Goal: Task Accomplishment & Management: Manage account settings

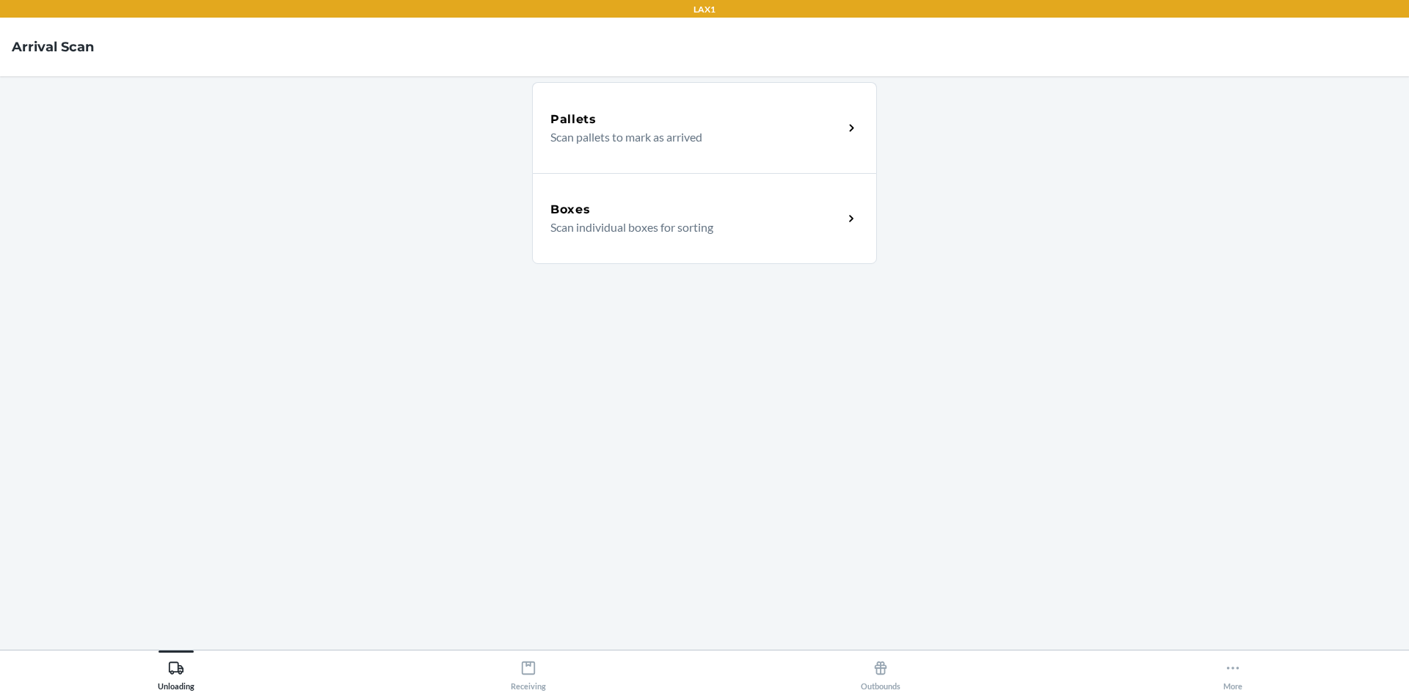
click at [633, 214] on div "Boxes" at bounding box center [696, 210] width 293 height 18
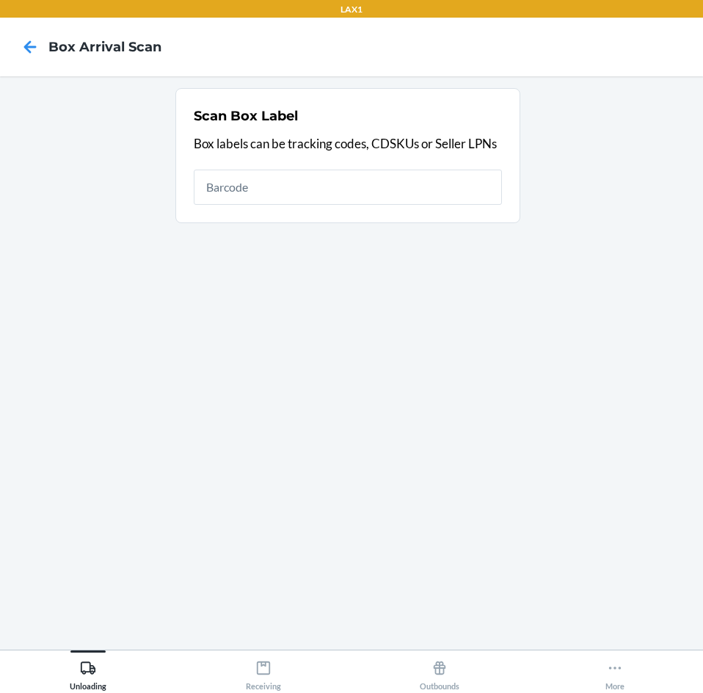
click at [339, 192] on input "text" at bounding box center [348, 186] width 308 height 35
type input "4209240802059202090395221500043228"
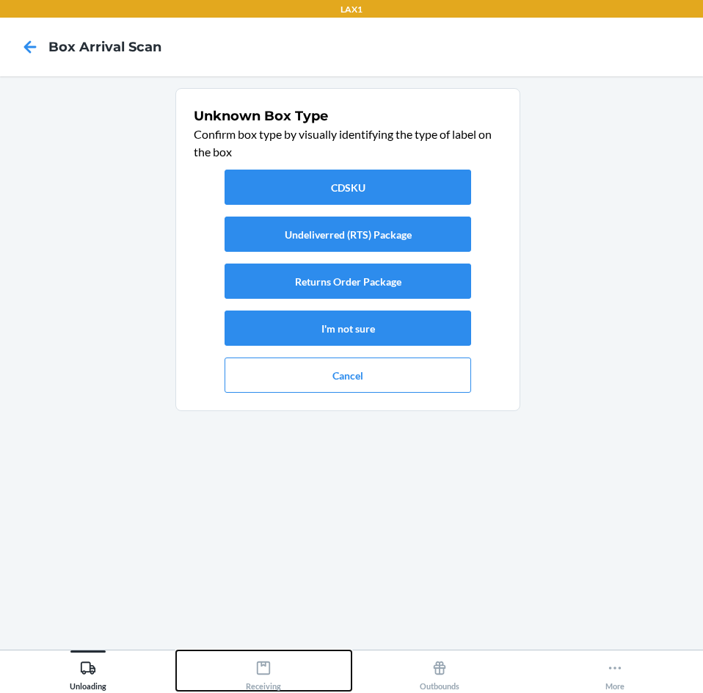
click at [272, 665] on div "Receiving" at bounding box center [263, 672] width 35 height 37
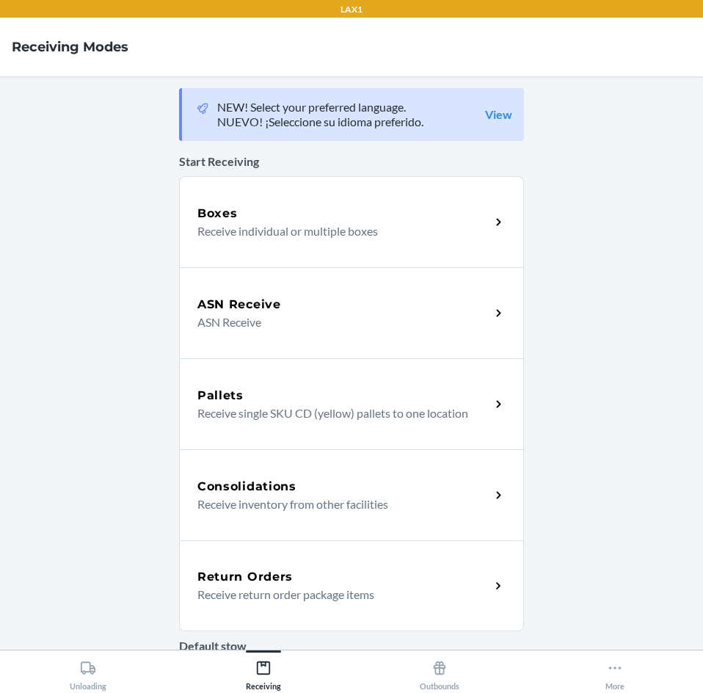
click at [281, 578] on h5 "Return Orders" at bounding box center [244, 577] width 95 height 18
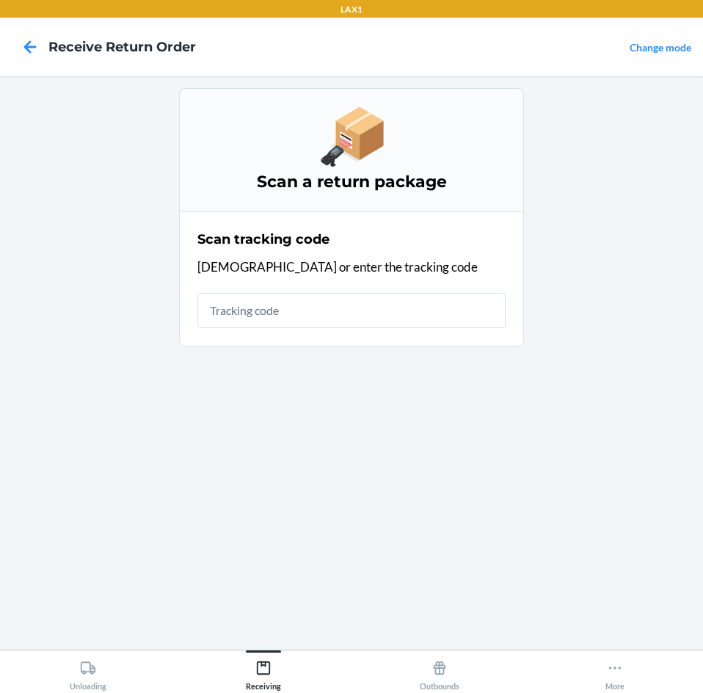
click at [376, 315] on input "text" at bounding box center [351, 310] width 308 height 35
type input "420924080205920209039"
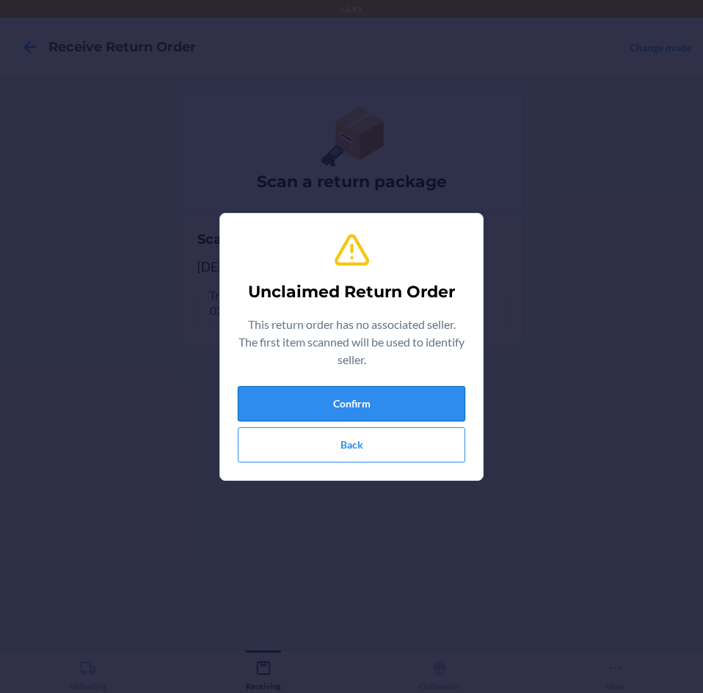
click at [407, 409] on button "Confirm" at bounding box center [351, 403] width 227 height 35
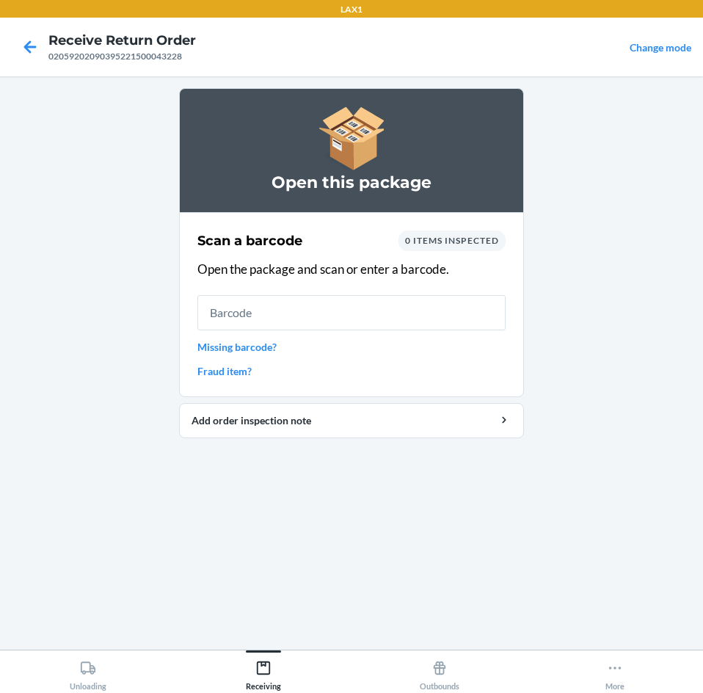
click at [407, 315] on input "text" at bounding box center [351, 312] width 308 height 35
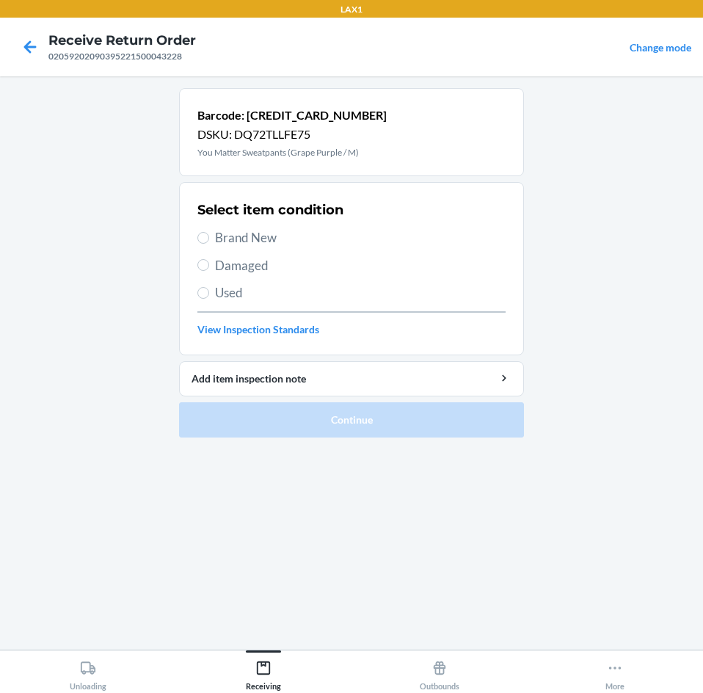
click at [231, 238] on span "Brand New" at bounding box center [360, 237] width 291 height 19
click at [209, 238] on input "Brand New" at bounding box center [203, 238] width 12 height 12
radio input "true"
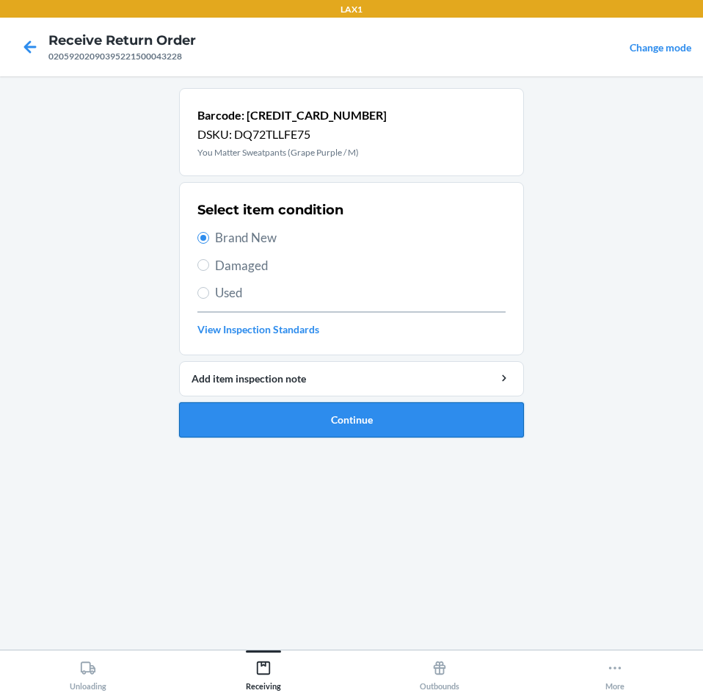
click at [241, 418] on button "Continue" at bounding box center [351, 419] width 345 height 35
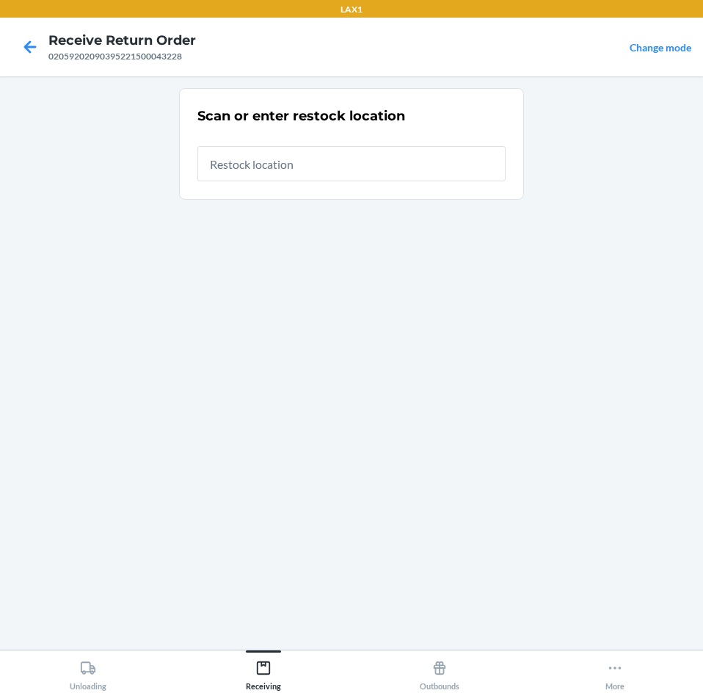
click at [348, 167] on input "text" at bounding box center [351, 163] width 308 height 35
type input "RTCART025"
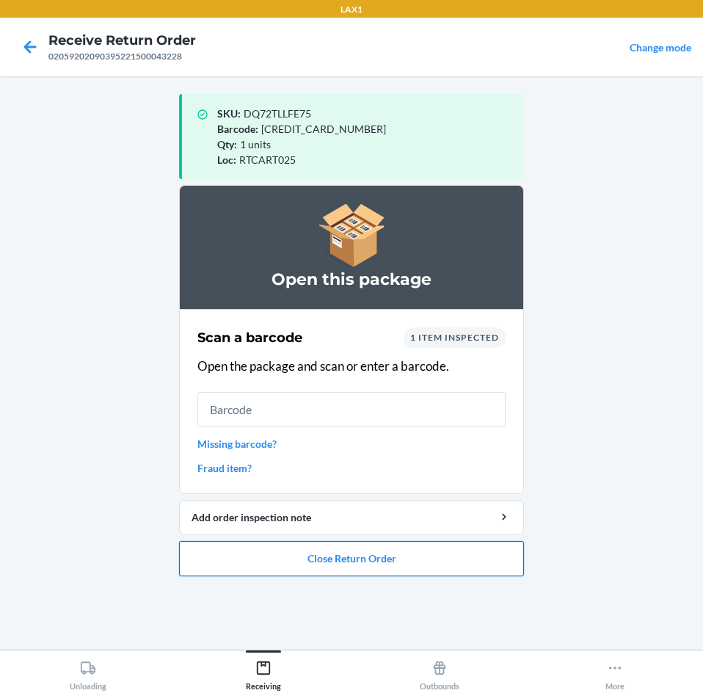
click at [353, 571] on button "Close Return Order" at bounding box center [351, 558] width 345 height 35
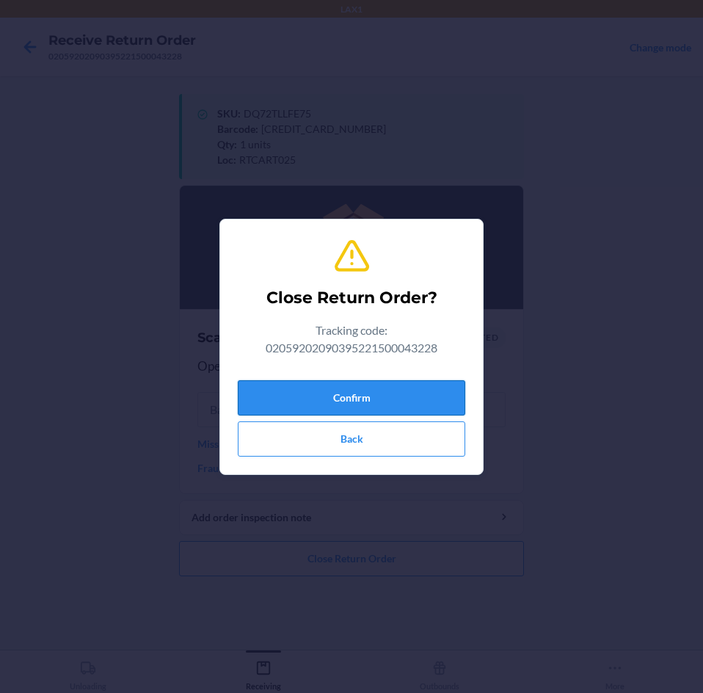
click at [396, 399] on button "Confirm" at bounding box center [351, 397] width 227 height 35
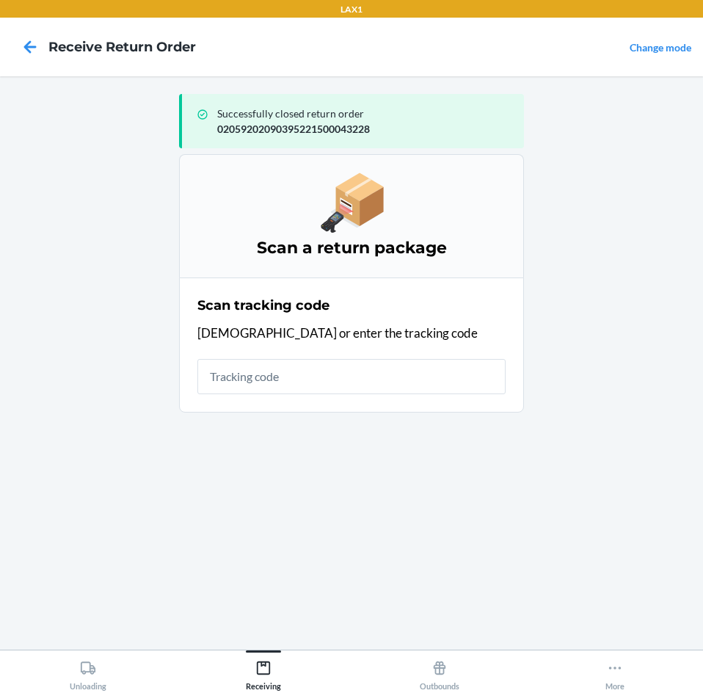
click at [405, 375] on input "text" at bounding box center [351, 376] width 308 height 35
type input "420924080205920209037069250076"
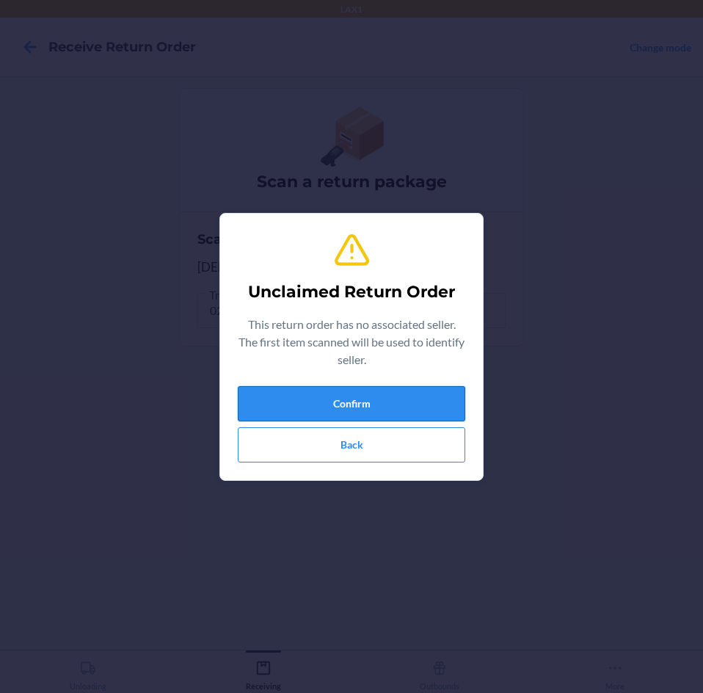
click at [429, 391] on button "Confirm" at bounding box center [351, 403] width 227 height 35
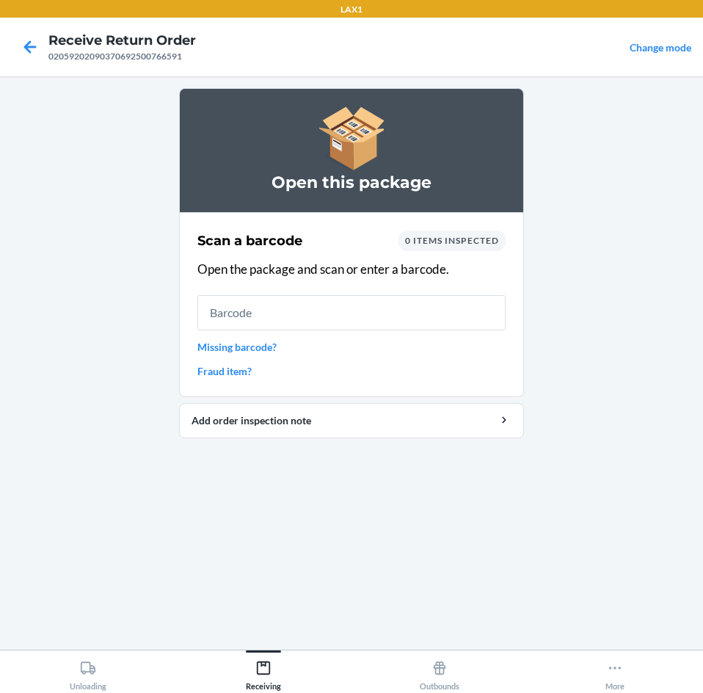
click at [418, 320] on input "text" at bounding box center [351, 312] width 308 height 35
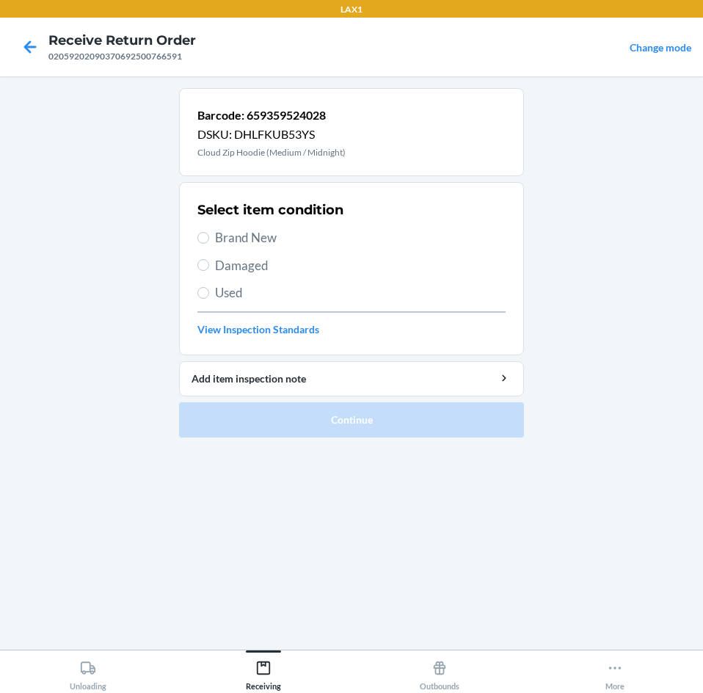
click at [327, 225] on div "Select item condition Brand New Damaged Used View Inspection Standards" at bounding box center [351, 268] width 308 height 145
click at [317, 237] on span "Brand New" at bounding box center [360, 237] width 291 height 19
click at [209, 237] on input "Brand New" at bounding box center [203, 238] width 12 height 12
radio input "true"
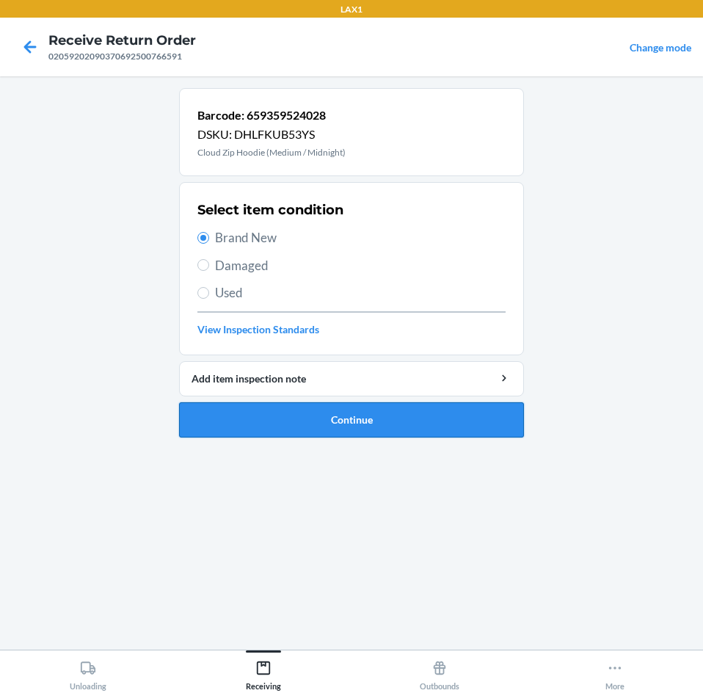
click at [299, 413] on button "Continue" at bounding box center [351, 419] width 345 height 35
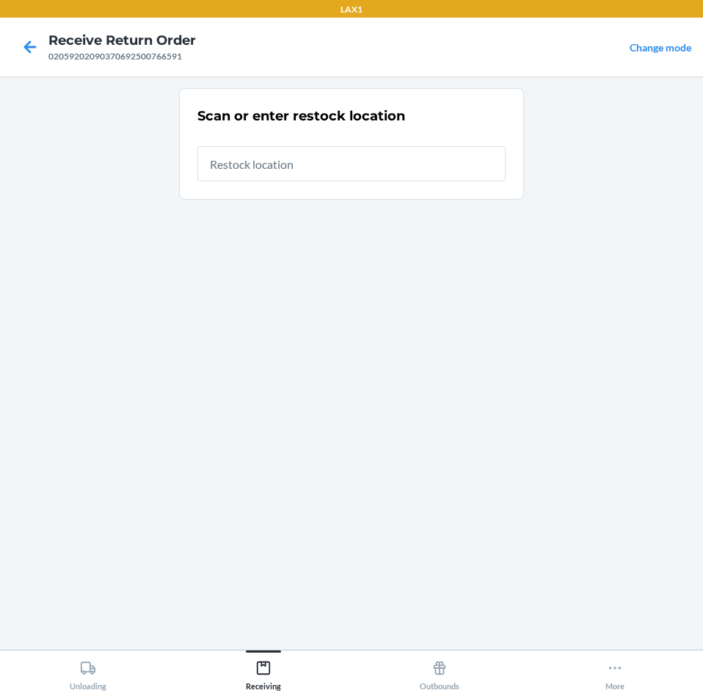
click at [335, 169] on input "text" at bounding box center [351, 163] width 308 height 35
type input "RTCART025"
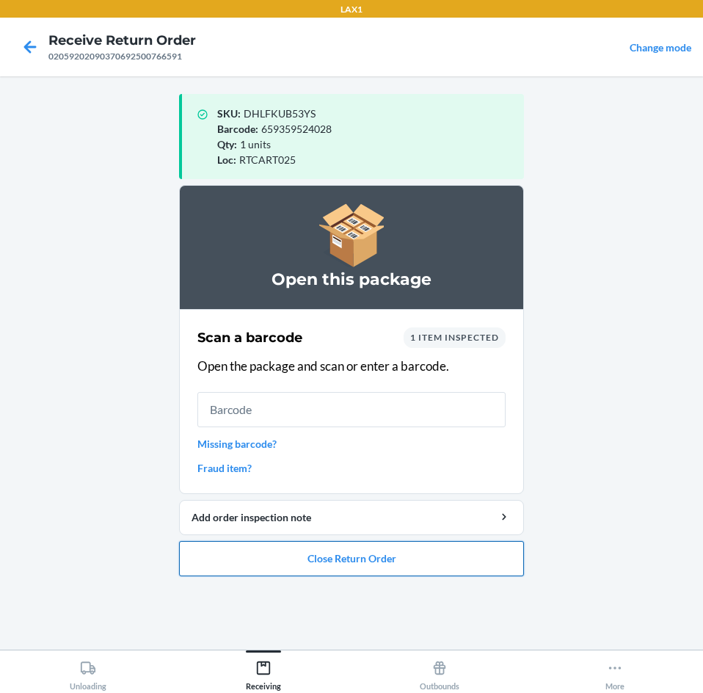
click at [290, 556] on button "Close Return Order" at bounding box center [351, 558] width 345 height 35
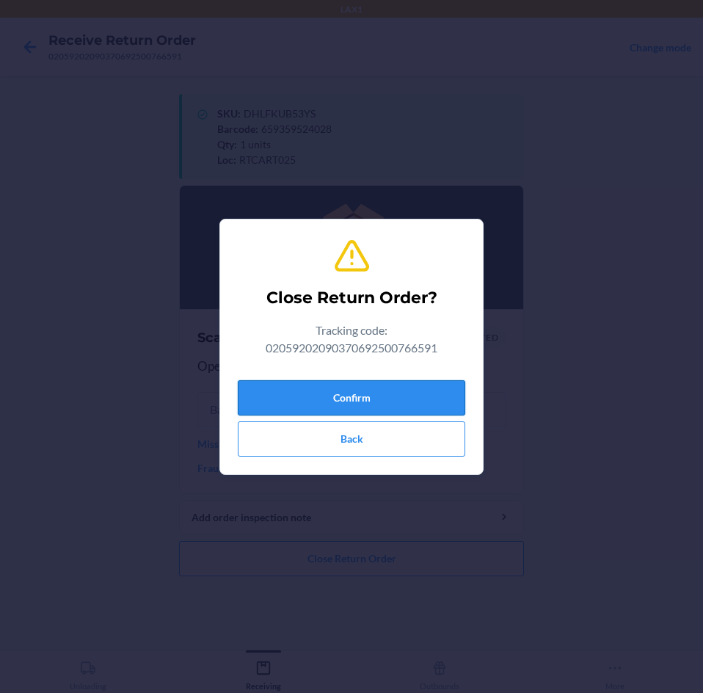
click at [357, 406] on button "Confirm" at bounding box center [351, 397] width 227 height 35
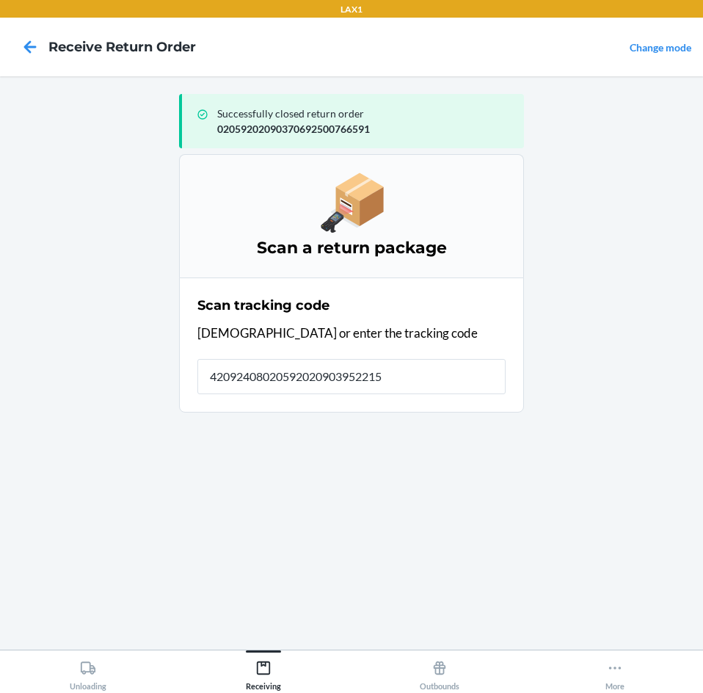
type input "420924080205920209039522150"
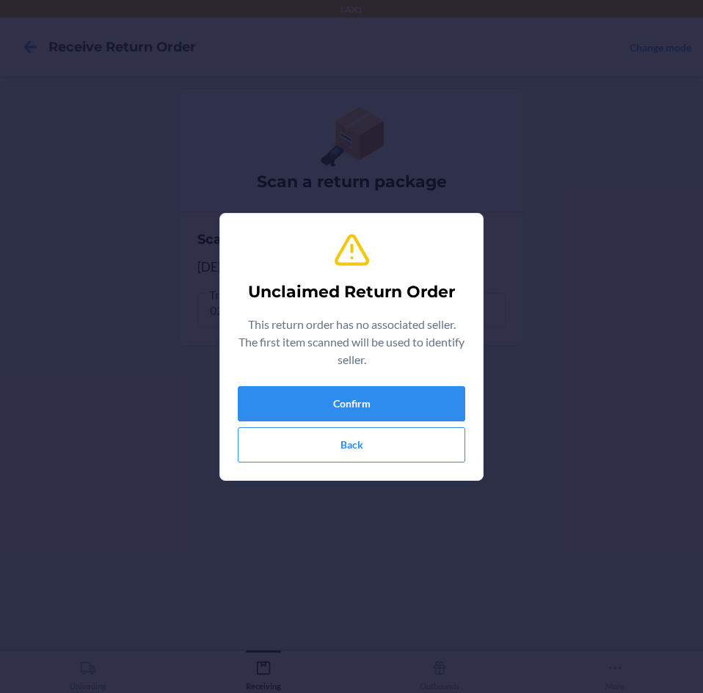
click at [457, 383] on div "Unclaimed Return Order This return order has no associated seller. The first it…" at bounding box center [351, 346] width 227 height 243
click at [407, 397] on button "Confirm" at bounding box center [351, 403] width 227 height 35
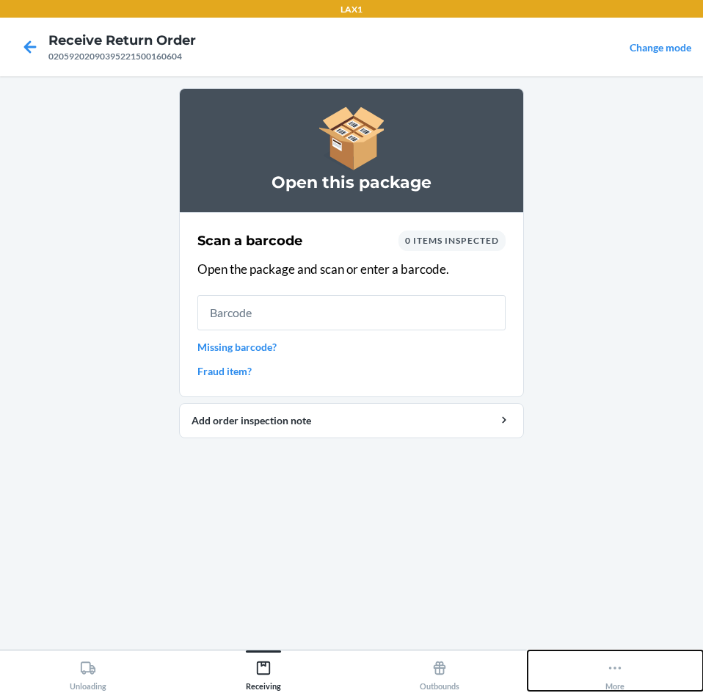
click at [617, 668] on icon at bounding box center [615, 668] width 16 height 16
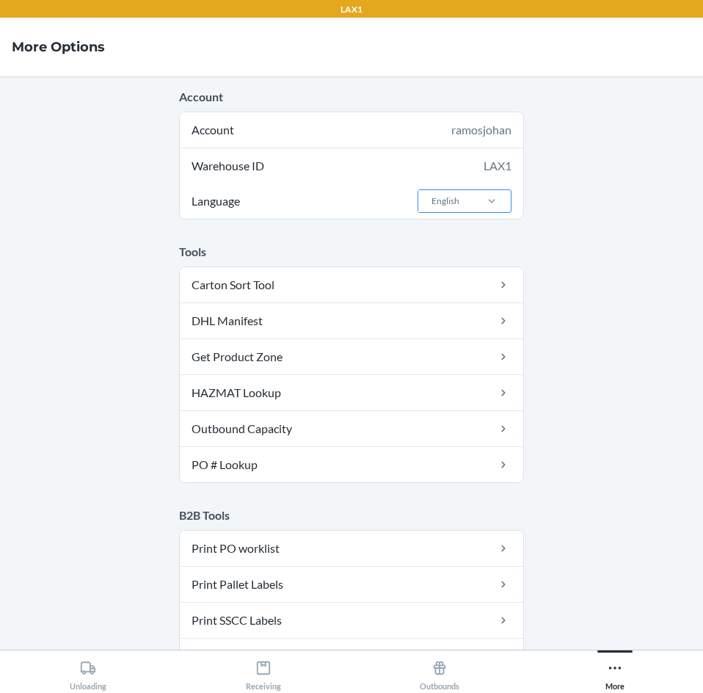
click at [476, 198] on div at bounding box center [492, 201] width 38 height 15
click at [431, 198] on input "Language English" at bounding box center [430, 200] width 1 height 13
click at [467, 251] on div "Español" at bounding box center [468, 261] width 79 height 28
click at [431, 208] on input "Language option Español focused, 2 of 2. 2 results available. Use Up and Down t…" at bounding box center [430, 200] width 1 height 13
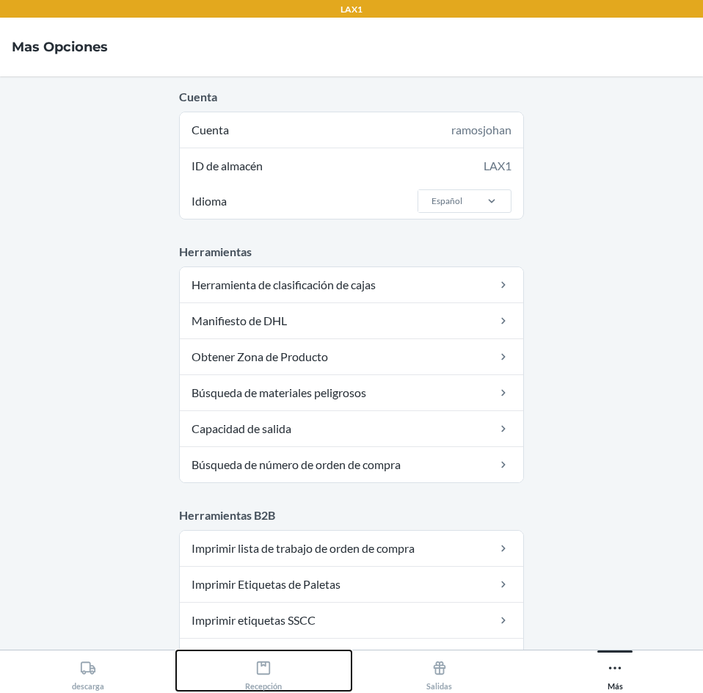
click at [260, 657] on div "Recepción" at bounding box center [263, 672] width 37 height 37
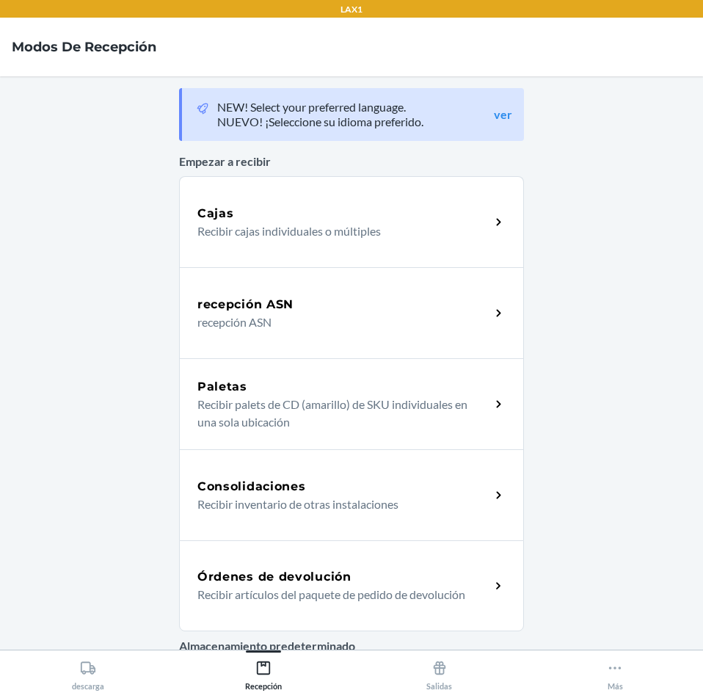
click at [299, 573] on h5 "Órdenes de devolución" at bounding box center [274, 577] width 154 height 18
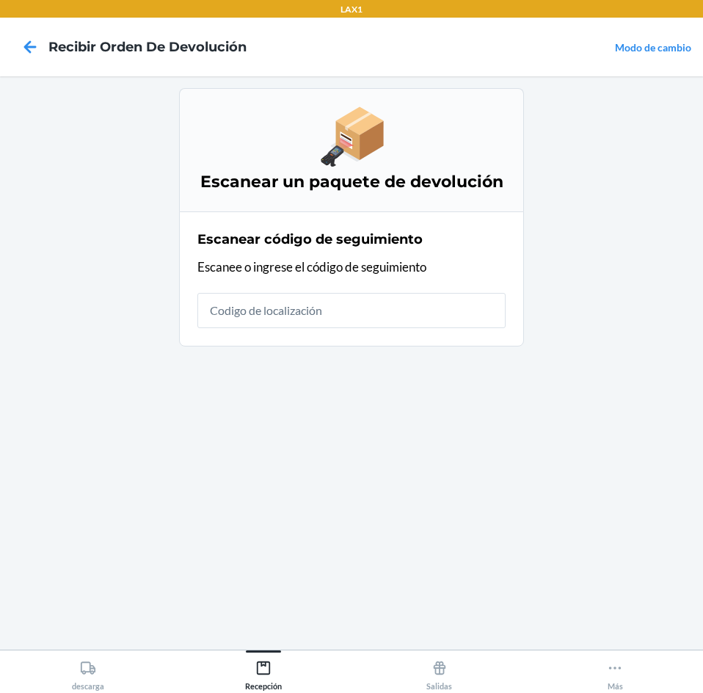
click at [300, 315] on input "text" at bounding box center [351, 310] width 308 height 35
type input "42092408020592020903952"
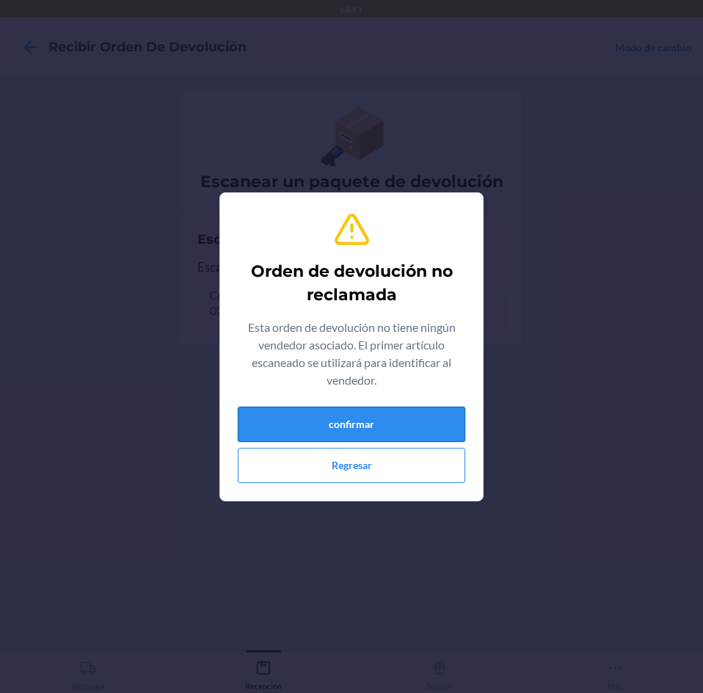
click at [314, 429] on button "confirmar" at bounding box center [351, 424] width 227 height 35
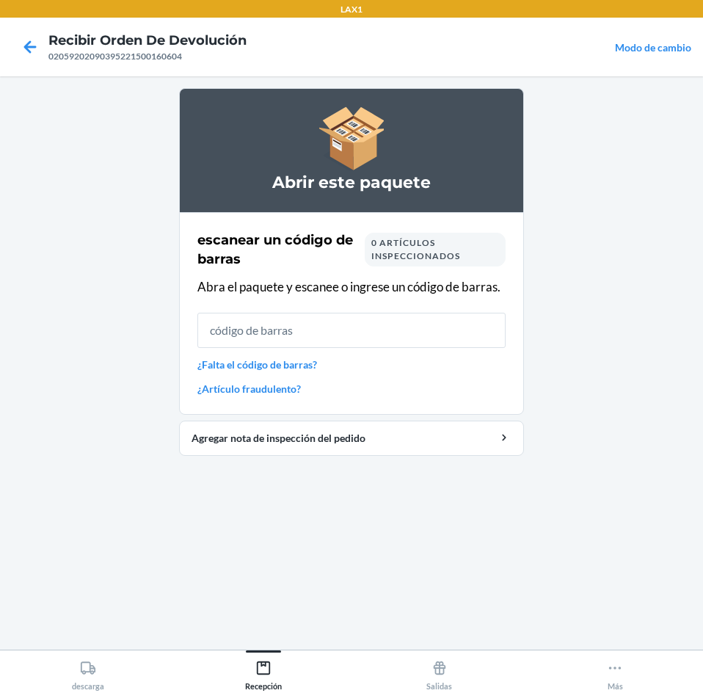
click at [357, 338] on input "text" at bounding box center [351, 330] width 308 height 35
click at [268, 384] on link "¿Artículo fraudulento?" at bounding box center [351, 388] width 308 height 15
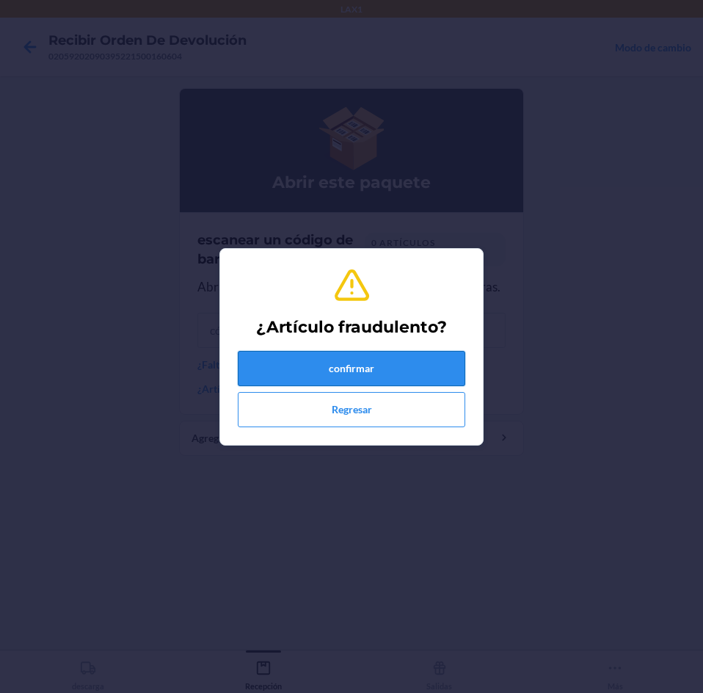
click at [290, 366] on button "confirmar" at bounding box center [351, 368] width 227 height 35
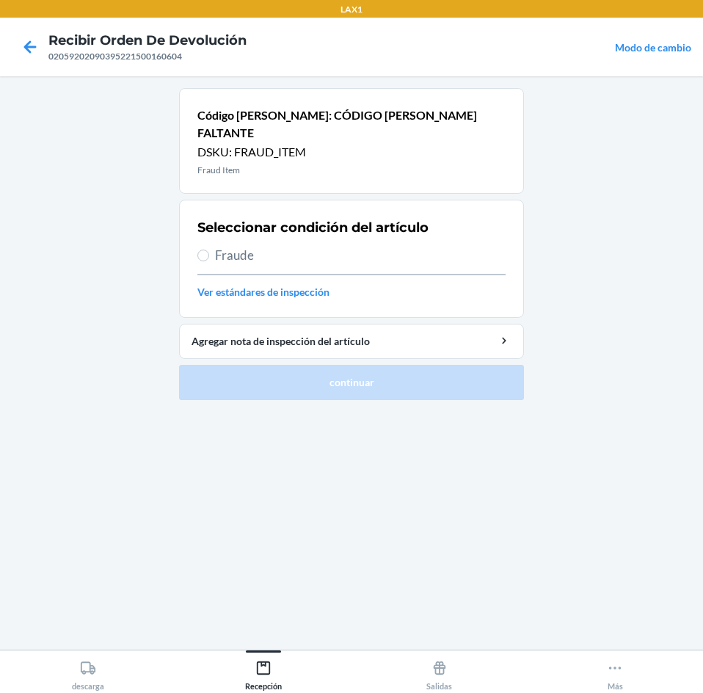
click at [250, 246] on span "Fraude" at bounding box center [360, 255] width 291 height 19
click at [209, 249] on input "Fraude" at bounding box center [203, 255] width 12 height 12
radio input "true"
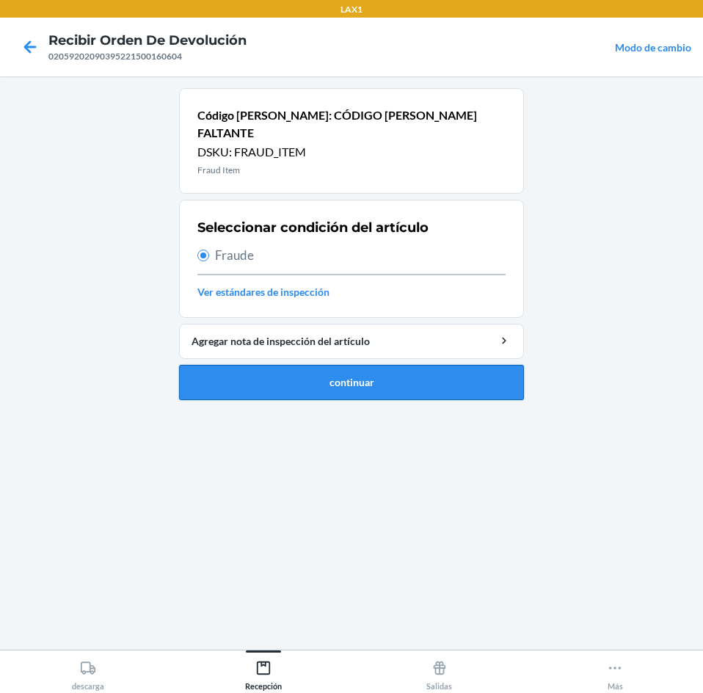
click at [280, 365] on button "continuar" at bounding box center [351, 382] width 345 height 35
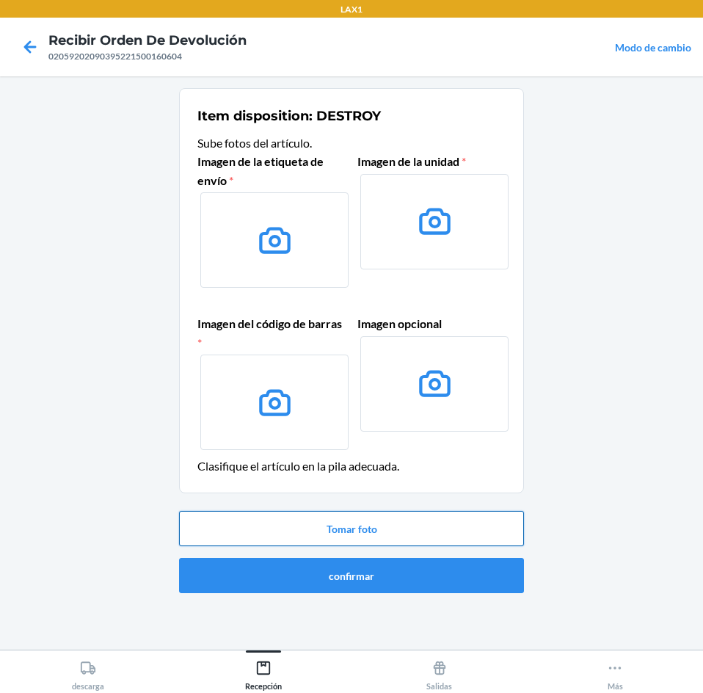
click at [323, 518] on button "Tomar foto" at bounding box center [351, 528] width 345 height 35
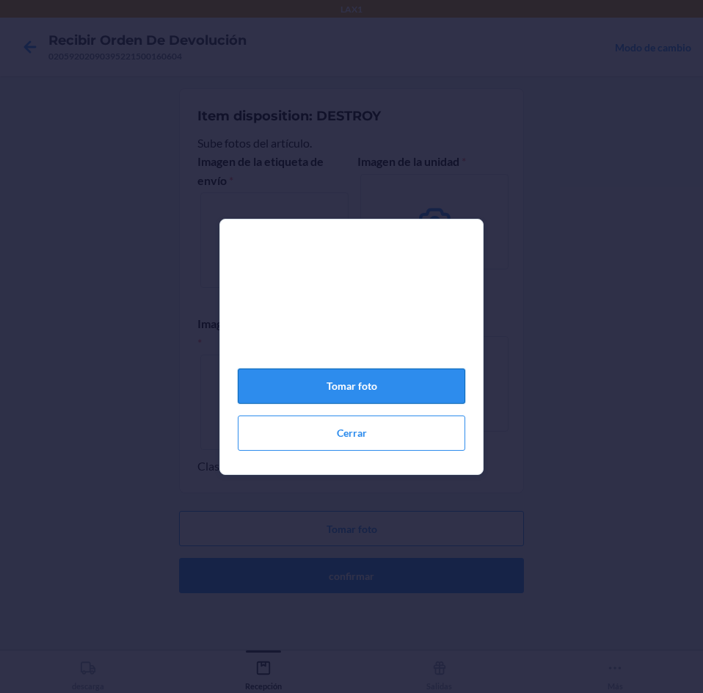
click at [330, 399] on button "Tomar foto" at bounding box center [351, 385] width 227 height 35
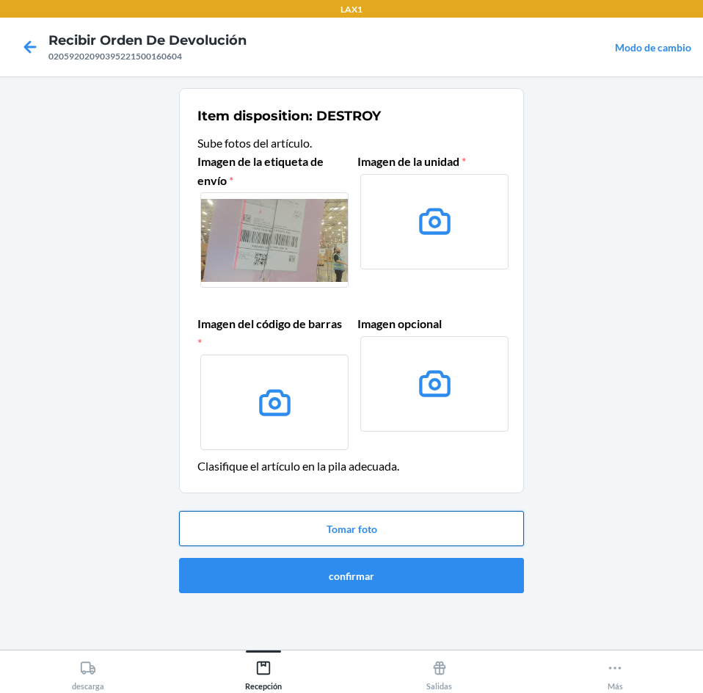
click at [371, 529] on button "Tomar foto" at bounding box center [351, 528] width 345 height 35
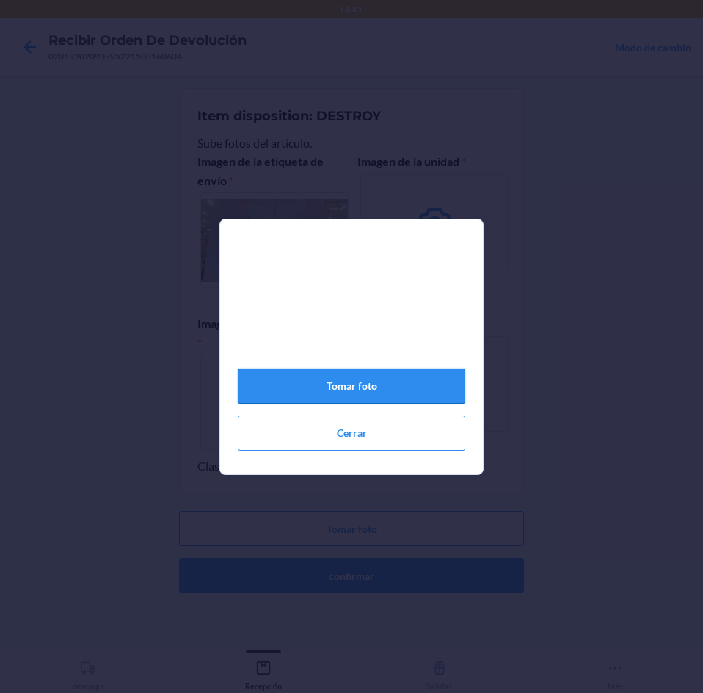
click at [378, 398] on button "Tomar foto" at bounding box center [351, 385] width 227 height 35
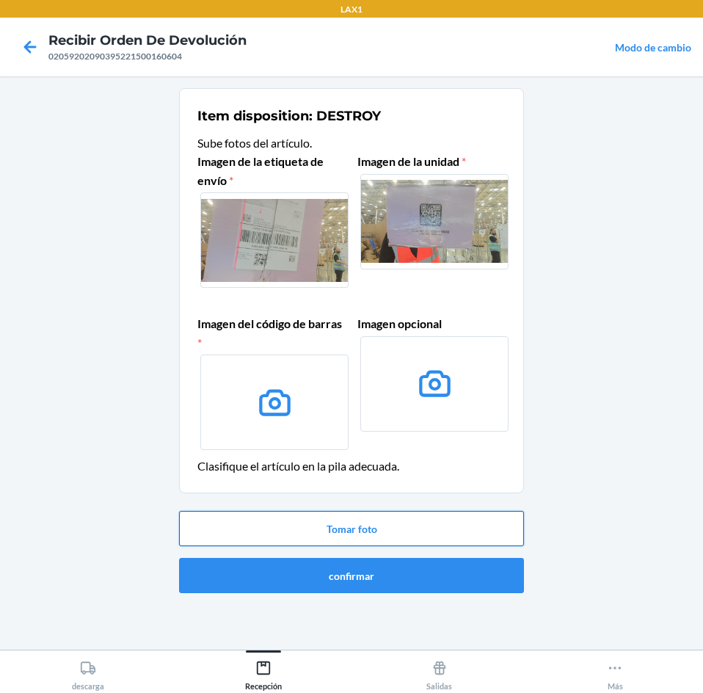
click at [410, 526] on button "Tomar foto" at bounding box center [351, 528] width 345 height 35
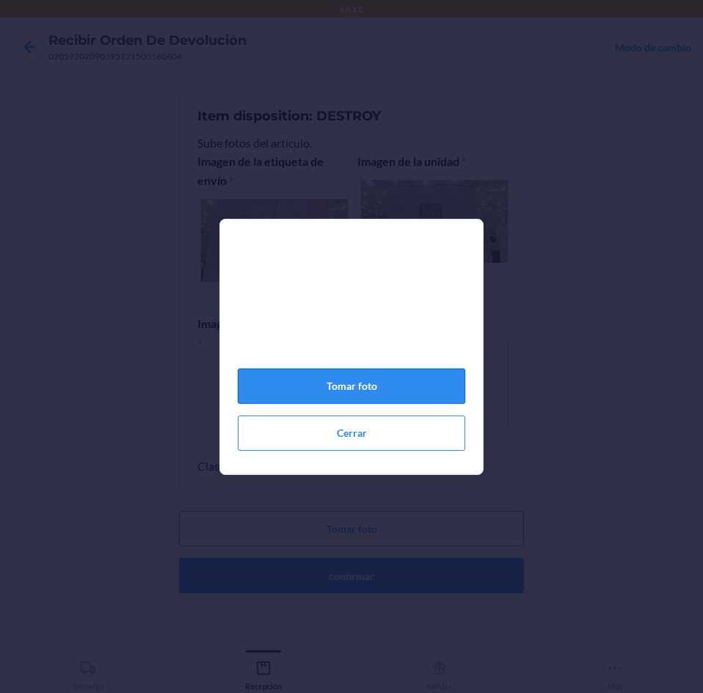
click at [428, 391] on button "Tomar foto" at bounding box center [351, 385] width 227 height 35
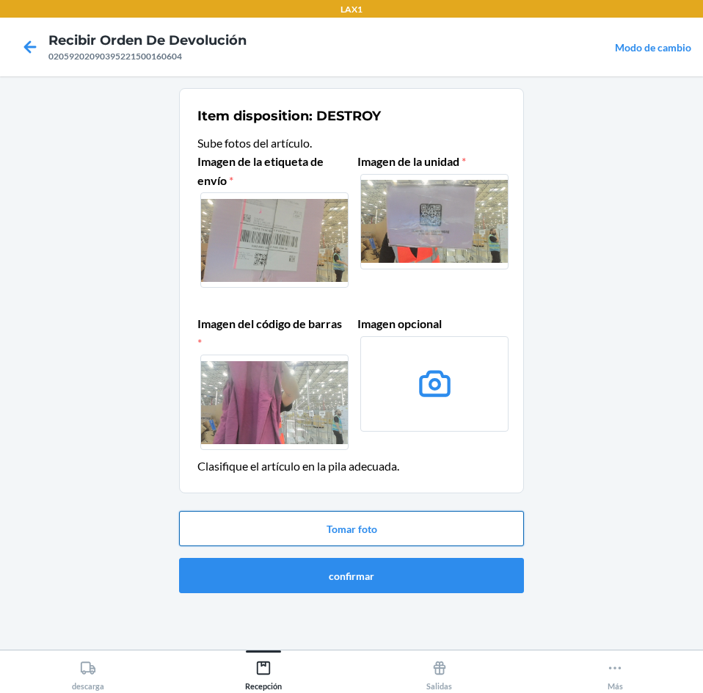
click at [369, 533] on button "Tomar foto" at bounding box center [351, 528] width 345 height 35
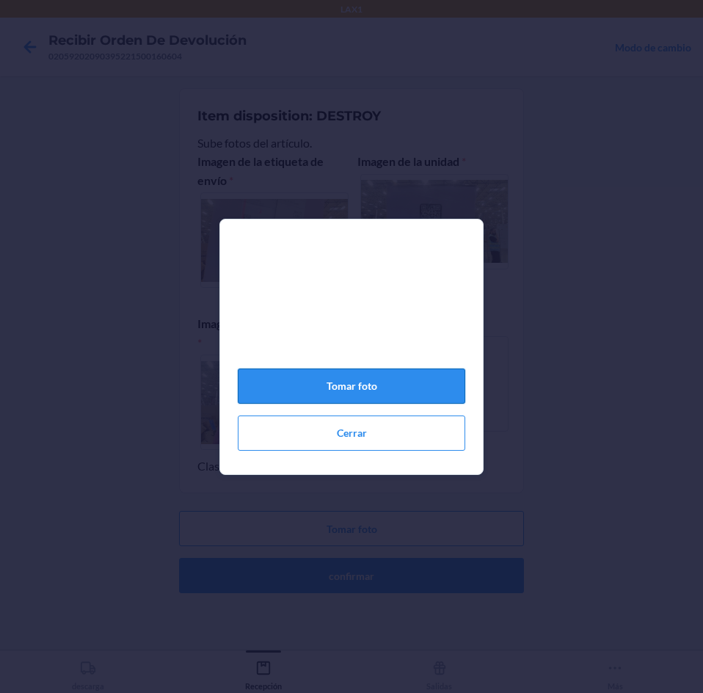
click at [395, 388] on button "Tomar foto" at bounding box center [351, 385] width 227 height 35
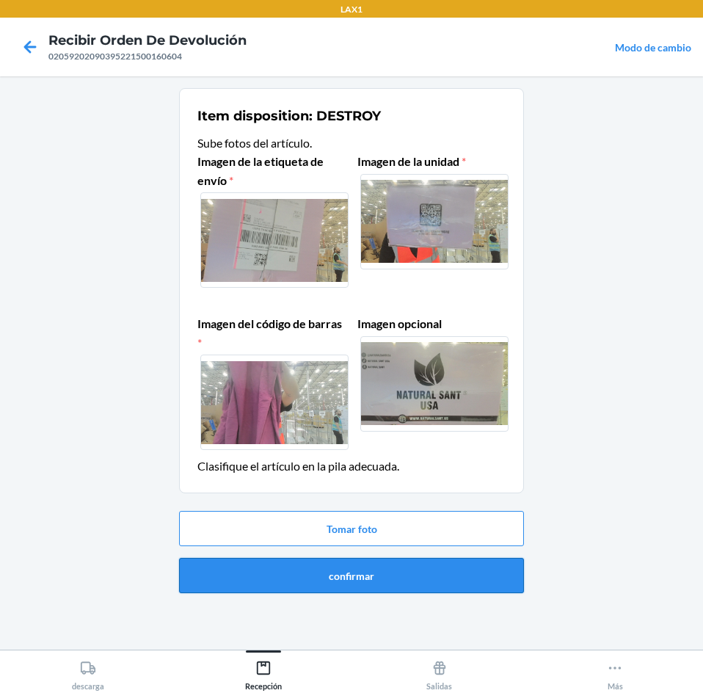
click at [354, 568] on button "confirmar" at bounding box center [351, 575] width 345 height 35
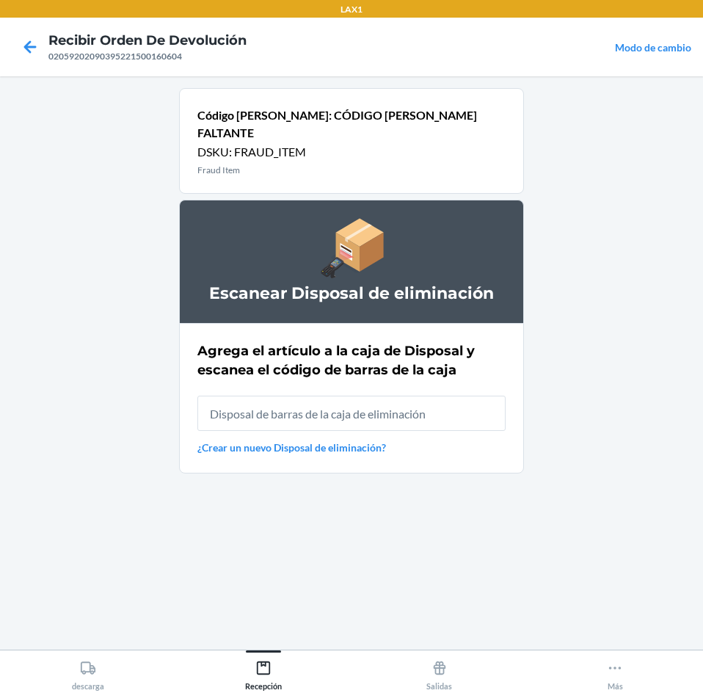
click at [365, 398] on input "text" at bounding box center [351, 412] width 308 height 35
type input "RB0000019AD"
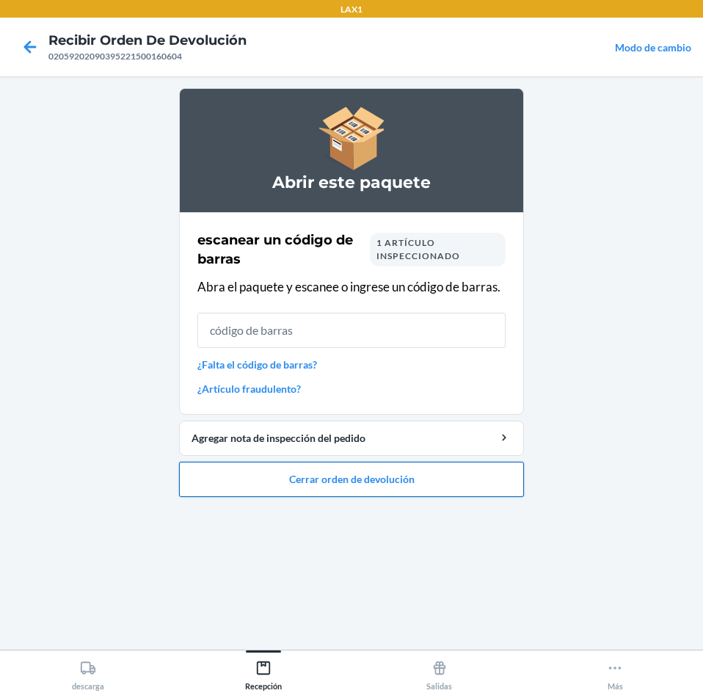
click at [340, 477] on button "Cerrar orden de devolución" at bounding box center [351, 479] width 345 height 35
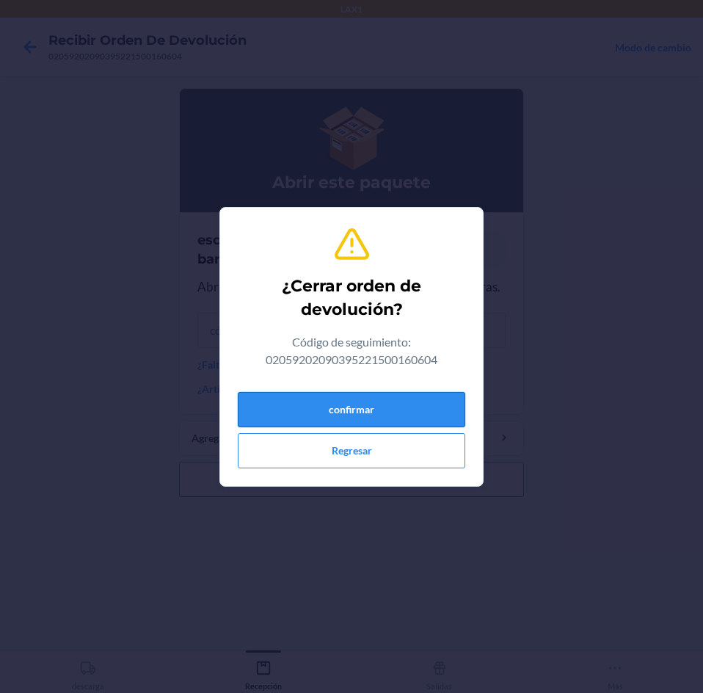
click at [342, 406] on button "confirmar" at bounding box center [351, 409] width 227 height 35
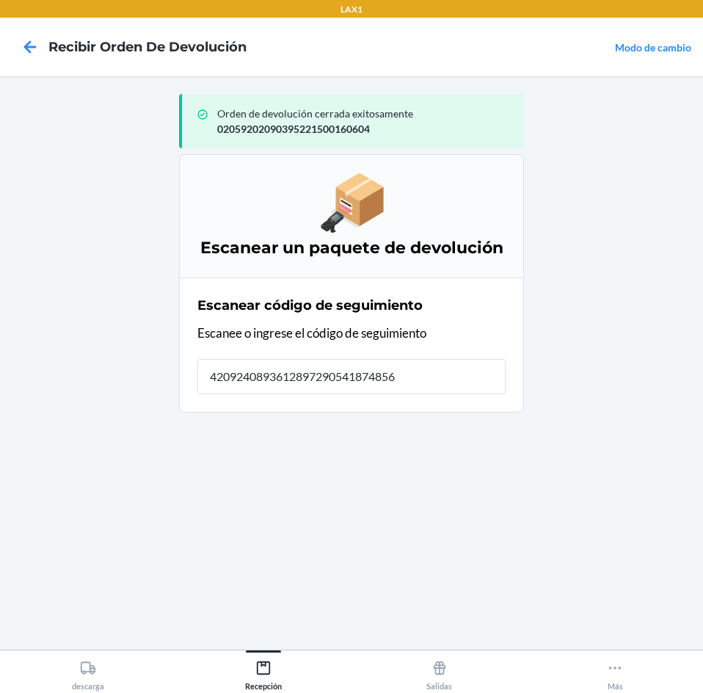
type input "42092408936128972905418748563"
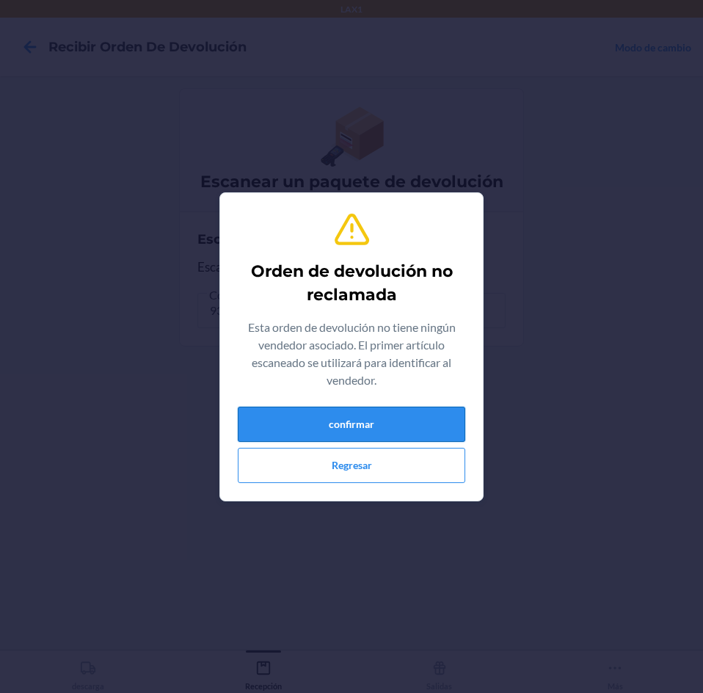
click at [366, 426] on button "confirmar" at bounding box center [351, 424] width 227 height 35
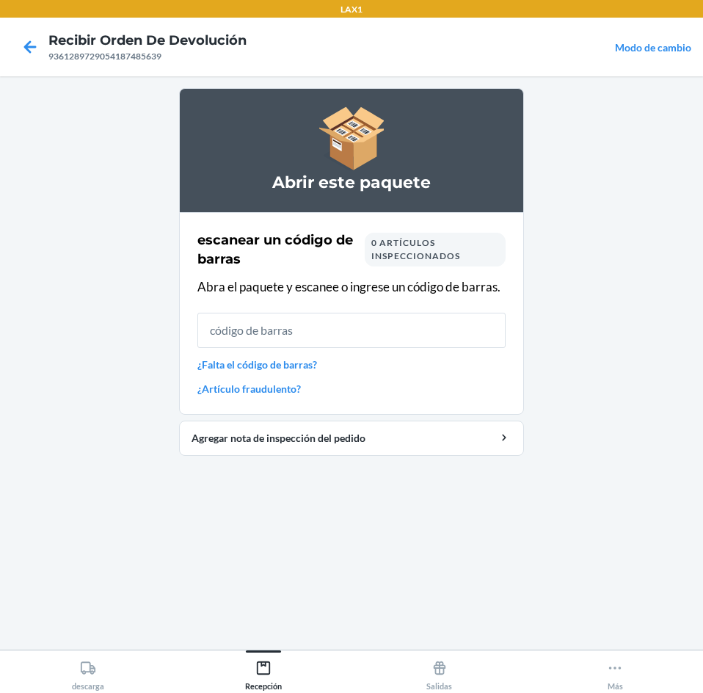
click at [381, 327] on input "text" at bounding box center [351, 330] width 308 height 35
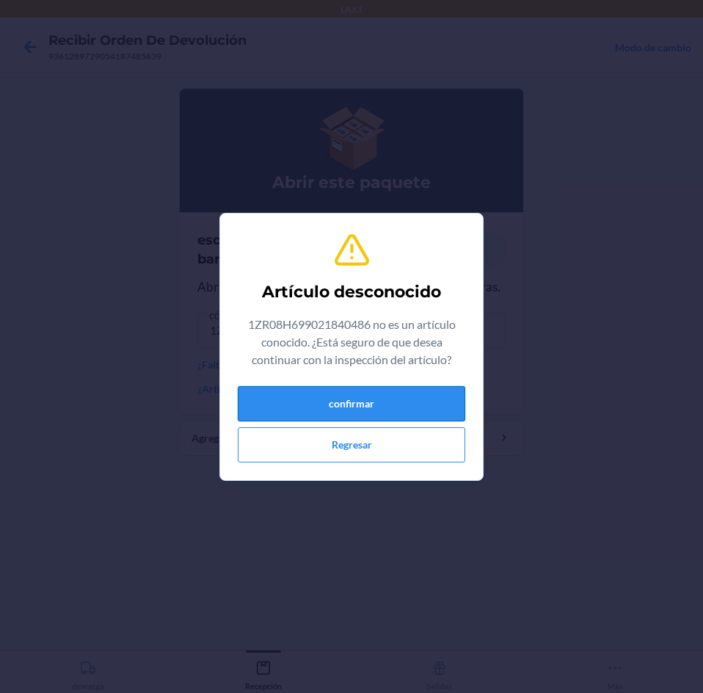
click at [398, 415] on button "confirmar" at bounding box center [351, 403] width 227 height 35
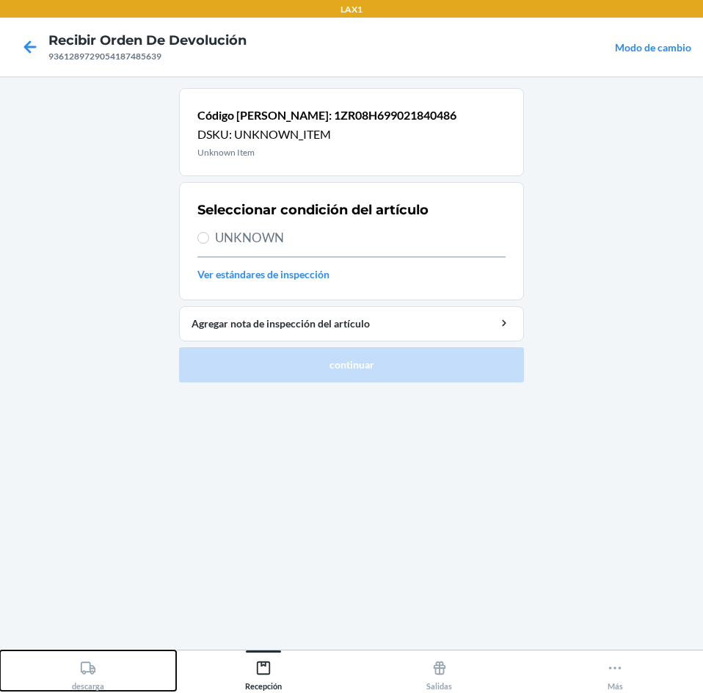
drag, startPoint x: 90, startPoint y: 653, endPoint x: 161, endPoint y: 673, distance: 73.2
click at [105, 653] on button "descarga" at bounding box center [88, 670] width 176 height 40
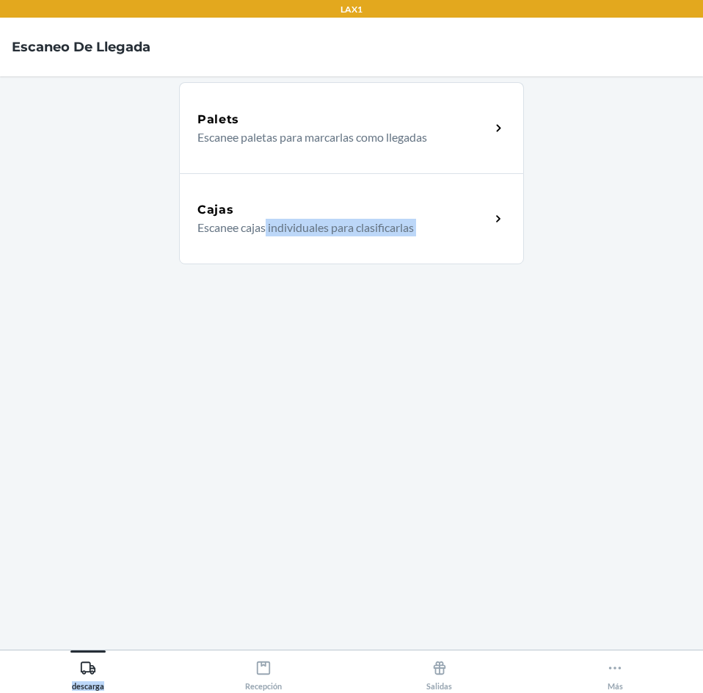
drag, startPoint x: 265, startPoint y: 637, endPoint x: 263, endPoint y: 660, distance: 23.5
click at [266, 660] on div "LAX1 Escaneo de llegada Palets Escanee paletas para marcarlas como llegadas Caj…" at bounding box center [351, 346] width 703 height 693
click at [263, 659] on div "Recepción" at bounding box center [263, 672] width 37 height 37
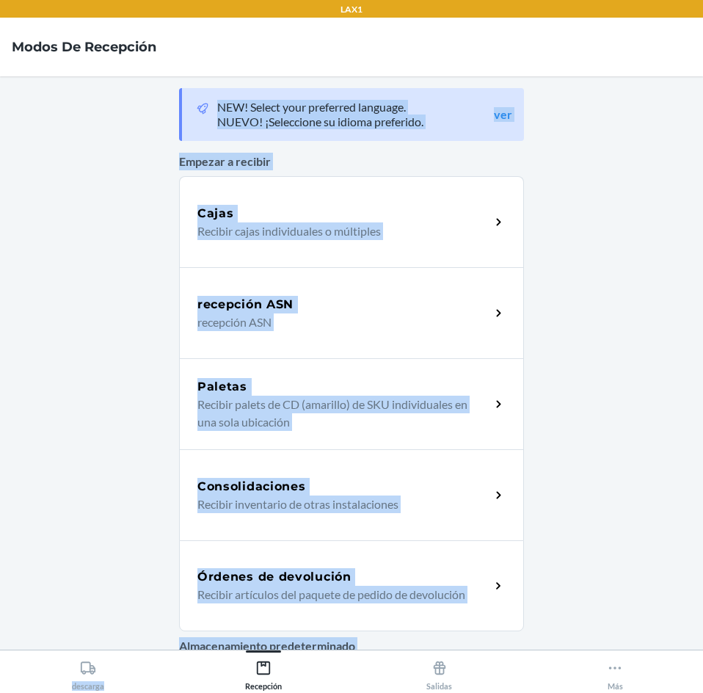
drag, startPoint x: 684, startPoint y: 547, endPoint x: 524, endPoint y: 527, distance: 161.2
click at [684, 547] on main "NEW! Select your preferred language. NUEVO! ¡Seleccione su idioma preferido. ve…" at bounding box center [351, 362] width 703 height 573
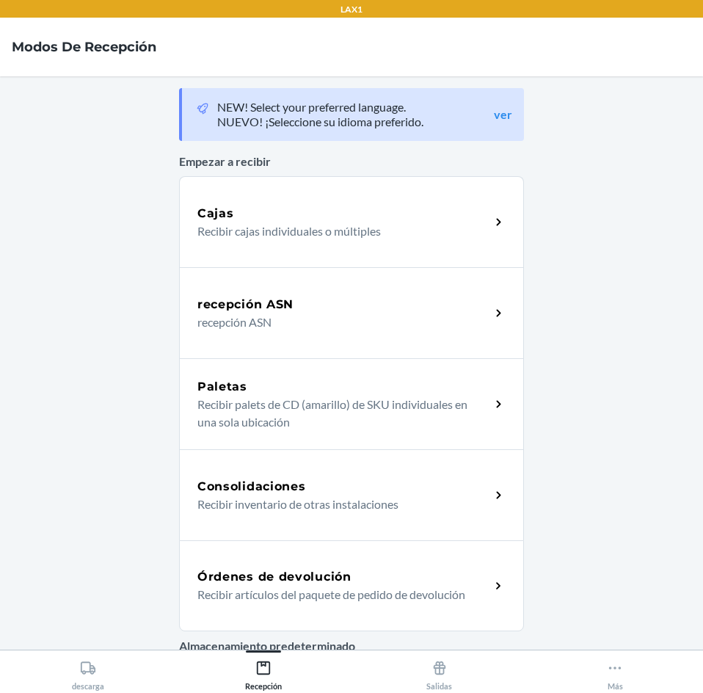
click at [348, 559] on div "Órdenes de devolución Recibir artículos del paquete de pedido de devolución" at bounding box center [351, 585] width 345 height 91
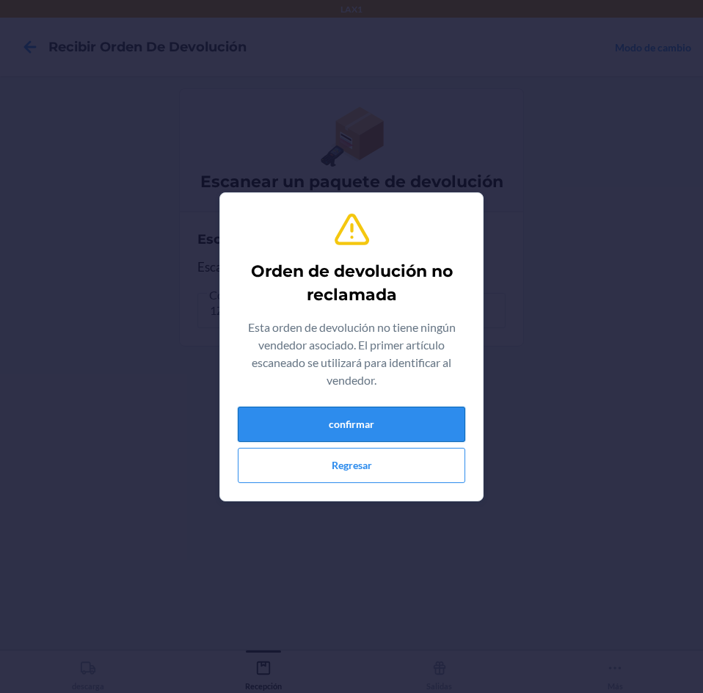
click at [302, 414] on button "confirmar" at bounding box center [351, 424] width 227 height 35
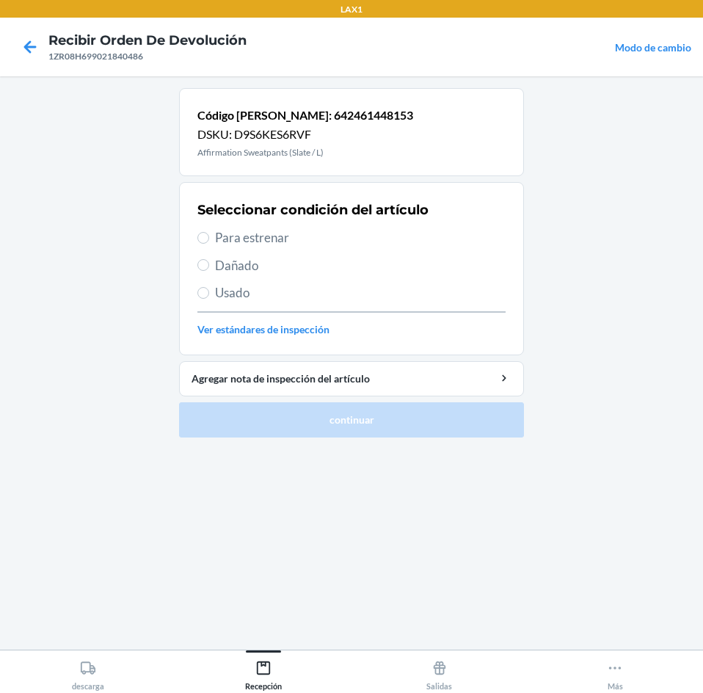
click at [315, 238] on span "Para estrenar" at bounding box center [360, 237] width 291 height 19
click at [209, 238] on input "Para estrenar" at bounding box center [203, 238] width 12 height 12
radio input "true"
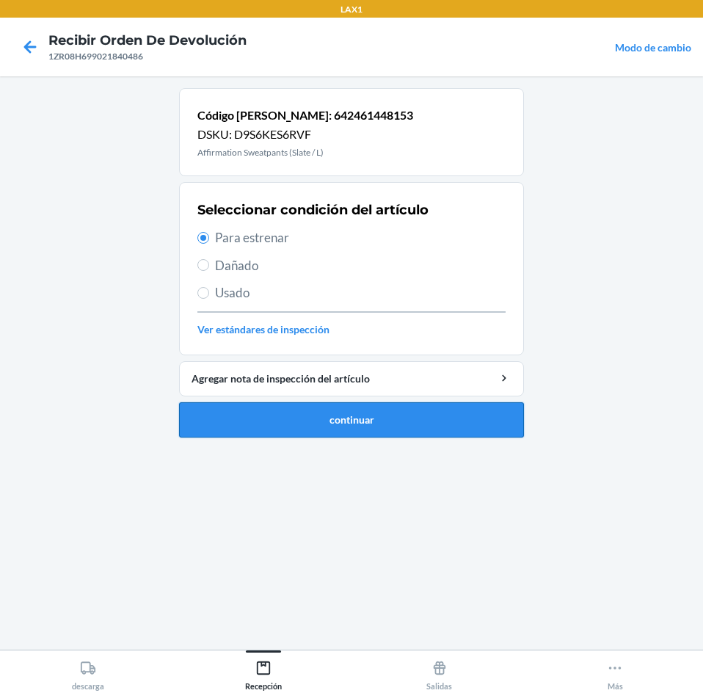
click at [332, 415] on button "continuar" at bounding box center [351, 419] width 345 height 35
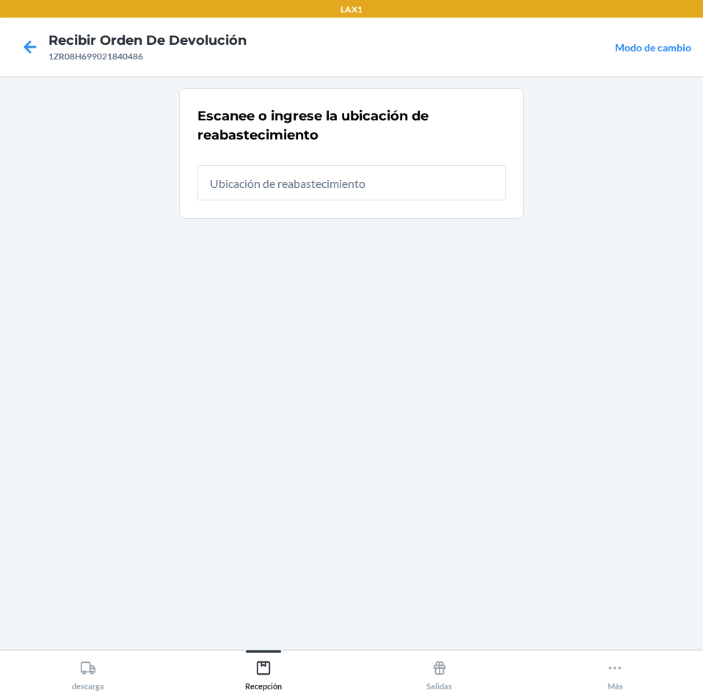
click at [327, 192] on input "text" at bounding box center [351, 182] width 308 height 35
type input "RTCART025"
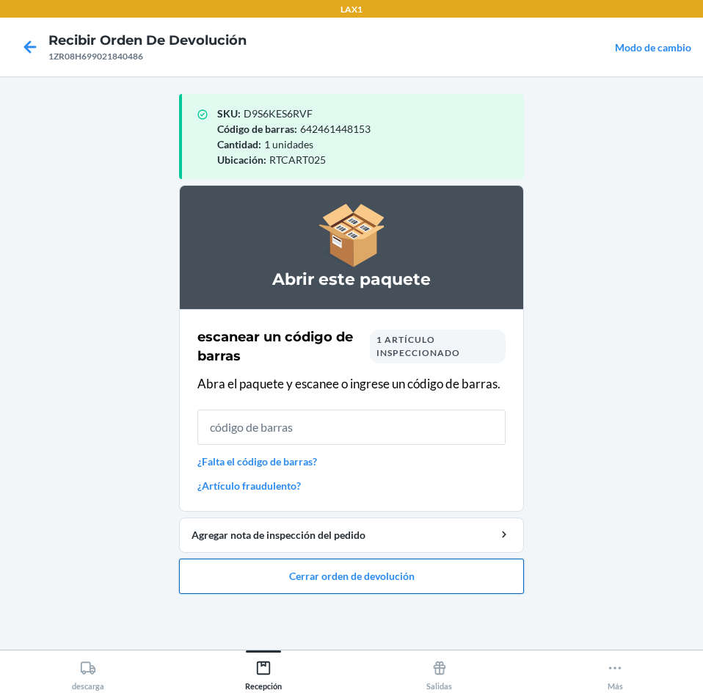
click at [263, 574] on button "Cerrar orden de devolución" at bounding box center [351, 575] width 345 height 35
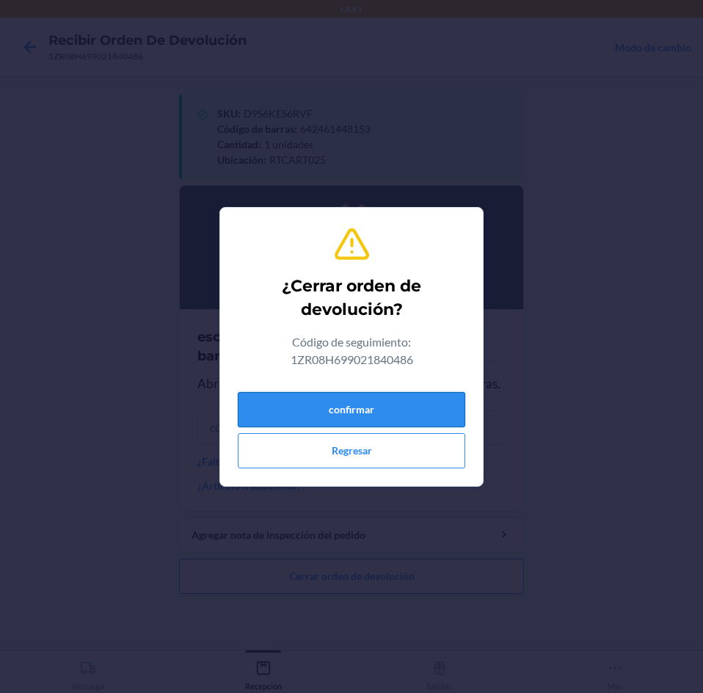
click at [305, 422] on button "confirmar" at bounding box center [351, 409] width 227 height 35
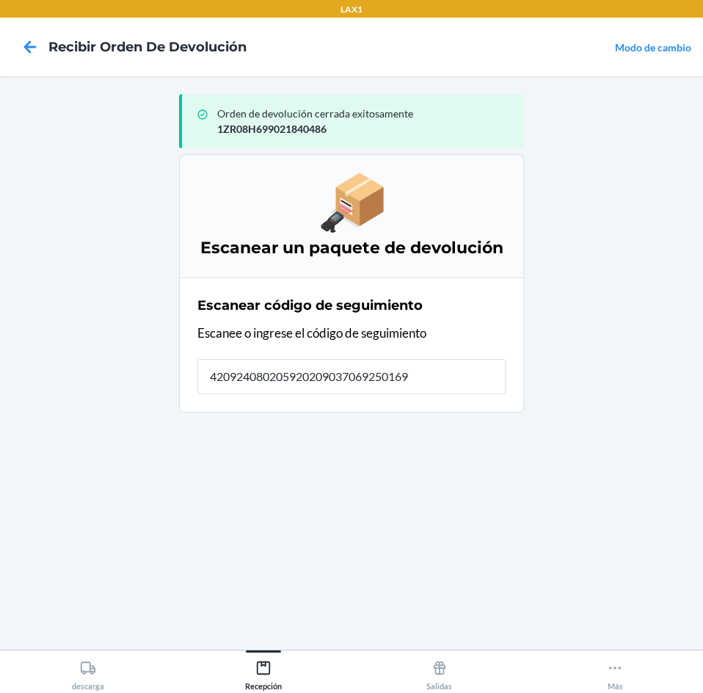
type input "4209240802059202090370692501697"
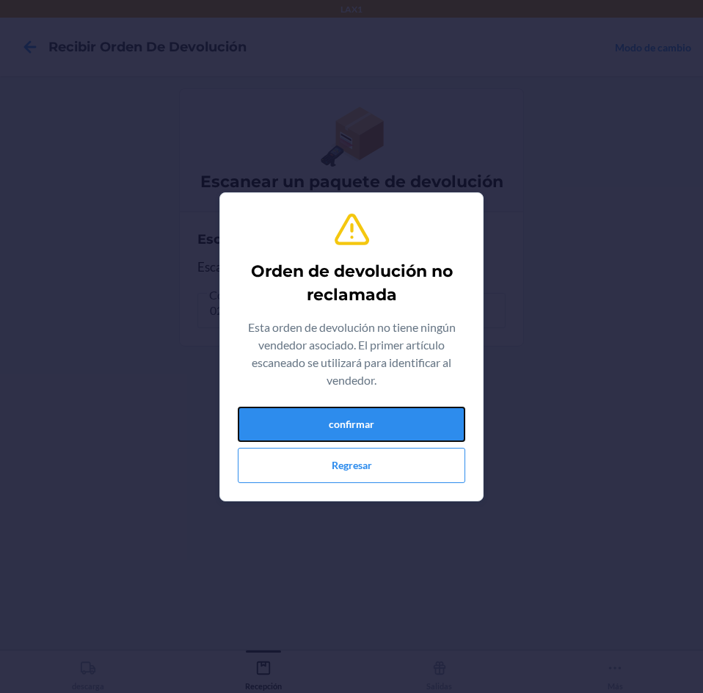
drag, startPoint x: 301, startPoint y: 409, endPoint x: 296, endPoint y: 375, distance: 34.8
click at [303, 393] on div "Orden de devolución no reclamada Esta orden de devolución no tiene ningún vende…" at bounding box center [351, 347] width 227 height 284
click at [372, 418] on button "confirmar" at bounding box center [351, 424] width 227 height 35
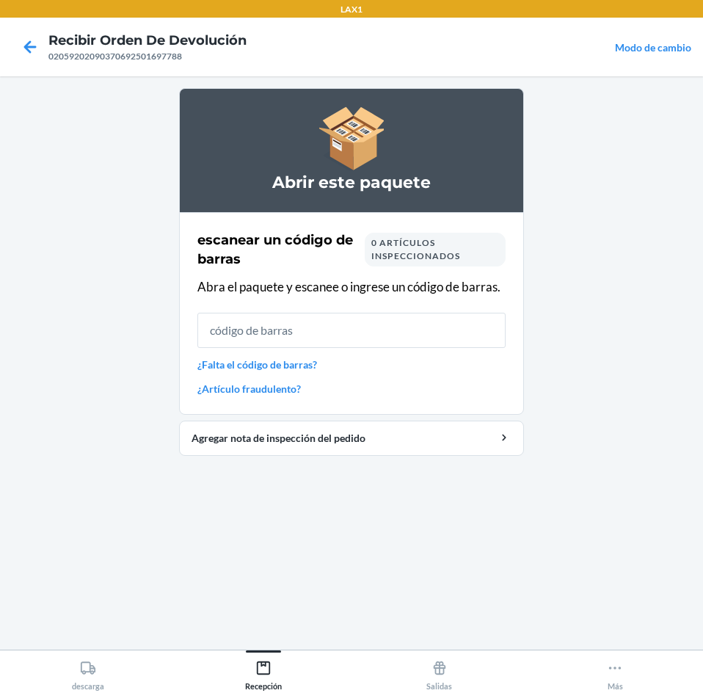
click at [401, 319] on input "text" at bounding box center [351, 330] width 308 height 35
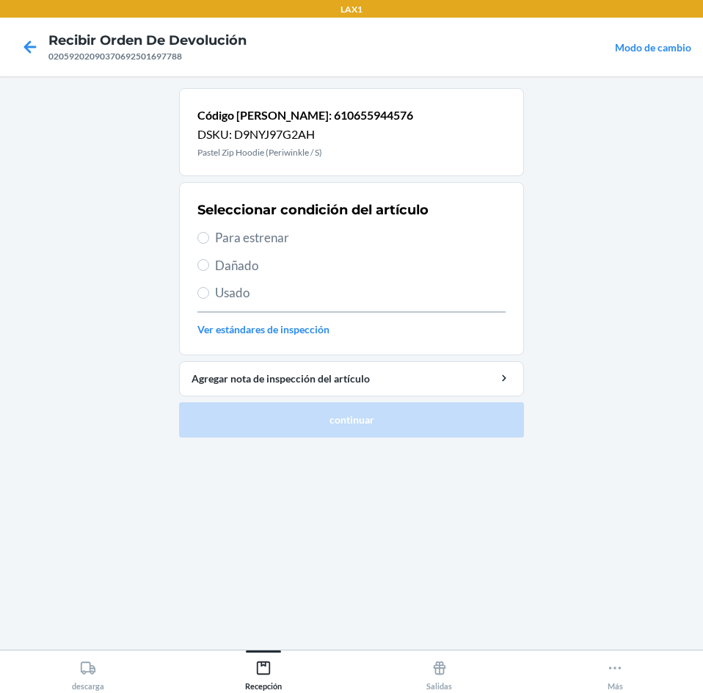
click at [297, 233] on span "Para estrenar" at bounding box center [360, 237] width 291 height 19
click at [209, 233] on input "Para estrenar" at bounding box center [203, 238] width 12 height 12
radio input "true"
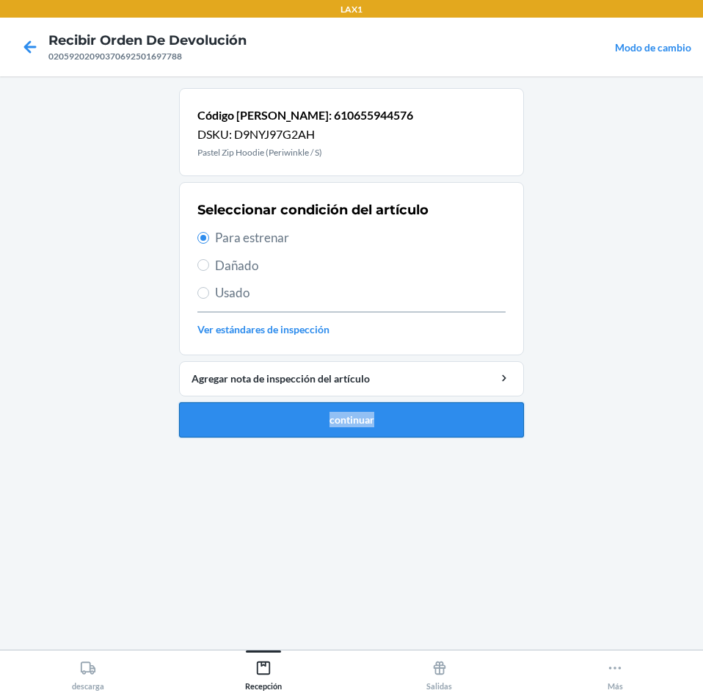
click at [320, 423] on ol "Código [PERSON_NAME]: 610655944576 DSKU: D9NYJ97G2AH Pastel Zip Hoodie (Periwin…" at bounding box center [351, 268] width 345 height 361
click at [211, 407] on button "continuar" at bounding box center [351, 419] width 345 height 35
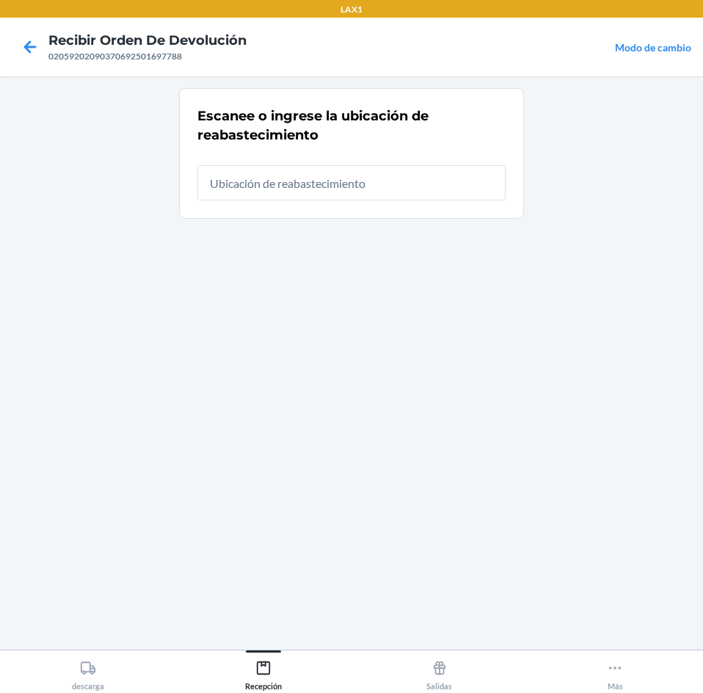
click at [415, 181] on input "text" at bounding box center [351, 182] width 308 height 35
type input "RTCART025"
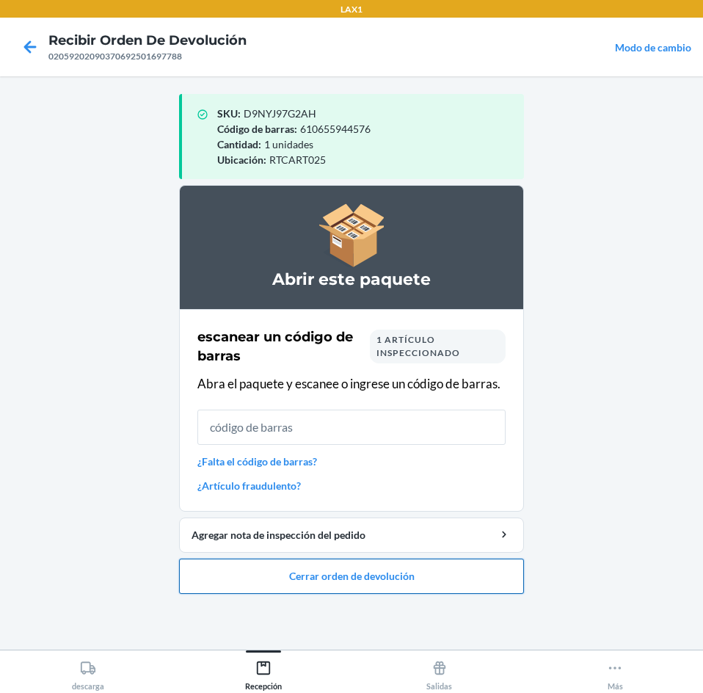
click at [471, 571] on button "Cerrar orden de devolución" at bounding box center [351, 575] width 345 height 35
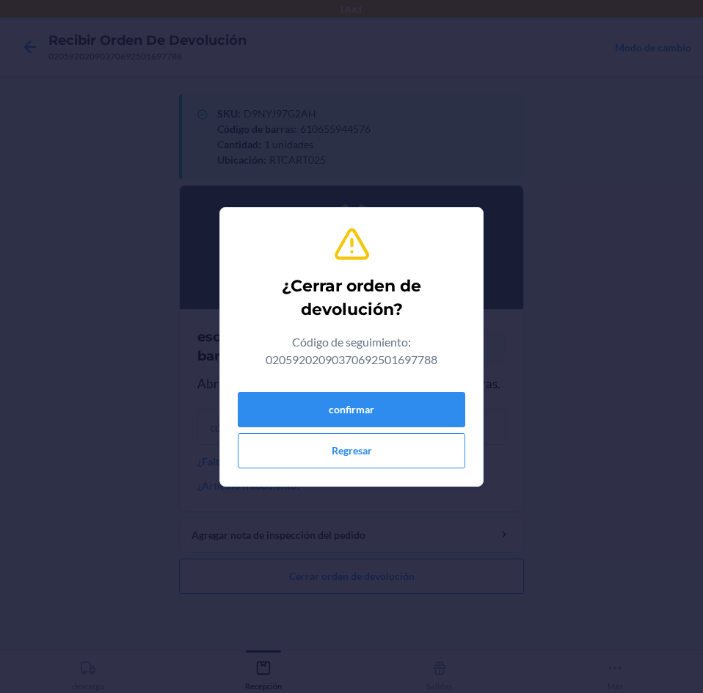
click at [419, 387] on div "confirmar Regresar" at bounding box center [351, 427] width 227 height 82
click at [407, 401] on button "confirmar" at bounding box center [351, 409] width 227 height 35
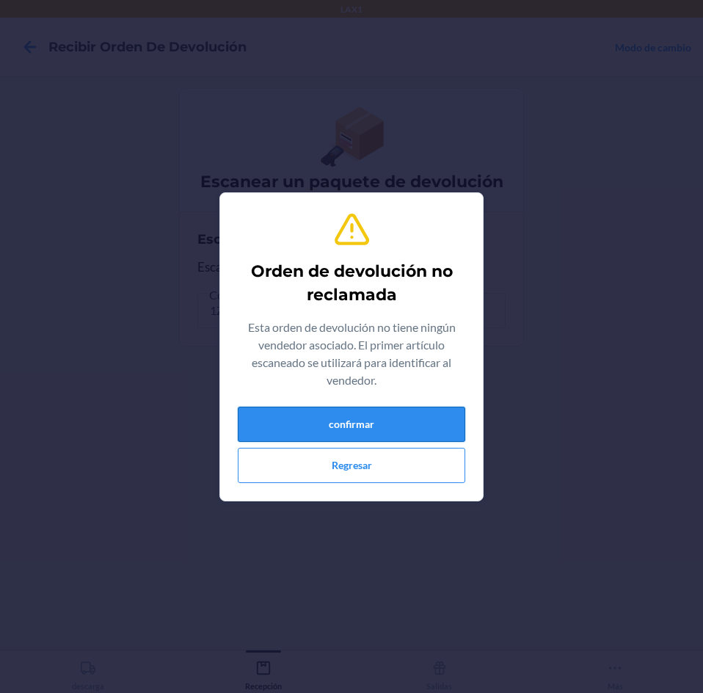
click at [407, 427] on button "confirmar" at bounding box center [351, 424] width 227 height 35
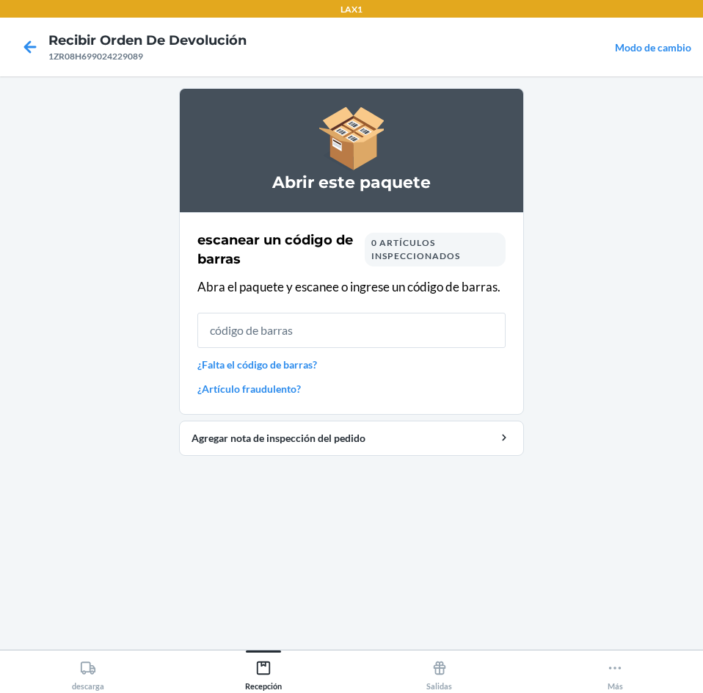
click at [367, 318] on input "text" at bounding box center [351, 330] width 308 height 35
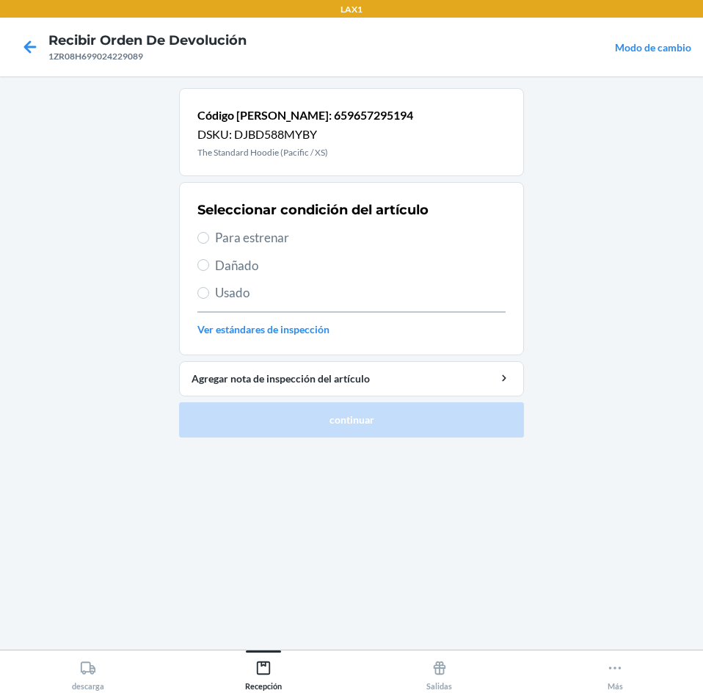
click at [335, 227] on div "Seleccionar condición del artículo Para estrenar Dañado Usado Ver estándares de…" at bounding box center [351, 268] width 308 height 145
click at [327, 234] on span "Para estrenar" at bounding box center [360, 237] width 291 height 19
click at [209, 234] on input "Para estrenar" at bounding box center [203, 238] width 12 height 12
radio input "true"
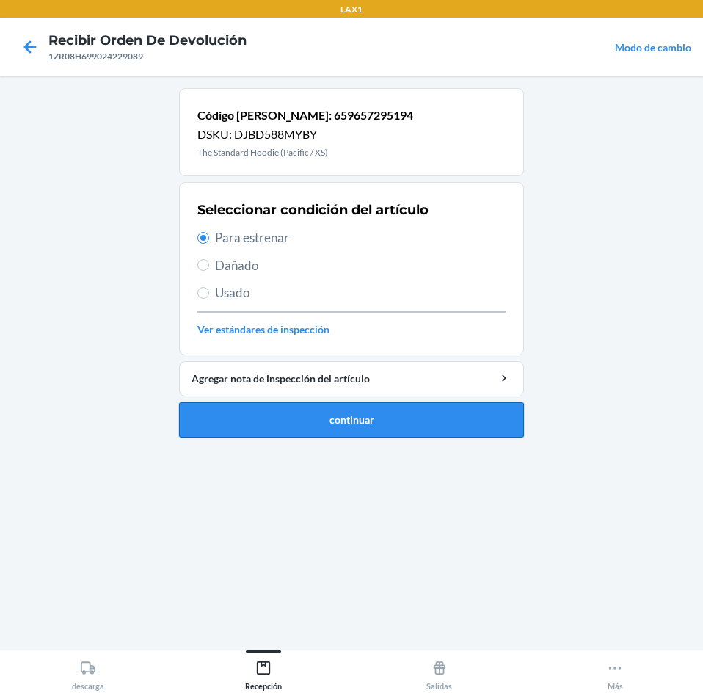
click at [293, 408] on button "continuar" at bounding box center [351, 419] width 345 height 35
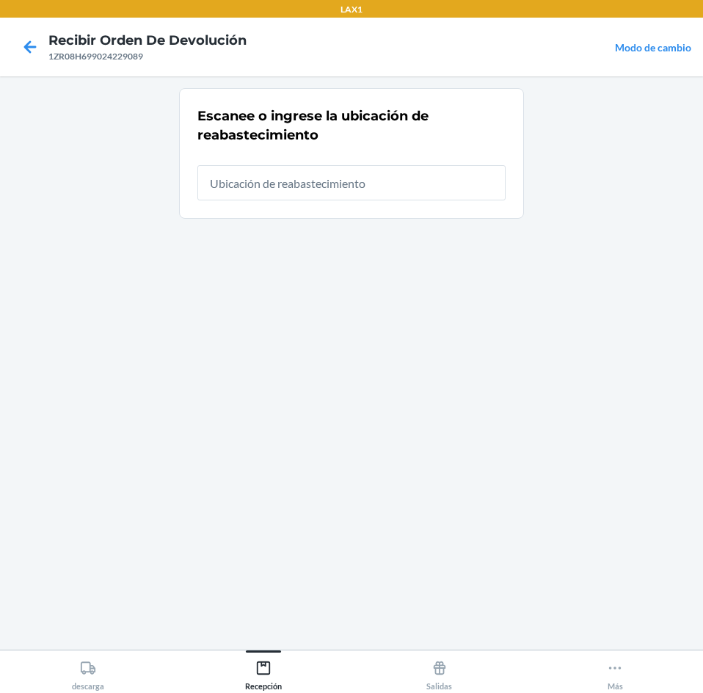
click at [317, 186] on input "text" at bounding box center [351, 182] width 308 height 35
type input "RTCART025"
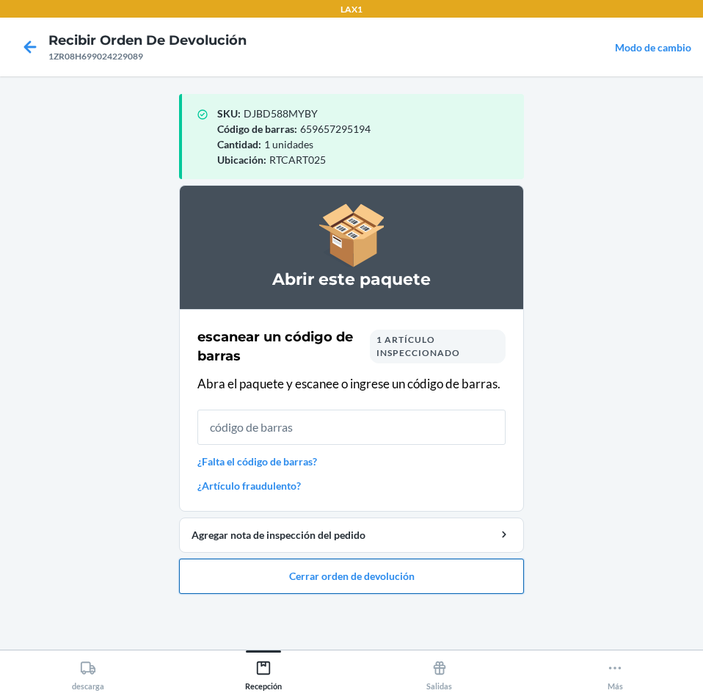
click at [274, 575] on button "Cerrar orden de devolución" at bounding box center [351, 575] width 345 height 35
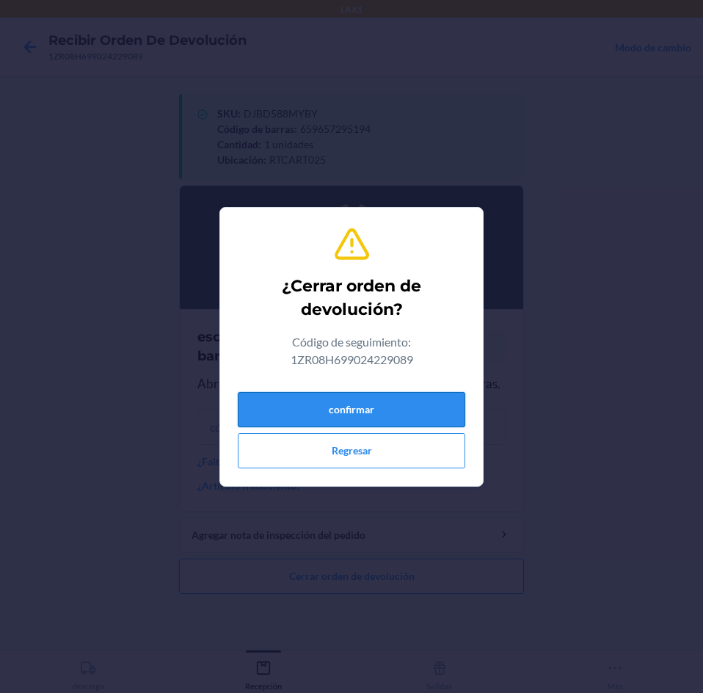
click at [353, 407] on button "confirmar" at bounding box center [351, 409] width 227 height 35
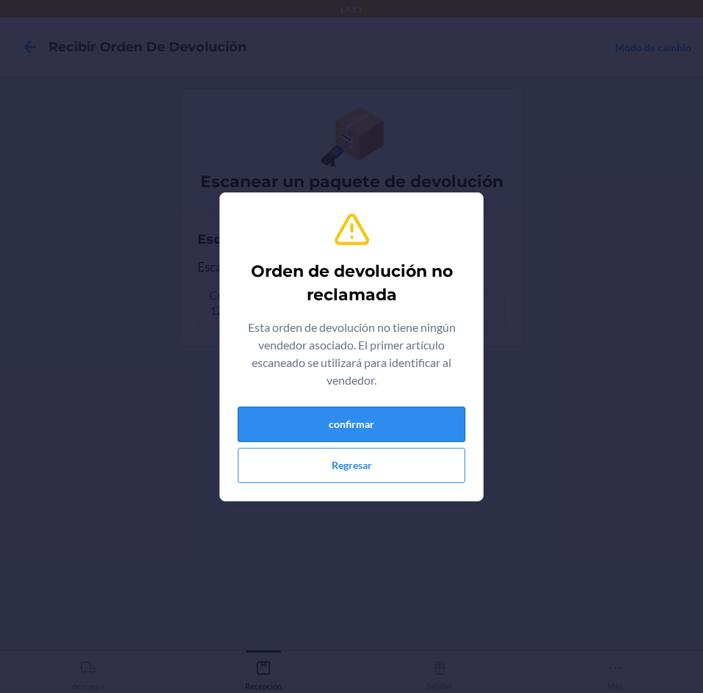
click at [377, 433] on button "confirmar" at bounding box center [351, 424] width 227 height 35
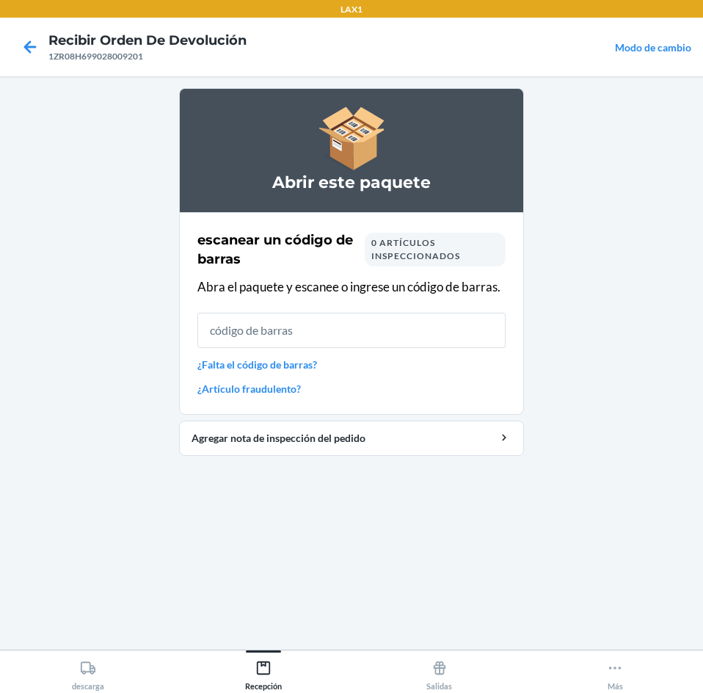
click at [387, 313] on input "text" at bounding box center [351, 330] width 308 height 35
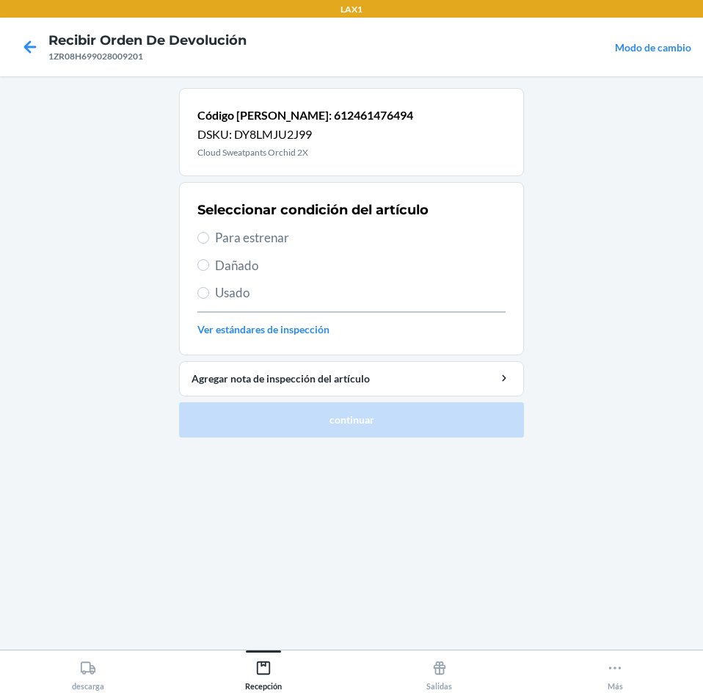
click at [312, 238] on span "Para estrenar" at bounding box center [360, 237] width 291 height 19
click at [209, 238] on input "Para estrenar" at bounding box center [203, 238] width 12 height 12
radio input "true"
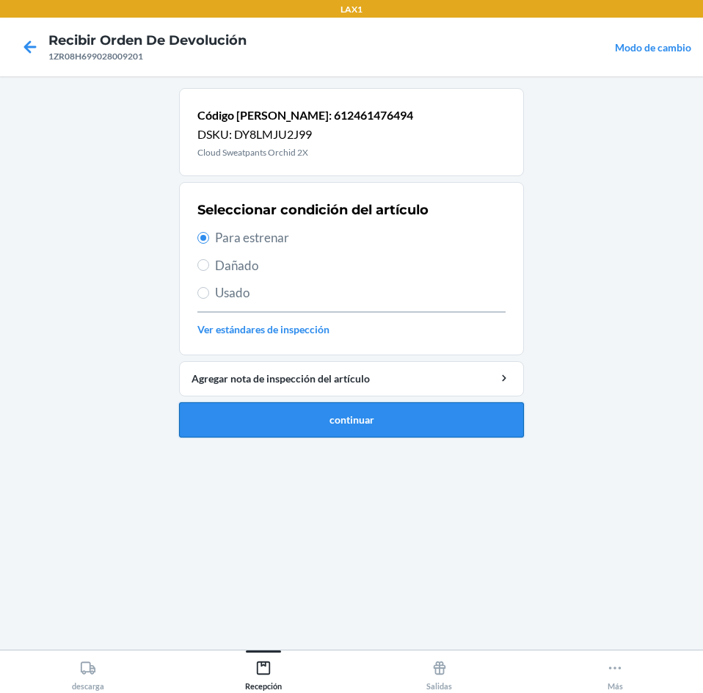
click at [329, 411] on button "continuar" at bounding box center [351, 419] width 345 height 35
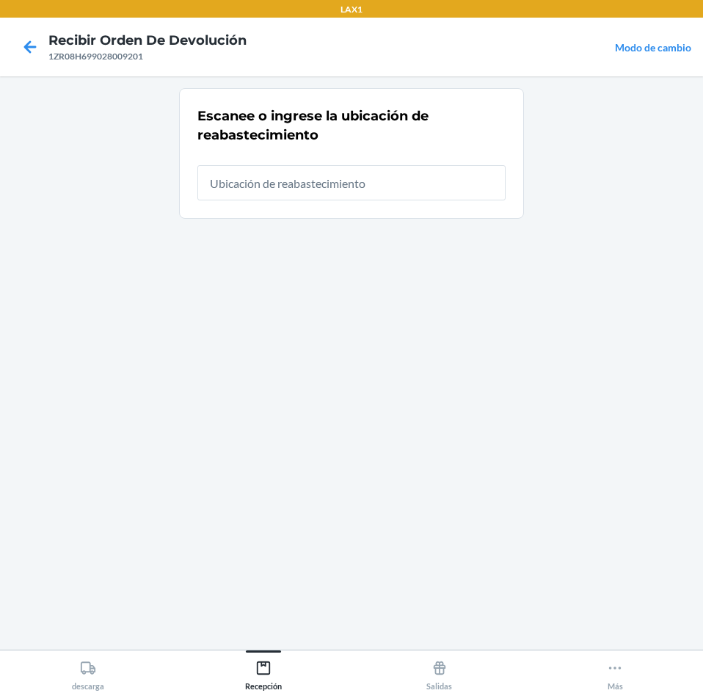
click at [368, 190] on input "text" at bounding box center [351, 182] width 308 height 35
type input "RTCART025"
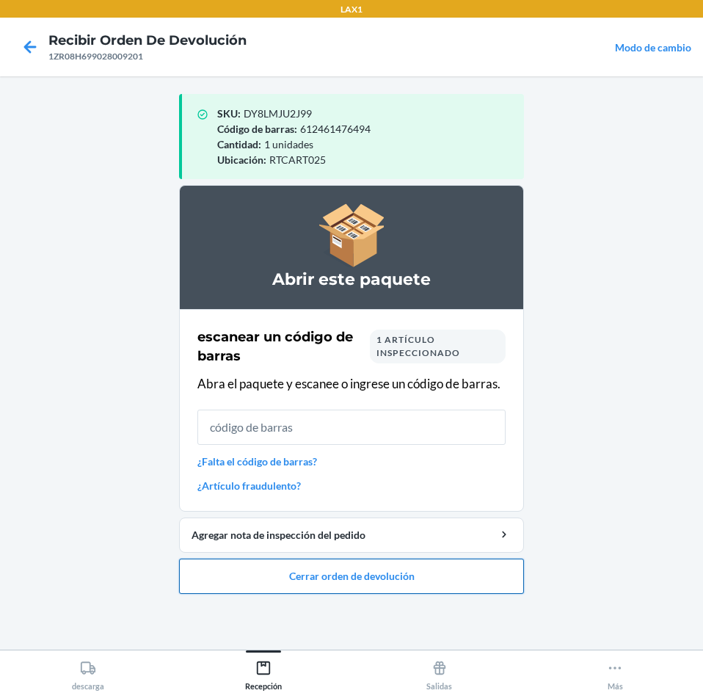
click at [324, 580] on button "Cerrar orden de devolución" at bounding box center [351, 575] width 345 height 35
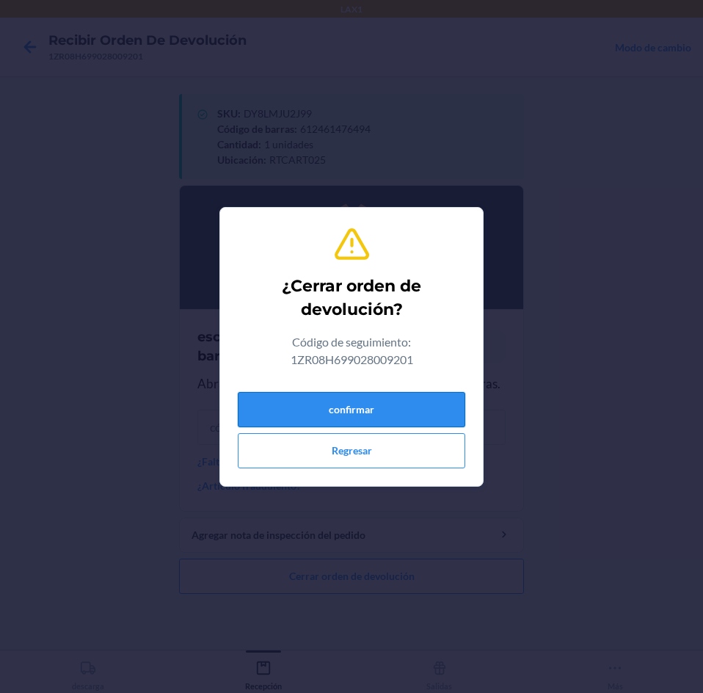
click at [426, 404] on button "confirmar" at bounding box center [351, 409] width 227 height 35
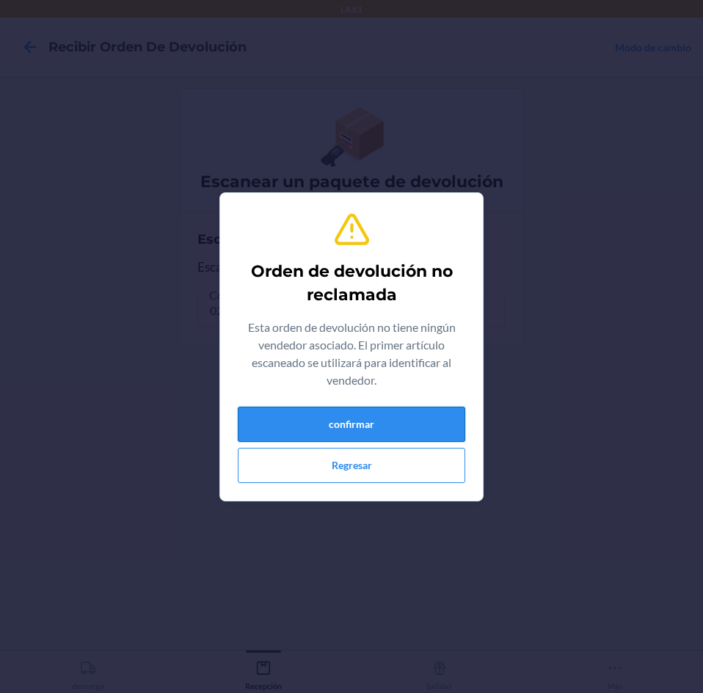
click at [268, 431] on button "confirmar" at bounding box center [351, 424] width 227 height 35
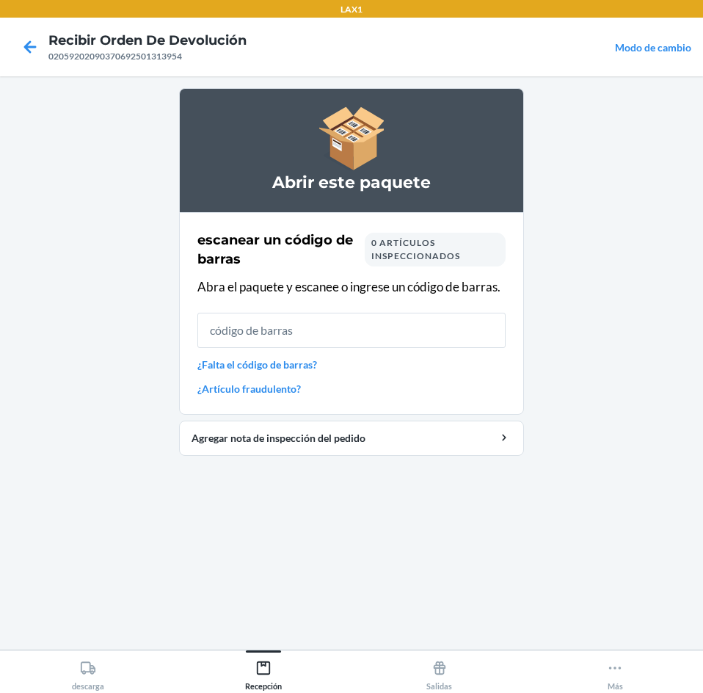
click at [249, 333] on input "text" at bounding box center [351, 330] width 308 height 35
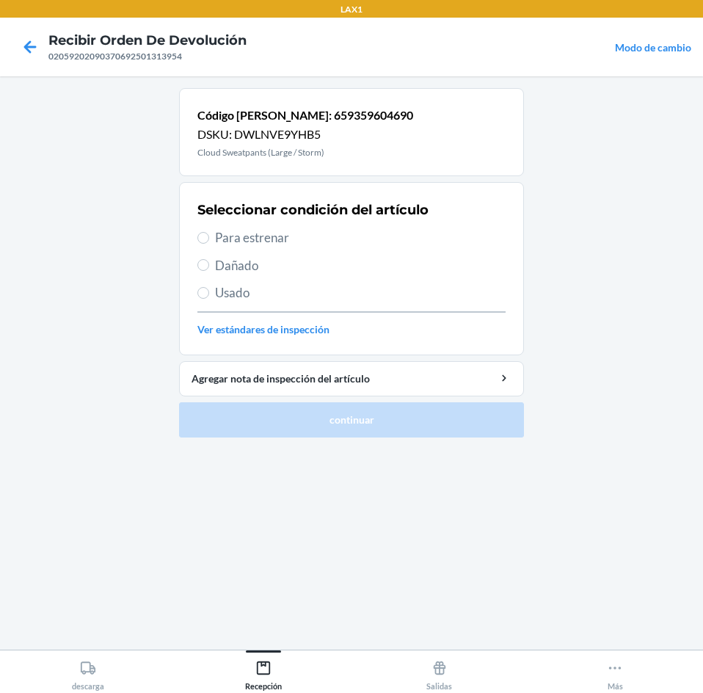
click at [305, 233] on span "Para estrenar" at bounding box center [360, 237] width 291 height 19
click at [209, 233] on input "Para estrenar" at bounding box center [203, 238] width 12 height 12
radio input "true"
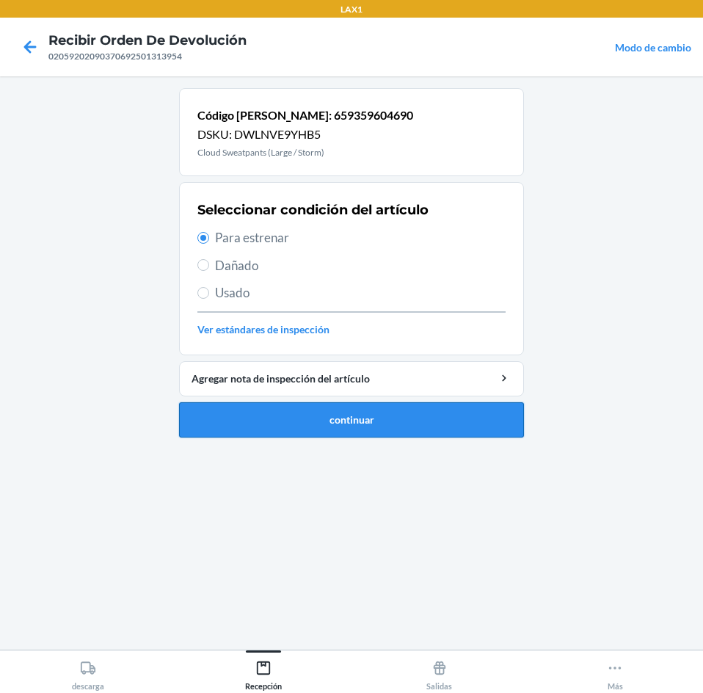
click at [434, 423] on button "continuar" at bounding box center [351, 419] width 345 height 35
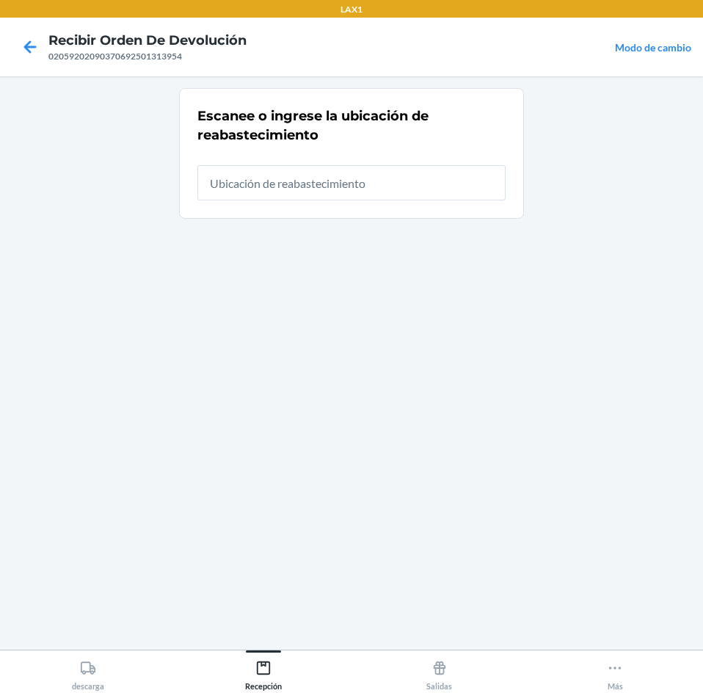
drag, startPoint x: 418, startPoint y: 178, endPoint x: 448, endPoint y: 134, distance: 52.9
click at [431, 158] on div at bounding box center [351, 176] width 308 height 47
type input "RTCART025"
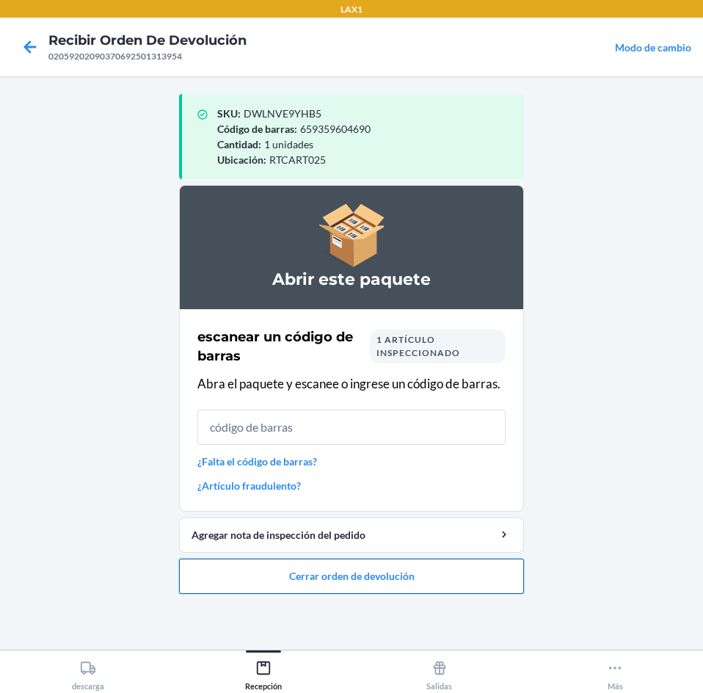
click at [285, 572] on button "Cerrar orden de devolución" at bounding box center [351, 575] width 345 height 35
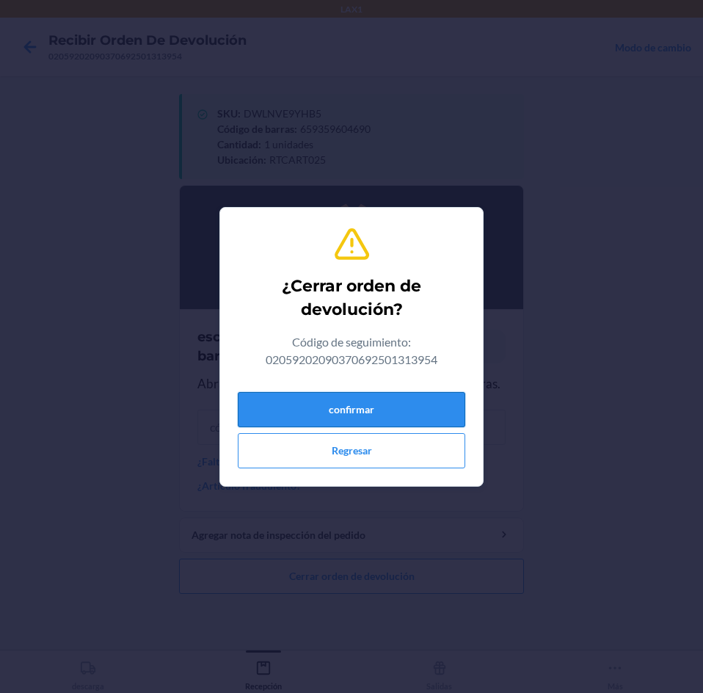
click at [350, 404] on button "confirmar" at bounding box center [351, 409] width 227 height 35
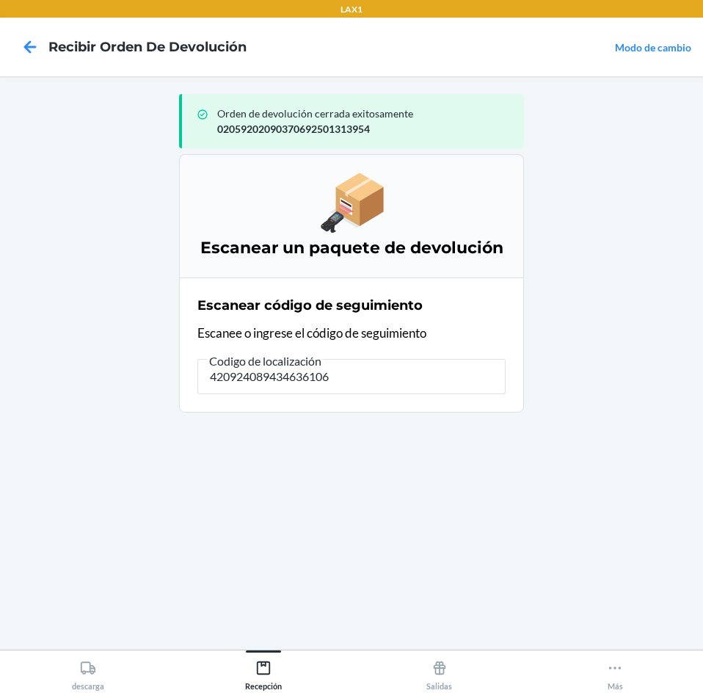
type input "4209240894346361060"
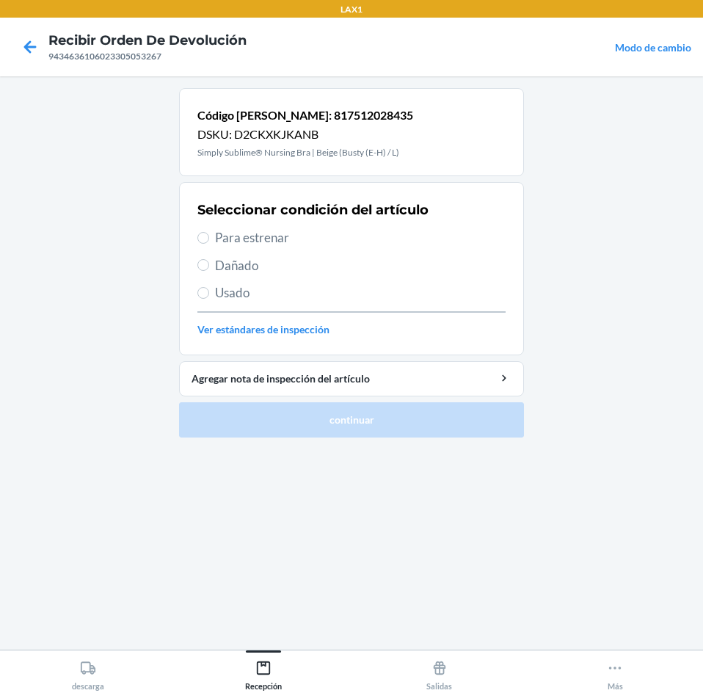
click at [263, 235] on span "Para estrenar" at bounding box center [360, 237] width 291 height 19
click at [209, 235] on input "Para estrenar" at bounding box center [203, 238] width 12 height 12
radio input "true"
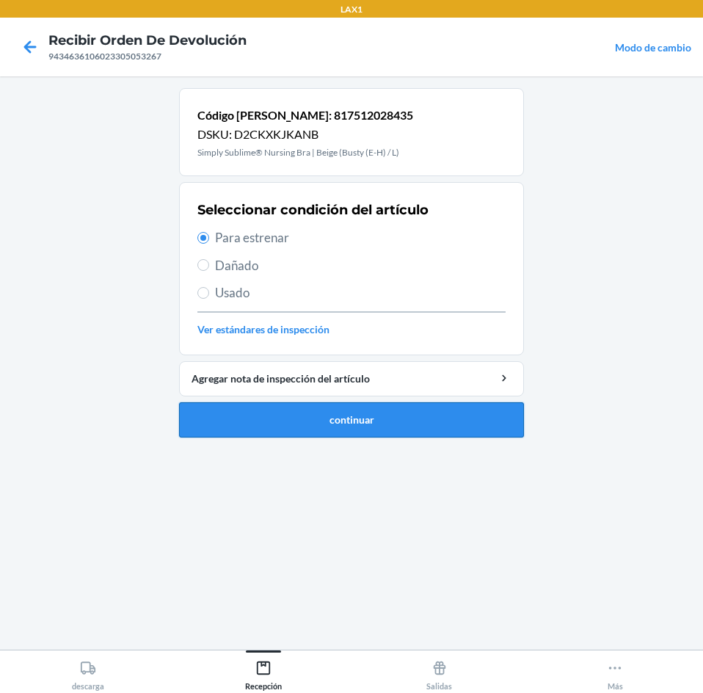
click at [310, 408] on button "continuar" at bounding box center [351, 419] width 345 height 35
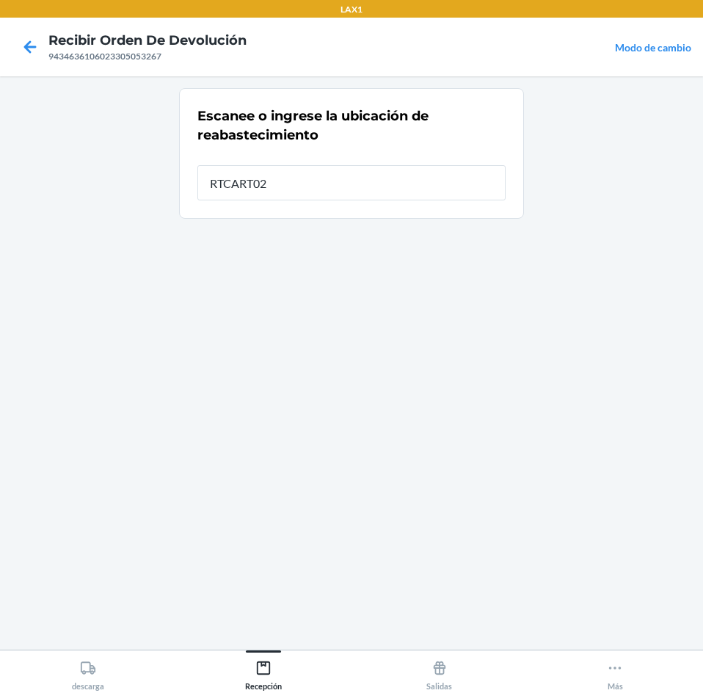
type input "RTCART025"
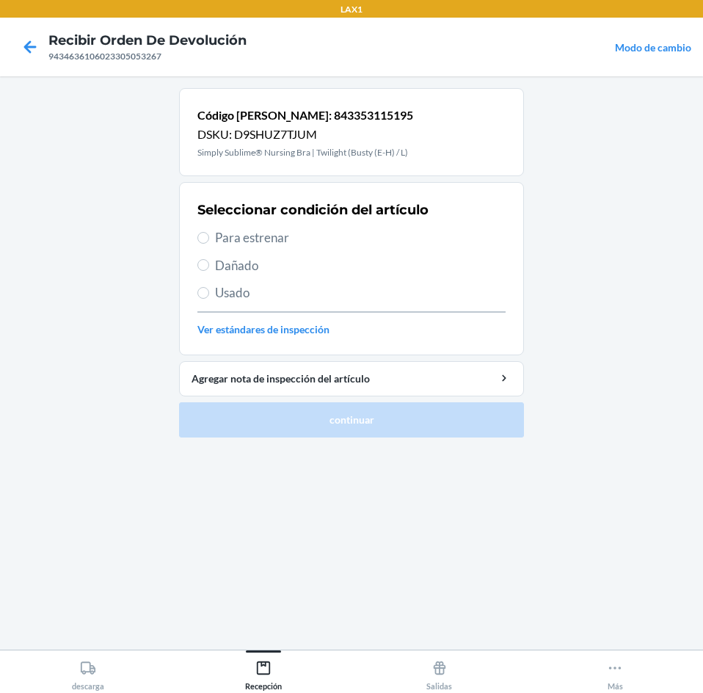
click at [267, 239] on span "Para estrenar" at bounding box center [360, 237] width 291 height 19
click at [209, 239] on input "Para estrenar" at bounding box center [203, 238] width 12 height 12
radio input "true"
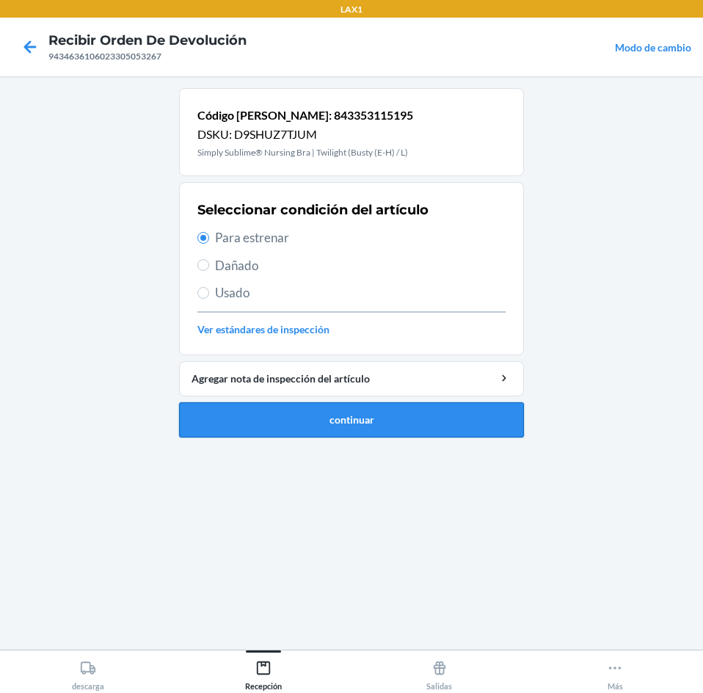
click at [304, 405] on button "continuar" at bounding box center [351, 419] width 345 height 35
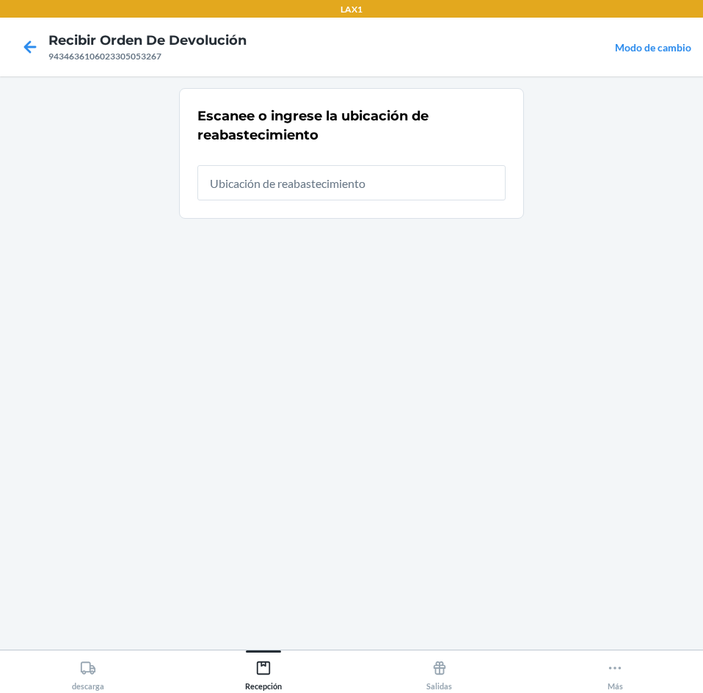
click at [319, 180] on input "text" at bounding box center [351, 182] width 308 height 35
type input "RTCART025"
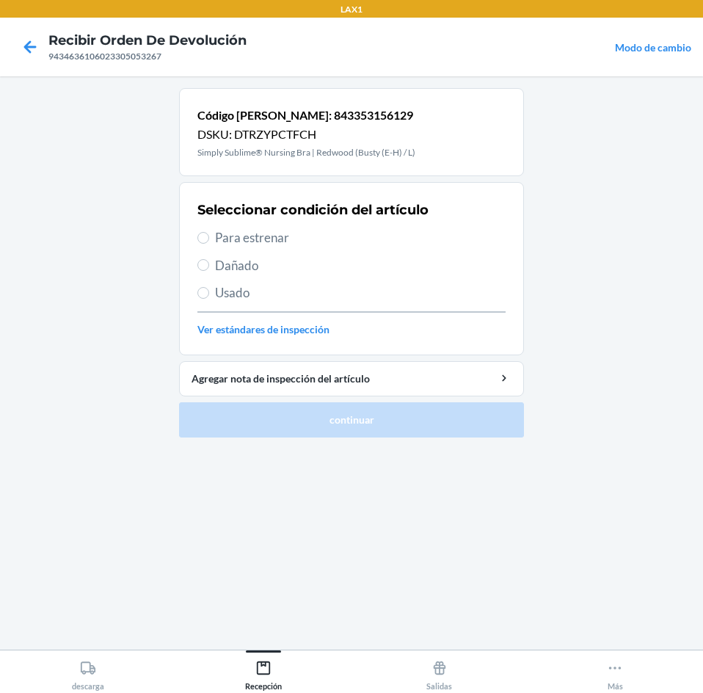
click at [286, 245] on span "Para estrenar" at bounding box center [360, 237] width 291 height 19
click at [209, 244] on input "Para estrenar" at bounding box center [203, 238] width 12 height 12
radio input "true"
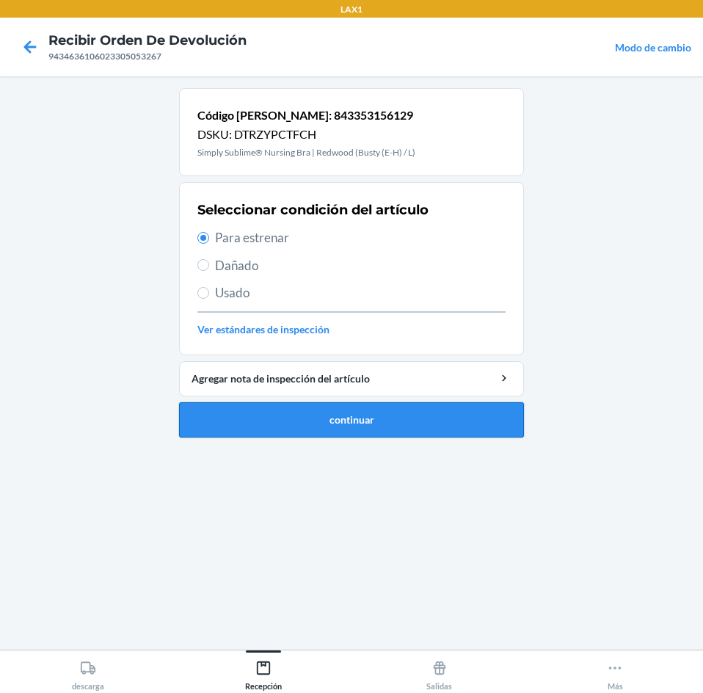
click at [385, 419] on button "continuar" at bounding box center [351, 419] width 345 height 35
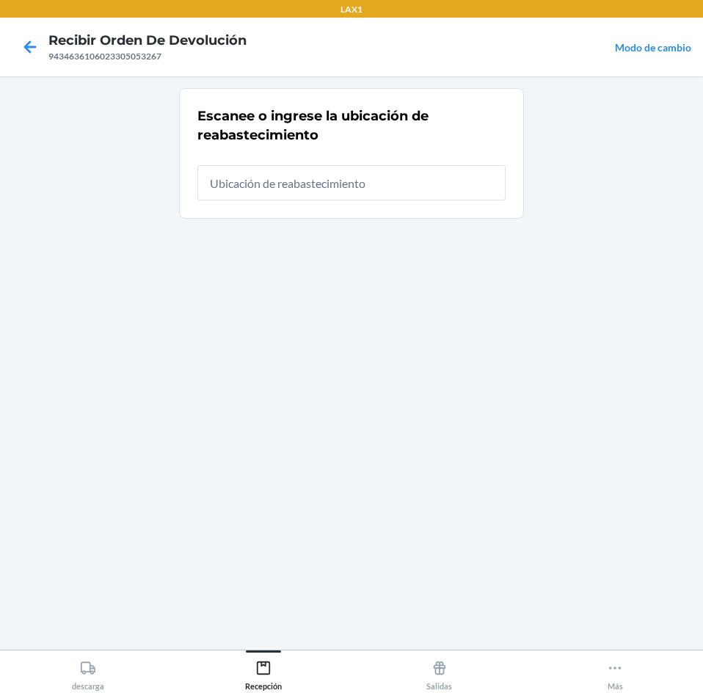
click at [343, 181] on input "text" at bounding box center [351, 182] width 308 height 35
type input "RTCART025"
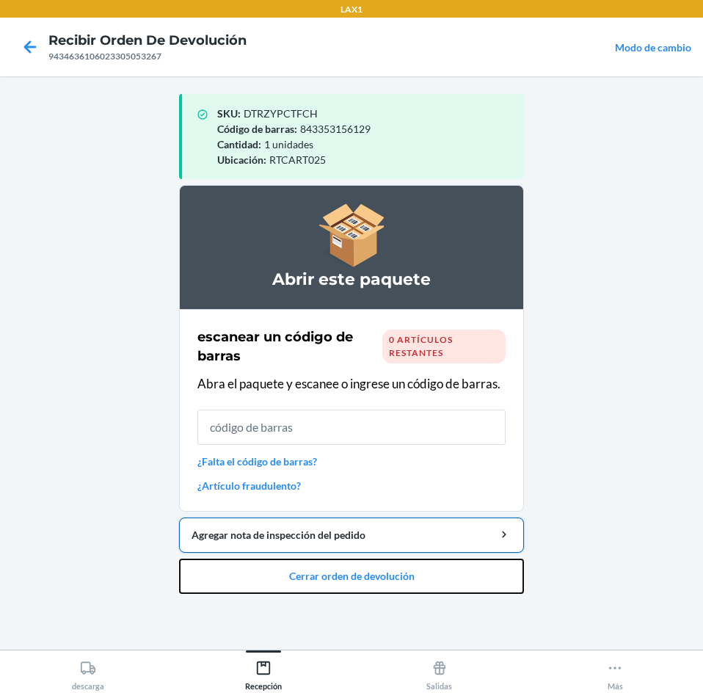
drag, startPoint x: 415, startPoint y: 566, endPoint x: 418, endPoint y: 534, distance: 31.7
click at [415, 557] on li "Abrir este paquete escanear un código [PERSON_NAME] 0 artículos restantes Abra …" at bounding box center [351, 389] width 345 height 409
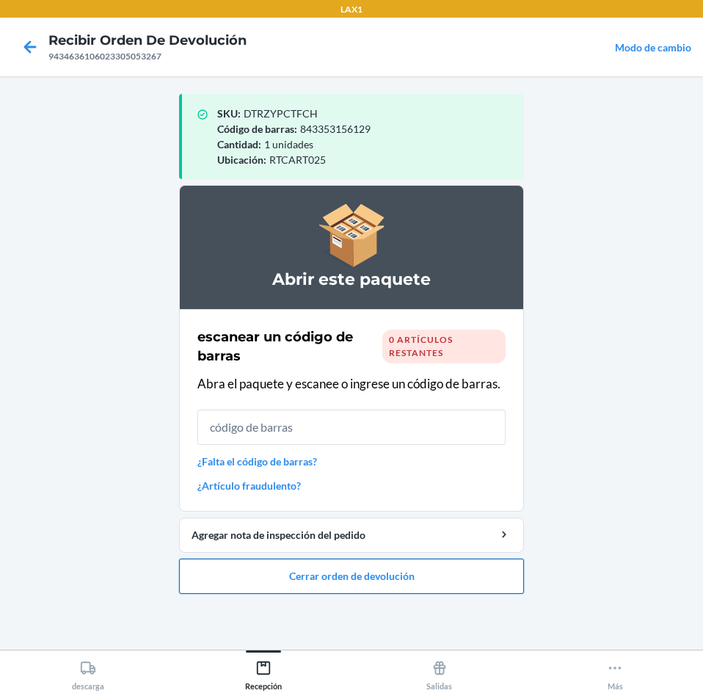
click at [395, 580] on button "Cerrar orden de devolución" at bounding box center [351, 575] width 345 height 35
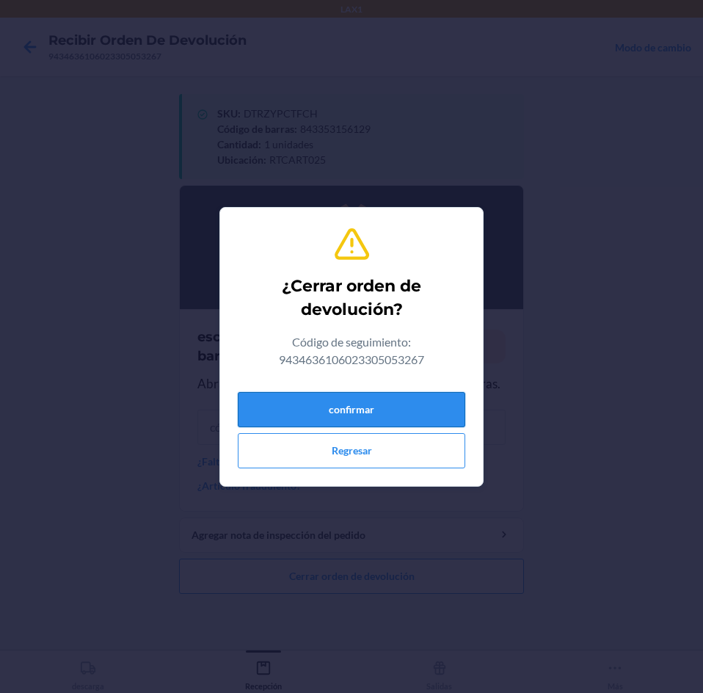
click at [391, 403] on button "confirmar" at bounding box center [351, 409] width 227 height 35
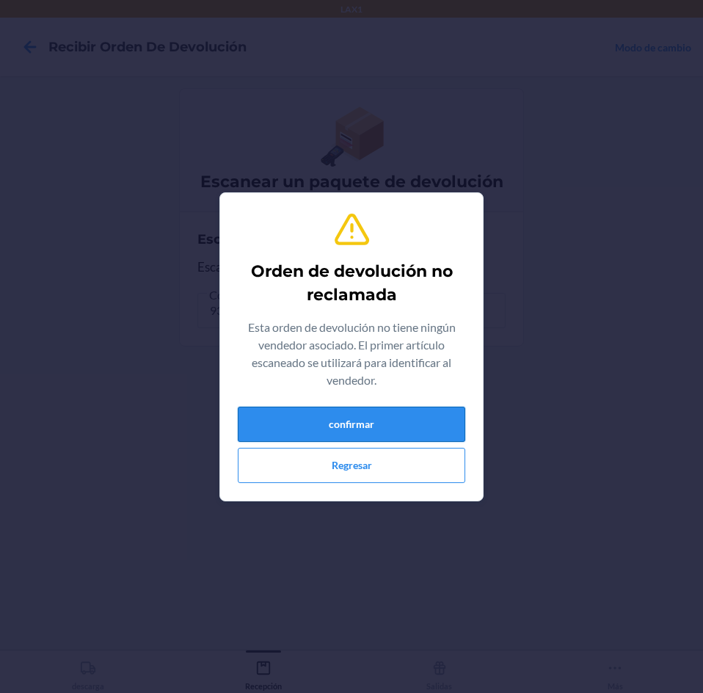
click at [359, 416] on button "confirmar" at bounding box center [351, 424] width 227 height 35
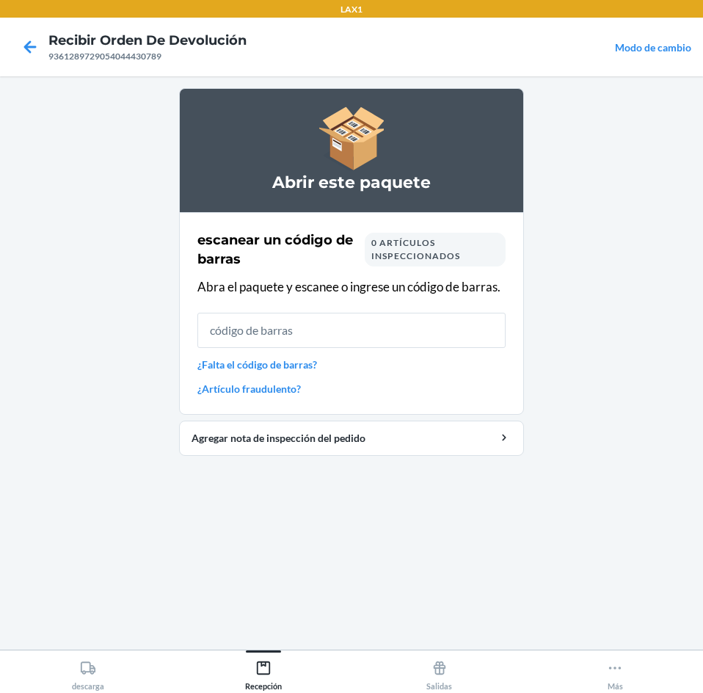
click at [277, 327] on input "text" at bounding box center [351, 330] width 308 height 35
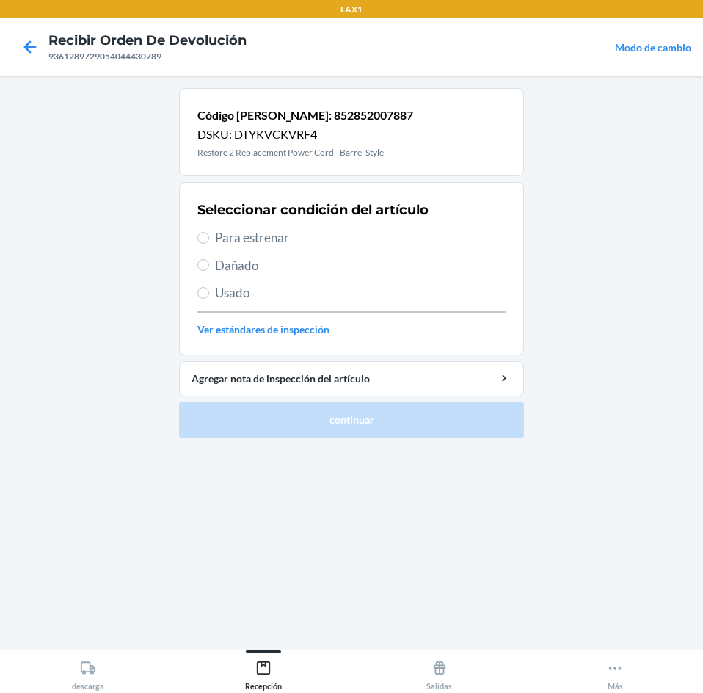
click at [265, 243] on span "Para estrenar" at bounding box center [360, 237] width 291 height 19
click at [209, 243] on input "Para estrenar" at bounding box center [203, 238] width 12 height 12
radio input "true"
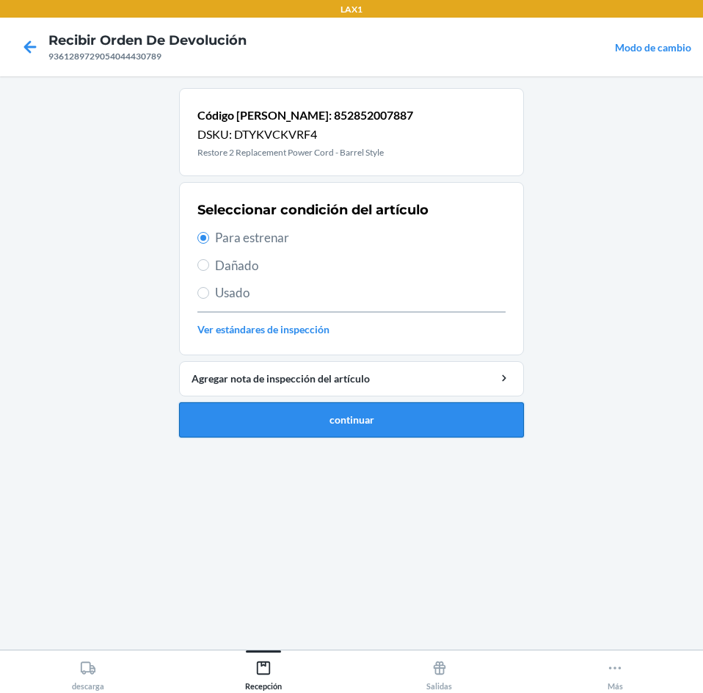
click at [340, 420] on button "continuar" at bounding box center [351, 419] width 345 height 35
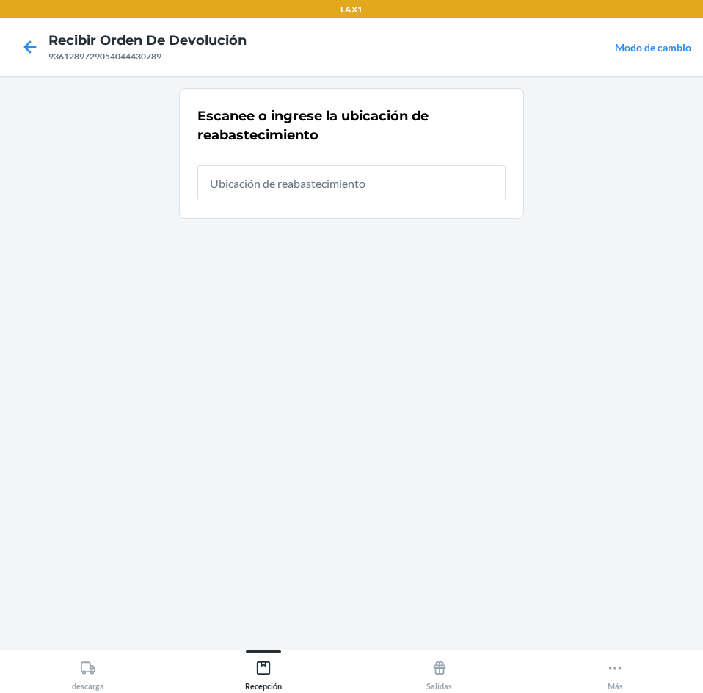
click at [377, 182] on input "text" at bounding box center [351, 182] width 308 height 35
type input "RTCART025"
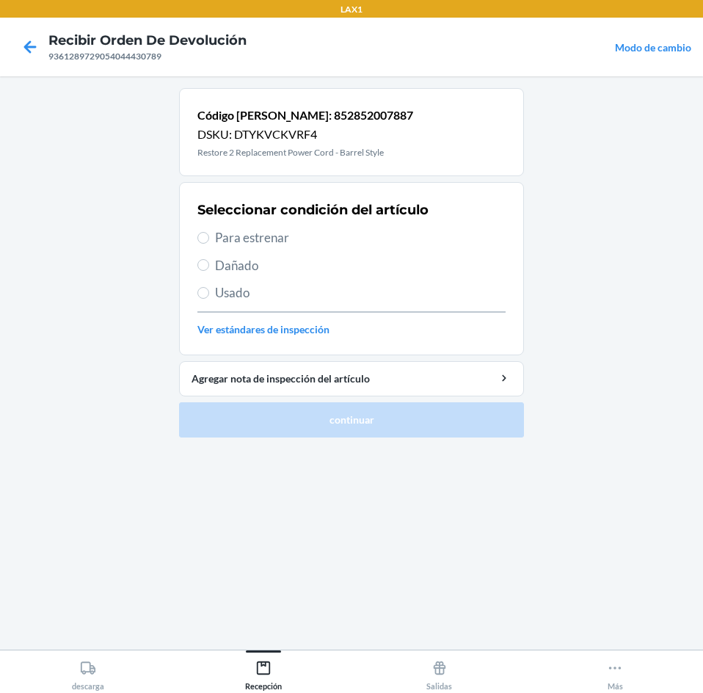
click at [324, 233] on span "Para estrenar" at bounding box center [360, 237] width 291 height 19
click at [209, 233] on input "Para estrenar" at bounding box center [203, 238] width 12 height 12
radio input "true"
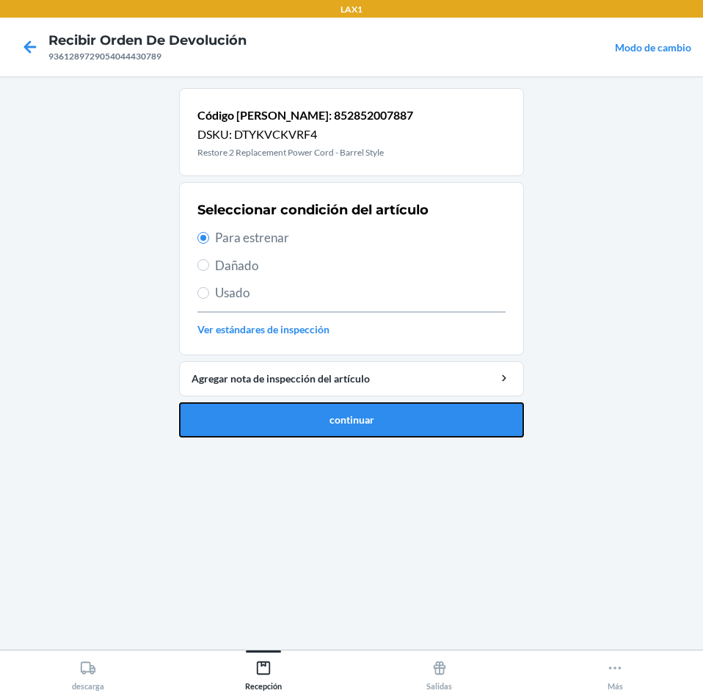
drag, startPoint x: 379, startPoint y: 423, endPoint x: 376, endPoint y: 377, distance: 46.4
click at [379, 423] on button "continuar" at bounding box center [351, 419] width 345 height 35
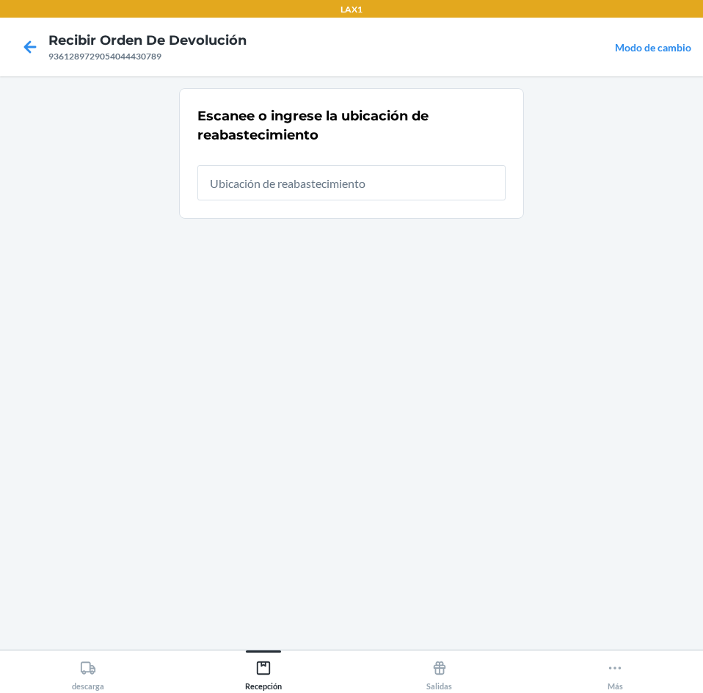
click at [364, 172] on input "text" at bounding box center [351, 182] width 308 height 35
type input "RTCART025"
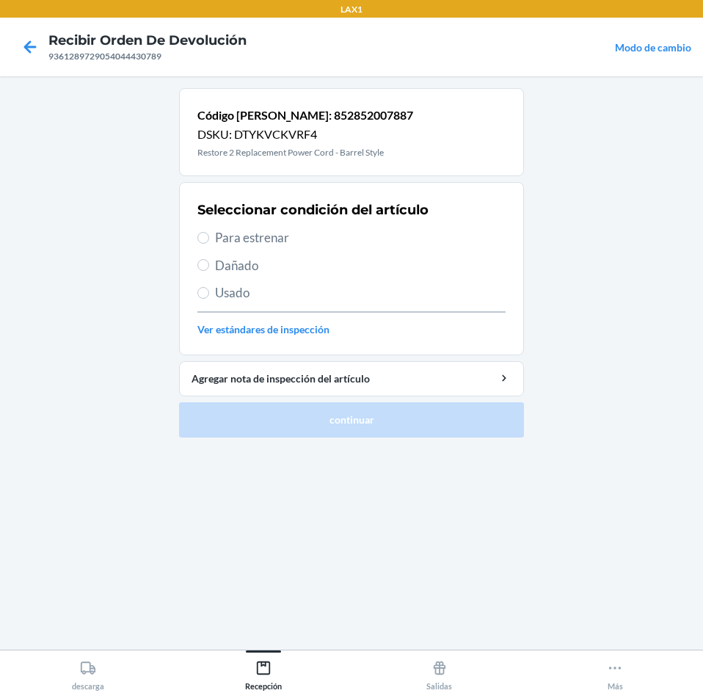
click at [326, 242] on span "Para estrenar" at bounding box center [360, 237] width 291 height 19
click at [209, 242] on input "Para estrenar" at bounding box center [203, 238] width 12 height 12
radio input "true"
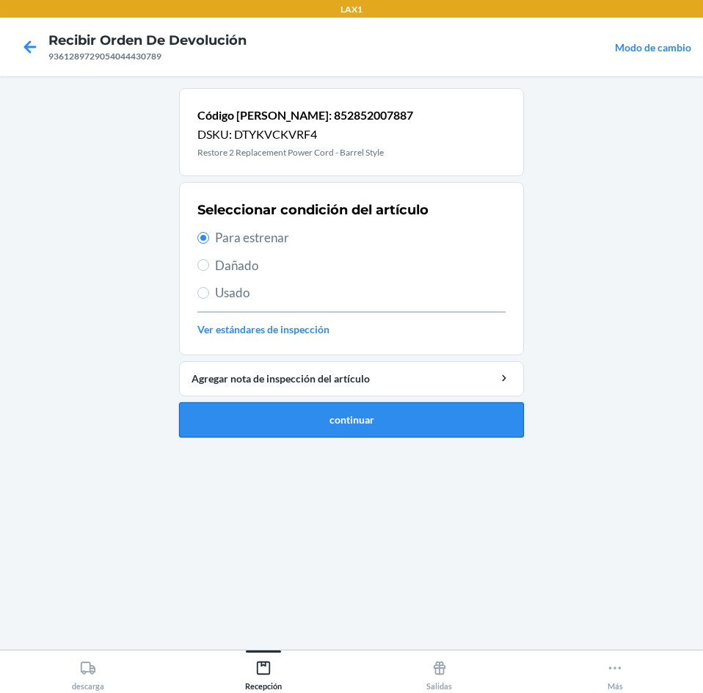
drag, startPoint x: 330, startPoint y: 440, endPoint x: 334, endPoint y: 420, distance: 20.9
click at [332, 437] on ol "Código [PERSON_NAME]: 852852007887 DSKU: DTYKVCKVRF4 Restore 2 Replacement Powe…" at bounding box center [351, 268] width 345 height 361
click at [334, 420] on button "continuar" at bounding box center [351, 419] width 345 height 35
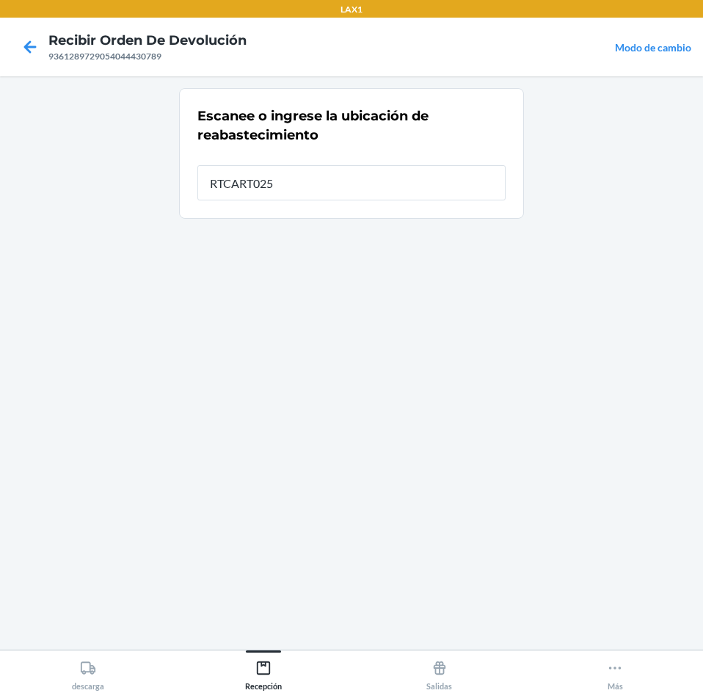
type input "RTCART025"
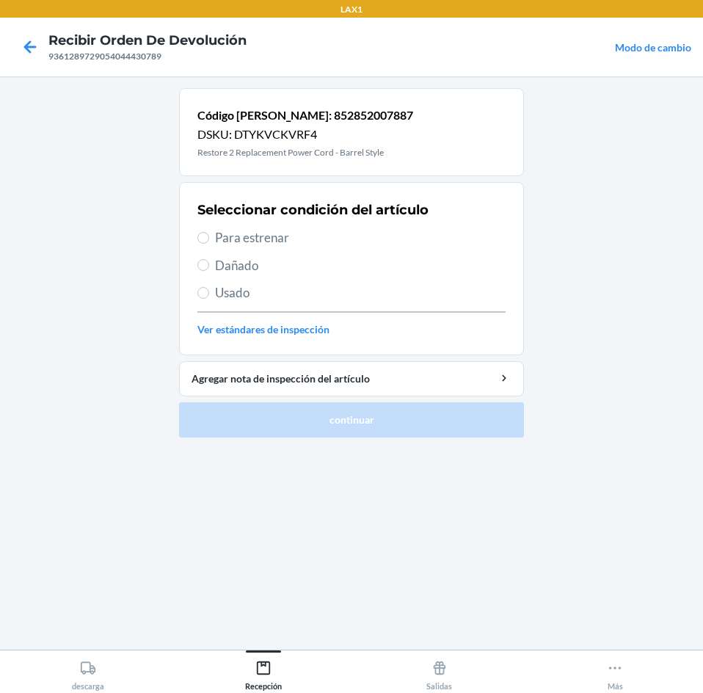
click at [307, 243] on span "Para estrenar" at bounding box center [360, 237] width 291 height 19
click at [209, 243] on input "Para estrenar" at bounding box center [203, 238] width 12 height 12
radio input "true"
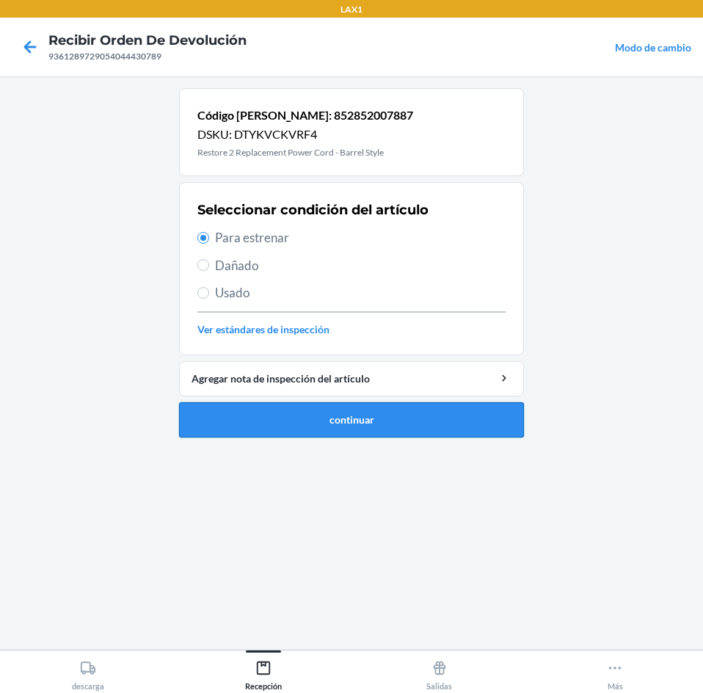
click at [354, 410] on button "continuar" at bounding box center [351, 419] width 345 height 35
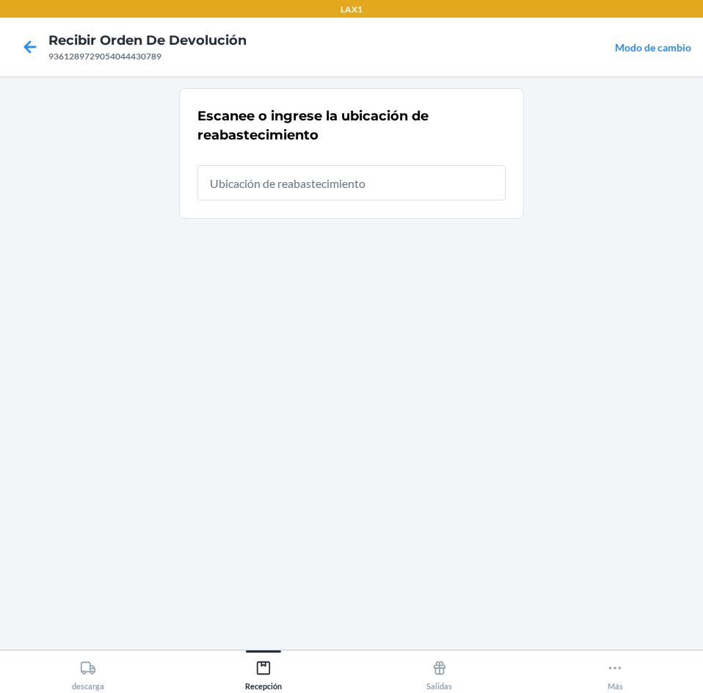
click at [395, 186] on input "text" at bounding box center [351, 182] width 308 height 35
type input "RTCART025"
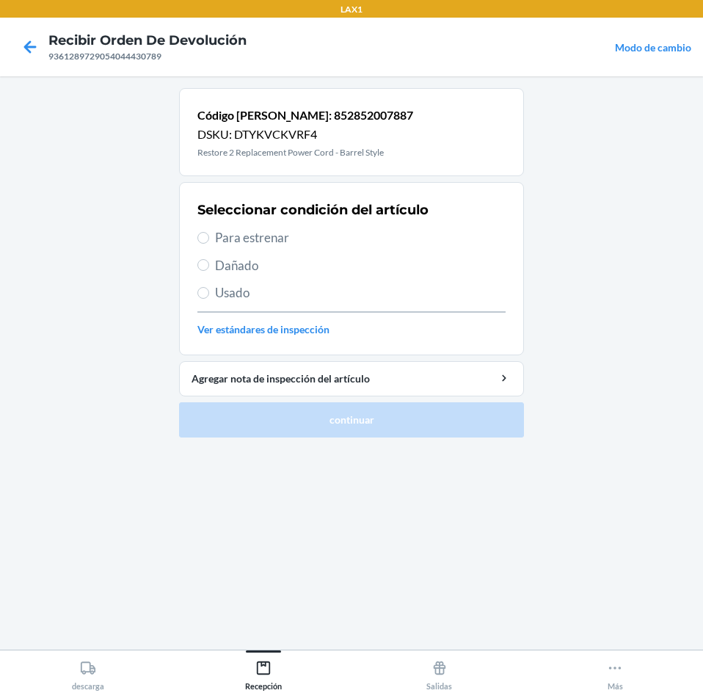
click at [360, 234] on span "Para estrenar" at bounding box center [360, 237] width 291 height 19
click at [209, 234] on input "Para estrenar" at bounding box center [203, 238] width 12 height 12
radio input "true"
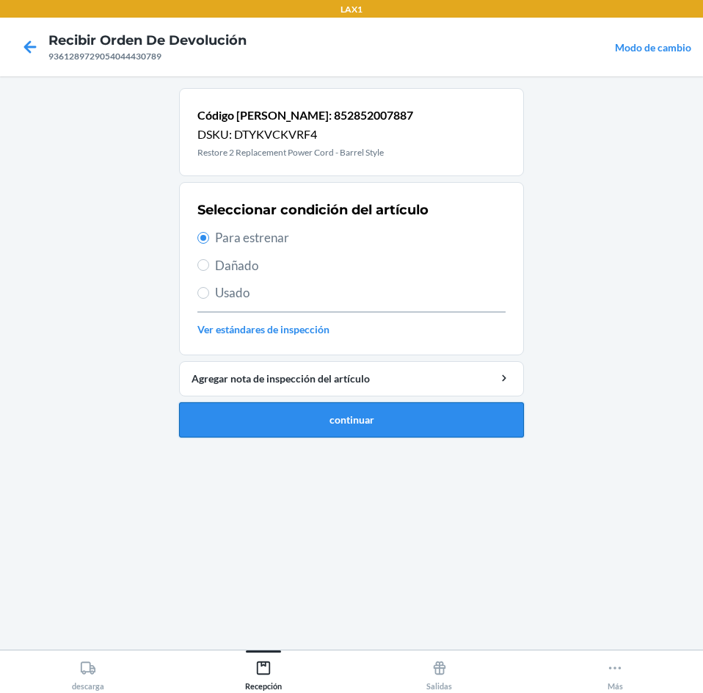
click at [367, 408] on button "continuar" at bounding box center [351, 419] width 345 height 35
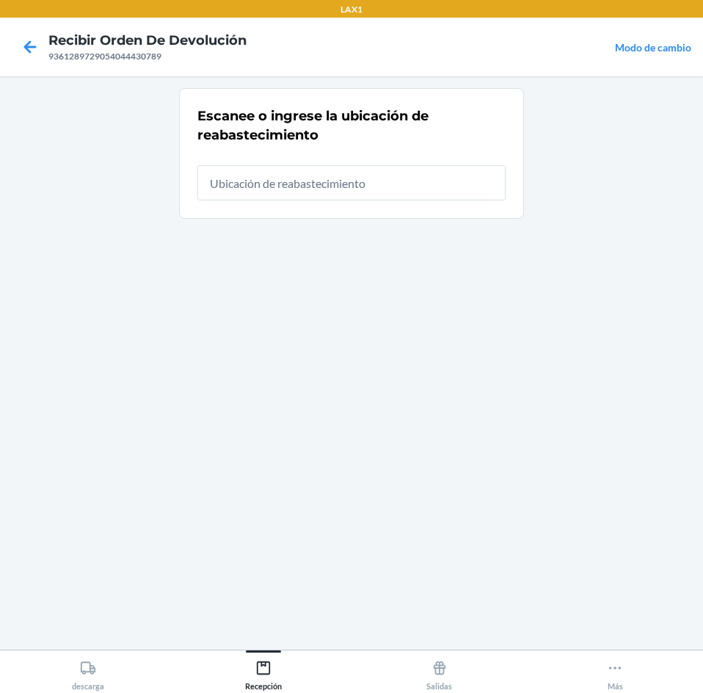
click at [362, 176] on input "text" at bounding box center [351, 182] width 308 height 35
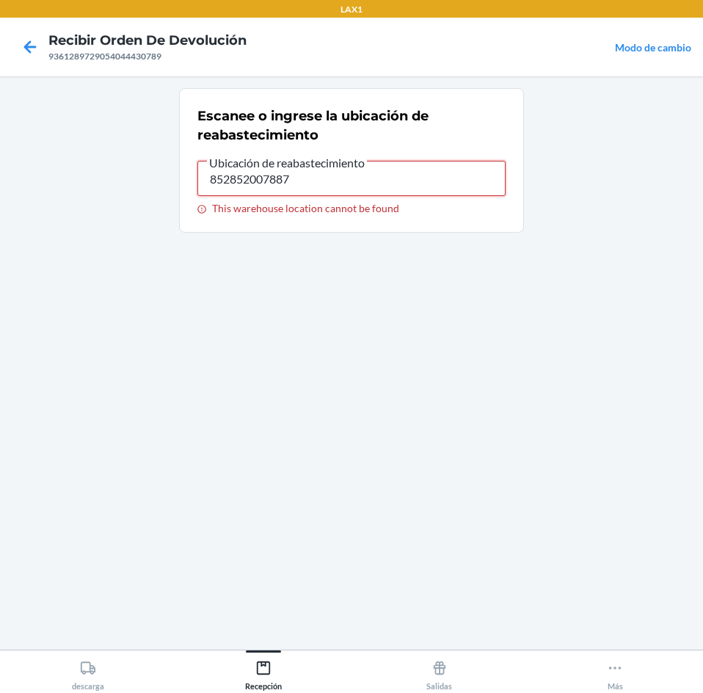
click at [362, 176] on input "852852007887" at bounding box center [351, 178] width 308 height 35
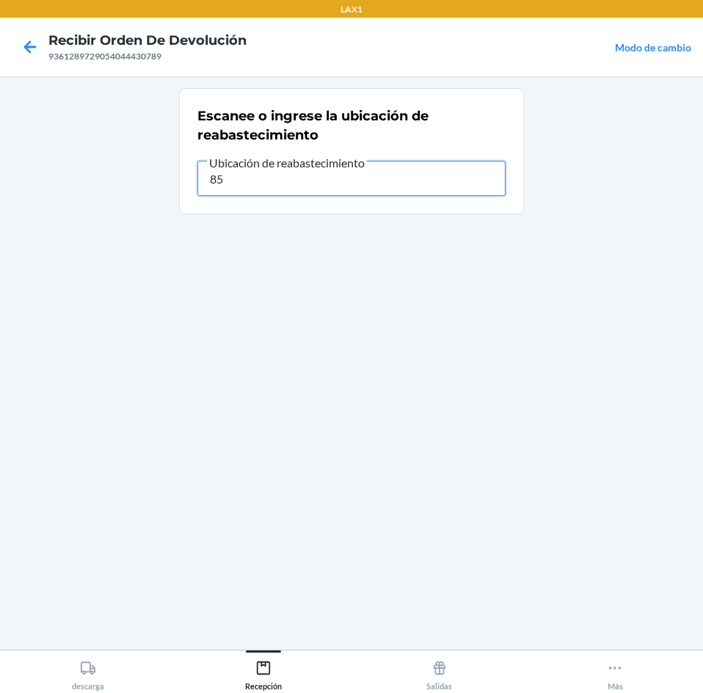
type input "8"
type input "852852007887"
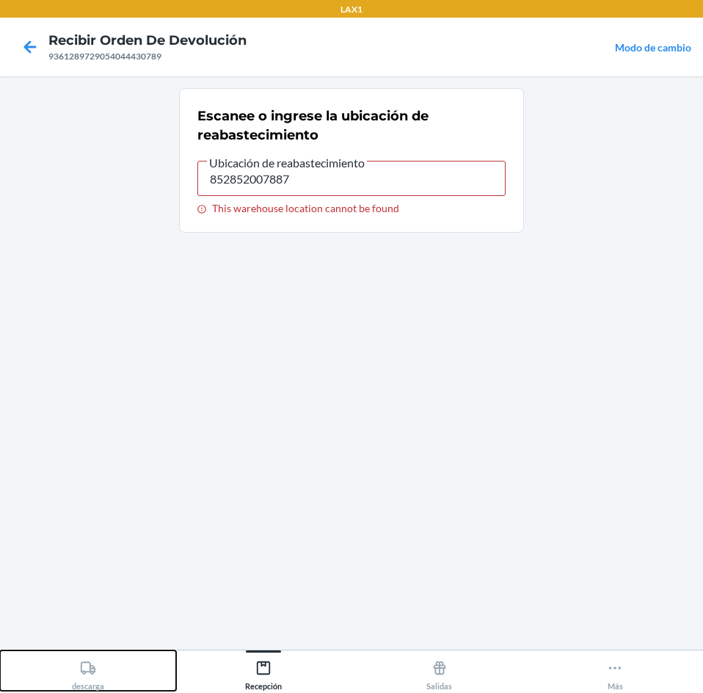
click at [98, 657] on div "descarga" at bounding box center [88, 672] width 32 height 37
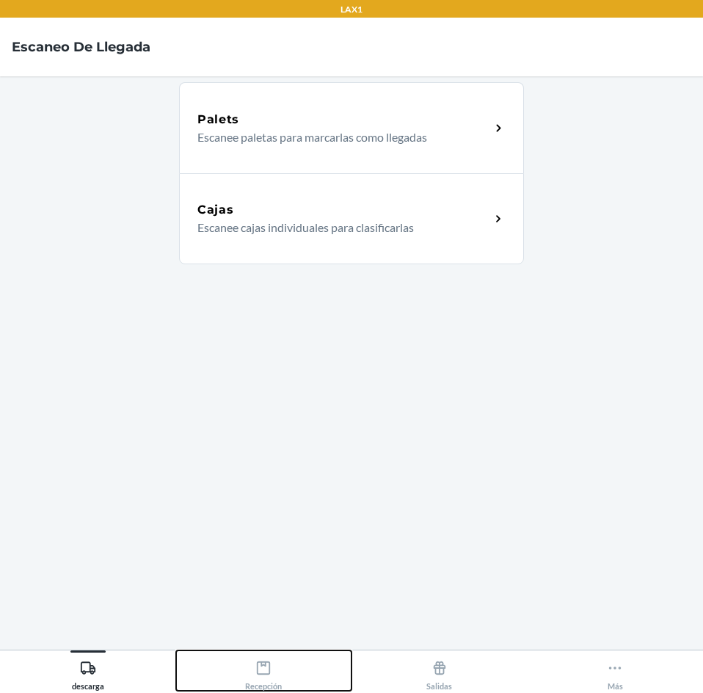
drag, startPoint x: 268, startPoint y: 670, endPoint x: 258, endPoint y: 652, distance: 20.7
click at [266, 671] on icon at bounding box center [263, 668] width 16 height 16
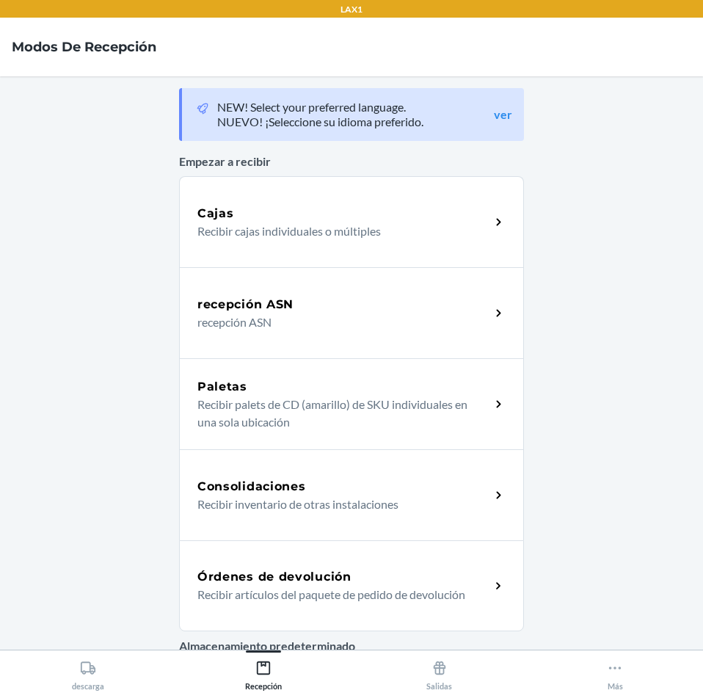
click at [291, 580] on h5 "Órdenes de devolución" at bounding box center [274, 577] width 154 height 18
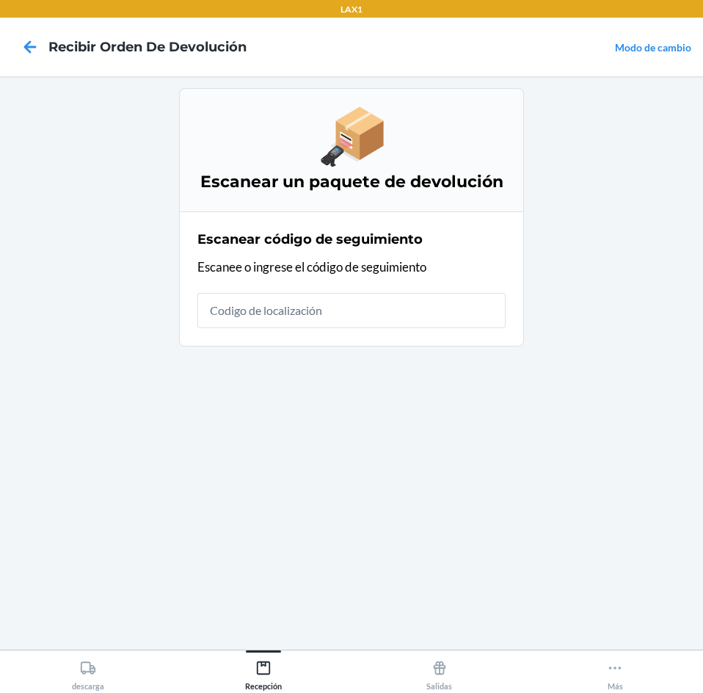
click at [329, 313] on input "text" at bounding box center [351, 310] width 308 height 35
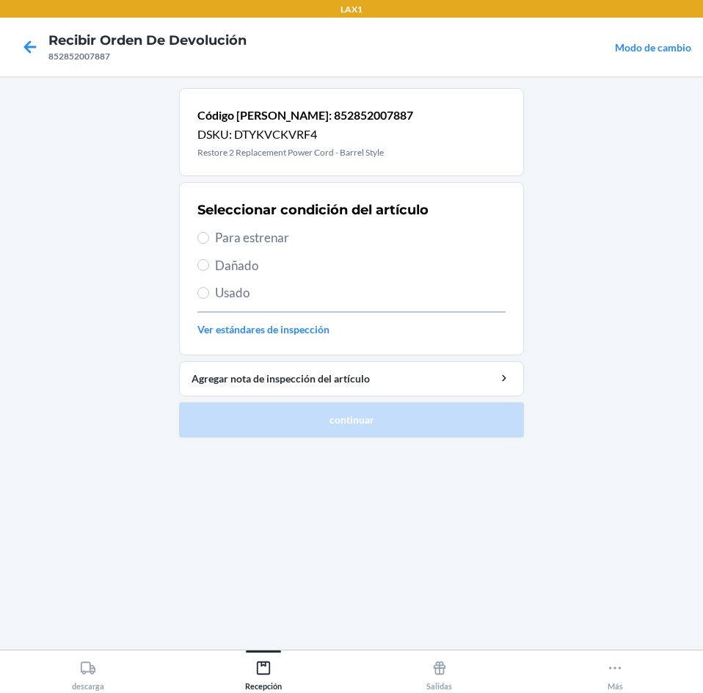
click at [266, 242] on span "Para estrenar" at bounding box center [360, 237] width 291 height 19
click at [209, 242] on input "Para estrenar" at bounding box center [203, 238] width 12 height 12
radio input "true"
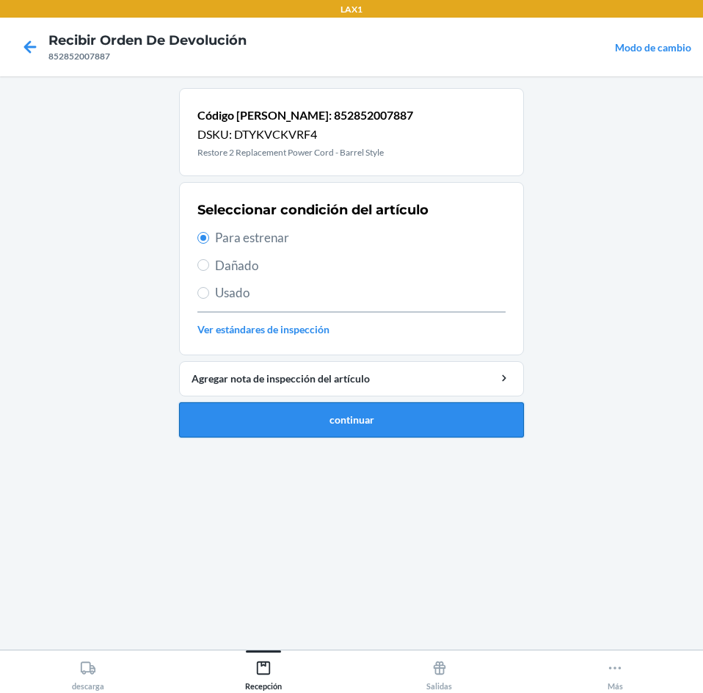
click at [364, 419] on button "continuar" at bounding box center [351, 419] width 345 height 35
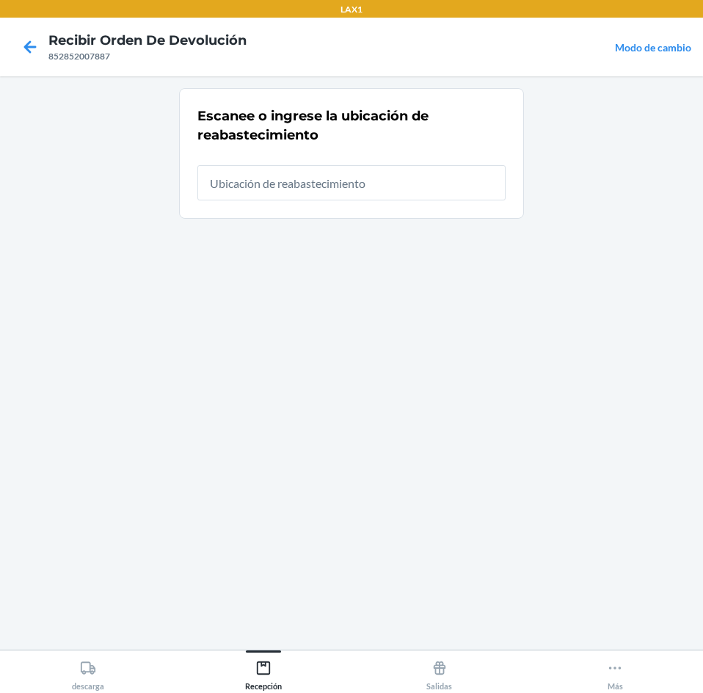
click at [292, 180] on input "text" at bounding box center [351, 182] width 308 height 35
type input "RTCART025"
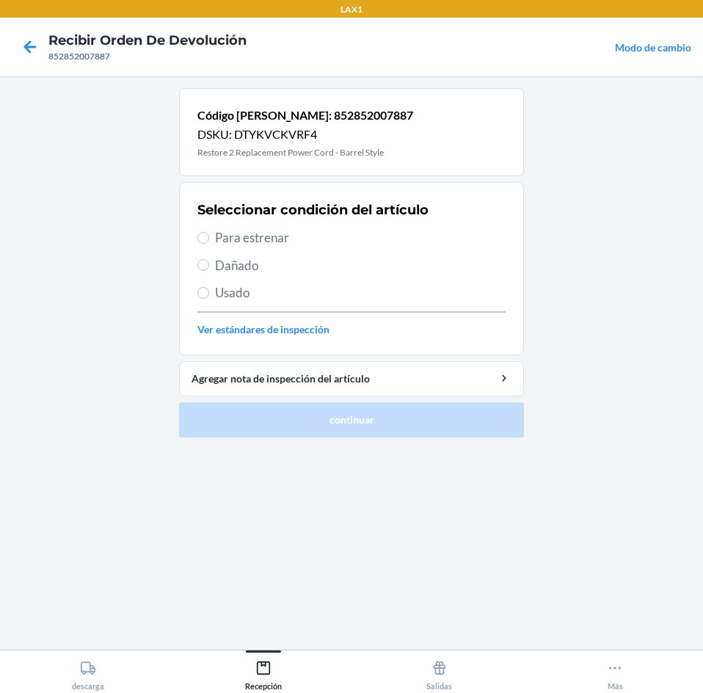
click at [274, 237] on span "Para estrenar" at bounding box center [360, 237] width 291 height 19
click at [209, 237] on input "Para estrenar" at bounding box center [203, 238] width 12 height 12
radio input "true"
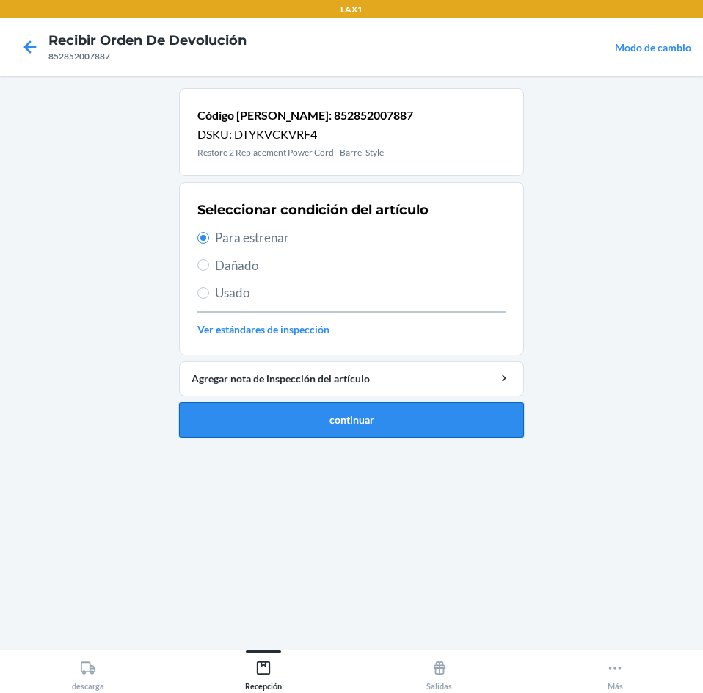
click at [362, 421] on button "continuar" at bounding box center [351, 419] width 345 height 35
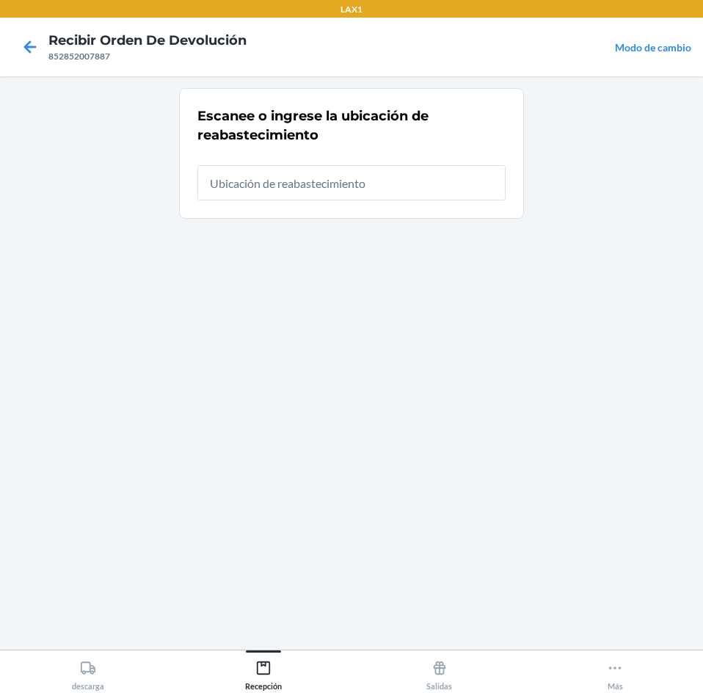
click at [374, 177] on input "text" at bounding box center [351, 182] width 308 height 35
type input "RTCART025"
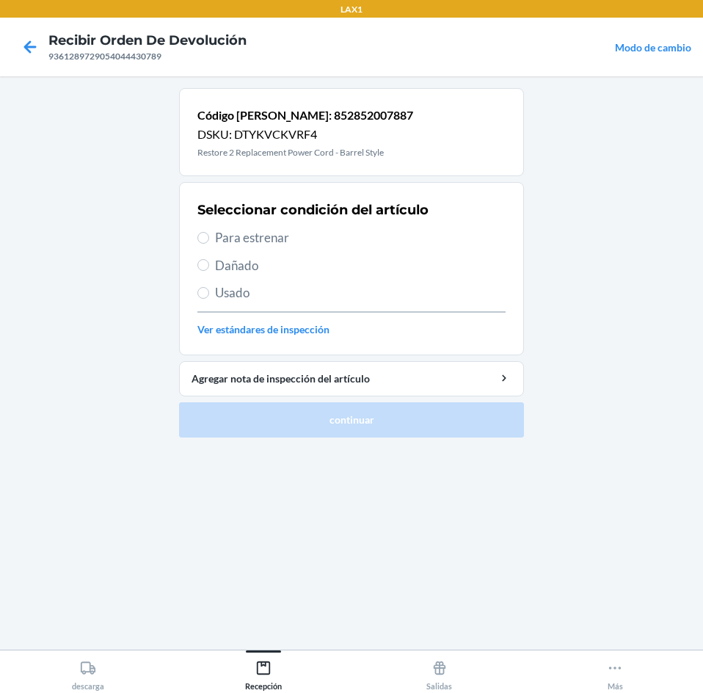
click at [323, 242] on span "Para estrenar" at bounding box center [360, 237] width 291 height 19
click at [209, 242] on input "Para estrenar" at bounding box center [203, 238] width 12 height 12
radio input "true"
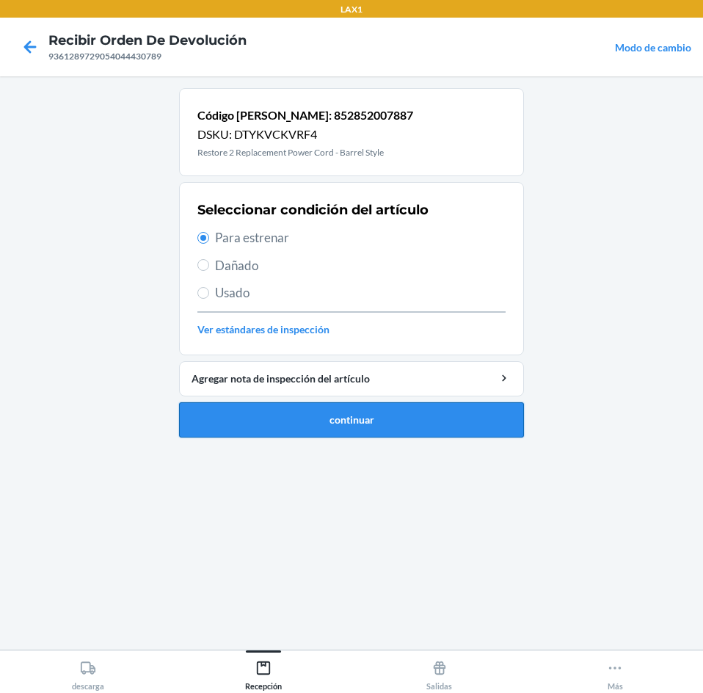
drag, startPoint x: 371, startPoint y: 409, endPoint x: 375, endPoint y: 354, distance: 55.2
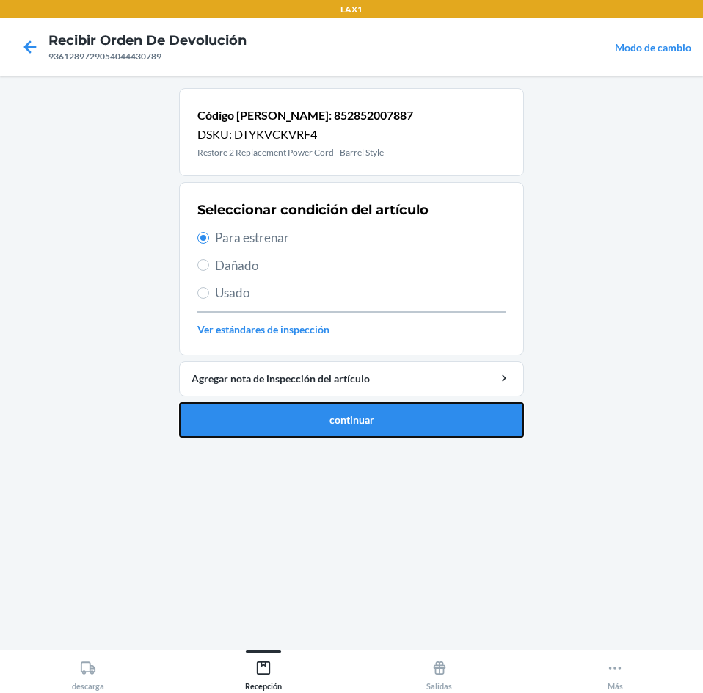
click at [371, 409] on button "continuar" at bounding box center [351, 419] width 345 height 35
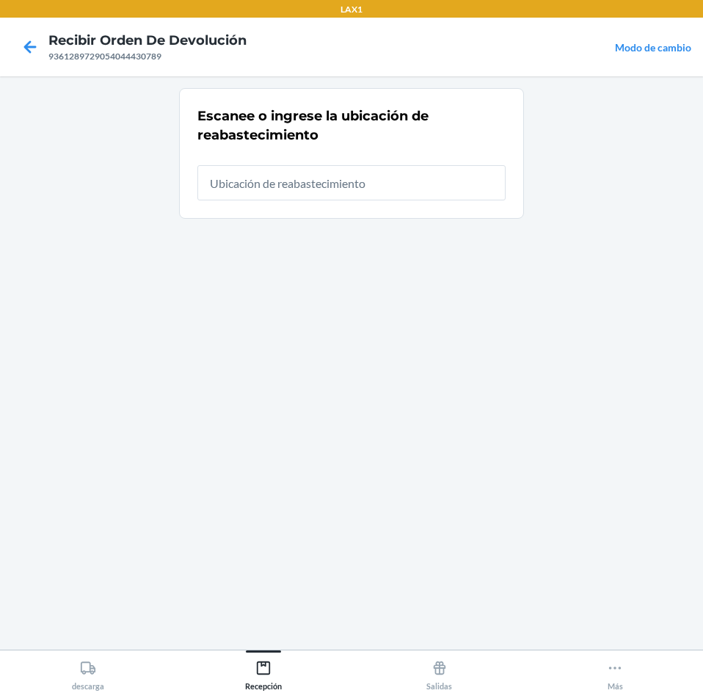
click at [376, 188] on input "text" at bounding box center [351, 182] width 308 height 35
click at [383, 172] on input "text" at bounding box center [351, 182] width 308 height 35
type input "RTCART025"
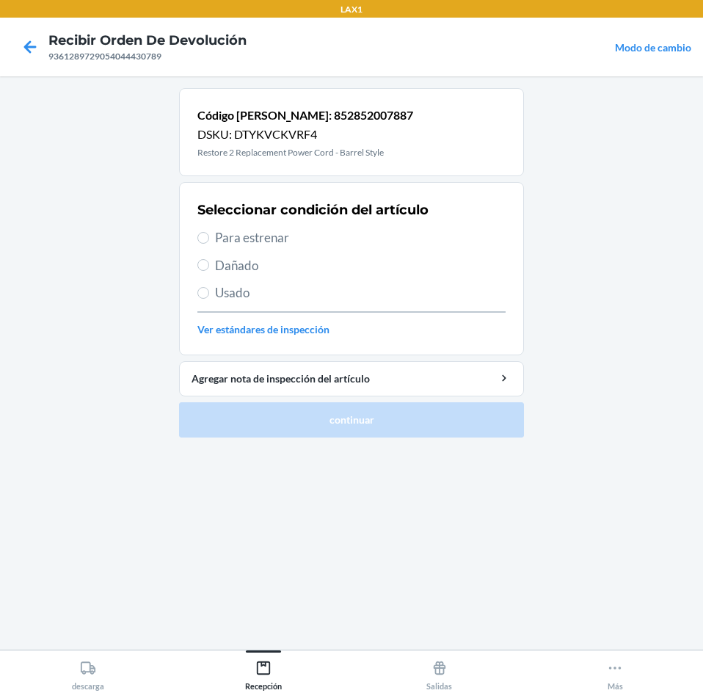
drag, startPoint x: 297, startPoint y: 238, endPoint x: 342, endPoint y: 408, distance: 176.0
click at [298, 241] on span "Para estrenar" at bounding box center [360, 237] width 291 height 19
click at [209, 241] on input "Para estrenar" at bounding box center [203, 238] width 12 height 12
radio input "true"
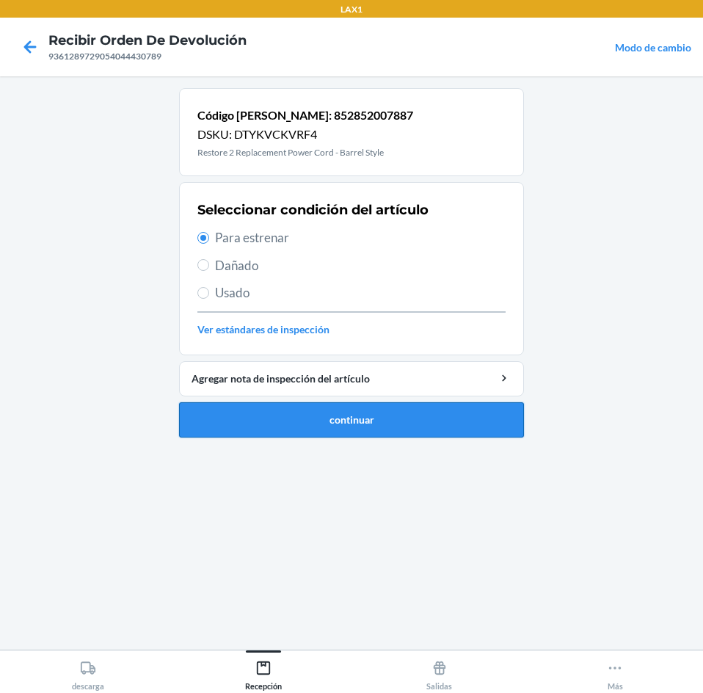
click at [372, 415] on button "continuar" at bounding box center [351, 419] width 345 height 35
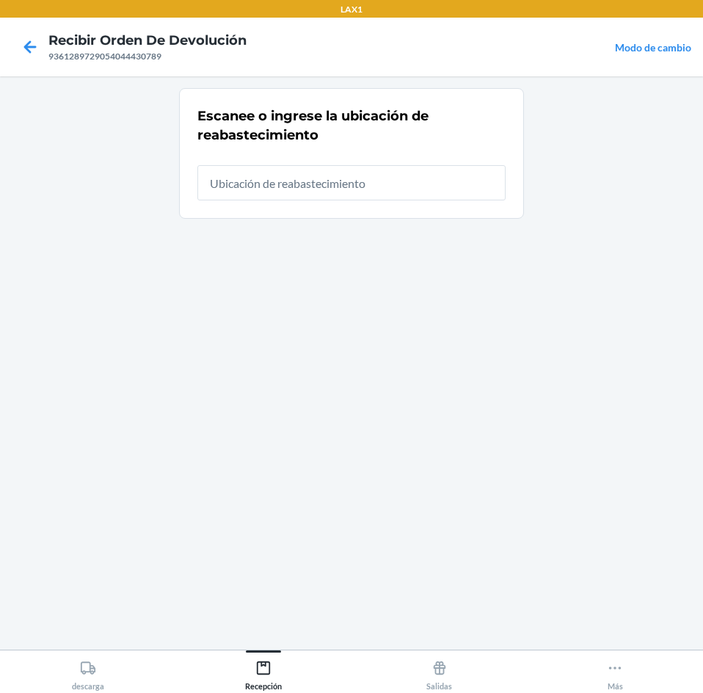
click at [333, 181] on input "text" at bounding box center [351, 182] width 308 height 35
type input "RTCART025"
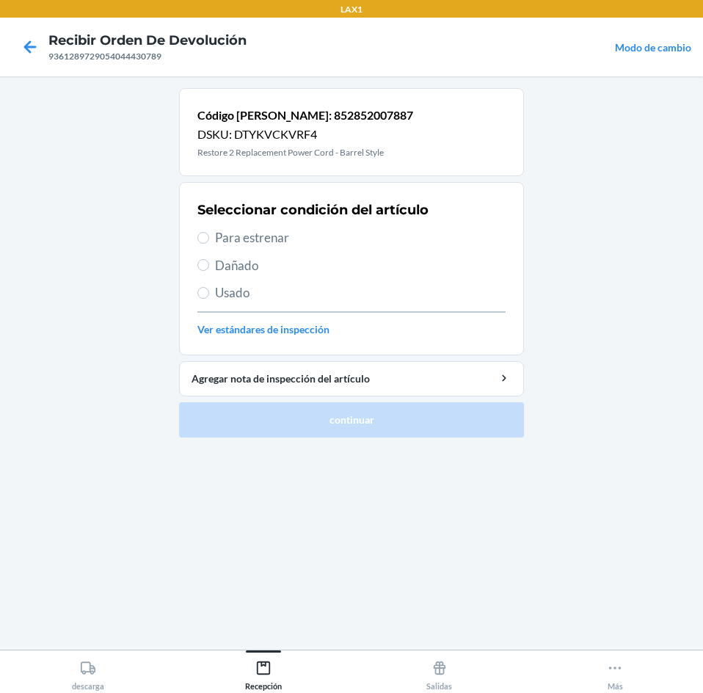
click at [296, 242] on span "Para estrenar" at bounding box center [360, 237] width 291 height 19
click at [209, 242] on input "Para estrenar" at bounding box center [203, 238] width 12 height 12
radio input "true"
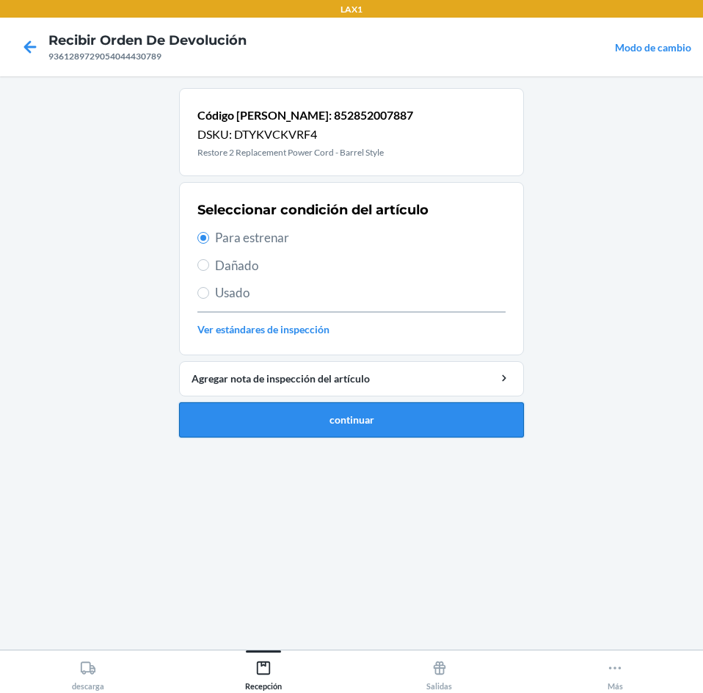
click at [335, 411] on button "continuar" at bounding box center [351, 419] width 345 height 35
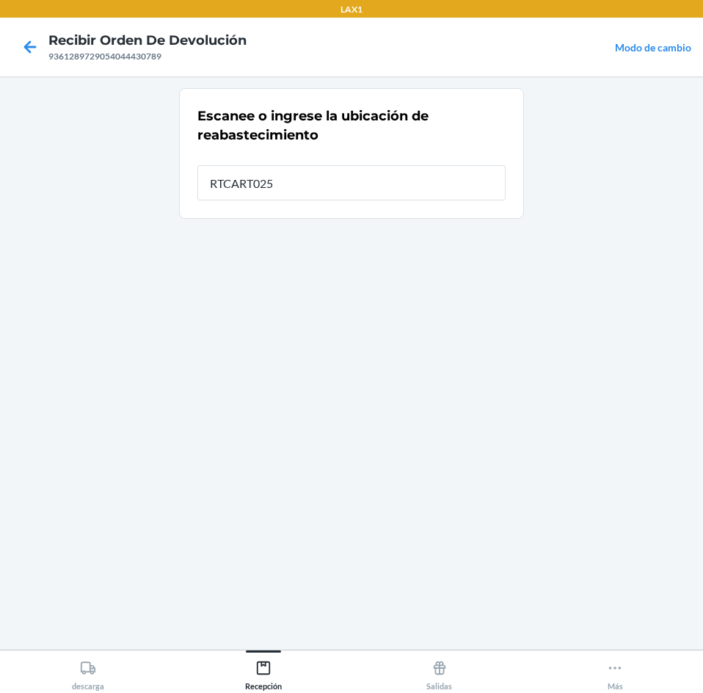
type input "RTCART025"
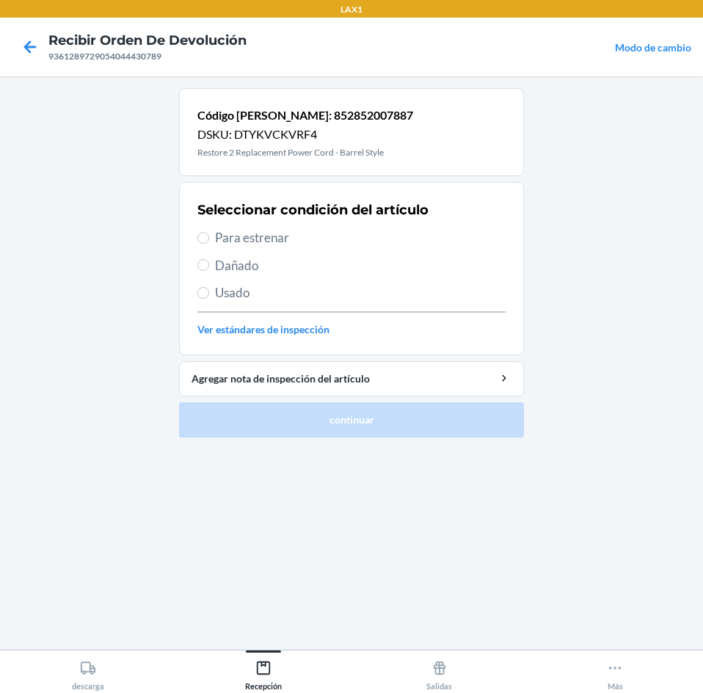
click at [316, 233] on span "Para estrenar" at bounding box center [360, 237] width 291 height 19
click at [209, 233] on input "Para estrenar" at bounding box center [203, 238] width 12 height 12
radio input "true"
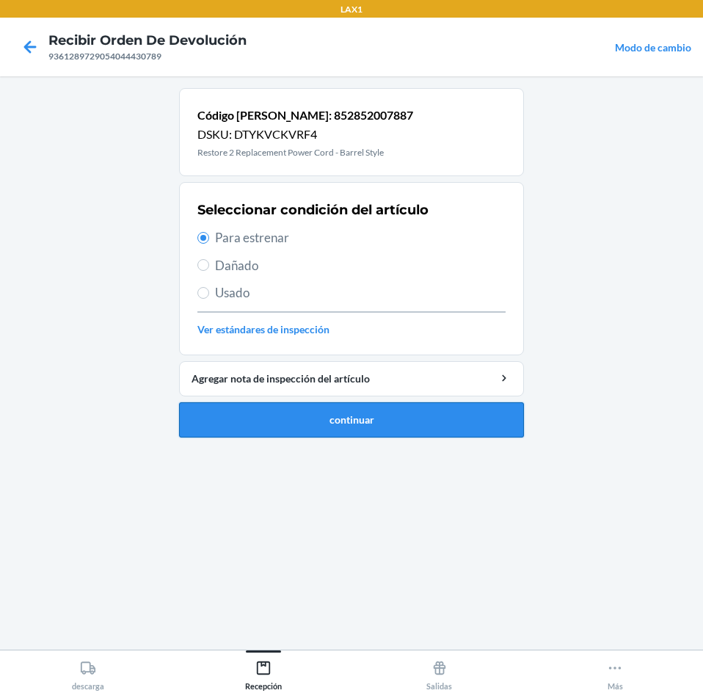
click at [325, 423] on button "continuar" at bounding box center [351, 419] width 345 height 35
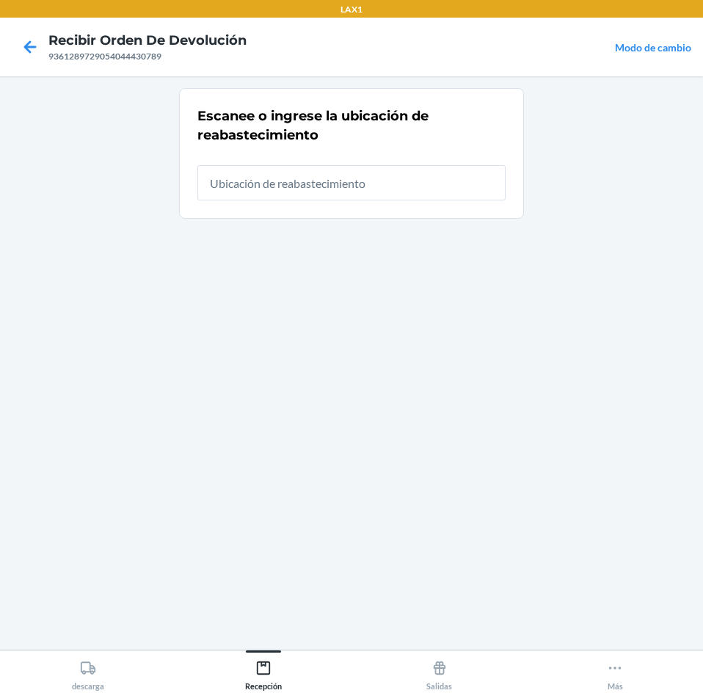
click at [319, 192] on input "text" at bounding box center [351, 182] width 308 height 35
type input "RTCART025"
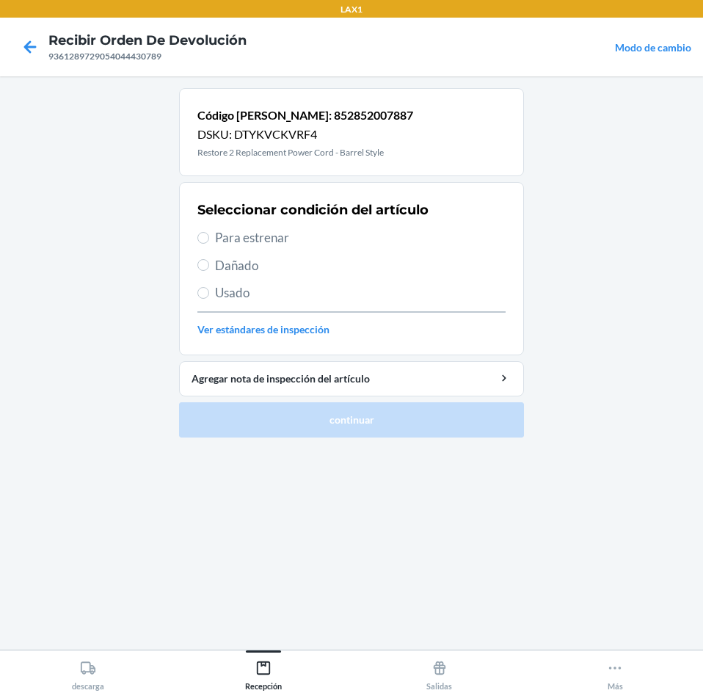
click at [282, 240] on span "Para estrenar" at bounding box center [360, 237] width 291 height 19
click at [209, 240] on input "Para estrenar" at bounding box center [203, 238] width 12 height 12
radio input "true"
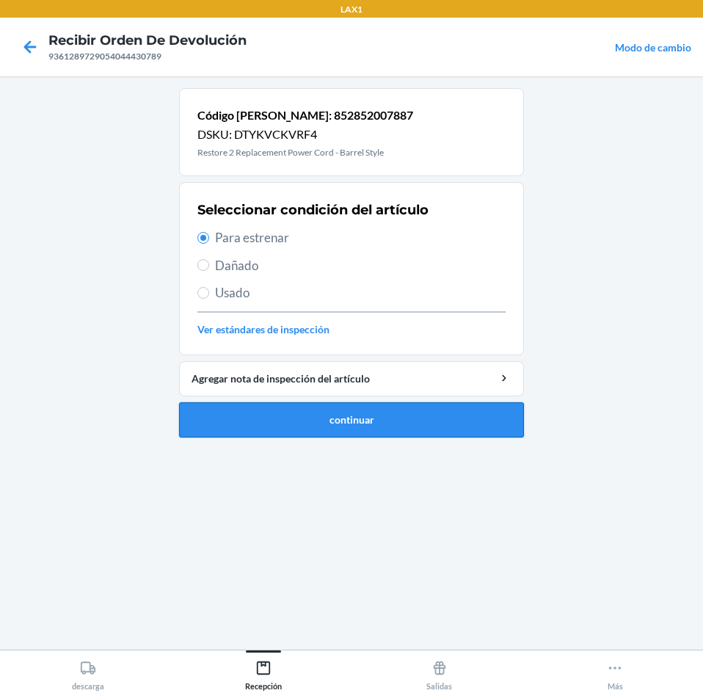
click at [287, 419] on button "continuar" at bounding box center [351, 419] width 345 height 35
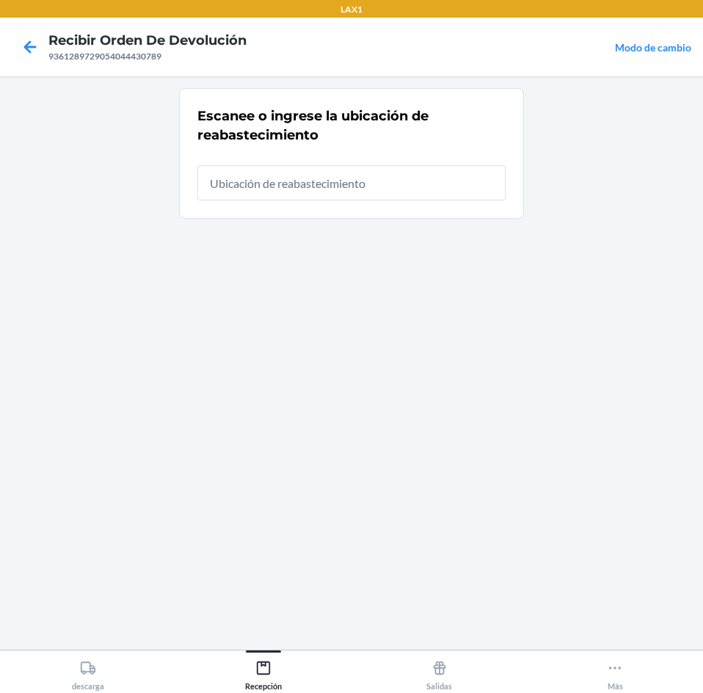
click at [370, 167] on input "text" at bounding box center [351, 182] width 308 height 35
type input "RTCART025"
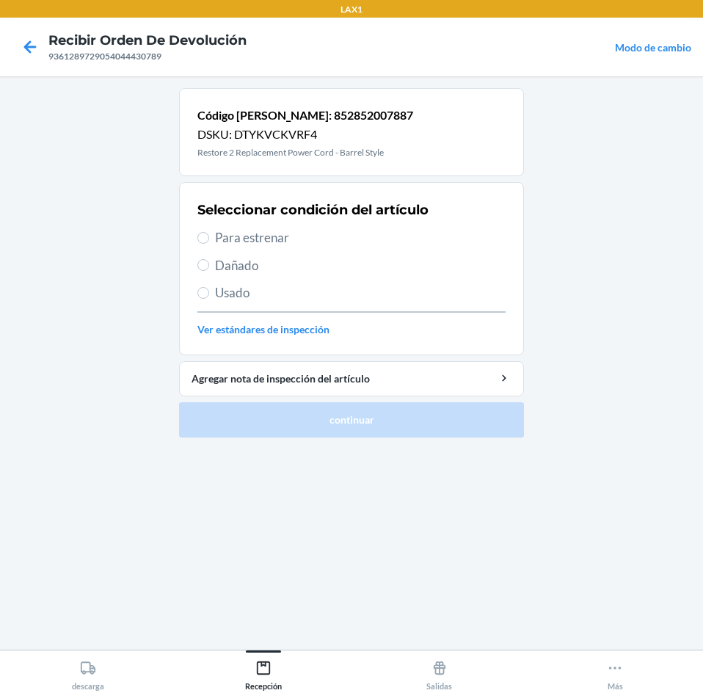
click at [222, 241] on span "Para estrenar" at bounding box center [360, 237] width 291 height 19
click at [209, 241] on input "Para estrenar" at bounding box center [203, 238] width 12 height 12
radio input "true"
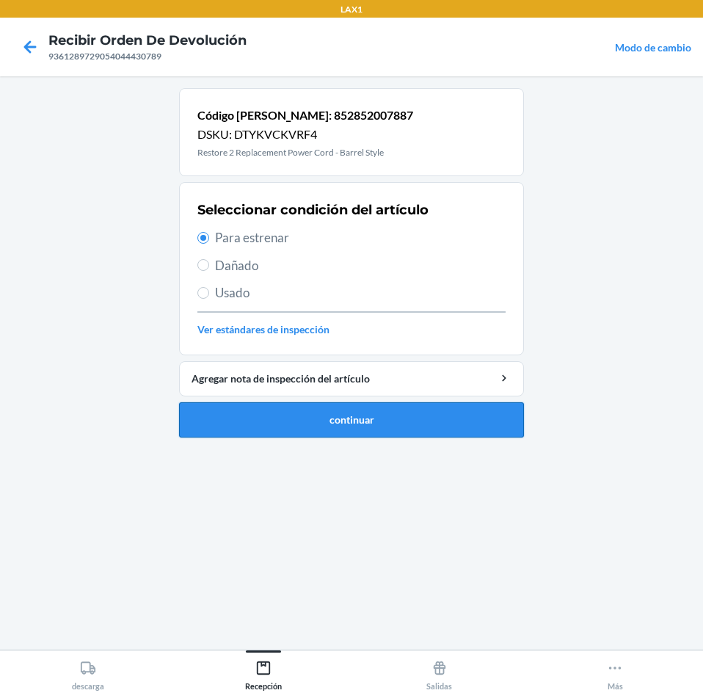
click at [321, 417] on button "continuar" at bounding box center [351, 419] width 345 height 35
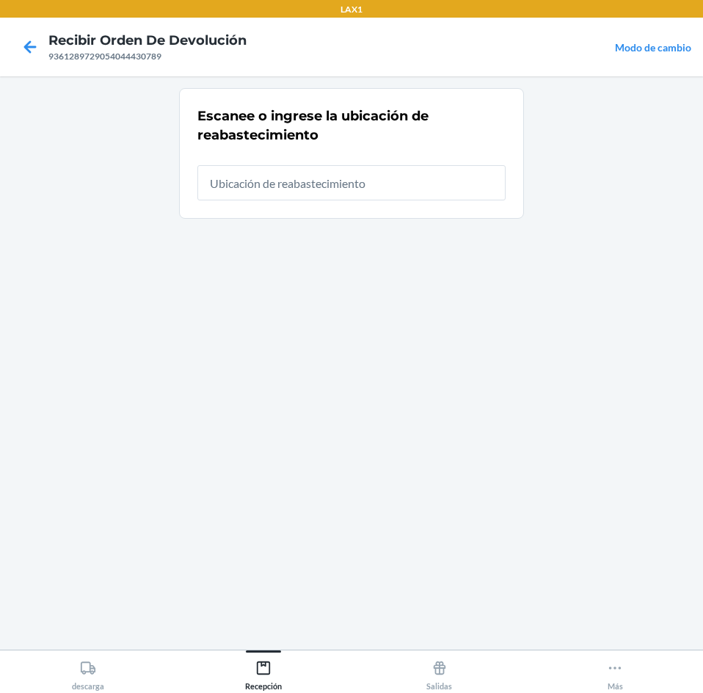
click at [318, 188] on input "text" at bounding box center [351, 182] width 308 height 35
type input "RTCART025"
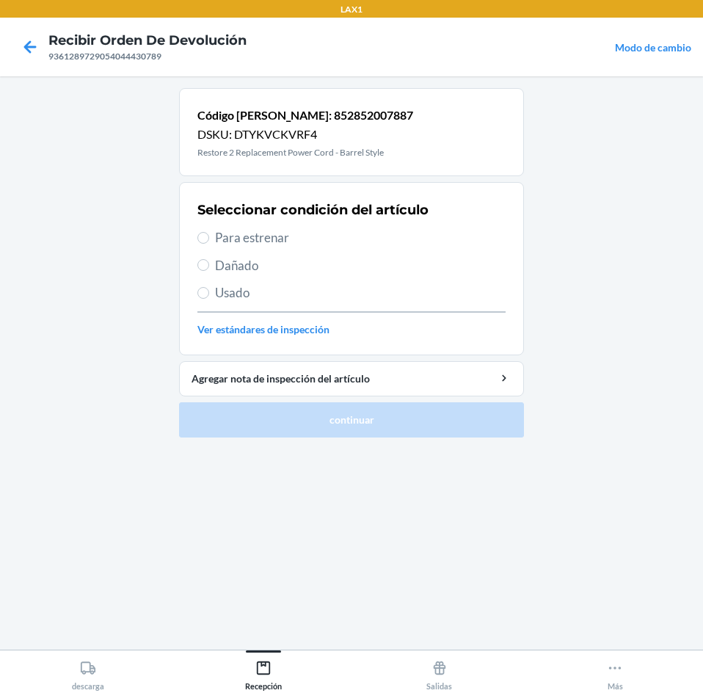
click at [297, 241] on span "Para estrenar" at bounding box center [360, 237] width 291 height 19
click at [209, 241] on input "Para estrenar" at bounding box center [203, 238] width 12 height 12
radio input "true"
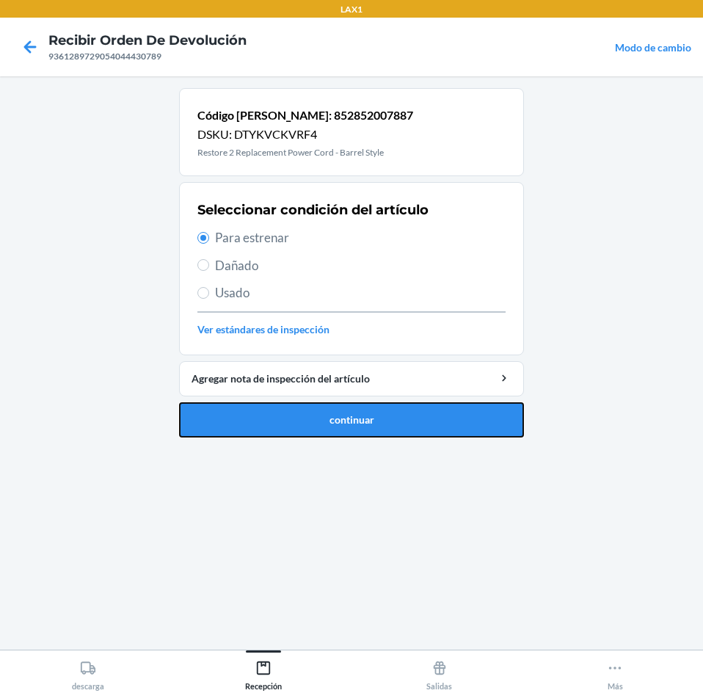
drag, startPoint x: 360, startPoint y: 413, endPoint x: 360, endPoint y: 401, distance: 11.7
click at [360, 412] on button "continuar" at bounding box center [351, 419] width 345 height 35
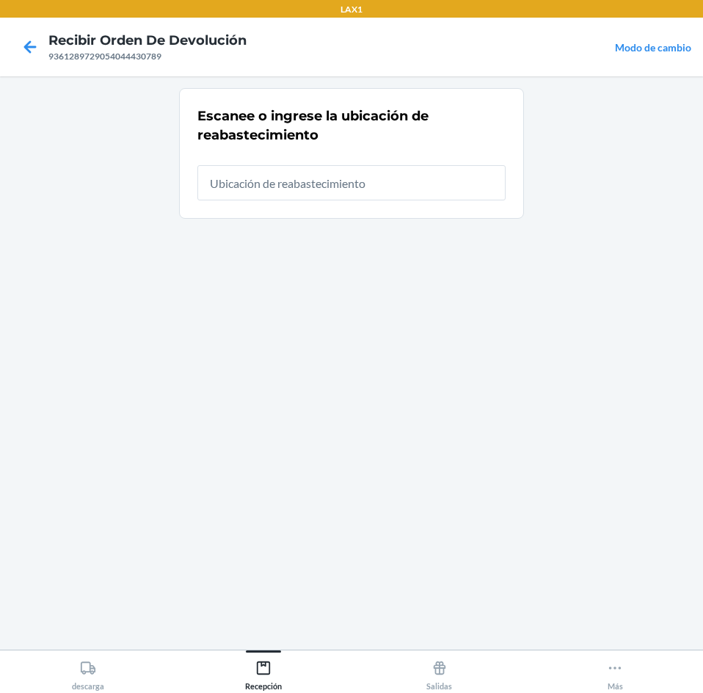
click at [309, 181] on input "text" at bounding box center [351, 182] width 308 height 35
type input "RTCART025"
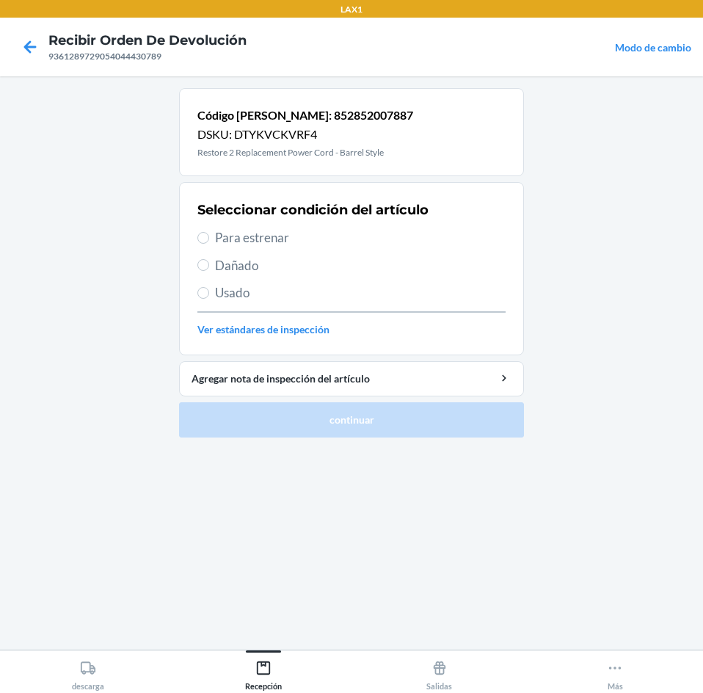
click at [216, 238] on span "Para estrenar" at bounding box center [360, 237] width 291 height 19
click at [209, 238] on input "Para estrenar" at bounding box center [203, 238] width 12 height 12
radio input "true"
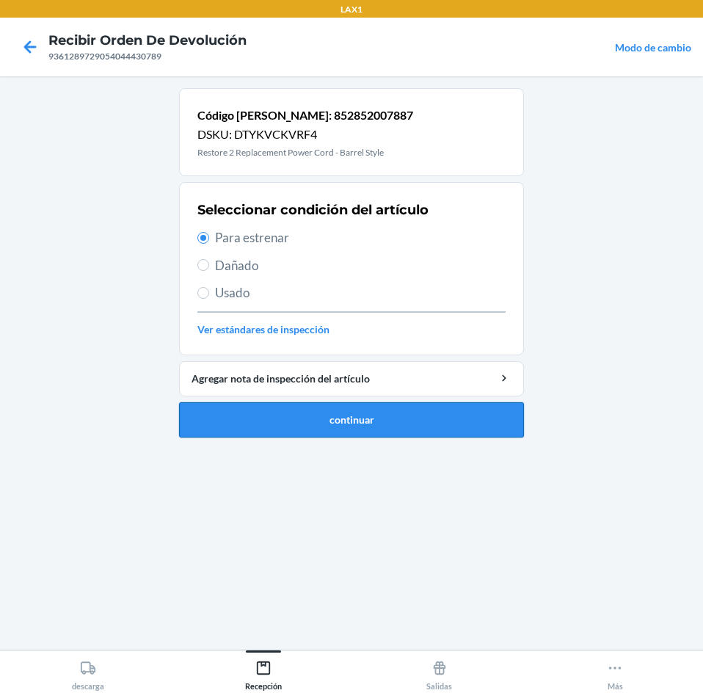
click at [346, 423] on button "continuar" at bounding box center [351, 419] width 345 height 35
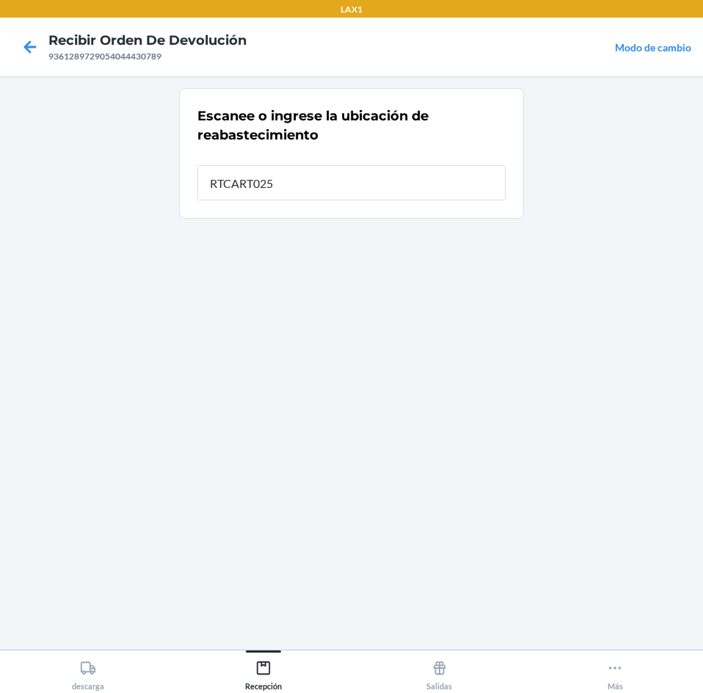
type input "RTCART025"
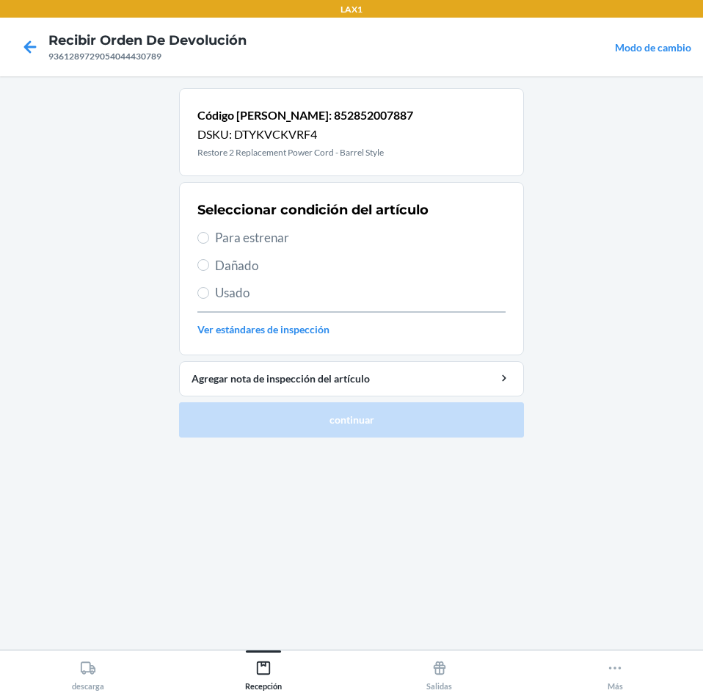
click at [295, 246] on span "Para estrenar" at bounding box center [360, 237] width 291 height 19
click at [209, 244] on input "Para estrenar" at bounding box center [203, 238] width 12 height 12
radio input "true"
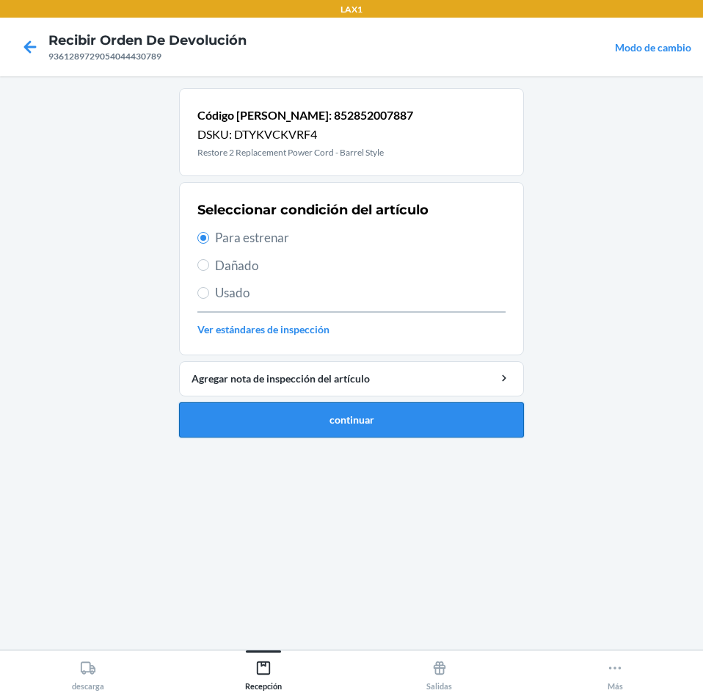
click at [344, 410] on button "continuar" at bounding box center [351, 419] width 345 height 35
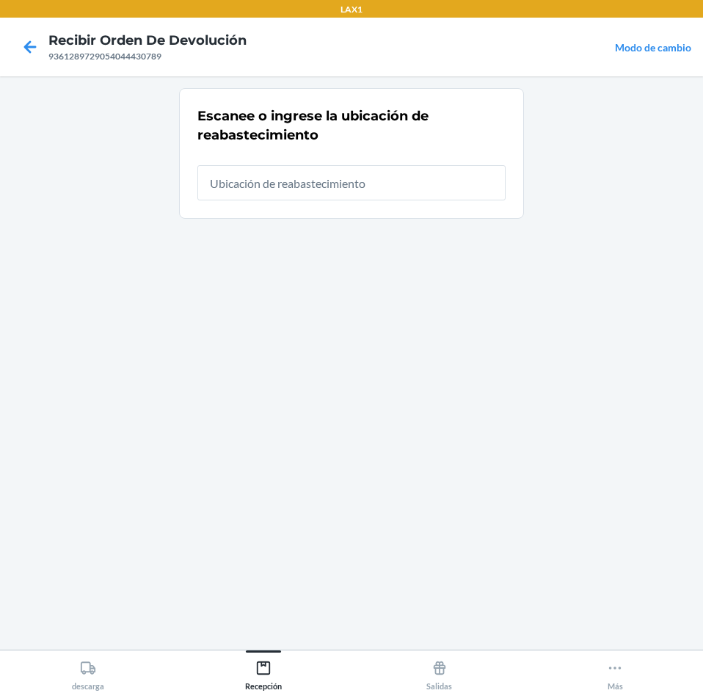
click at [357, 190] on input "text" at bounding box center [351, 182] width 308 height 35
type input "RTCART025"
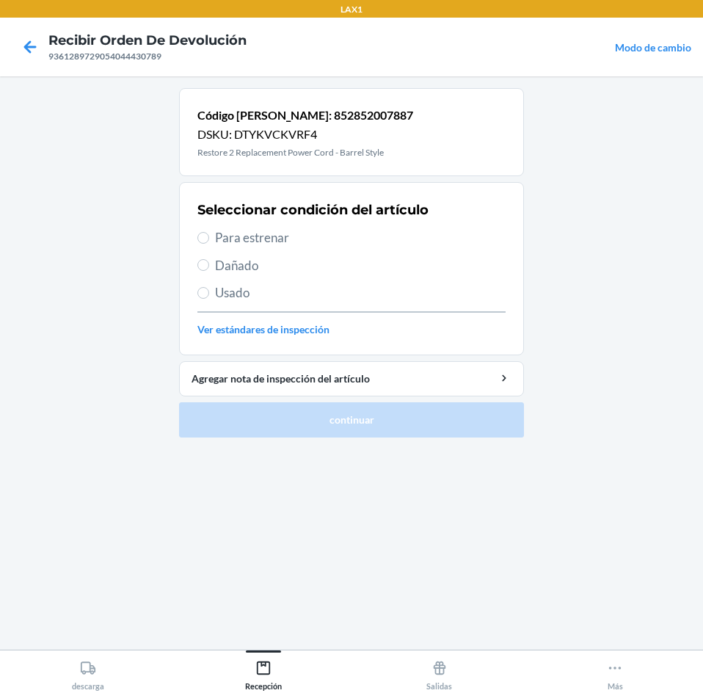
click at [352, 230] on span "Para estrenar" at bounding box center [360, 237] width 291 height 19
click at [209, 232] on input "Para estrenar" at bounding box center [203, 238] width 12 height 12
radio input "true"
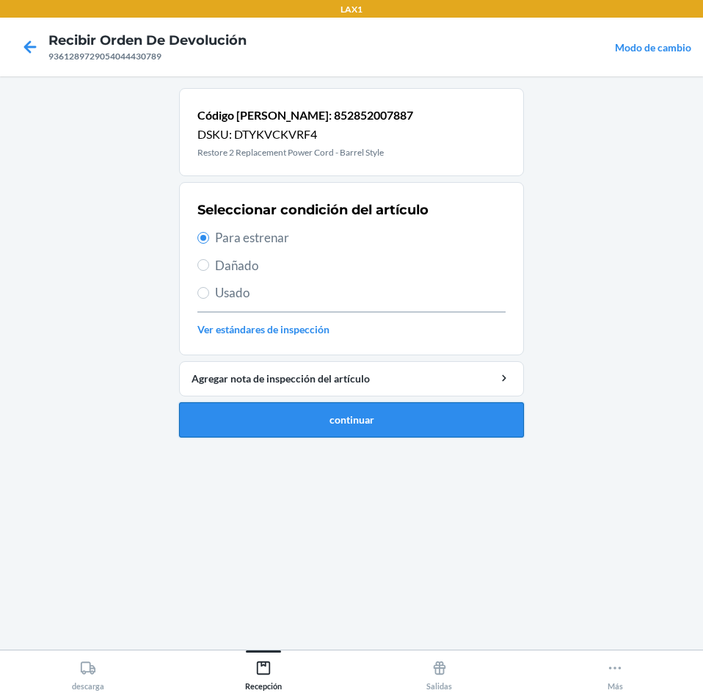
click at [375, 416] on button "continuar" at bounding box center [351, 419] width 345 height 35
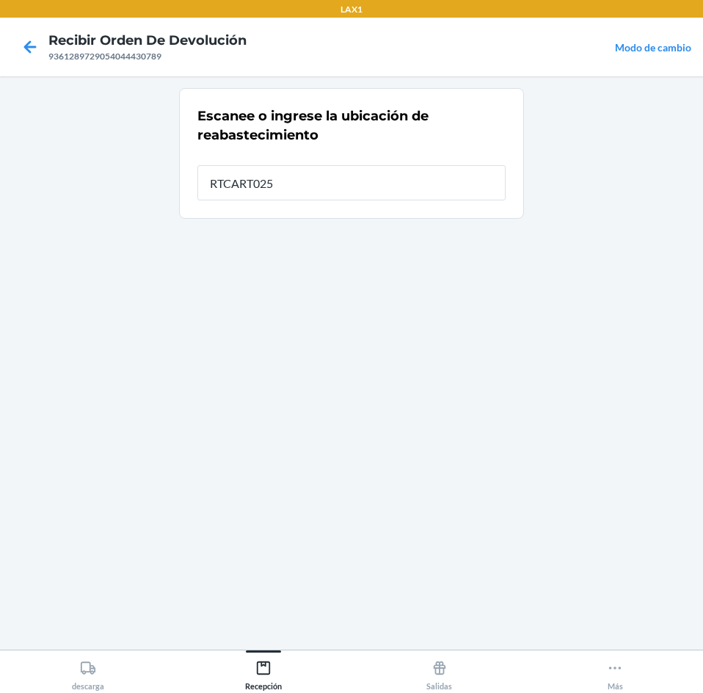
type input "RTCART025"
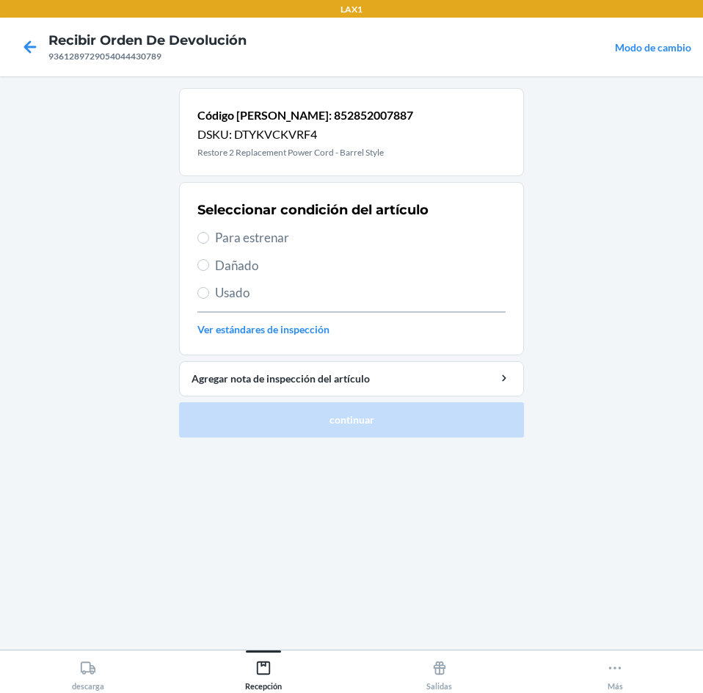
click at [340, 231] on span "Para estrenar" at bounding box center [360, 237] width 291 height 19
click at [209, 232] on input "Para estrenar" at bounding box center [203, 238] width 12 height 12
radio input "true"
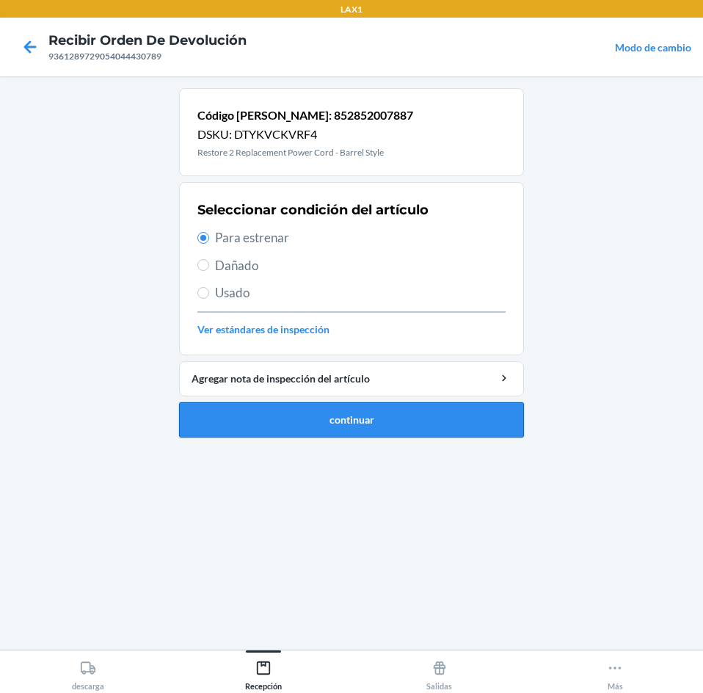
click at [328, 418] on button "continuar" at bounding box center [351, 419] width 345 height 35
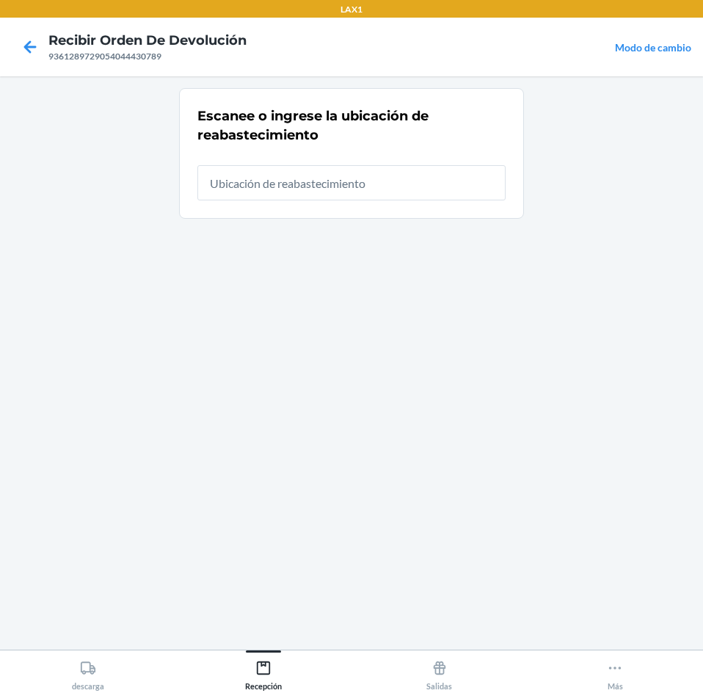
click at [314, 182] on input "text" at bounding box center [351, 182] width 308 height 35
type input "RTCART025"
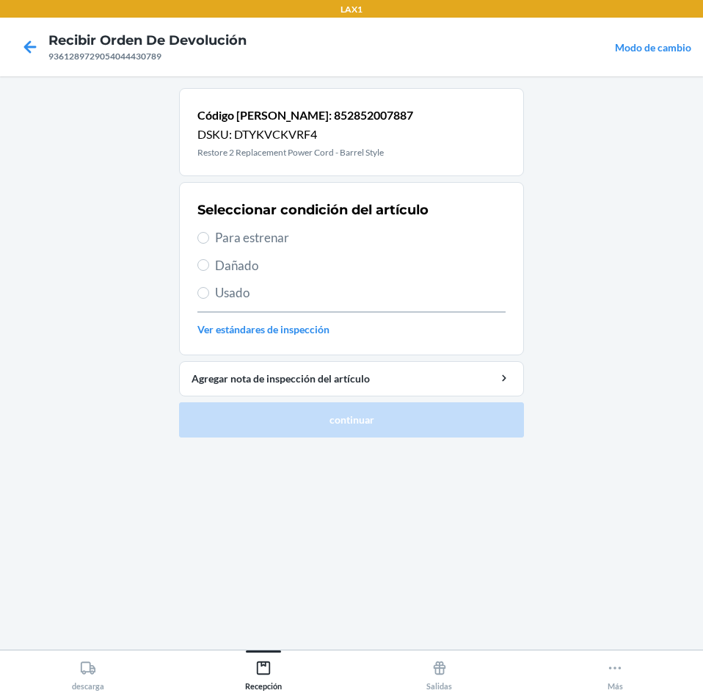
click at [291, 230] on span "Para estrenar" at bounding box center [360, 237] width 291 height 19
click at [209, 232] on input "Para estrenar" at bounding box center [203, 238] width 12 height 12
radio input "true"
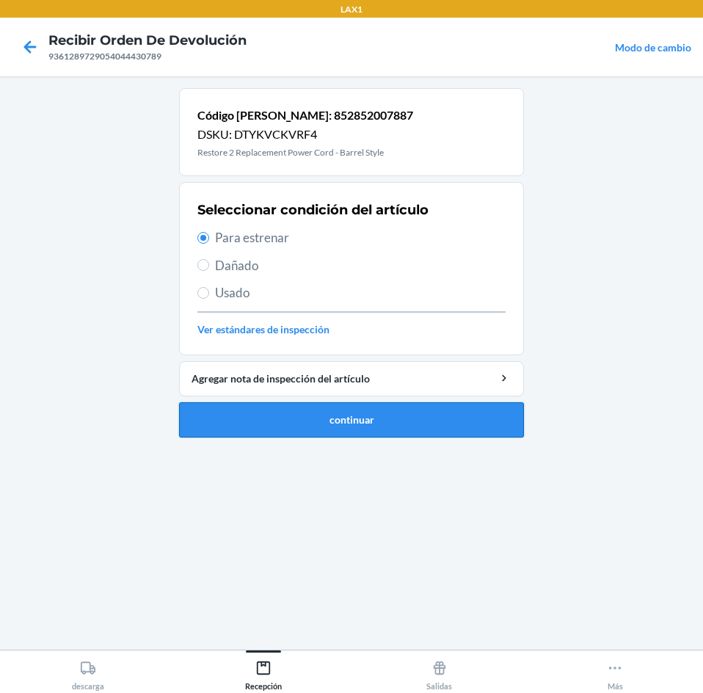
click at [308, 419] on button "continuar" at bounding box center [351, 419] width 345 height 35
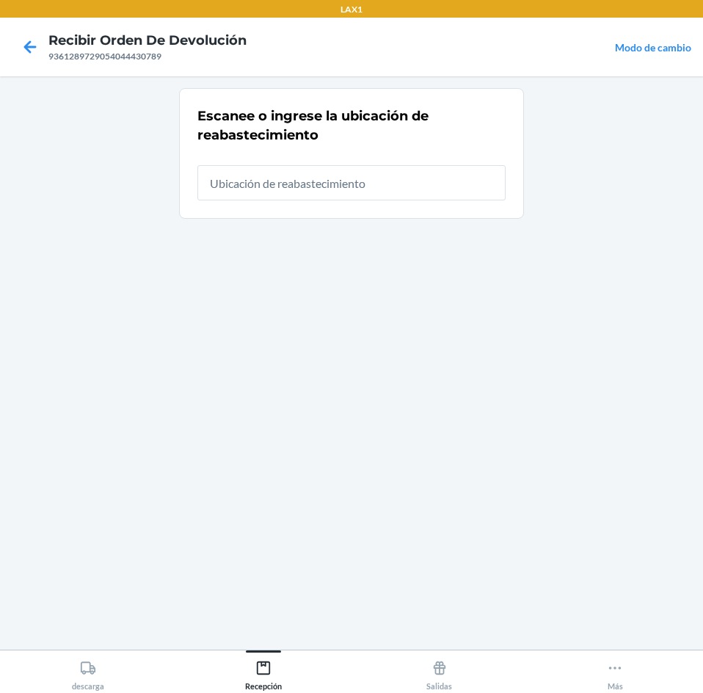
click at [366, 188] on input "text" at bounding box center [351, 182] width 308 height 35
type input "RTCART025"
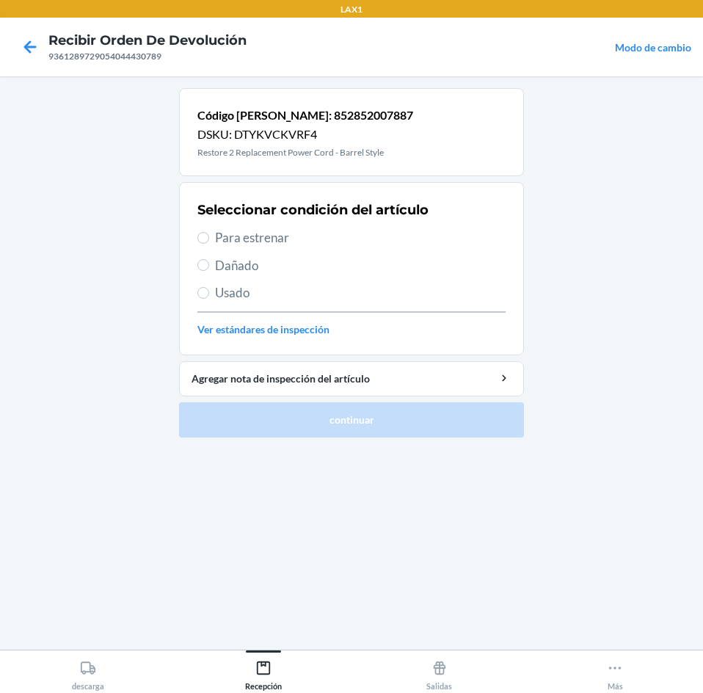
click at [313, 237] on span "Para estrenar" at bounding box center [360, 237] width 291 height 19
click at [209, 237] on input "Para estrenar" at bounding box center [203, 238] width 12 height 12
radio input "true"
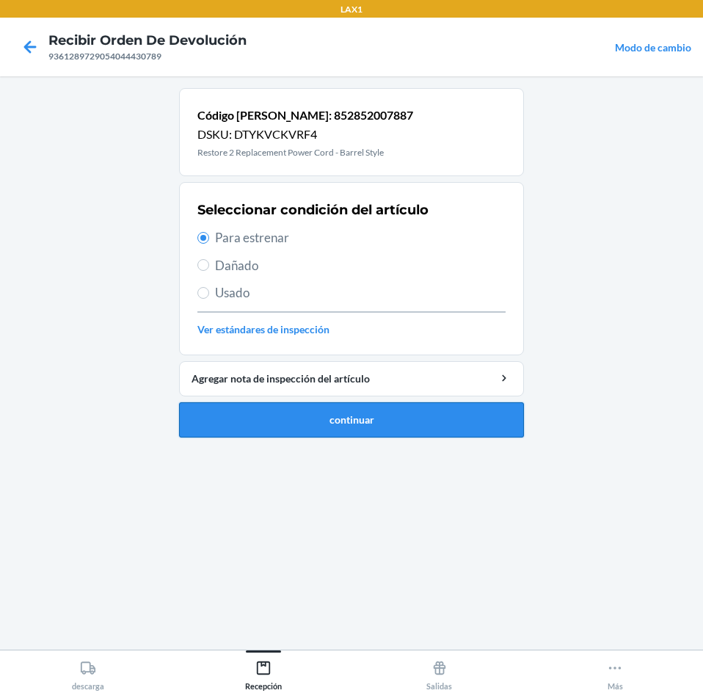
click at [315, 416] on button "continuar" at bounding box center [351, 419] width 345 height 35
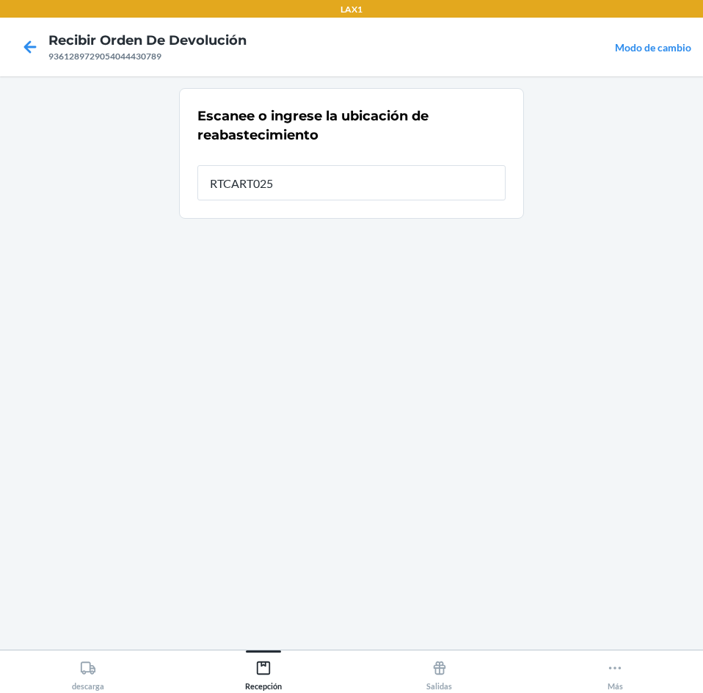
type input "RTCART025"
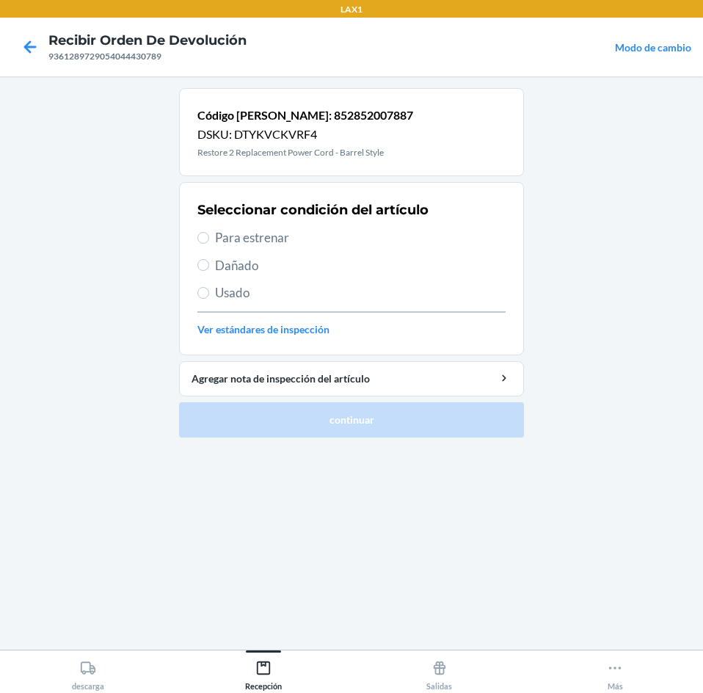
click at [282, 236] on span "Para estrenar" at bounding box center [360, 237] width 291 height 19
click at [209, 236] on input "Para estrenar" at bounding box center [203, 238] width 12 height 12
radio input "true"
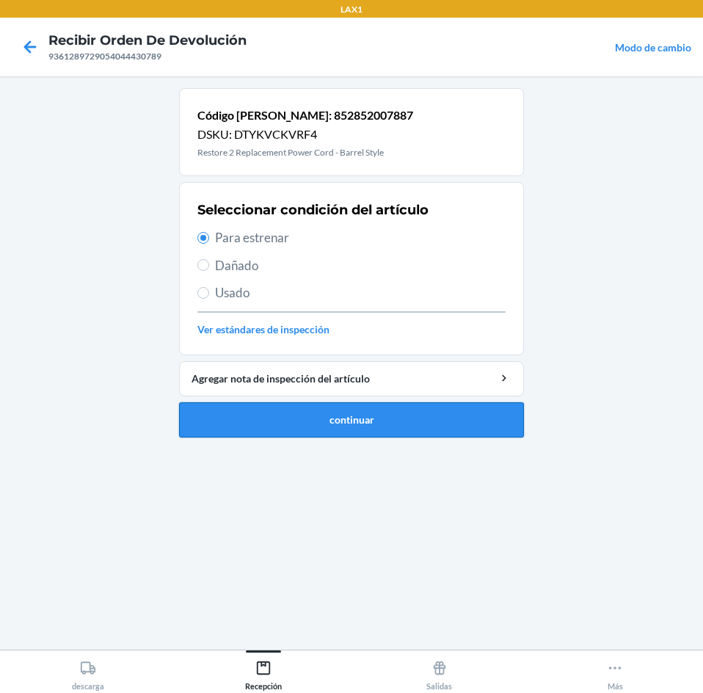
click at [330, 423] on button "continuar" at bounding box center [351, 419] width 345 height 35
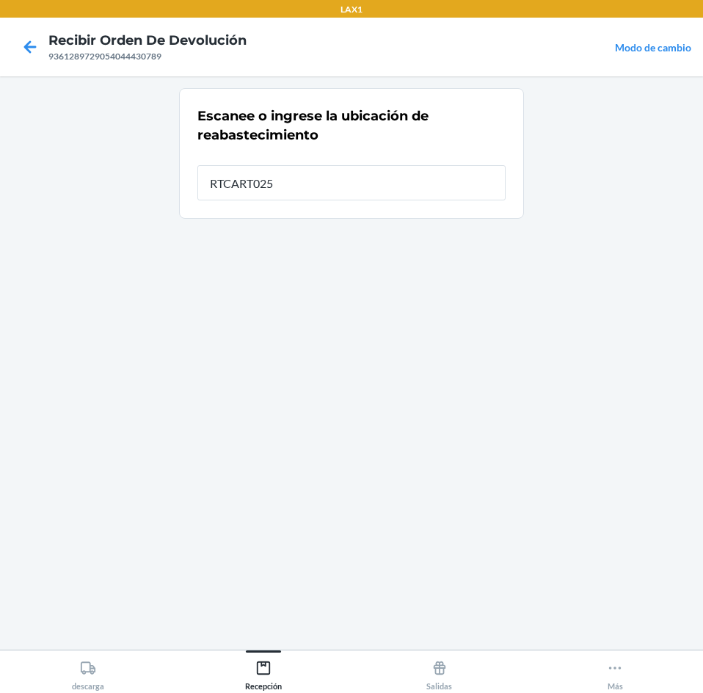
type input "RTCART025"
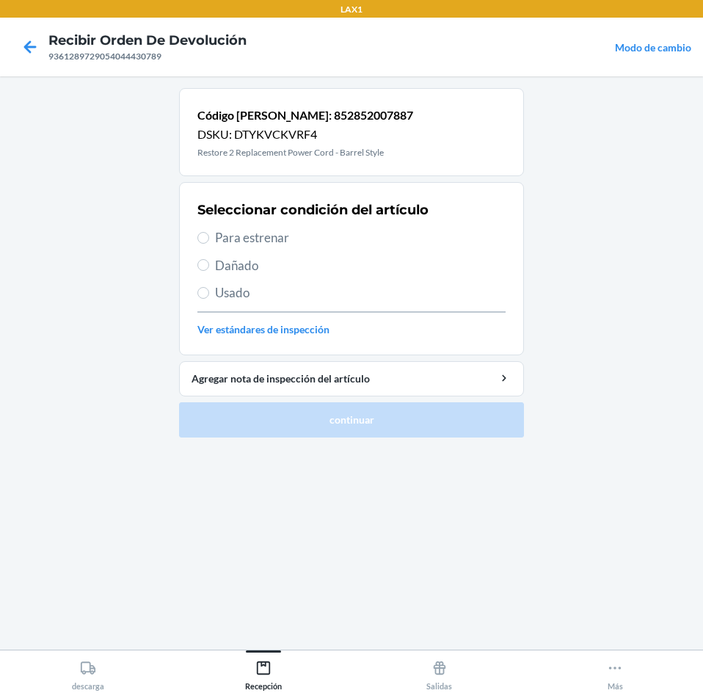
click at [274, 236] on span "Para estrenar" at bounding box center [360, 237] width 291 height 19
click at [209, 236] on input "Para estrenar" at bounding box center [203, 238] width 12 height 12
radio input "true"
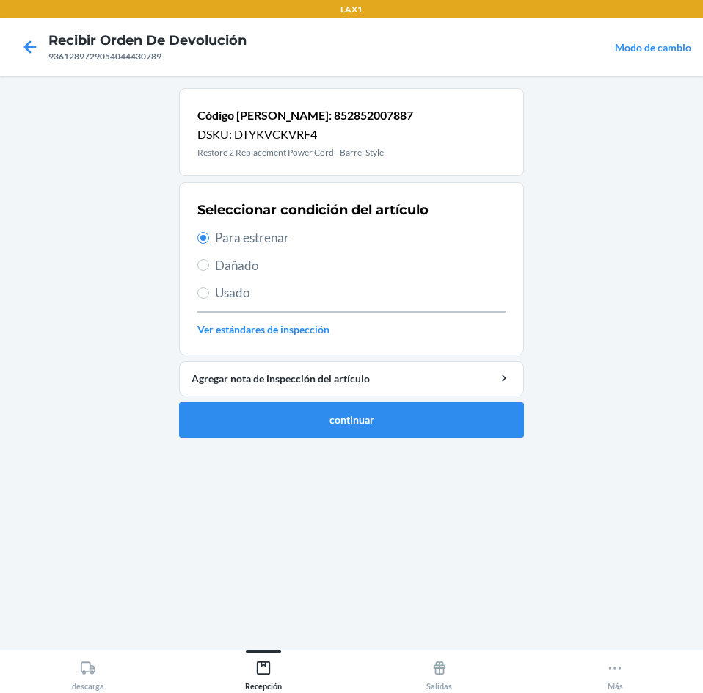
click at [405, 399] on li "Código [PERSON_NAME]: 852852007887 DSKU: DTYKVCKVRF4 Restore 2 Replacement Powe…" at bounding box center [351, 262] width 345 height 349
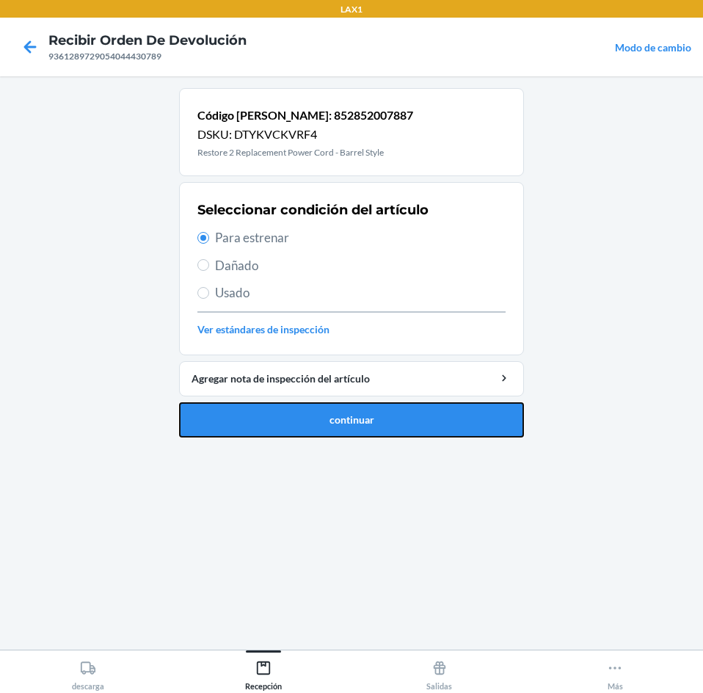
drag, startPoint x: 399, startPoint y: 421, endPoint x: 407, endPoint y: 351, distance: 70.2
click at [400, 421] on button "continuar" at bounding box center [351, 419] width 345 height 35
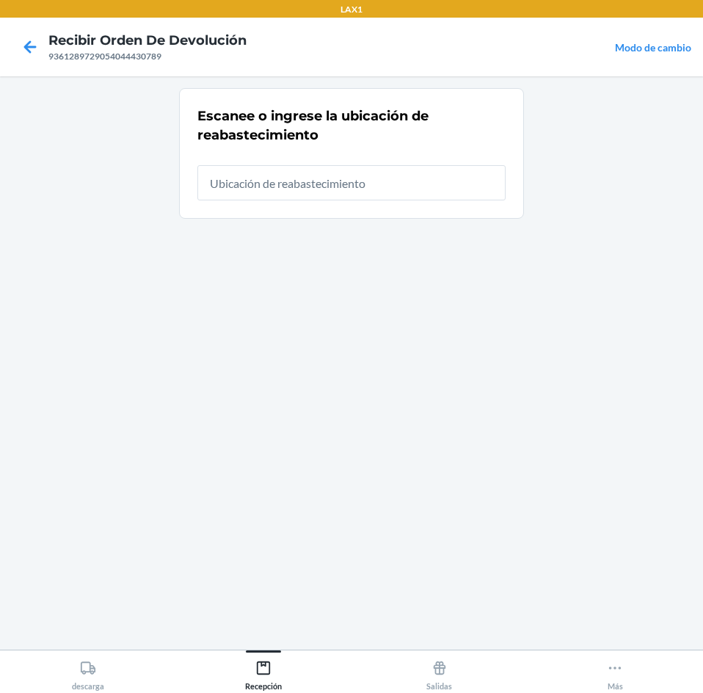
click at [418, 187] on input "text" at bounding box center [351, 182] width 308 height 35
type input "RTCART025"
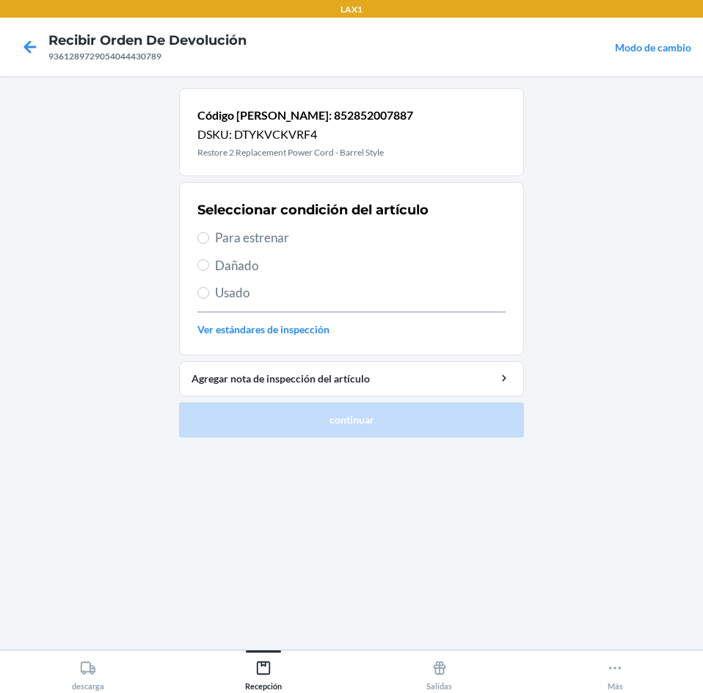
click at [351, 239] on span "Para estrenar" at bounding box center [360, 237] width 291 height 19
click at [209, 239] on input "Para estrenar" at bounding box center [203, 238] width 12 height 12
radio input "true"
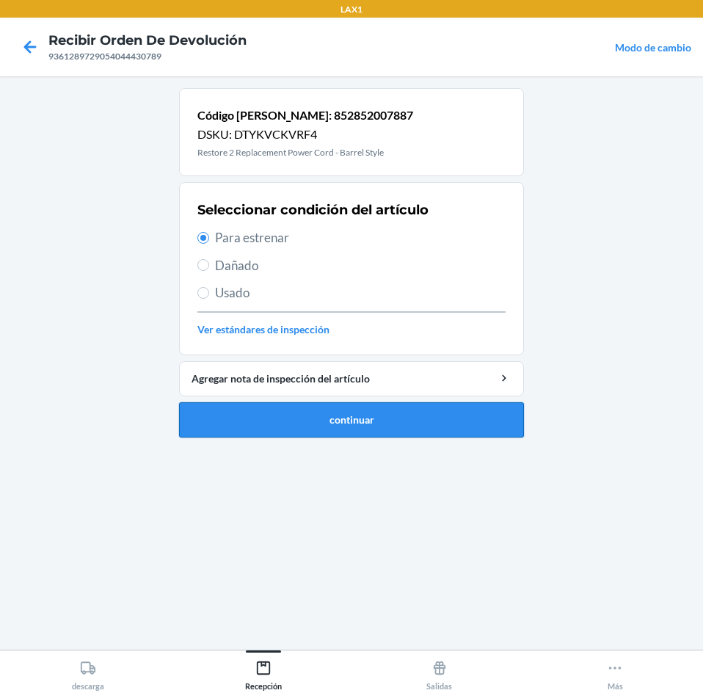
click at [349, 423] on button "continuar" at bounding box center [351, 419] width 345 height 35
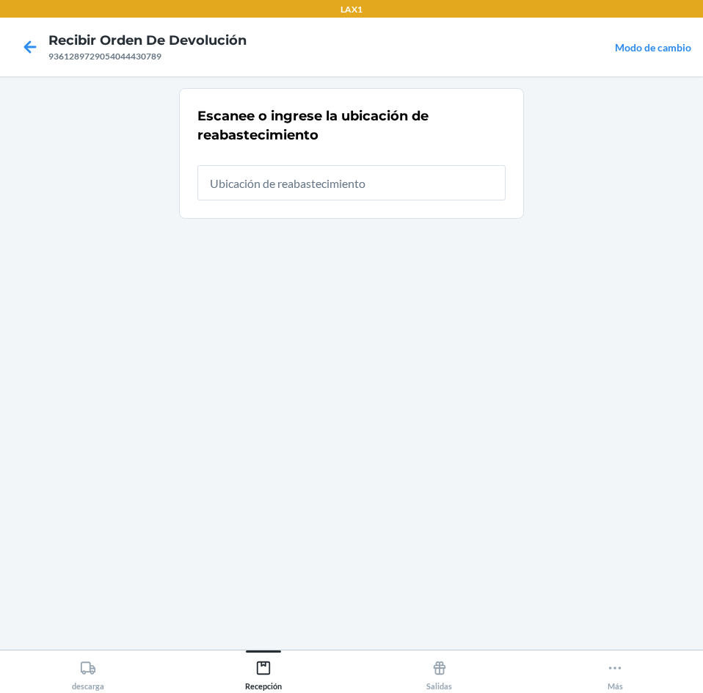
click at [407, 183] on input "text" at bounding box center [351, 182] width 308 height 35
type input "RTCART025"
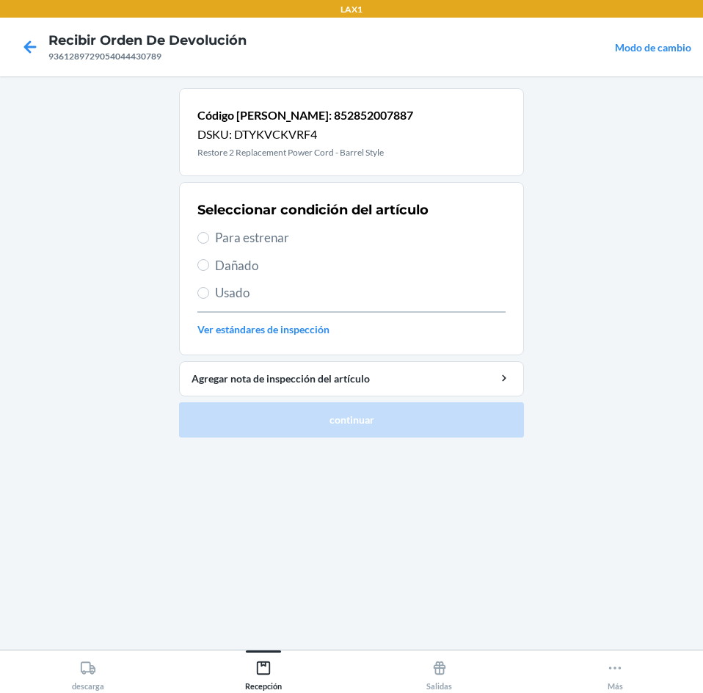
click at [261, 239] on span "Para estrenar" at bounding box center [360, 237] width 291 height 19
click at [209, 239] on input "Para estrenar" at bounding box center [203, 238] width 12 height 12
radio input "true"
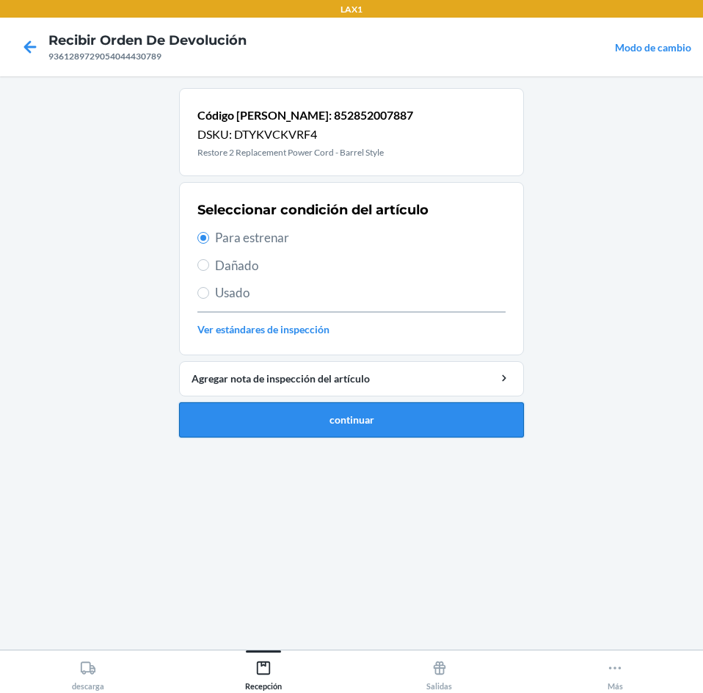
click at [304, 432] on button "continuar" at bounding box center [351, 419] width 345 height 35
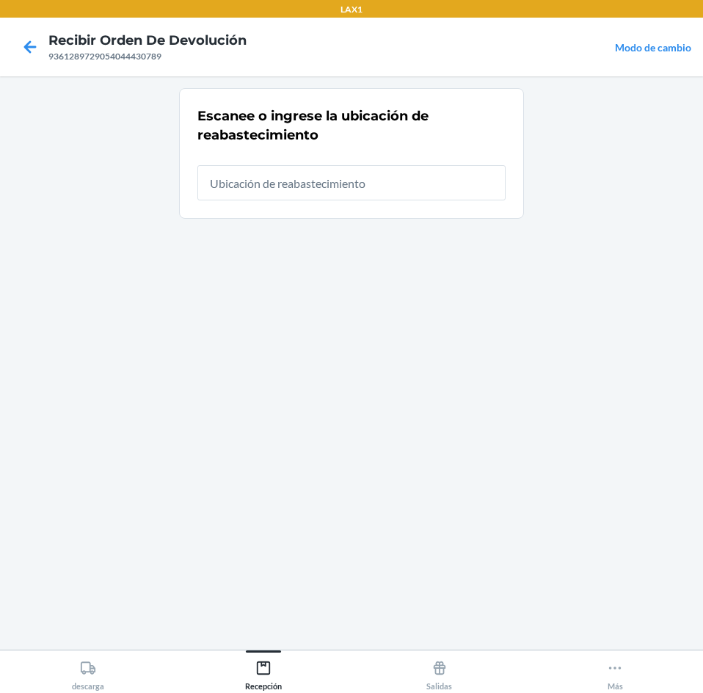
click at [327, 189] on input "text" at bounding box center [351, 182] width 308 height 35
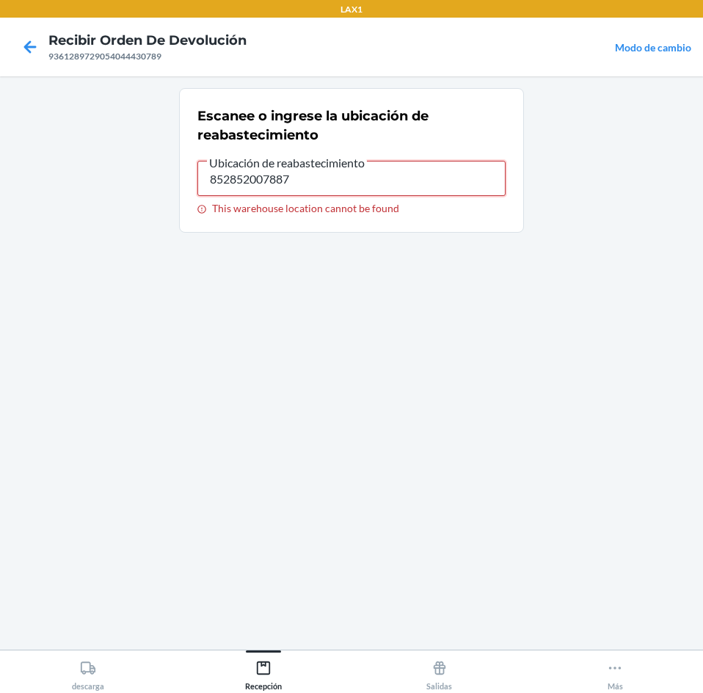
click at [329, 188] on input "852852007887" at bounding box center [351, 178] width 308 height 35
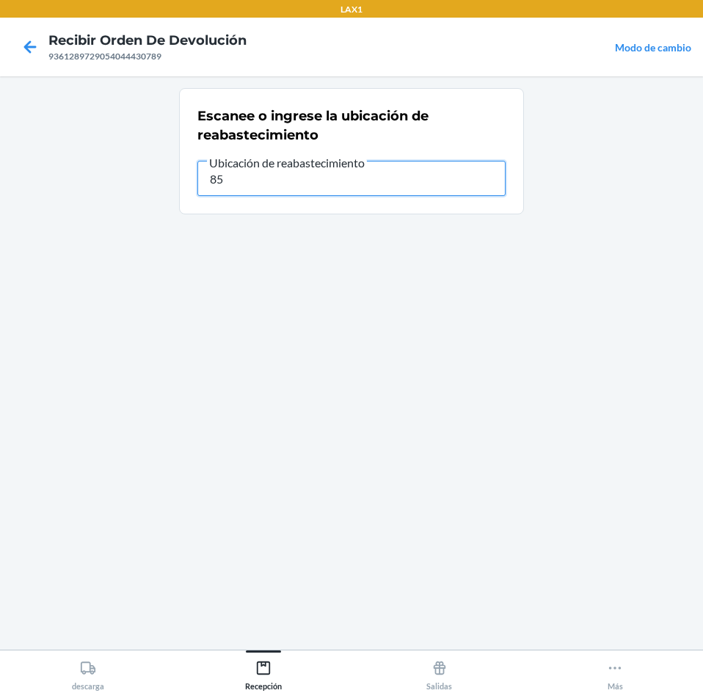
type input "8"
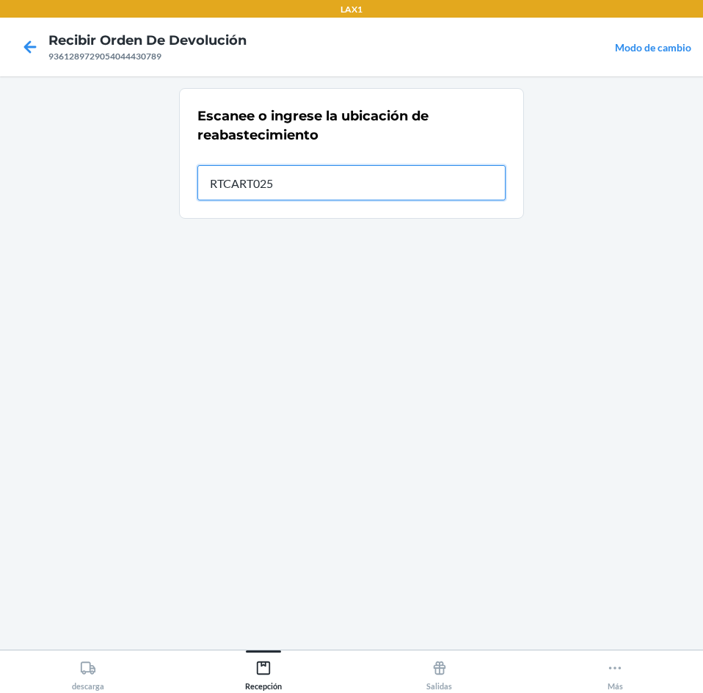
type input "RTCART025"
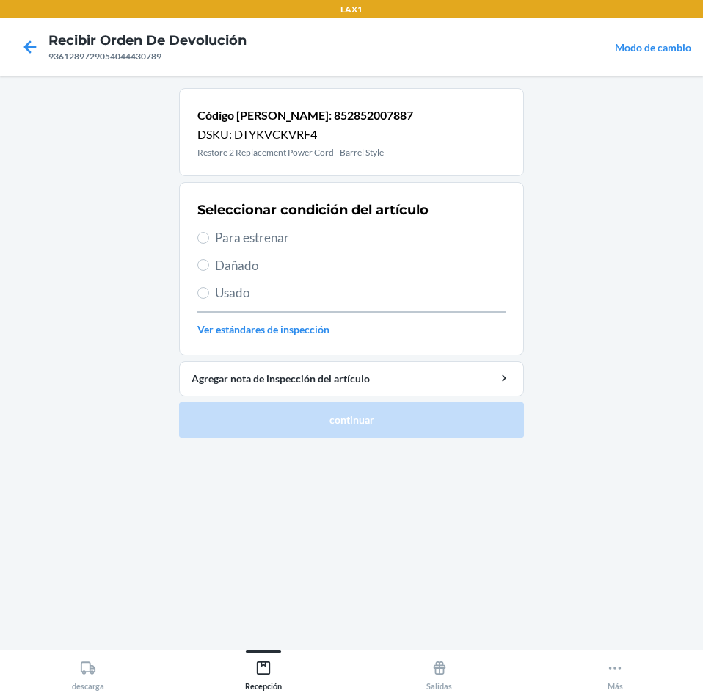
click at [291, 236] on span "Para estrenar" at bounding box center [360, 237] width 291 height 19
click at [209, 236] on input "Para estrenar" at bounding box center [203, 238] width 12 height 12
radio input "true"
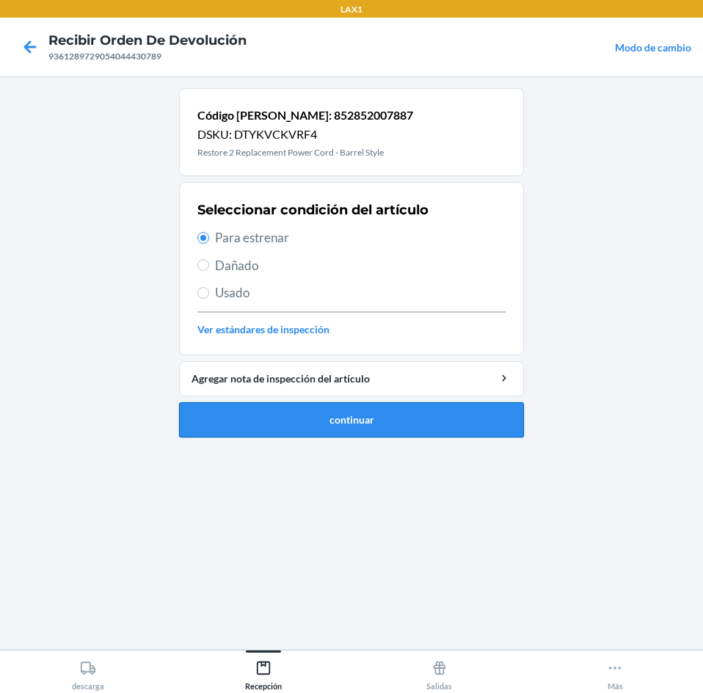
click at [351, 418] on button "continuar" at bounding box center [351, 419] width 345 height 35
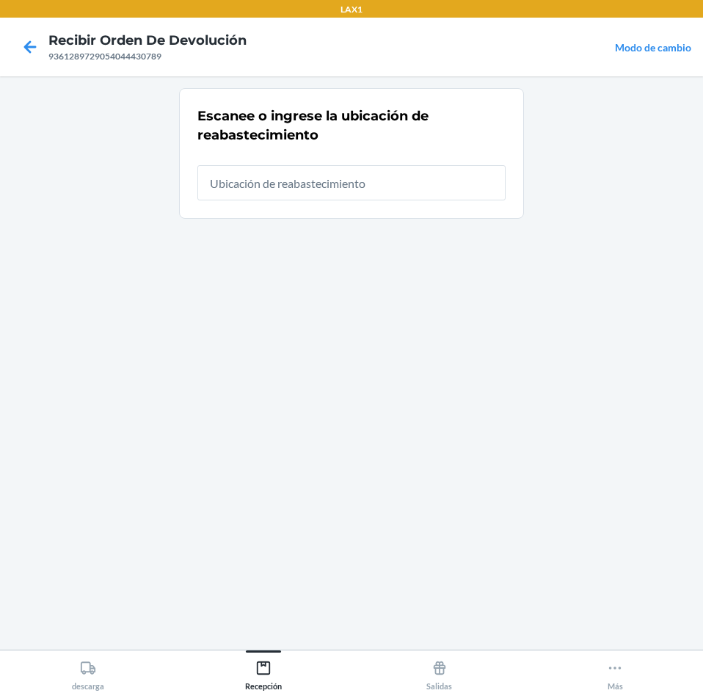
click at [335, 196] on input "text" at bounding box center [351, 182] width 308 height 35
type input "RTCART025"
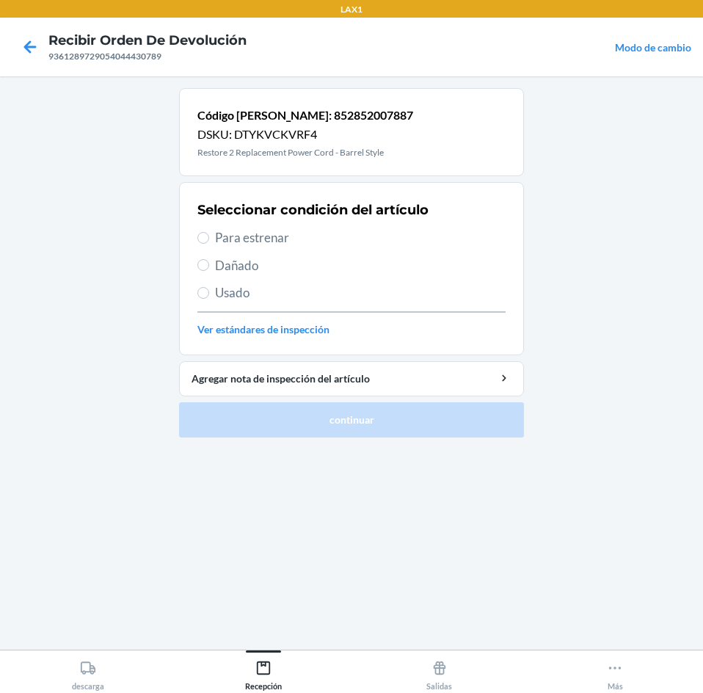
click at [296, 230] on span "Para estrenar" at bounding box center [360, 237] width 291 height 19
click at [209, 232] on input "Para estrenar" at bounding box center [203, 238] width 12 height 12
radio input "true"
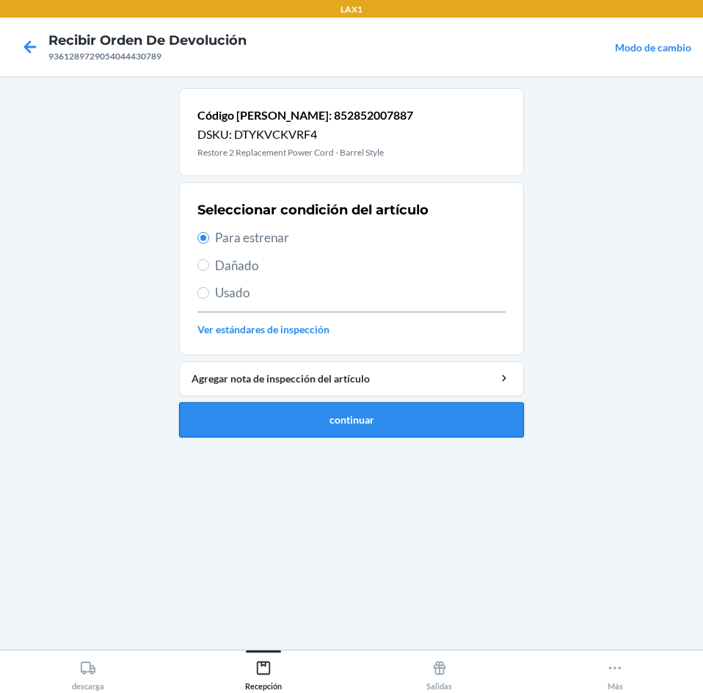
click at [296, 408] on button "continuar" at bounding box center [351, 419] width 345 height 35
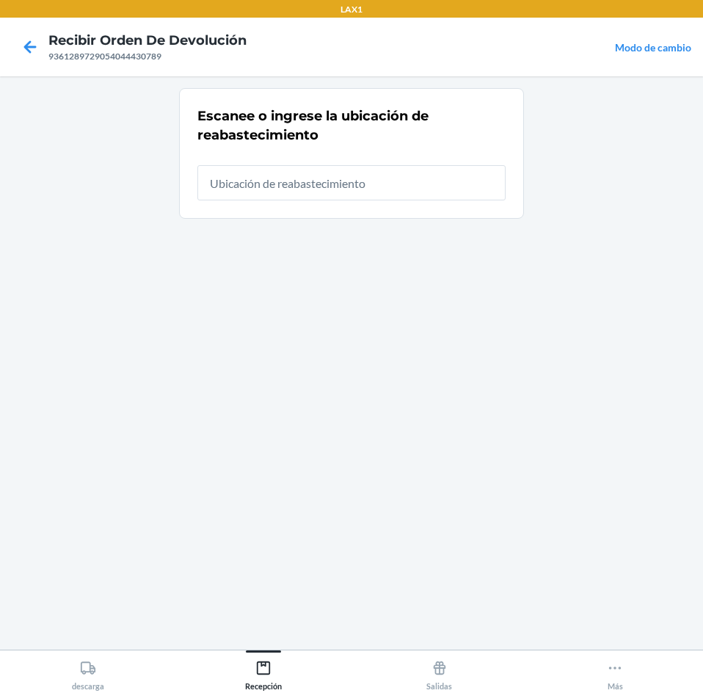
click at [319, 175] on input "text" at bounding box center [351, 182] width 308 height 35
type input "RTCART025"
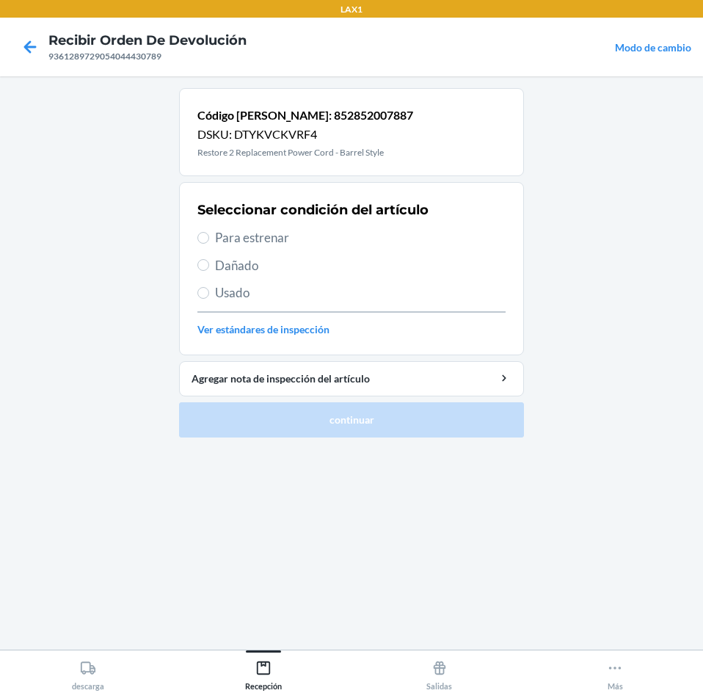
click at [293, 246] on span "Para estrenar" at bounding box center [360, 237] width 291 height 19
click at [209, 244] on input "Para estrenar" at bounding box center [203, 238] width 12 height 12
radio input "true"
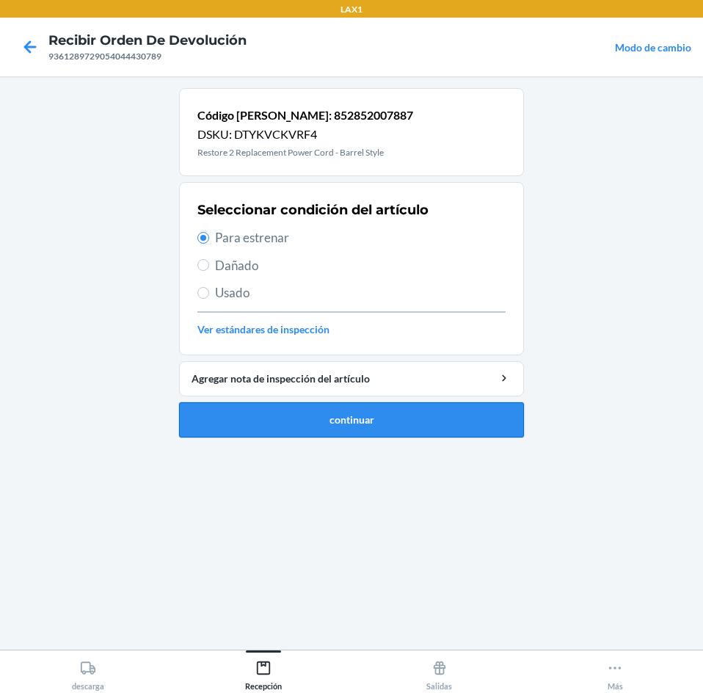
click at [338, 419] on button "continuar" at bounding box center [351, 419] width 345 height 35
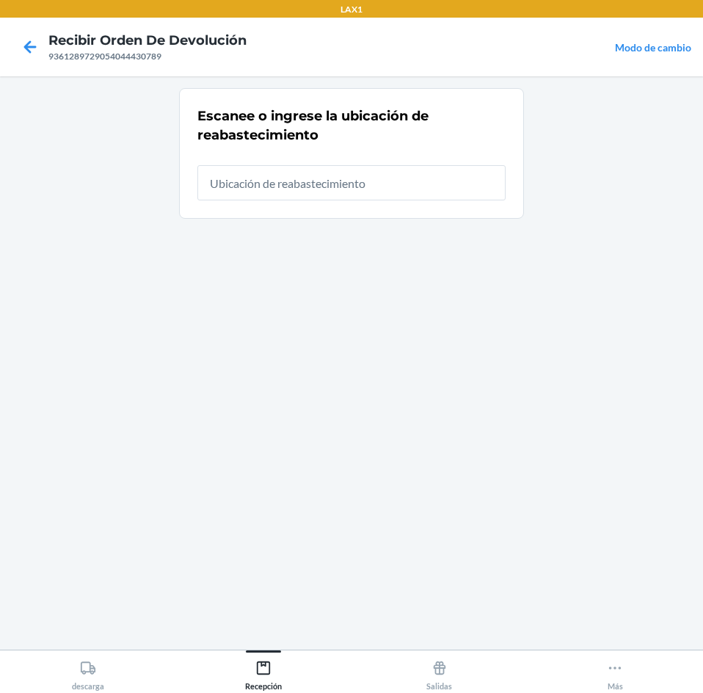
click at [338, 171] on input "text" at bounding box center [351, 182] width 308 height 35
type input "RTCART025"
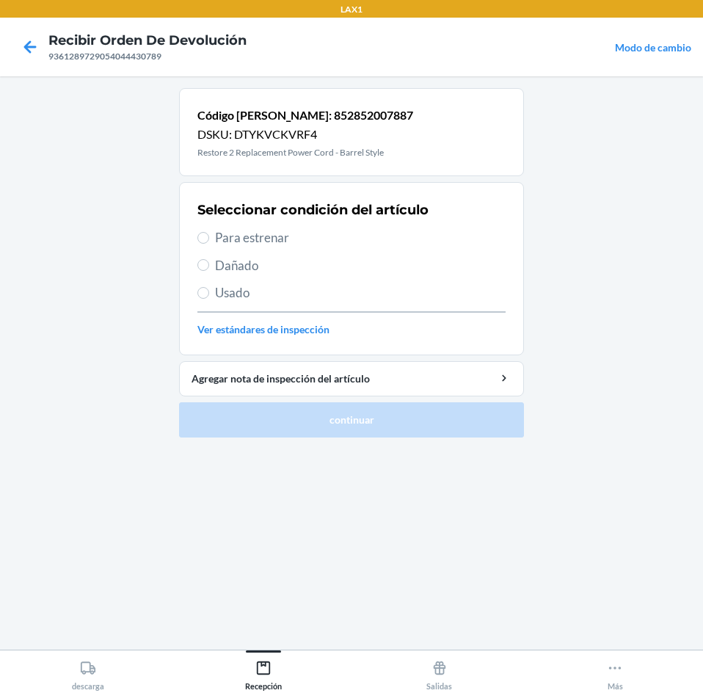
click at [305, 245] on span "Para estrenar" at bounding box center [360, 237] width 291 height 19
click at [209, 244] on input "Para estrenar" at bounding box center [203, 238] width 12 height 12
radio input "true"
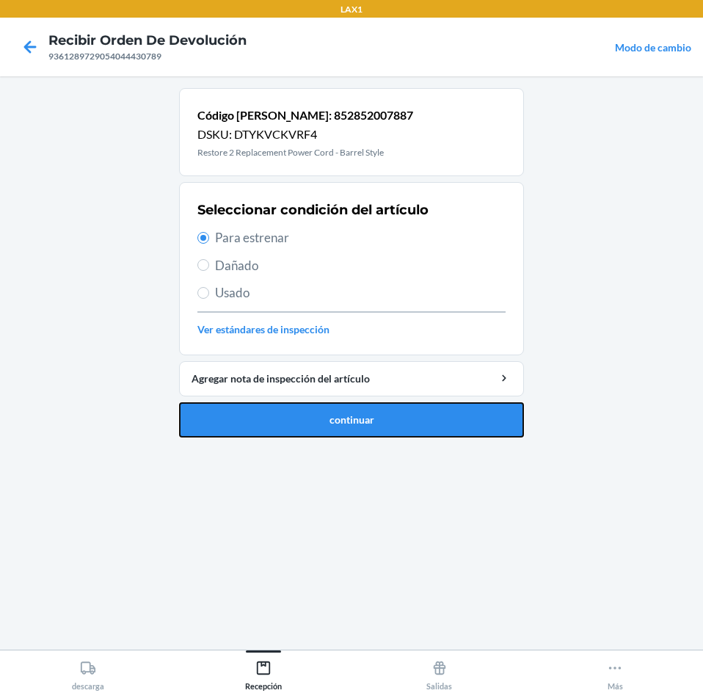
drag, startPoint x: 338, startPoint y: 421, endPoint x: 368, endPoint y: 285, distance: 139.9
click at [341, 418] on button "continuar" at bounding box center [351, 419] width 345 height 35
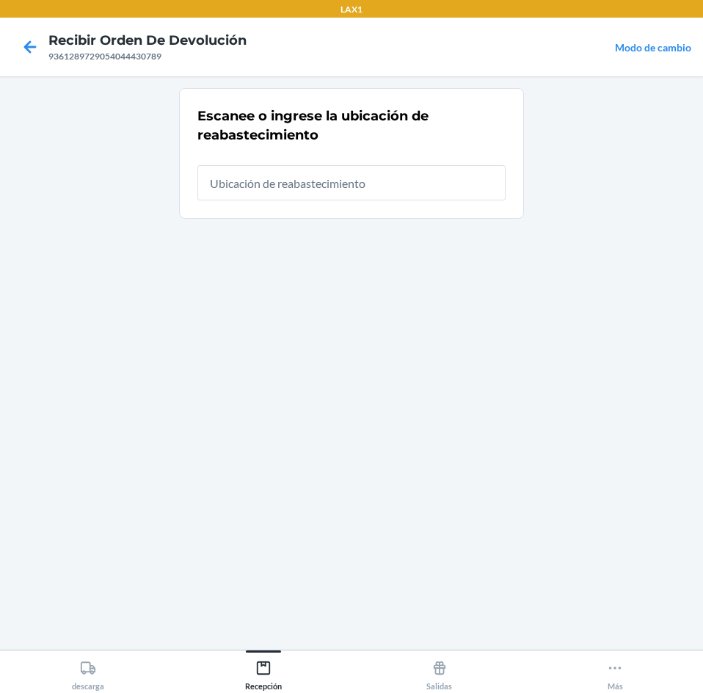
click at [367, 170] on input "text" at bounding box center [351, 182] width 308 height 35
type input "RTCART025"
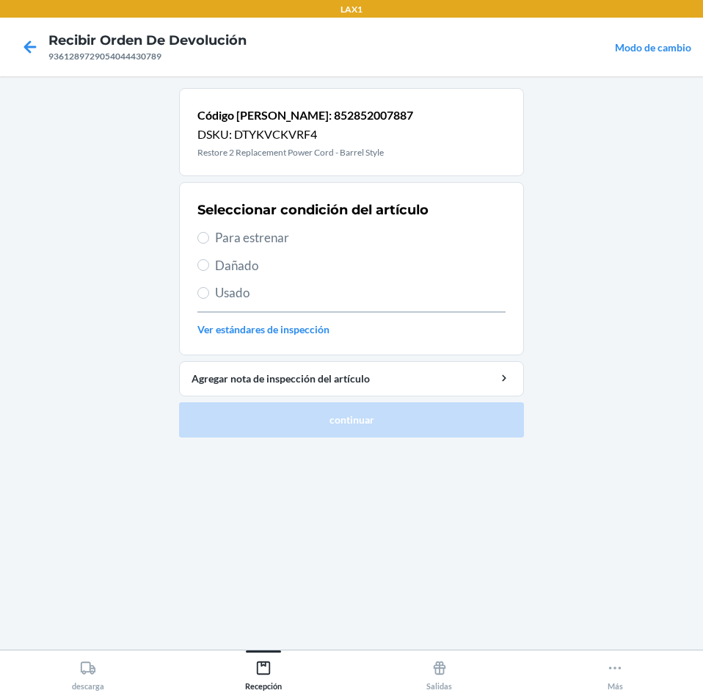
click at [316, 234] on span "Para estrenar" at bounding box center [360, 237] width 291 height 19
click at [209, 234] on input "Para estrenar" at bounding box center [203, 238] width 12 height 12
radio input "true"
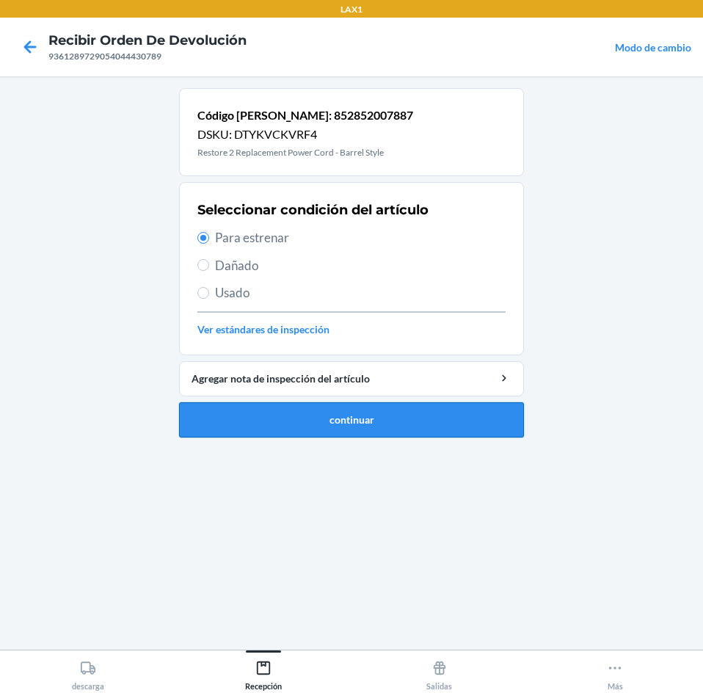
click at [360, 420] on button "continuar" at bounding box center [351, 419] width 345 height 35
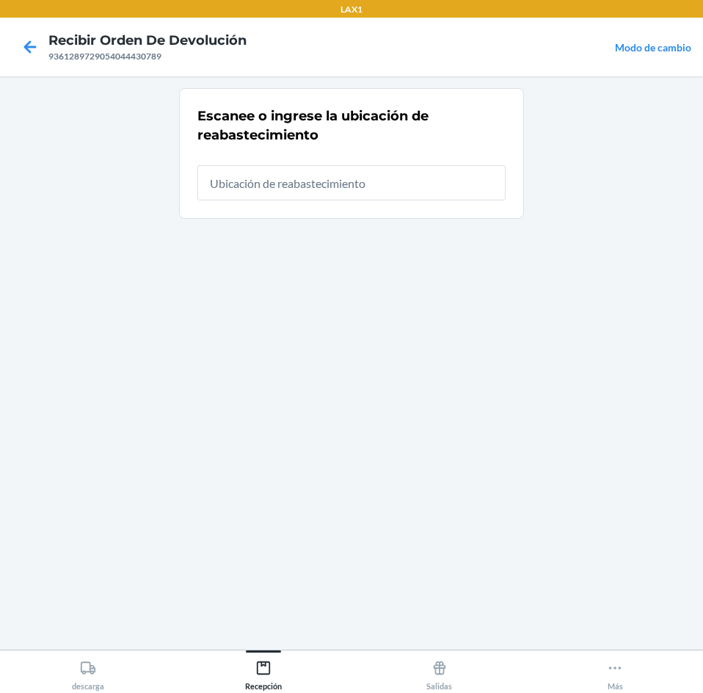
click at [327, 193] on input "text" at bounding box center [351, 182] width 308 height 35
type input "RTCART025"
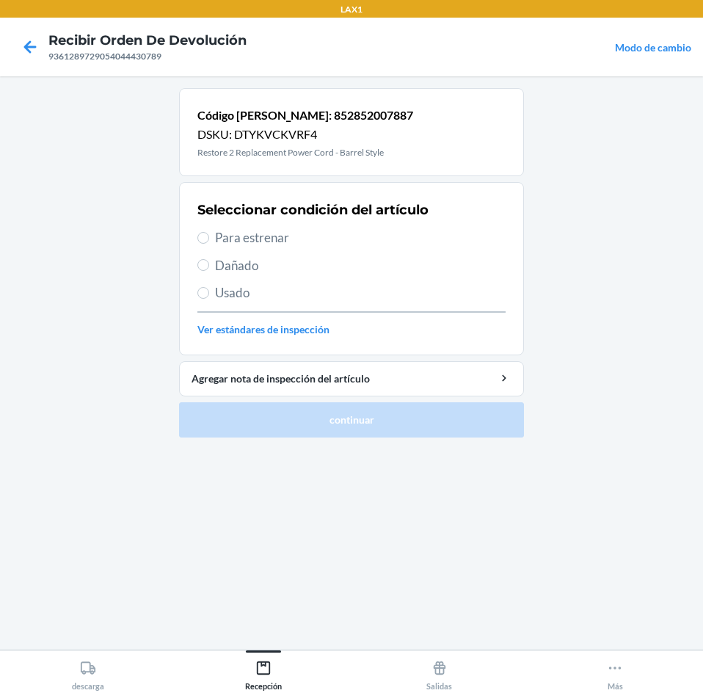
click at [294, 230] on span "Para estrenar" at bounding box center [360, 237] width 291 height 19
click at [209, 232] on input "Para estrenar" at bounding box center [203, 238] width 12 height 12
radio input "true"
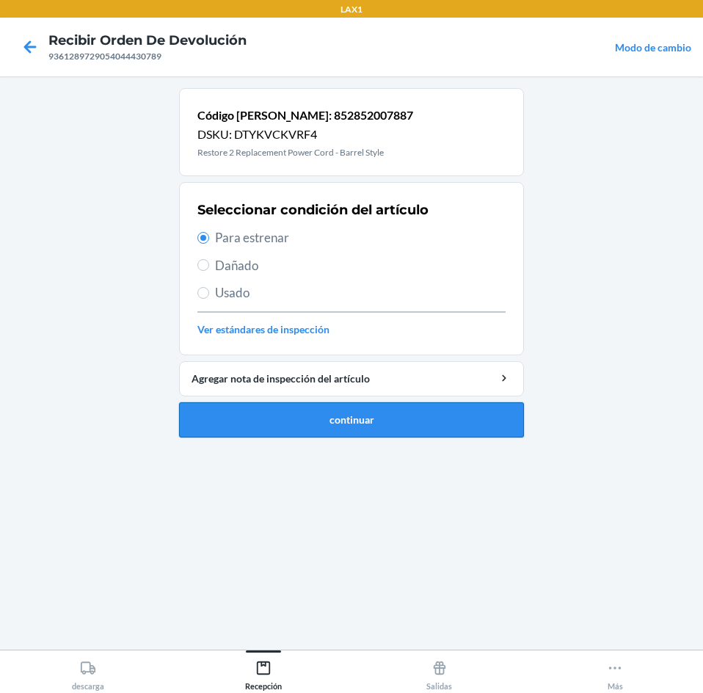
click at [361, 412] on button "continuar" at bounding box center [351, 419] width 345 height 35
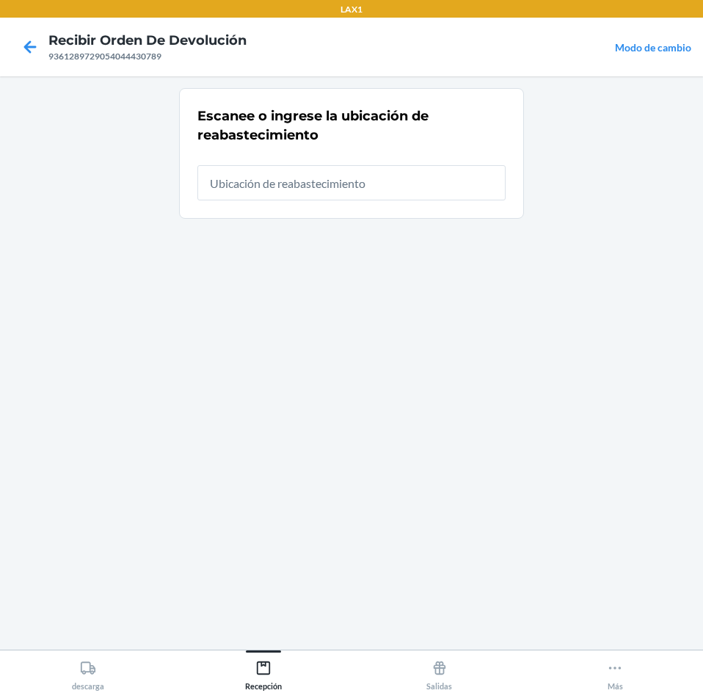
click at [377, 186] on input "text" at bounding box center [351, 182] width 308 height 35
type input "RTCART025"
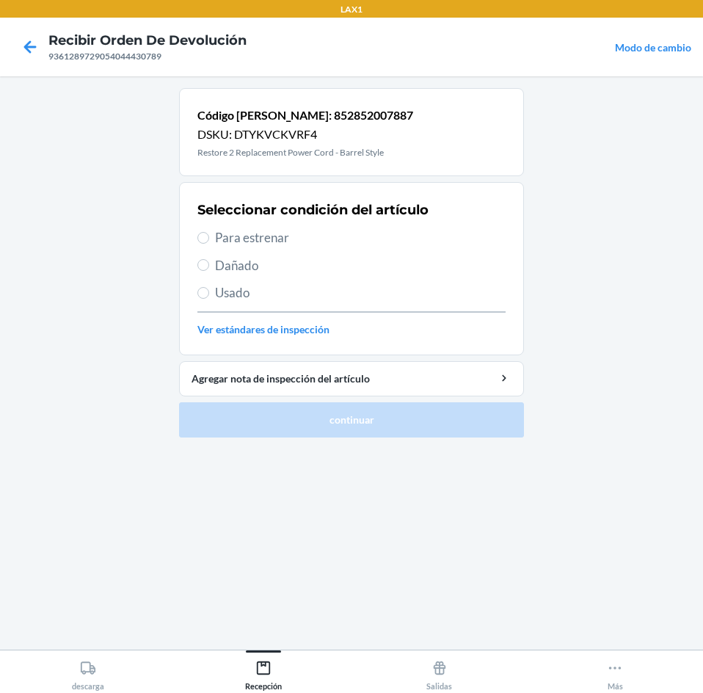
click at [296, 238] on span "Para estrenar" at bounding box center [360, 237] width 291 height 19
click at [209, 238] on input "Para estrenar" at bounding box center [203, 238] width 12 height 12
radio input "true"
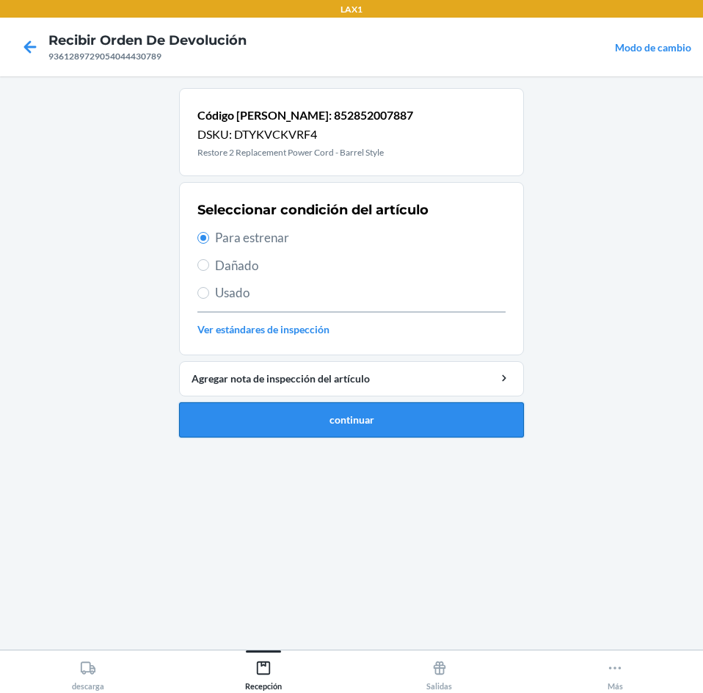
click at [312, 410] on button "continuar" at bounding box center [351, 419] width 345 height 35
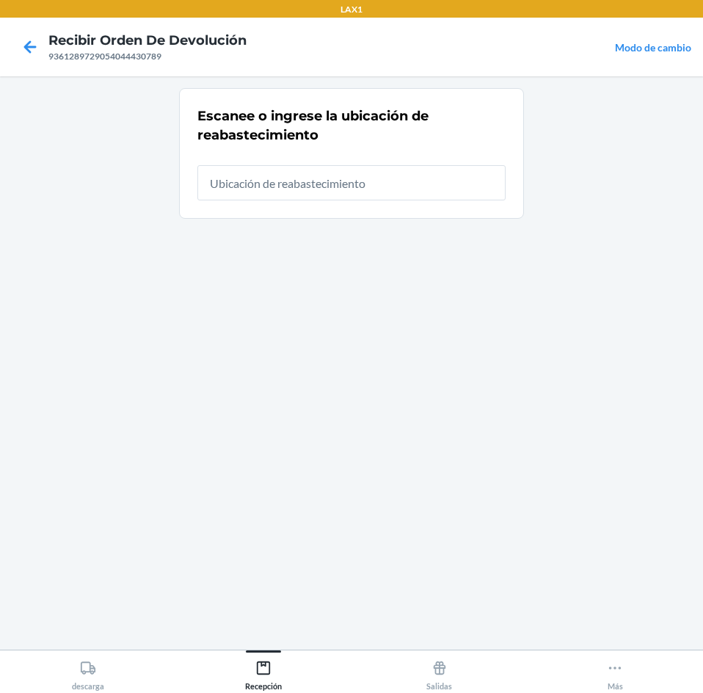
click at [256, 181] on input "text" at bounding box center [351, 182] width 308 height 35
type input "RTCART025"
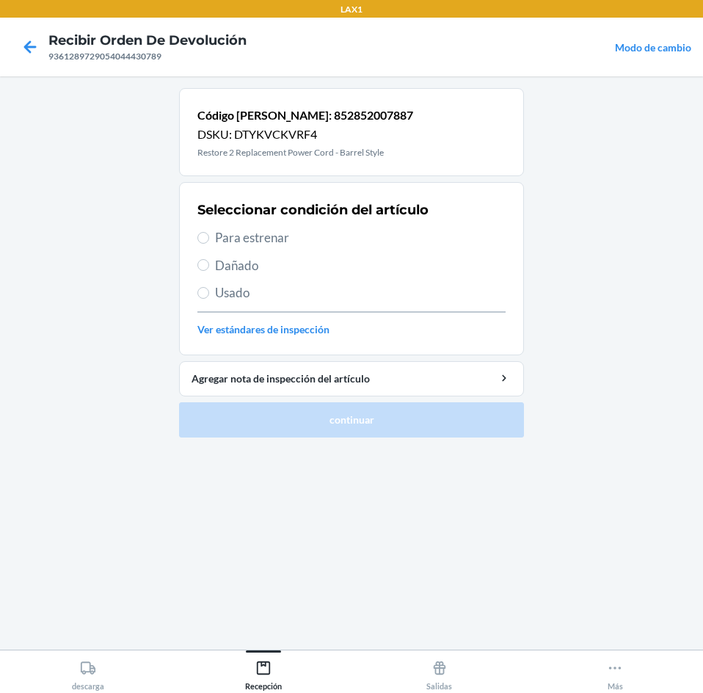
drag, startPoint x: 236, startPoint y: 235, endPoint x: 337, endPoint y: 377, distance: 174.7
click at [236, 236] on span "Para estrenar" at bounding box center [360, 237] width 291 height 19
click at [209, 236] on input "Para estrenar" at bounding box center [203, 238] width 12 height 12
radio input "true"
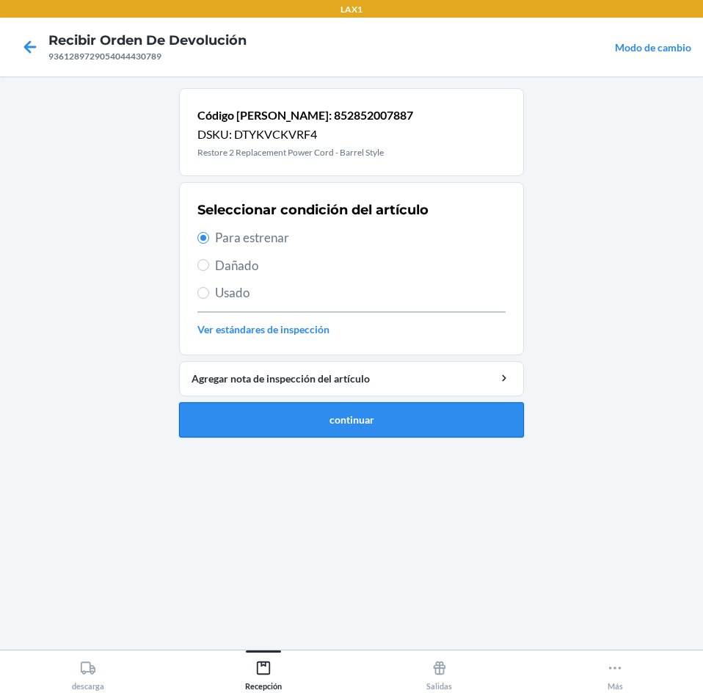
click at [390, 416] on button "continuar" at bounding box center [351, 419] width 345 height 35
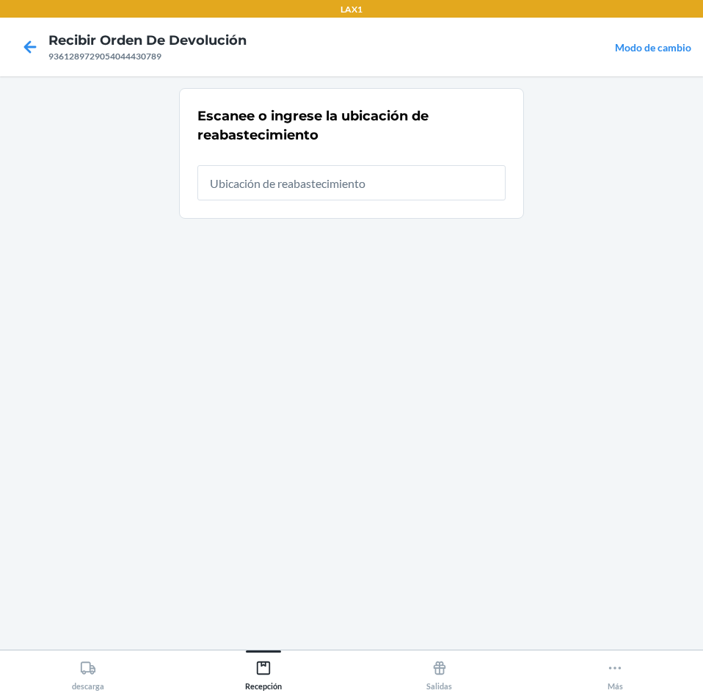
click at [404, 181] on input "text" at bounding box center [351, 182] width 308 height 35
type input "RTCART025"
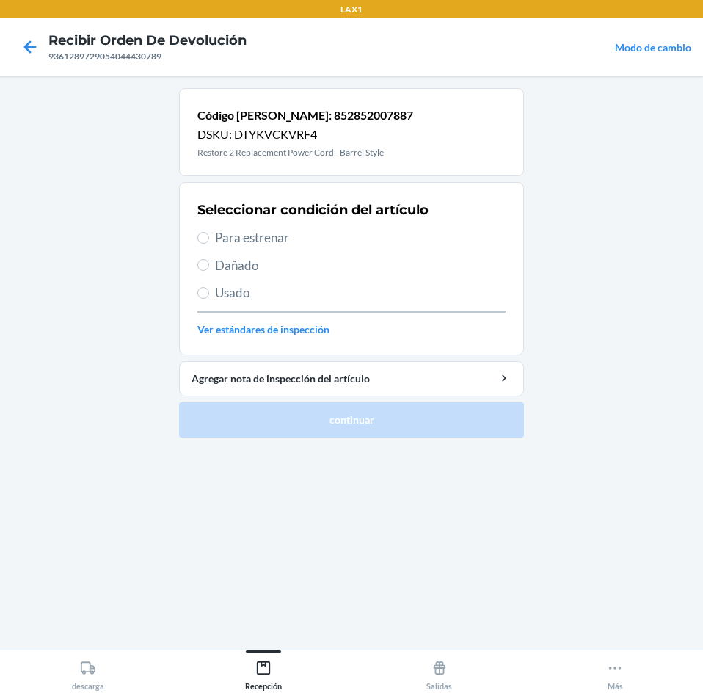
click at [338, 238] on span "Para estrenar" at bounding box center [360, 237] width 291 height 19
click at [209, 238] on input "Para estrenar" at bounding box center [203, 238] width 12 height 12
radio input "true"
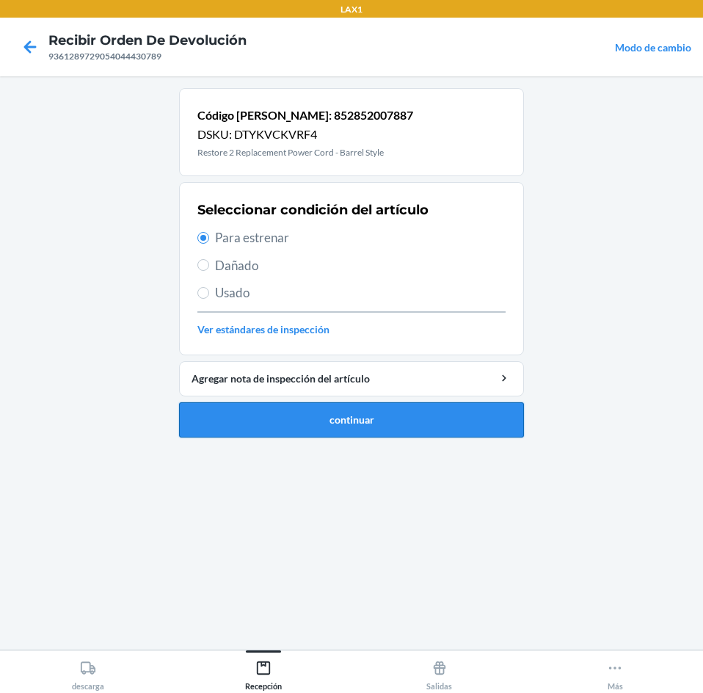
click at [344, 414] on button "continuar" at bounding box center [351, 419] width 345 height 35
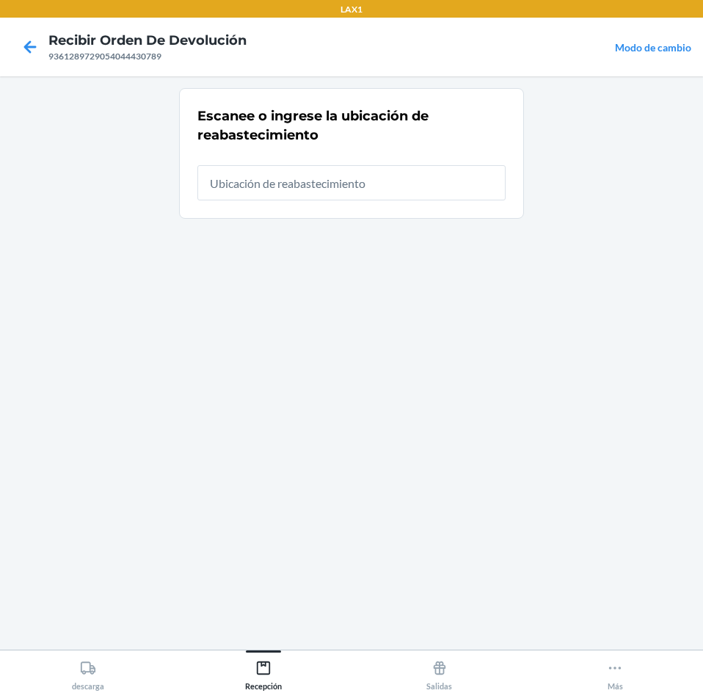
click at [354, 187] on input "text" at bounding box center [351, 182] width 308 height 35
type input "RTCART025"
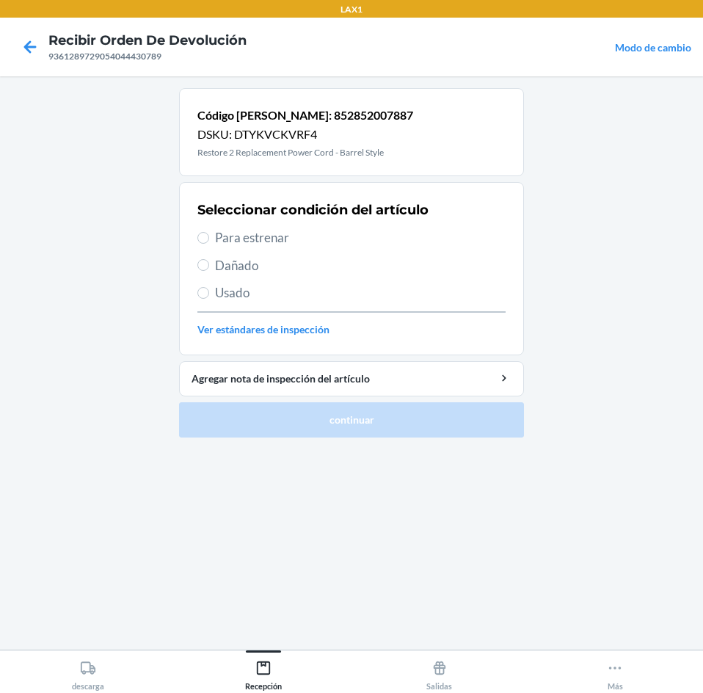
click at [286, 238] on span "Para estrenar" at bounding box center [360, 237] width 291 height 19
click at [209, 238] on input "Para estrenar" at bounding box center [203, 238] width 12 height 12
radio input "true"
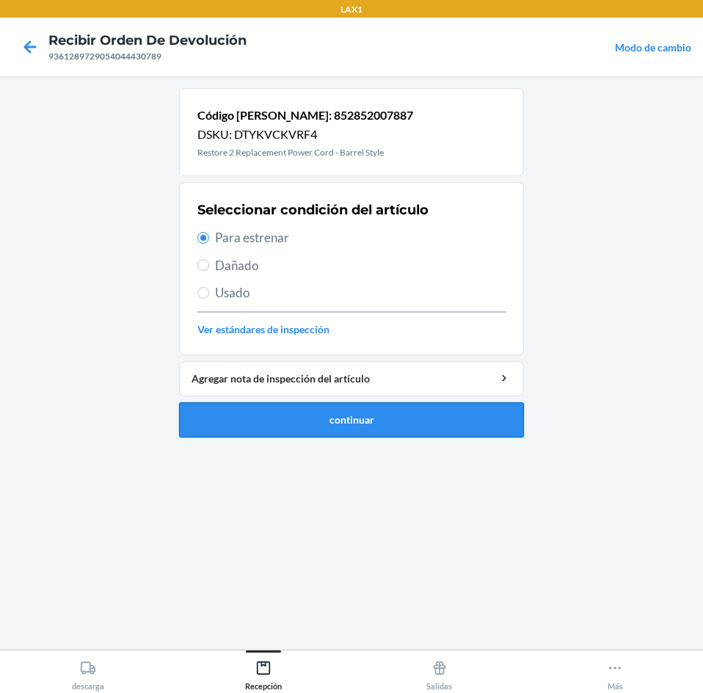
click at [333, 420] on button "continuar" at bounding box center [351, 419] width 345 height 35
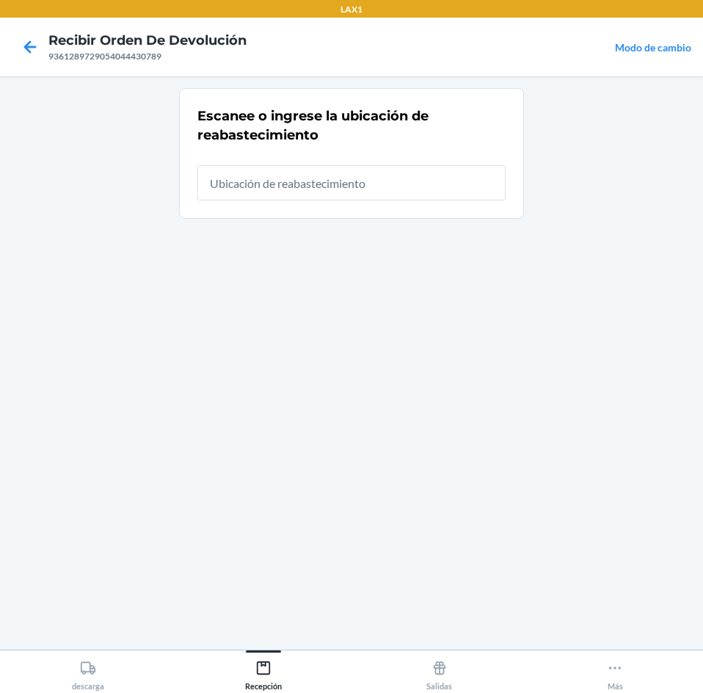
click at [365, 186] on input "text" at bounding box center [351, 182] width 308 height 35
type input "RTCART025"
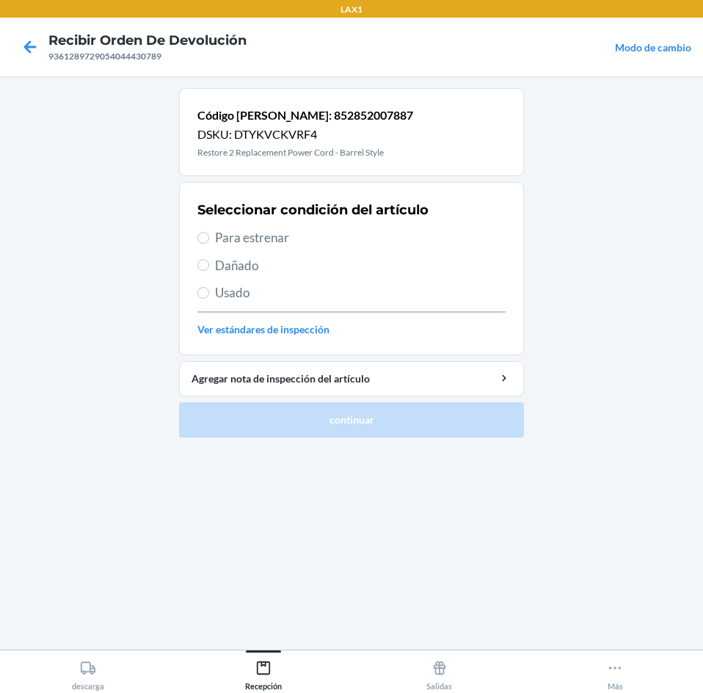
click at [327, 228] on span "Para estrenar" at bounding box center [360, 237] width 291 height 19
click at [209, 232] on input "Para estrenar" at bounding box center [203, 238] width 12 height 12
radio input "true"
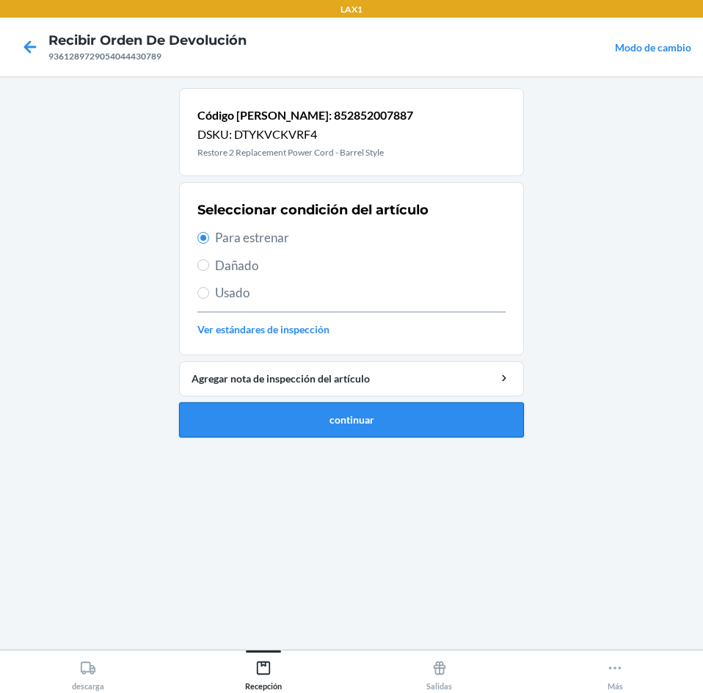
click at [344, 423] on button "continuar" at bounding box center [351, 419] width 345 height 35
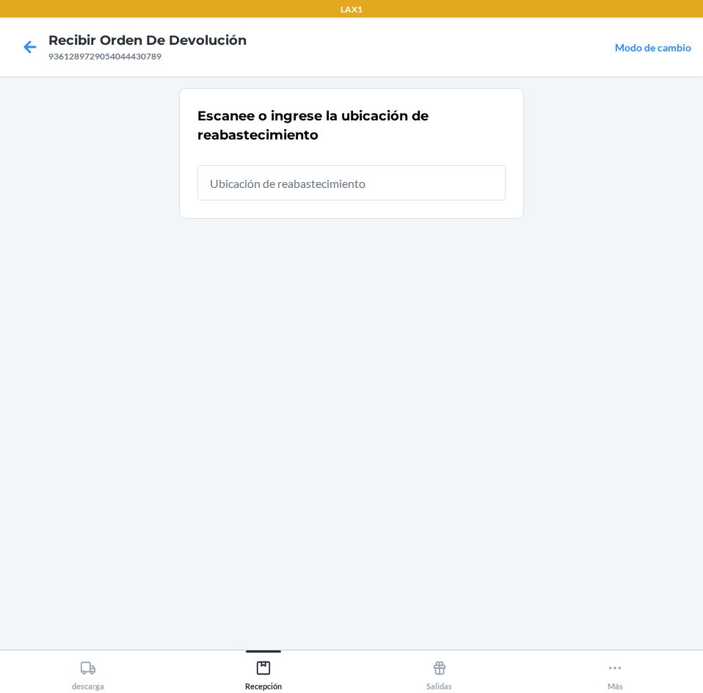
click at [363, 167] on input "text" at bounding box center [351, 182] width 308 height 35
type input "RTCART025"
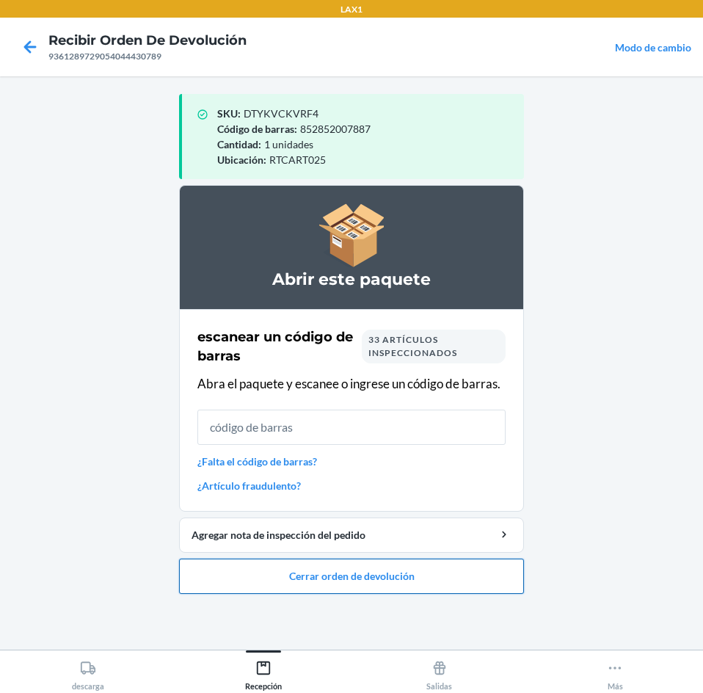
drag, startPoint x: 393, startPoint y: 580, endPoint x: 395, endPoint y: 572, distance: 7.9
click at [395, 574] on button "Cerrar orden de devolución" at bounding box center [351, 575] width 345 height 35
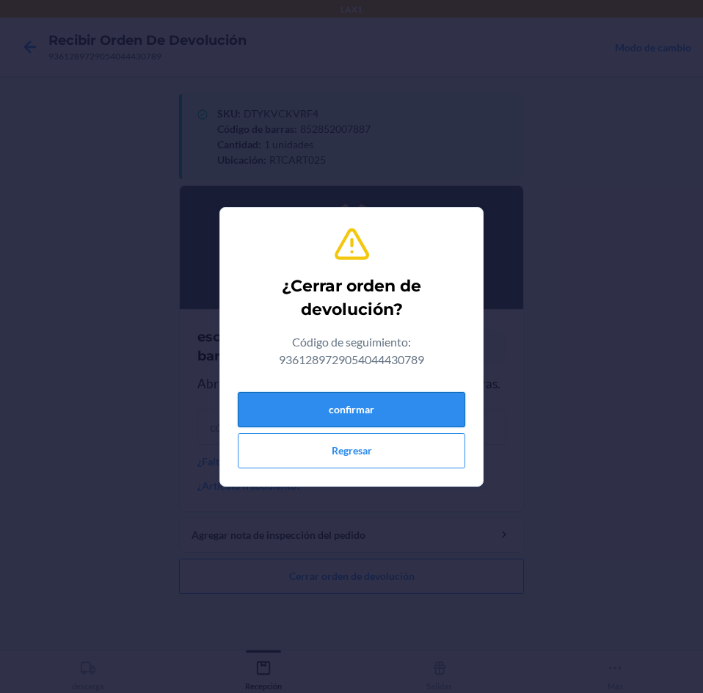
click at [390, 415] on button "confirmar" at bounding box center [351, 409] width 227 height 35
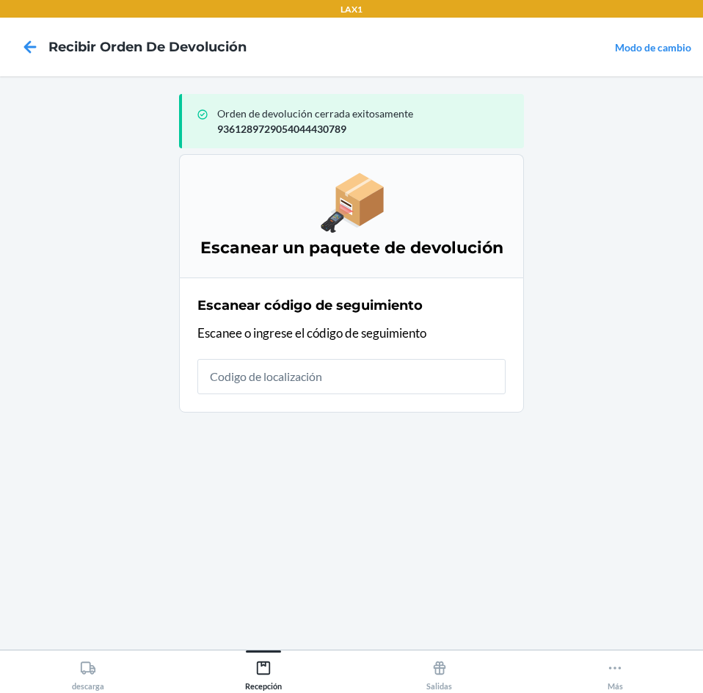
click at [412, 390] on input "text" at bounding box center [351, 376] width 308 height 35
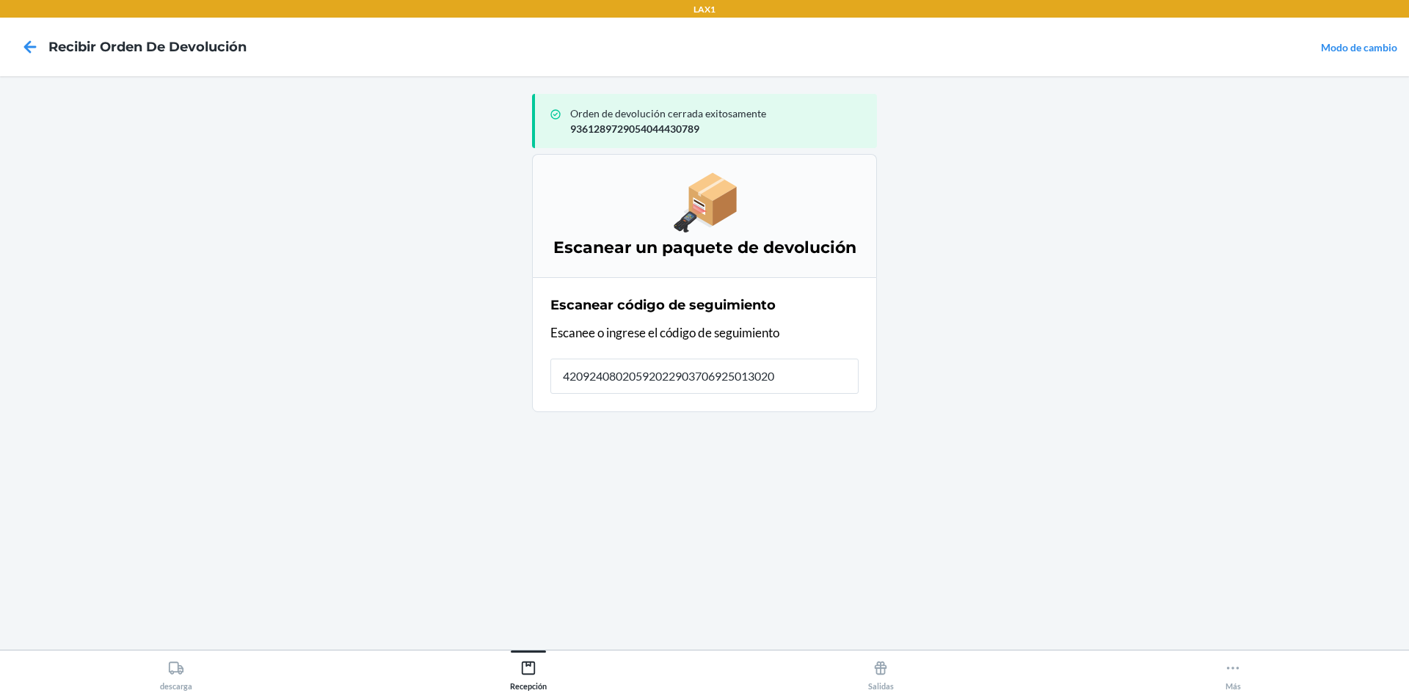
type input "420924080205920229037069250130203"
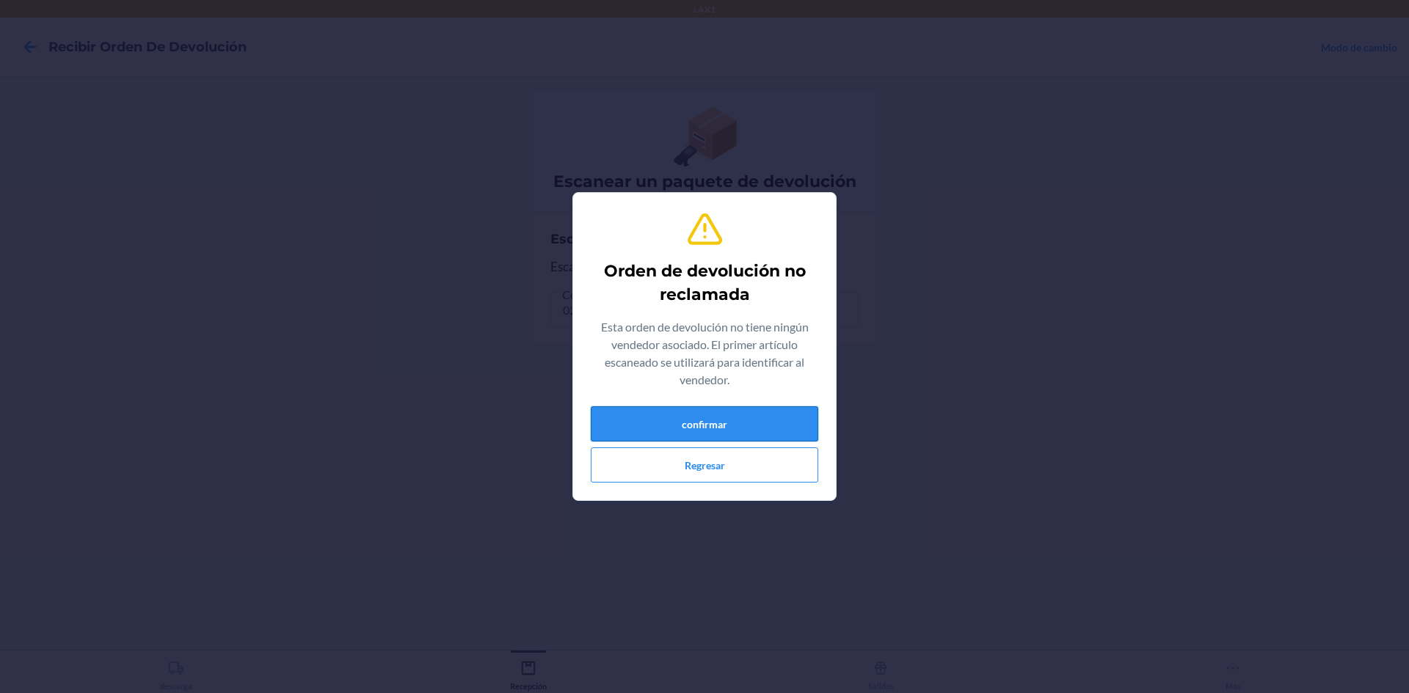
click at [675, 440] on button "confirmar" at bounding box center [704, 424] width 227 height 35
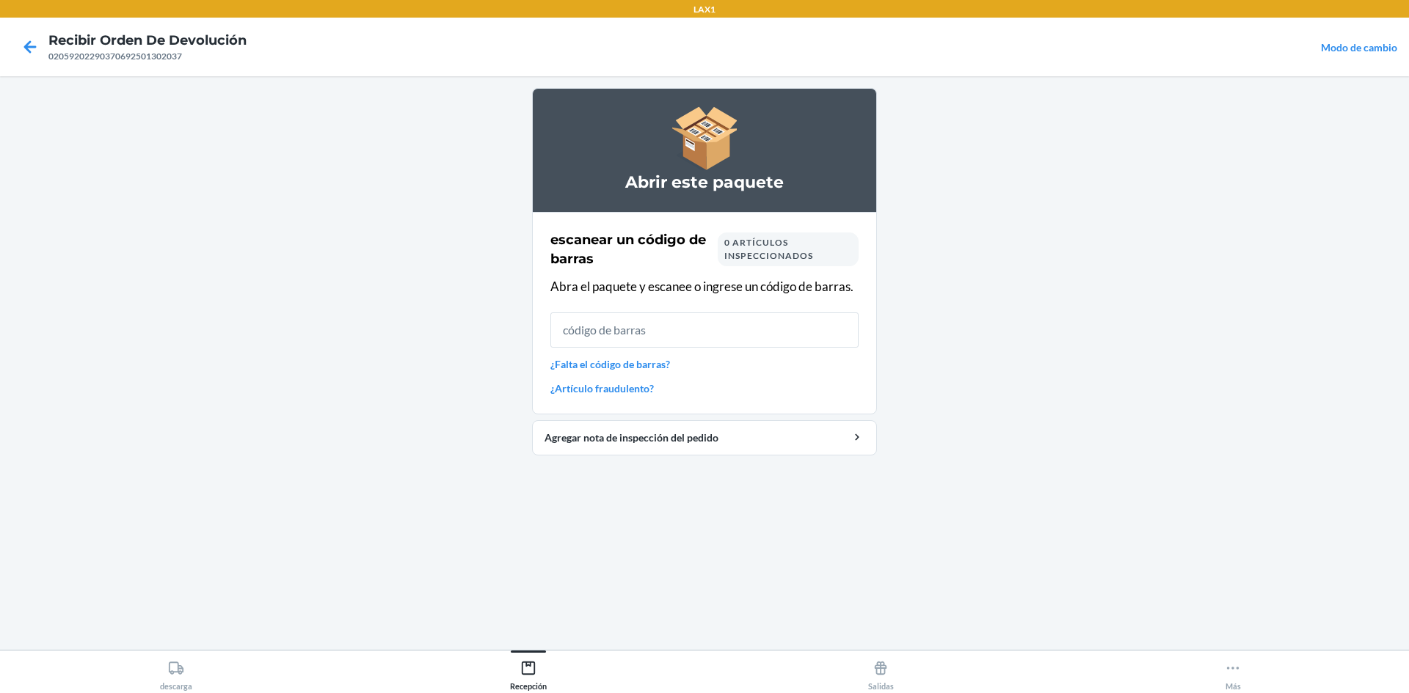
click at [757, 327] on input "text" at bounding box center [704, 330] width 308 height 35
click at [1115, 318] on main "Abrir este paquete escanear un código [PERSON_NAME] 0 artículos inspeccionados …" at bounding box center [704, 363] width 1409 height 574
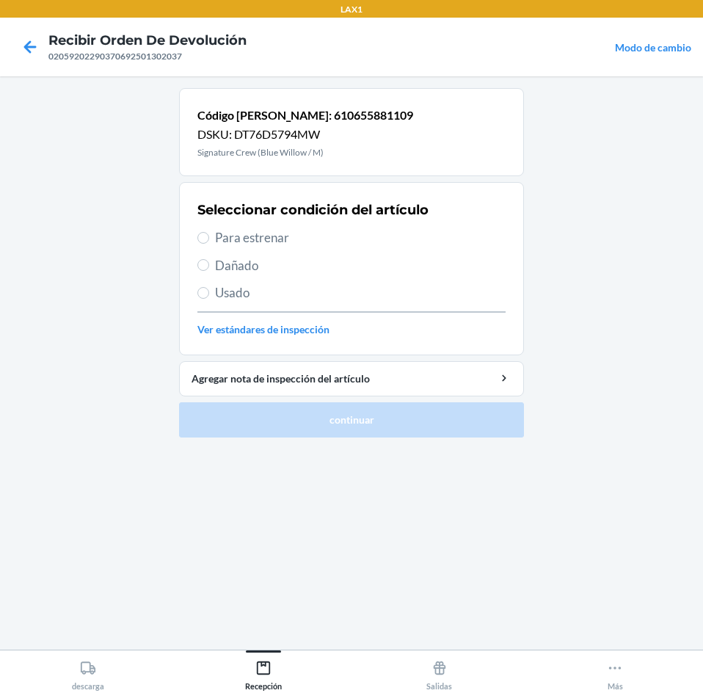
click at [326, 235] on span "Para estrenar" at bounding box center [360, 237] width 291 height 19
click at [209, 235] on input "Para estrenar" at bounding box center [203, 238] width 12 height 12
radio input "true"
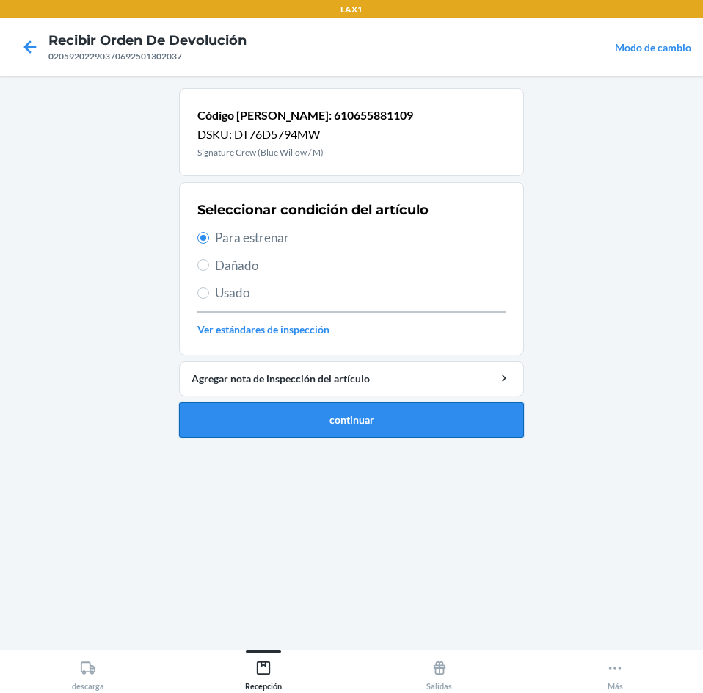
click at [360, 423] on button "continuar" at bounding box center [351, 419] width 345 height 35
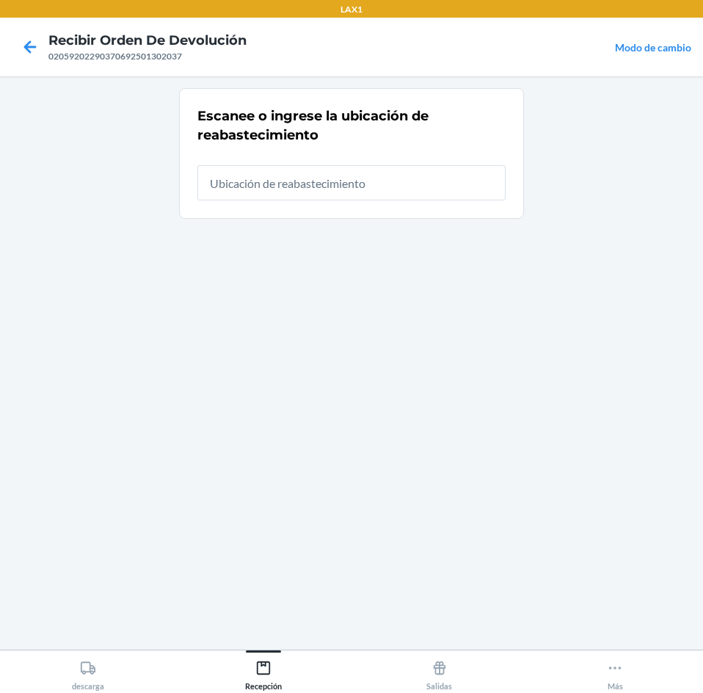
click at [398, 197] on input "text" at bounding box center [351, 182] width 308 height 35
type input "RTCART025"
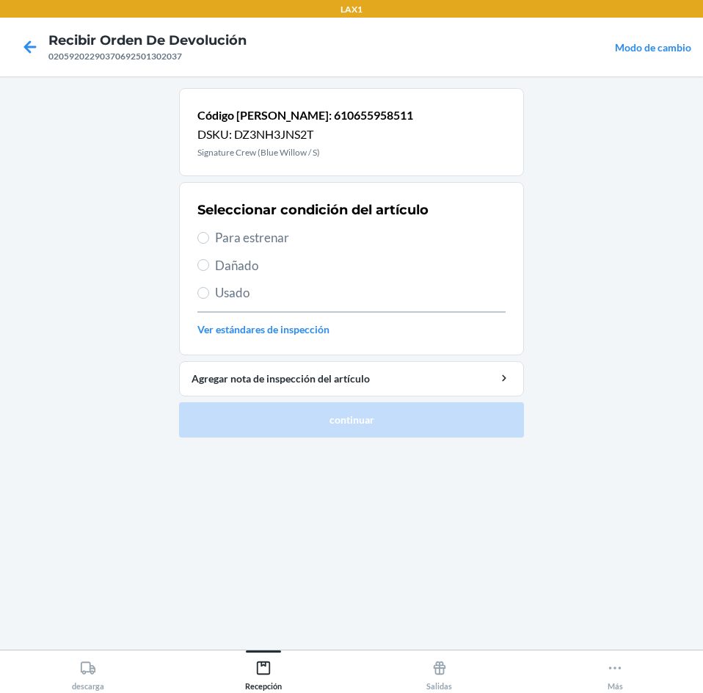
click at [263, 241] on span "Para estrenar" at bounding box center [360, 237] width 291 height 19
click at [209, 241] on input "Para estrenar" at bounding box center [203, 238] width 12 height 12
radio input "true"
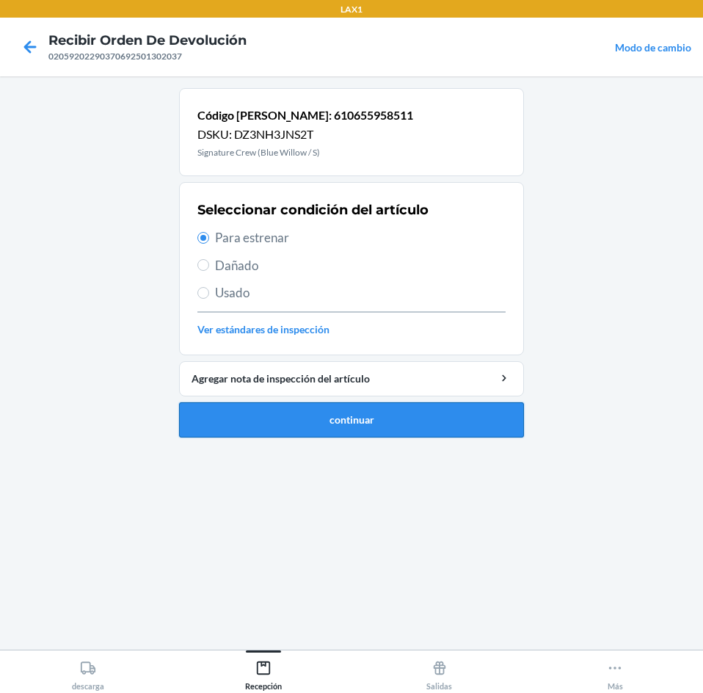
click at [312, 428] on button "continuar" at bounding box center [351, 419] width 345 height 35
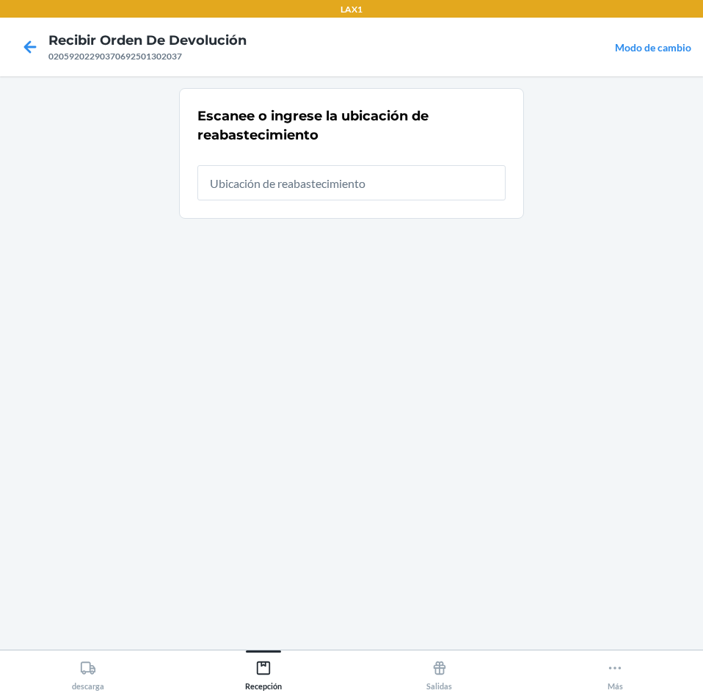
click at [387, 171] on input "text" at bounding box center [351, 182] width 308 height 35
type input "RTCART025"
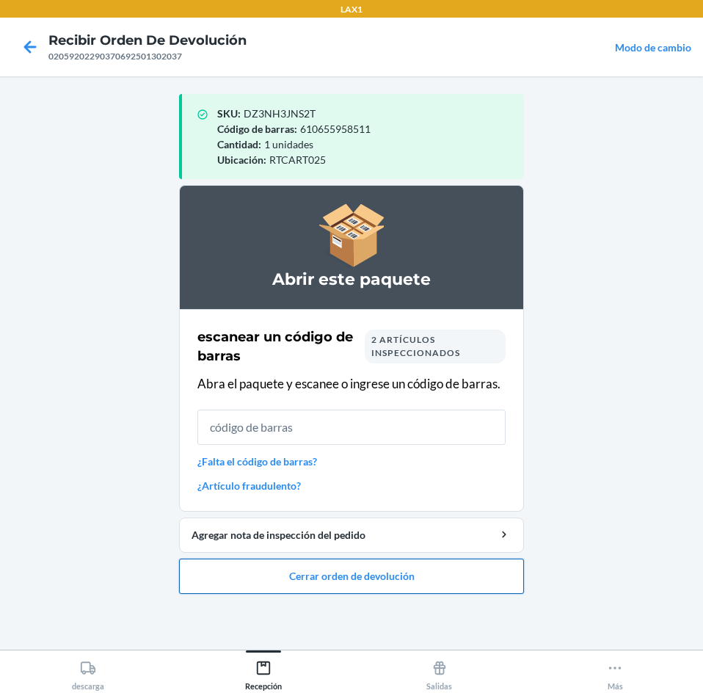
click at [349, 564] on button "Cerrar orden de devolución" at bounding box center [351, 575] width 345 height 35
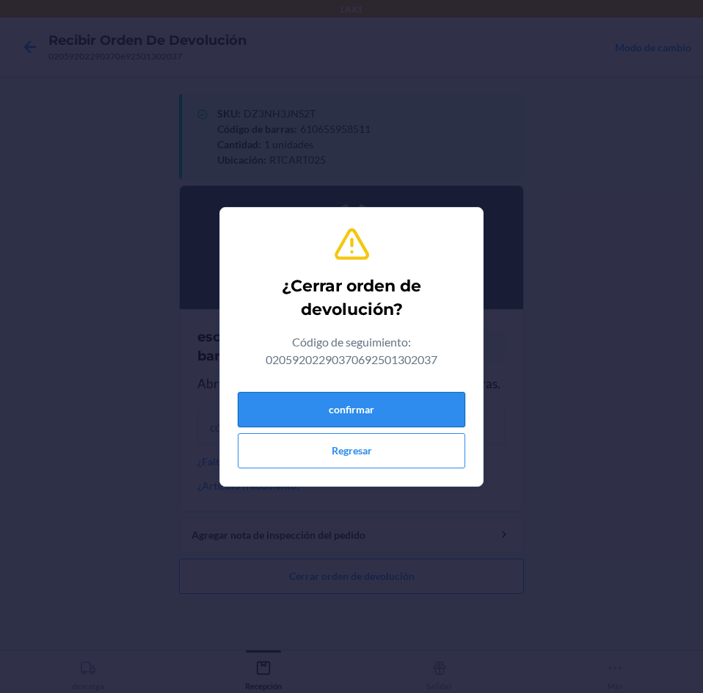
click at [355, 412] on button "confirmar" at bounding box center [351, 409] width 227 height 35
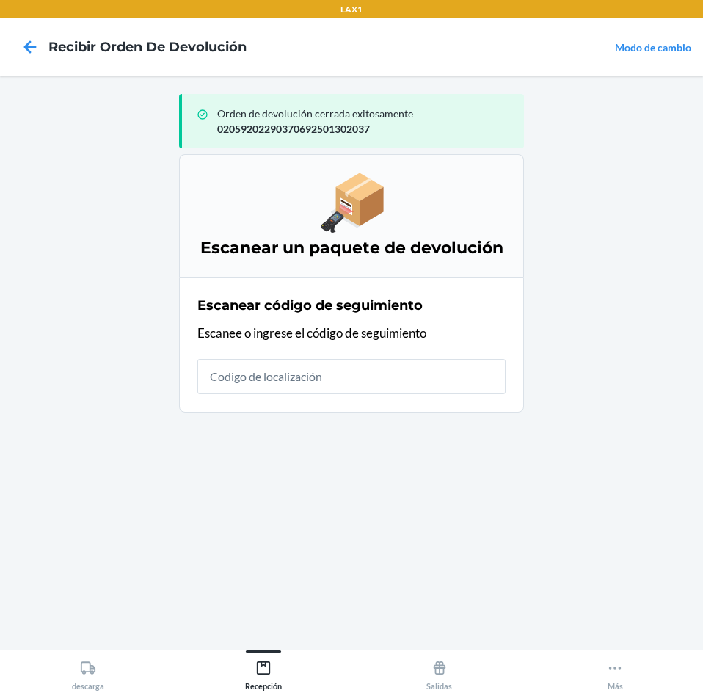
click at [372, 369] on input "text" at bounding box center [351, 376] width 308 height 35
type input "1ZF206H4901"
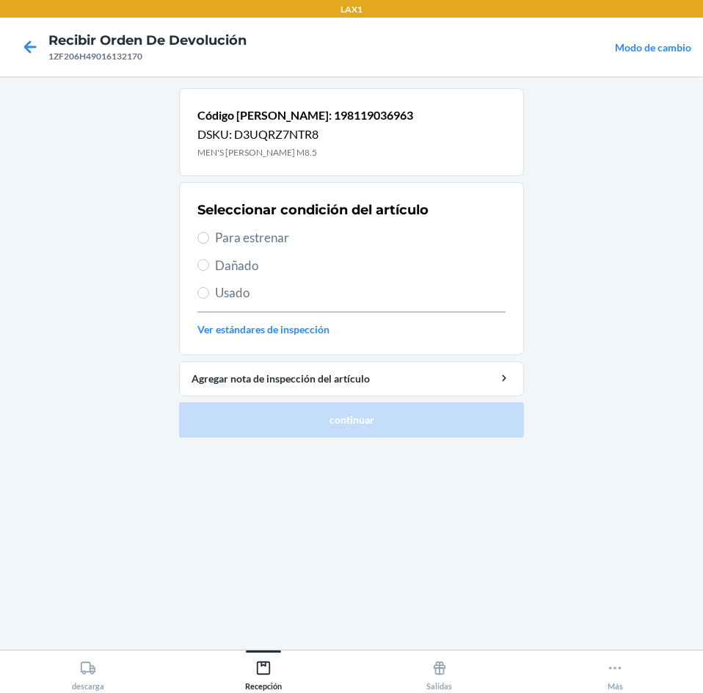
click at [321, 240] on span "Para estrenar" at bounding box center [360, 237] width 291 height 19
click at [209, 240] on input "Para estrenar" at bounding box center [203, 238] width 12 height 12
radio input "true"
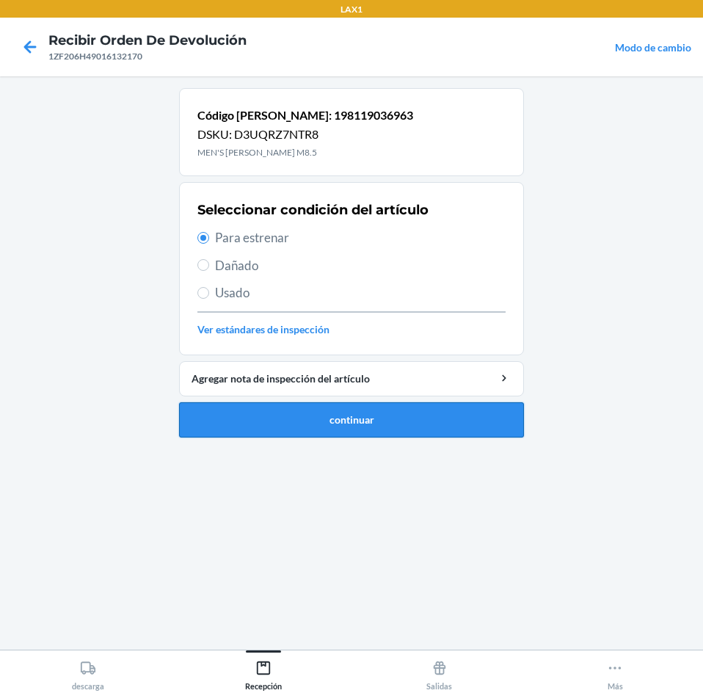
click at [358, 418] on button "continuar" at bounding box center [351, 419] width 345 height 35
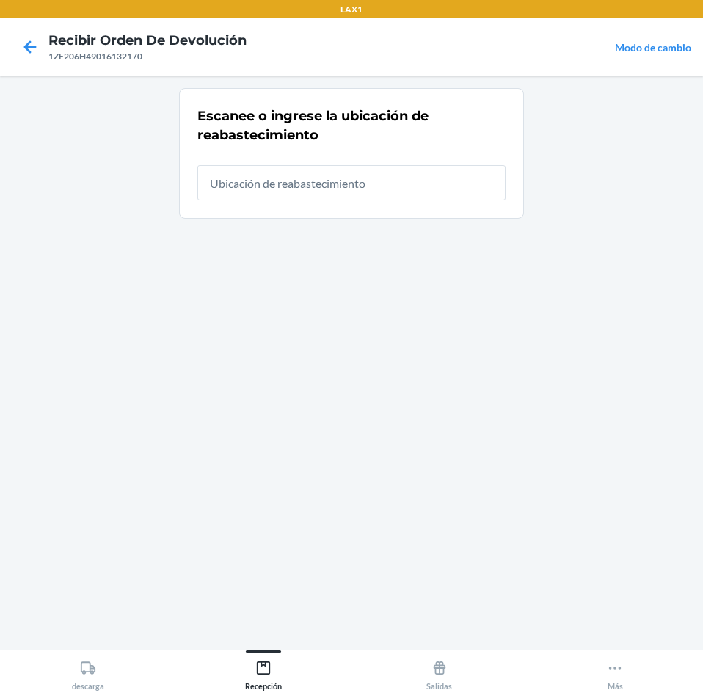
click at [409, 181] on input "text" at bounding box center [351, 182] width 308 height 35
type input "RTCART025"
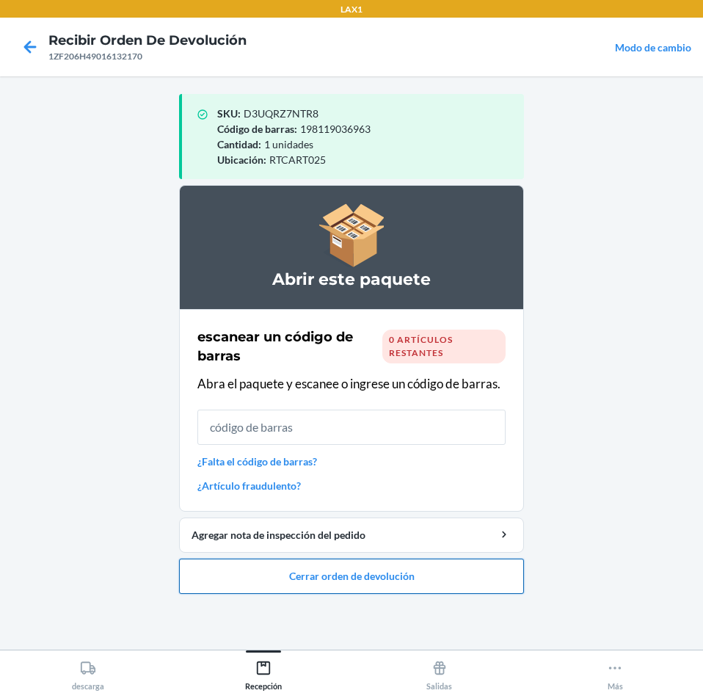
click at [404, 573] on button "Cerrar orden de devolución" at bounding box center [351, 575] width 345 height 35
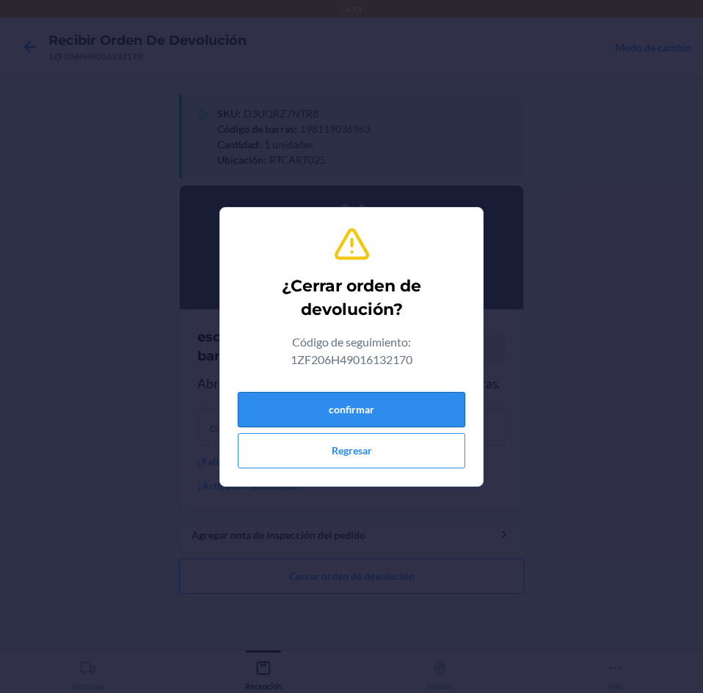
click at [423, 403] on button "confirmar" at bounding box center [351, 409] width 227 height 35
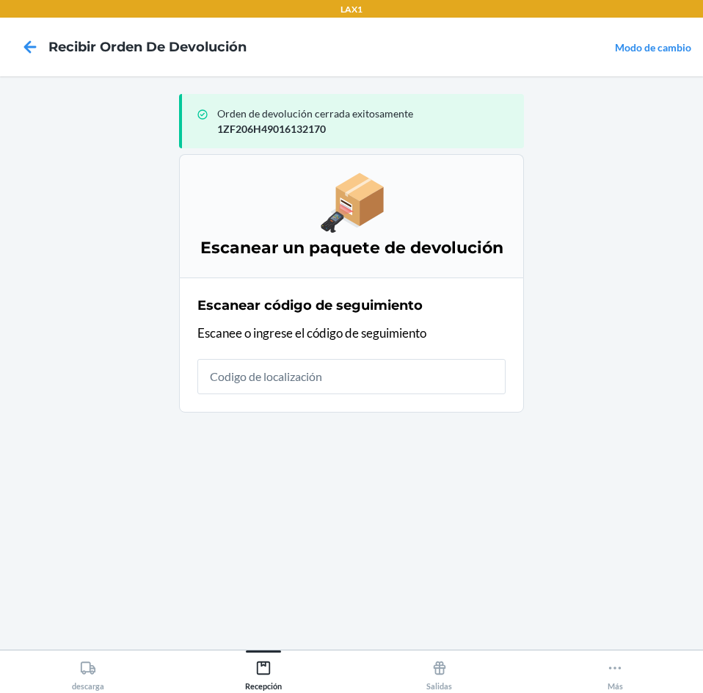
click at [395, 373] on input "text" at bounding box center [351, 376] width 308 height 35
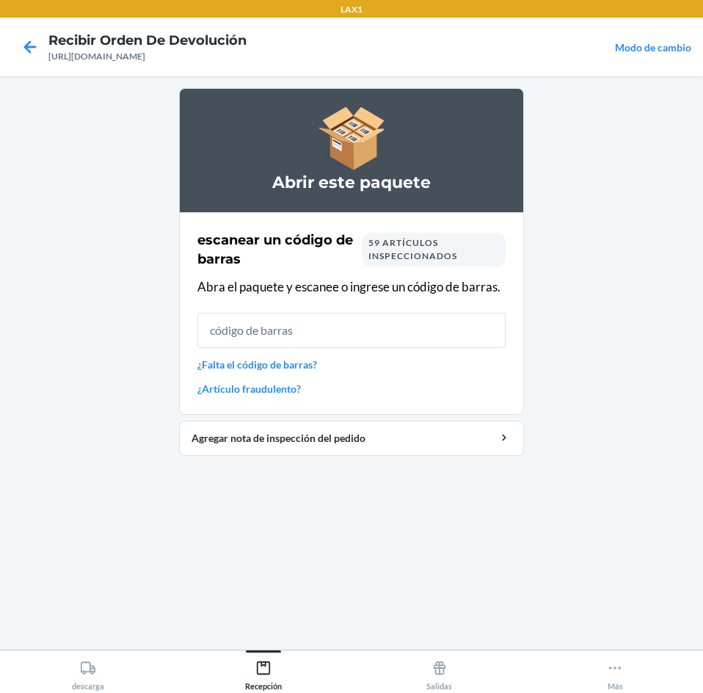
click at [252, 390] on link "¿Artículo fraudulento?" at bounding box center [351, 388] width 308 height 15
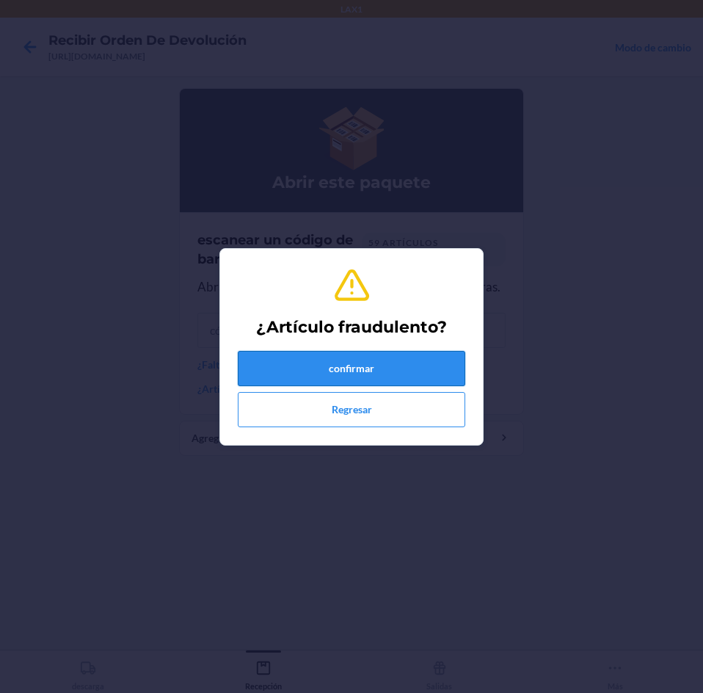
click at [316, 365] on button "confirmar" at bounding box center [351, 368] width 227 height 35
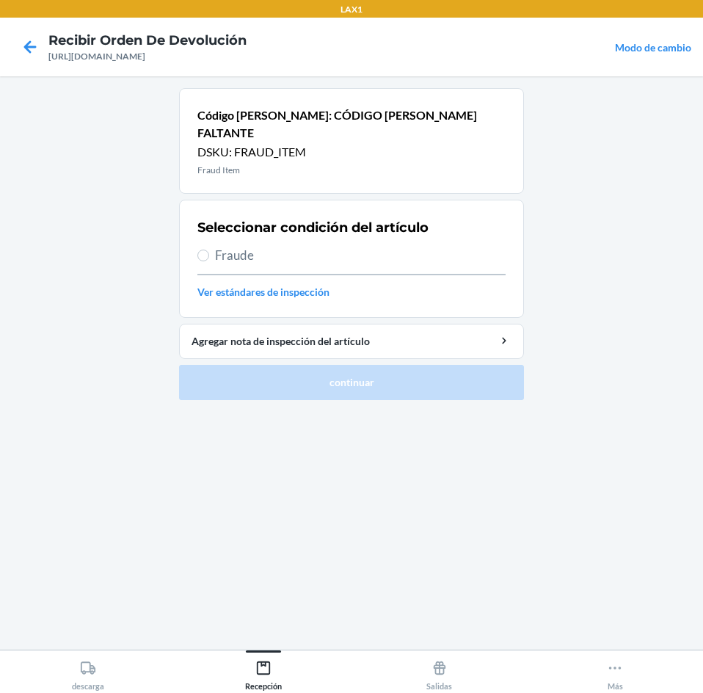
click at [299, 246] on span "Fraude" at bounding box center [360, 255] width 291 height 19
click at [209, 249] on input "Fraude" at bounding box center [203, 255] width 12 height 12
radio input "true"
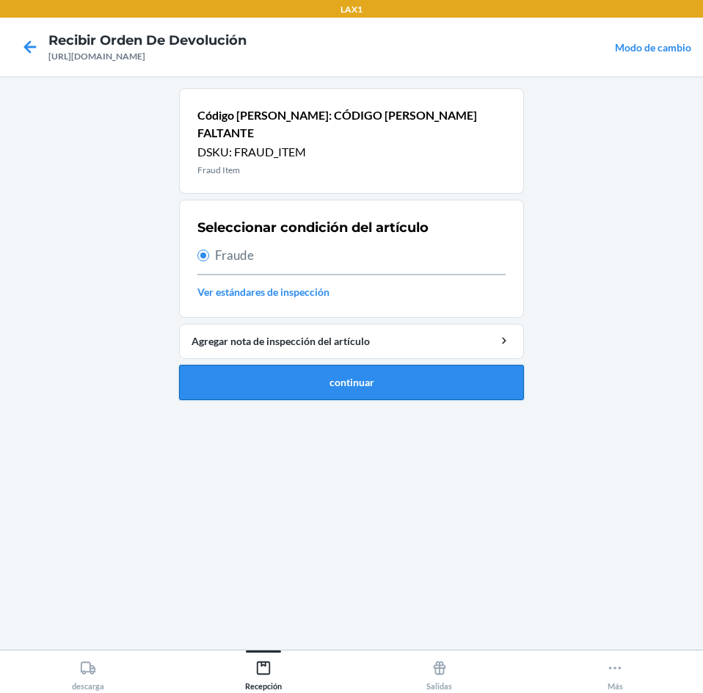
click at [339, 365] on button "continuar" at bounding box center [351, 382] width 345 height 35
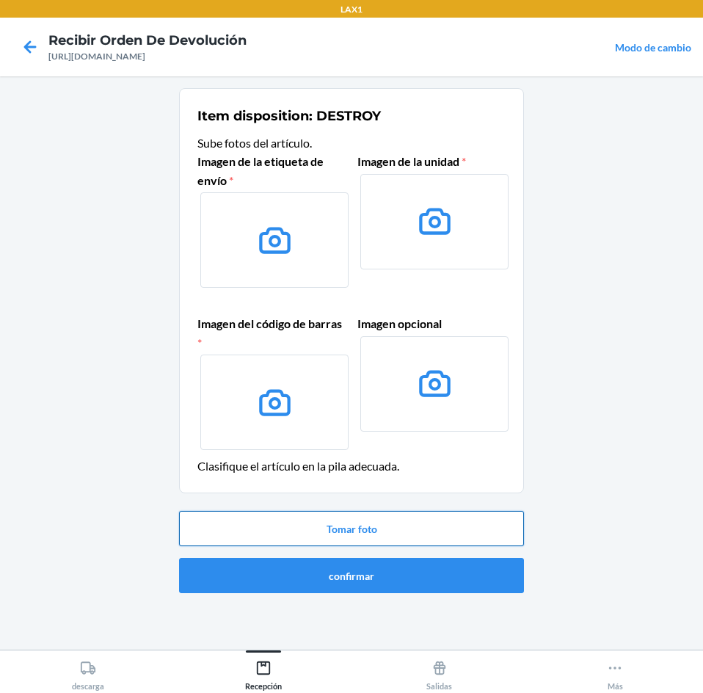
click at [305, 524] on button "Tomar foto" at bounding box center [351, 528] width 345 height 35
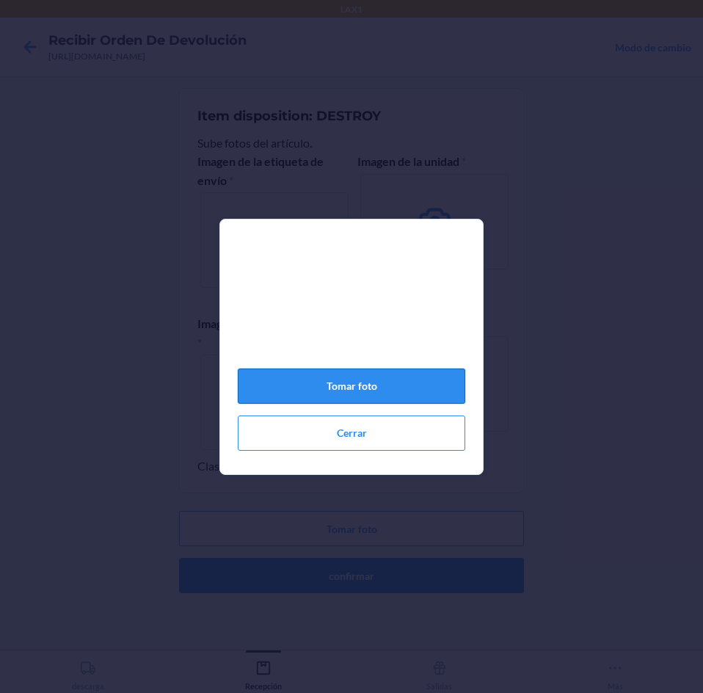
click at [316, 383] on button "Tomar foto" at bounding box center [351, 385] width 227 height 35
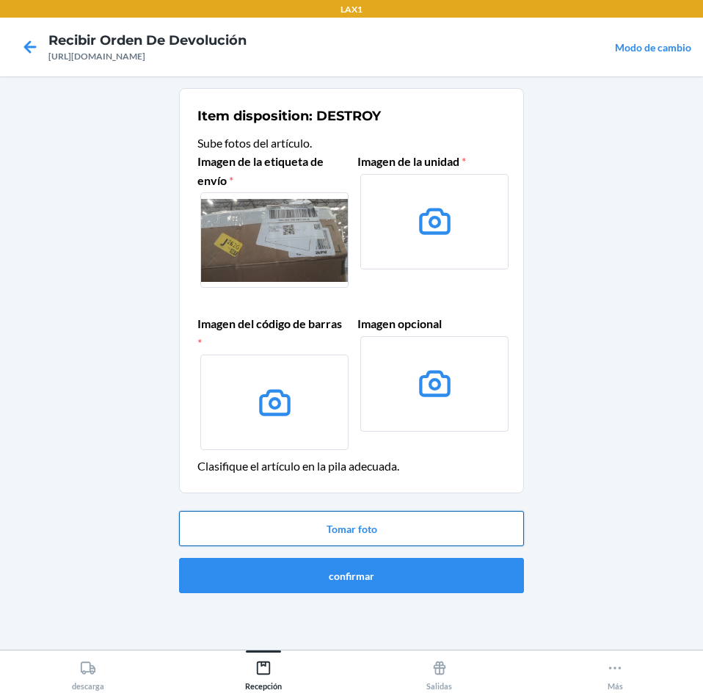
click at [361, 522] on button "Tomar foto" at bounding box center [351, 528] width 345 height 35
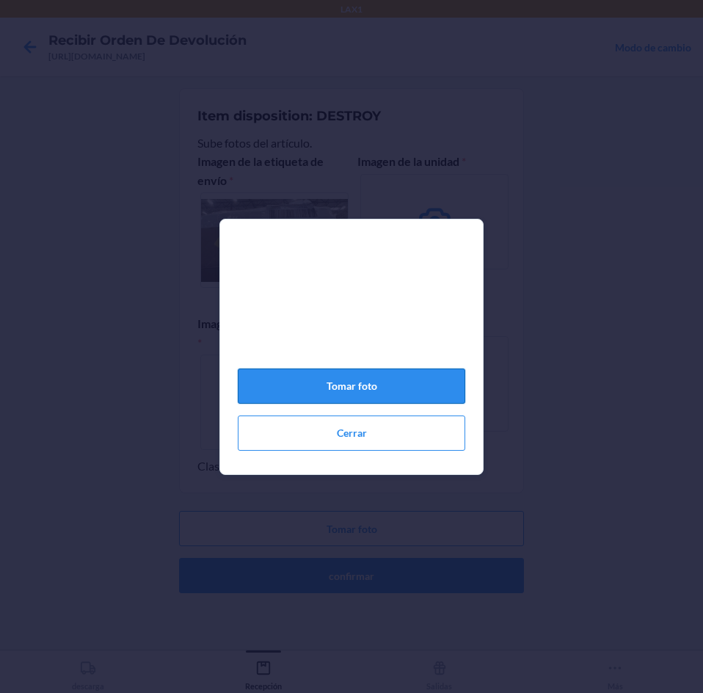
click at [413, 388] on button "Tomar foto" at bounding box center [351, 385] width 227 height 35
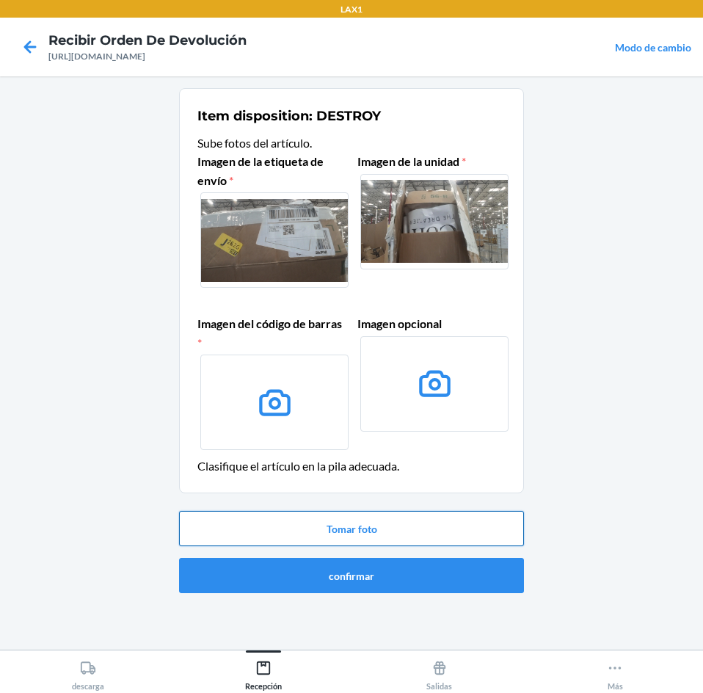
click at [395, 513] on button "Tomar foto" at bounding box center [351, 528] width 345 height 35
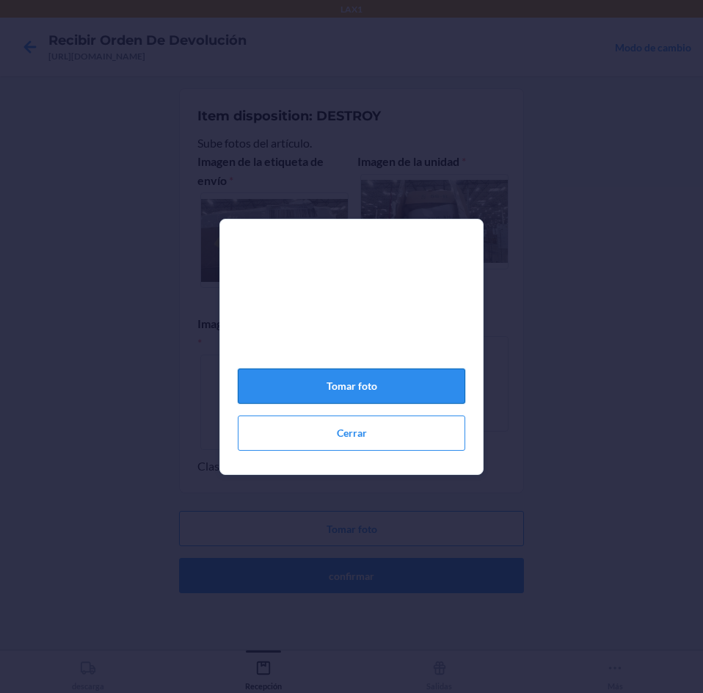
click at [379, 384] on button "Tomar foto" at bounding box center [351, 385] width 227 height 35
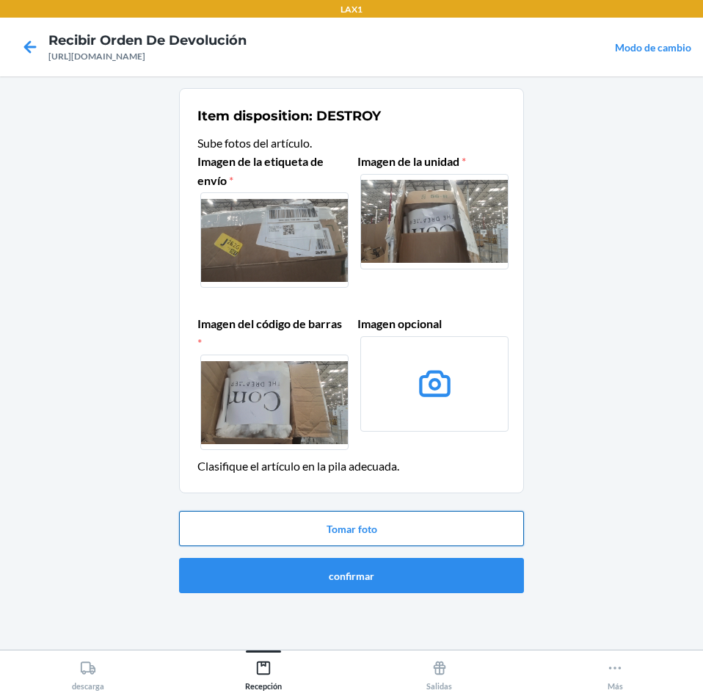
click at [362, 529] on button "Tomar foto" at bounding box center [351, 528] width 345 height 35
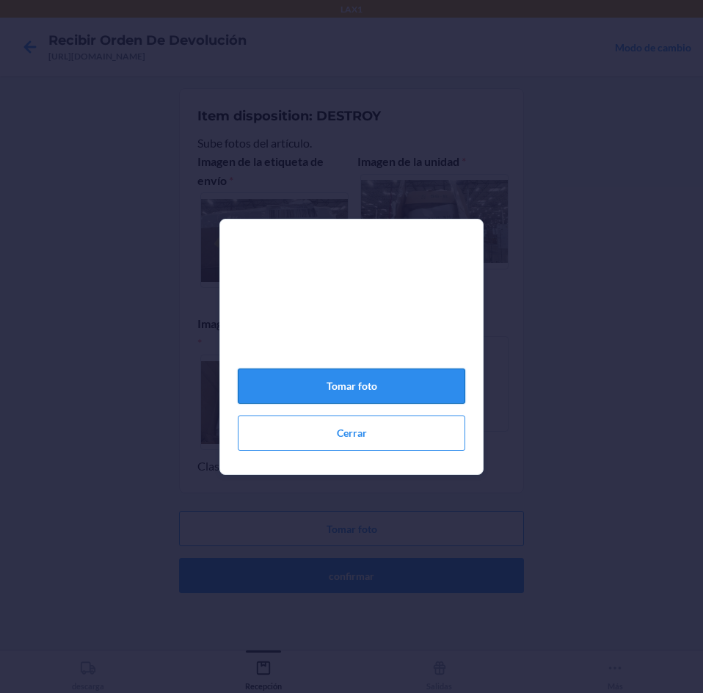
click at [373, 392] on button "Tomar foto" at bounding box center [351, 385] width 227 height 35
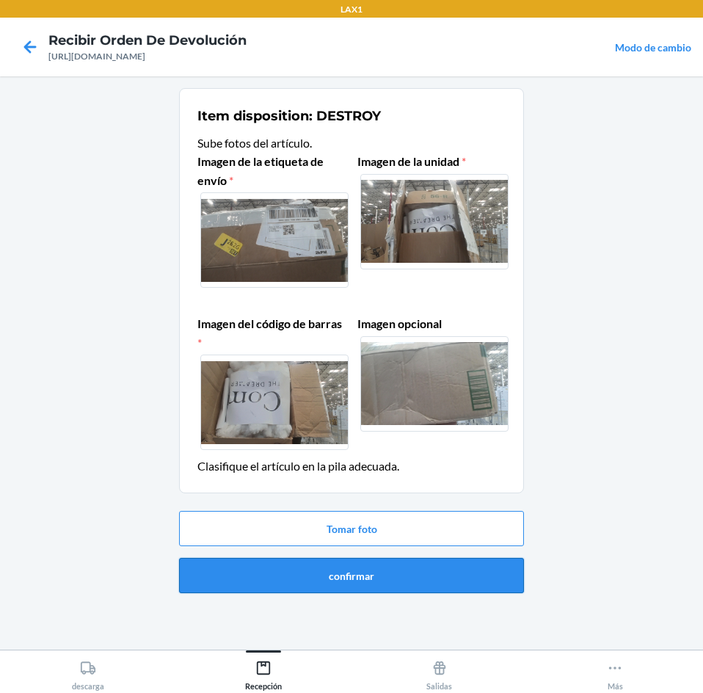
click at [342, 575] on button "confirmar" at bounding box center [351, 575] width 345 height 35
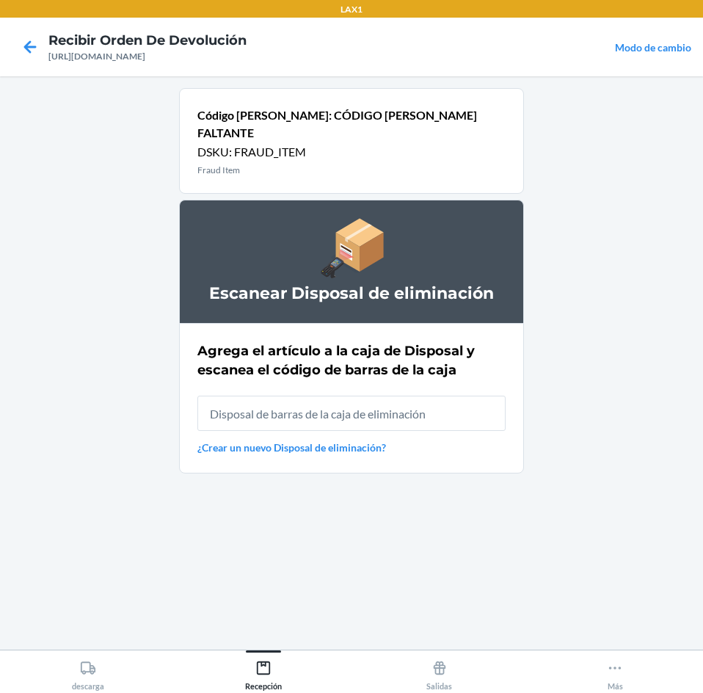
click at [365, 395] on input "text" at bounding box center [351, 412] width 308 height 35
type input "RB0000019AD"
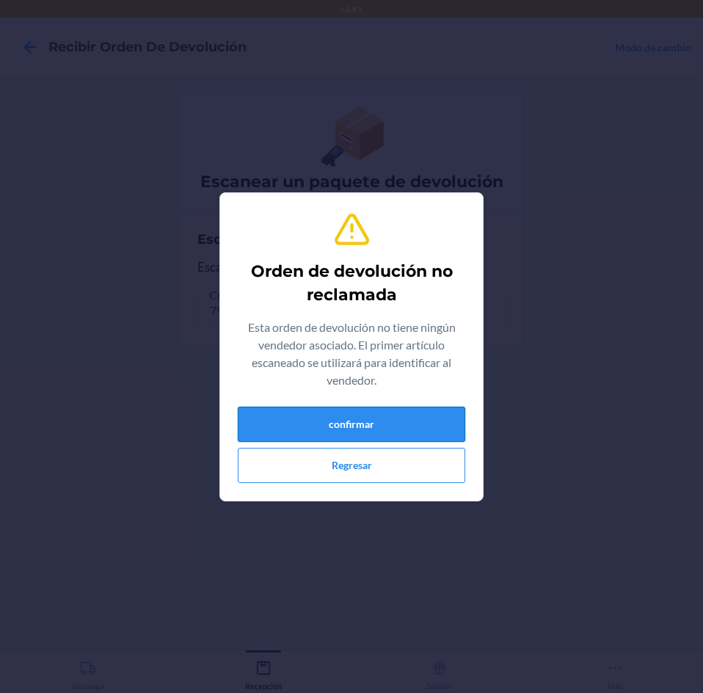
click at [379, 426] on button "confirmar" at bounding box center [351, 424] width 227 height 35
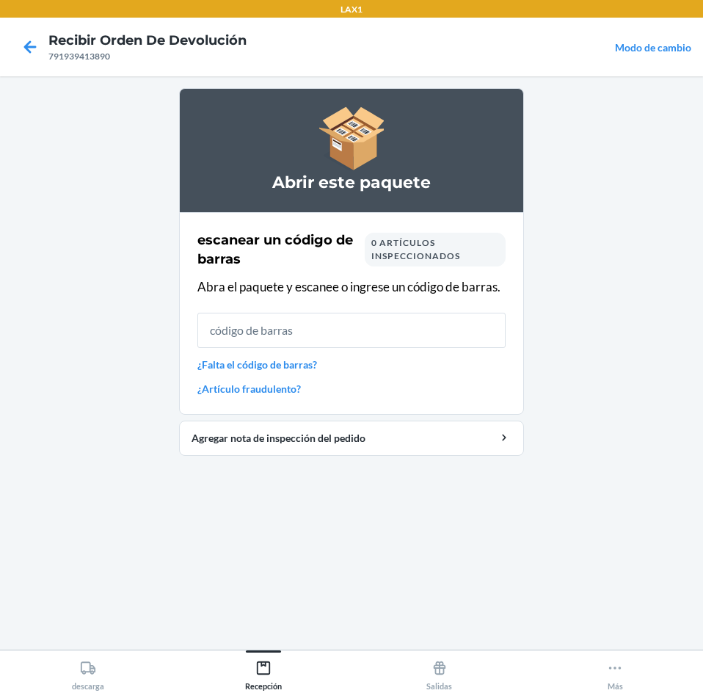
click at [346, 318] on input "text" at bounding box center [351, 330] width 308 height 35
click at [271, 388] on link "¿Artículo fraudulento?" at bounding box center [351, 388] width 308 height 15
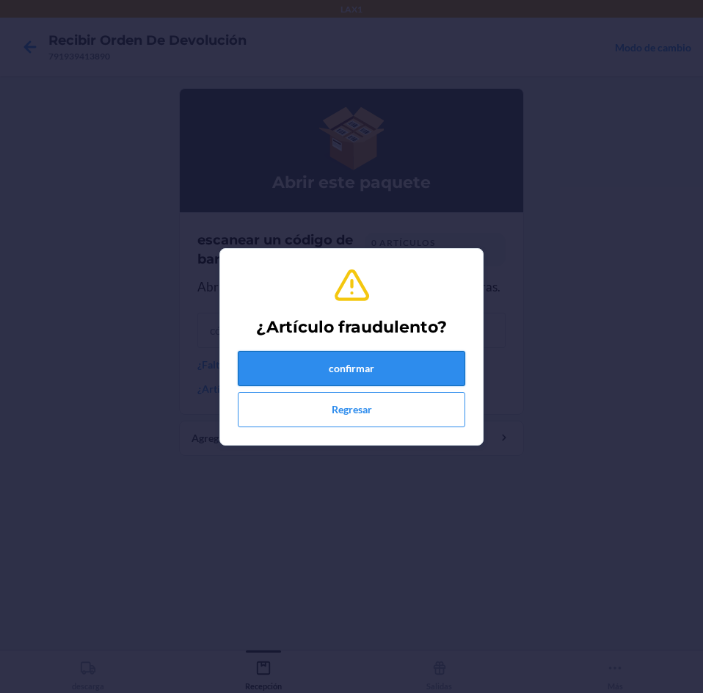
click at [338, 354] on button "confirmar" at bounding box center [351, 368] width 227 height 35
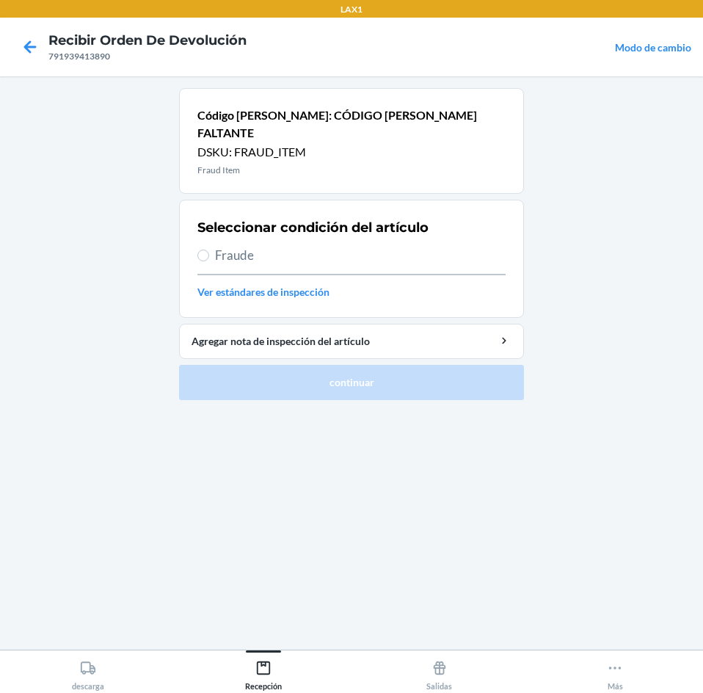
click at [351, 251] on div "Seleccionar condición del artículo Fraude Ver estándares de inspección" at bounding box center [351, 259] width 308 height 90
click at [230, 246] on span "Fraude" at bounding box center [360, 255] width 291 height 19
click at [209, 249] on input "Fraude" at bounding box center [203, 255] width 12 height 12
radio input "true"
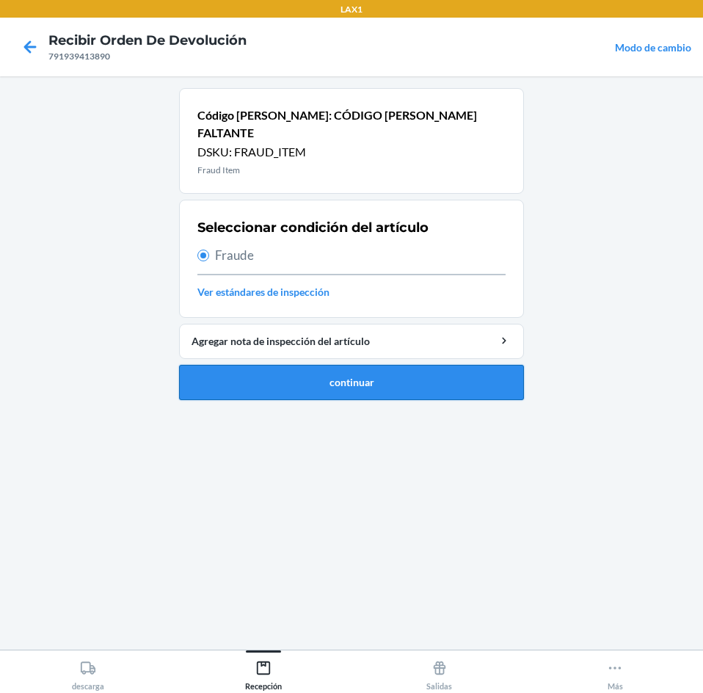
click at [272, 365] on button "continuar" at bounding box center [351, 382] width 345 height 35
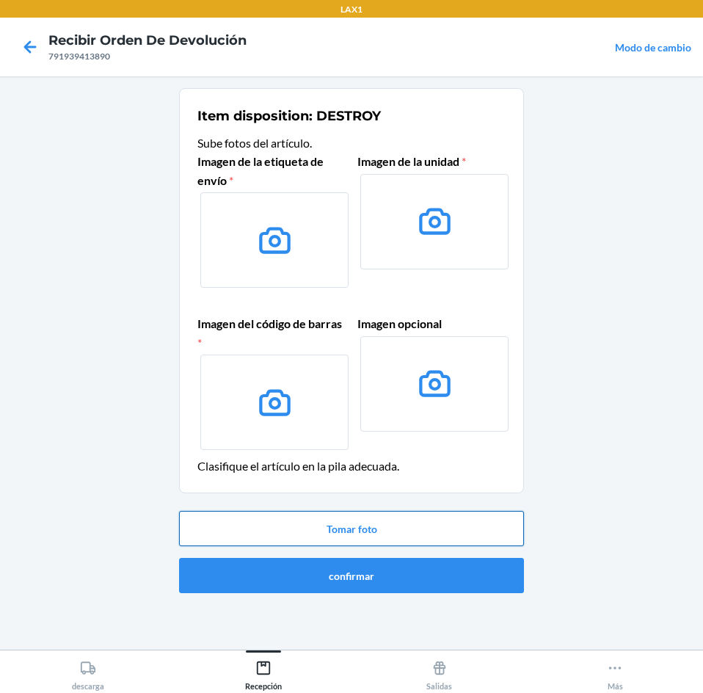
click at [324, 520] on button "Tomar foto" at bounding box center [351, 528] width 345 height 35
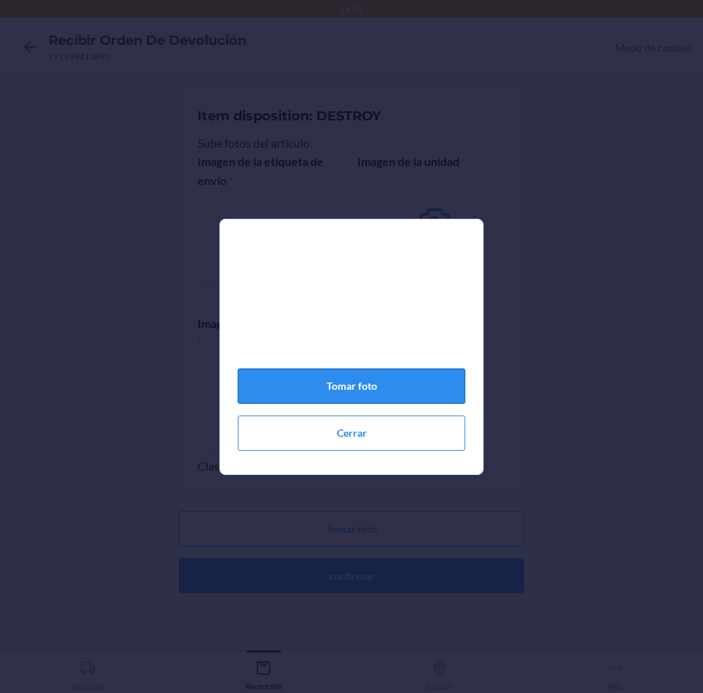
click at [282, 387] on button "Tomar foto" at bounding box center [351, 385] width 227 height 35
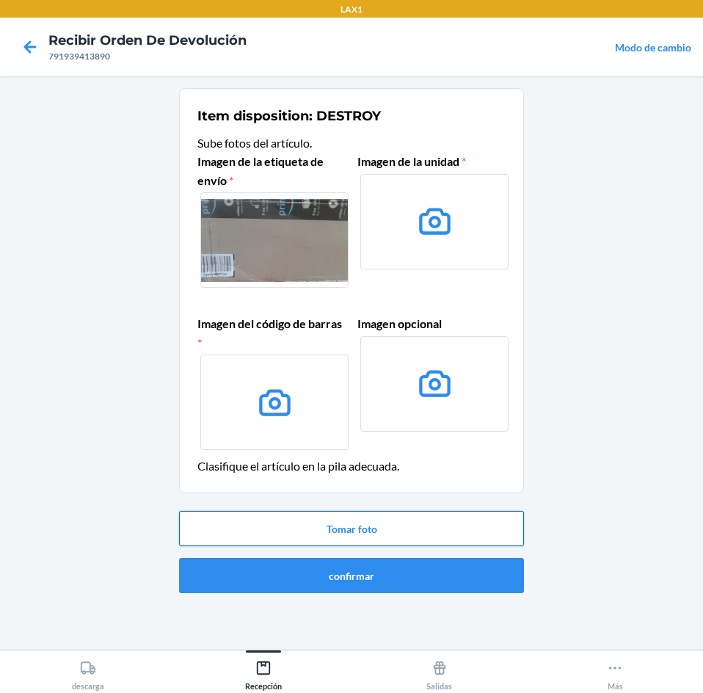
click at [358, 520] on button "Tomar foto" at bounding box center [351, 528] width 345 height 35
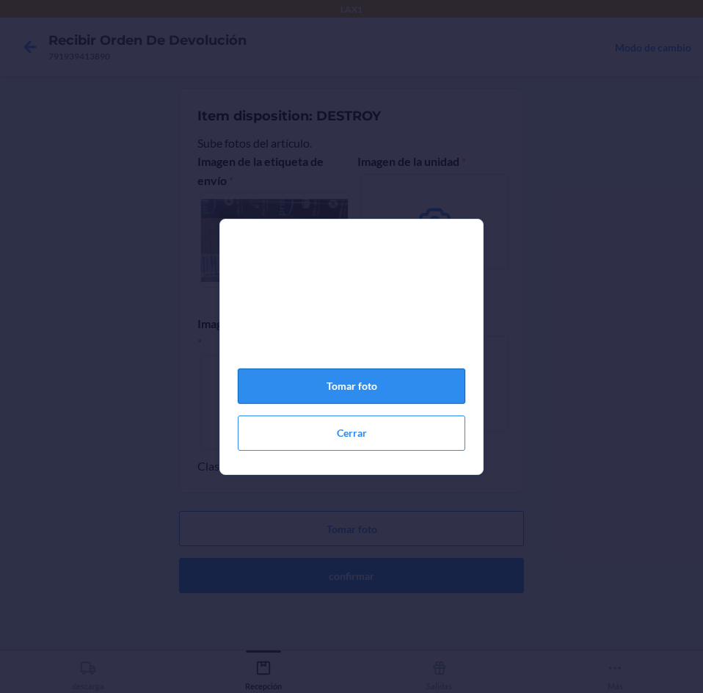
click at [353, 395] on button "Tomar foto" at bounding box center [351, 385] width 227 height 35
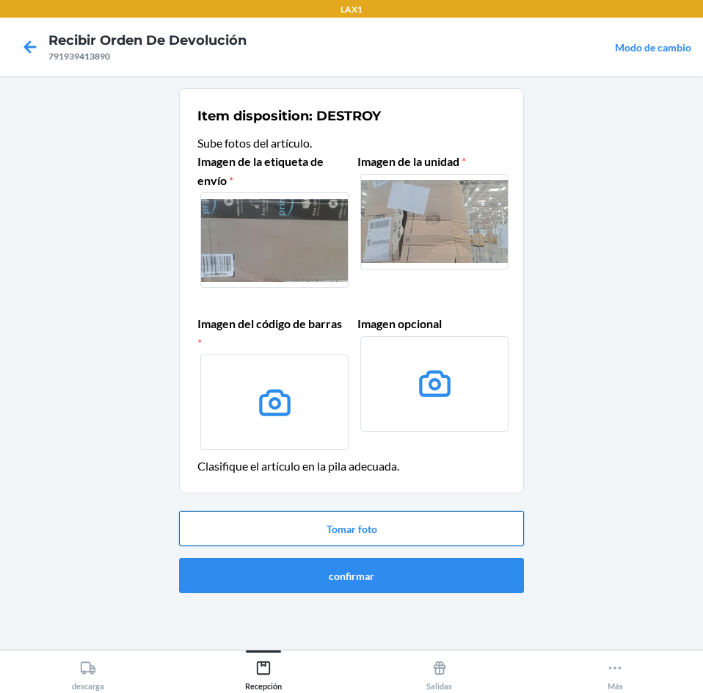
click at [340, 522] on button "Tomar foto" at bounding box center [351, 528] width 345 height 35
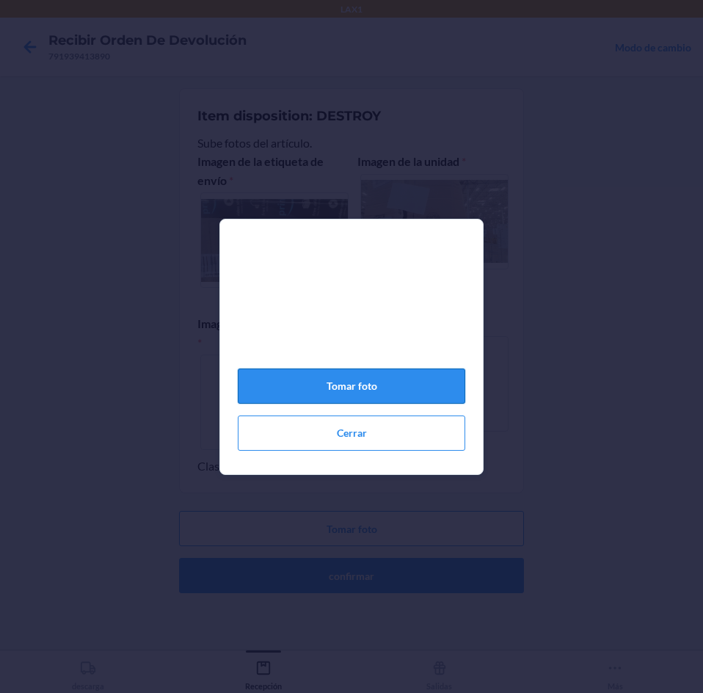
click at [379, 388] on button "Tomar foto" at bounding box center [351, 385] width 227 height 35
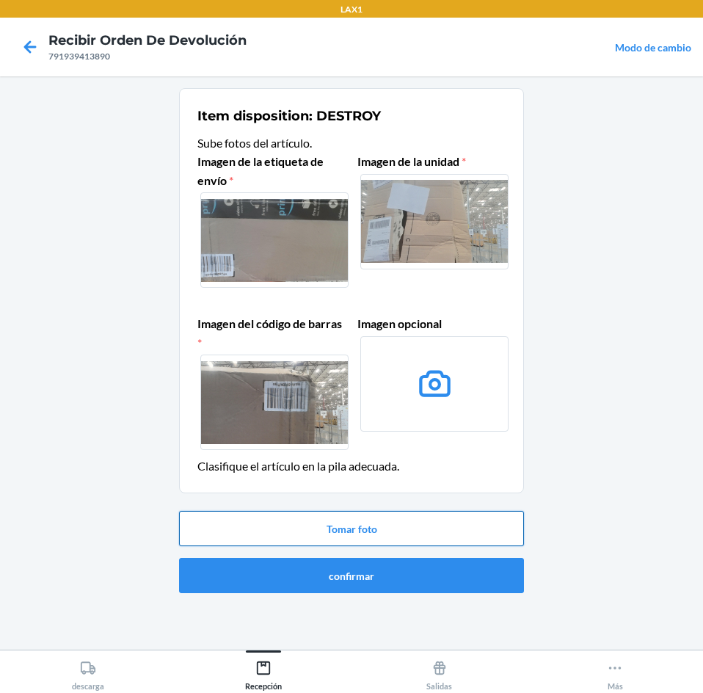
click at [362, 525] on button "Tomar foto" at bounding box center [351, 528] width 345 height 35
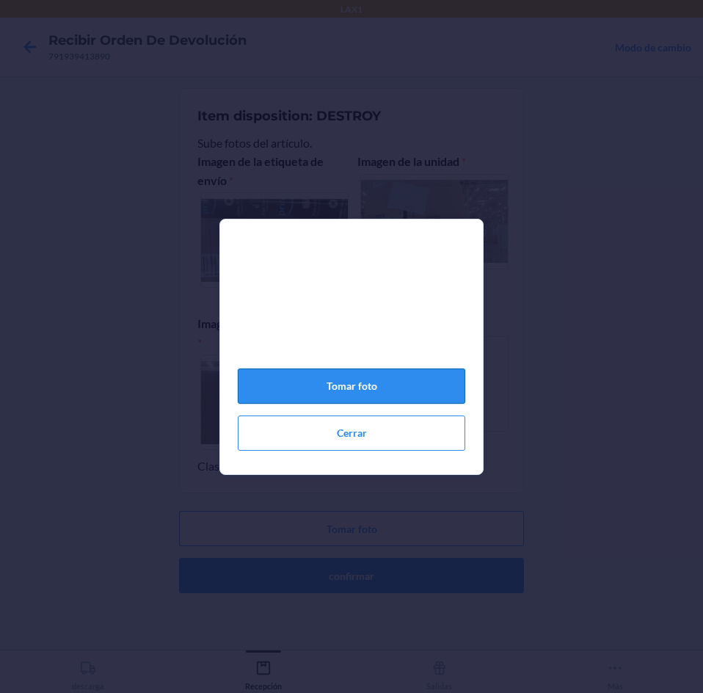
click at [307, 389] on button "Tomar foto" at bounding box center [351, 385] width 227 height 35
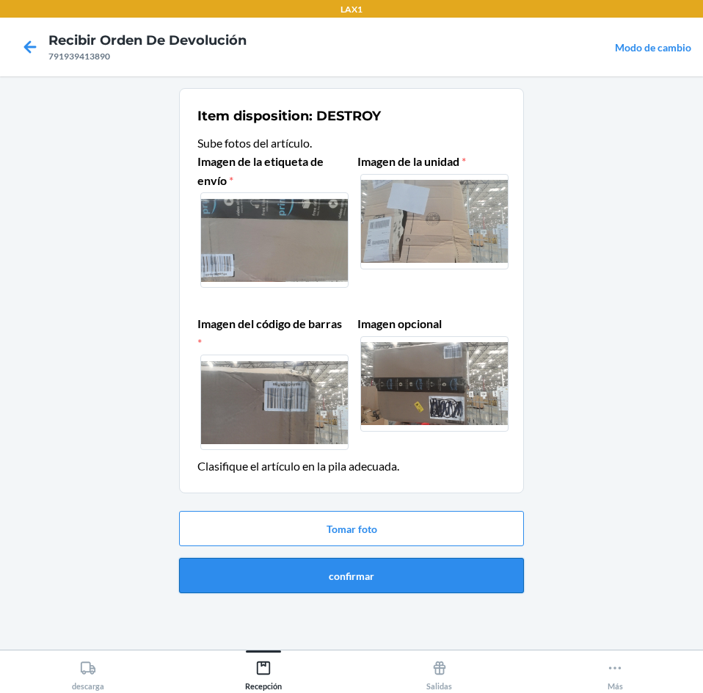
click at [390, 586] on button "confirmar" at bounding box center [351, 575] width 345 height 35
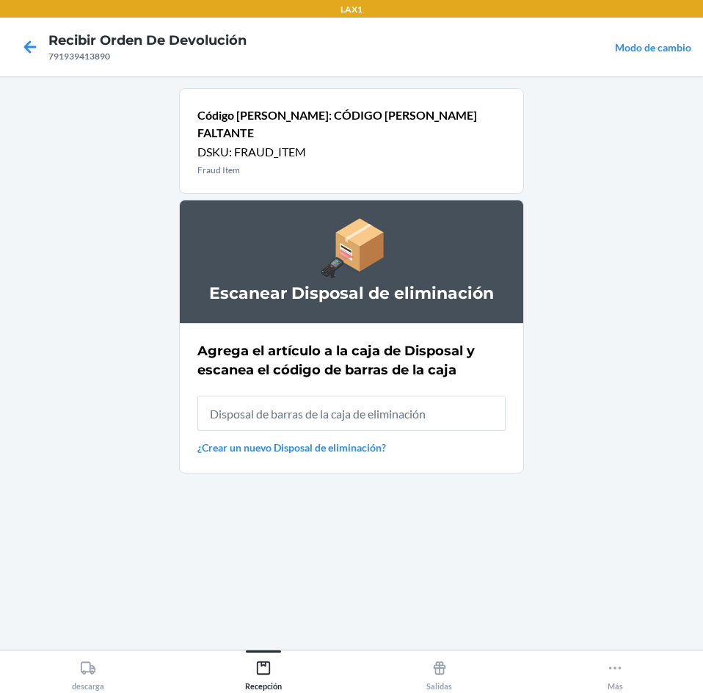
click at [393, 401] on input "text" at bounding box center [351, 412] width 308 height 35
type input "RB0000019AD"
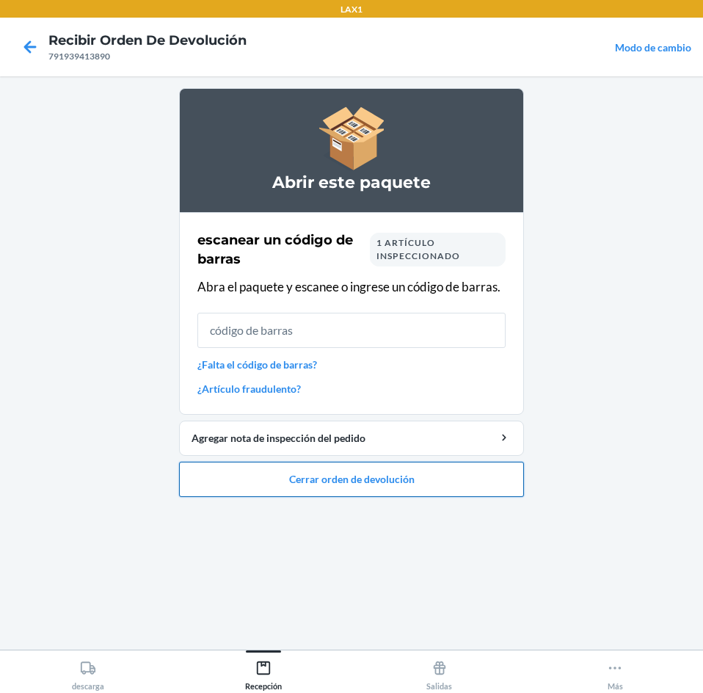
click at [374, 481] on button "Cerrar orden de devolución" at bounding box center [351, 479] width 345 height 35
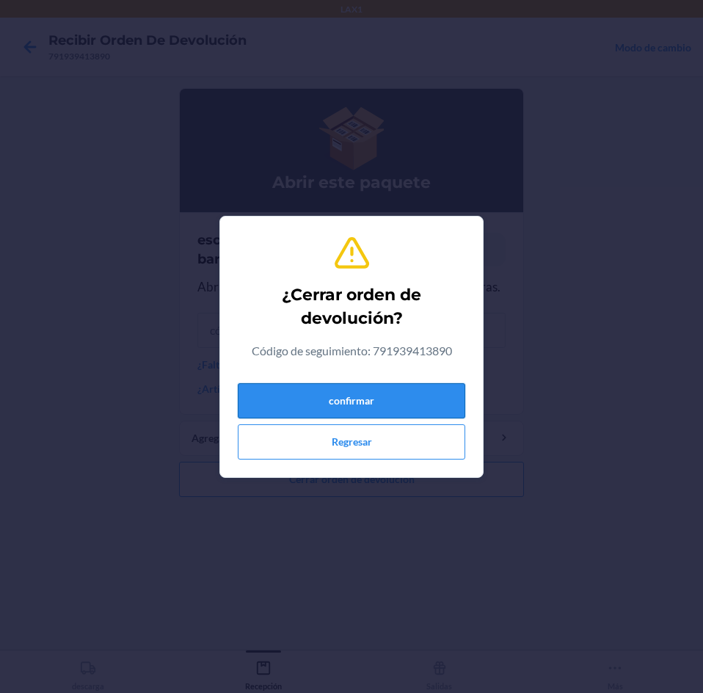
click at [381, 400] on button "confirmar" at bounding box center [351, 400] width 227 height 35
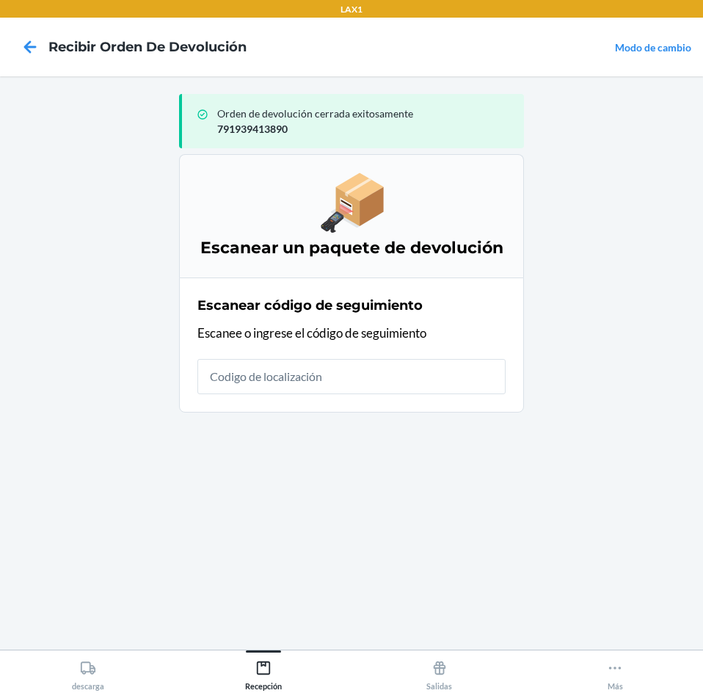
click at [429, 368] on input "text" at bounding box center [351, 376] width 308 height 35
type input "42092408020592020903706925015275"
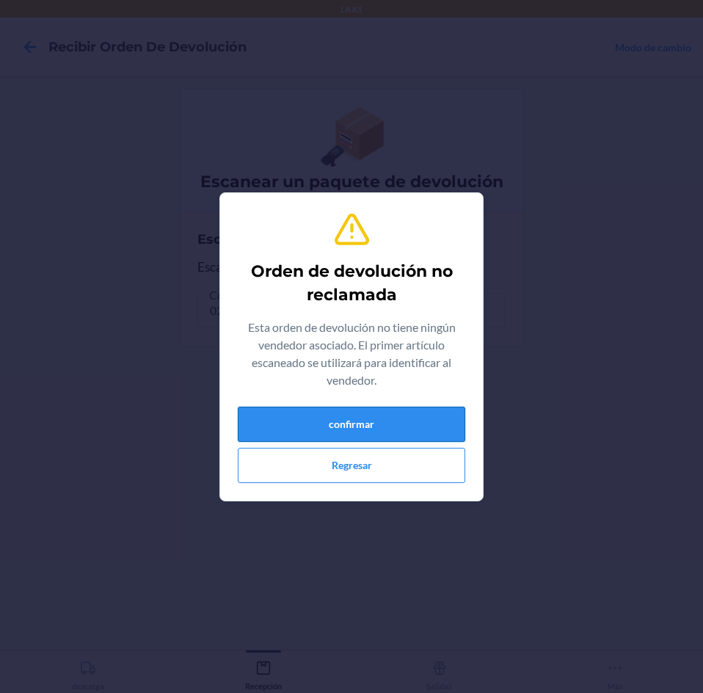
click at [381, 417] on button "confirmar" at bounding box center [351, 424] width 227 height 35
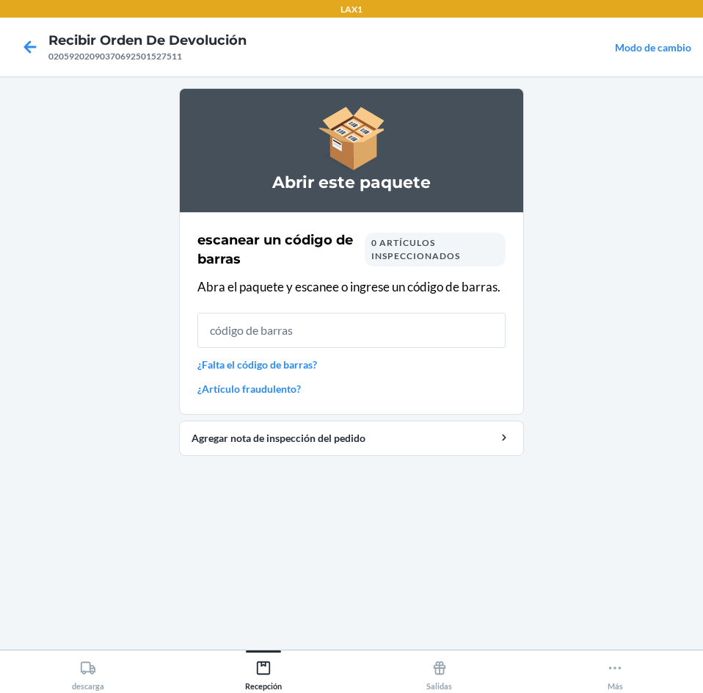
click at [385, 341] on input "text" at bounding box center [351, 330] width 308 height 35
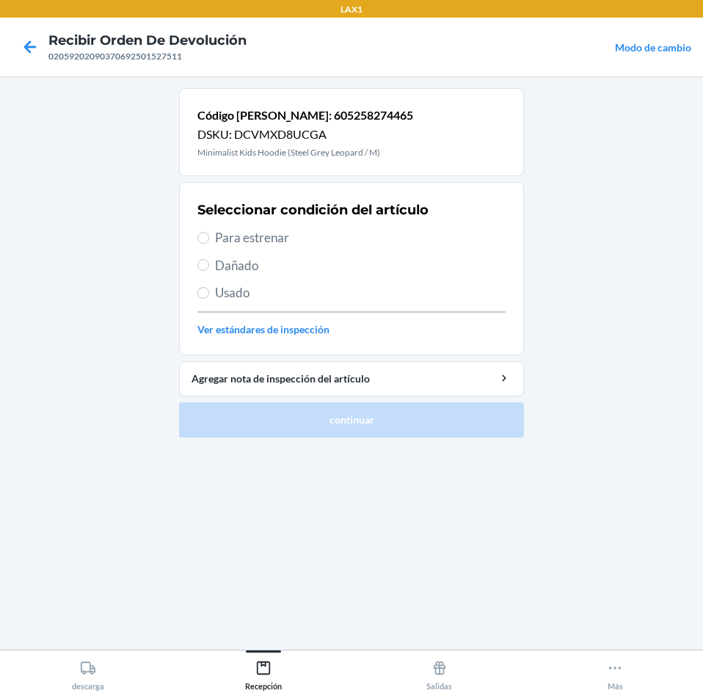
click at [219, 235] on span "Para estrenar" at bounding box center [360, 237] width 291 height 19
click at [209, 235] on input "Para estrenar" at bounding box center [203, 238] width 12 height 12
radio input "true"
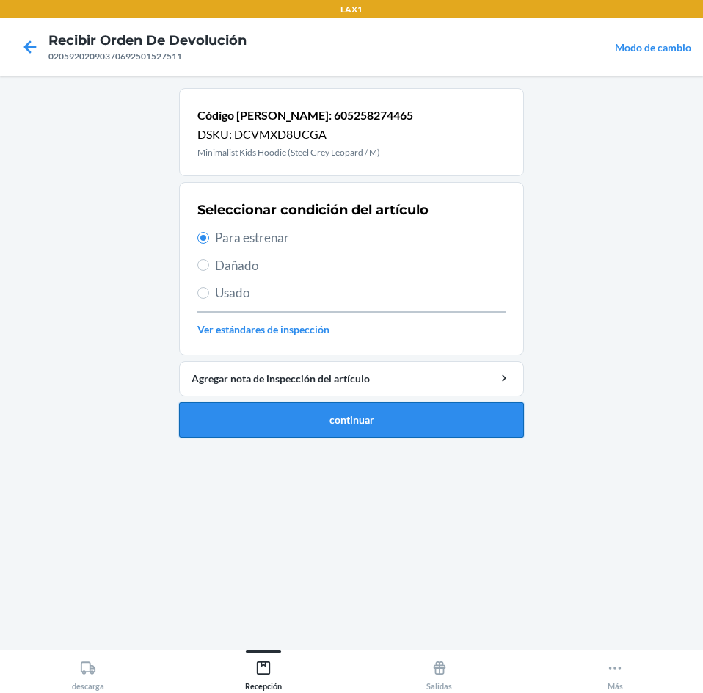
click at [352, 406] on button "continuar" at bounding box center [351, 419] width 345 height 35
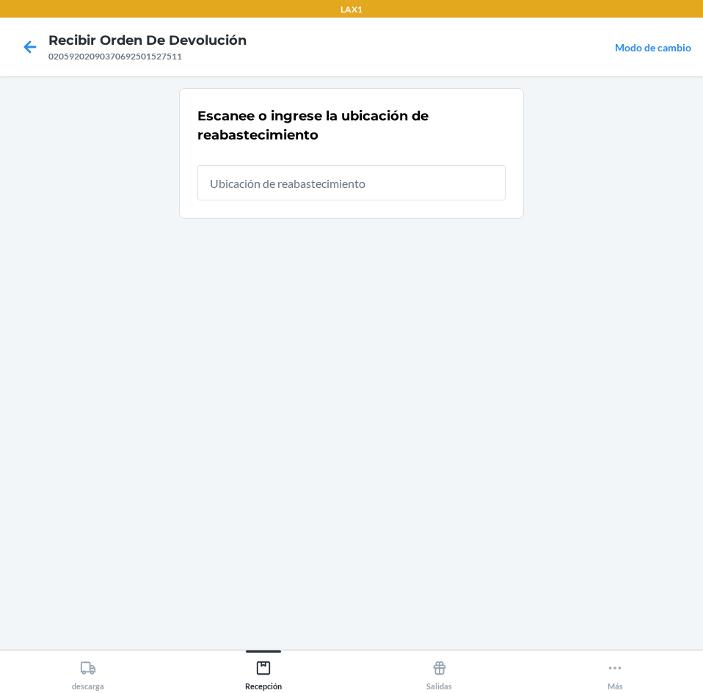
click at [366, 186] on input "text" at bounding box center [351, 182] width 308 height 35
type input "RTCART025"
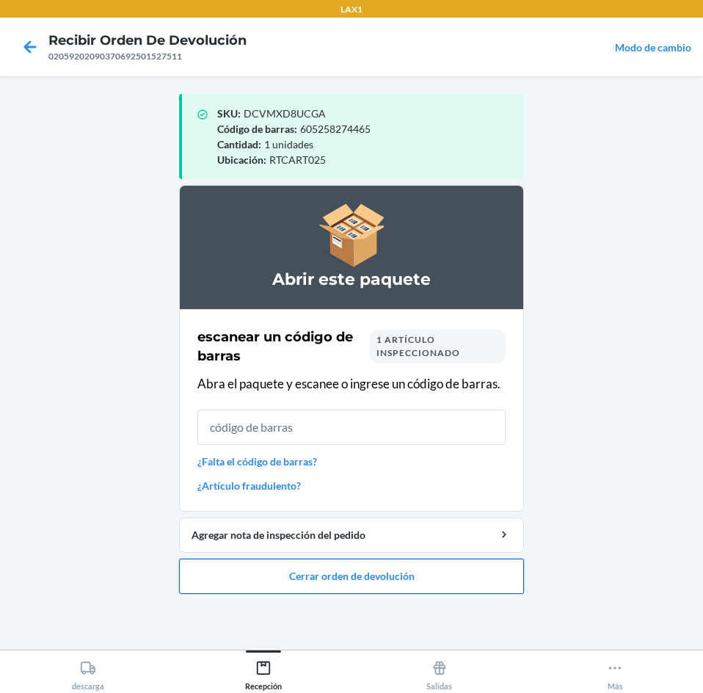
click at [398, 571] on button "Cerrar orden de devolución" at bounding box center [351, 575] width 345 height 35
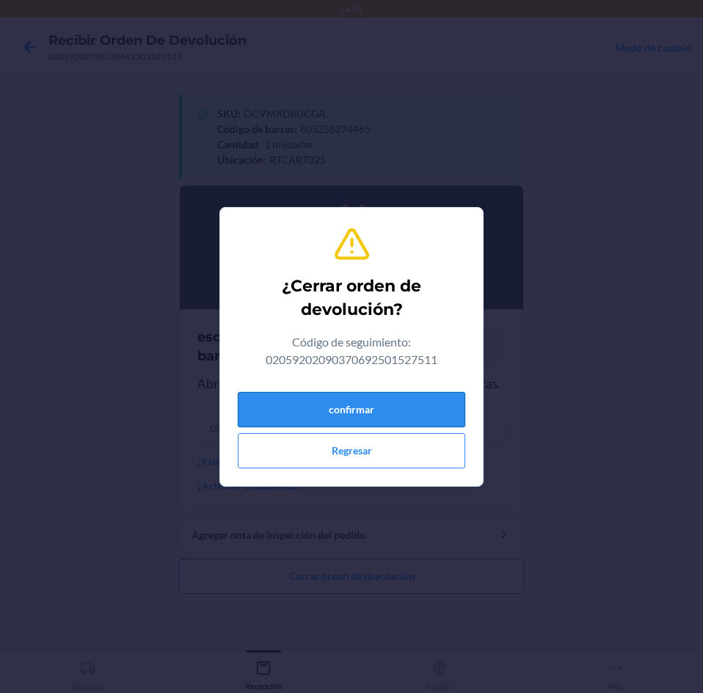
click at [401, 418] on button "confirmar" at bounding box center [351, 409] width 227 height 35
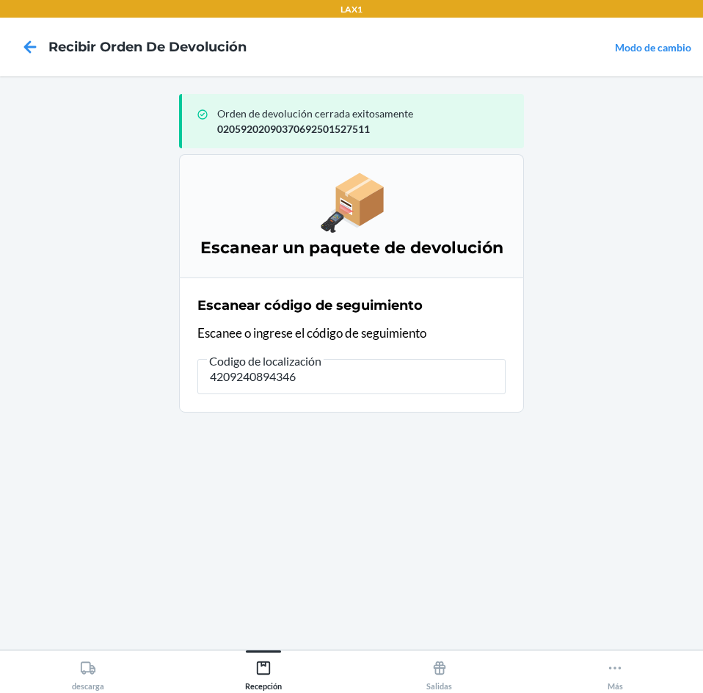
type input "42092408943463"
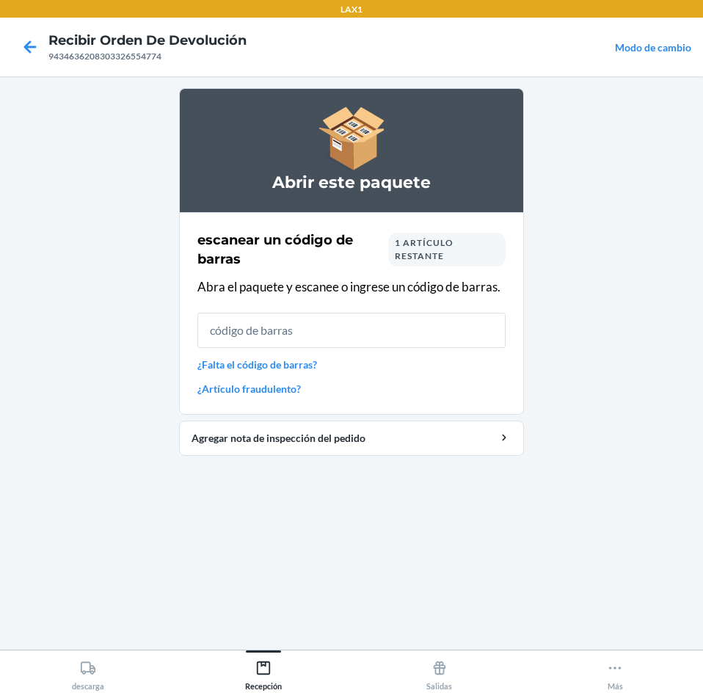
click at [361, 332] on input "text" at bounding box center [351, 330] width 308 height 35
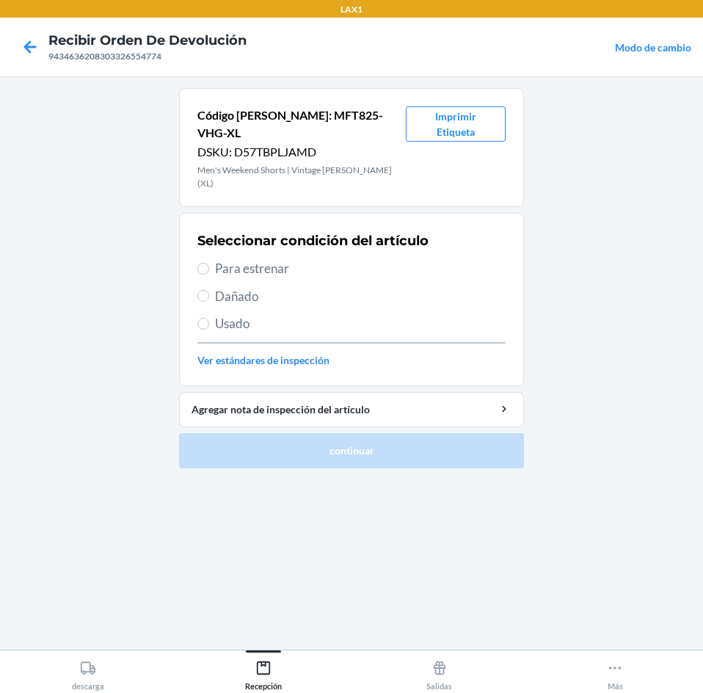
click at [242, 314] on span "Usado" at bounding box center [360, 323] width 291 height 19
click at [209, 318] on input "Usado" at bounding box center [203, 324] width 12 height 12
radio input "true"
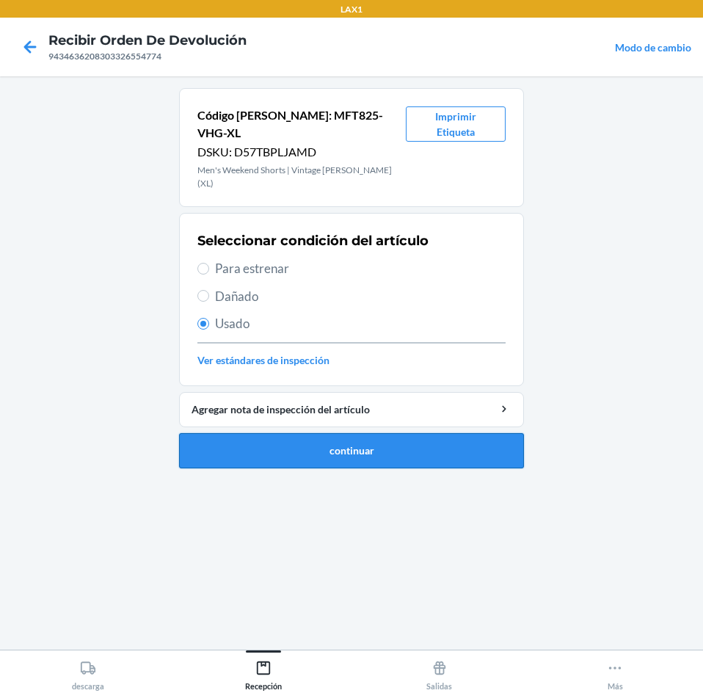
click at [297, 433] on button "continuar" at bounding box center [351, 450] width 345 height 35
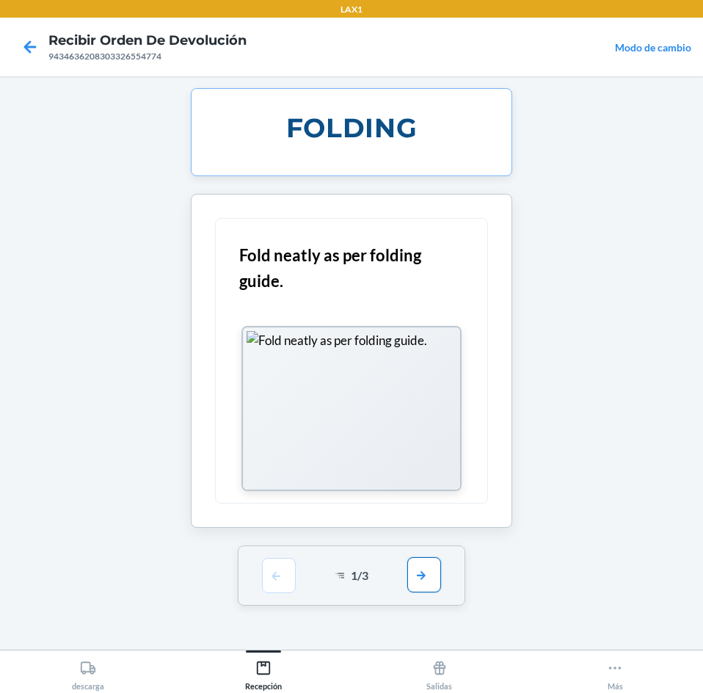
click at [421, 573] on button "button" at bounding box center [424, 574] width 34 height 35
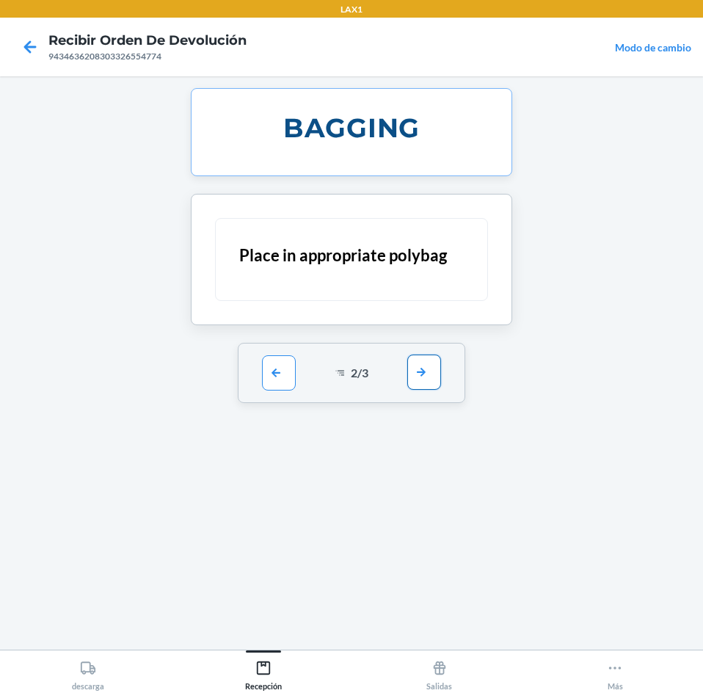
click at [441, 379] on button "button" at bounding box center [424, 371] width 34 height 35
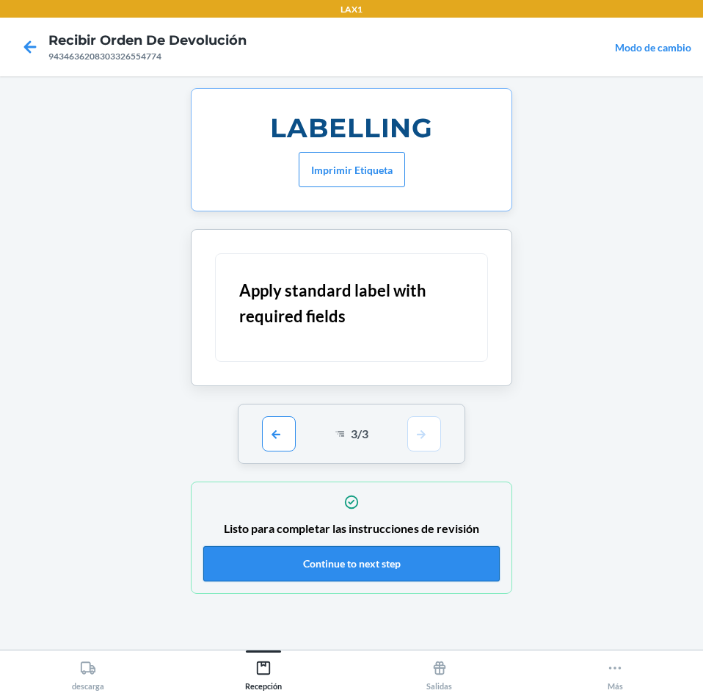
click at [404, 561] on button "Continue to next step" at bounding box center [351, 563] width 296 height 35
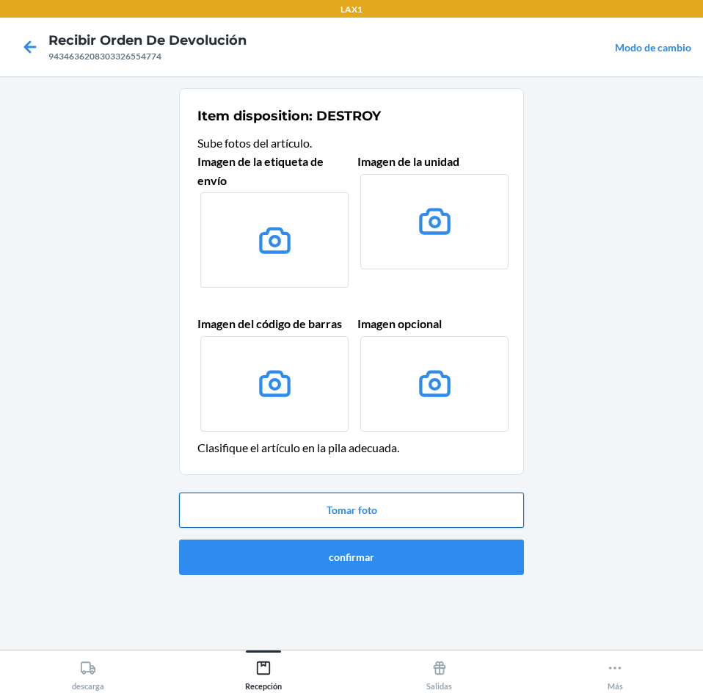
click at [354, 506] on button "Tomar foto" at bounding box center [351, 509] width 345 height 35
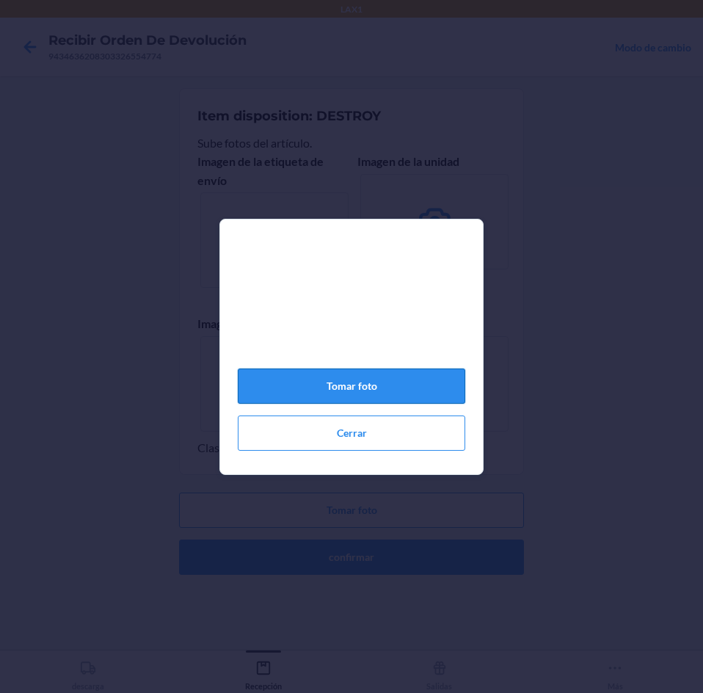
click at [381, 394] on button "Tomar foto" at bounding box center [351, 385] width 227 height 35
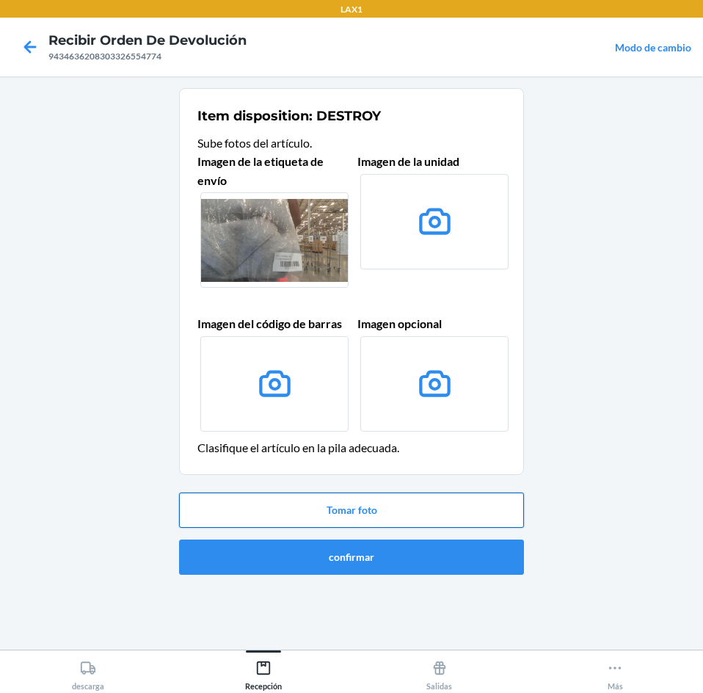
click at [360, 508] on button "Tomar foto" at bounding box center [351, 509] width 345 height 35
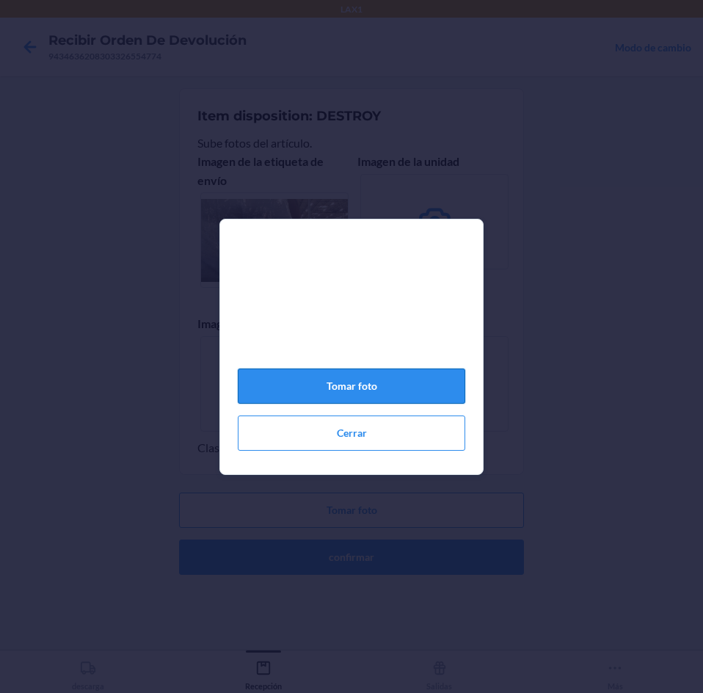
click at [314, 387] on button "Tomar foto" at bounding box center [351, 385] width 227 height 35
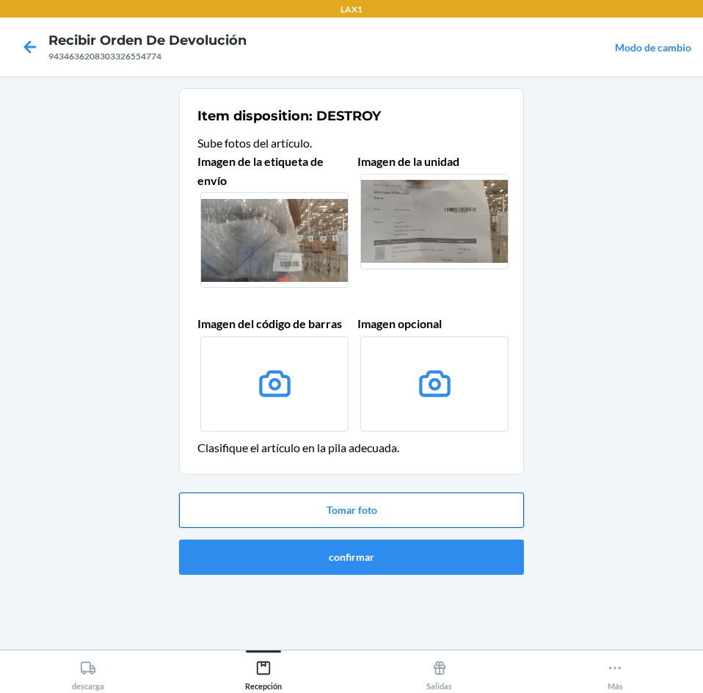
click at [320, 513] on button "Tomar foto" at bounding box center [351, 509] width 345 height 35
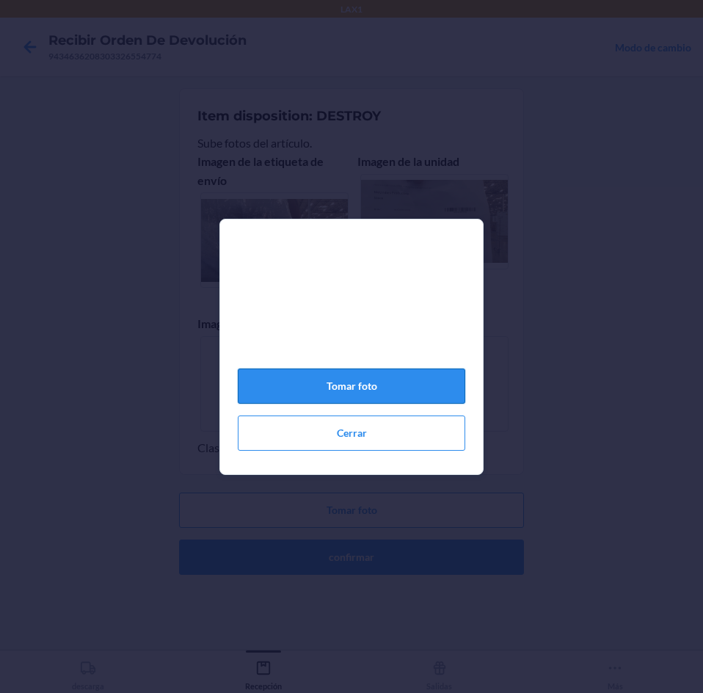
click at [354, 393] on button "Tomar foto" at bounding box center [351, 385] width 227 height 35
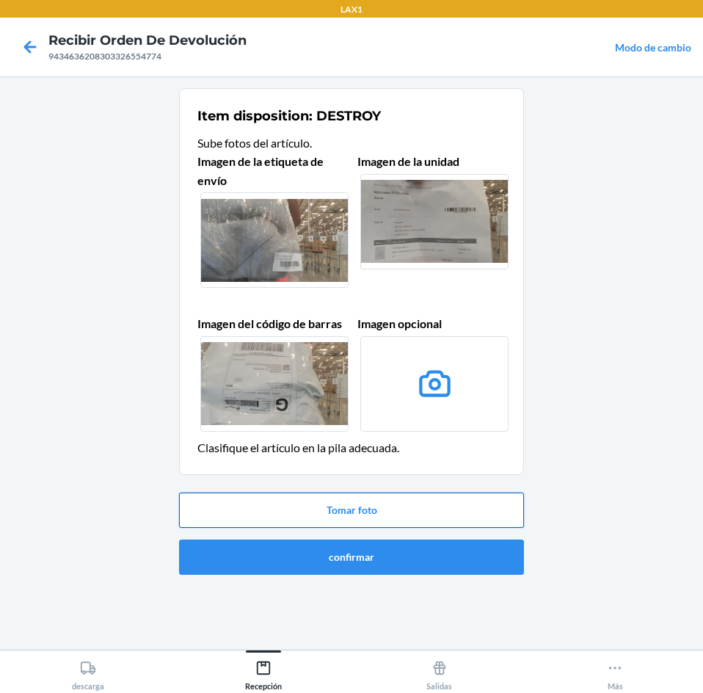
click at [384, 507] on button "Tomar foto" at bounding box center [351, 509] width 345 height 35
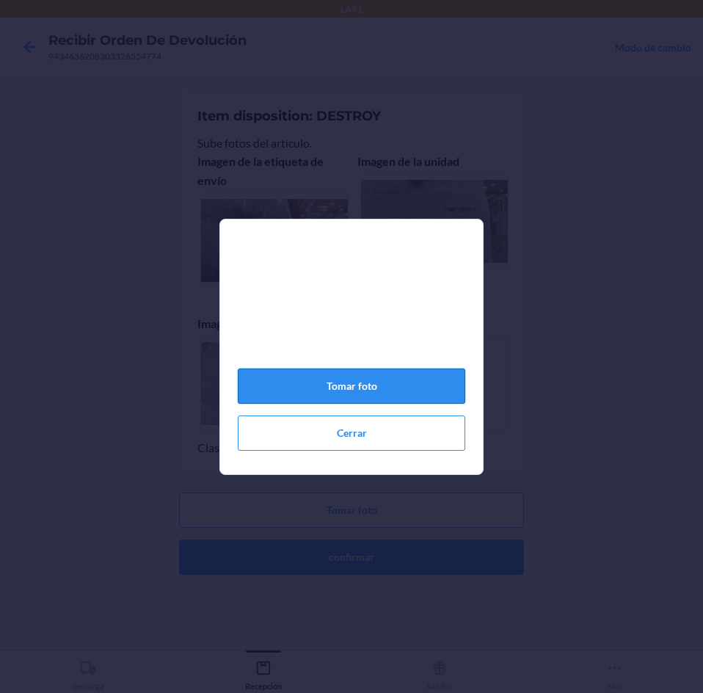
click at [366, 390] on button "Tomar foto" at bounding box center [351, 385] width 227 height 35
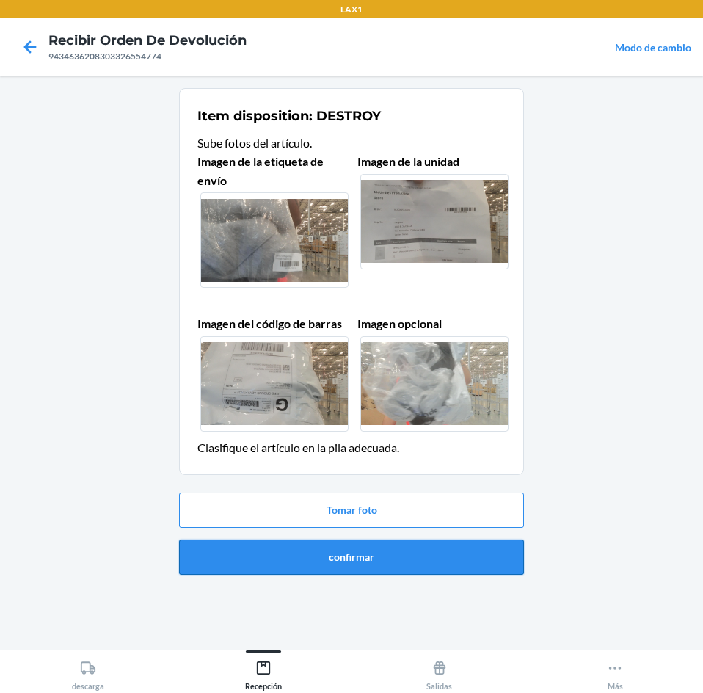
click at [399, 561] on button "confirmar" at bounding box center [351, 556] width 345 height 35
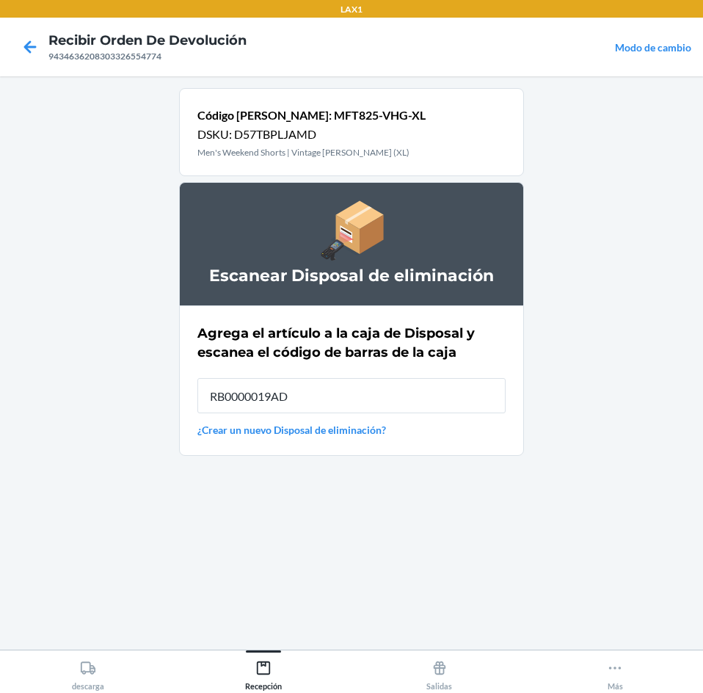
type input "RB0000019AD"
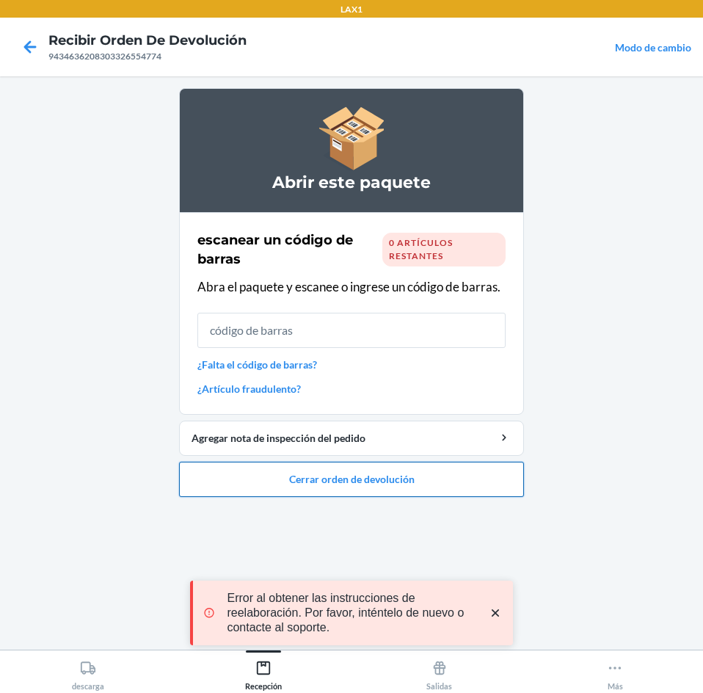
click at [382, 487] on button "Cerrar orden de devolución" at bounding box center [351, 479] width 345 height 35
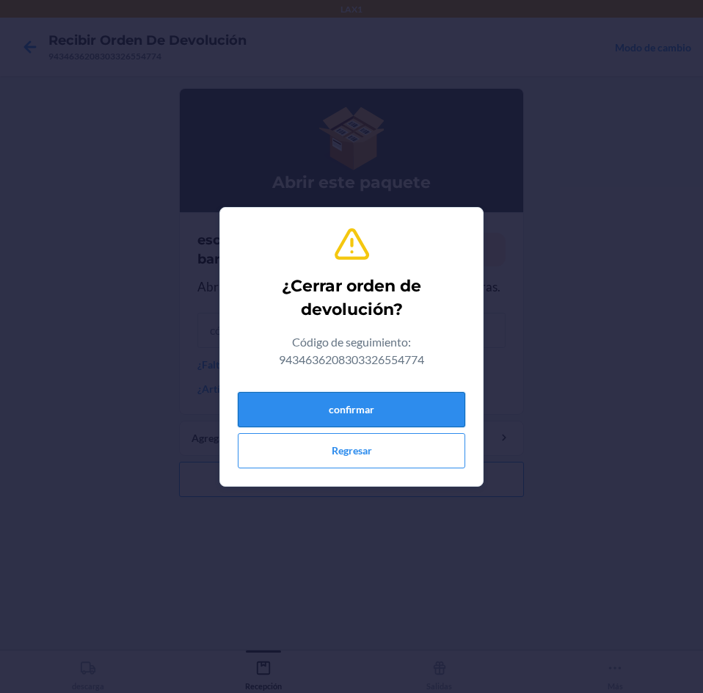
click at [388, 400] on button "confirmar" at bounding box center [351, 409] width 227 height 35
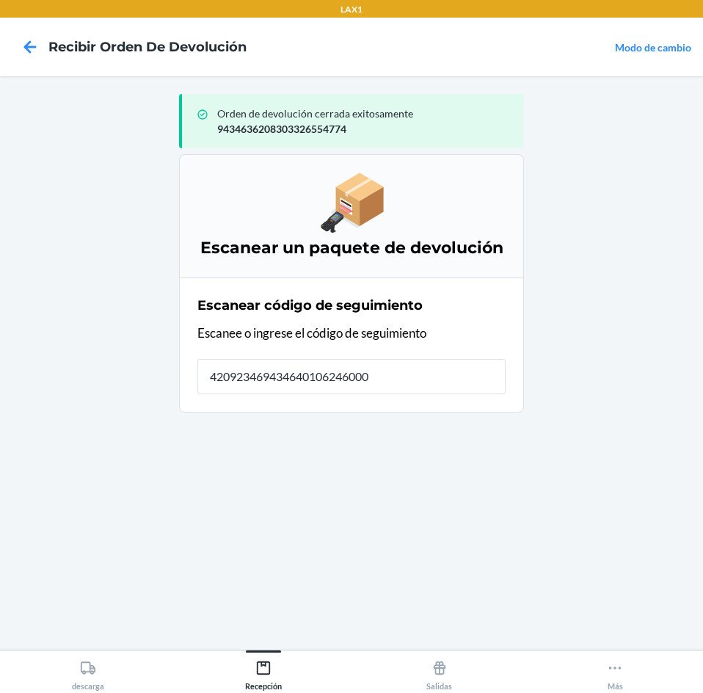
type input "4209234694346401062460008"
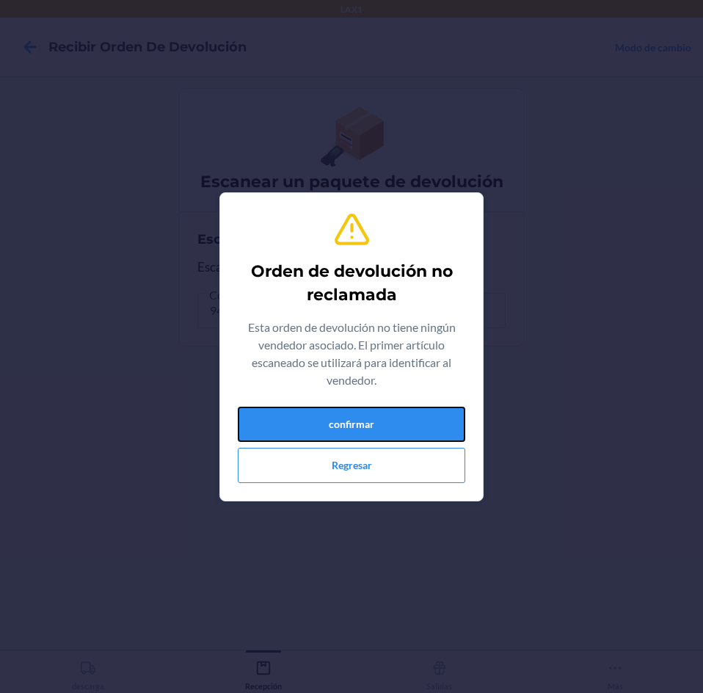
drag, startPoint x: 409, startPoint y: 411, endPoint x: 437, endPoint y: 320, distance: 95.0
click at [417, 405] on div "Orden de devolución no reclamada Esta orden de devolución no tiene ningún vende…" at bounding box center [351, 347] width 227 height 284
click at [384, 426] on button "confirmar" at bounding box center [351, 424] width 227 height 35
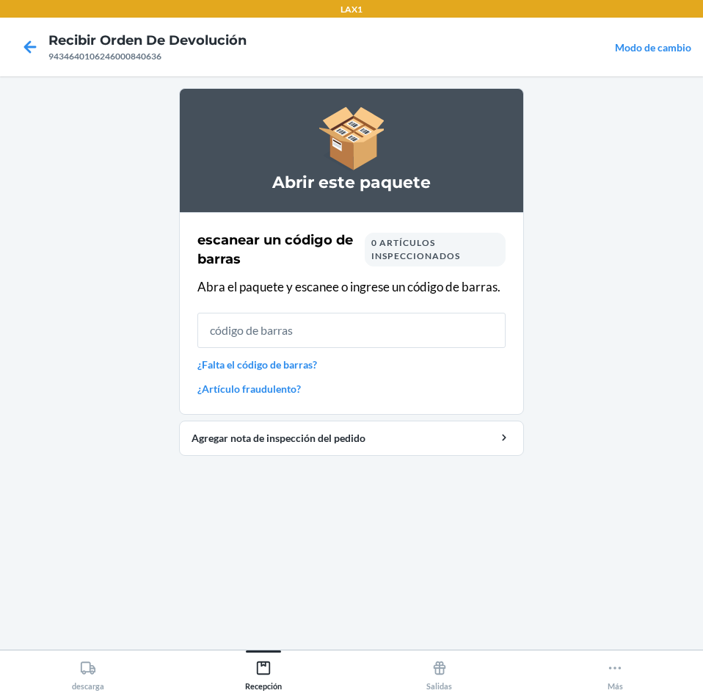
click at [356, 324] on input "text" at bounding box center [351, 330] width 308 height 35
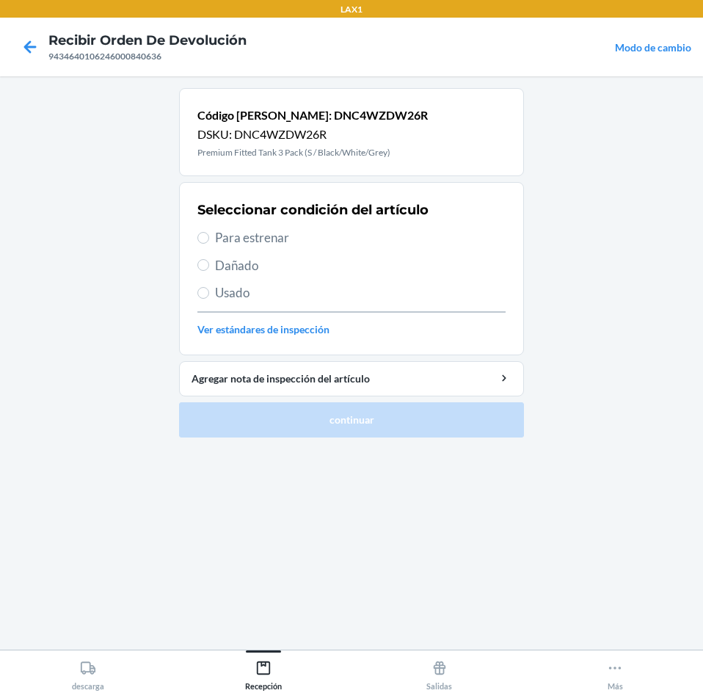
click at [271, 245] on span "Para estrenar" at bounding box center [360, 237] width 291 height 19
click at [209, 244] on input "Para estrenar" at bounding box center [203, 238] width 12 height 12
radio input "true"
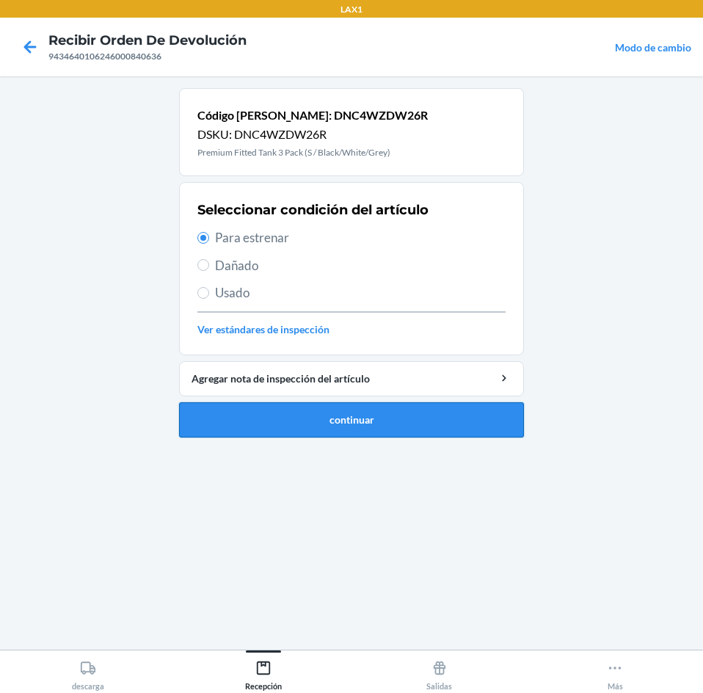
click at [324, 414] on button "continuar" at bounding box center [351, 419] width 345 height 35
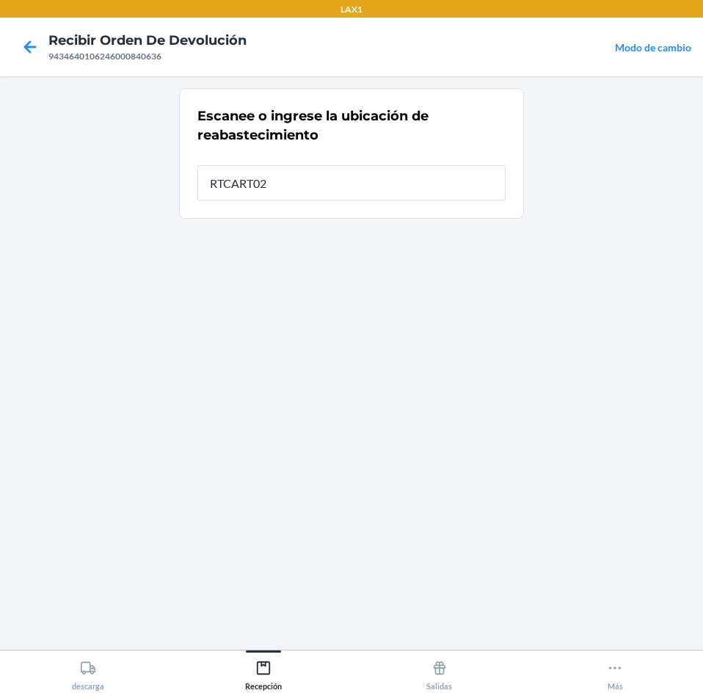
type input "RTCART025"
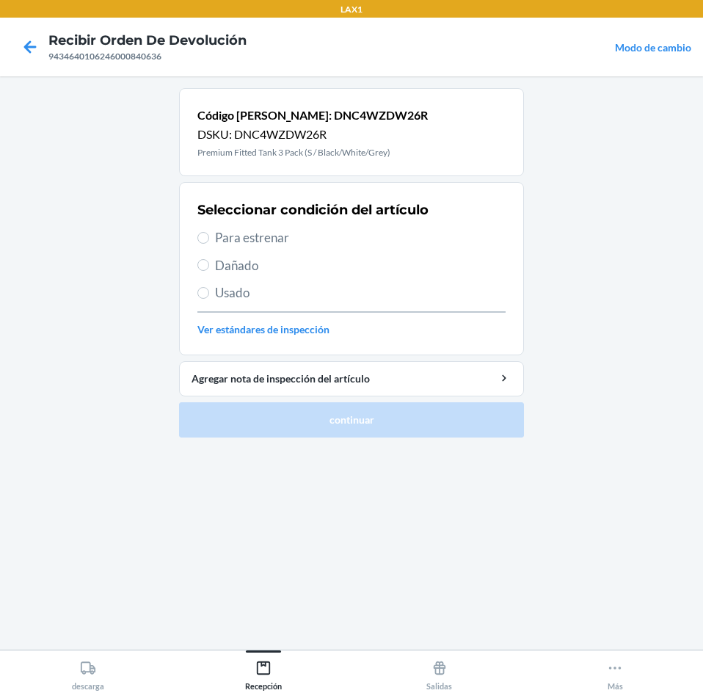
click at [346, 236] on span "Para estrenar" at bounding box center [360, 237] width 291 height 19
click at [209, 236] on input "Para estrenar" at bounding box center [203, 238] width 12 height 12
radio input "true"
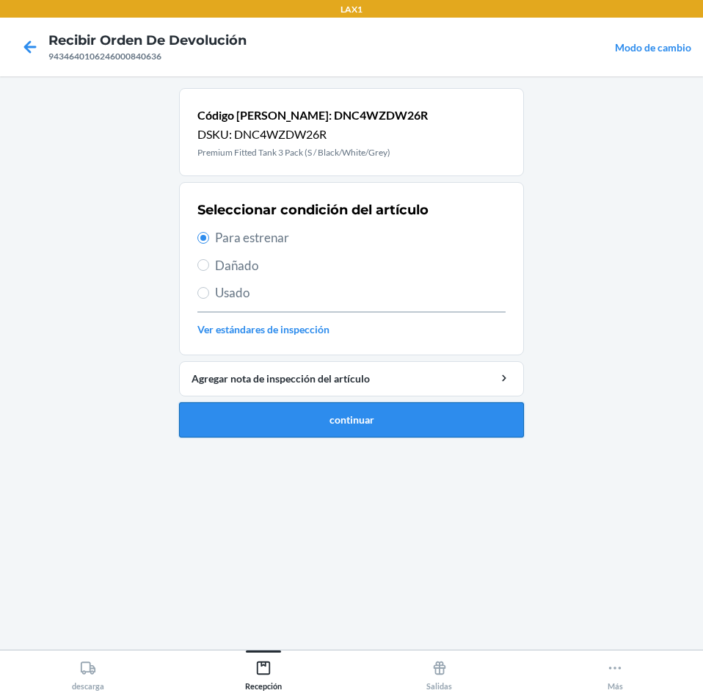
click at [396, 422] on button "continuar" at bounding box center [351, 419] width 345 height 35
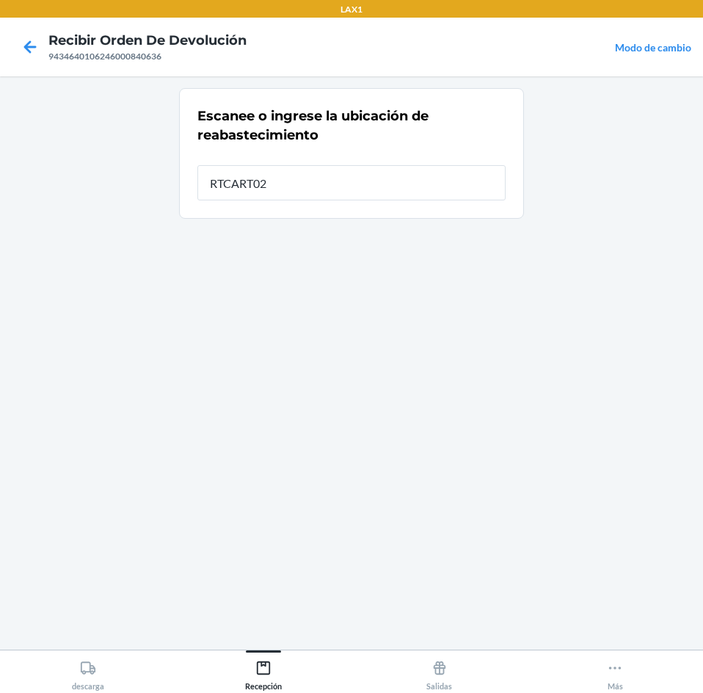
type input "RTCART025"
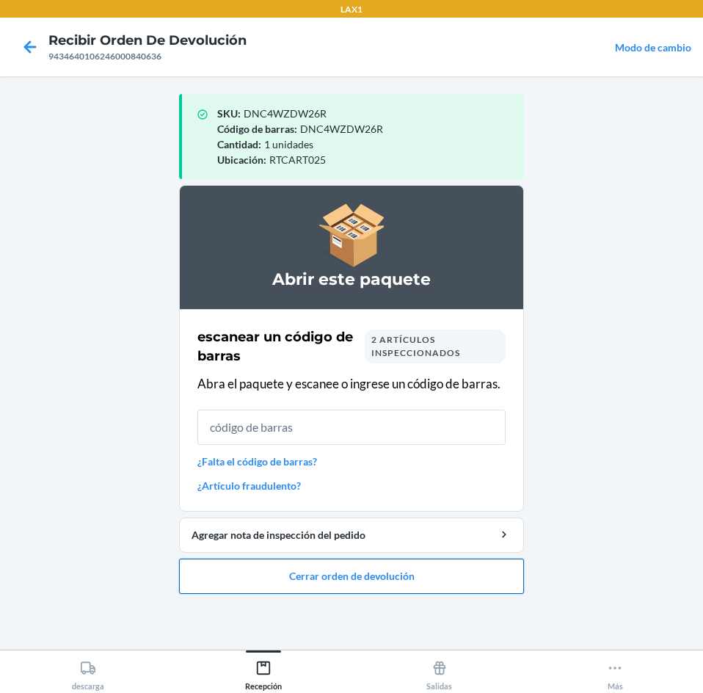
click at [358, 572] on button "Cerrar orden de devolución" at bounding box center [351, 575] width 345 height 35
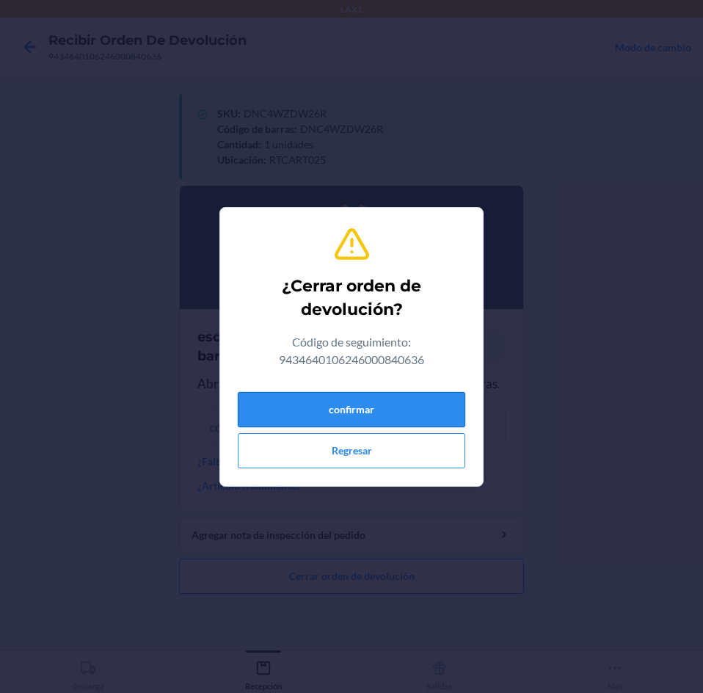
click at [401, 403] on button "confirmar" at bounding box center [351, 409] width 227 height 35
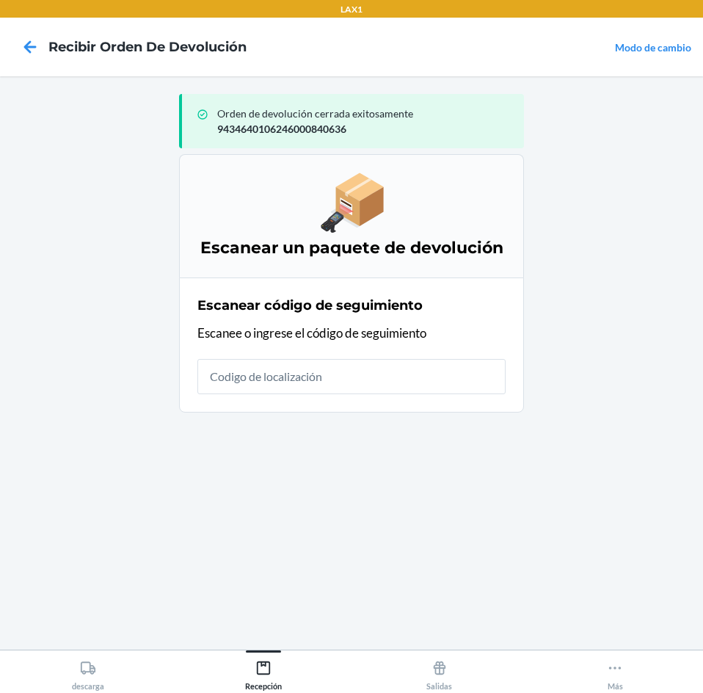
click at [389, 378] on input "text" at bounding box center [351, 376] width 308 height 35
type input "42092408020592020903706"
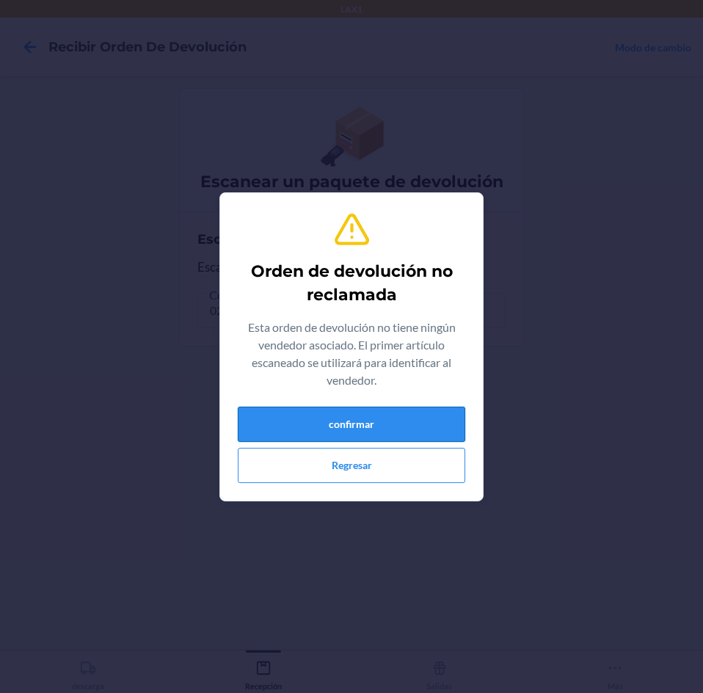
click at [310, 427] on button "confirmar" at bounding box center [351, 424] width 227 height 35
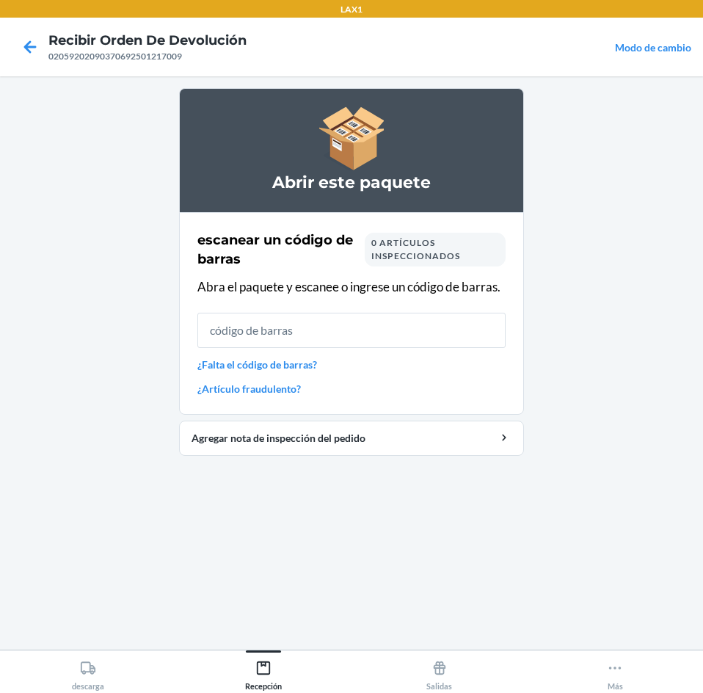
click at [266, 385] on link "¿Artículo fraudulento?" at bounding box center [351, 388] width 308 height 15
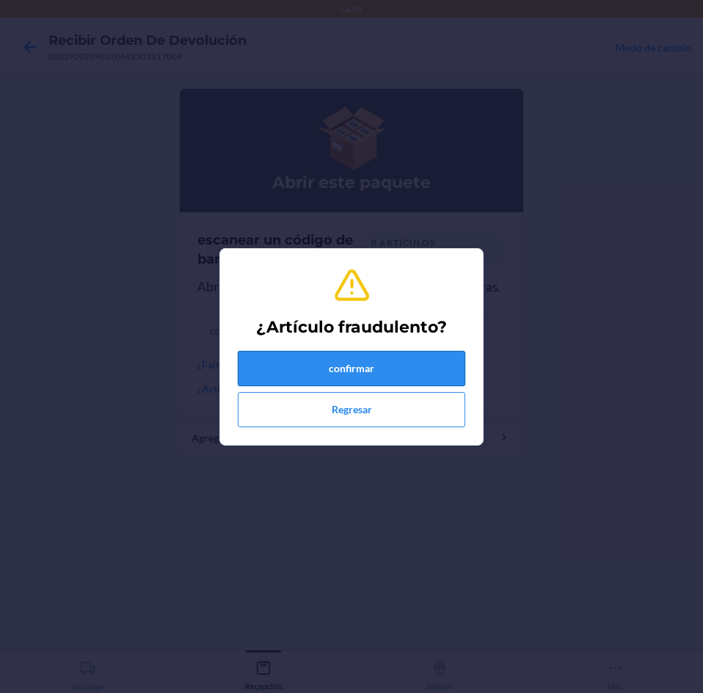
click at [307, 361] on button "confirmar" at bounding box center [351, 368] width 227 height 35
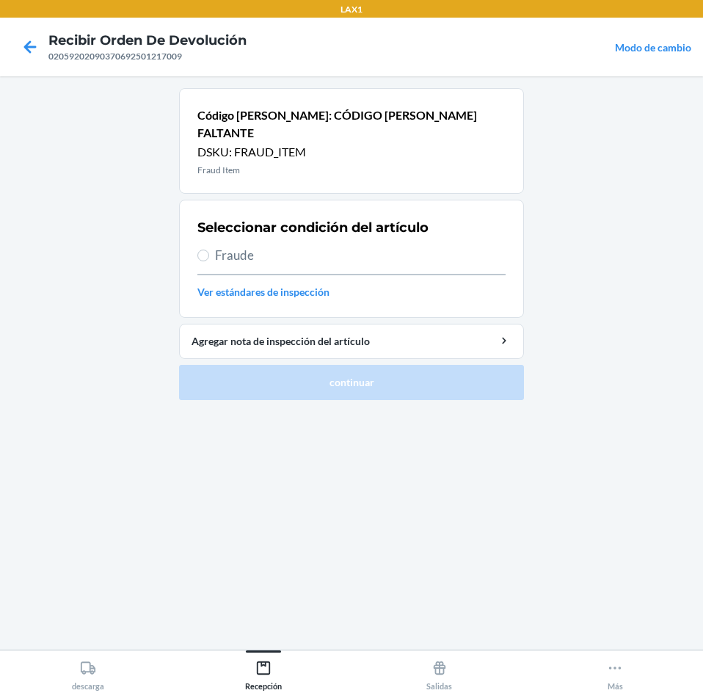
click at [211, 246] on label "Fraude" at bounding box center [351, 255] width 308 height 19
click at [209, 249] on input "Fraude" at bounding box center [203, 255] width 12 height 12
radio input "true"
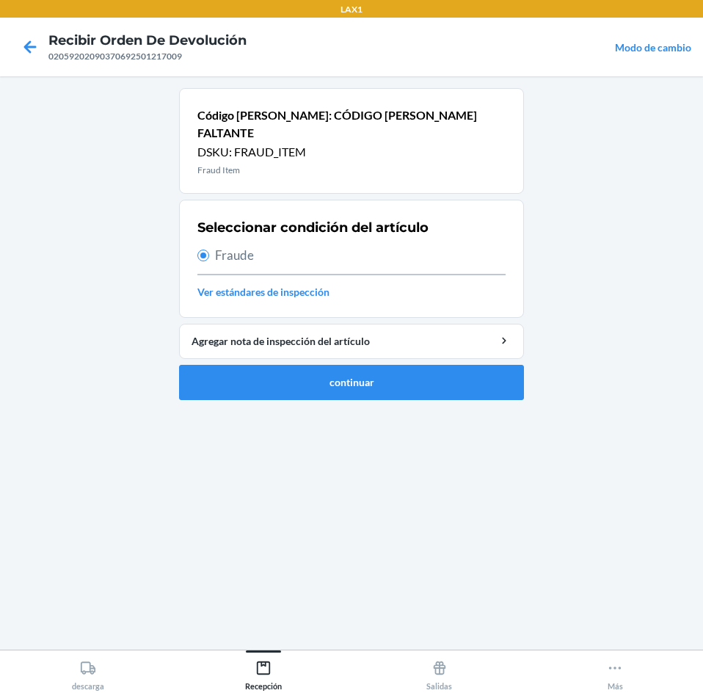
drag, startPoint x: 296, startPoint y: 393, endPoint x: 296, endPoint y: 384, distance: 9.5
click at [296, 390] on ol "Código [PERSON_NAME]: CÓDIGO [PERSON_NAME] FALTANTE DSKU: FRAUD_ITEM Fraud Item…" at bounding box center [351, 250] width 345 height 324
click at [296, 366] on button "continuar" at bounding box center [351, 382] width 345 height 35
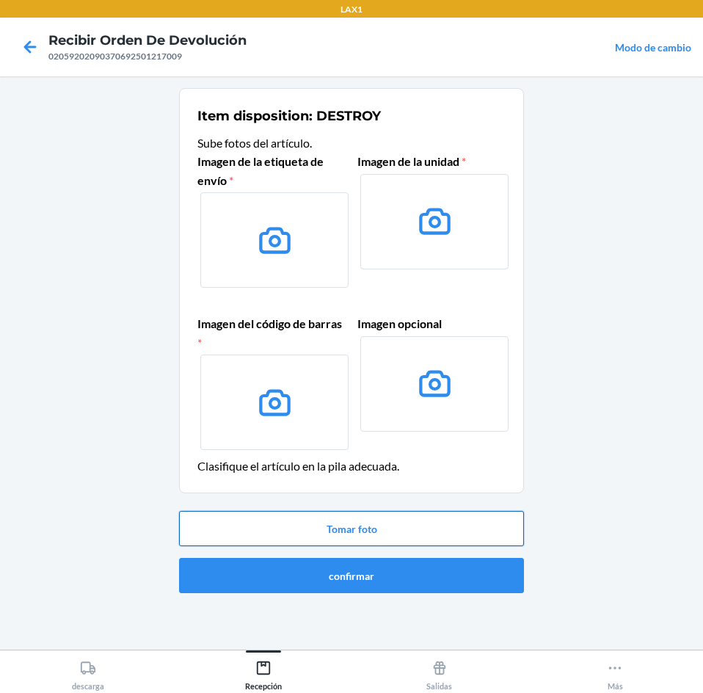
click at [312, 528] on button "Tomar foto" at bounding box center [351, 528] width 345 height 35
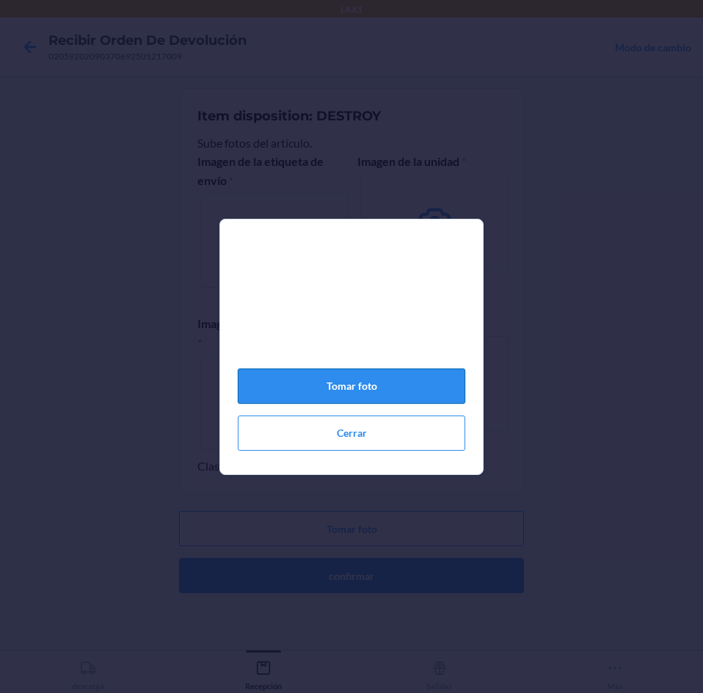
click at [349, 383] on button "Tomar foto" at bounding box center [351, 385] width 227 height 35
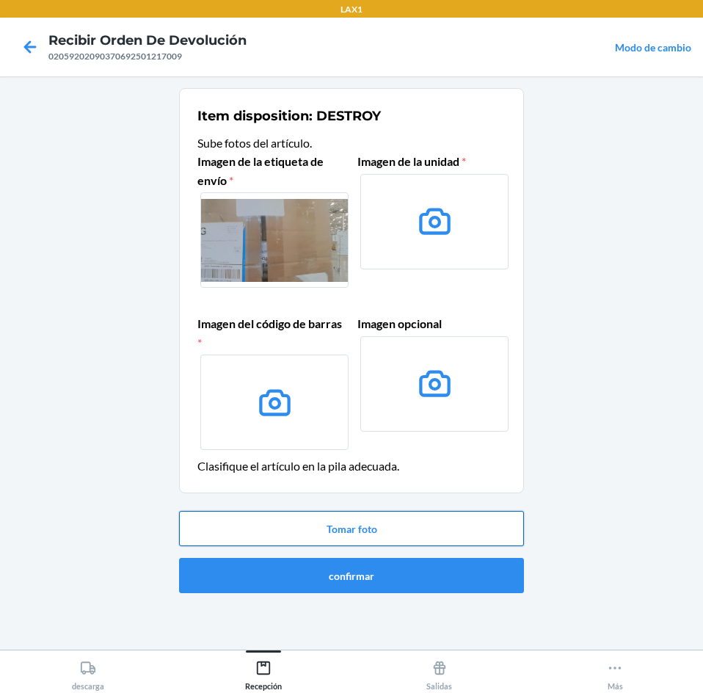
click at [433, 527] on button "Tomar foto" at bounding box center [351, 528] width 345 height 35
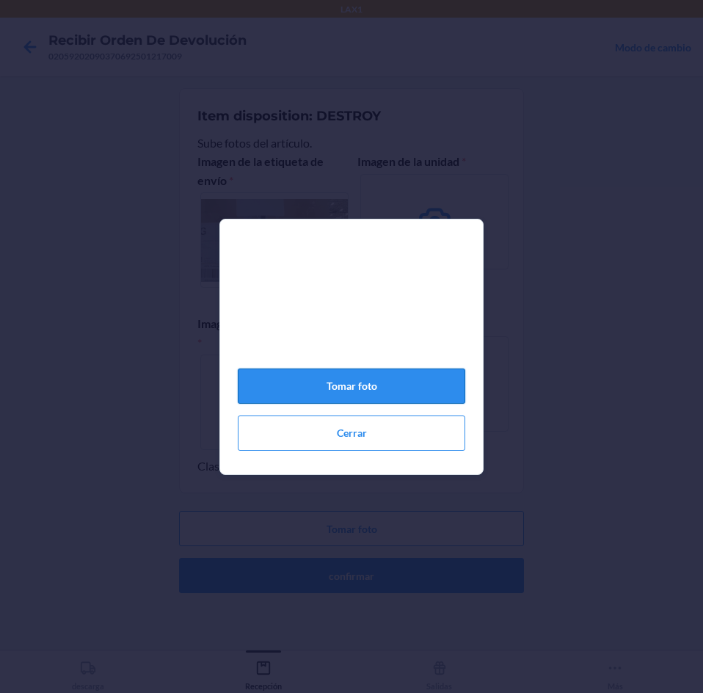
click at [329, 401] on button "Tomar foto" at bounding box center [351, 385] width 227 height 35
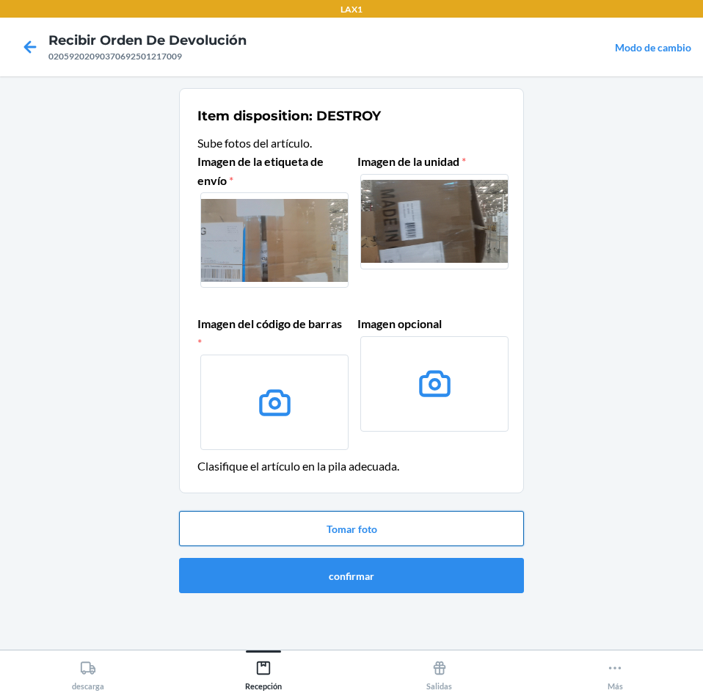
click at [409, 522] on button "Tomar foto" at bounding box center [351, 528] width 345 height 35
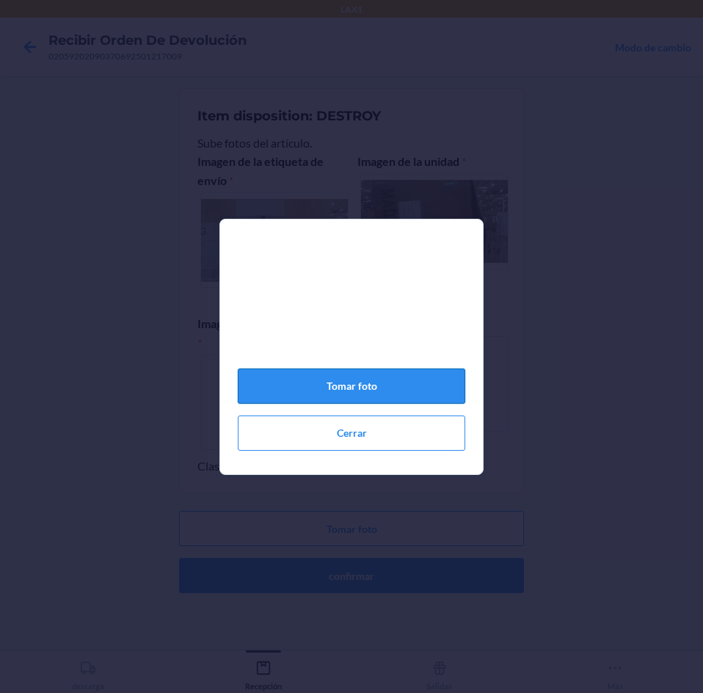
click at [384, 384] on button "Tomar foto" at bounding box center [351, 385] width 227 height 35
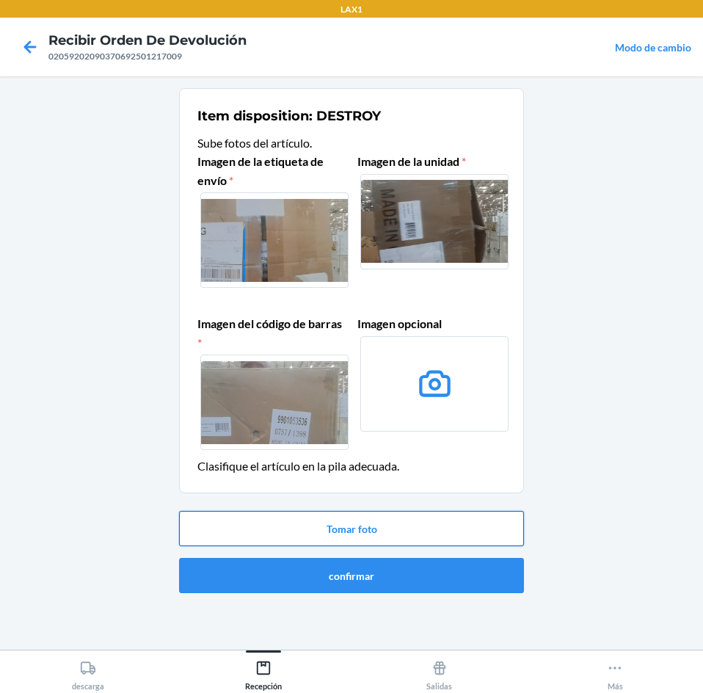
click at [350, 531] on button "Tomar foto" at bounding box center [351, 528] width 345 height 35
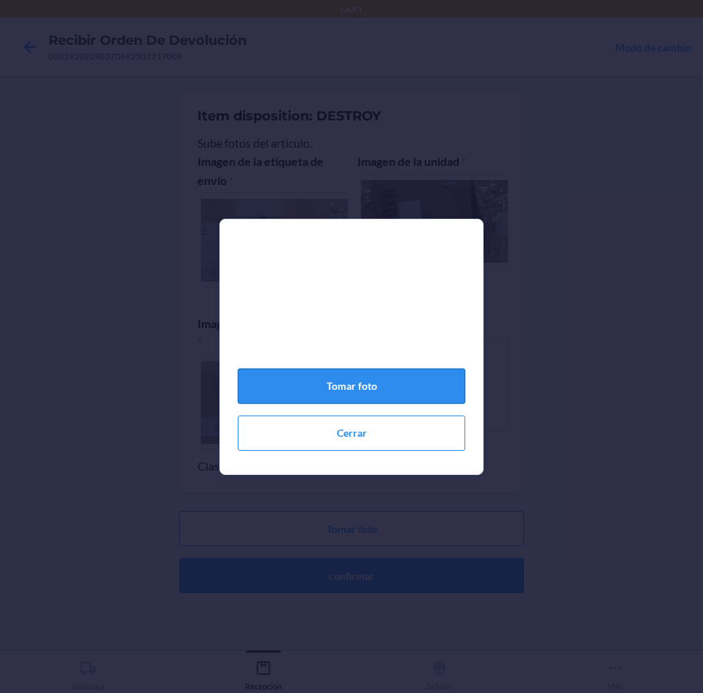
click at [375, 382] on button "Tomar foto" at bounding box center [351, 385] width 227 height 35
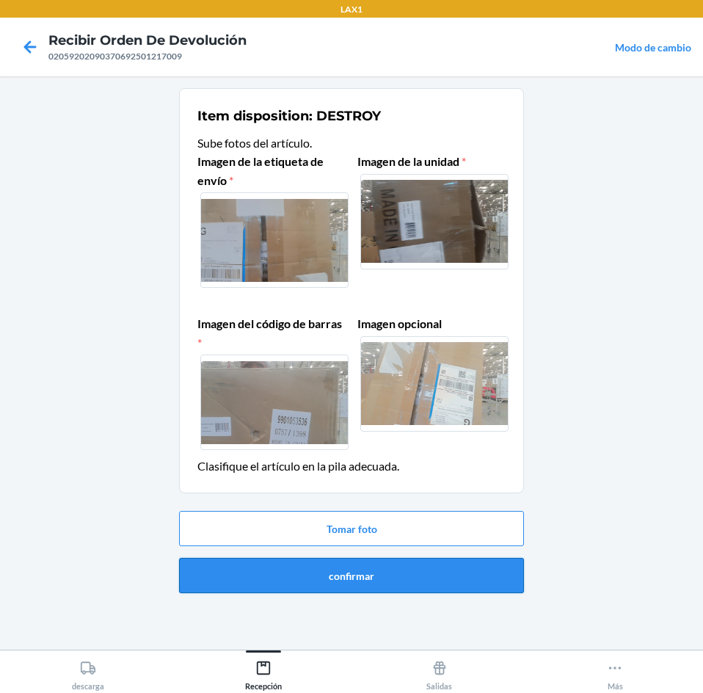
click at [351, 565] on button "confirmar" at bounding box center [351, 575] width 345 height 35
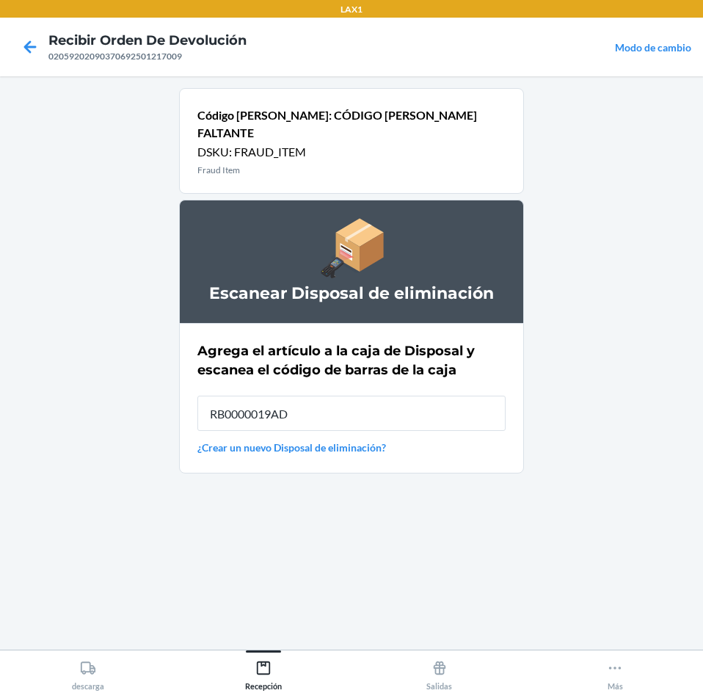
type input "RB0000019AD"
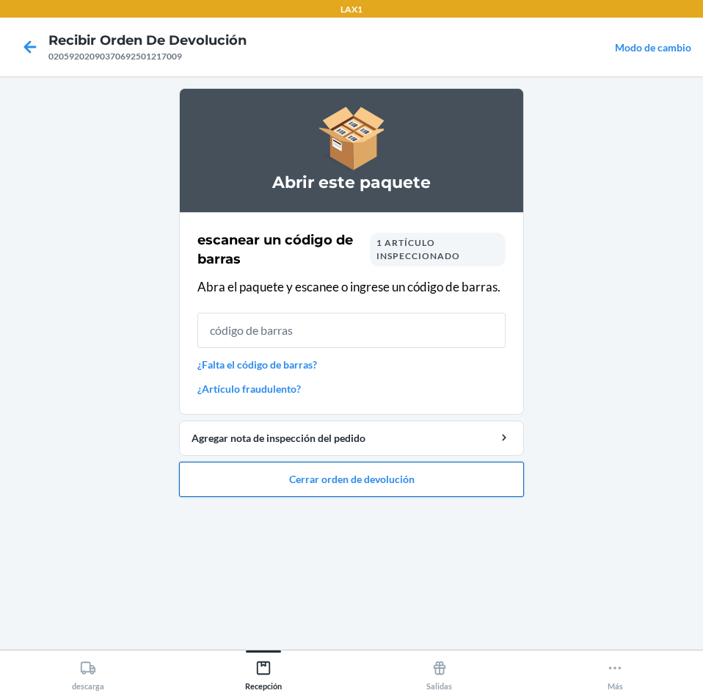
click at [368, 474] on button "Cerrar orden de devolución" at bounding box center [351, 479] width 345 height 35
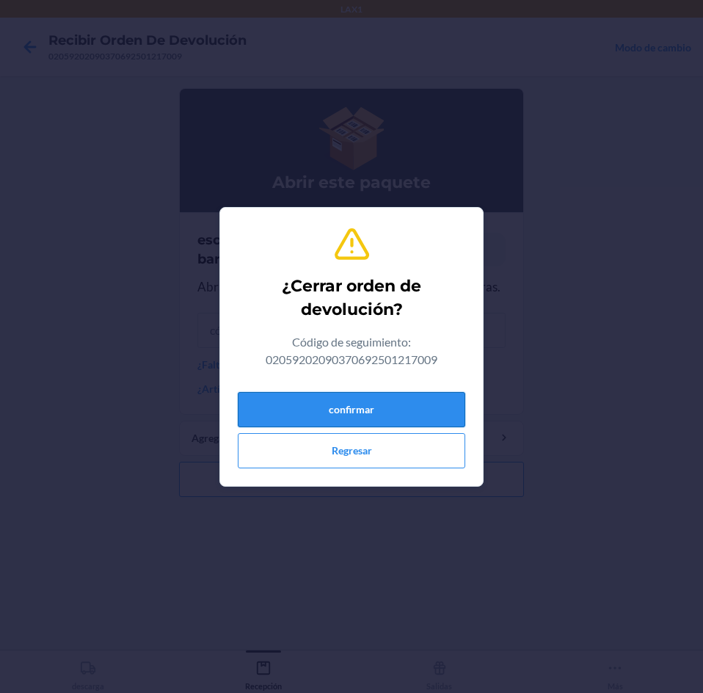
click at [403, 418] on button "confirmar" at bounding box center [351, 409] width 227 height 35
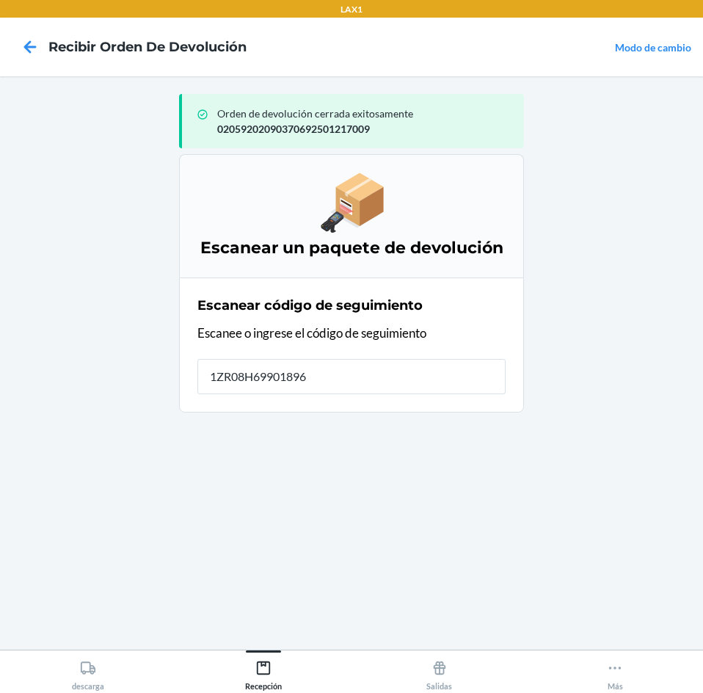
type input "1ZR08H699018964"
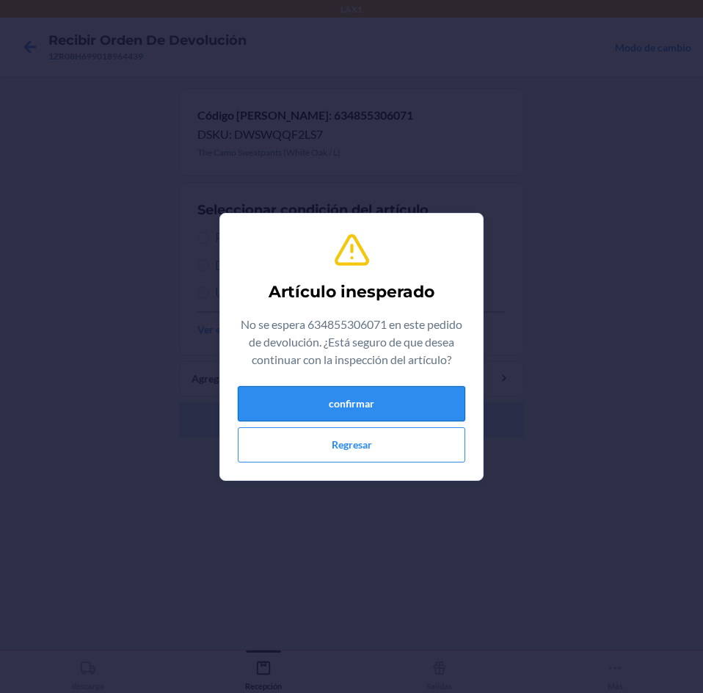
click at [429, 392] on button "confirmar" at bounding box center [351, 403] width 227 height 35
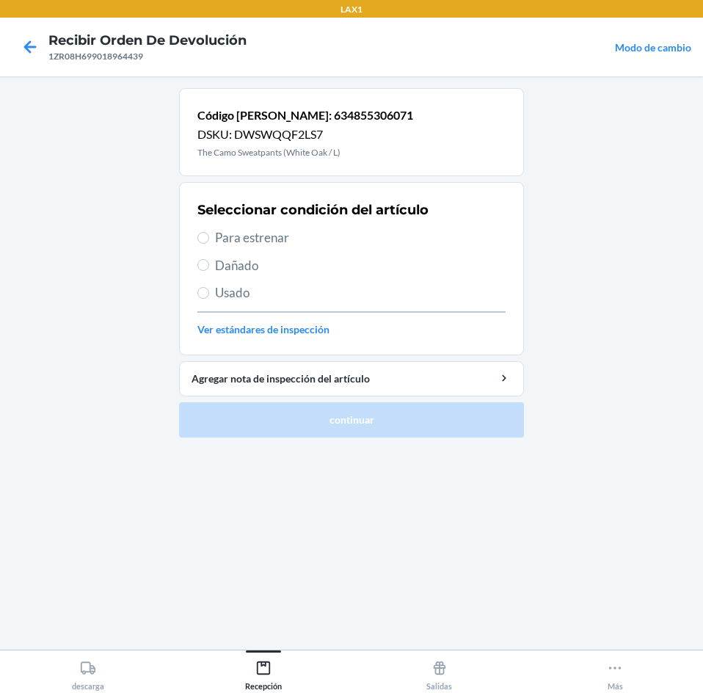
click at [247, 288] on span "Usado" at bounding box center [360, 292] width 291 height 19
click at [209, 288] on input "Usado" at bounding box center [203, 293] width 12 height 12
radio input "true"
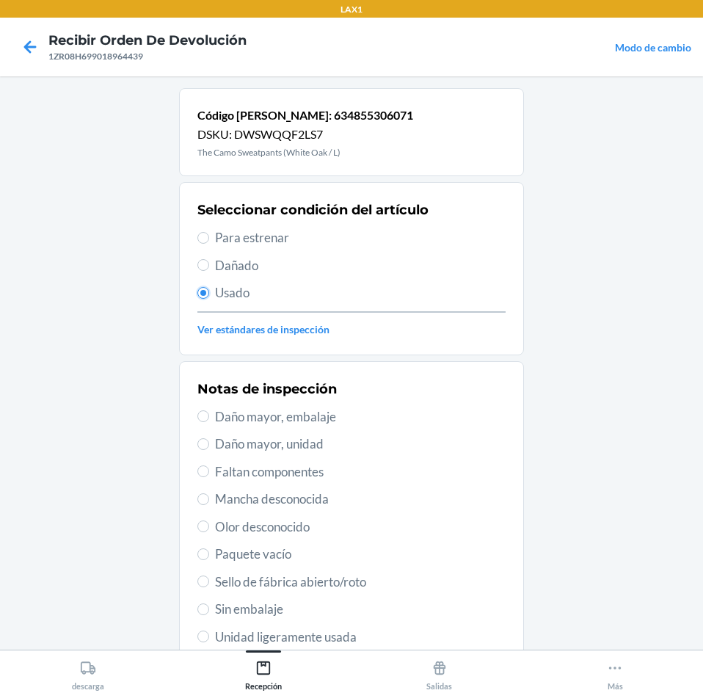
scroll to position [73, 0]
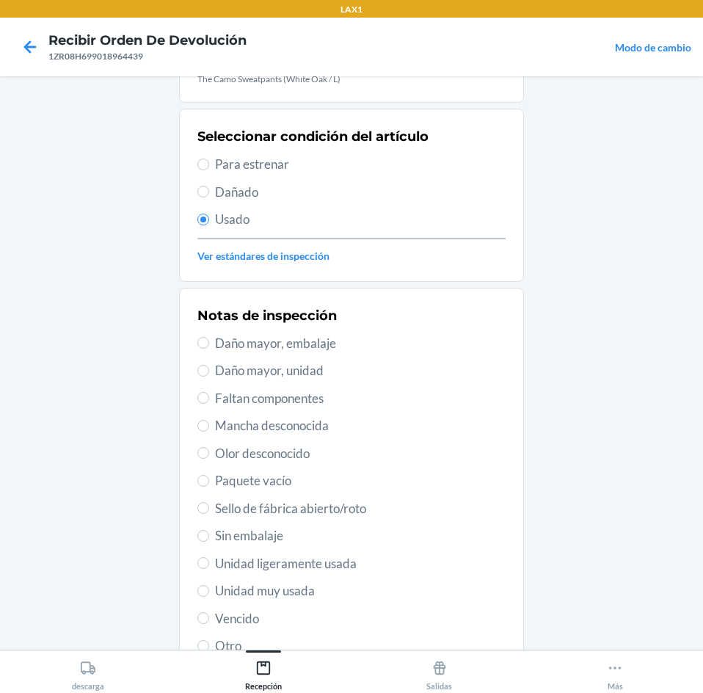
click at [246, 565] on span "Unidad ligeramente usada" at bounding box center [360, 563] width 291 height 19
click at [209, 565] on input "Unidad ligeramente usada" at bounding box center [203, 563] width 12 height 12
radio input "true"
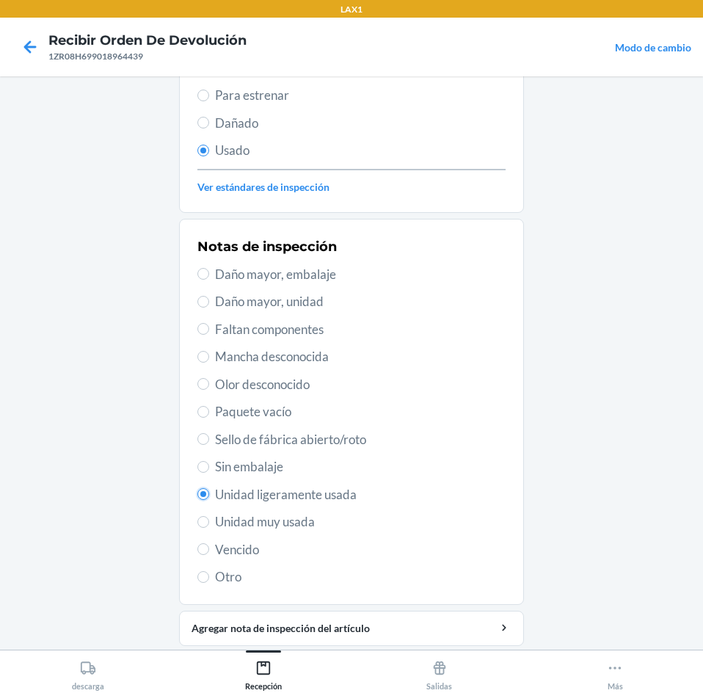
scroll to position [192, 0]
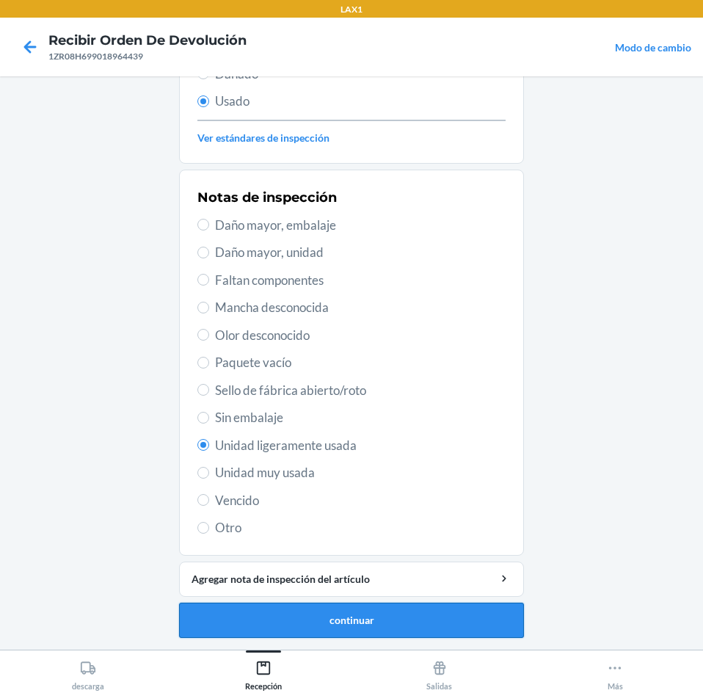
click at [302, 626] on button "continuar" at bounding box center [351, 619] width 345 height 35
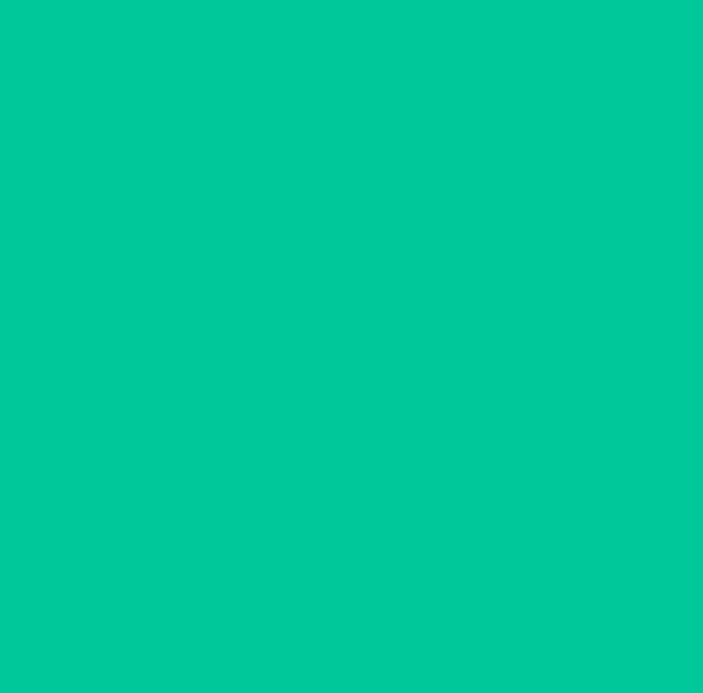
scroll to position [0, 0]
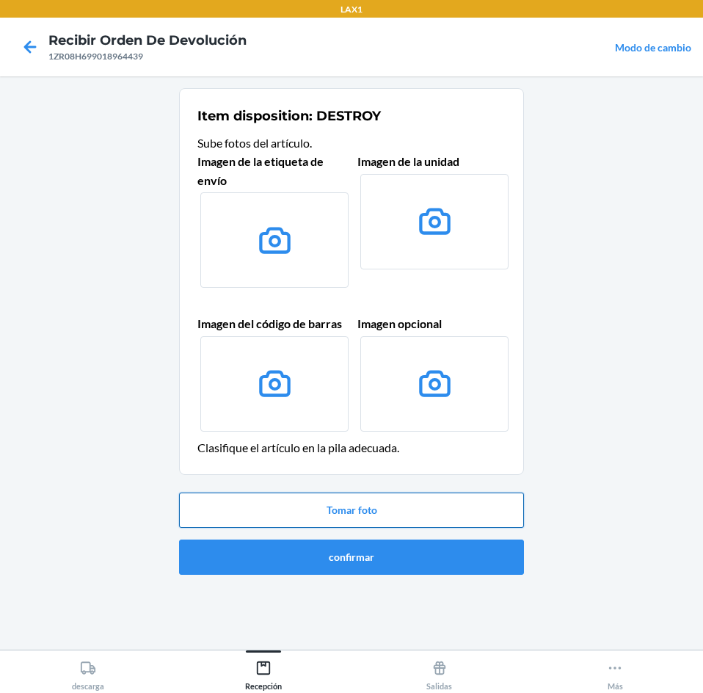
click at [336, 496] on button "Tomar foto" at bounding box center [351, 509] width 345 height 35
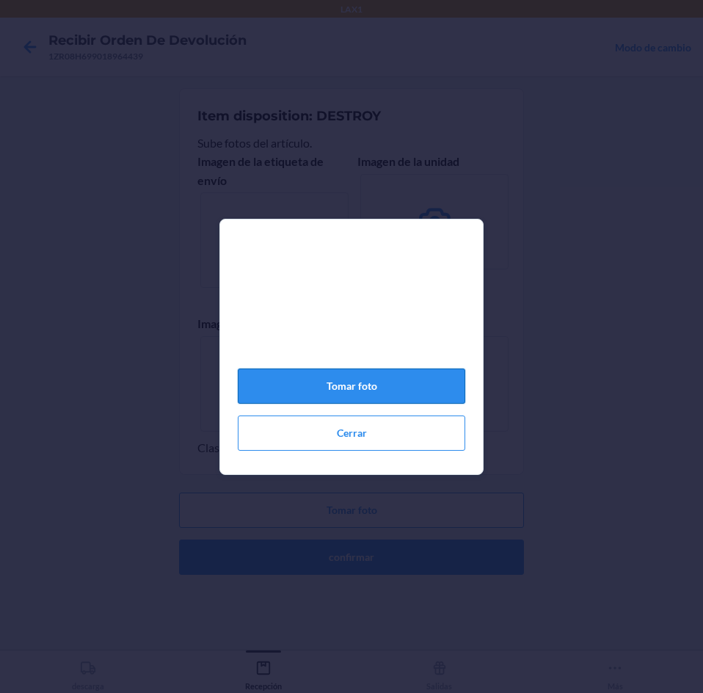
click at [336, 382] on button "Tomar foto" at bounding box center [351, 385] width 227 height 35
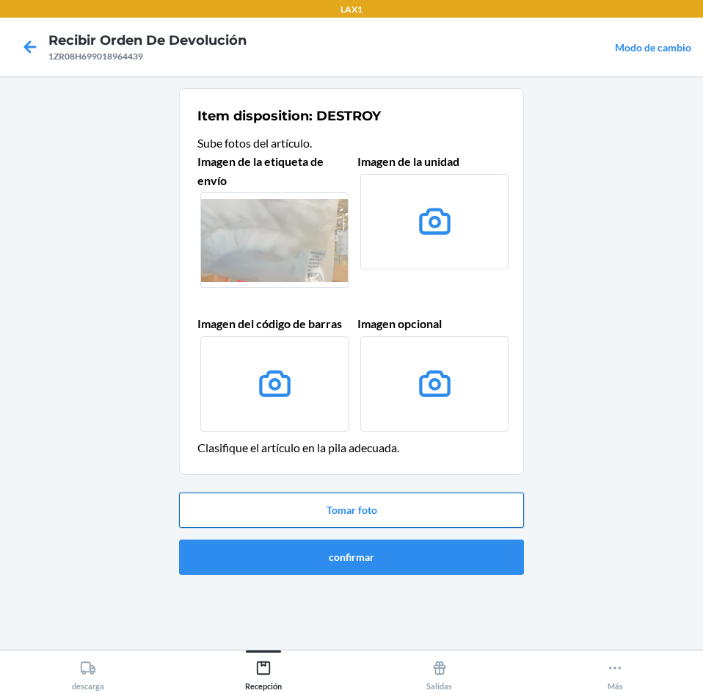
click at [393, 504] on button "Tomar foto" at bounding box center [351, 509] width 345 height 35
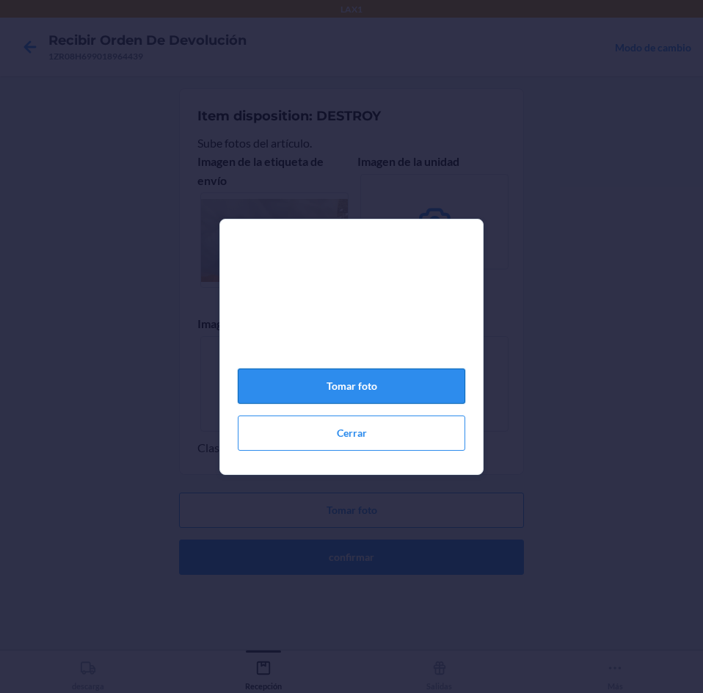
click at [387, 395] on button "Tomar foto" at bounding box center [351, 385] width 227 height 35
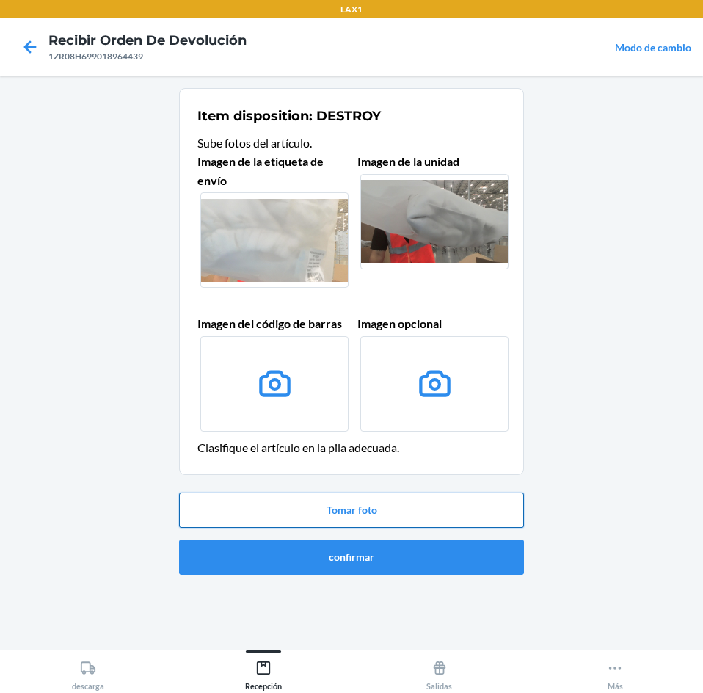
click at [404, 511] on button "Tomar foto" at bounding box center [351, 509] width 345 height 35
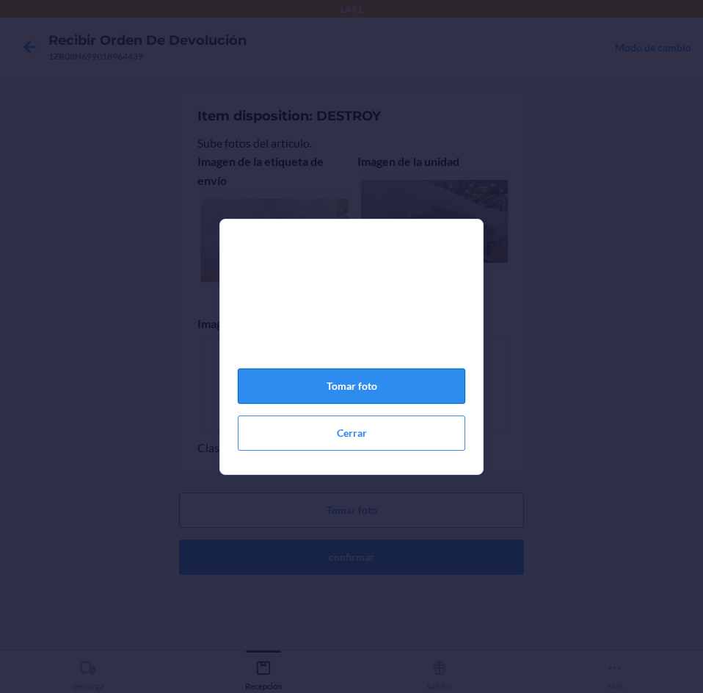
click at [370, 389] on button "Tomar foto" at bounding box center [351, 385] width 227 height 35
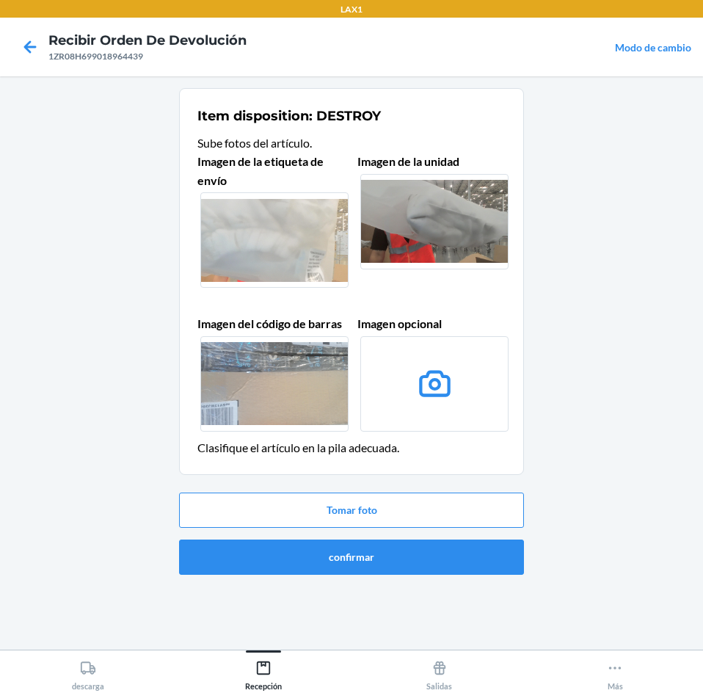
click at [291, 390] on label at bounding box center [274, 383] width 148 height 95
click at [0, 0] on input "file" at bounding box center [0, 0] width 0 height 0
click at [407, 499] on button "Tomar foto" at bounding box center [351, 509] width 345 height 35
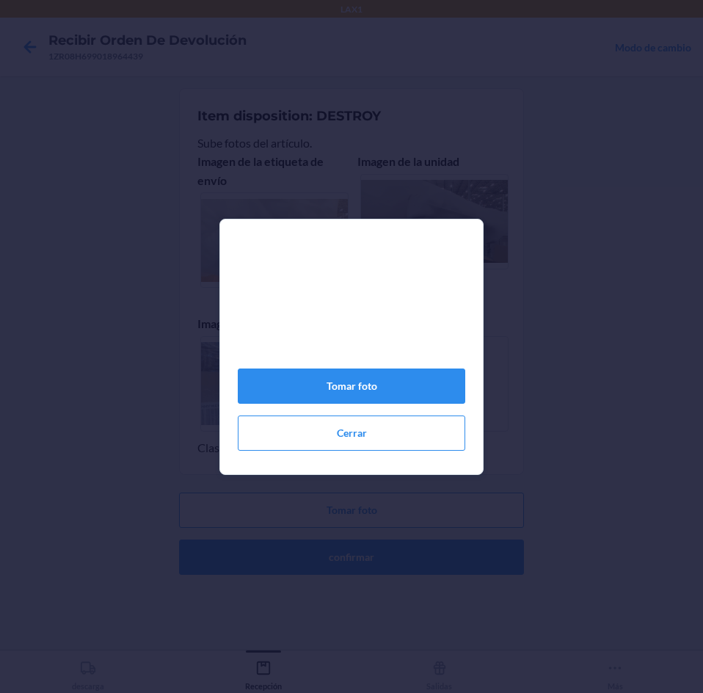
click at [417, 362] on video at bounding box center [351, 306] width 227 height 114
click at [397, 390] on button "Tomar foto" at bounding box center [351, 385] width 227 height 35
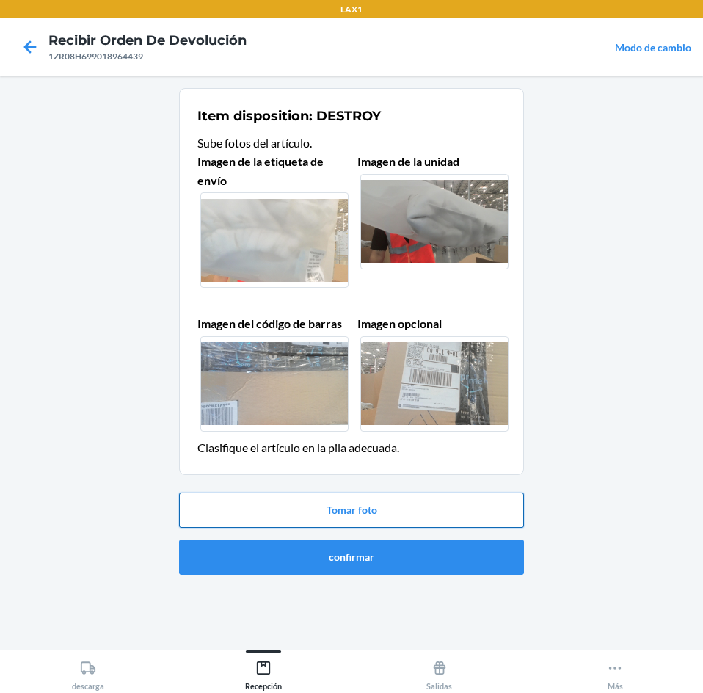
click at [374, 500] on button "Tomar foto" at bounding box center [351, 509] width 345 height 35
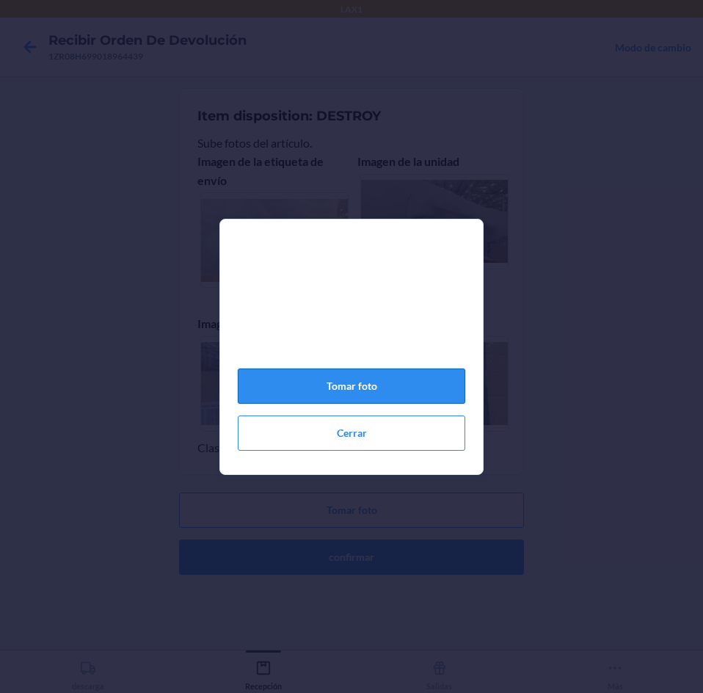
click at [420, 390] on button "Tomar foto" at bounding box center [351, 385] width 227 height 35
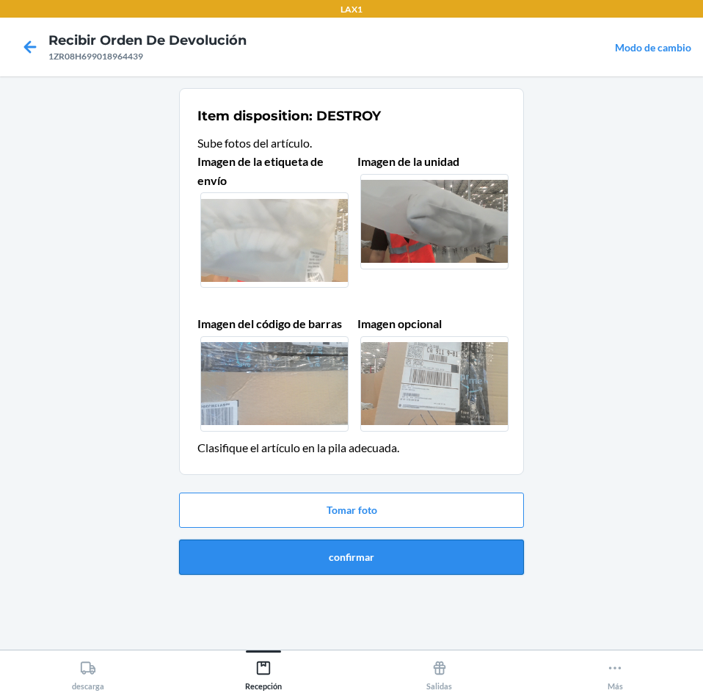
click at [362, 555] on button "confirmar" at bounding box center [351, 556] width 345 height 35
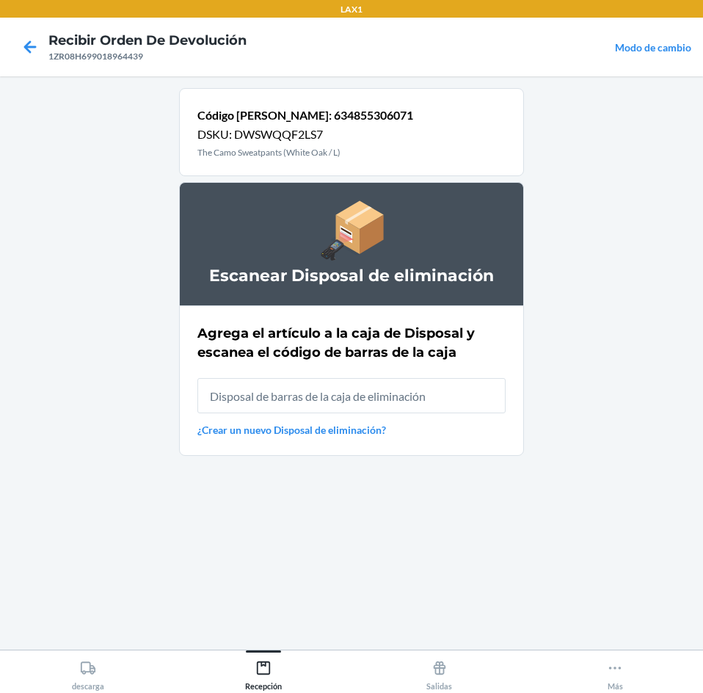
click at [362, 407] on input "text" at bounding box center [351, 395] width 308 height 35
type input "RB0000019AD"
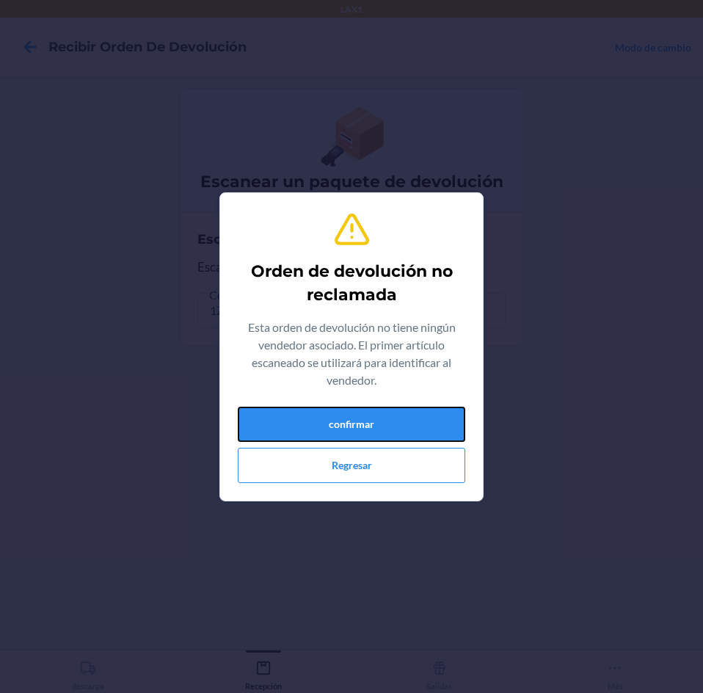
click at [362, 407] on button "confirmar" at bounding box center [351, 424] width 227 height 35
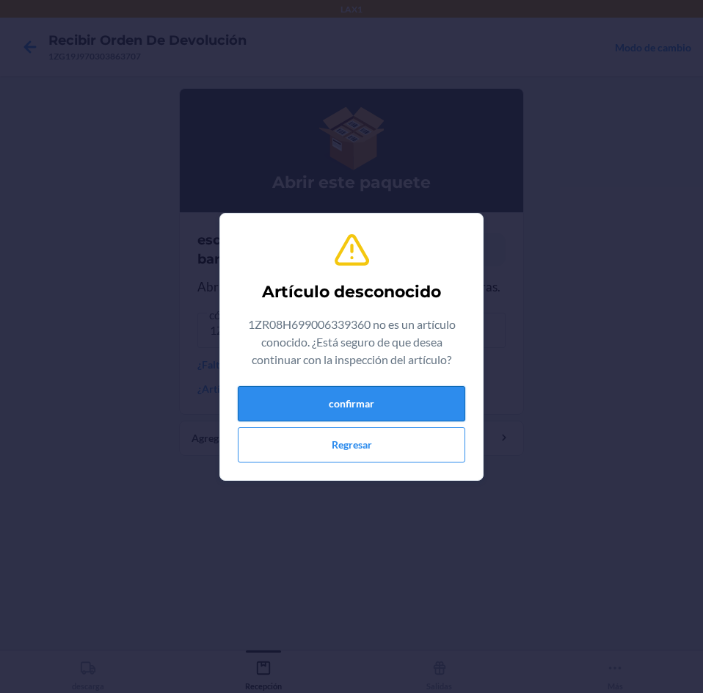
click at [363, 401] on button "confirmar" at bounding box center [351, 403] width 227 height 35
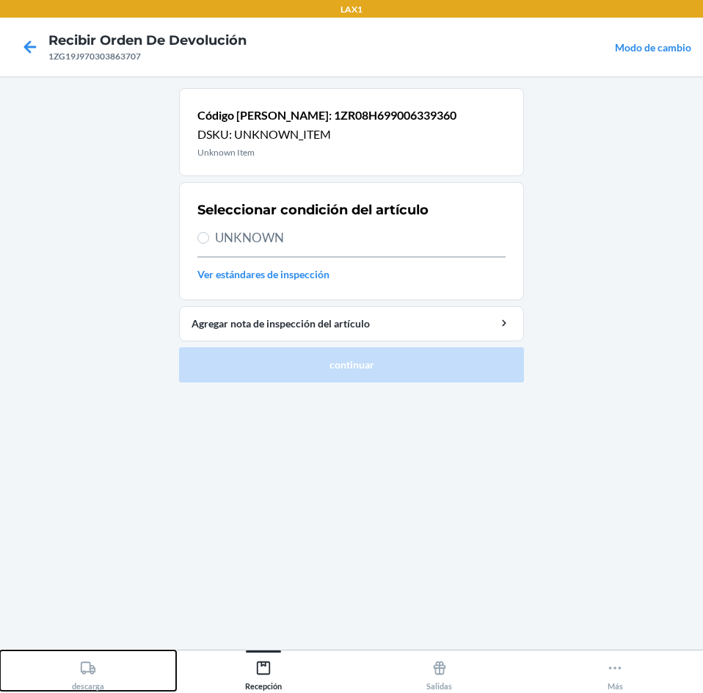
drag, startPoint x: 81, startPoint y: 677, endPoint x: 90, endPoint y: 658, distance: 20.3
click at [90, 659] on div "descarga" at bounding box center [88, 672] width 32 height 37
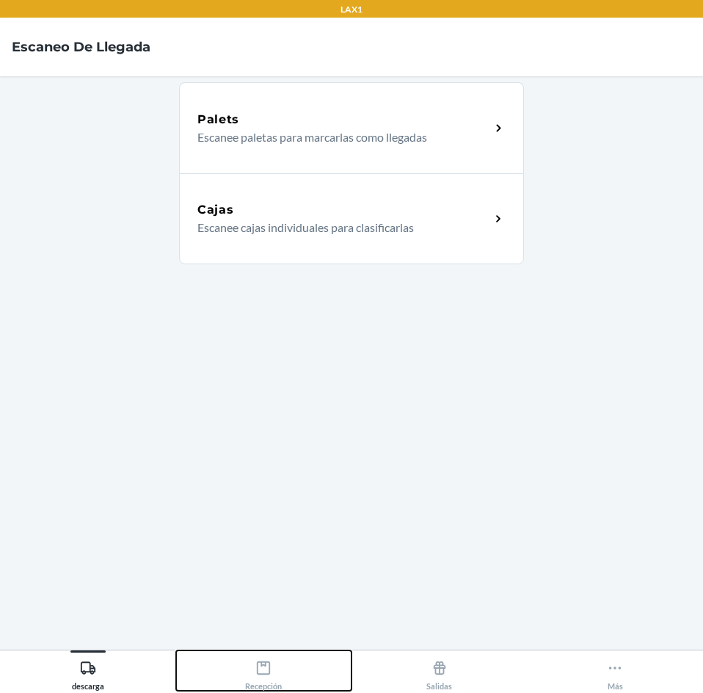
click at [269, 663] on icon at bounding box center [263, 668] width 16 height 16
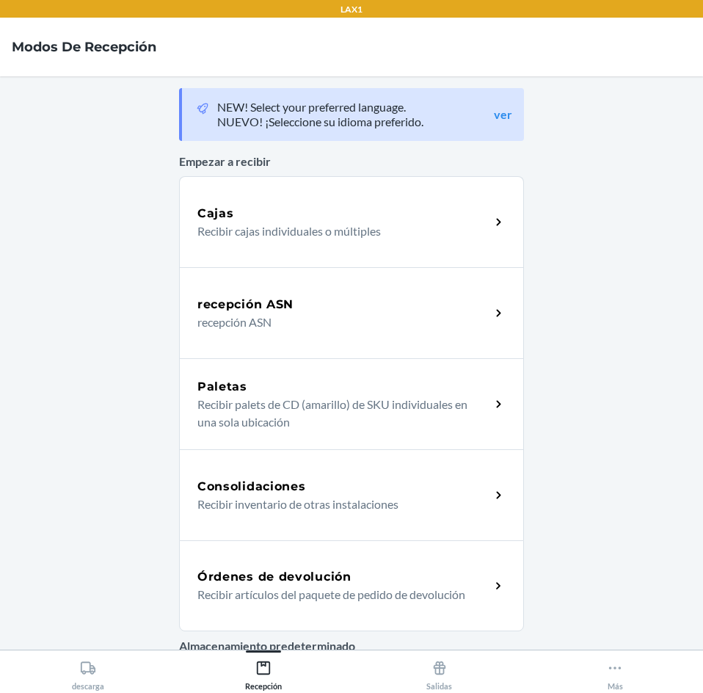
click at [269, 572] on h5 "Órdenes de devolución" at bounding box center [274, 577] width 154 height 18
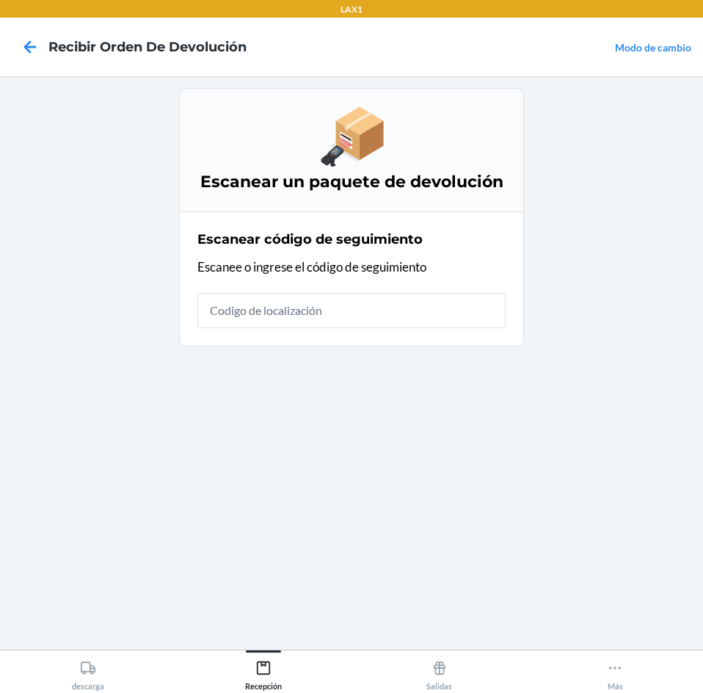
click at [324, 307] on input "text" at bounding box center [351, 310] width 308 height 35
type input "1ZR08H6990"
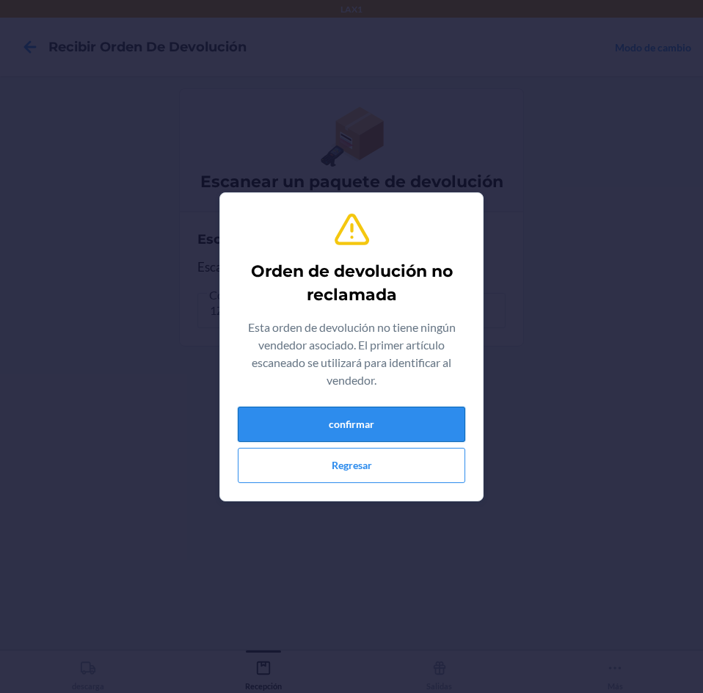
click at [351, 427] on button "confirmar" at bounding box center [351, 424] width 227 height 35
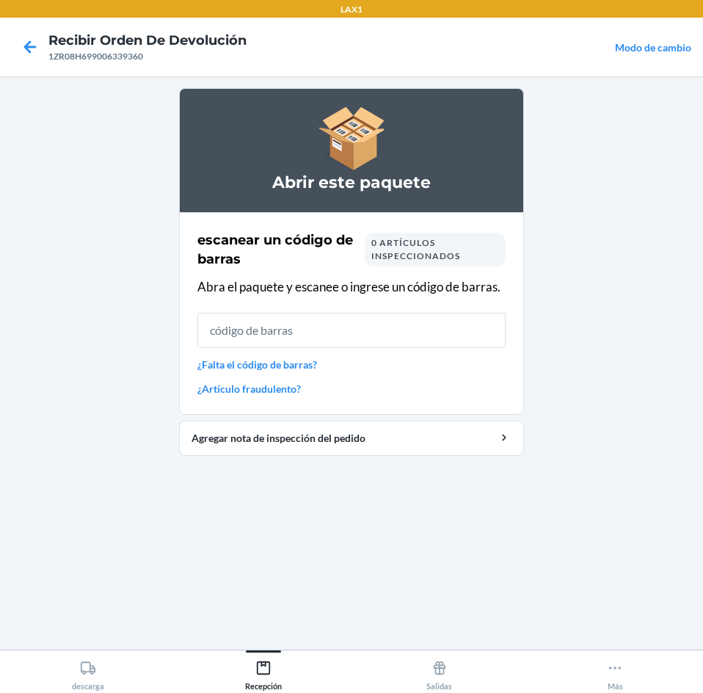
click at [384, 315] on input "text" at bounding box center [351, 330] width 308 height 35
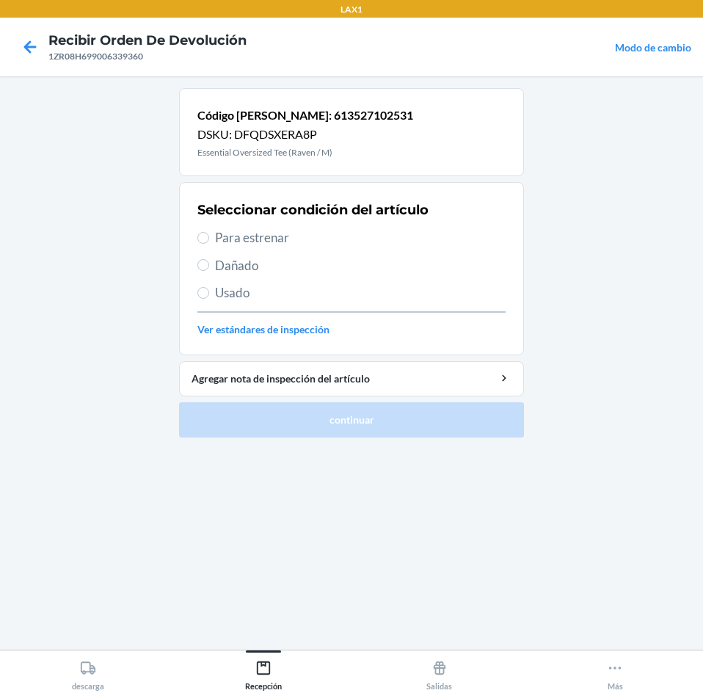
drag, startPoint x: 288, startPoint y: 232, endPoint x: 294, endPoint y: 258, distance: 27.1
click at [288, 232] on span "Para estrenar" at bounding box center [360, 237] width 291 height 19
click at [209, 232] on input "Para estrenar" at bounding box center [203, 238] width 12 height 12
radio input "true"
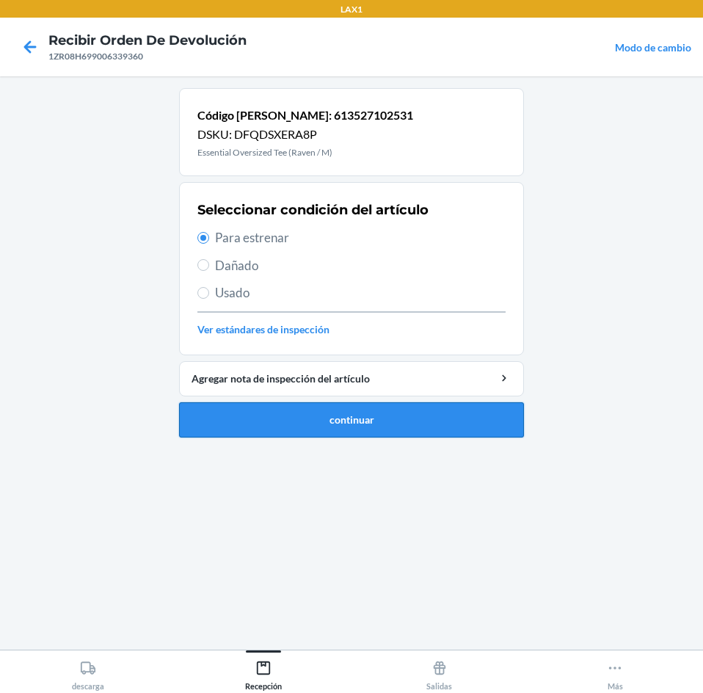
click at [320, 414] on button "continuar" at bounding box center [351, 419] width 345 height 35
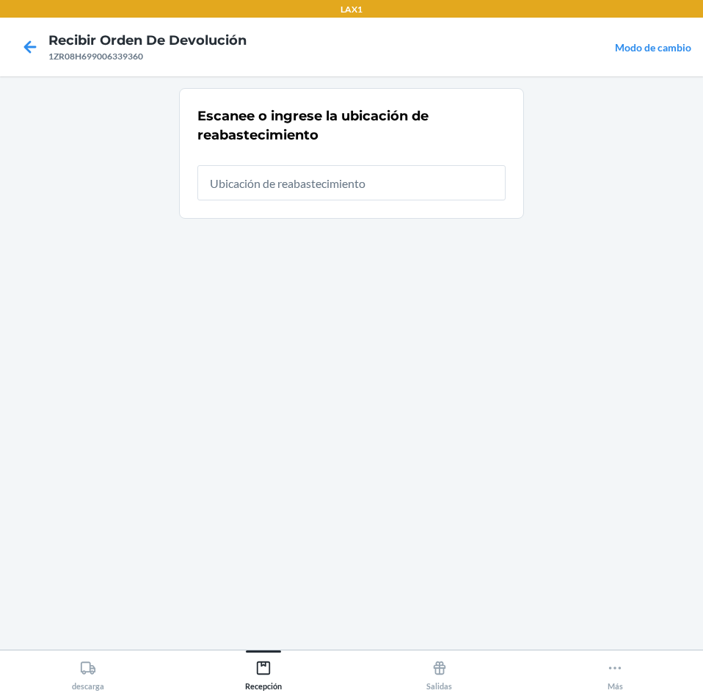
click at [286, 179] on input "text" at bounding box center [351, 182] width 308 height 35
type input "RTCART025"
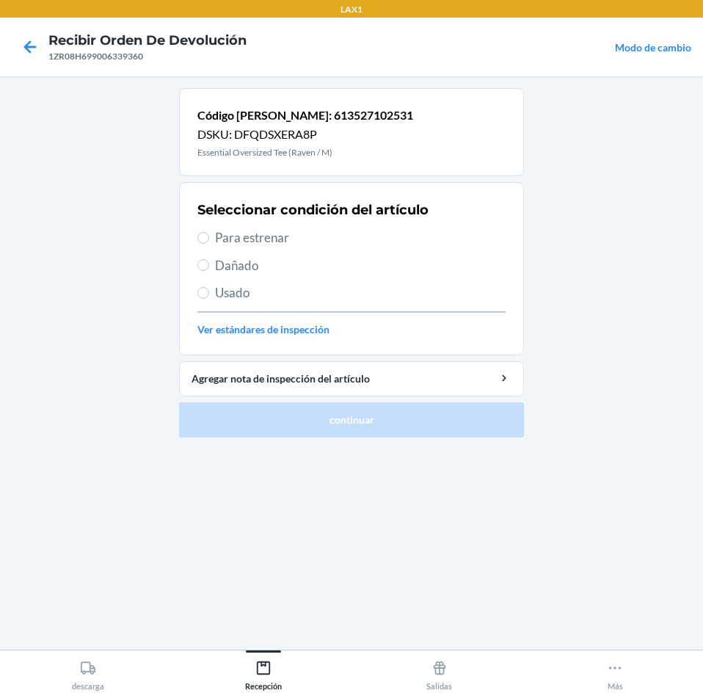
click at [238, 232] on span "Para estrenar" at bounding box center [360, 237] width 291 height 19
click at [209, 232] on input "Para estrenar" at bounding box center [203, 238] width 12 height 12
radio input "true"
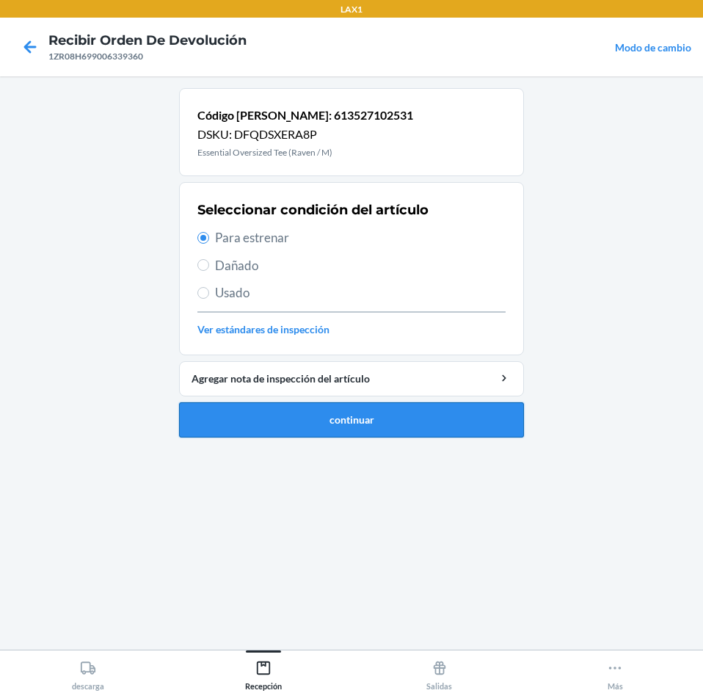
click at [324, 420] on button "continuar" at bounding box center [351, 419] width 345 height 35
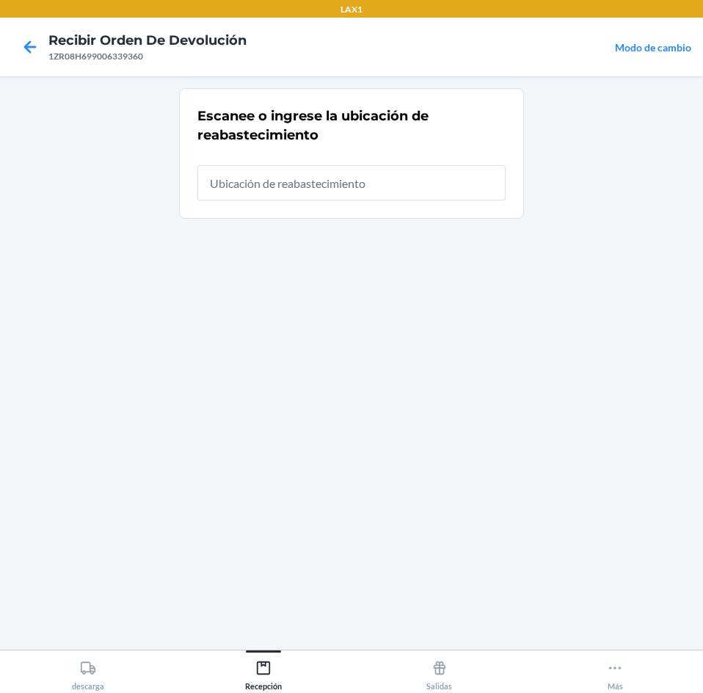
click at [241, 185] on input "text" at bounding box center [351, 182] width 308 height 35
type input "RTCART025"
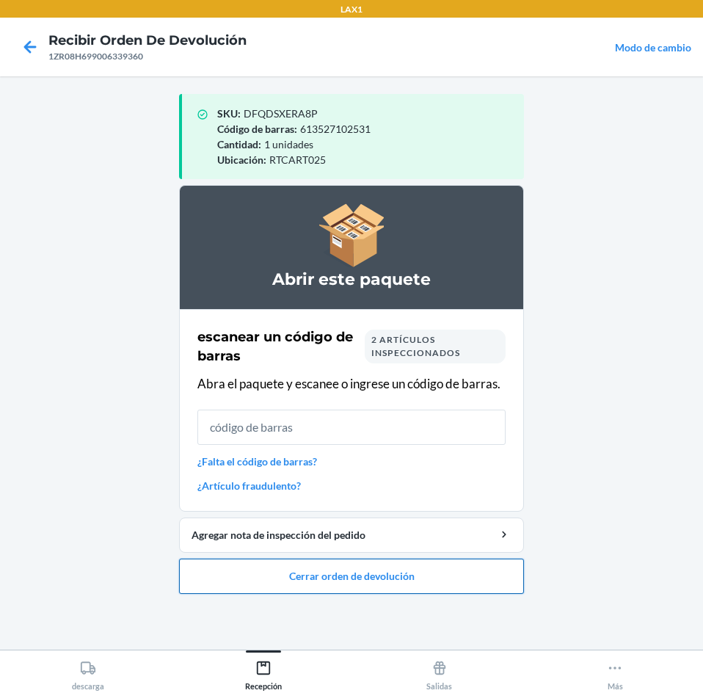
click at [272, 588] on button "Cerrar orden de devolución" at bounding box center [351, 575] width 345 height 35
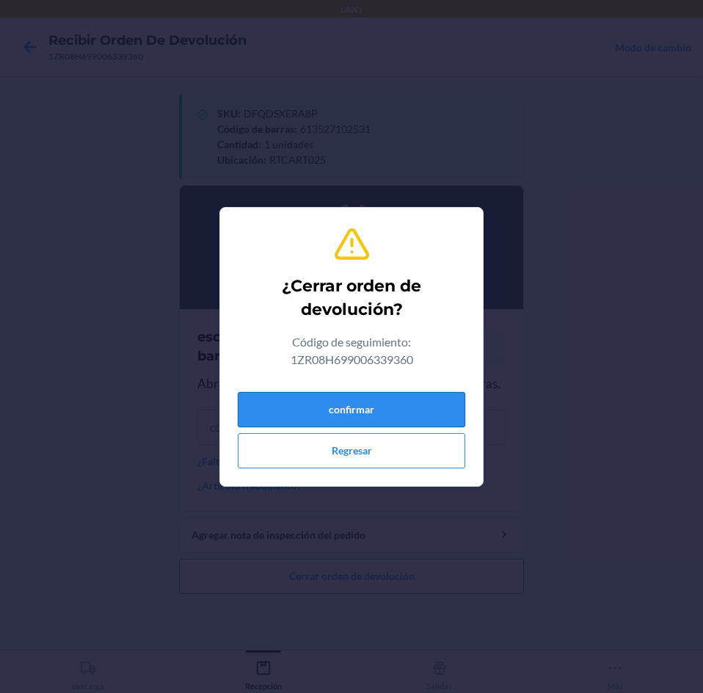
click at [282, 397] on button "confirmar" at bounding box center [351, 409] width 227 height 35
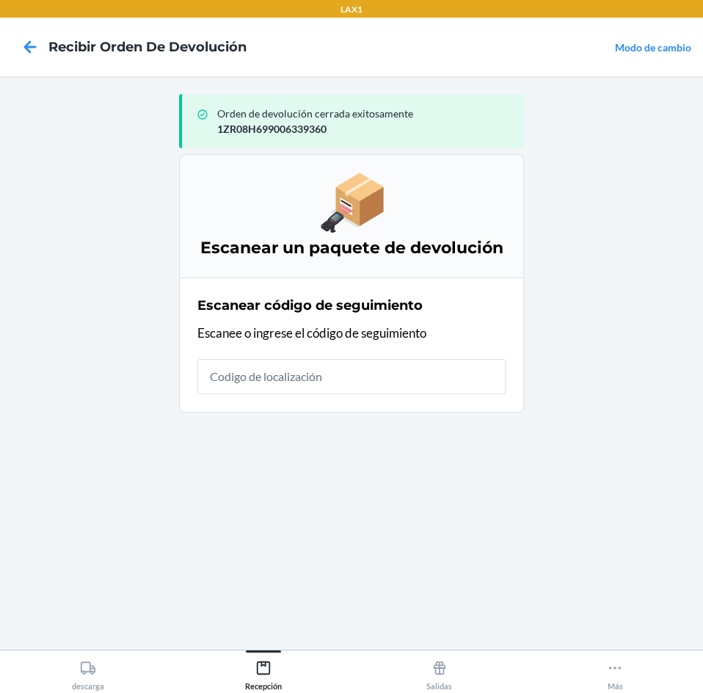
click at [288, 373] on input "text" at bounding box center [351, 376] width 308 height 35
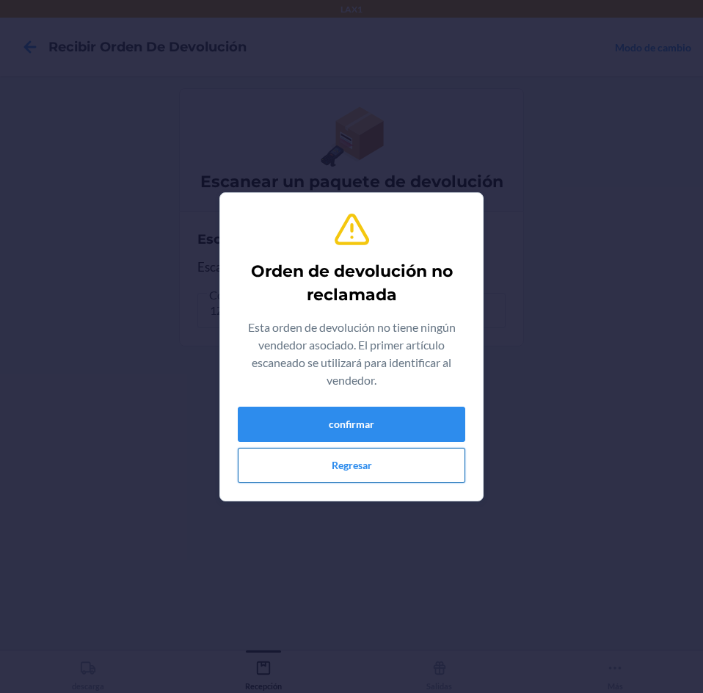
click at [360, 467] on button "Regresar" at bounding box center [351, 465] width 227 height 35
click at [290, 418] on button "confirmar" at bounding box center [351, 424] width 227 height 35
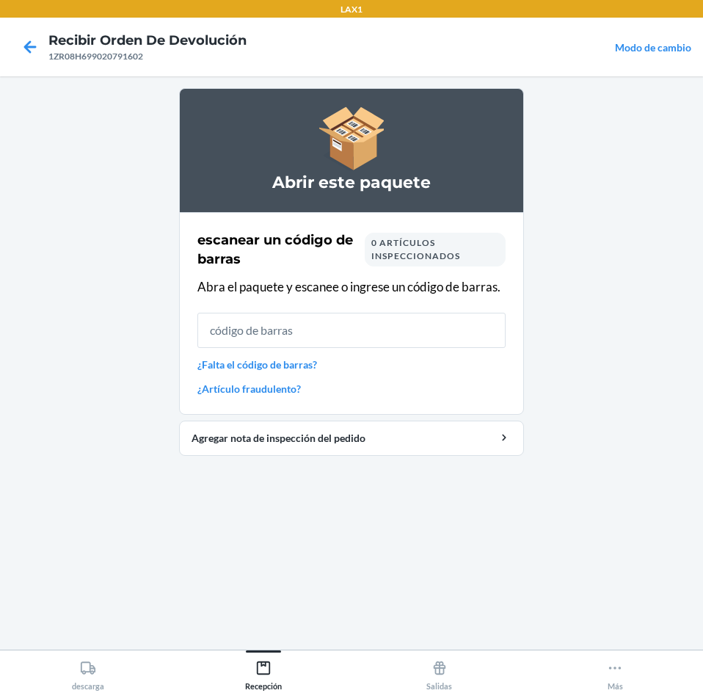
click at [300, 321] on input "text" at bounding box center [351, 330] width 308 height 35
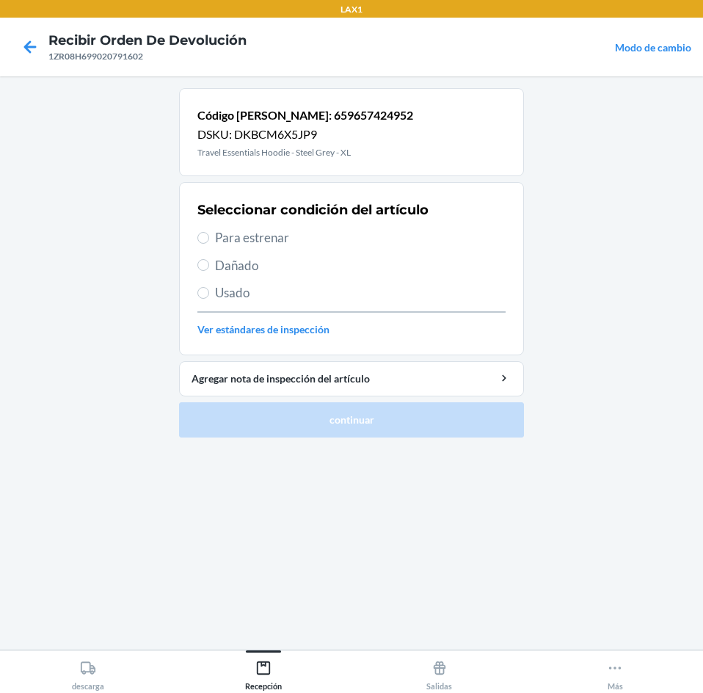
click at [276, 236] on span "Para estrenar" at bounding box center [360, 237] width 291 height 19
click at [209, 236] on input "Para estrenar" at bounding box center [203, 238] width 12 height 12
radio input "true"
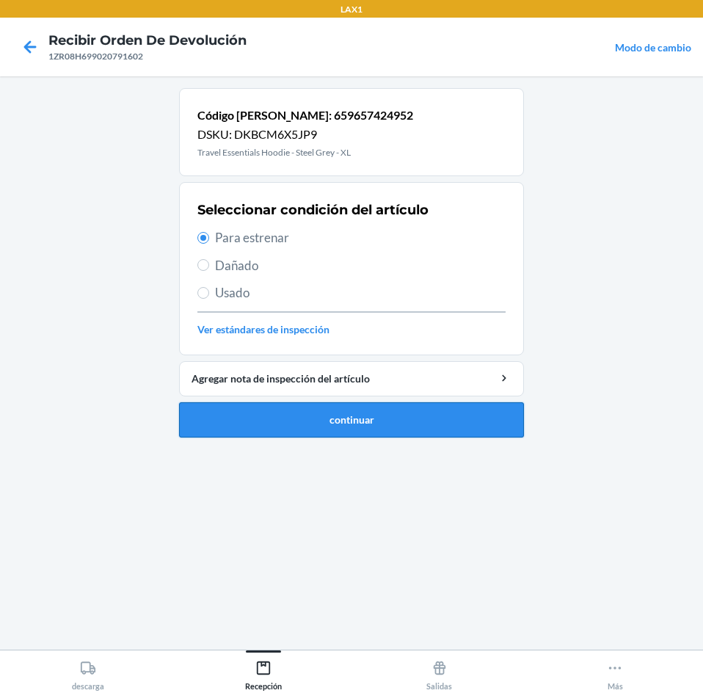
drag, startPoint x: 284, startPoint y: 419, endPoint x: 285, endPoint y: 356, distance: 63.1
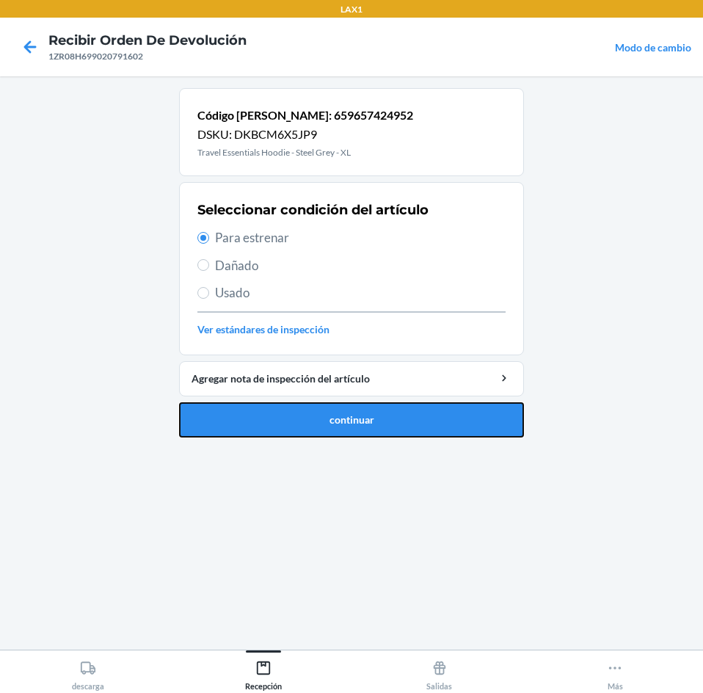
click at [283, 414] on button "continuar" at bounding box center [351, 419] width 345 height 35
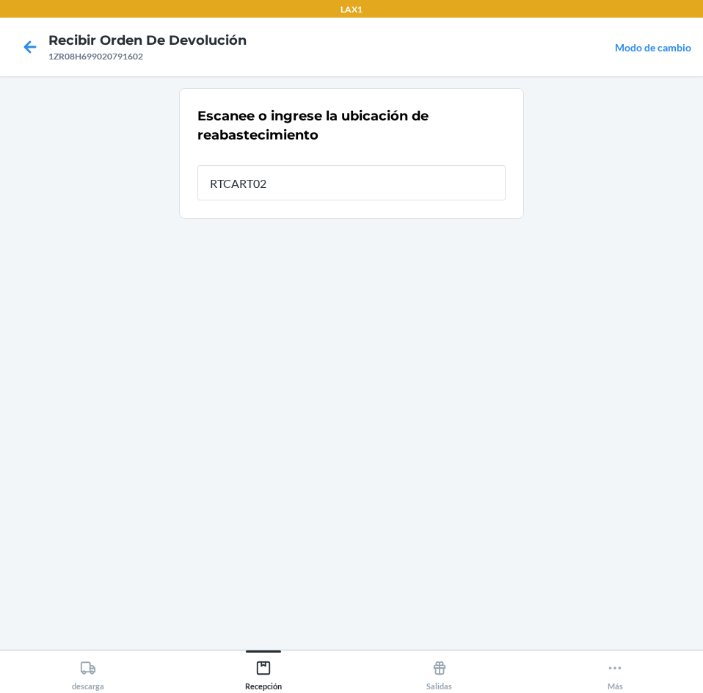
type input "RTCART025"
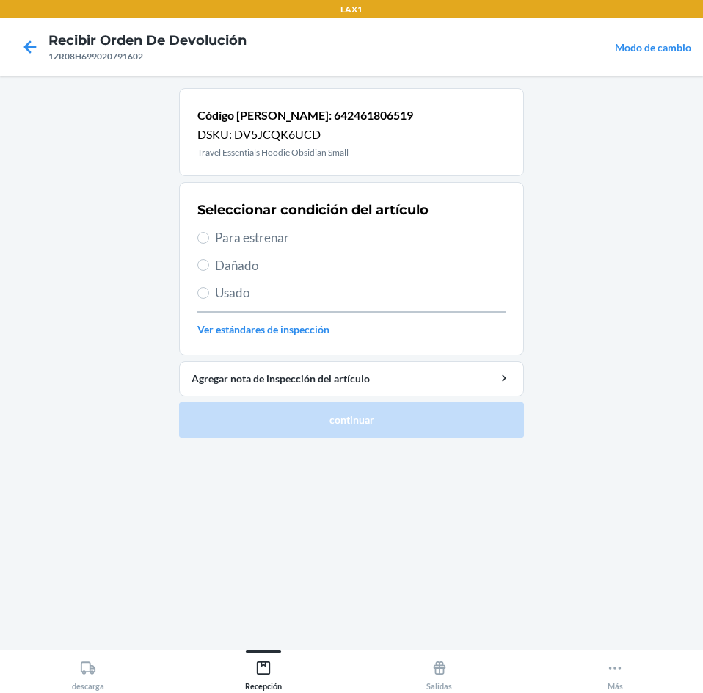
click at [228, 238] on span "Para estrenar" at bounding box center [360, 237] width 291 height 19
click at [209, 238] on input "Para estrenar" at bounding box center [203, 238] width 12 height 12
radio input "true"
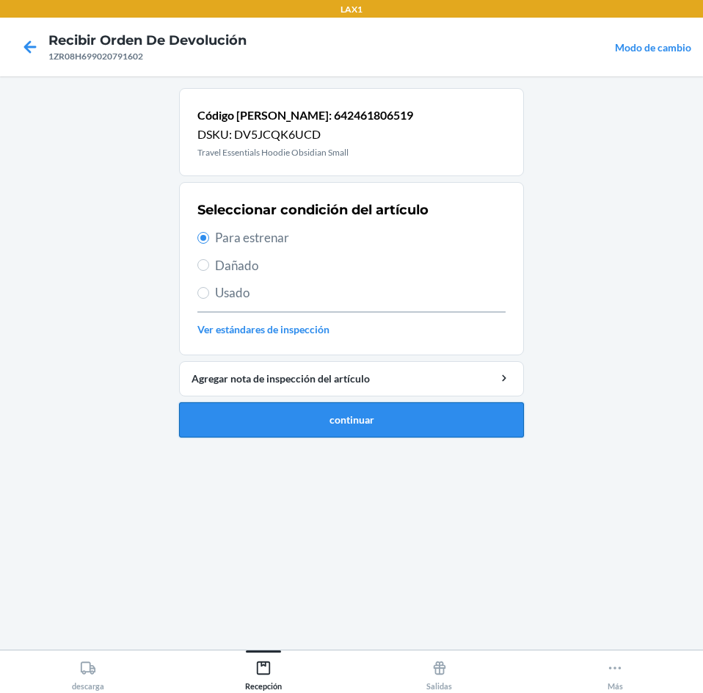
click at [279, 422] on button "continuar" at bounding box center [351, 419] width 345 height 35
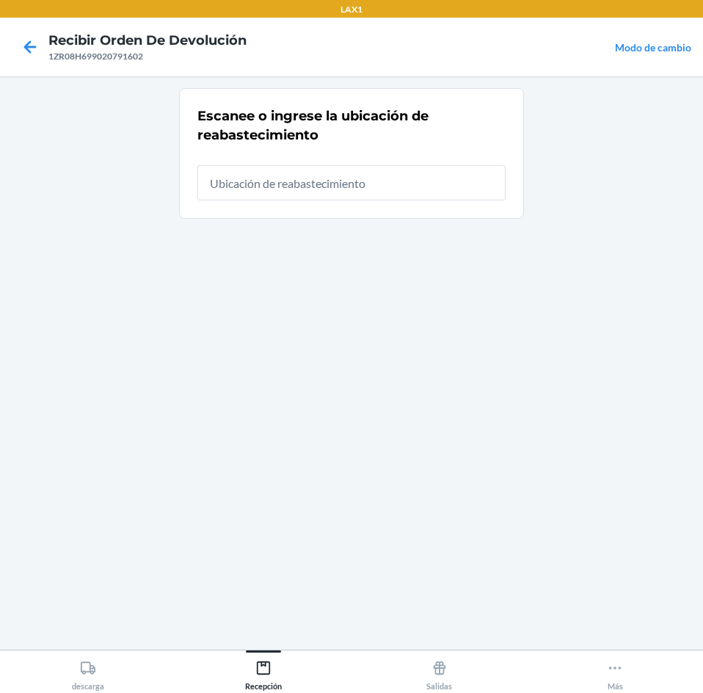
click at [284, 179] on input "text" at bounding box center [351, 182] width 308 height 35
type input "RTCART025"
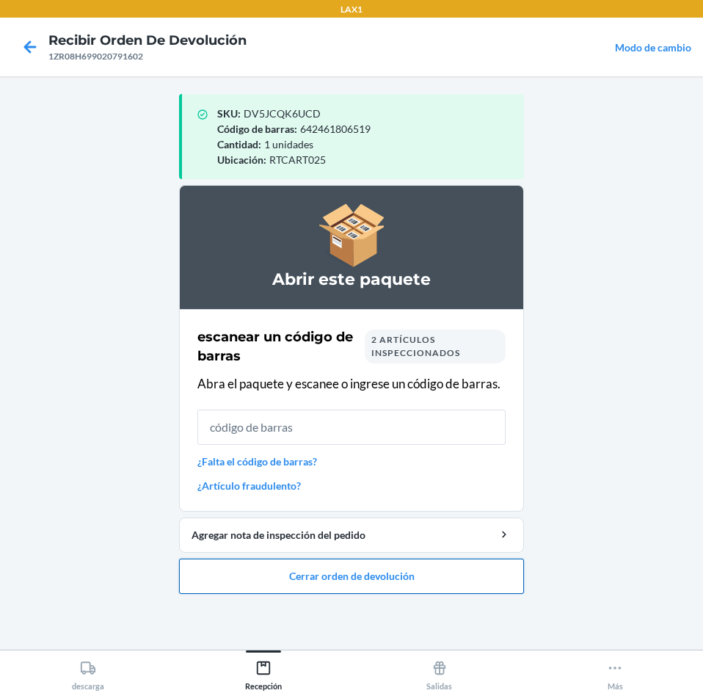
click at [310, 576] on button "Cerrar orden de devolución" at bounding box center [351, 575] width 345 height 35
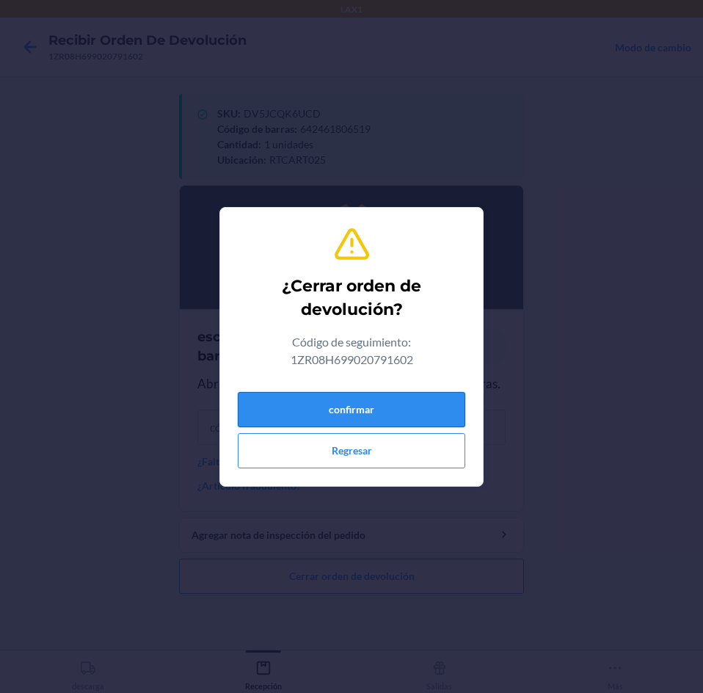
click at [340, 416] on button "confirmar" at bounding box center [351, 409] width 227 height 35
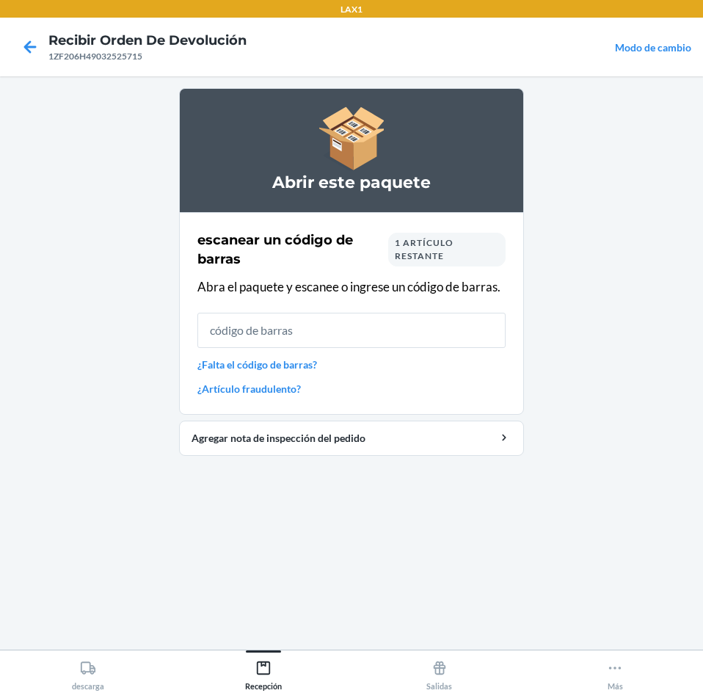
drag, startPoint x: 74, startPoint y: 472, endPoint x: 84, endPoint y: 458, distance: 17.3
click at [74, 472] on main "Abrir este paquete escanear un código [PERSON_NAME] 1 artículo restante Abra el…" at bounding box center [351, 362] width 703 height 573
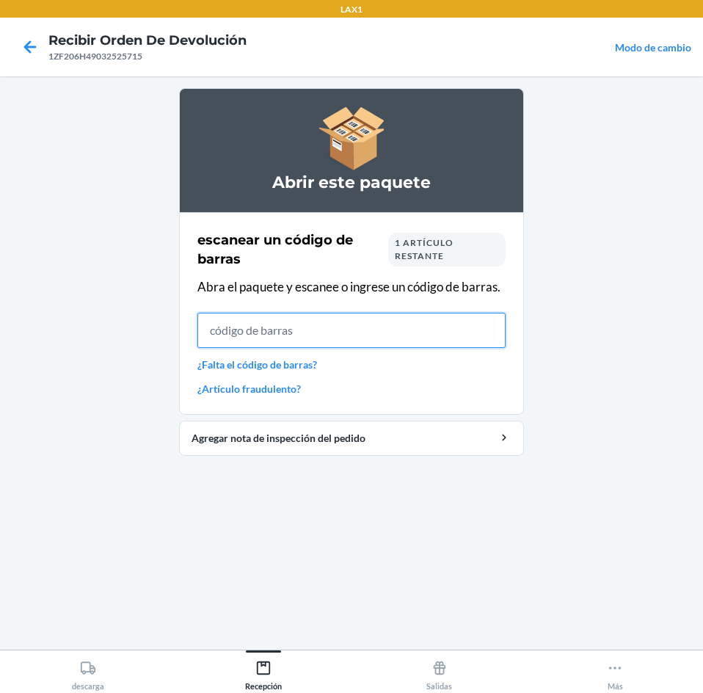
click at [473, 326] on input "text" at bounding box center [351, 330] width 308 height 35
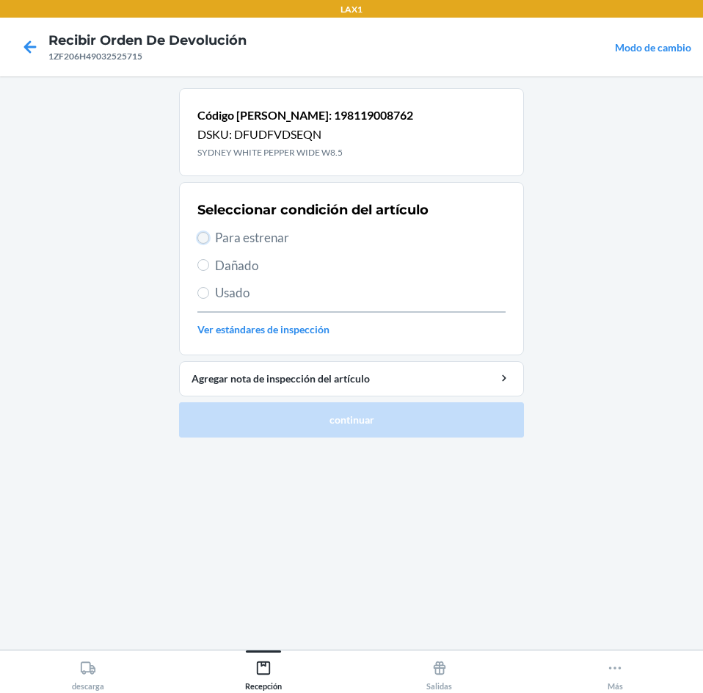
click at [206, 234] on input "Para estrenar" at bounding box center [203, 238] width 12 height 12
radio input "true"
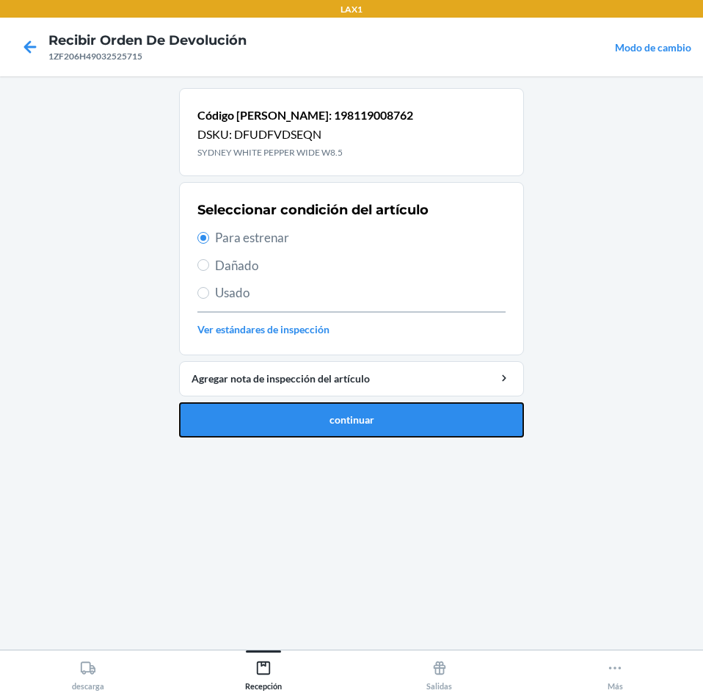
drag, startPoint x: 289, startPoint y: 435, endPoint x: 288, endPoint y: 415, distance: 19.9
click at [289, 431] on button "continuar" at bounding box center [351, 419] width 345 height 35
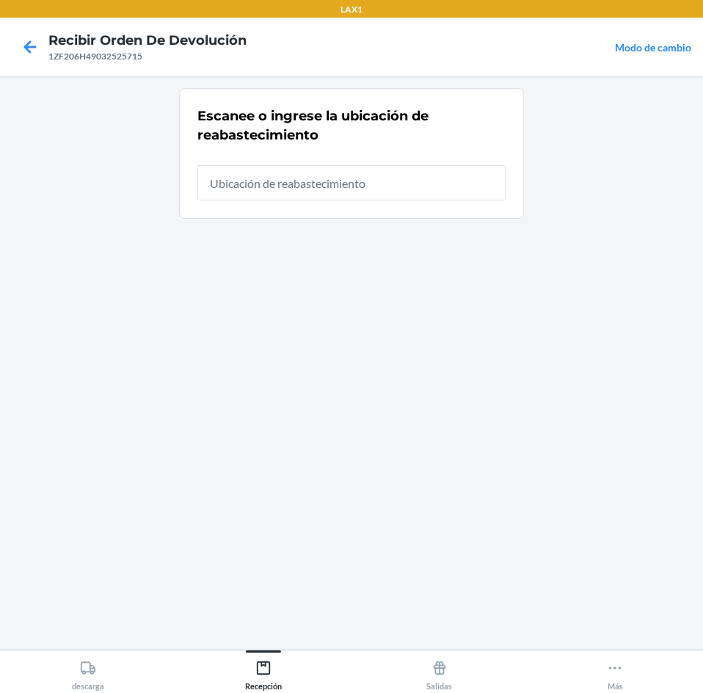
click at [319, 186] on input "text" at bounding box center [351, 182] width 308 height 35
type input "RTCART025"
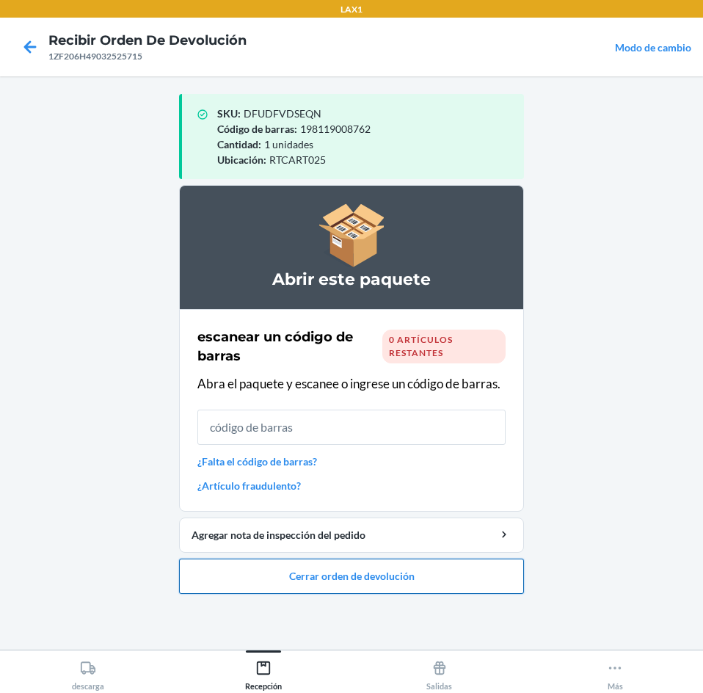
click at [404, 566] on button "Cerrar orden de devolución" at bounding box center [351, 575] width 345 height 35
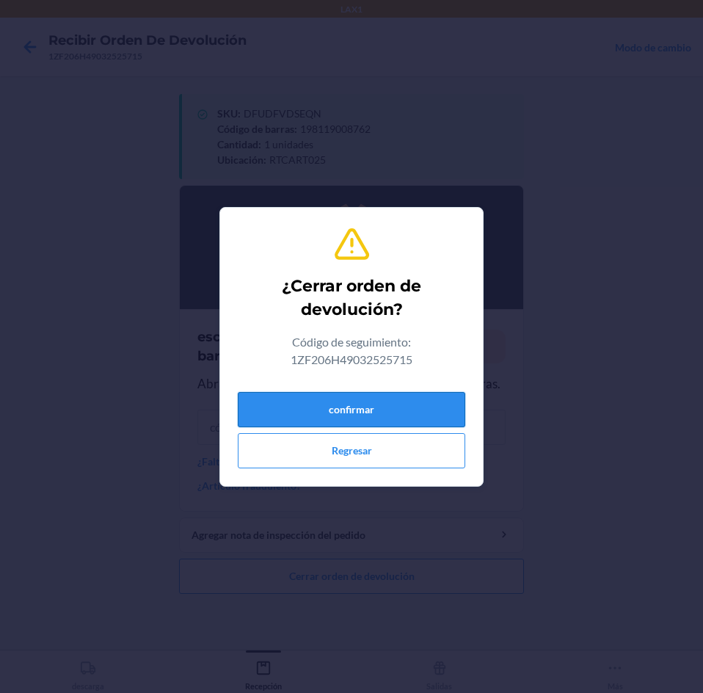
click at [415, 413] on button "confirmar" at bounding box center [351, 409] width 227 height 35
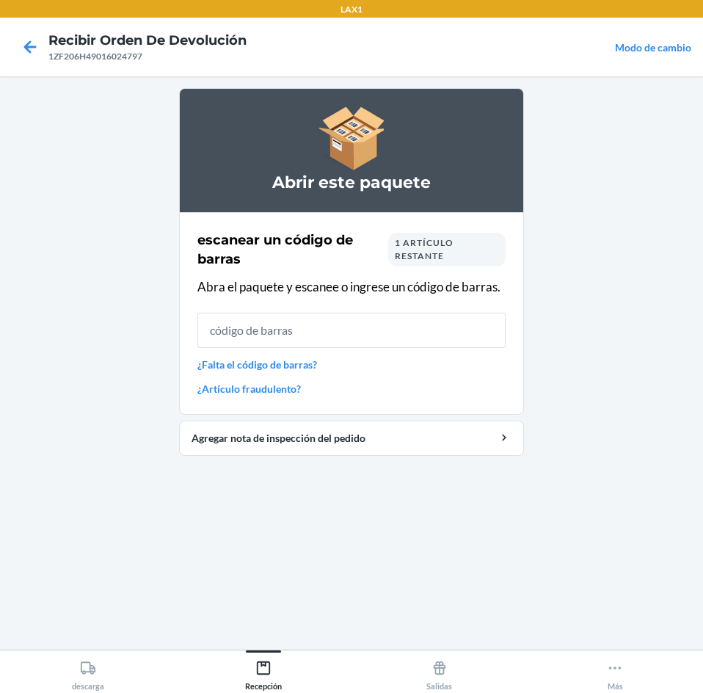
click at [110, 445] on main "Abrir este paquete escanear un código [PERSON_NAME] 1 artículo restante Abra el…" at bounding box center [351, 362] width 703 height 573
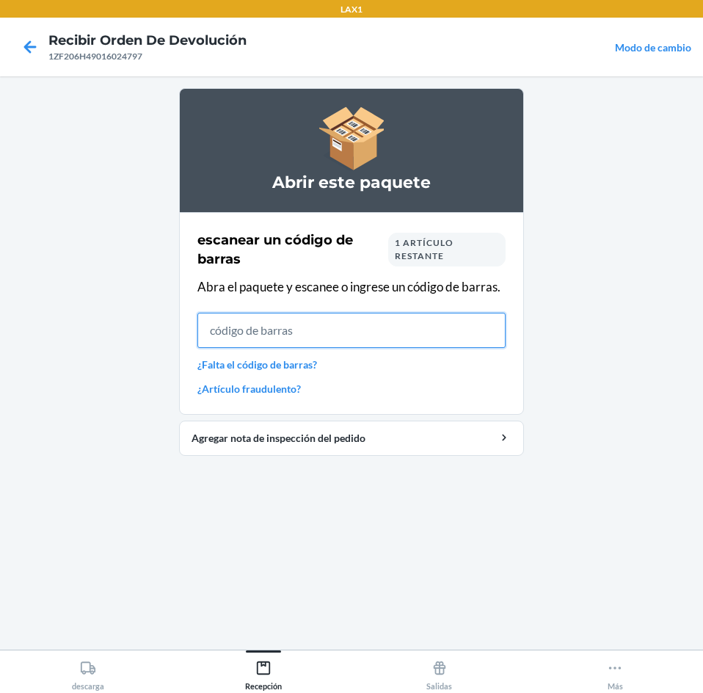
click at [245, 342] on input "text" at bounding box center [351, 330] width 308 height 35
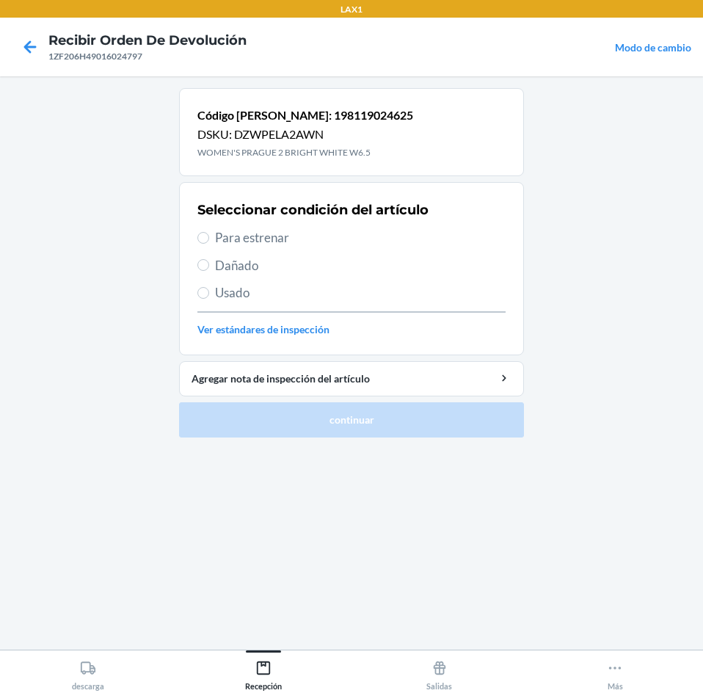
click at [212, 233] on label "Para estrenar" at bounding box center [351, 237] width 308 height 19
click at [209, 233] on input "Para estrenar" at bounding box center [203, 238] width 12 height 12
radio input "true"
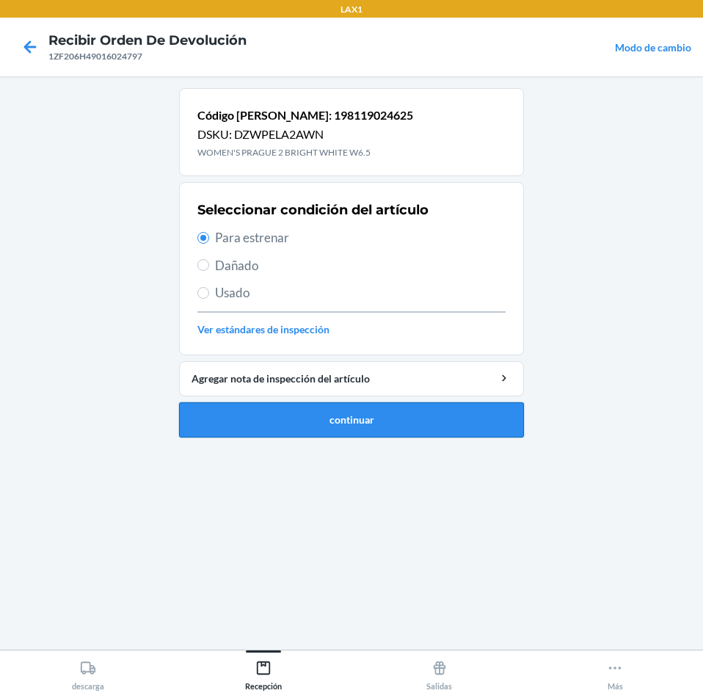
drag, startPoint x: 240, startPoint y: 441, endPoint x: 240, endPoint y: 431, distance: 10.3
click at [240, 431] on ol "Código [PERSON_NAME]: 198119024625 DSKU: DZWPELA2AWN WOMEN'S PRAGUE 2 BRIGHT [P…" at bounding box center [351, 268] width 345 height 361
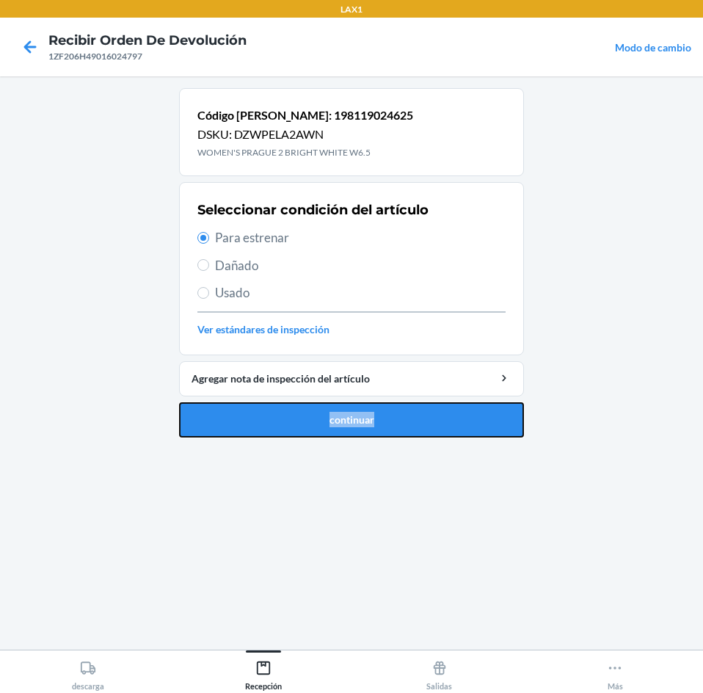
drag, startPoint x: 240, startPoint y: 431, endPoint x: 239, endPoint y: 371, distance: 59.4
click at [240, 430] on button "continuar" at bounding box center [351, 419] width 345 height 35
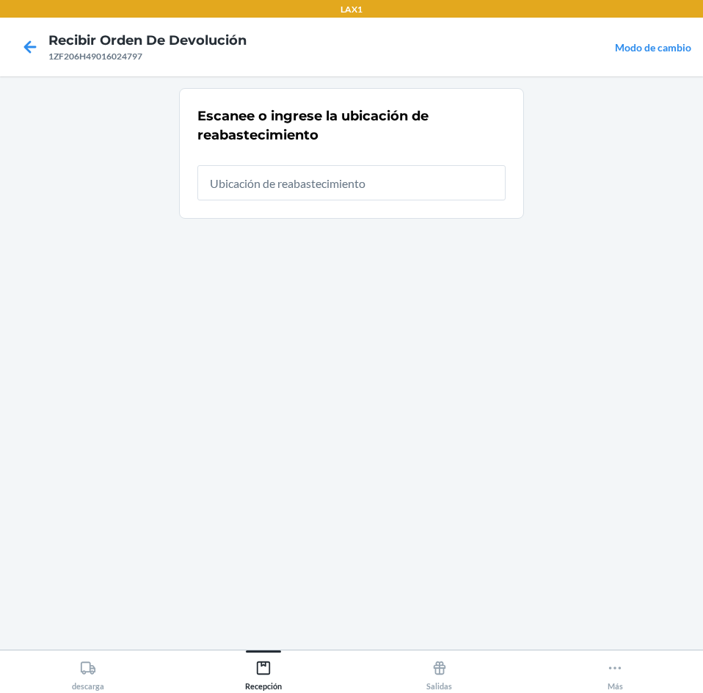
click at [291, 197] on input "text" at bounding box center [351, 182] width 308 height 35
type input "RTCART025"
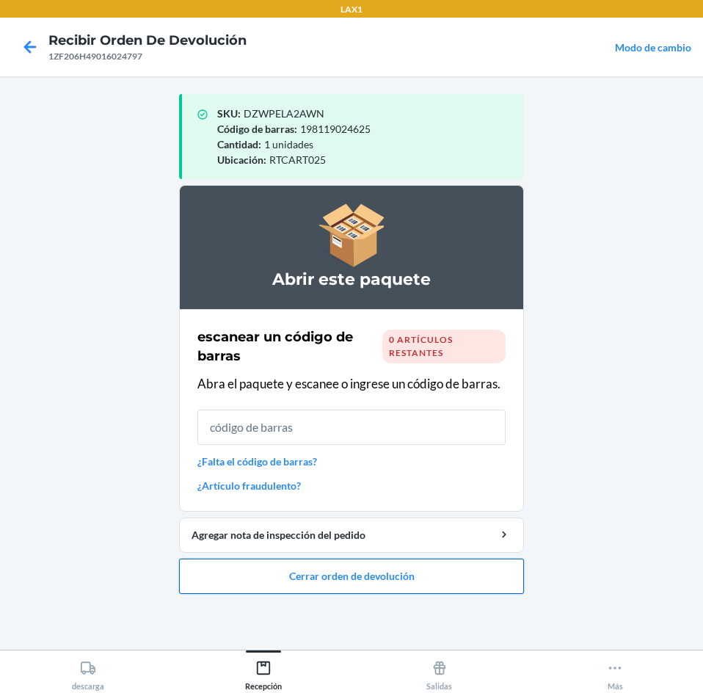
click at [376, 572] on button "Cerrar orden de devolución" at bounding box center [351, 575] width 345 height 35
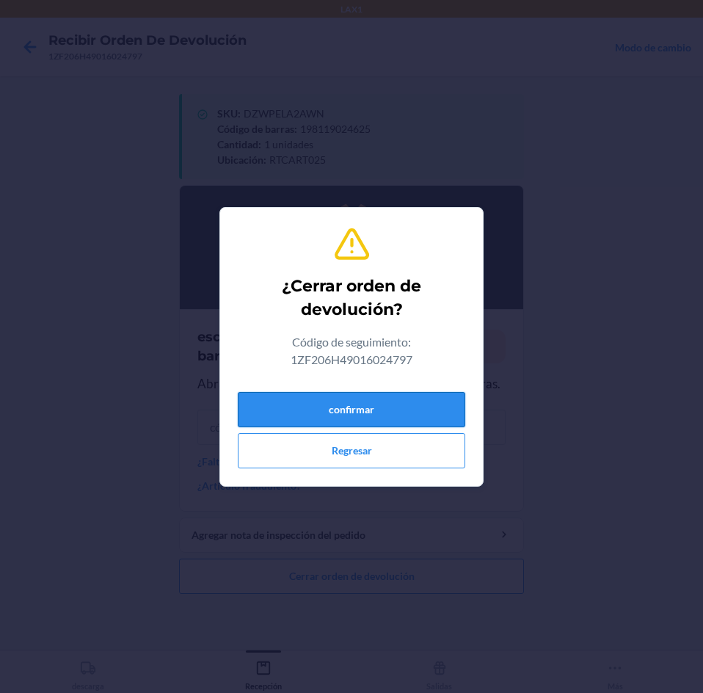
click at [403, 404] on button "confirmar" at bounding box center [351, 409] width 227 height 35
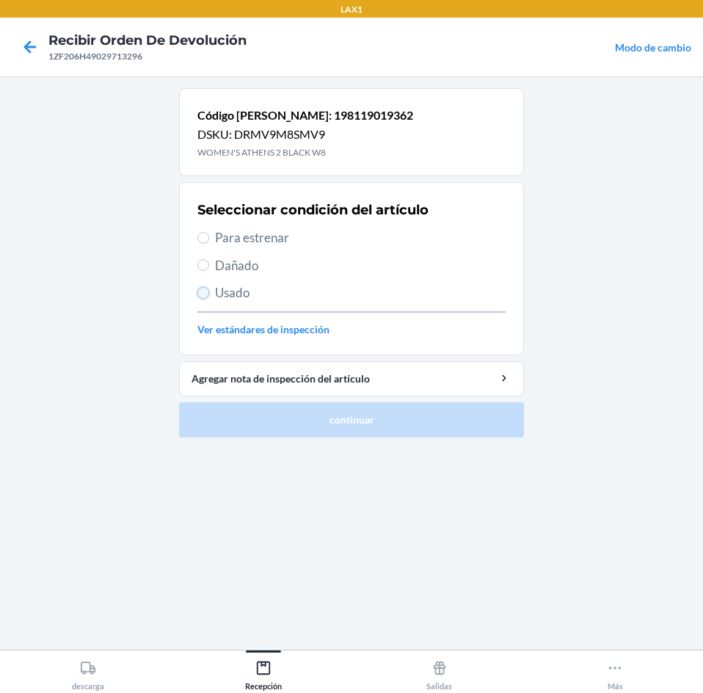
click at [203, 290] on input "Usado" at bounding box center [203, 293] width 12 height 12
radio input "true"
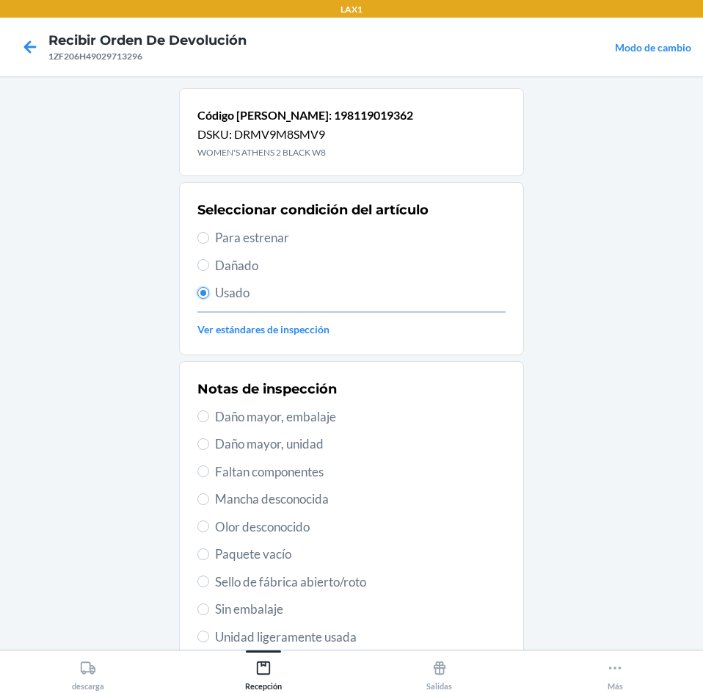
scroll to position [73, 0]
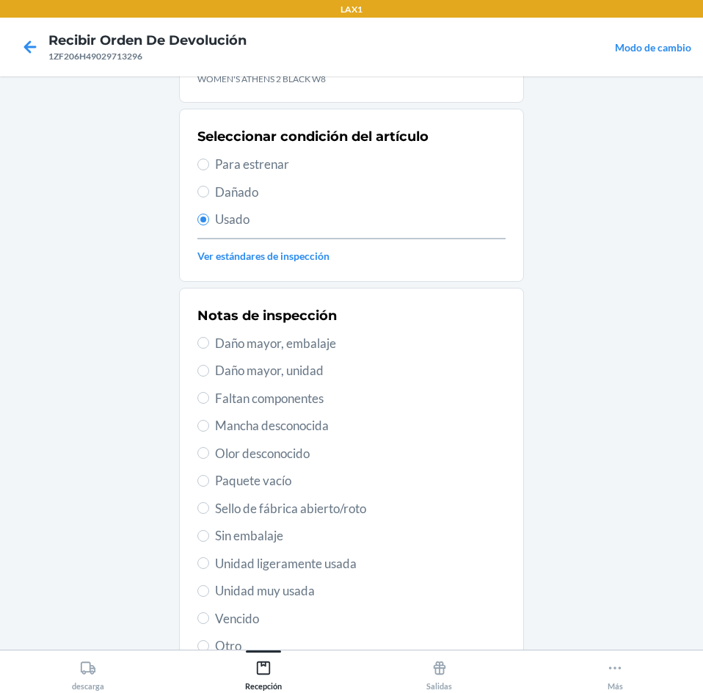
click at [336, 564] on span "Unidad ligeramente usada" at bounding box center [360, 563] width 291 height 19
click at [209, 564] on input "Unidad ligeramente usada" at bounding box center [203, 563] width 12 height 12
radio input "true"
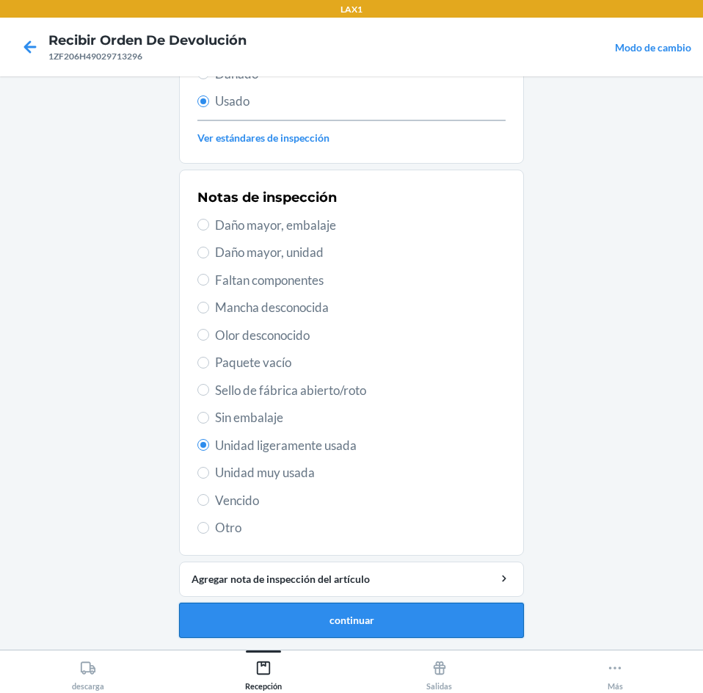
click at [347, 613] on button "continuar" at bounding box center [351, 619] width 345 height 35
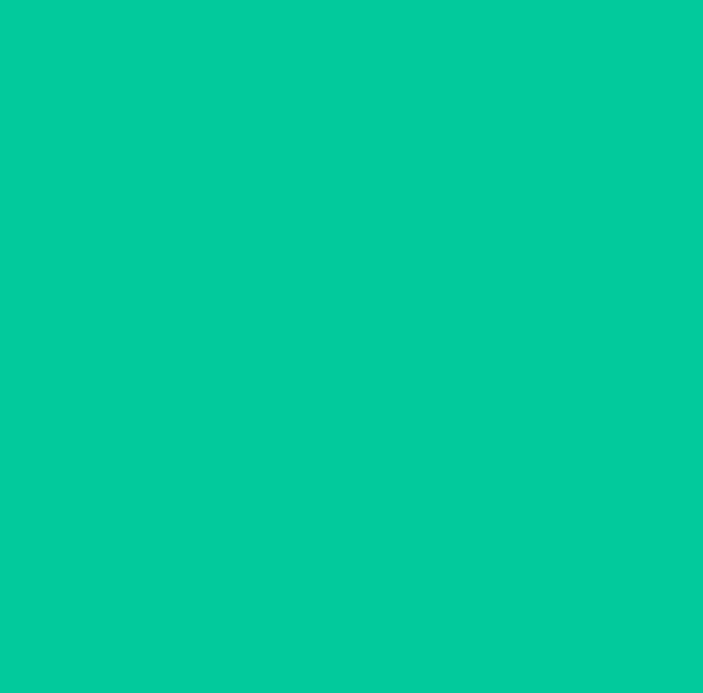
scroll to position [0, 0]
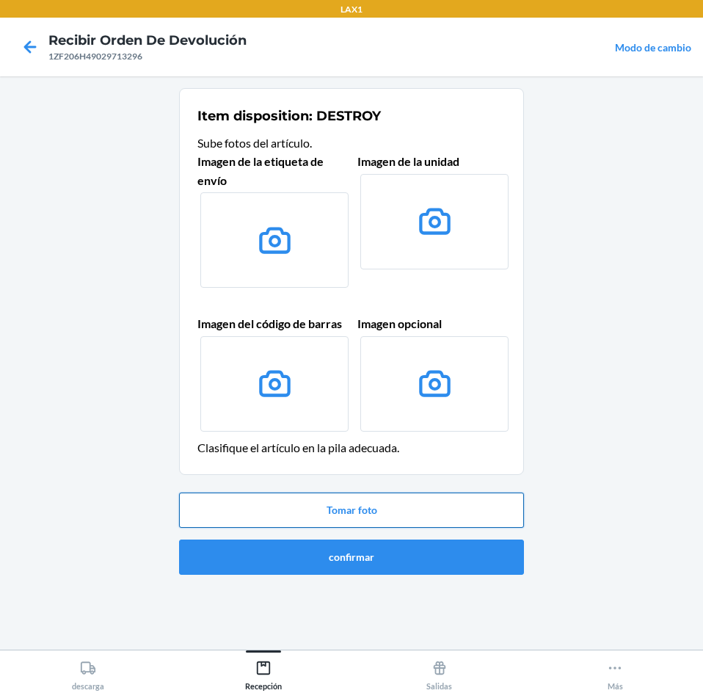
click at [309, 515] on button "Tomar foto" at bounding box center [351, 509] width 345 height 35
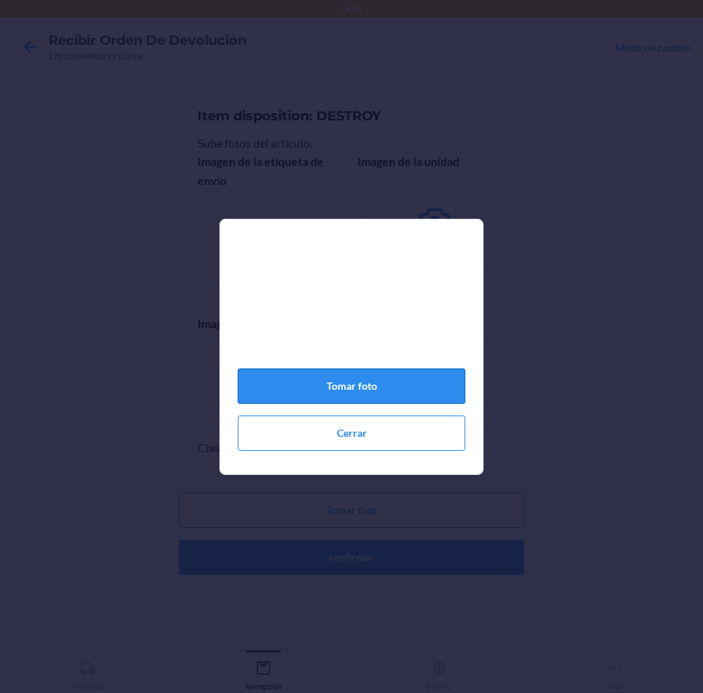
click at [387, 395] on button "Tomar foto" at bounding box center [351, 385] width 227 height 35
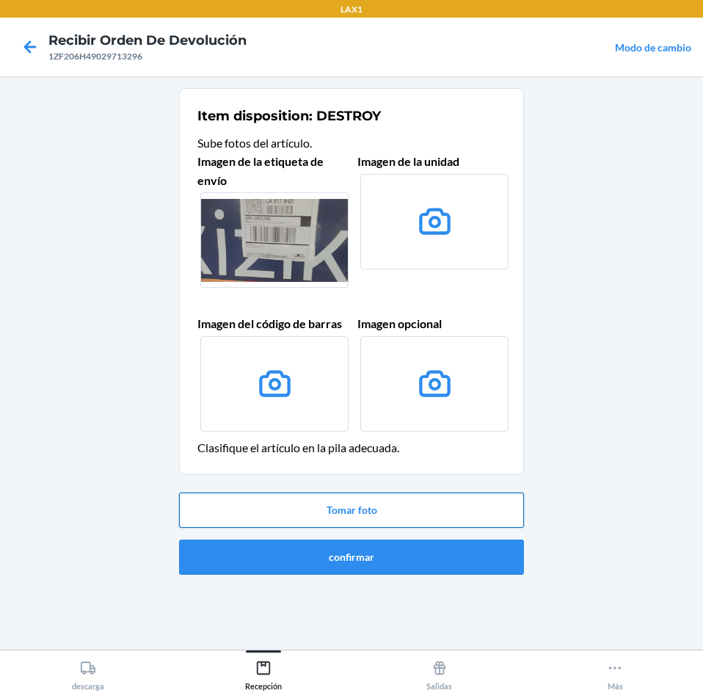
click at [391, 508] on button "Tomar foto" at bounding box center [351, 509] width 345 height 35
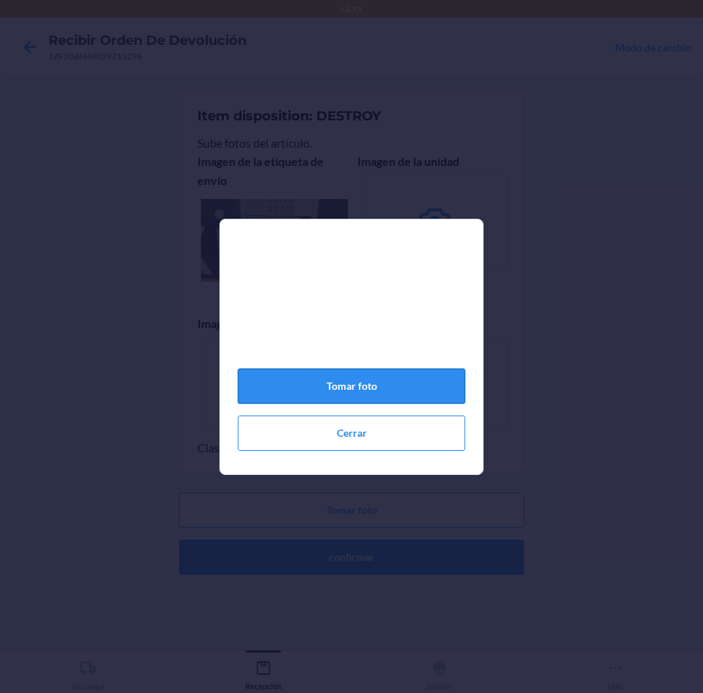
click at [388, 390] on button "Tomar foto" at bounding box center [351, 385] width 227 height 35
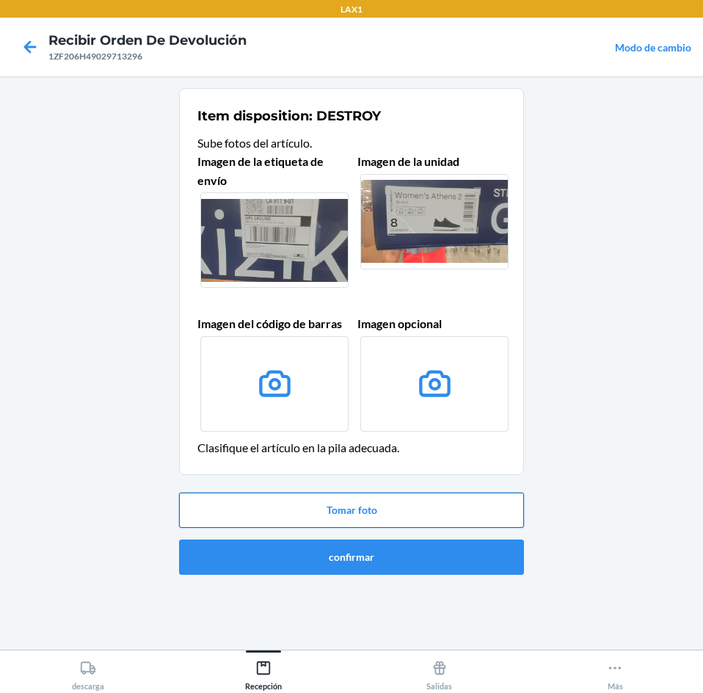
click at [360, 503] on button "Tomar foto" at bounding box center [351, 509] width 345 height 35
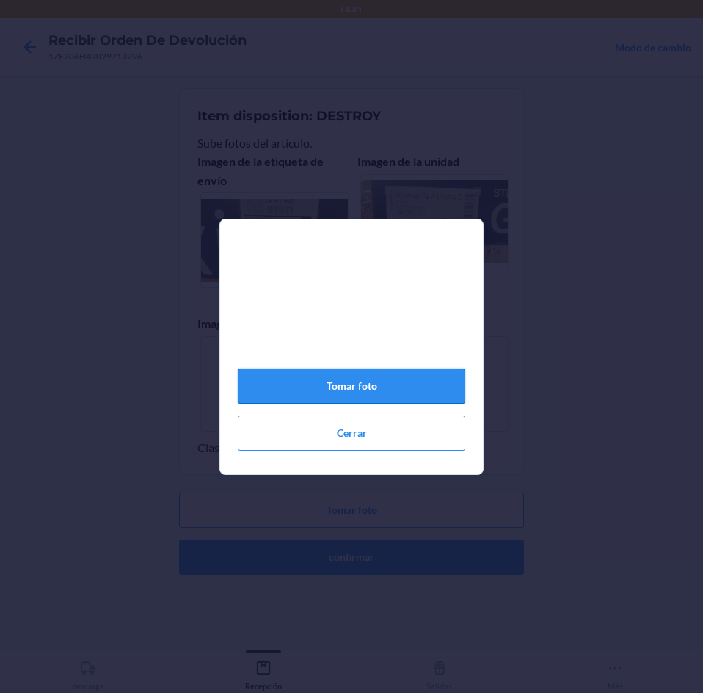
click at [351, 390] on button "Tomar foto" at bounding box center [351, 385] width 227 height 35
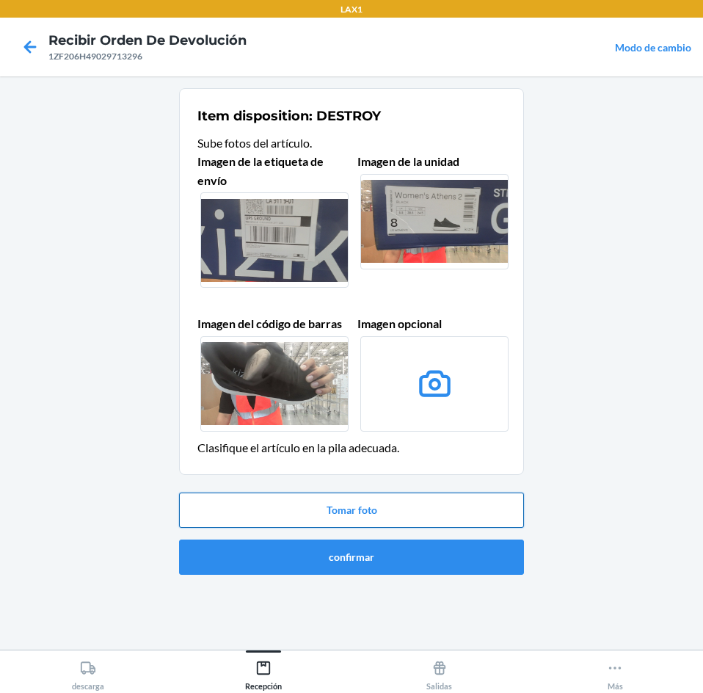
click at [384, 498] on button "Tomar foto" at bounding box center [351, 509] width 345 height 35
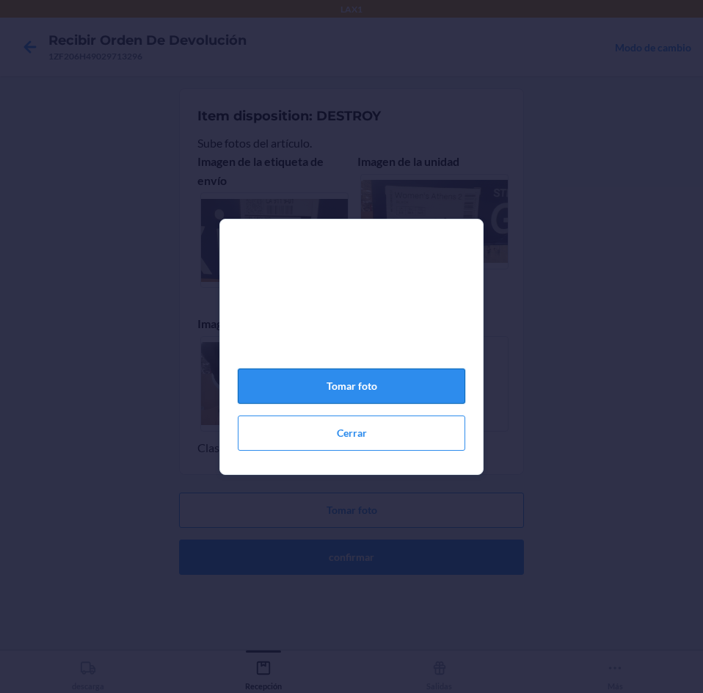
click at [392, 389] on button "Tomar foto" at bounding box center [351, 385] width 227 height 35
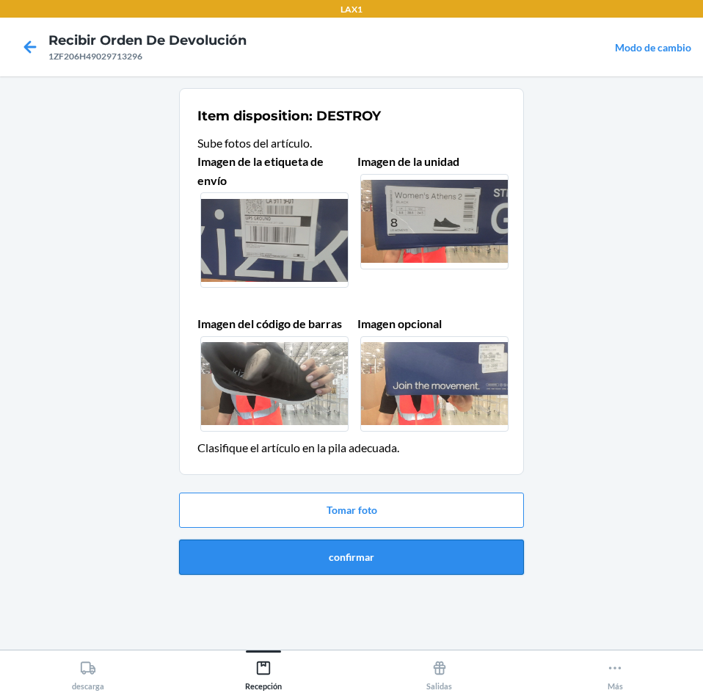
click at [359, 553] on button "confirmar" at bounding box center [351, 556] width 345 height 35
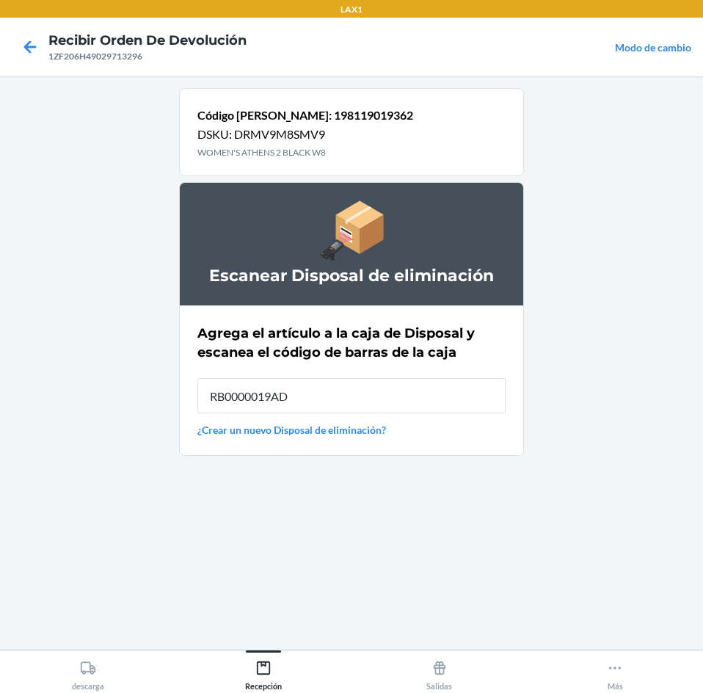
type input "RB0000019AD"
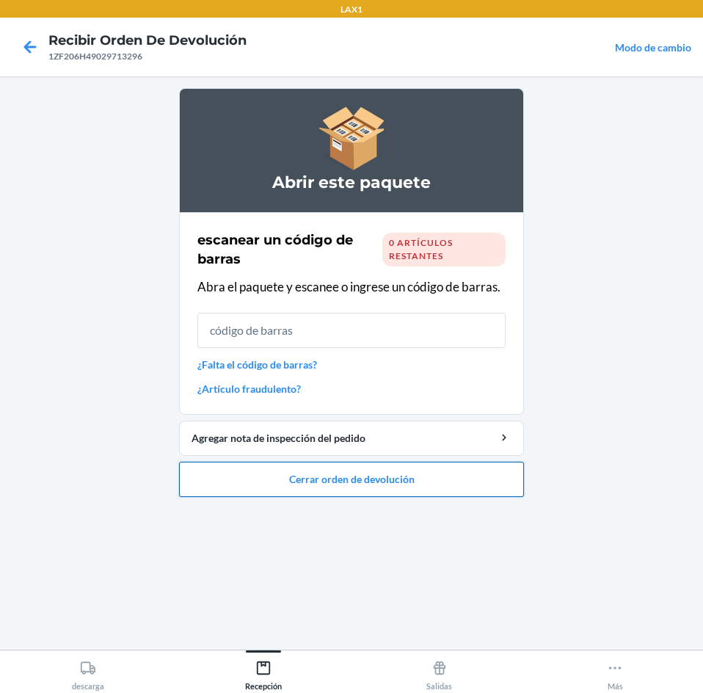
click at [343, 480] on button "Cerrar orden de devolución" at bounding box center [351, 479] width 345 height 35
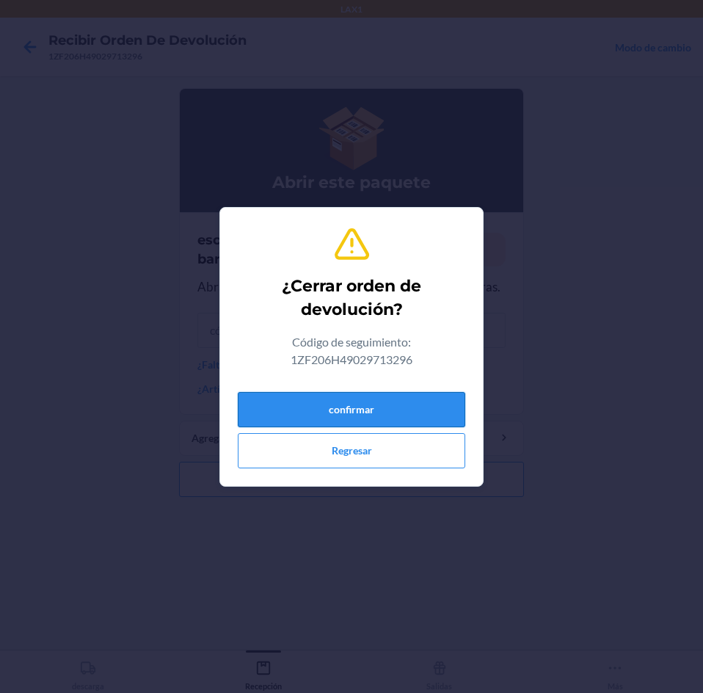
click at [355, 401] on button "confirmar" at bounding box center [351, 409] width 227 height 35
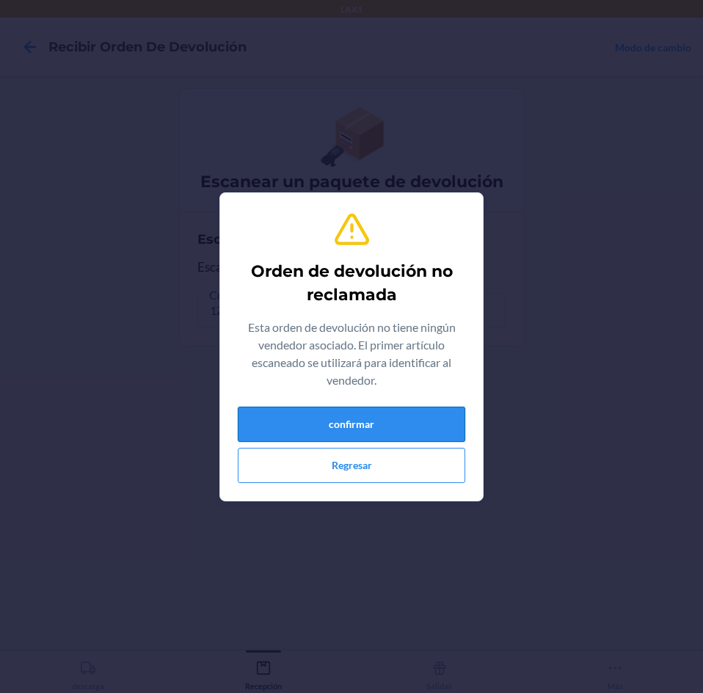
click at [371, 434] on button "confirmar" at bounding box center [351, 424] width 227 height 35
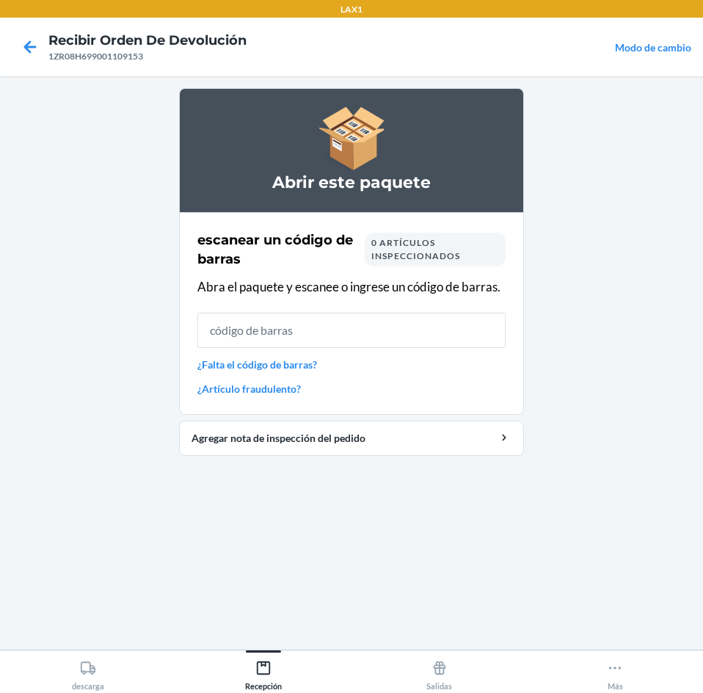
click at [409, 331] on input "text" at bounding box center [351, 330] width 308 height 35
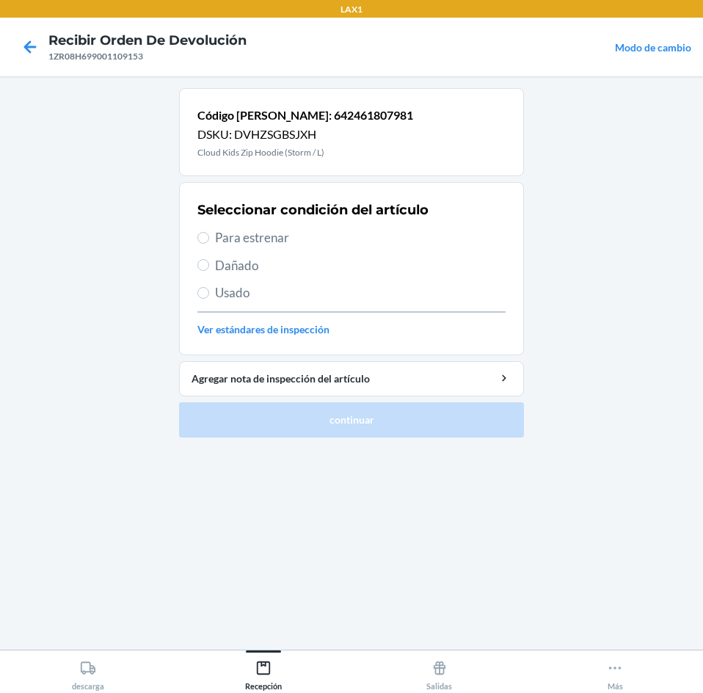
click at [273, 233] on span "Para estrenar" at bounding box center [360, 237] width 291 height 19
click at [209, 233] on input "Para estrenar" at bounding box center [203, 238] width 12 height 12
radio input "true"
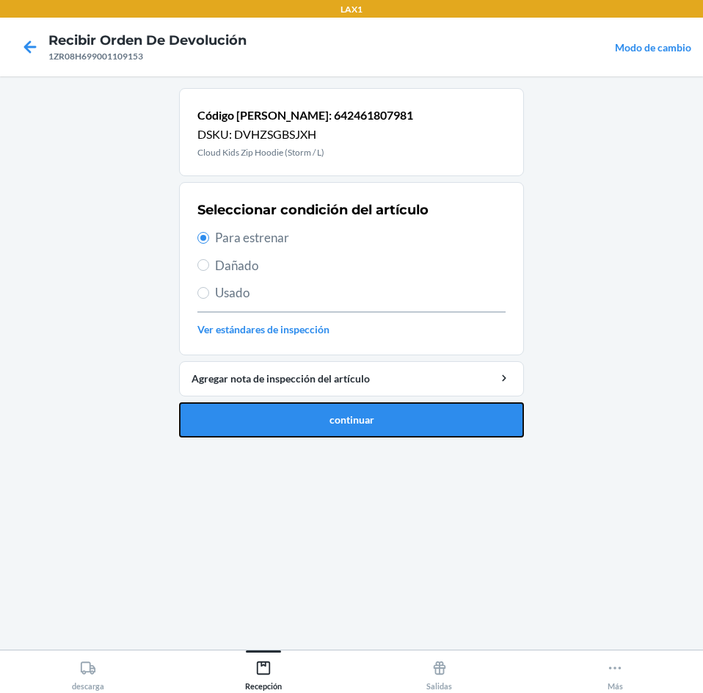
drag, startPoint x: 321, startPoint y: 429, endPoint x: 335, endPoint y: 399, distance: 32.9
click at [327, 421] on button "continuar" at bounding box center [351, 419] width 345 height 35
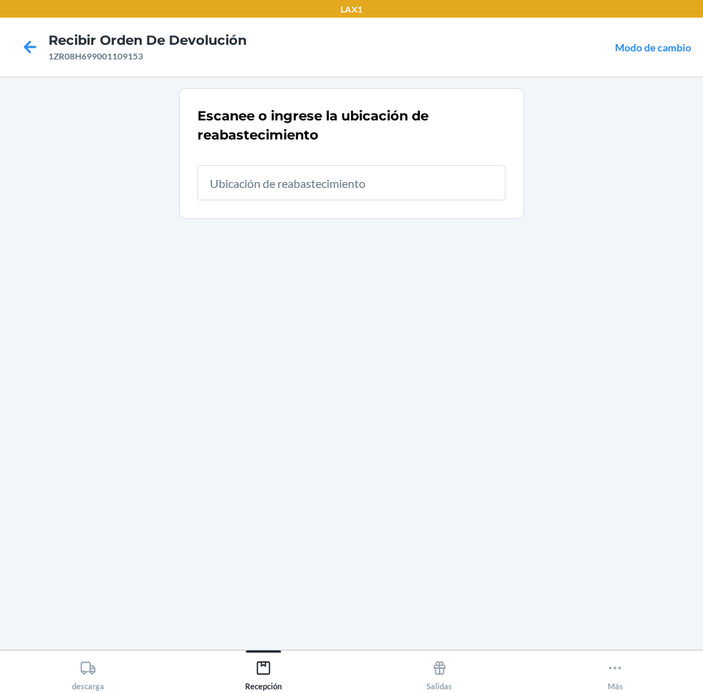
click at [351, 181] on input "text" at bounding box center [351, 182] width 308 height 35
type input "RTCART025"
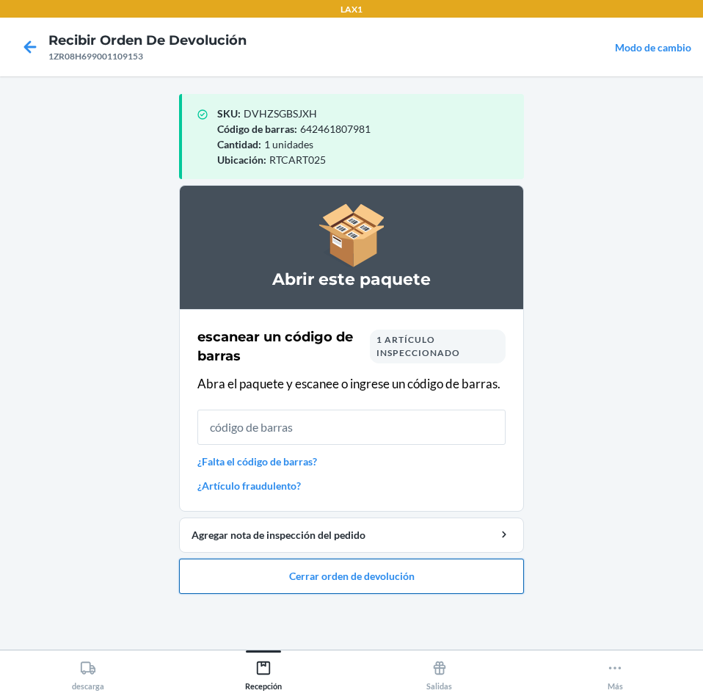
click at [335, 567] on button "Cerrar orden de devolución" at bounding box center [351, 575] width 345 height 35
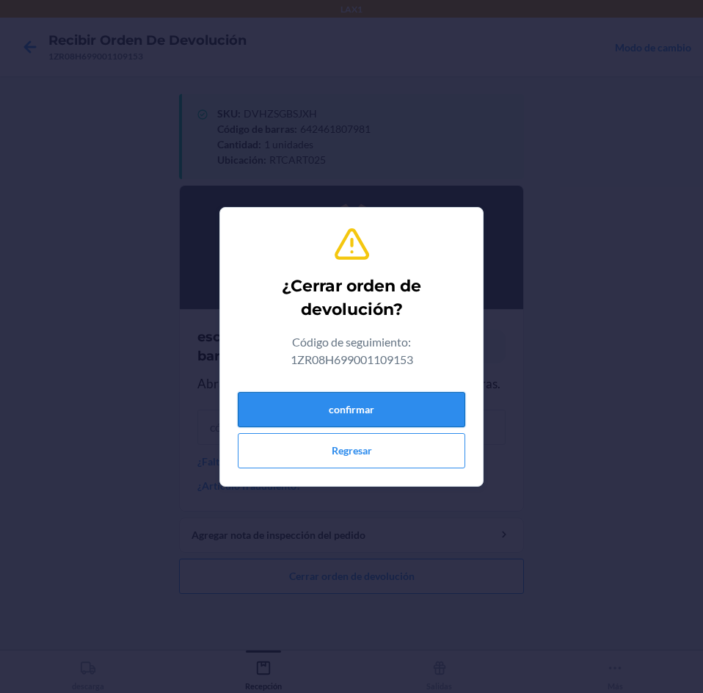
click at [347, 410] on button "confirmar" at bounding box center [351, 409] width 227 height 35
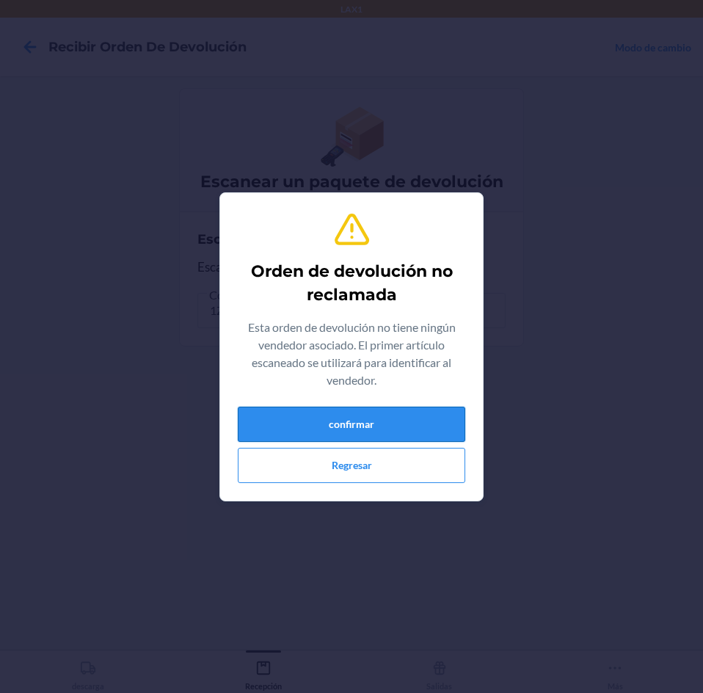
drag, startPoint x: 354, startPoint y: 405, endPoint x: 357, endPoint y: 412, distance: 7.7
click at [357, 412] on div "Orden de devolución no reclamada Esta orden de devolución no tiene ningún vende…" at bounding box center [351, 347] width 227 height 284
click at [357, 415] on button "confirmar" at bounding box center [351, 424] width 227 height 35
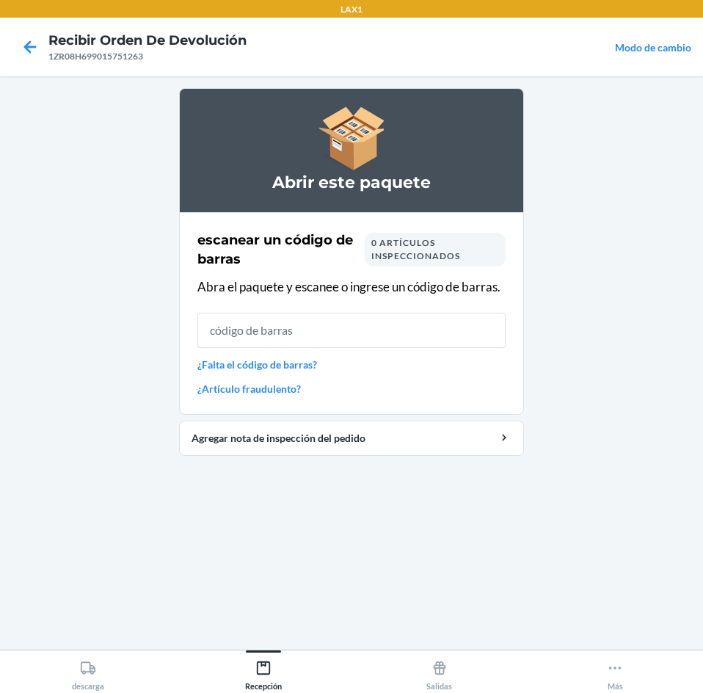
click at [351, 322] on input "text" at bounding box center [351, 330] width 308 height 35
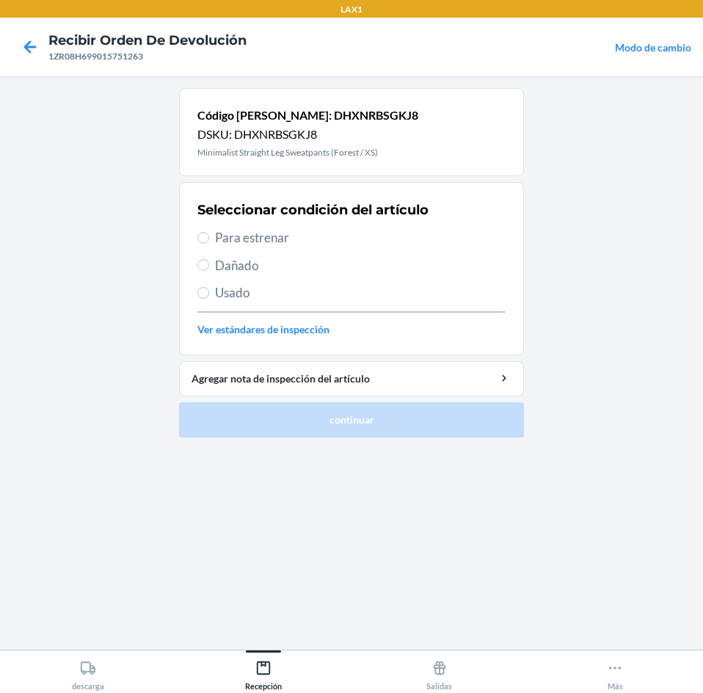
click at [296, 246] on span "Para estrenar" at bounding box center [360, 237] width 291 height 19
click at [209, 244] on input "Para estrenar" at bounding box center [203, 238] width 12 height 12
radio input "true"
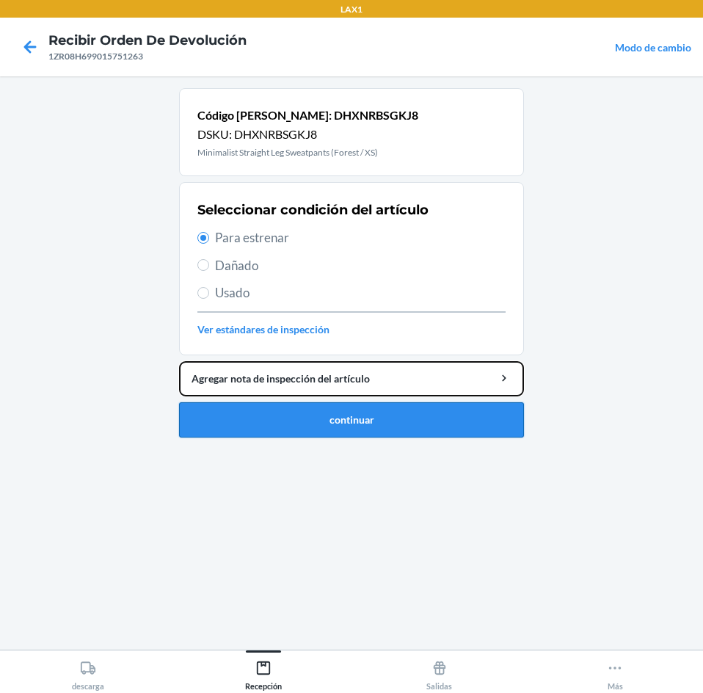
drag, startPoint x: 307, startPoint y: 393, endPoint x: 307, endPoint y: 409, distance: 16.2
click at [307, 409] on li "Código [PERSON_NAME]: DHXNRBSGKJ8 DSKU: DHXNRBSGKJ8 Minimalist Straight Leg Swe…" at bounding box center [351, 262] width 345 height 349
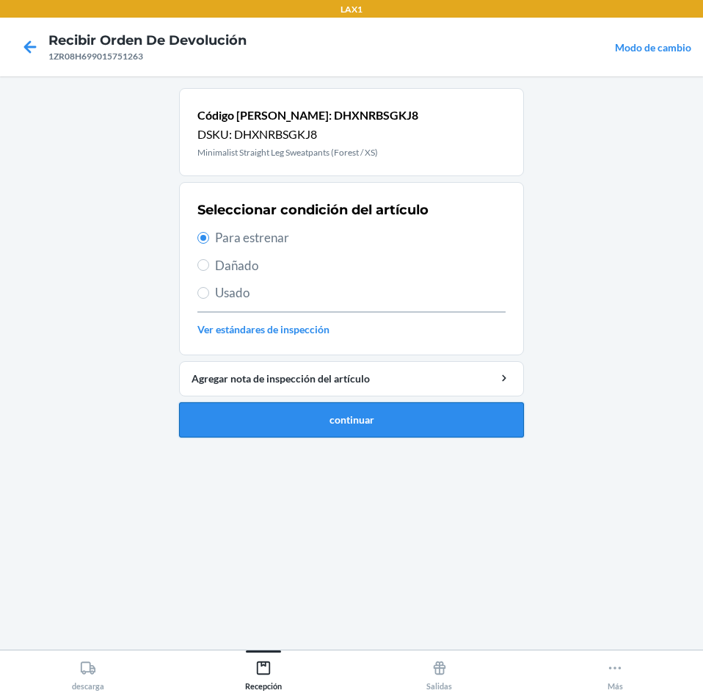
click at [307, 409] on button "continuar" at bounding box center [351, 419] width 345 height 35
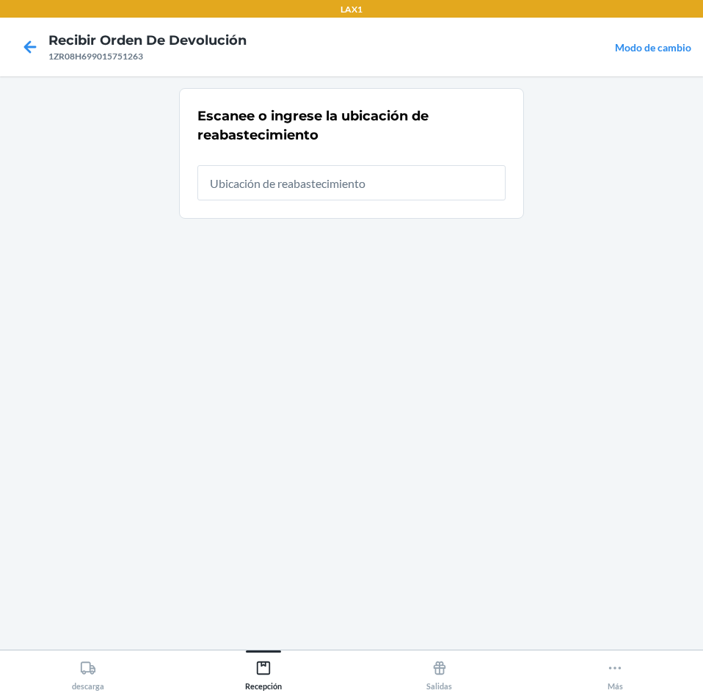
click at [310, 181] on input "text" at bounding box center [351, 182] width 308 height 35
type input "RTCART025"
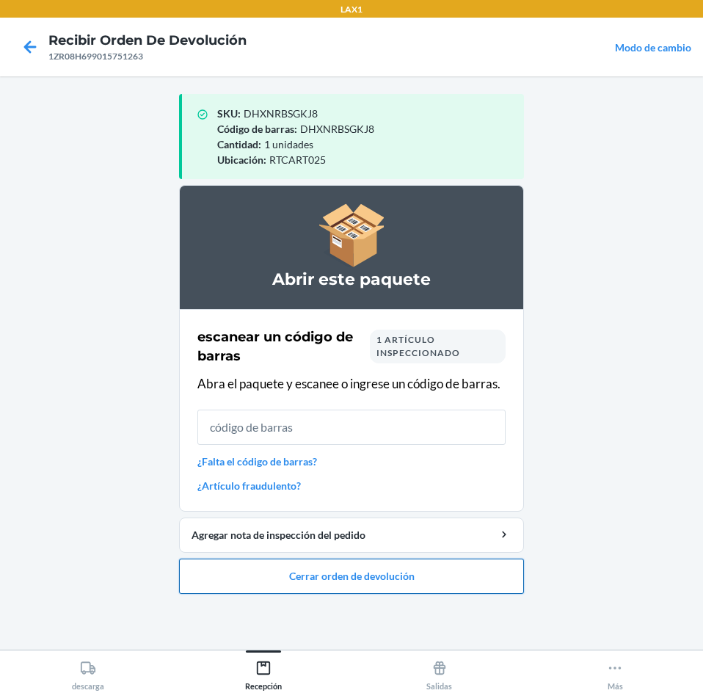
drag, startPoint x: 335, startPoint y: 571, endPoint x: 343, endPoint y: 558, distance: 15.1
click at [343, 558] on button "Cerrar orden de devolución" at bounding box center [351, 575] width 345 height 35
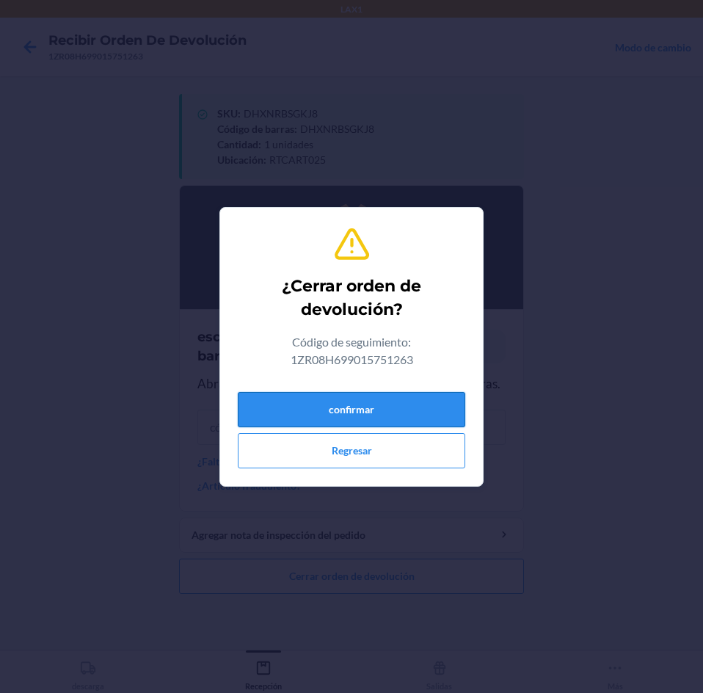
click at [332, 405] on button "confirmar" at bounding box center [351, 409] width 227 height 35
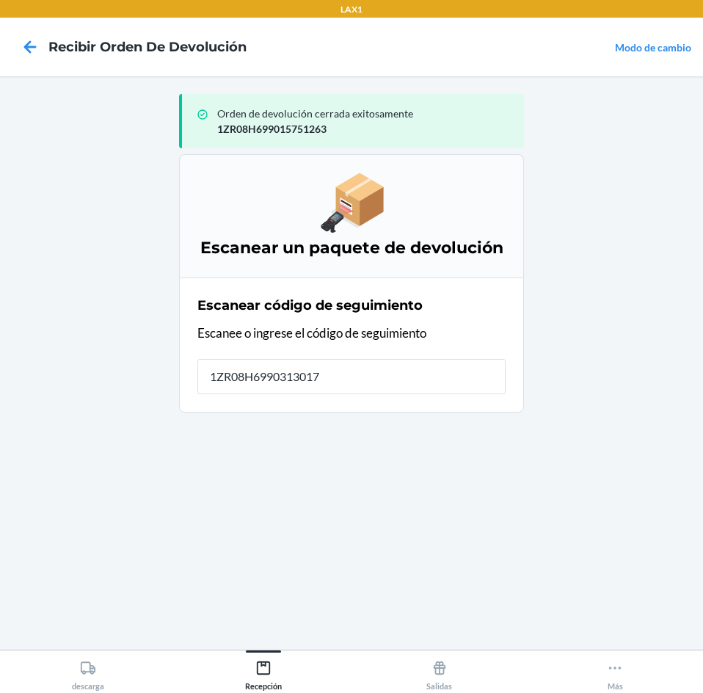
type input "[US_VEHICLE_IDENTIFICATION_NUMBER]"
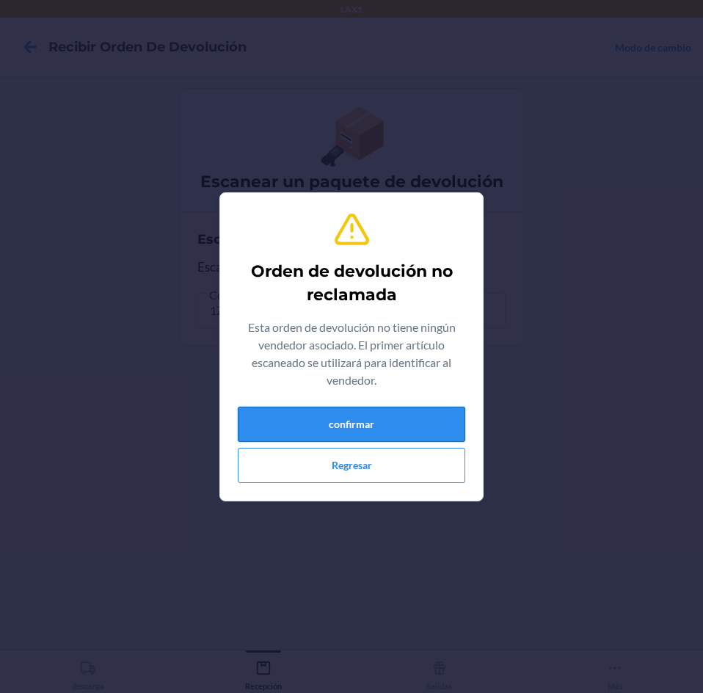
click at [297, 439] on button "confirmar" at bounding box center [351, 424] width 227 height 35
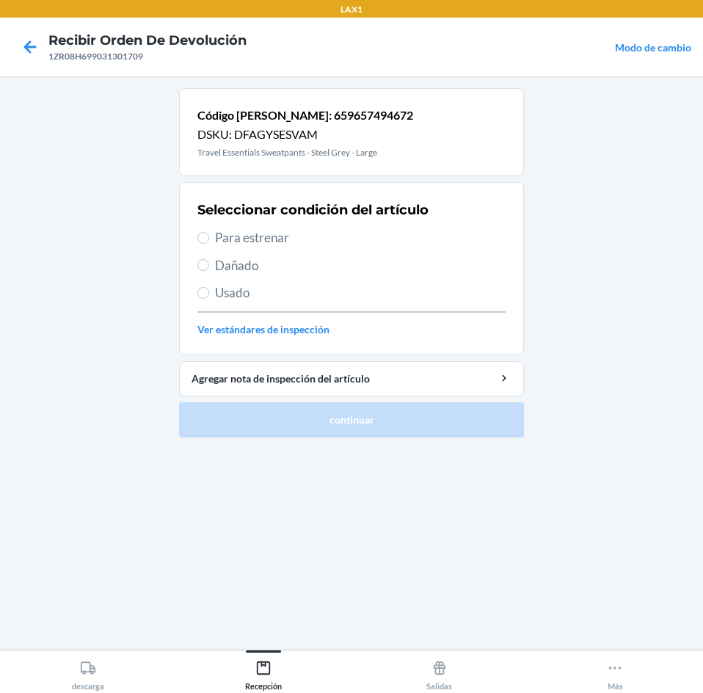
click at [349, 227] on div "Seleccionar condición del artículo Para estrenar Dañado Usado Ver estándares de…" at bounding box center [351, 268] width 308 height 145
click at [231, 238] on span "Para estrenar" at bounding box center [360, 237] width 291 height 19
click at [209, 238] on input "Para estrenar" at bounding box center [203, 238] width 12 height 12
radio input "true"
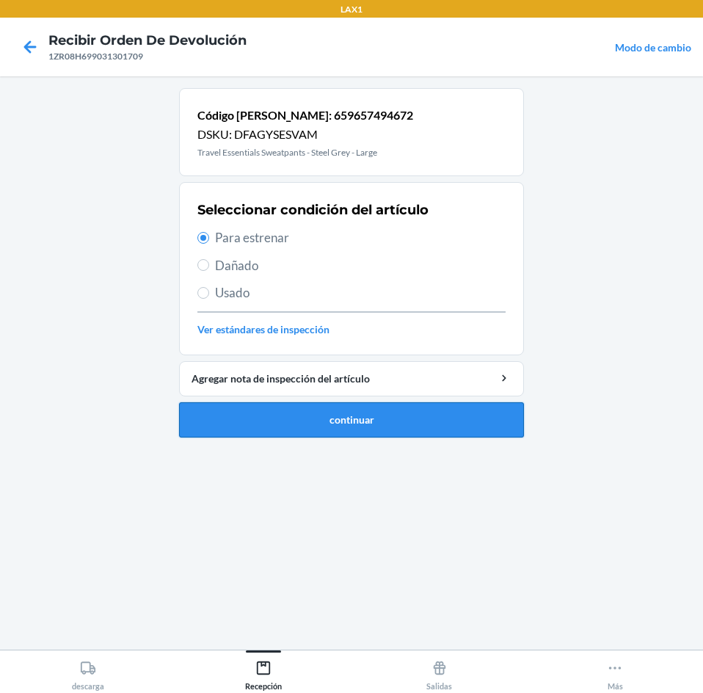
click at [289, 407] on button "continuar" at bounding box center [351, 419] width 345 height 35
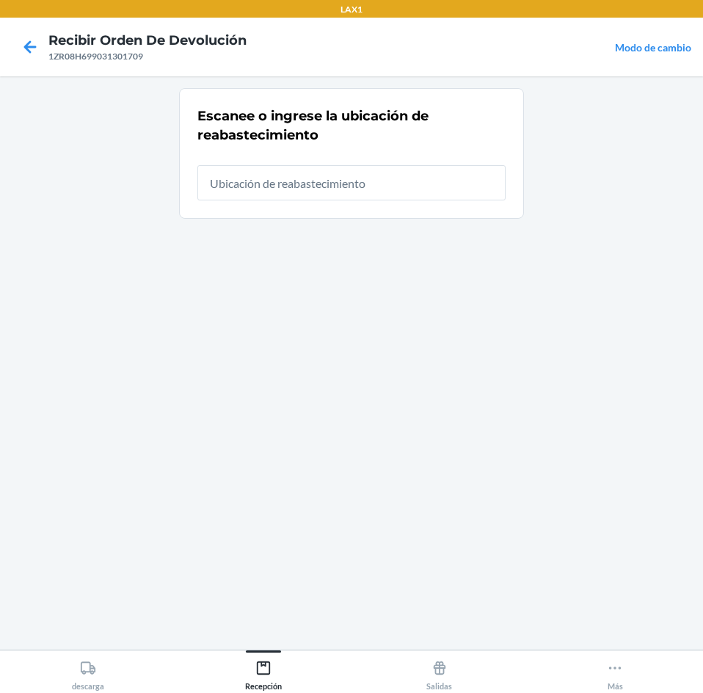
click at [313, 190] on input "text" at bounding box center [351, 182] width 308 height 35
type input "RTCART025"
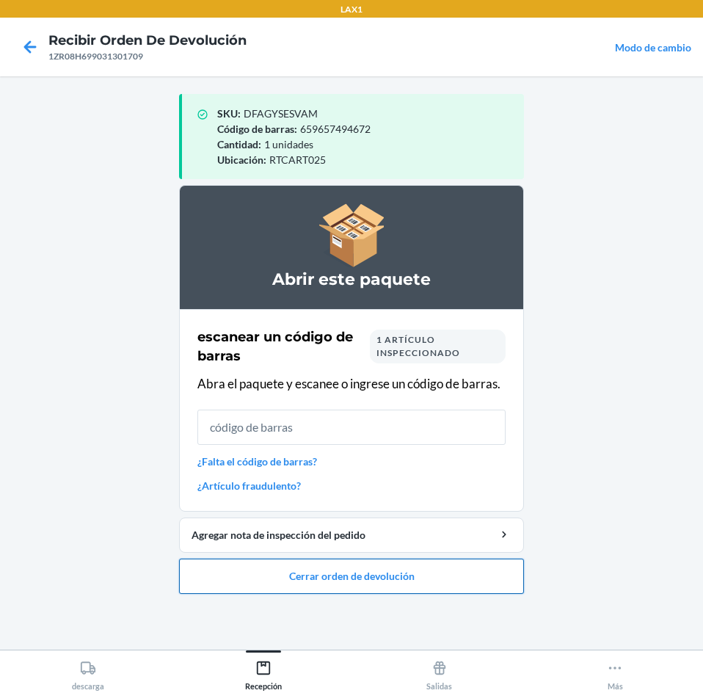
drag, startPoint x: 326, startPoint y: 574, endPoint x: 330, endPoint y: 560, distance: 14.6
click at [330, 560] on button "Cerrar orden de devolución" at bounding box center [351, 575] width 345 height 35
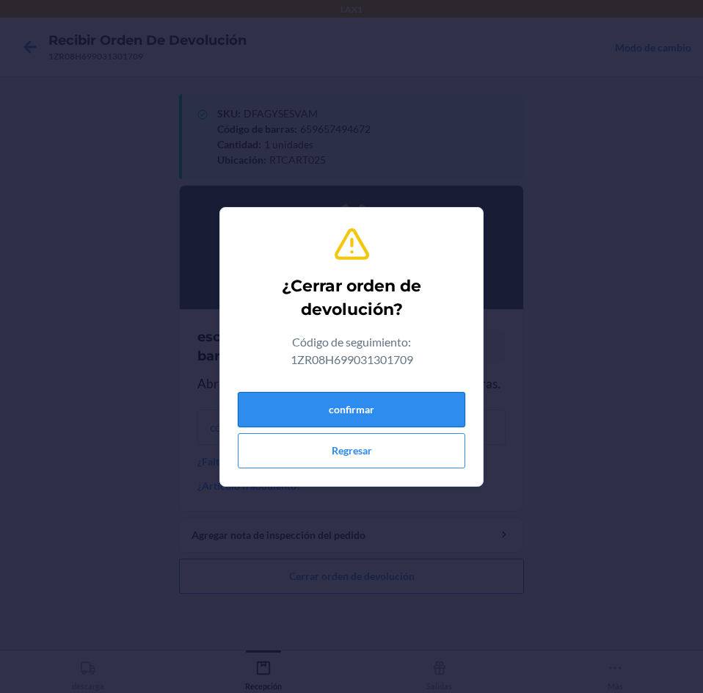
click at [370, 409] on button "confirmar" at bounding box center [351, 409] width 227 height 35
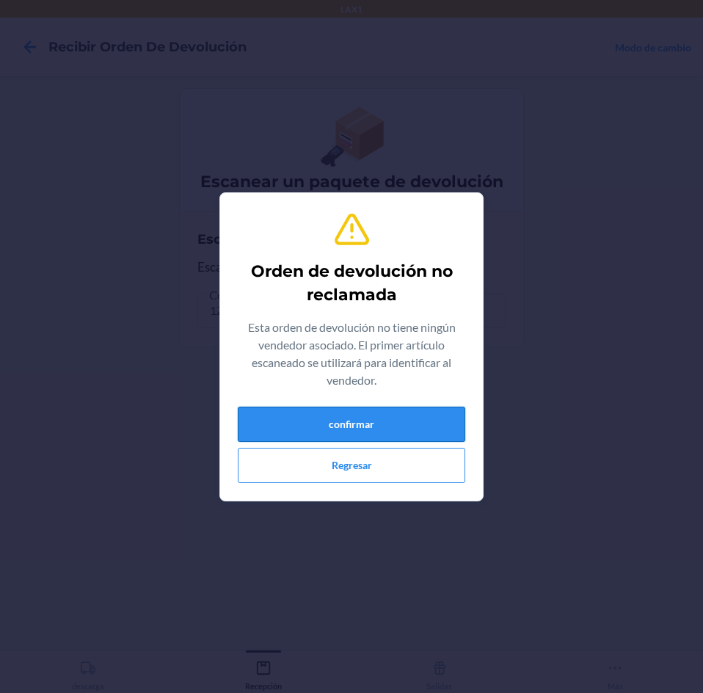
click at [338, 414] on button "confirmar" at bounding box center [351, 424] width 227 height 35
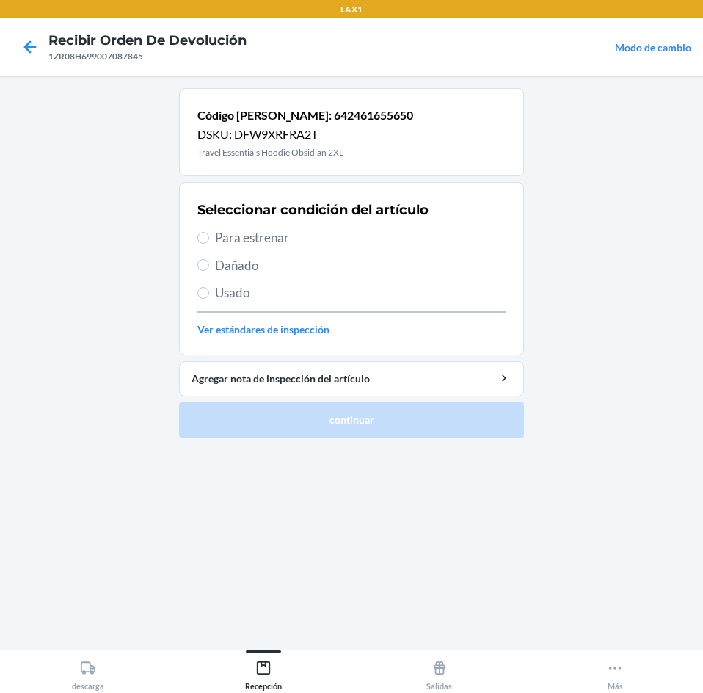
click at [285, 234] on span "Para estrenar" at bounding box center [360, 237] width 291 height 19
click at [209, 234] on input "Para estrenar" at bounding box center [203, 238] width 12 height 12
radio input "true"
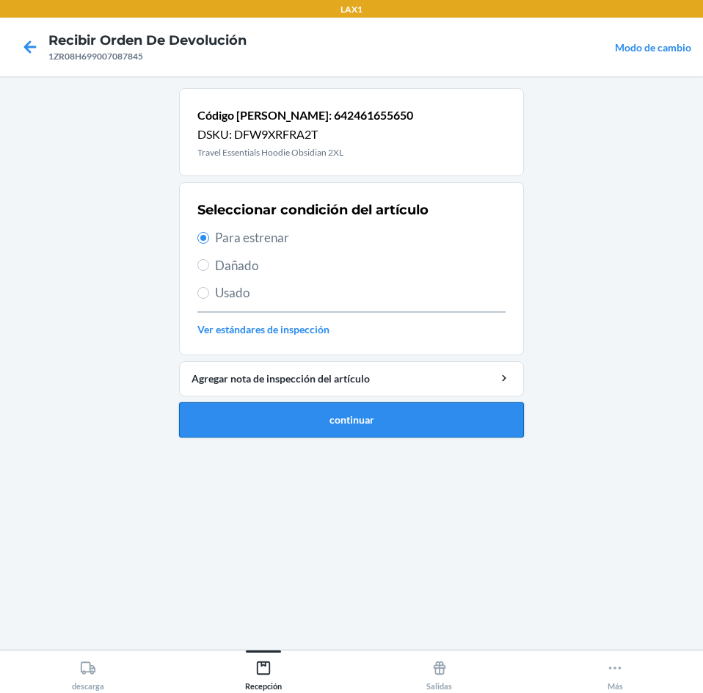
click at [320, 432] on button "continuar" at bounding box center [351, 419] width 345 height 35
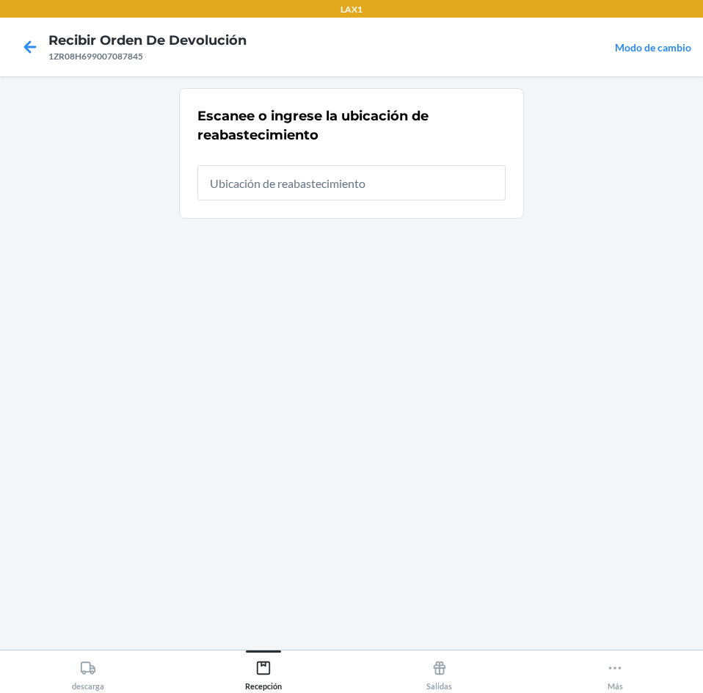
click at [339, 181] on input "text" at bounding box center [351, 182] width 308 height 35
type input "RTCART025"
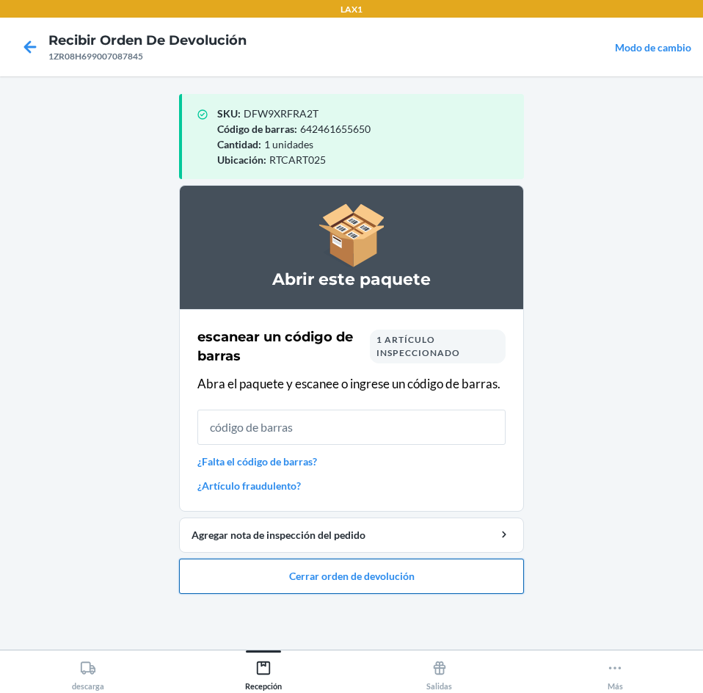
click at [379, 569] on button "Cerrar orden de devolución" at bounding box center [351, 575] width 345 height 35
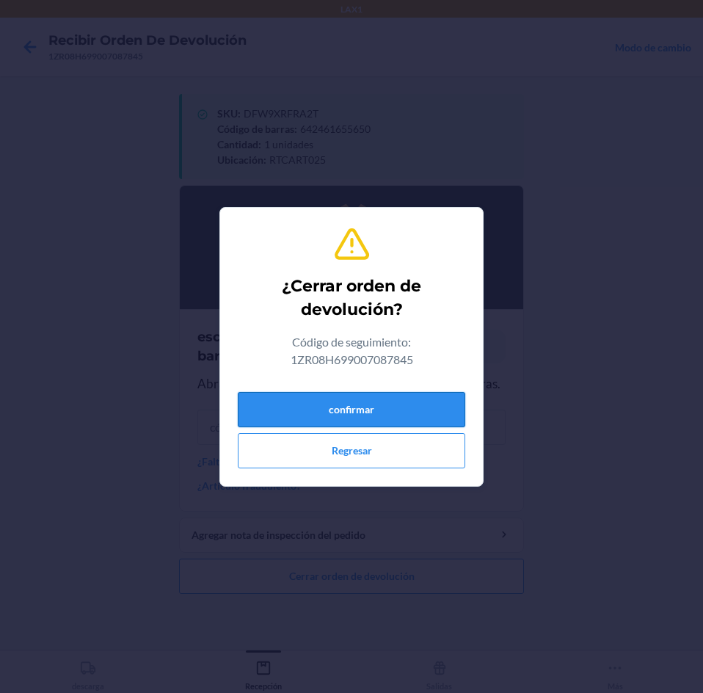
click at [402, 414] on button "confirmar" at bounding box center [351, 409] width 227 height 35
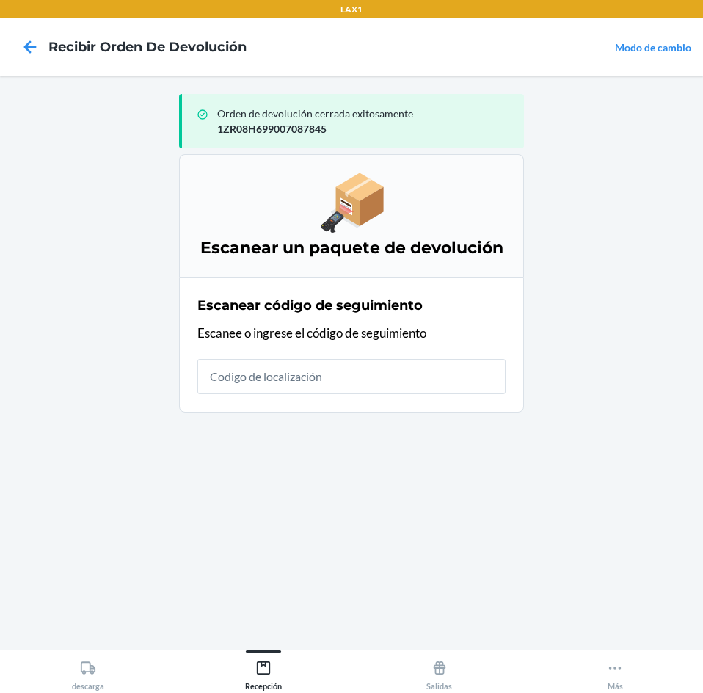
click at [408, 381] on input "text" at bounding box center [351, 376] width 308 height 35
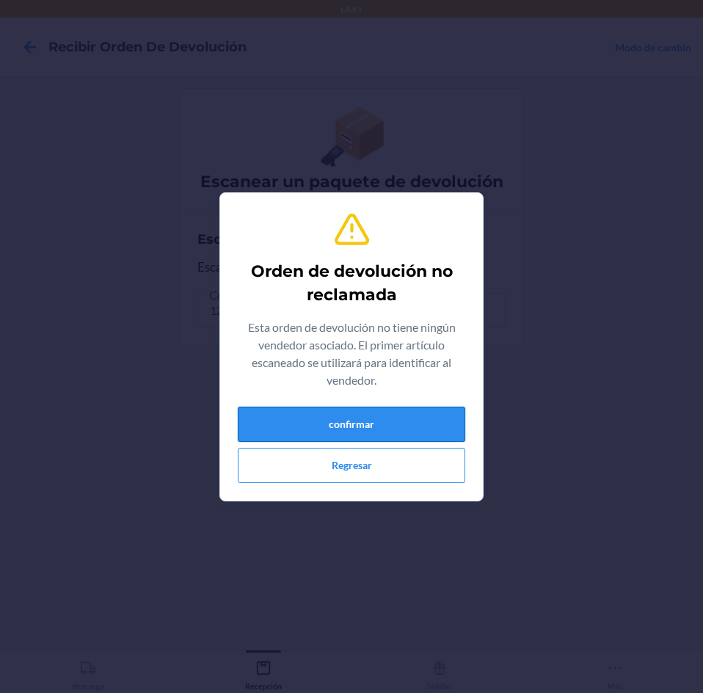
click at [406, 410] on button "confirmar" at bounding box center [351, 424] width 227 height 35
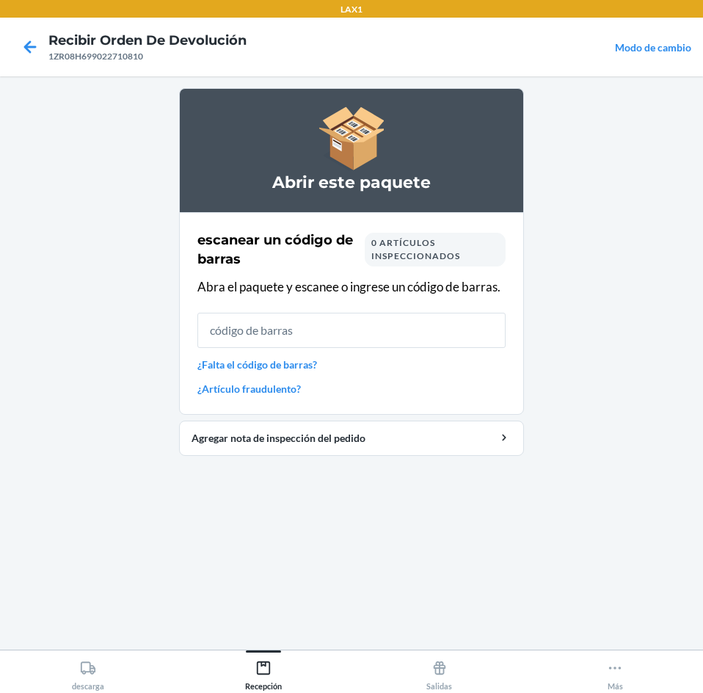
click at [432, 332] on input "text" at bounding box center [351, 330] width 308 height 35
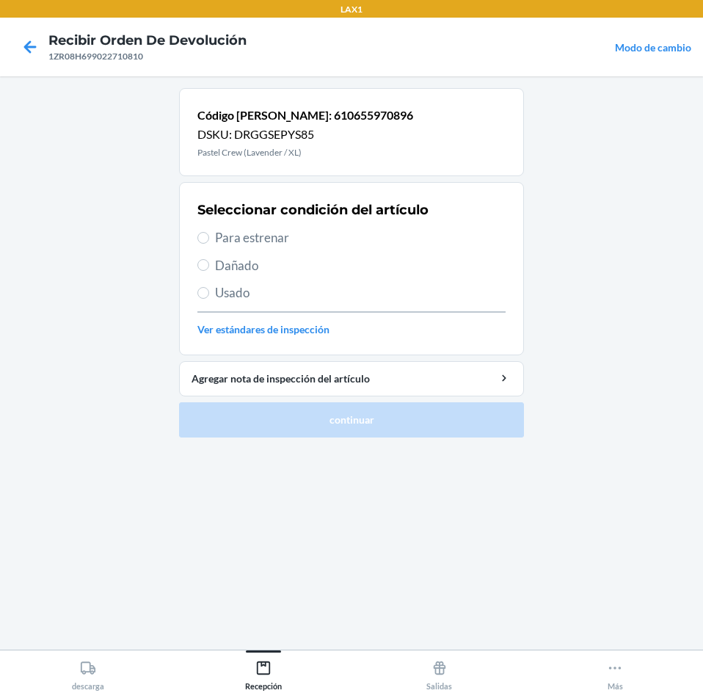
click at [352, 238] on span "Para estrenar" at bounding box center [360, 237] width 291 height 19
click at [209, 238] on input "Para estrenar" at bounding box center [203, 238] width 12 height 12
radio input "true"
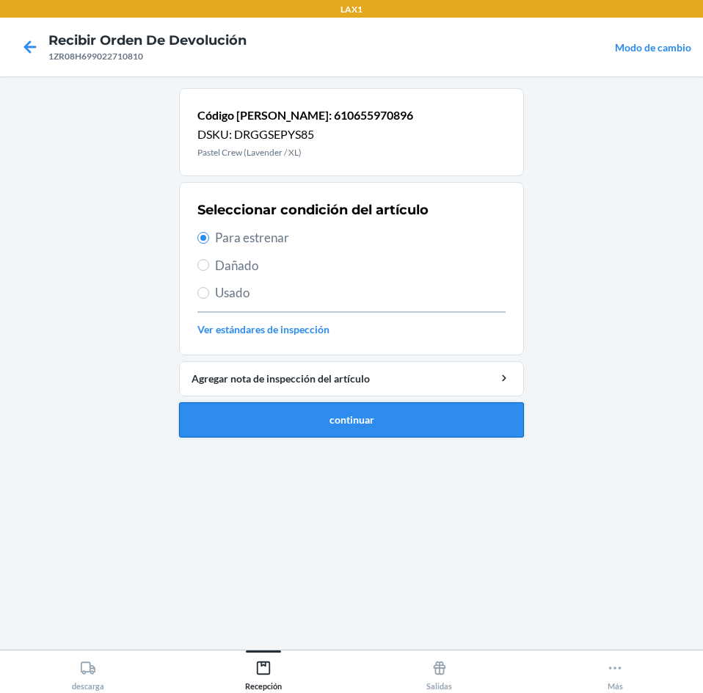
click at [389, 410] on button "continuar" at bounding box center [351, 419] width 345 height 35
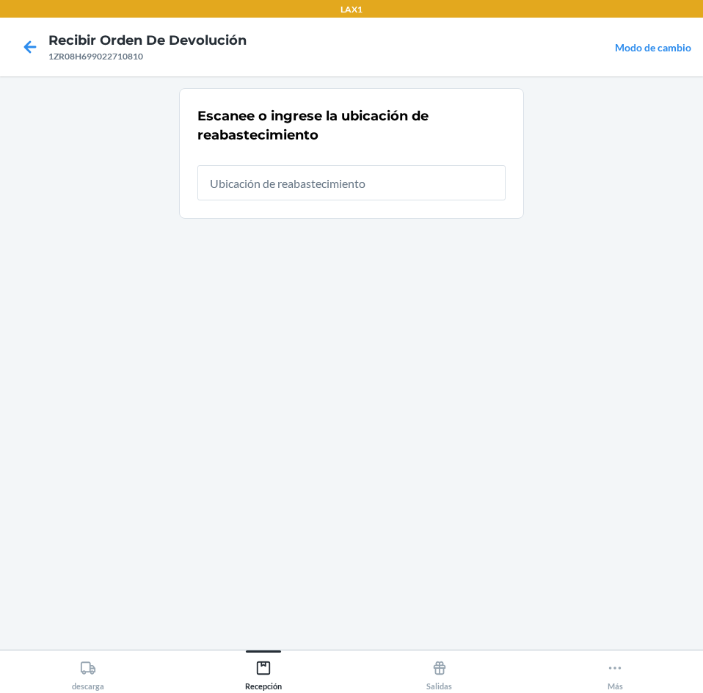
click at [373, 189] on input "text" at bounding box center [351, 182] width 308 height 35
type input "RTCART025"
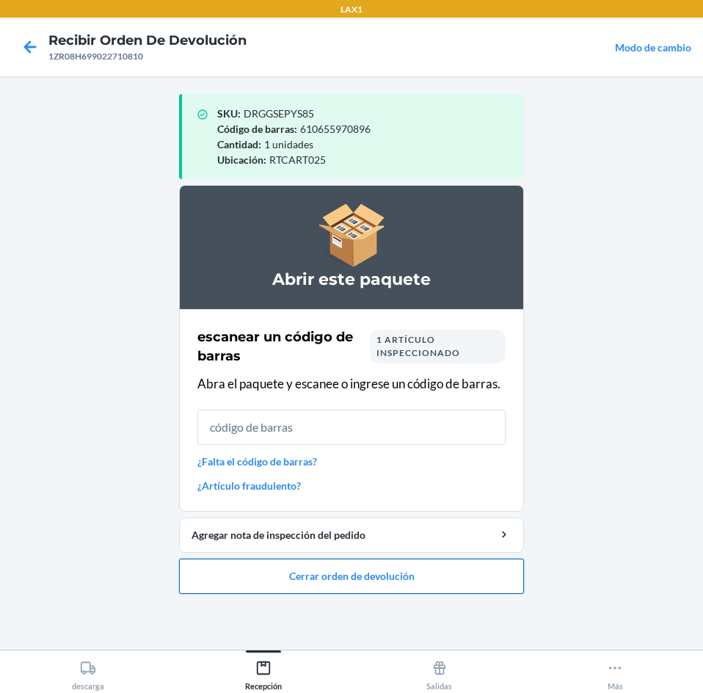
click at [407, 572] on button "Cerrar orden de devolución" at bounding box center [351, 575] width 345 height 35
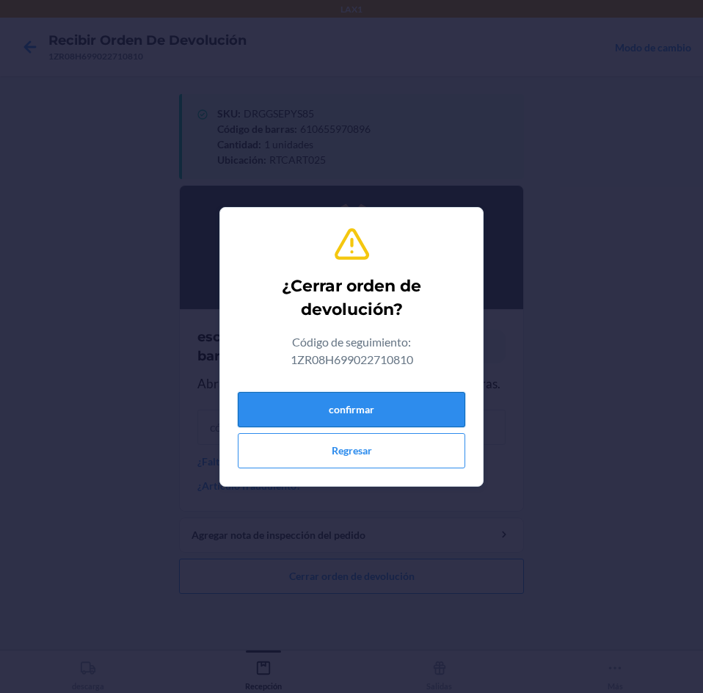
click at [349, 404] on button "confirmar" at bounding box center [351, 409] width 227 height 35
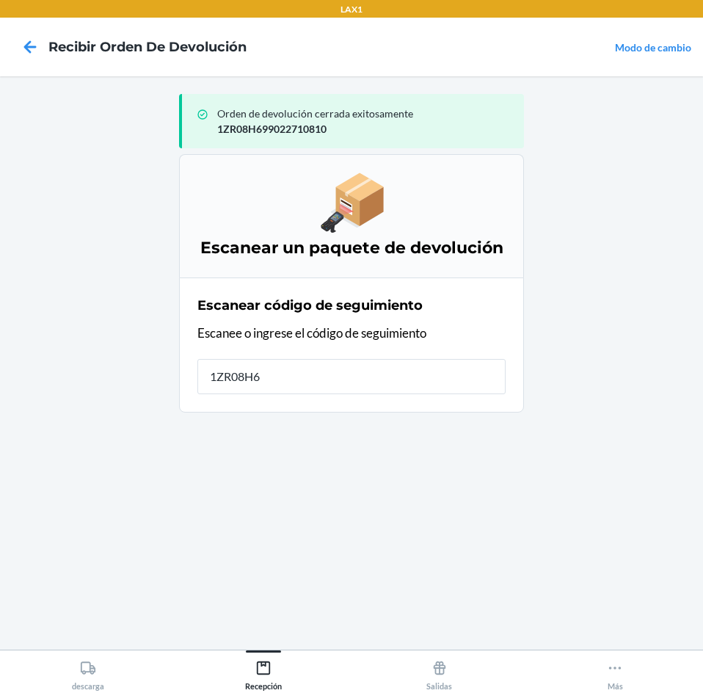
type input "1ZR08H69"
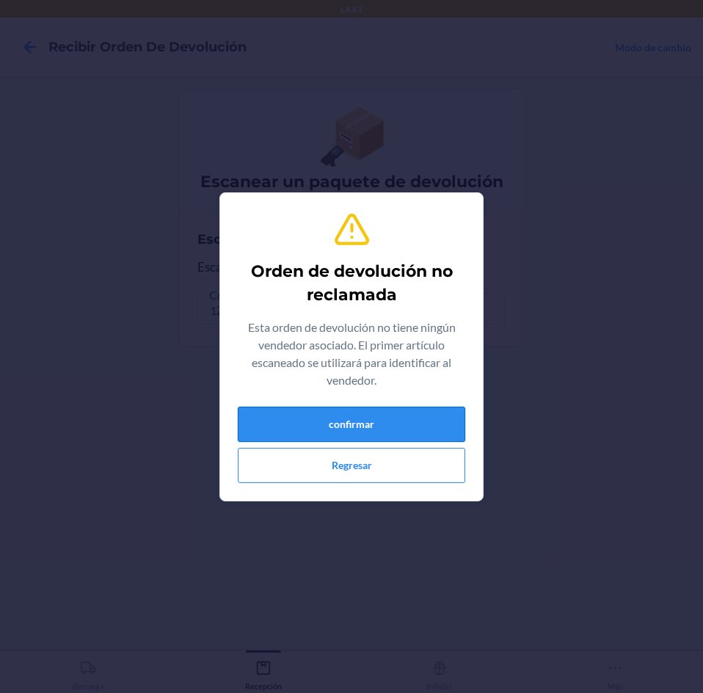
click at [345, 412] on button "confirmar" at bounding box center [351, 424] width 227 height 35
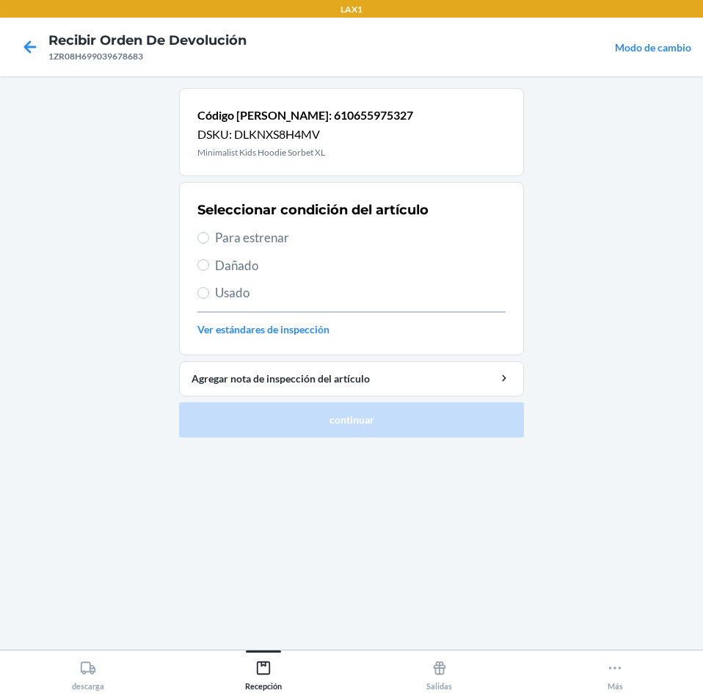
click at [305, 238] on span "Para estrenar" at bounding box center [360, 237] width 291 height 19
click at [209, 238] on input "Para estrenar" at bounding box center [203, 238] width 12 height 12
radio input "true"
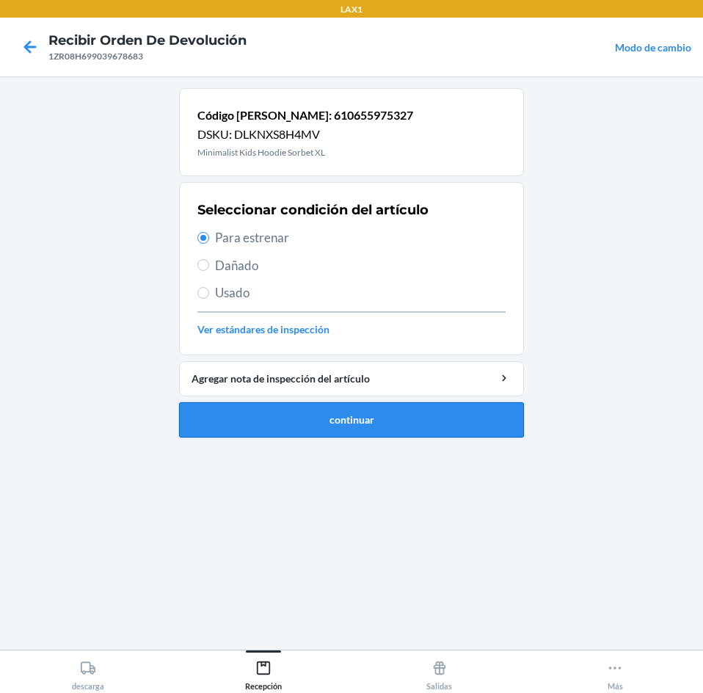
click at [338, 418] on button "continuar" at bounding box center [351, 419] width 345 height 35
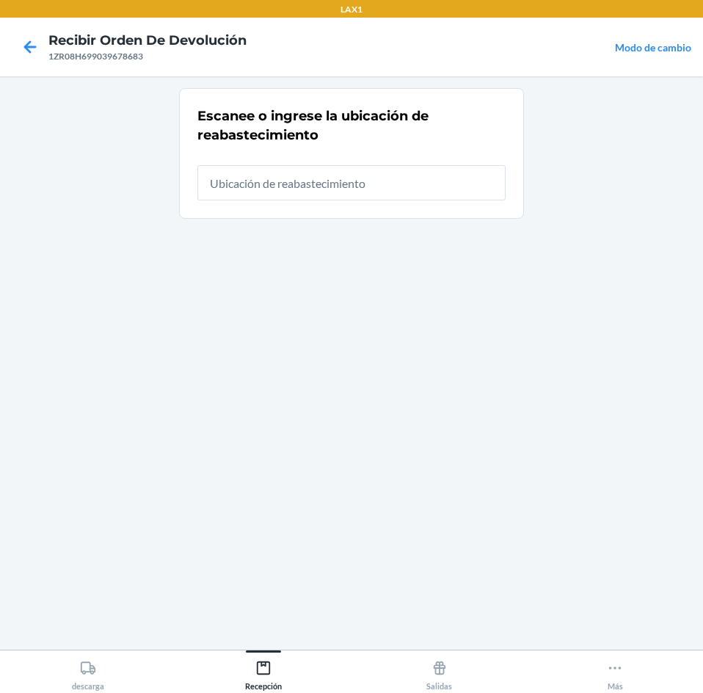
click at [349, 183] on input "text" at bounding box center [351, 182] width 308 height 35
type input "RTCART025"
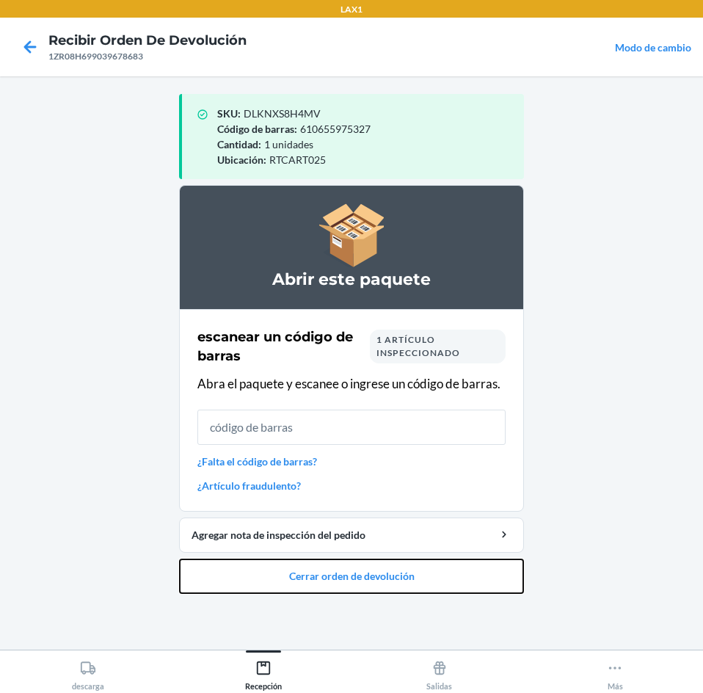
drag, startPoint x: 423, startPoint y: 562, endPoint x: 407, endPoint y: 455, distance: 108.3
click at [425, 545] on li "Abrir este paquete escanear un código [PERSON_NAME] 1 artículo inspeccionado Ab…" at bounding box center [351, 389] width 345 height 409
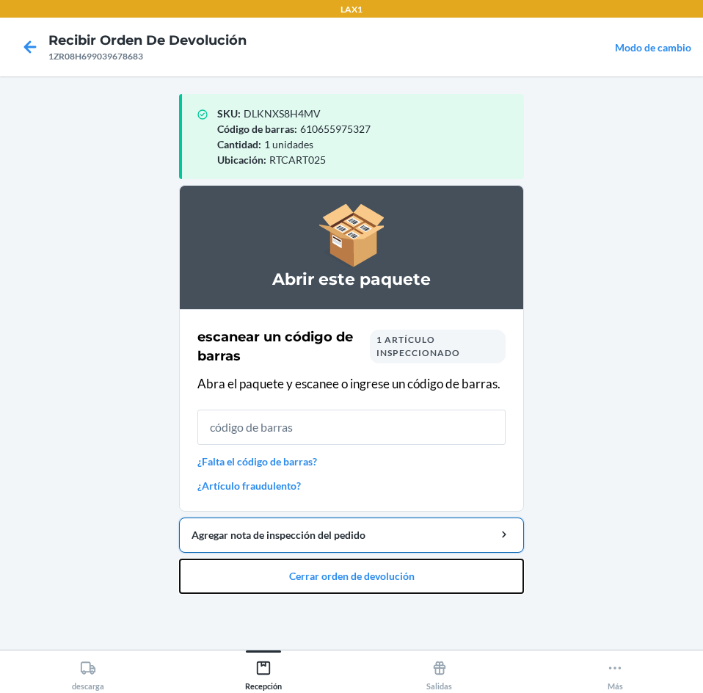
click at [365, 551] on li "Abrir este paquete escanear un código [PERSON_NAME] 1 artículo inspeccionado Ab…" at bounding box center [351, 389] width 345 height 409
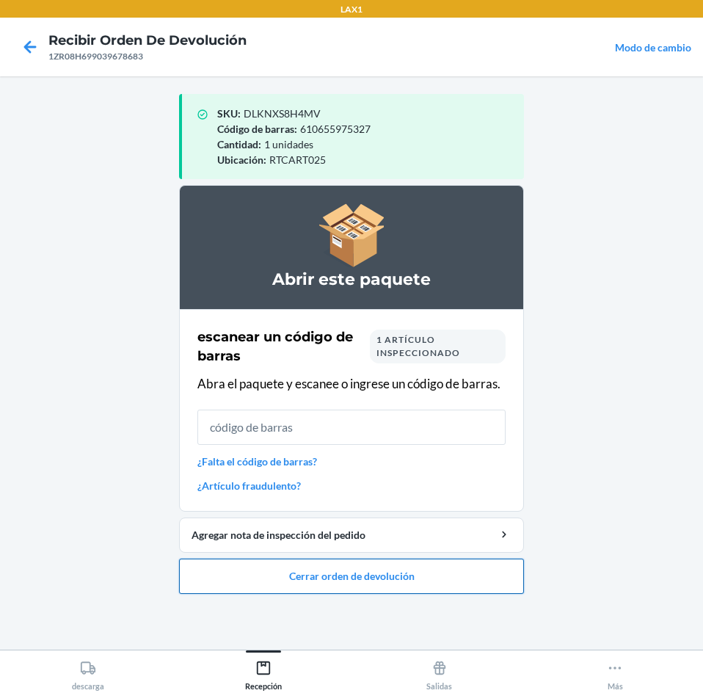
click at [330, 579] on button "Cerrar orden de devolución" at bounding box center [351, 575] width 345 height 35
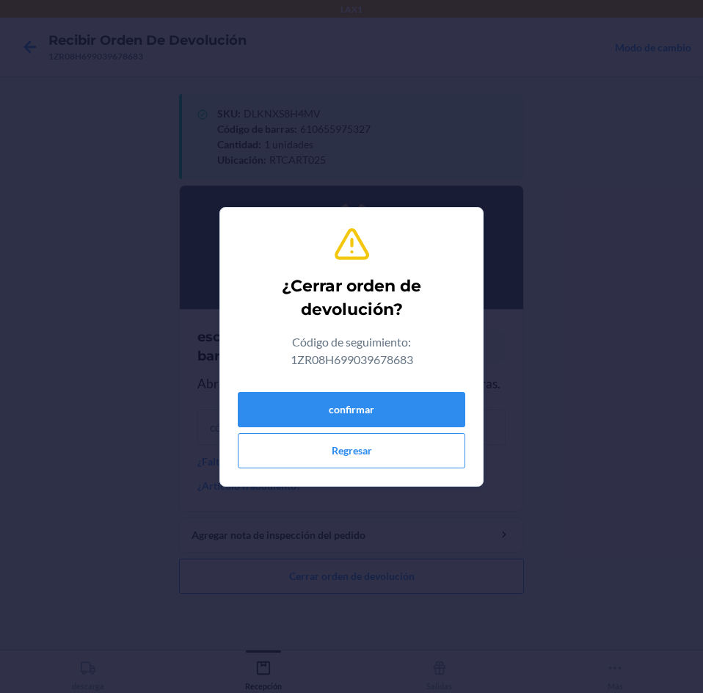
click at [335, 390] on div "confirmar Regresar" at bounding box center [351, 427] width 227 height 82
click at [328, 405] on button "confirmar" at bounding box center [351, 409] width 227 height 35
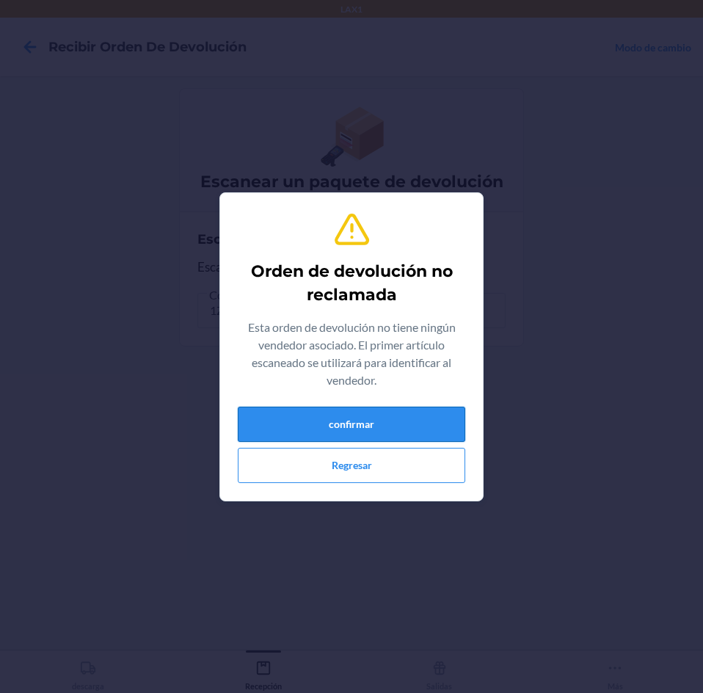
click at [327, 411] on button "confirmar" at bounding box center [351, 424] width 227 height 35
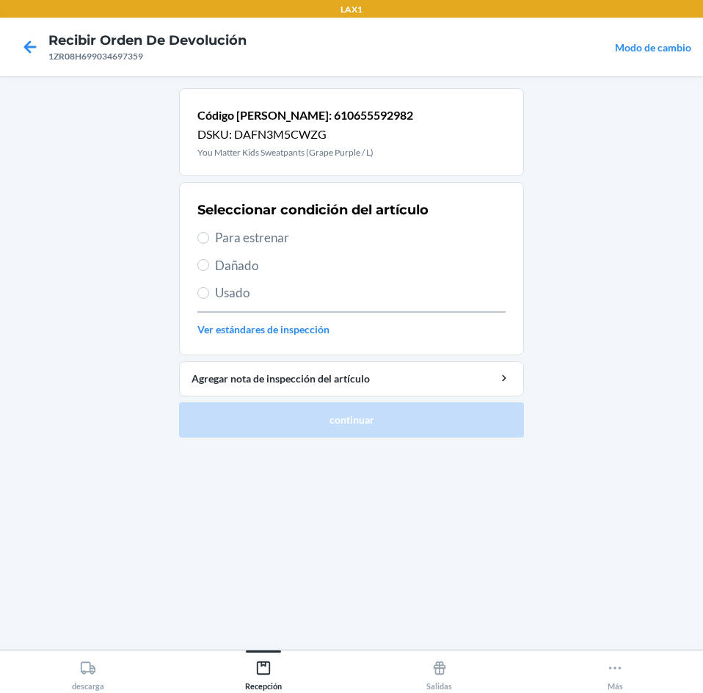
click at [274, 236] on span "Para estrenar" at bounding box center [360, 237] width 291 height 19
click at [209, 236] on input "Para estrenar" at bounding box center [203, 238] width 12 height 12
radio input "true"
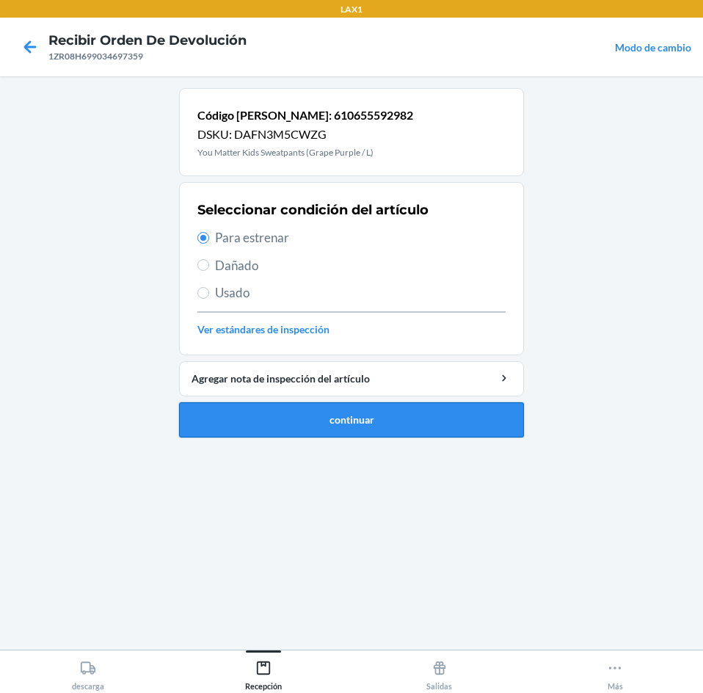
click at [285, 411] on button "continuar" at bounding box center [351, 419] width 345 height 35
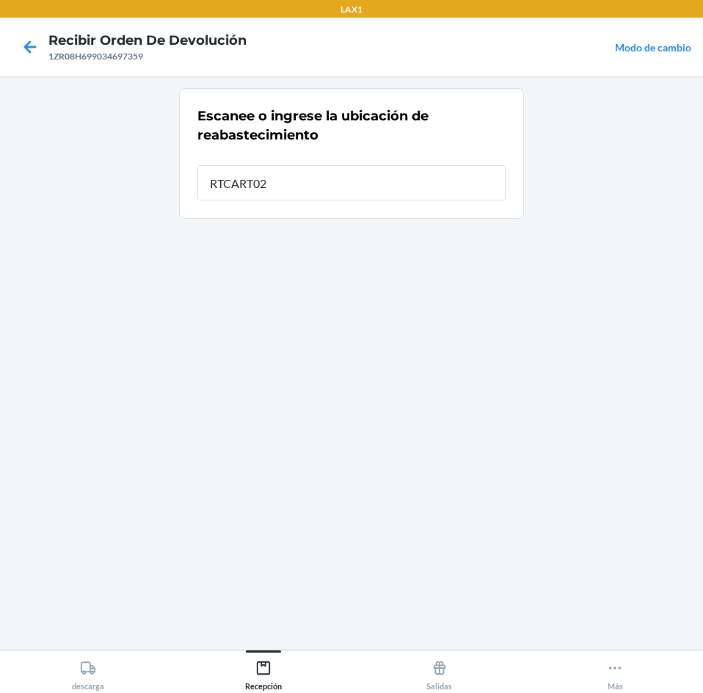
type input "RTCART025"
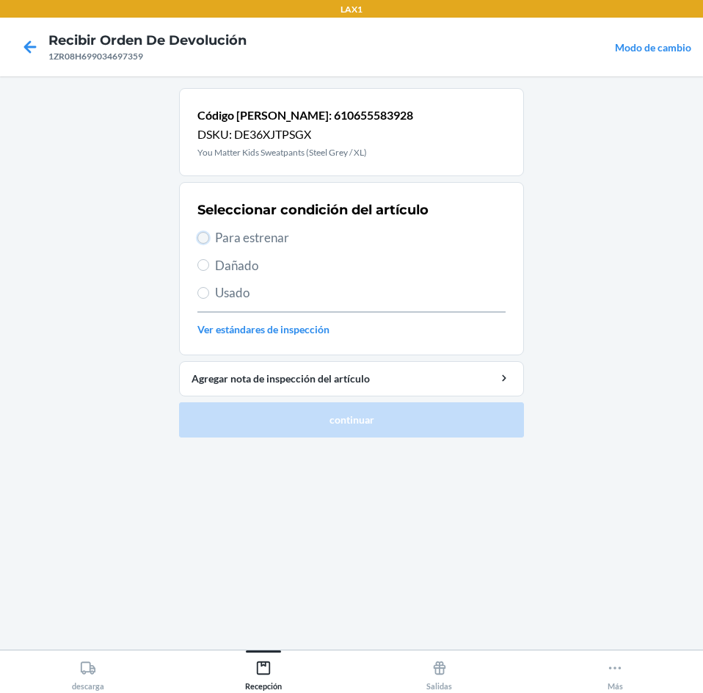
click at [201, 237] on input "Para estrenar" at bounding box center [203, 238] width 12 height 12
radio input "true"
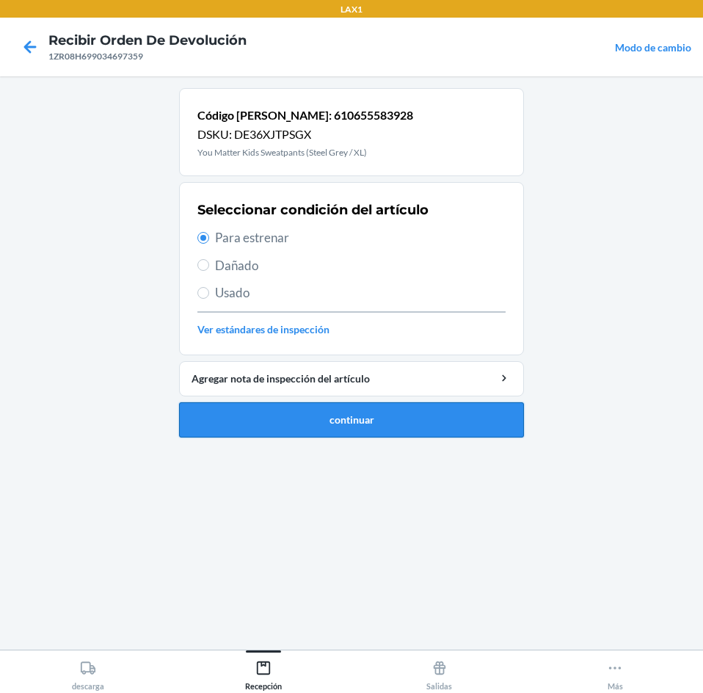
click at [255, 412] on button "continuar" at bounding box center [351, 419] width 345 height 35
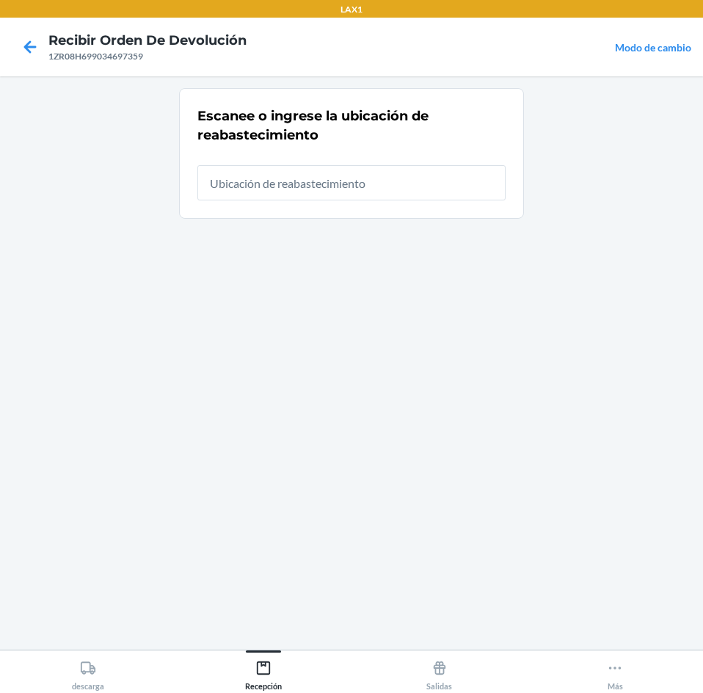
click at [281, 195] on input "text" at bounding box center [351, 182] width 308 height 35
type input "RTCART025"
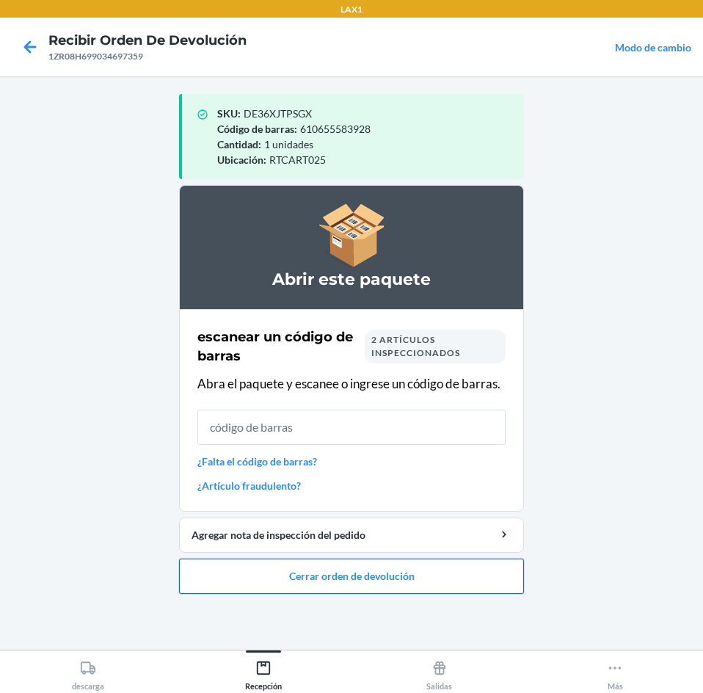
click at [361, 579] on button "Cerrar orden de devolución" at bounding box center [351, 575] width 345 height 35
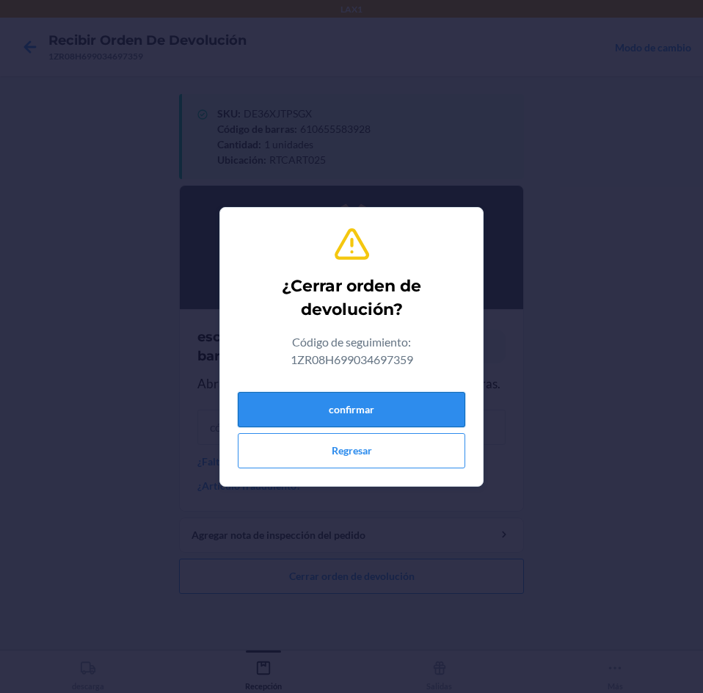
click at [382, 411] on button "confirmar" at bounding box center [351, 409] width 227 height 35
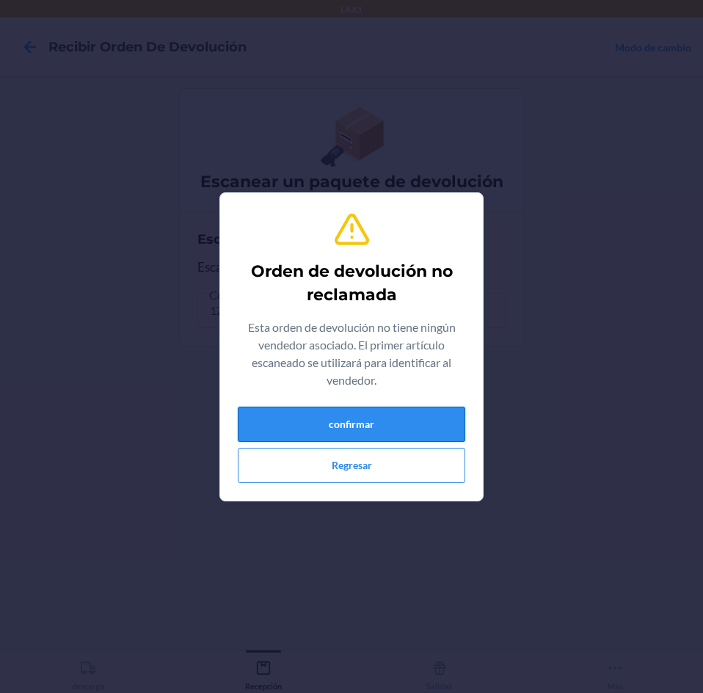
click at [393, 429] on button "confirmar" at bounding box center [351, 424] width 227 height 35
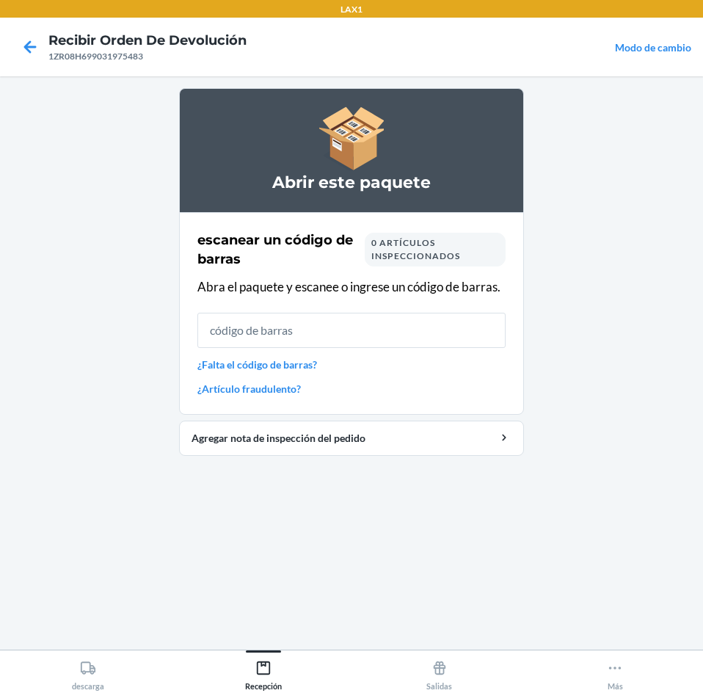
click at [390, 322] on input "text" at bounding box center [351, 330] width 308 height 35
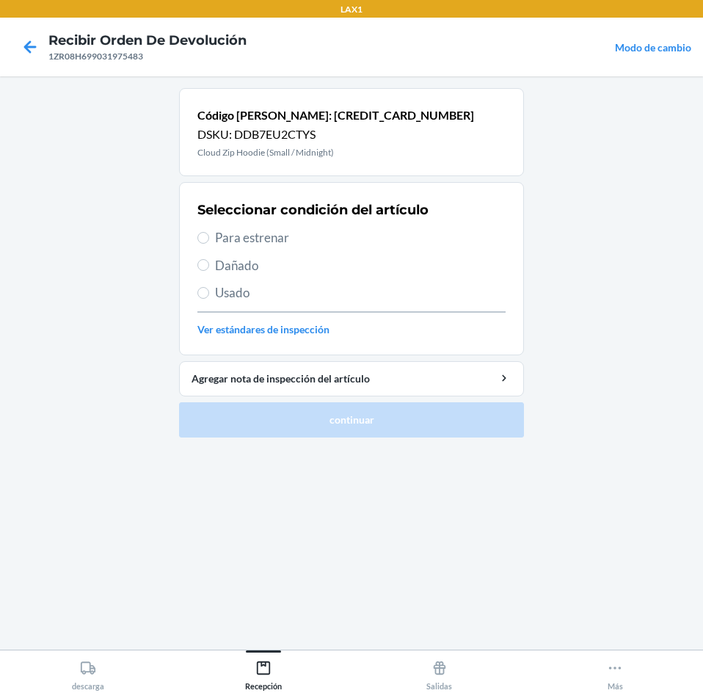
click at [278, 238] on span "Para estrenar" at bounding box center [360, 237] width 291 height 19
click at [209, 238] on input "Para estrenar" at bounding box center [203, 238] width 12 height 12
radio input "true"
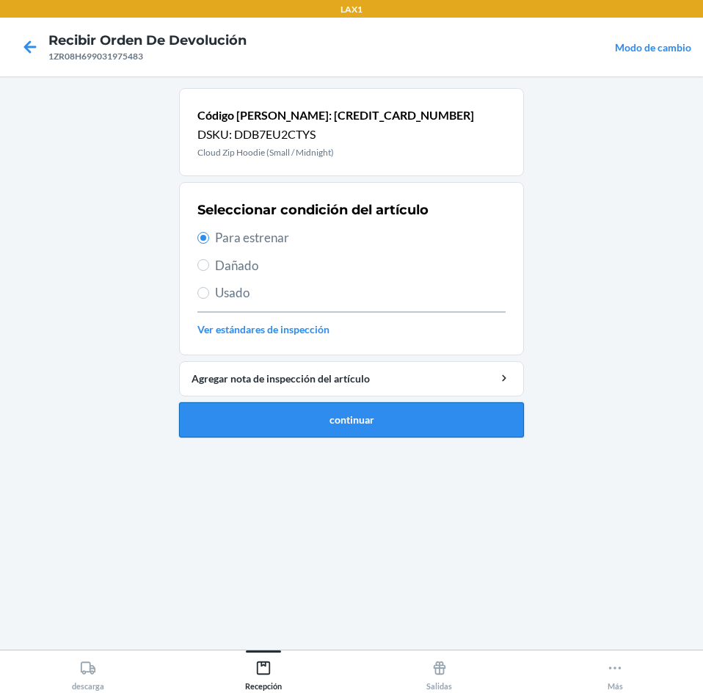
click at [325, 427] on button "continuar" at bounding box center [351, 419] width 345 height 35
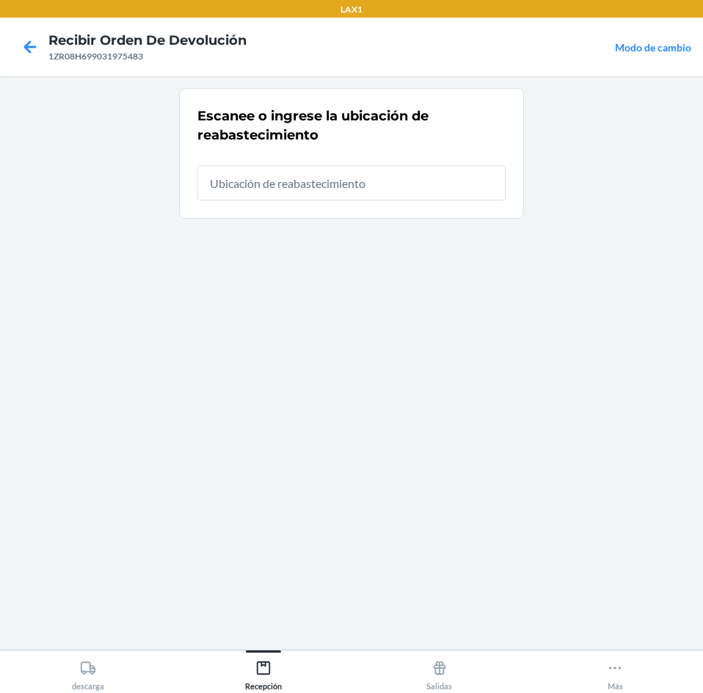
click at [312, 186] on input "text" at bounding box center [351, 182] width 308 height 35
type input "RTCART025"
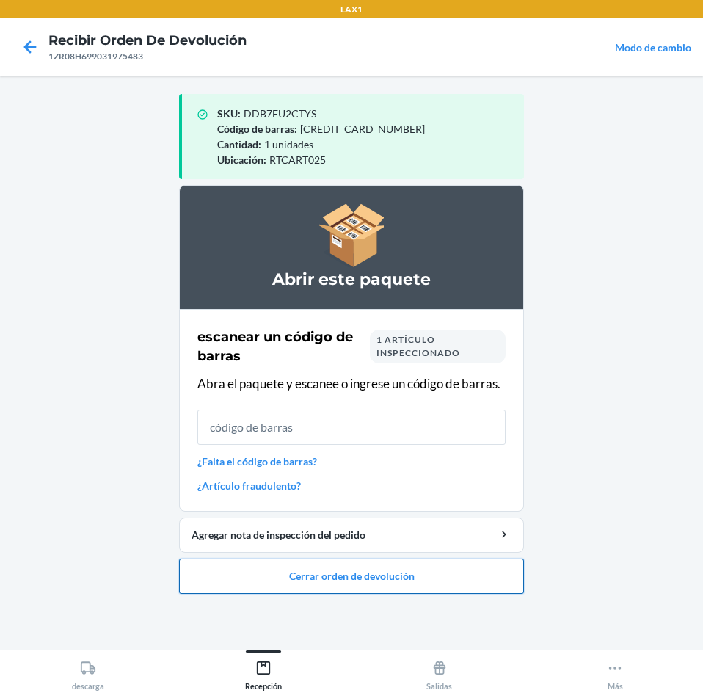
click at [405, 575] on button "Cerrar orden de devolución" at bounding box center [351, 575] width 345 height 35
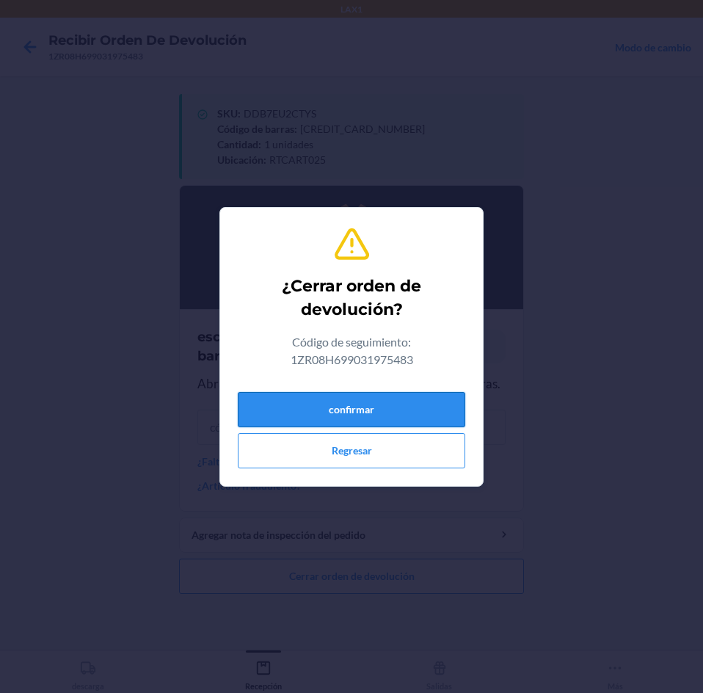
click at [357, 405] on button "confirmar" at bounding box center [351, 409] width 227 height 35
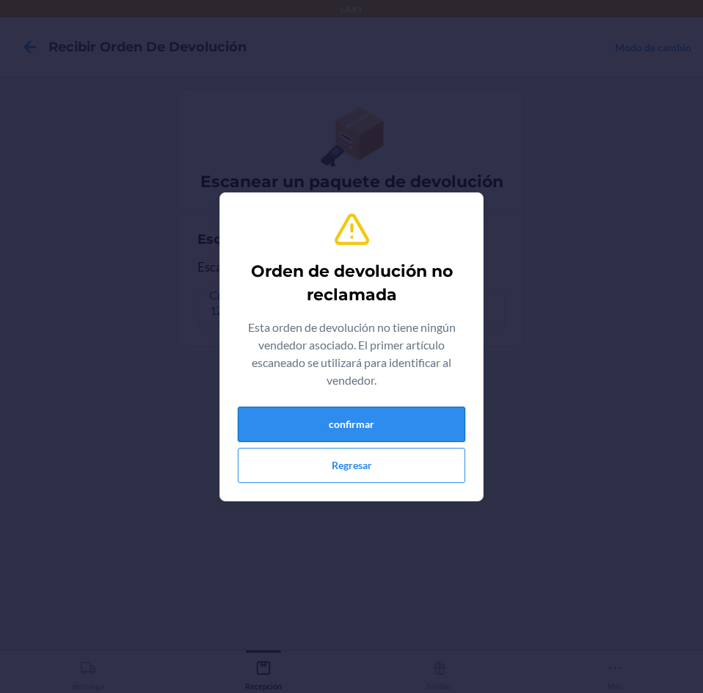
click at [329, 420] on button "confirmar" at bounding box center [351, 424] width 227 height 35
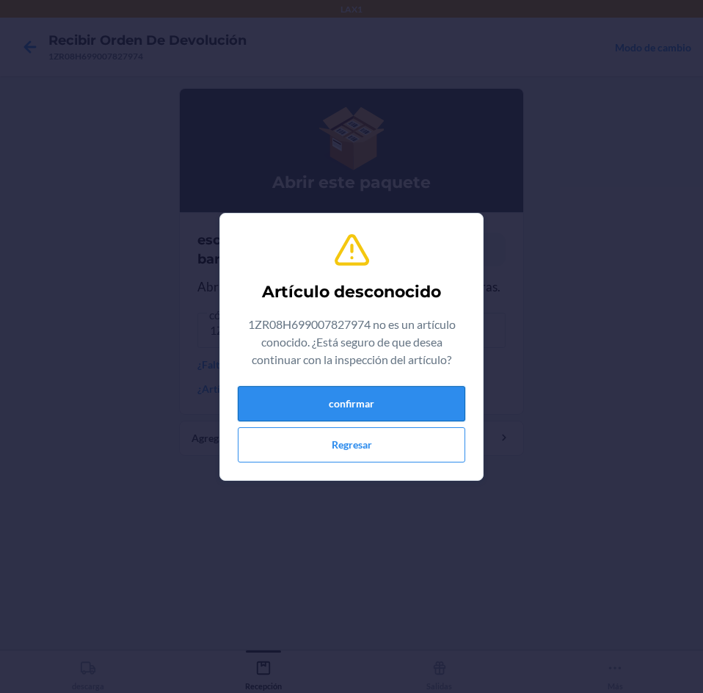
click at [358, 394] on button "confirmar" at bounding box center [351, 403] width 227 height 35
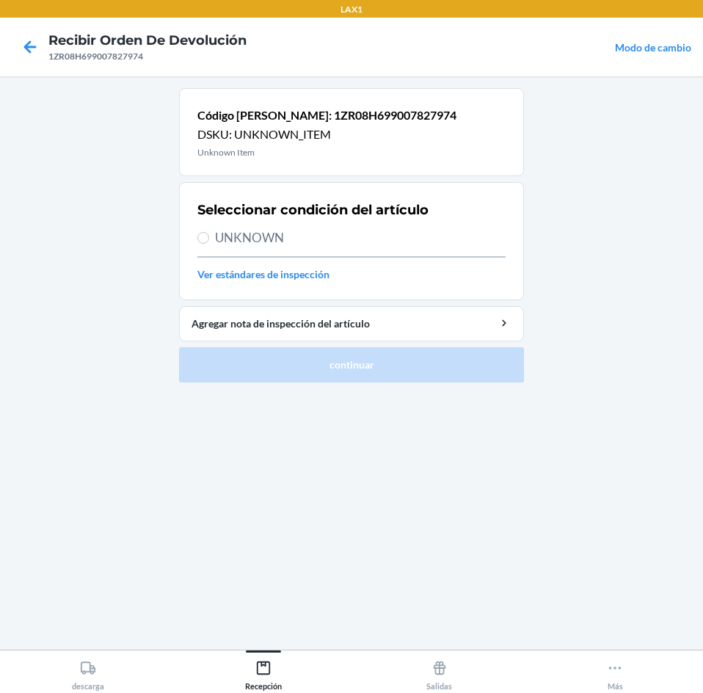
click at [223, 236] on span "UNKNOWN" at bounding box center [360, 237] width 291 height 19
click at [209, 236] on input "UNKNOWN" at bounding box center [203, 238] width 12 height 12
radio input "true"
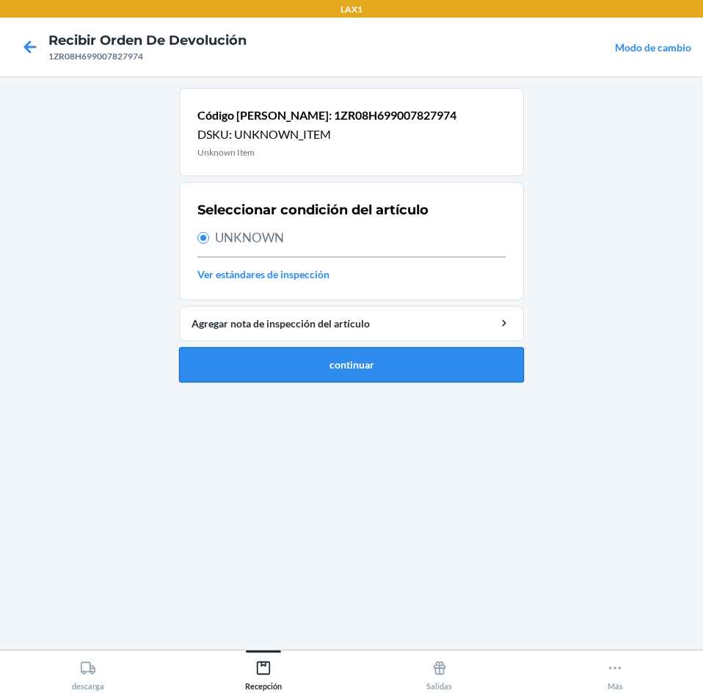
click at [277, 358] on button "continuar" at bounding box center [351, 364] width 345 height 35
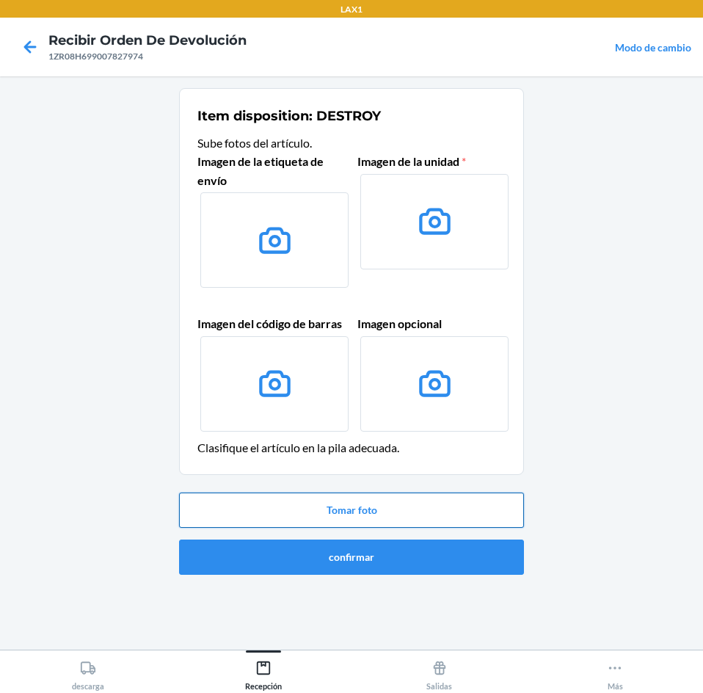
click at [289, 511] on button "Tomar foto" at bounding box center [351, 509] width 345 height 35
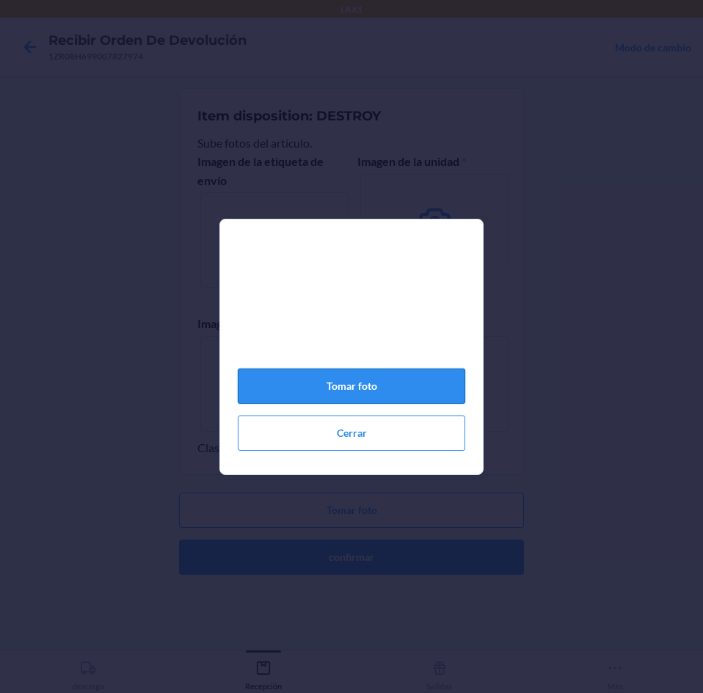
click at [308, 387] on button "Tomar foto" at bounding box center [351, 385] width 227 height 35
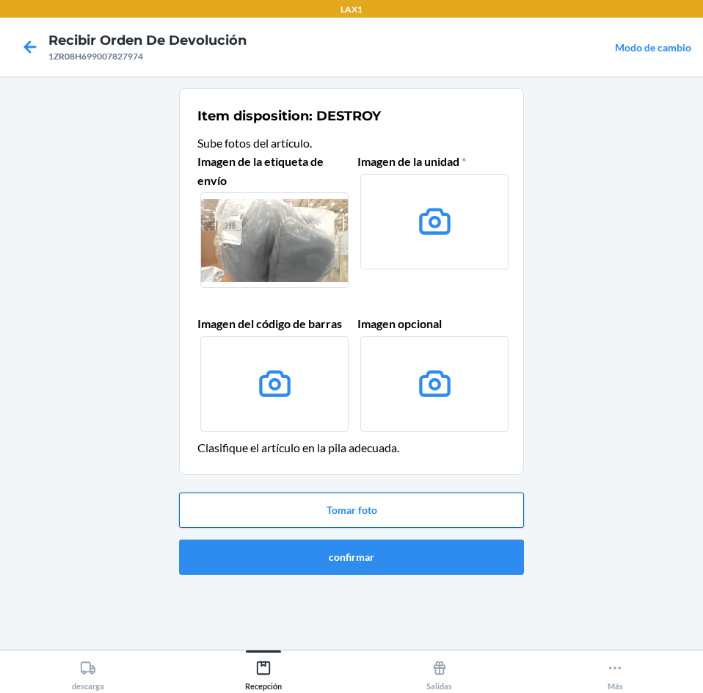
click at [327, 516] on button "Tomar foto" at bounding box center [351, 509] width 345 height 35
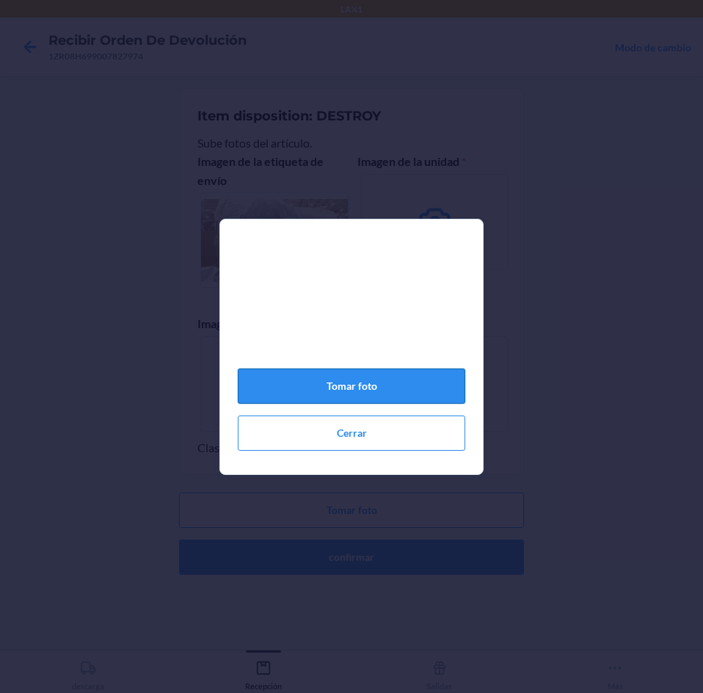
click at [343, 394] on button "Tomar foto" at bounding box center [351, 385] width 227 height 35
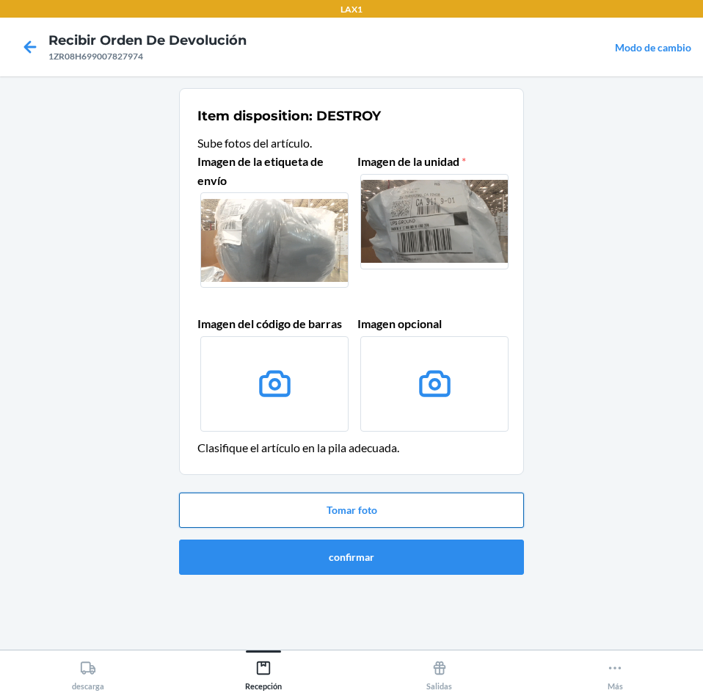
click at [367, 499] on button "Tomar foto" at bounding box center [351, 509] width 345 height 35
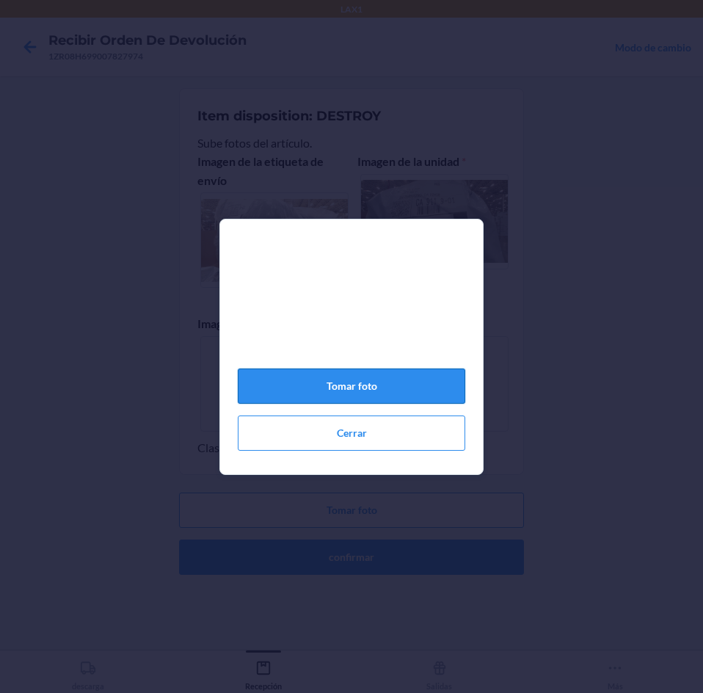
click at [343, 378] on button "Tomar foto" at bounding box center [351, 385] width 227 height 35
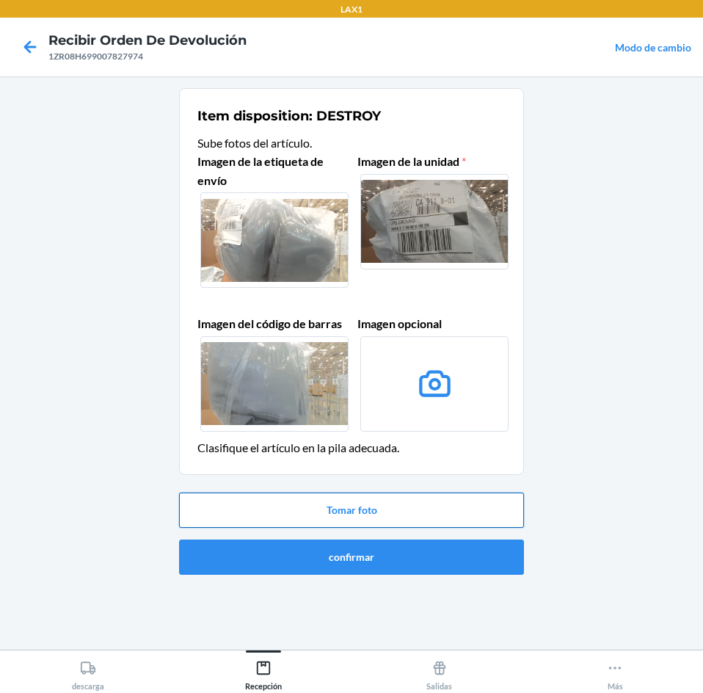
click at [353, 508] on button "Tomar foto" at bounding box center [351, 509] width 345 height 35
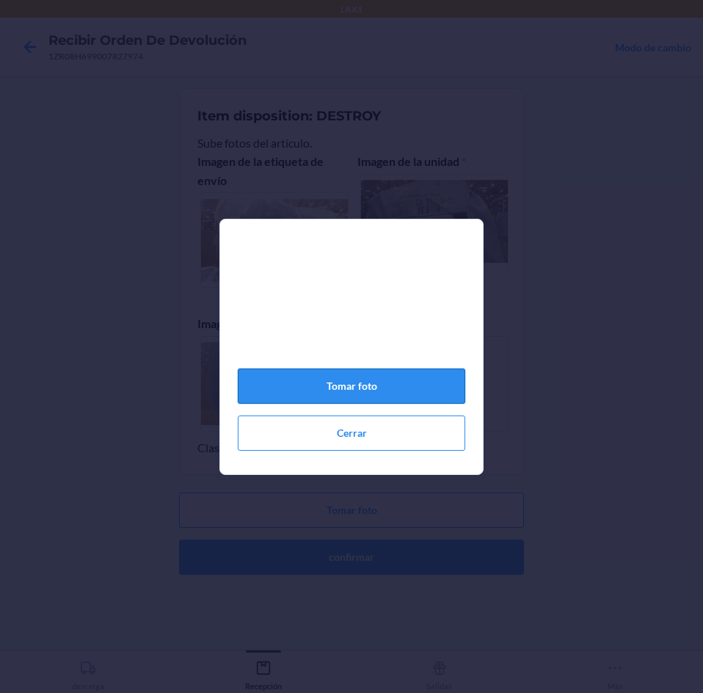
click at [349, 387] on button "Tomar foto" at bounding box center [351, 385] width 227 height 35
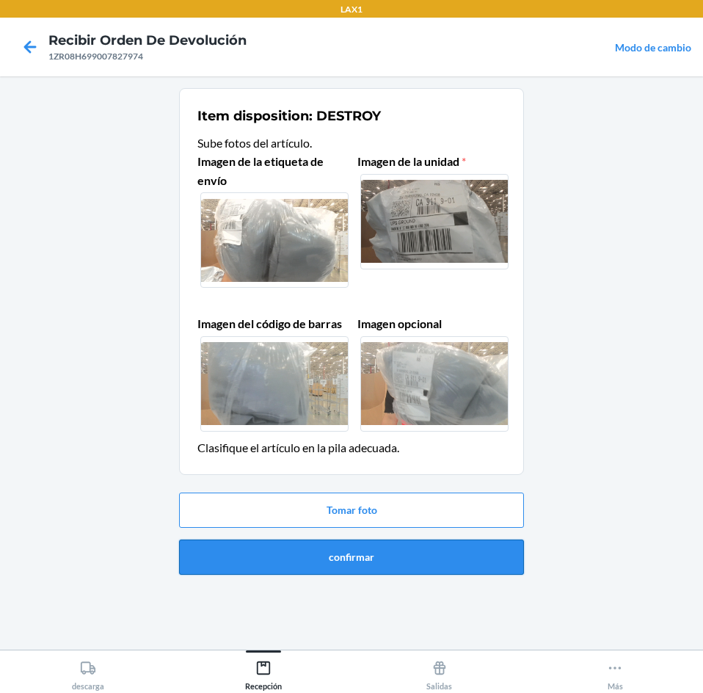
click at [338, 555] on button "confirmar" at bounding box center [351, 556] width 345 height 35
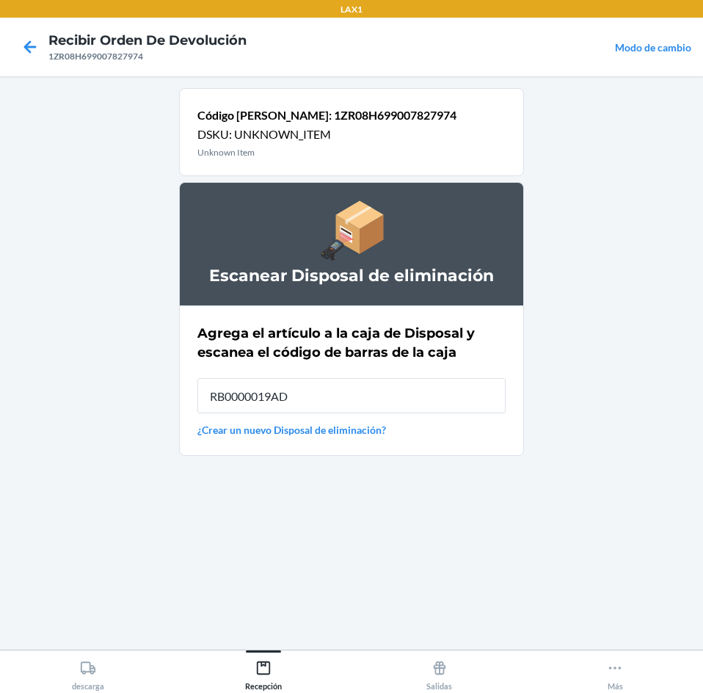
type input "RB0000019AD"
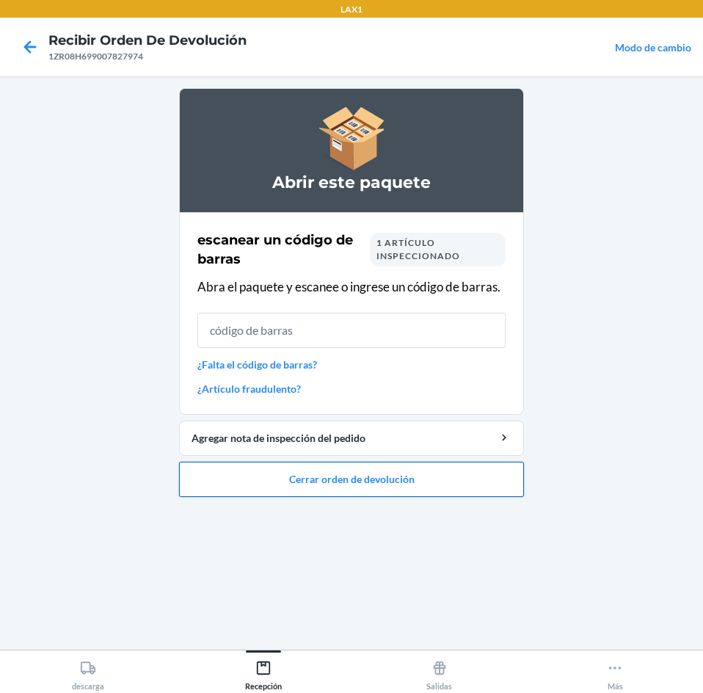
drag, startPoint x: 376, startPoint y: 470, endPoint x: 377, endPoint y: 461, distance: 9.6
click at [377, 464] on button "Cerrar orden de devolución" at bounding box center [351, 479] width 345 height 35
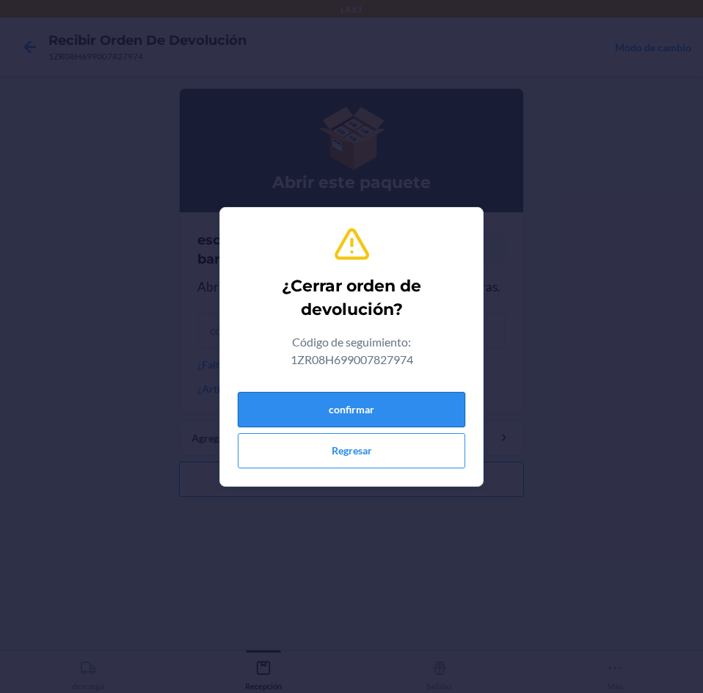
click at [359, 412] on button "confirmar" at bounding box center [351, 409] width 227 height 35
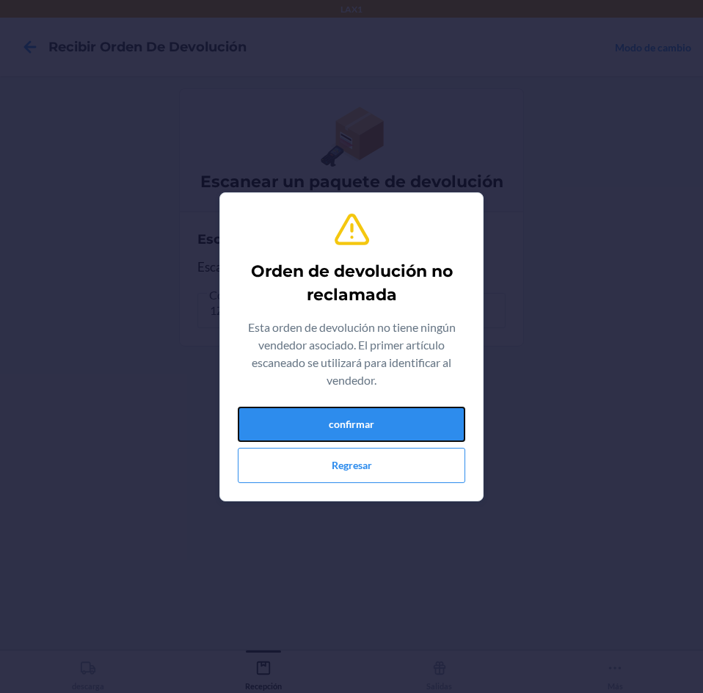
click at [383, 420] on button "confirmar" at bounding box center [351, 424] width 227 height 35
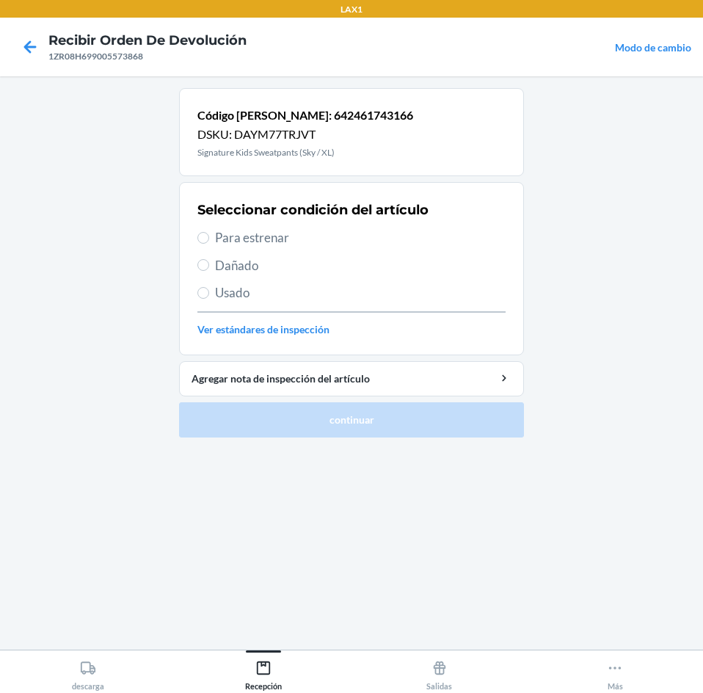
drag, startPoint x: 208, startPoint y: 230, endPoint x: 228, endPoint y: 270, distance: 45.0
click at [210, 230] on label "Para estrenar" at bounding box center [351, 237] width 308 height 19
click at [209, 232] on input "Para estrenar" at bounding box center [203, 238] width 12 height 12
radio input "true"
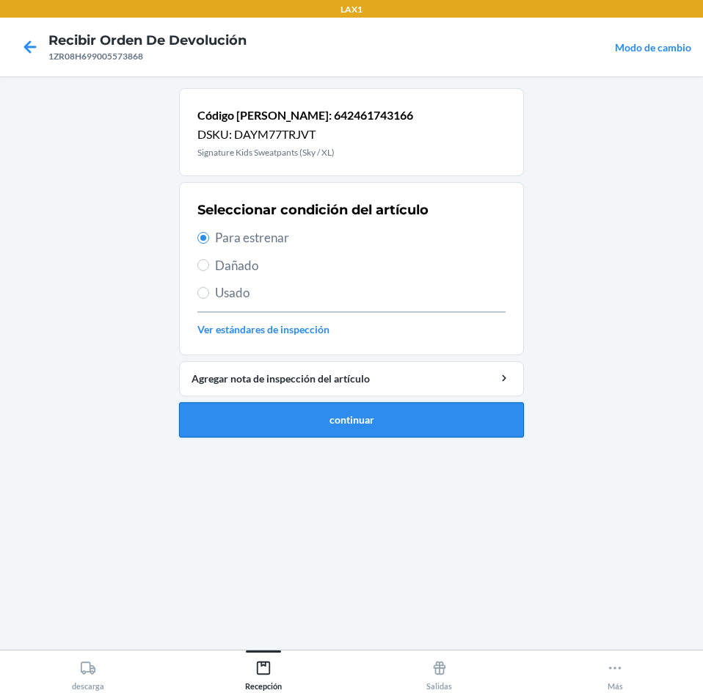
click at [251, 414] on button "continuar" at bounding box center [351, 419] width 345 height 35
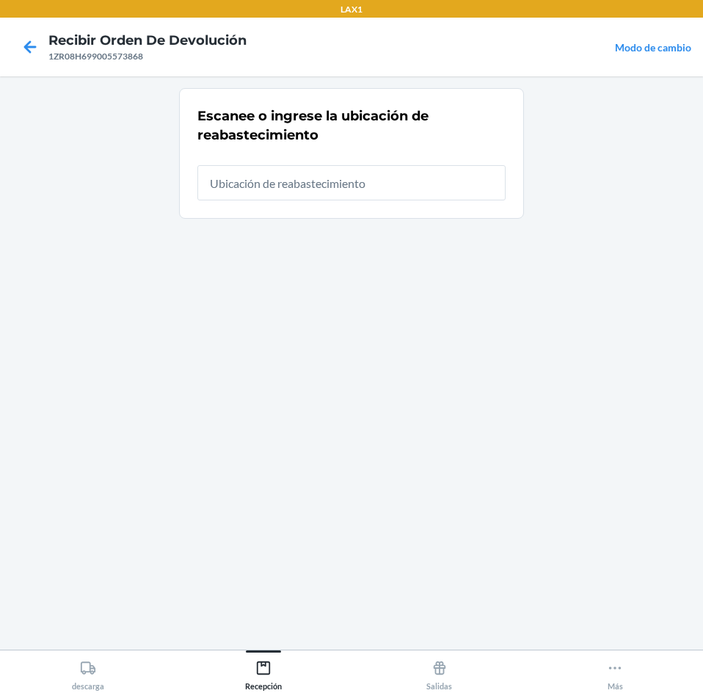
click at [269, 184] on input "text" at bounding box center [351, 182] width 308 height 35
type input "RTCART025"
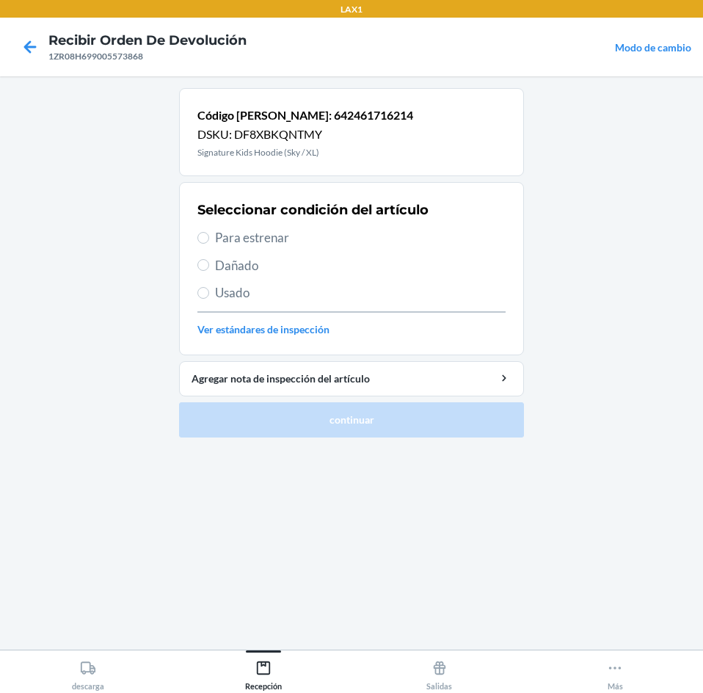
click at [275, 230] on span "Para estrenar" at bounding box center [360, 237] width 291 height 19
click at [209, 232] on input "Para estrenar" at bounding box center [203, 238] width 12 height 12
radio input "true"
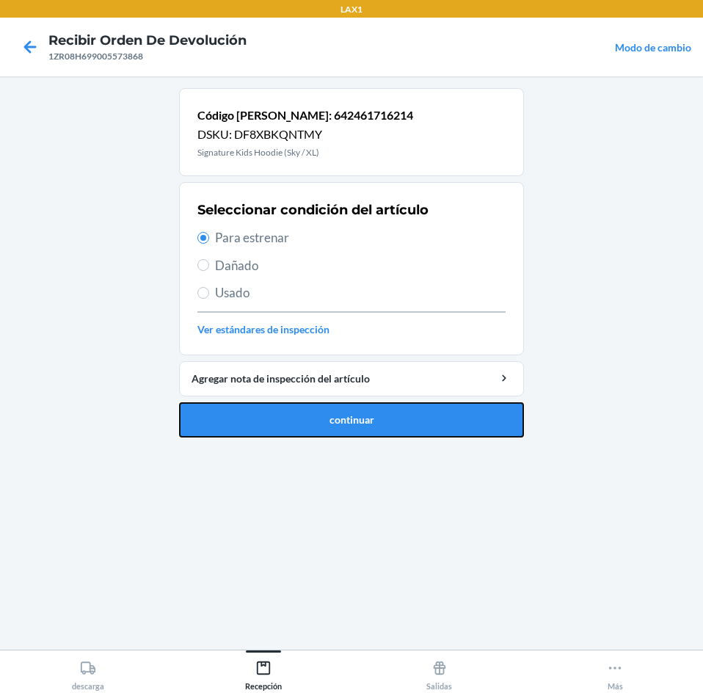
drag, startPoint x: 243, startPoint y: 422, endPoint x: 241, endPoint y: 365, distance: 56.5
click at [239, 407] on button "continuar" at bounding box center [351, 419] width 345 height 35
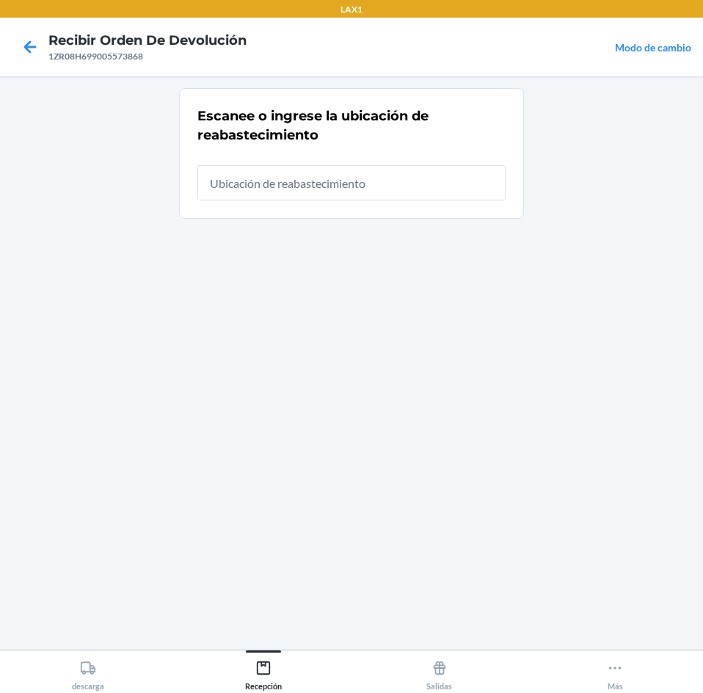
click at [294, 188] on input "text" at bounding box center [351, 182] width 308 height 35
type input "RTCART025"
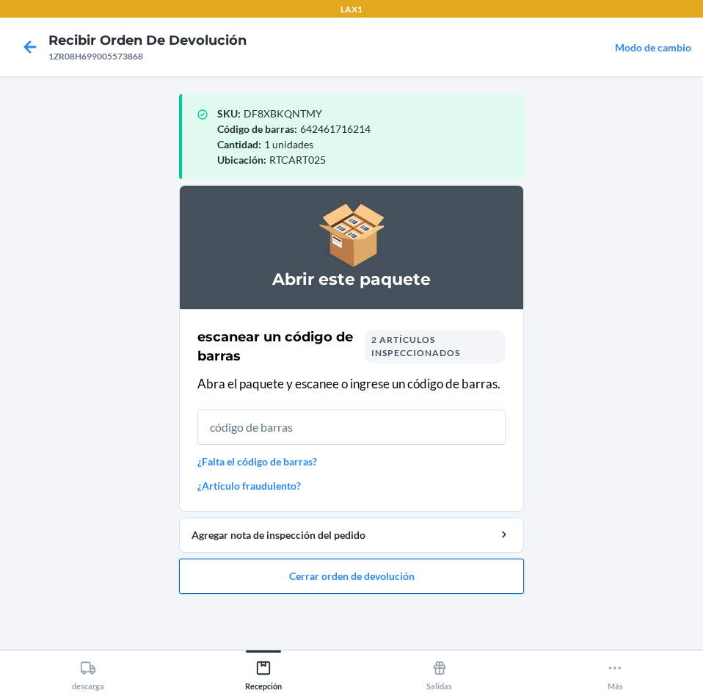
drag, startPoint x: 437, startPoint y: 556, endPoint x: 434, endPoint y: 572, distance: 15.7
click at [437, 558] on li "Abrir este paquete escanear un código [PERSON_NAME] 2 artículos inspeccionados …" at bounding box center [351, 389] width 345 height 409
click at [434, 569] on button "Cerrar orden de devolución" at bounding box center [351, 575] width 345 height 35
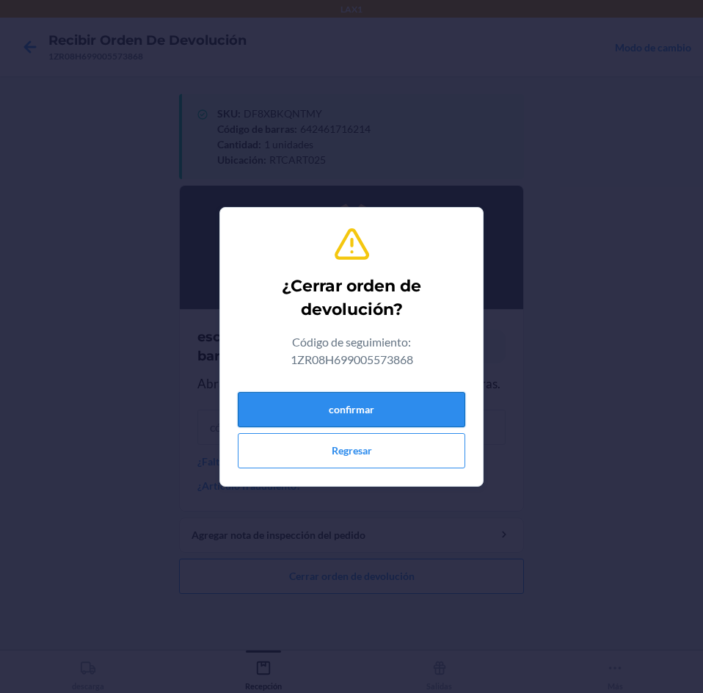
click at [371, 404] on button "confirmar" at bounding box center [351, 409] width 227 height 35
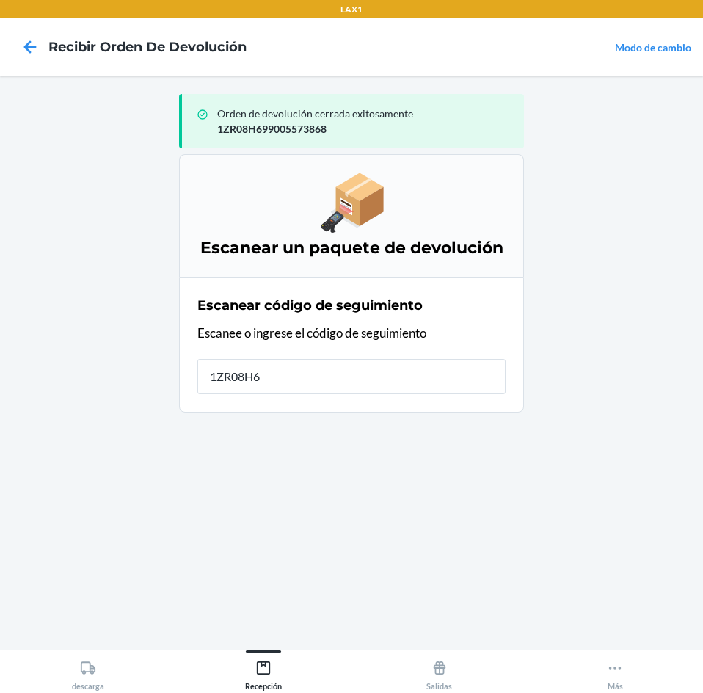
type input "1ZR08H69"
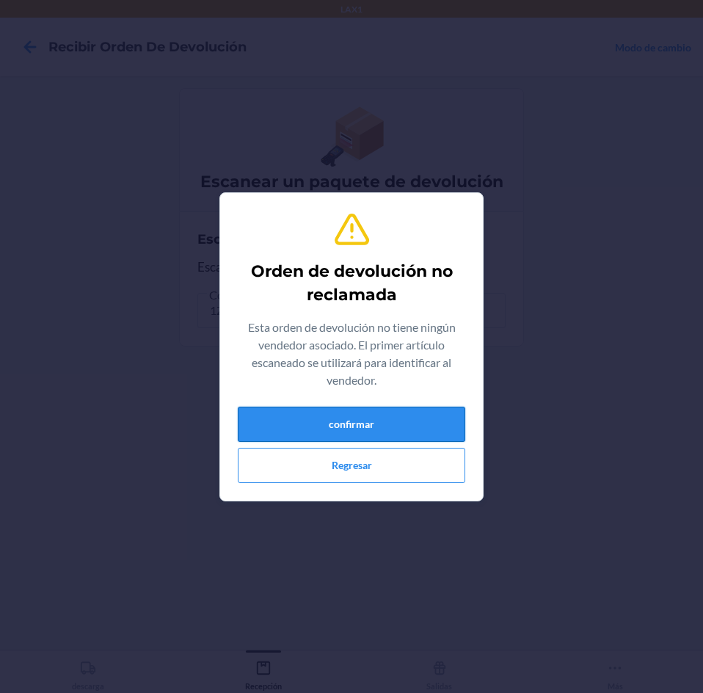
click at [450, 431] on button "confirmar" at bounding box center [351, 424] width 227 height 35
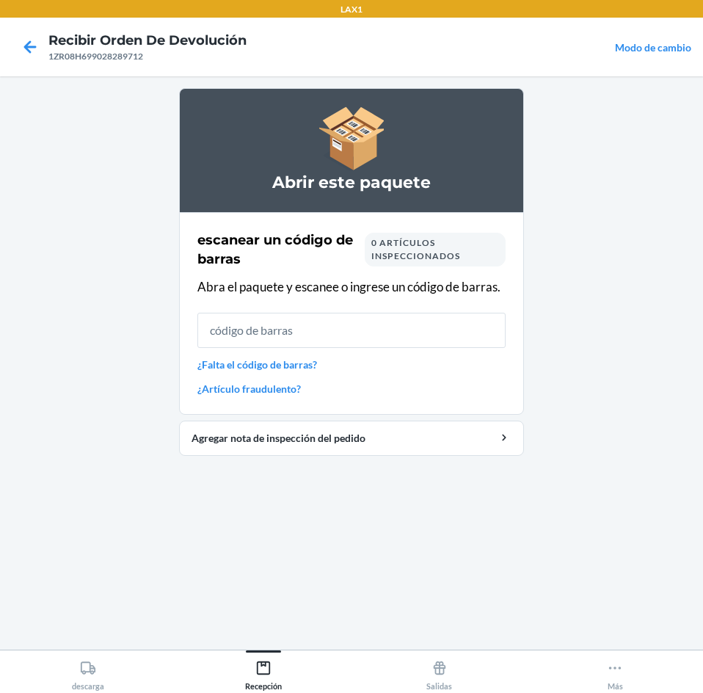
click at [373, 334] on input "text" at bounding box center [351, 330] width 308 height 35
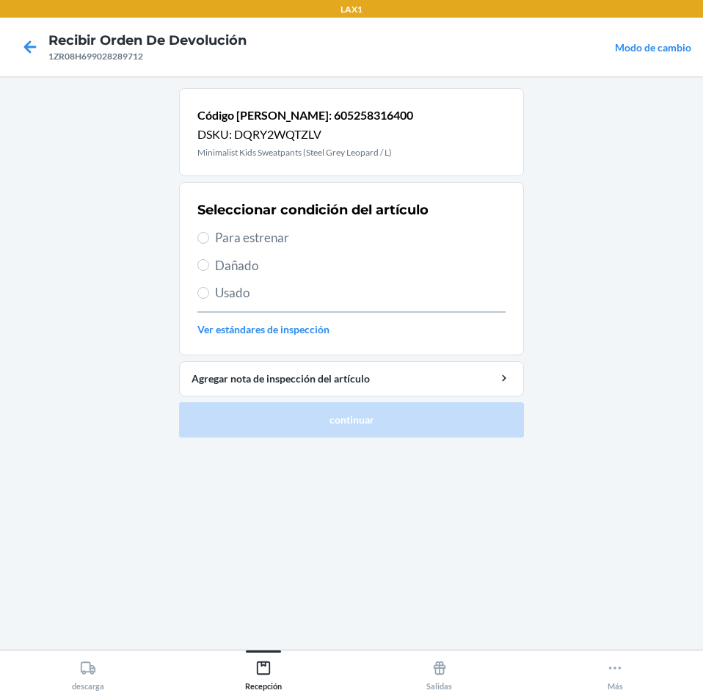
click at [234, 233] on span "Para estrenar" at bounding box center [360, 237] width 291 height 19
click at [209, 233] on input "Para estrenar" at bounding box center [203, 238] width 12 height 12
radio input "true"
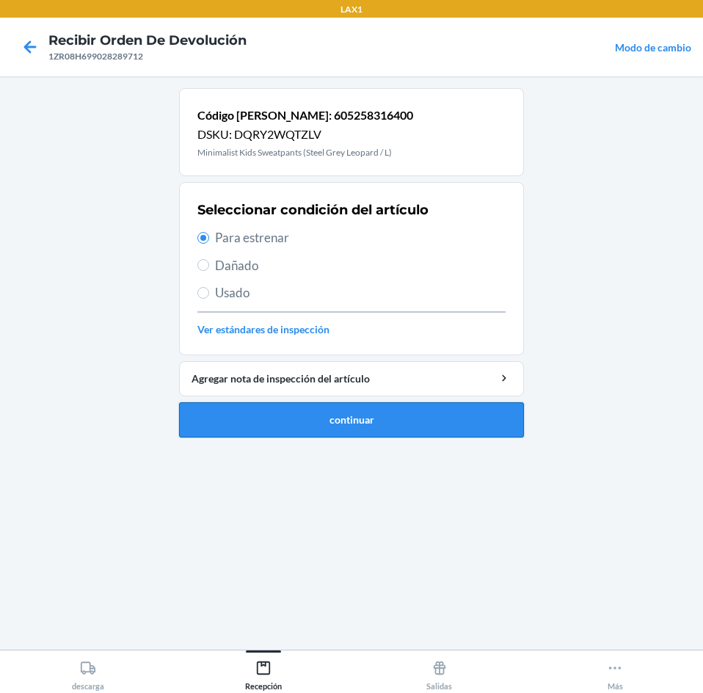
click at [286, 426] on button "continuar" at bounding box center [351, 419] width 345 height 35
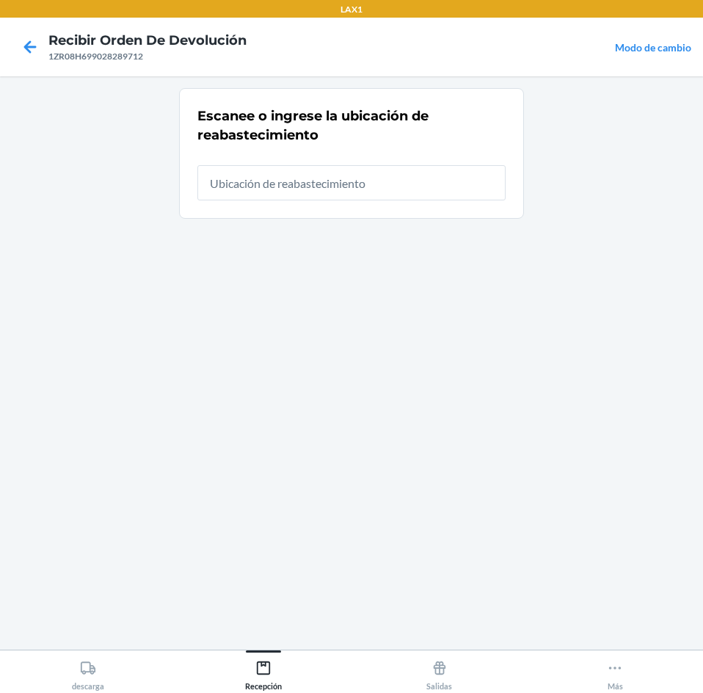
click at [316, 176] on input "text" at bounding box center [351, 182] width 308 height 35
type input "RTCART025"
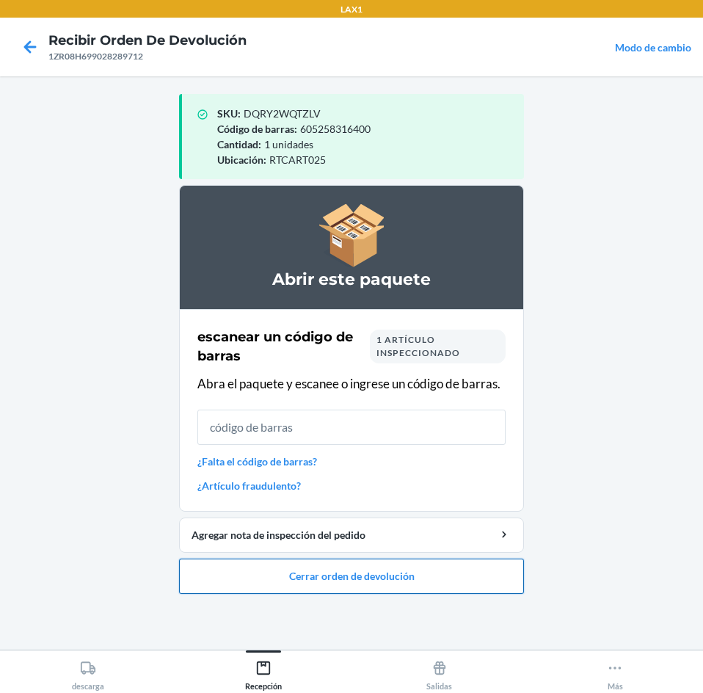
click at [398, 564] on button "Cerrar orden de devolución" at bounding box center [351, 575] width 345 height 35
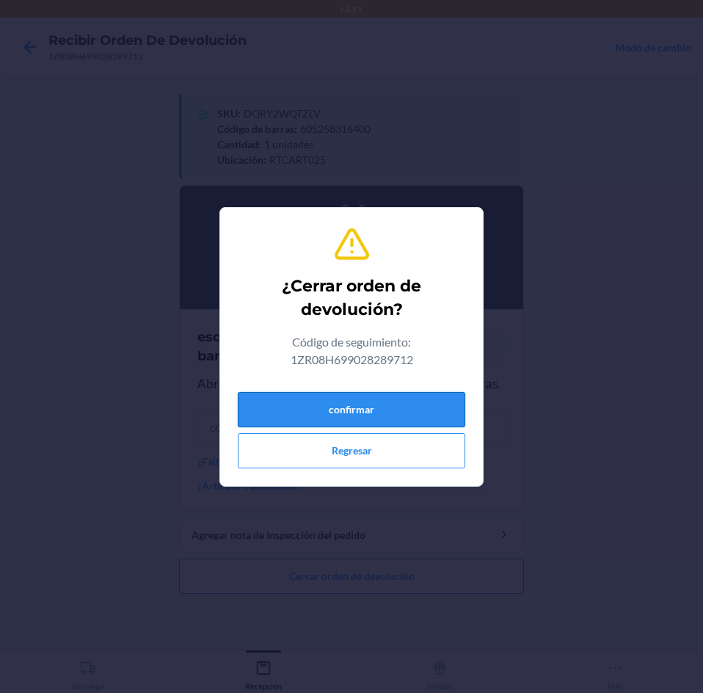
click at [415, 402] on button "confirmar" at bounding box center [351, 409] width 227 height 35
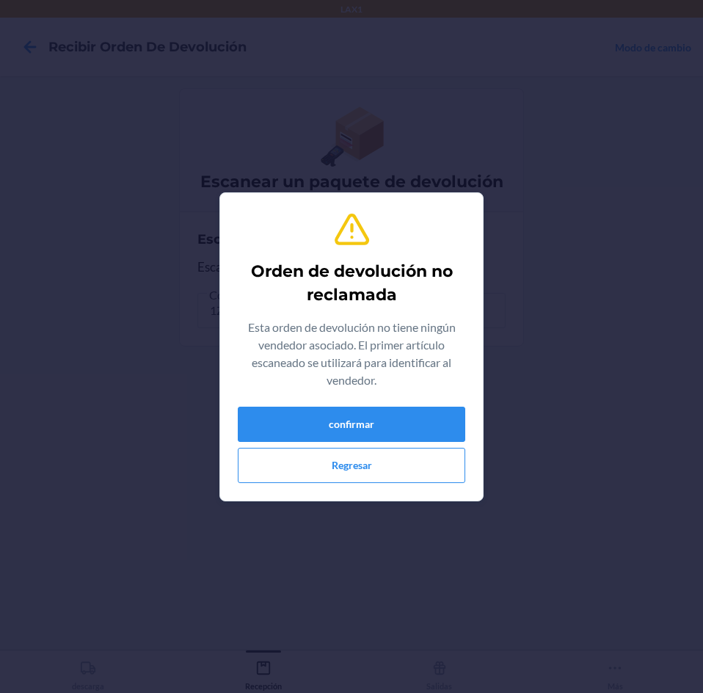
click at [415, 402] on div "Orden de devolución no reclamada Esta orden de devolución no tiene ningún vende…" at bounding box center [351, 347] width 227 height 284
click at [414, 410] on button "confirmar" at bounding box center [351, 424] width 227 height 35
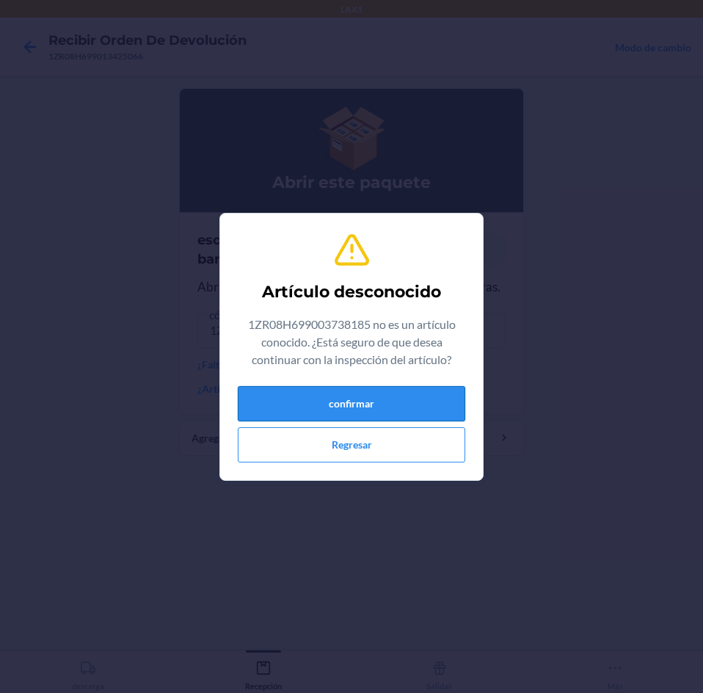
click at [313, 400] on button "confirmar" at bounding box center [351, 403] width 227 height 35
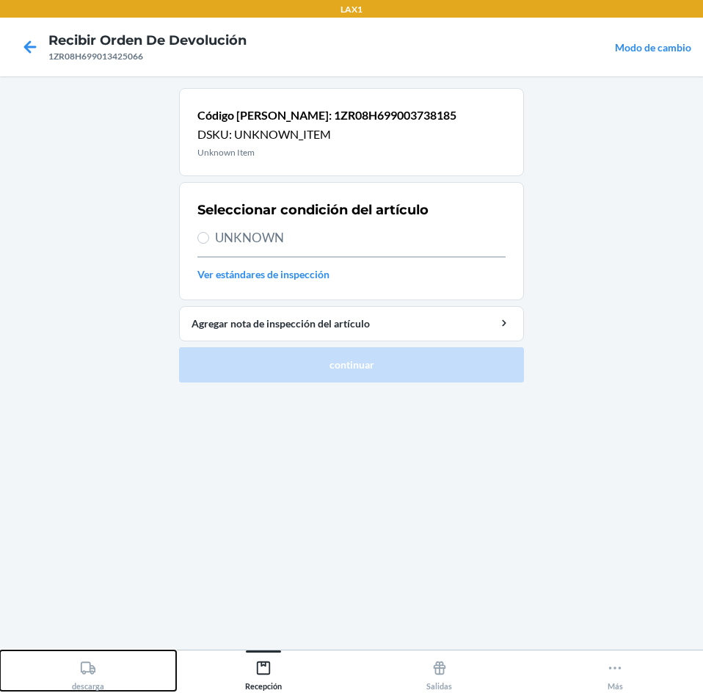
click at [109, 677] on button "descarga" at bounding box center [88, 670] width 176 height 40
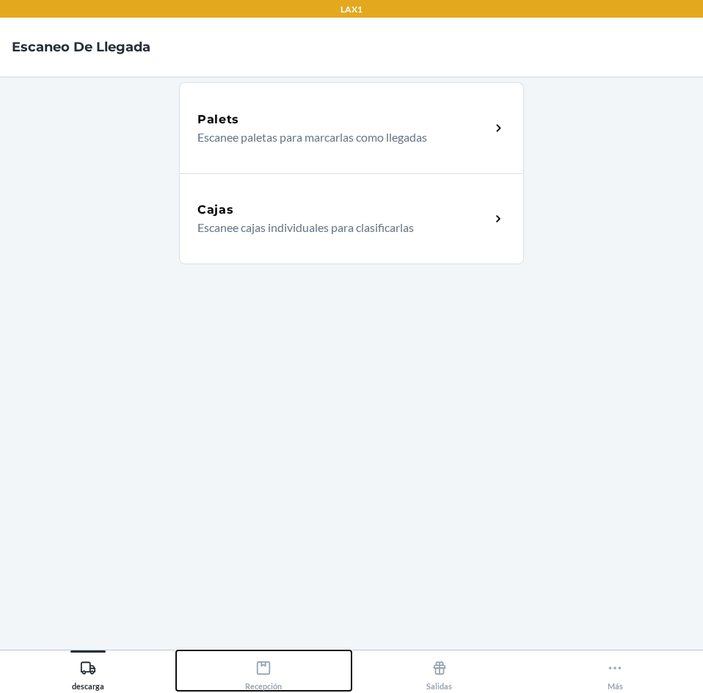
click at [246, 665] on div "Recepción" at bounding box center [263, 672] width 37 height 37
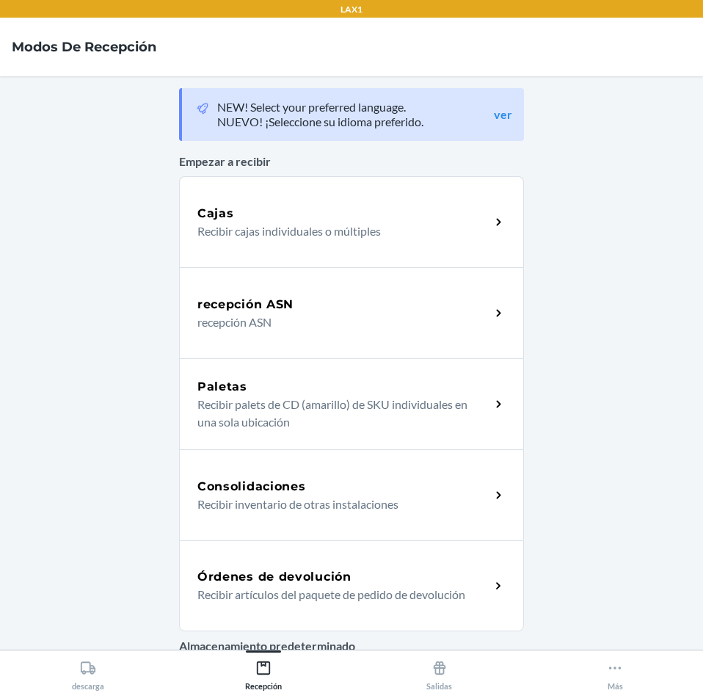
click at [231, 581] on h5 "Órdenes de devolución" at bounding box center [274, 577] width 154 height 18
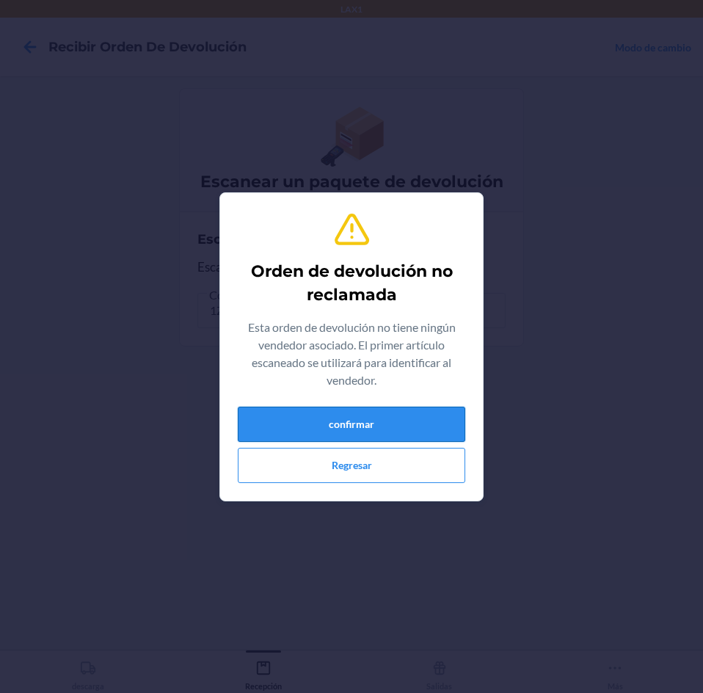
click at [434, 431] on button "confirmar" at bounding box center [351, 424] width 227 height 35
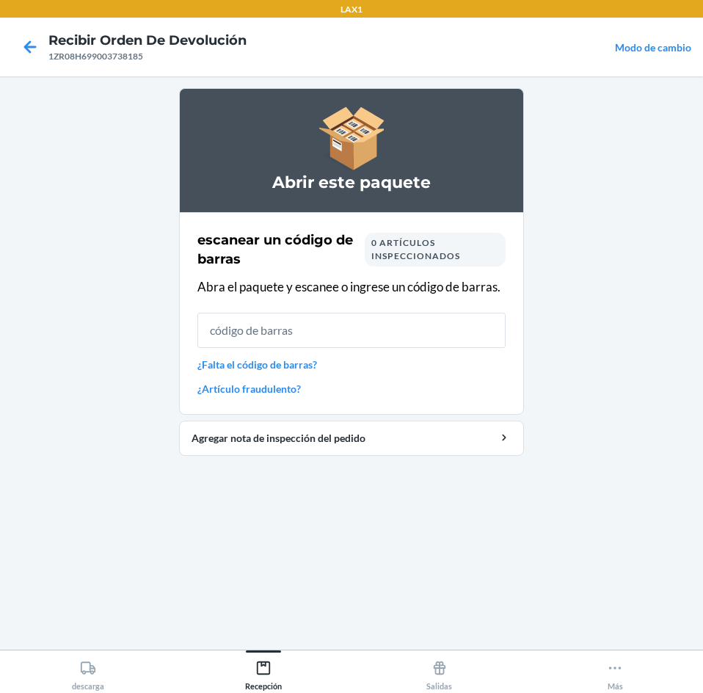
click at [400, 318] on input "text" at bounding box center [351, 330] width 308 height 35
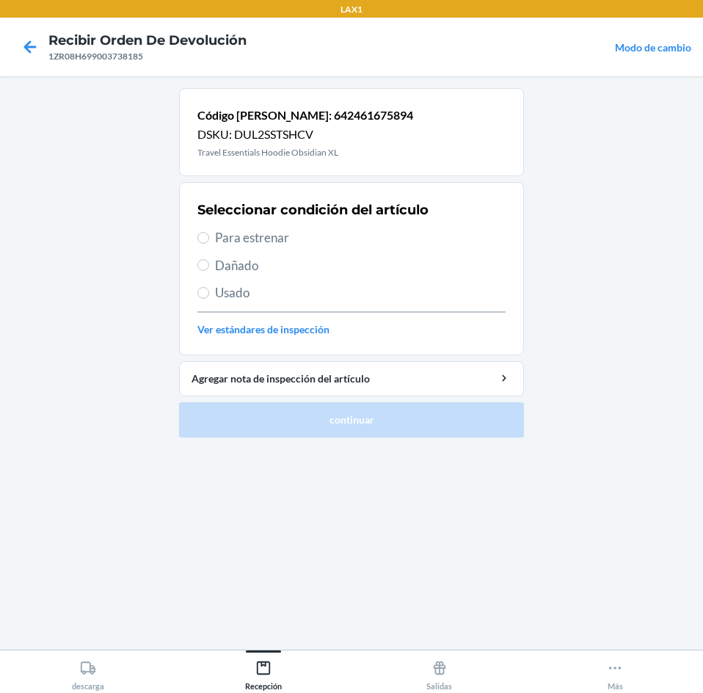
click at [280, 244] on span "Para estrenar" at bounding box center [360, 237] width 291 height 19
click at [209, 244] on input "Para estrenar" at bounding box center [203, 238] width 12 height 12
radio input "true"
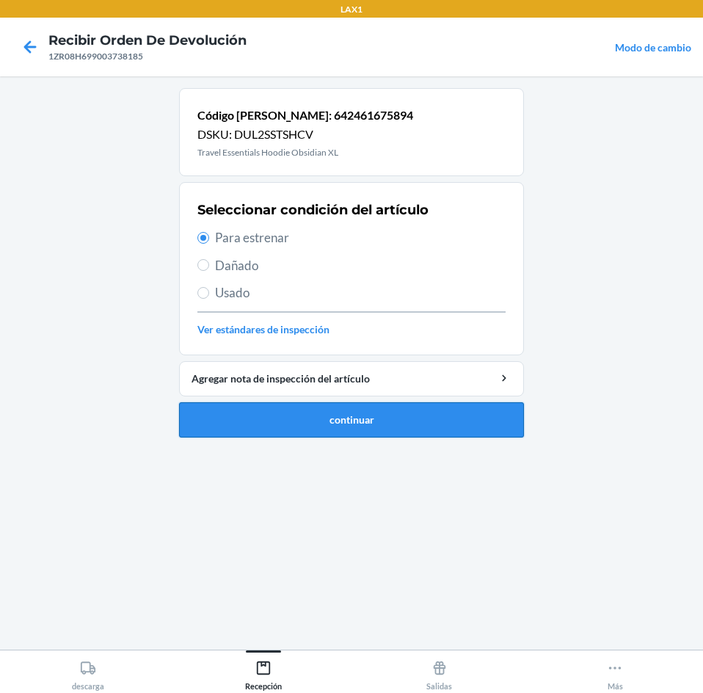
click at [330, 407] on button "continuar" at bounding box center [351, 419] width 345 height 35
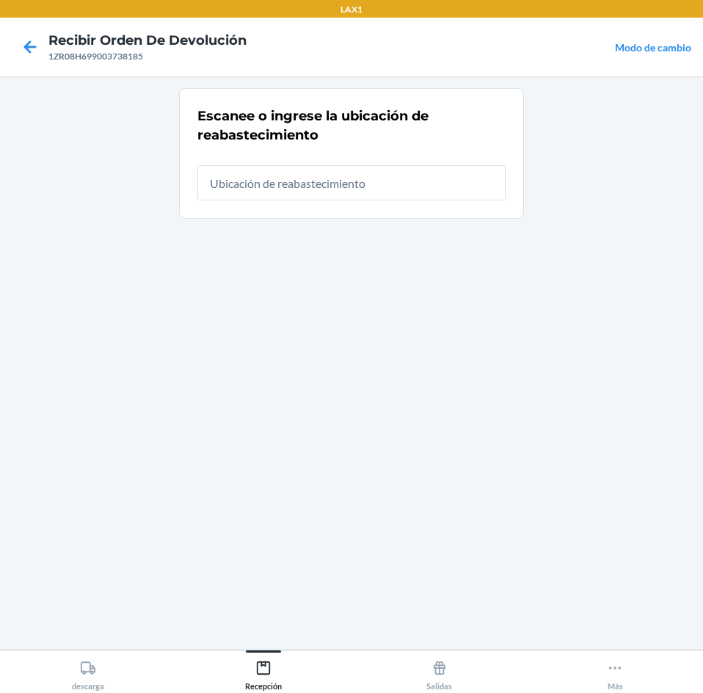
click at [306, 181] on input "text" at bounding box center [351, 182] width 308 height 35
type input "RTCART025"
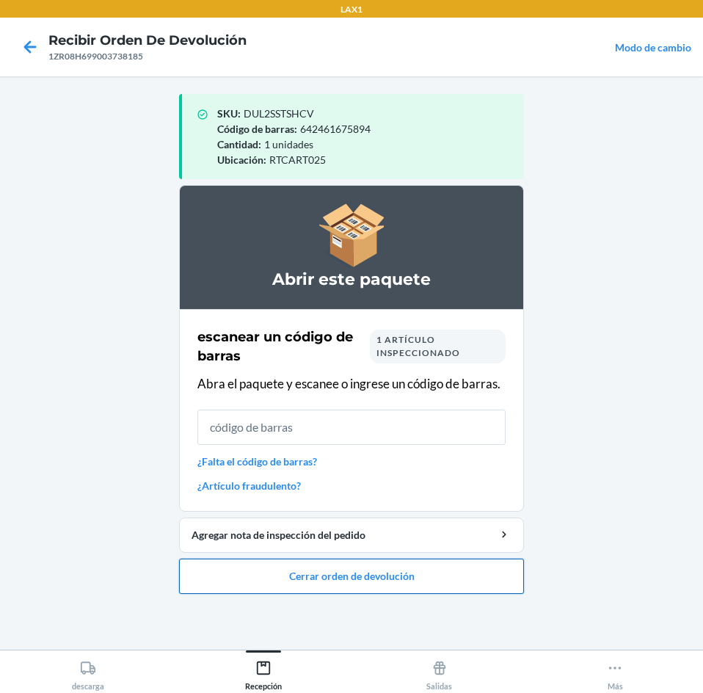
click at [316, 580] on button "Cerrar orden de devolución" at bounding box center [351, 575] width 345 height 35
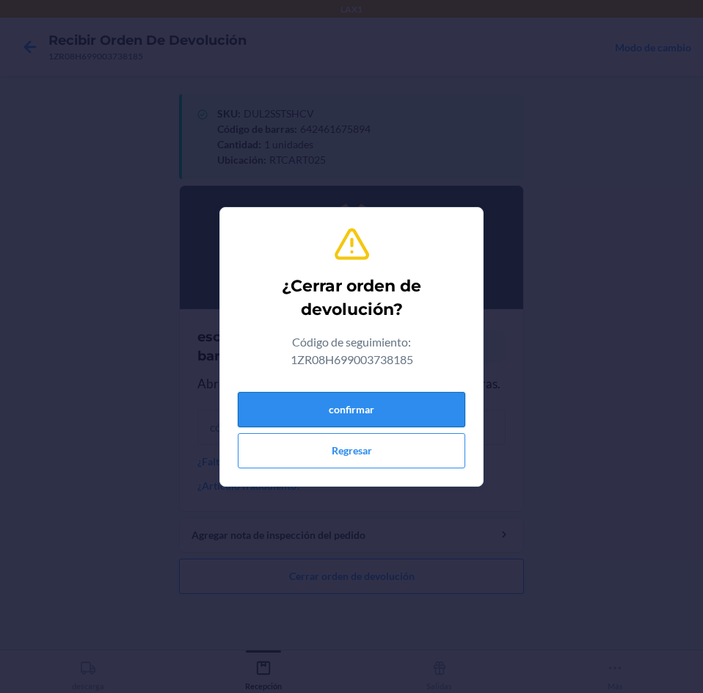
click at [375, 397] on button "confirmar" at bounding box center [351, 409] width 227 height 35
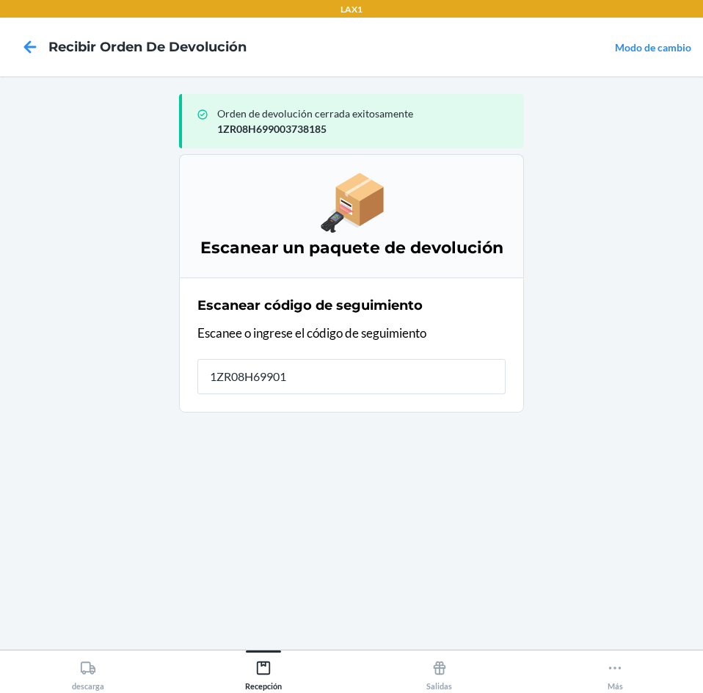
type input "1ZR08H699013"
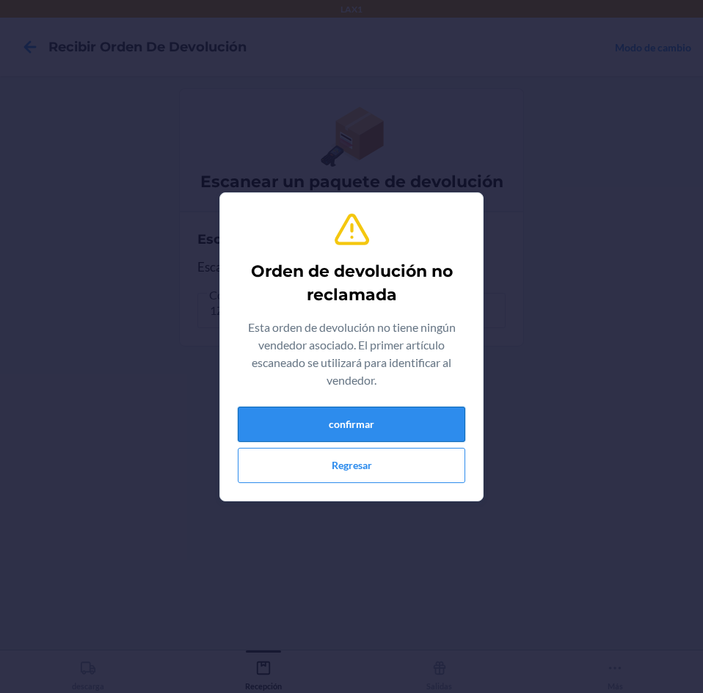
click at [375, 409] on button "confirmar" at bounding box center [351, 424] width 227 height 35
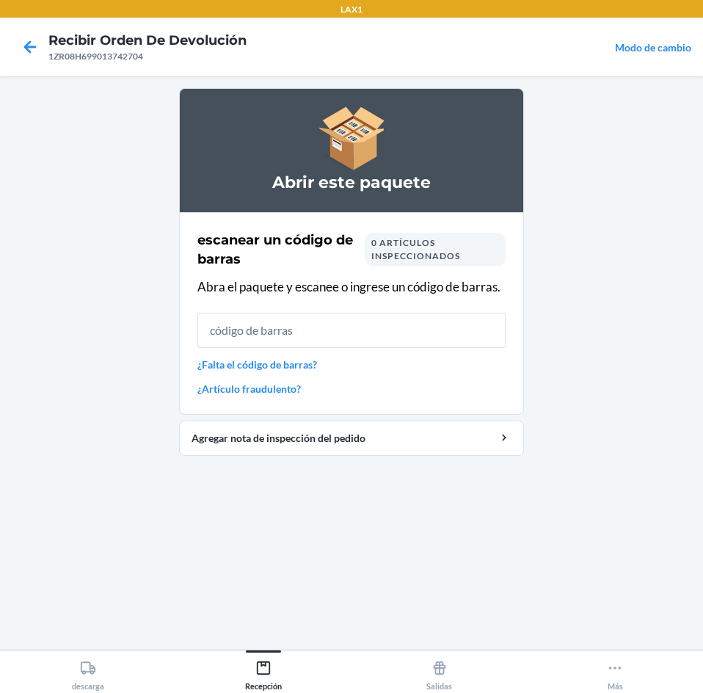
click at [376, 329] on input "text" at bounding box center [351, 330] width 308 height 35
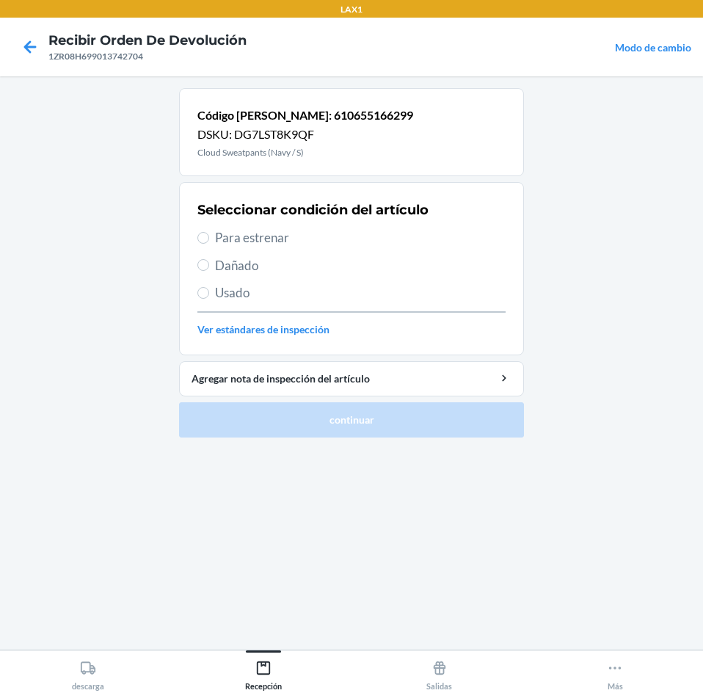
click at [285, 233] on span "Para estrenar" at bounding box center [360, 237] width 291 height 19
click at [209, 233] on input "Para estrenar" at bounding box center [203, 238] width 12 height 12
radio input "true"
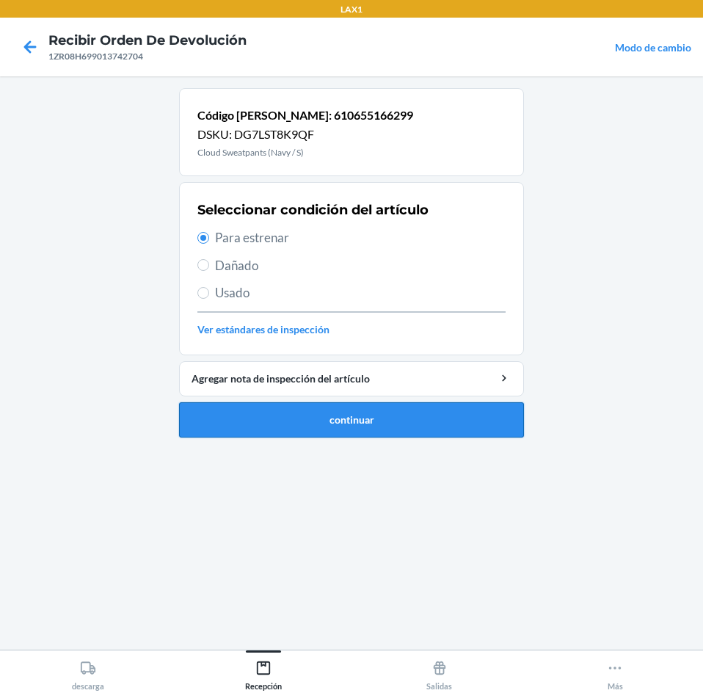
click at [327, 426] on button "continuar" at bounding box center [351, 419] width 345 height 35
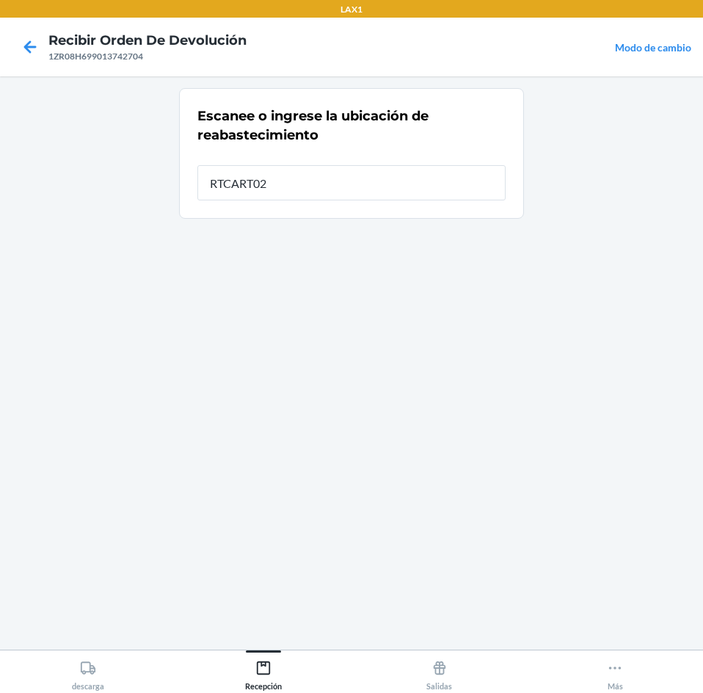
type input "RTCART025"
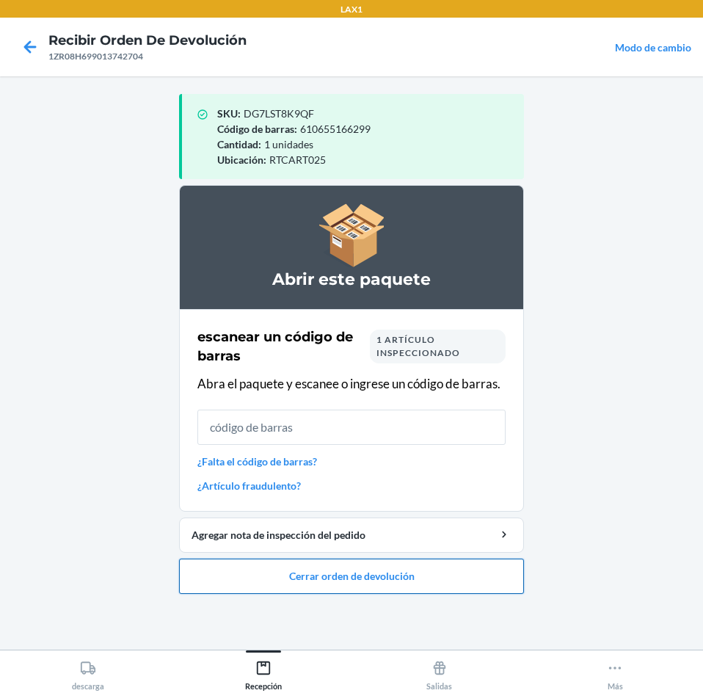
click at [381, 572] on button "Cerrar orden de devolución" at bounding box center [351, 575] width 345 height 35
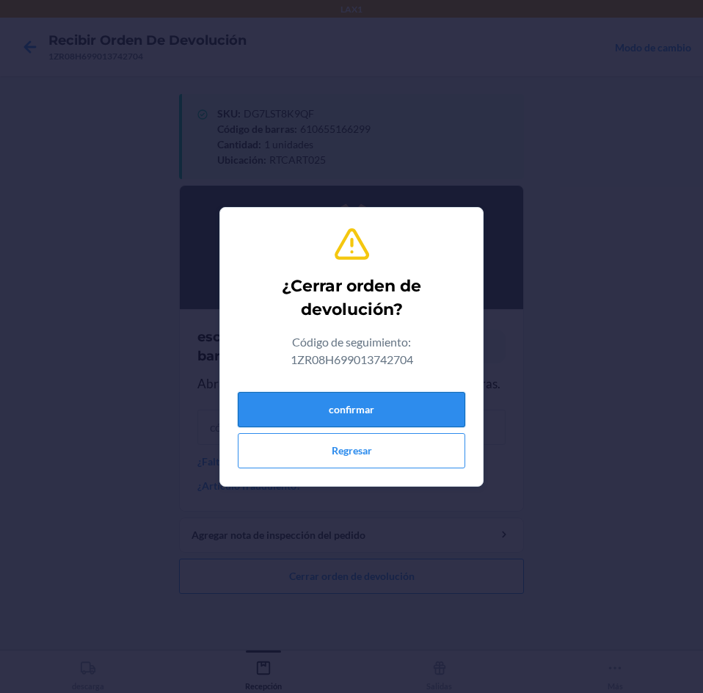
click at [410, 401] on button "confirmar" at bounding box center [351, 409] width 227 height 35
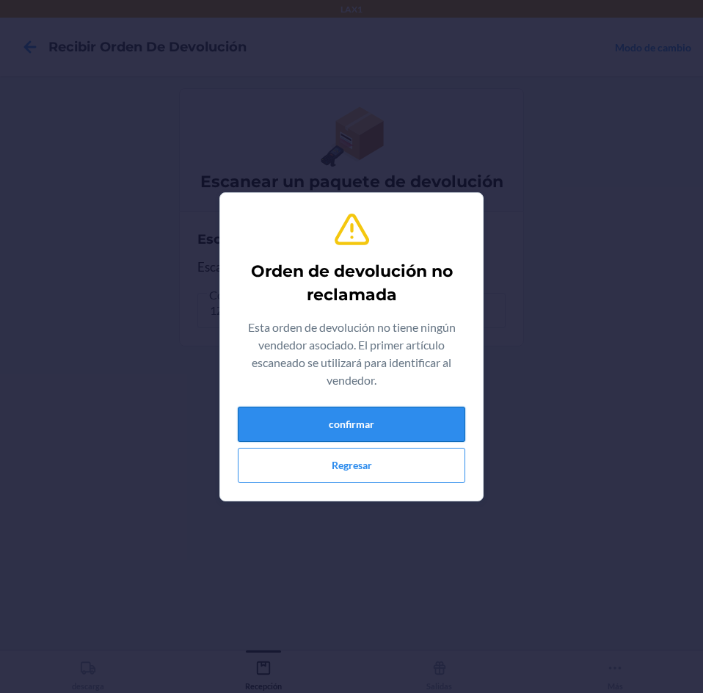
click at [446, 431] on button "confirmar" at bounding box center [351, 424] width 227 height 35
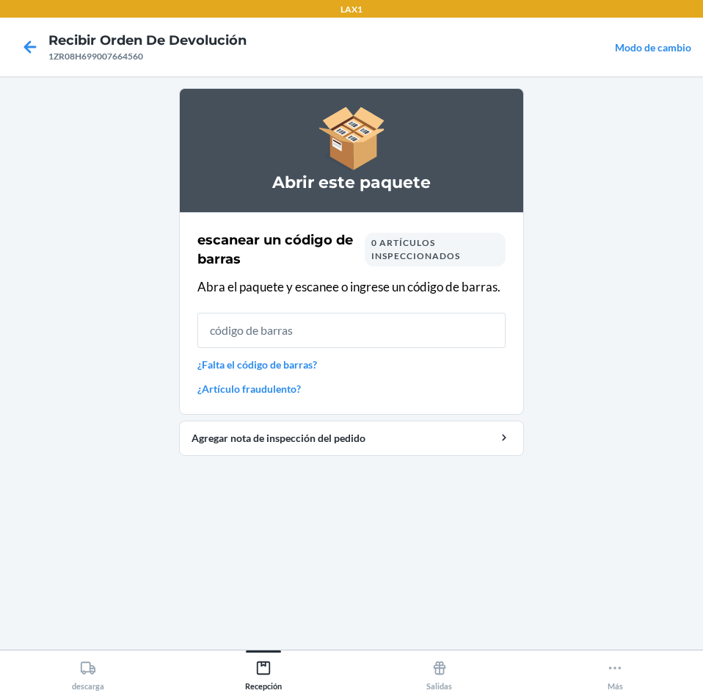
click at [440, 341] on input "text" at bounding box center [351, 330] width 308 height 35
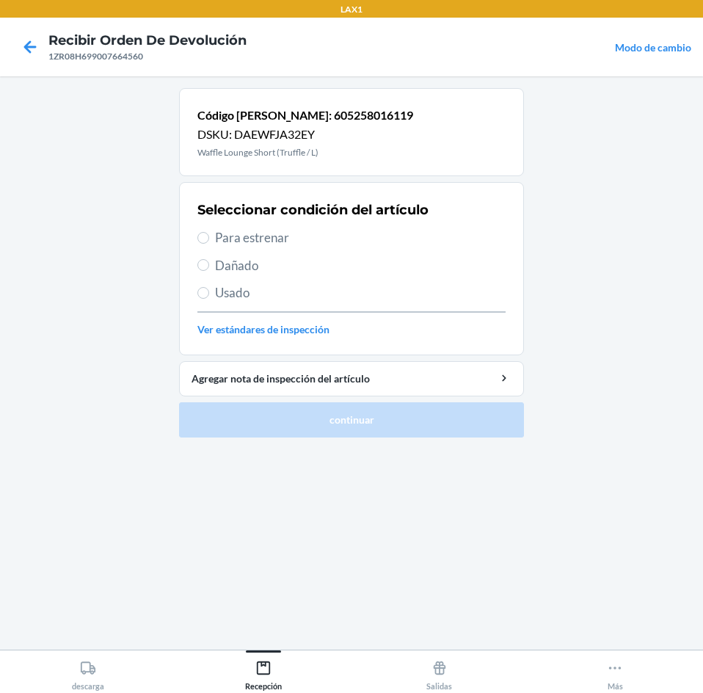
click at [309, 241] on span "Para estrenar" at bounding box center [360, 237] width 291 height 19
click at [209, 241] on input "Para estrenar" at bounding box center [203, 238] width 12 height 12
radio input "true"
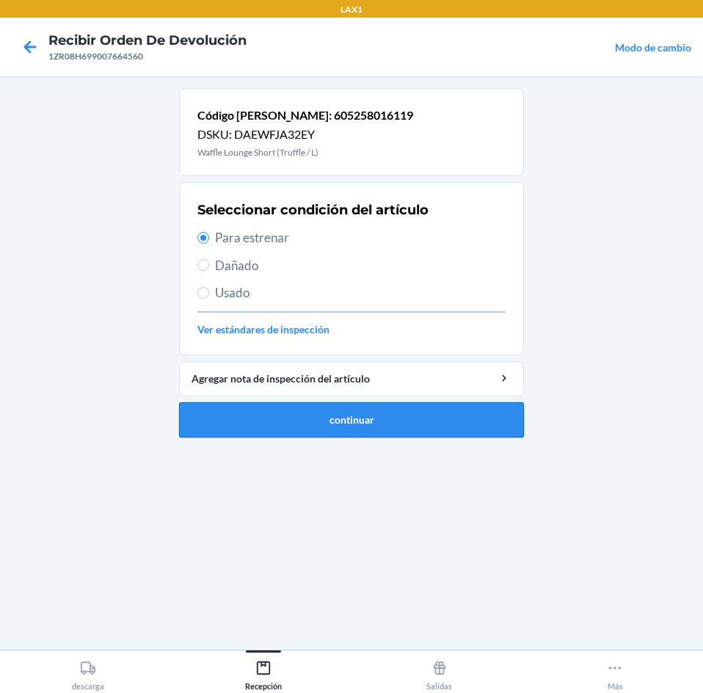
click at [325, 422] on button "continuar" at bounding box center [351, 419] width 345 height 35
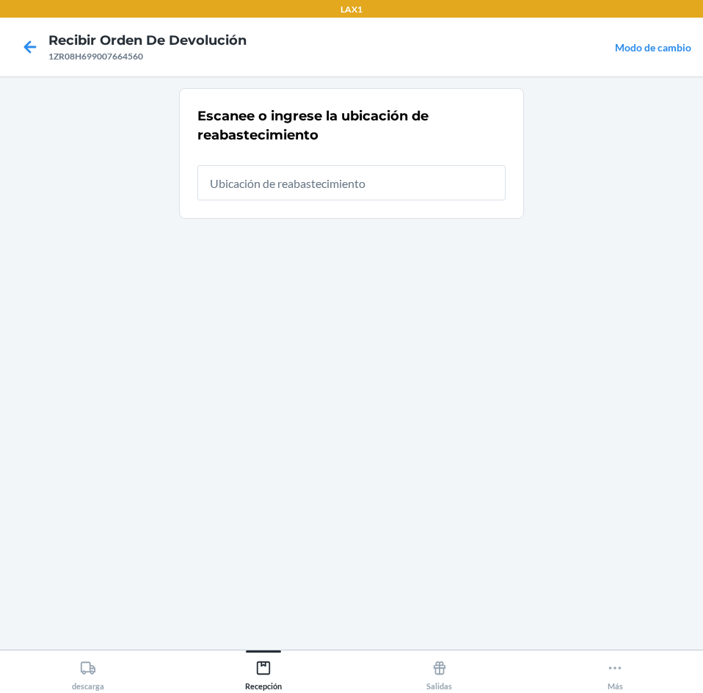
click at [364, 189] on input "text" at bounding box center [351, 182] width 308 height 35
type input "RTCART025"
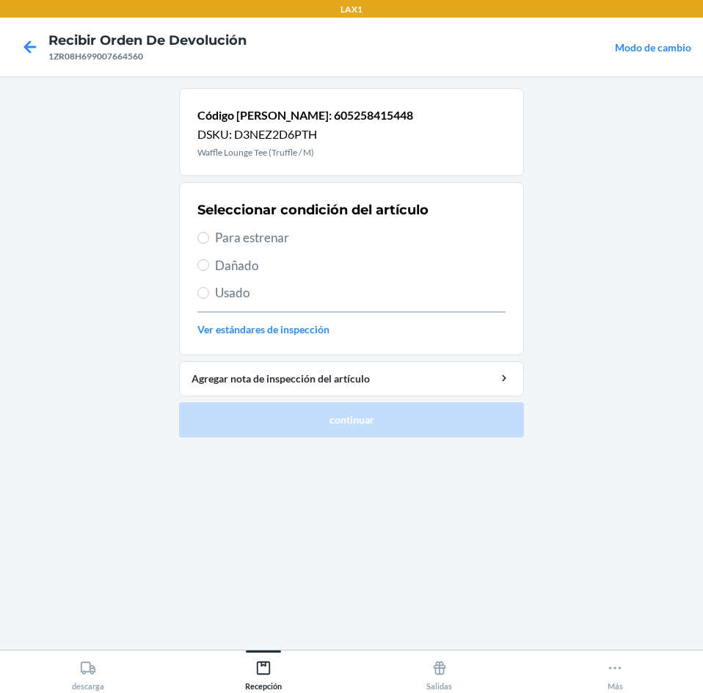
click at [235, 238] on span "Para estrenar" at bounding box center [360, 237] width 291 height 19
click at [209, 238] on input "Para estrenar" at bounding box center [203, 238] width 12 height 12
radio input "true"
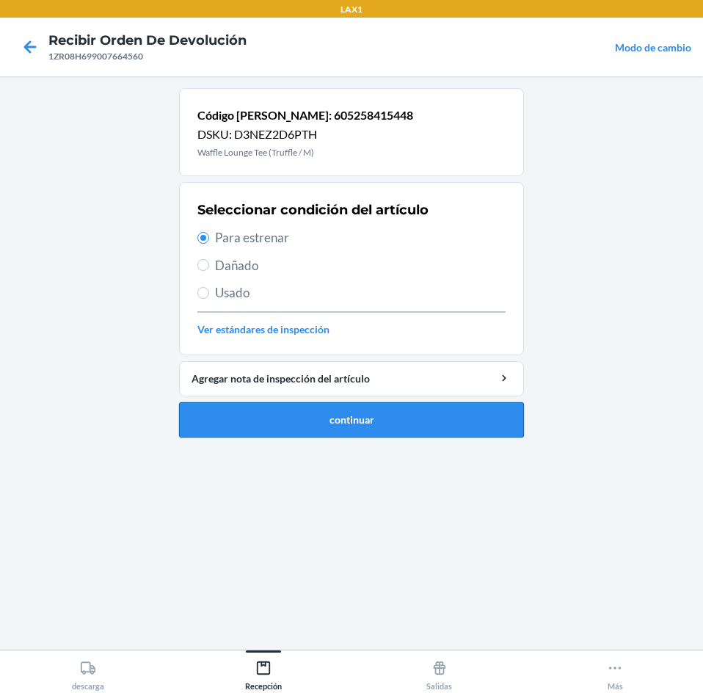
click at [338, 432] on button "continuar" at bounding box center [351, 419] width 345 height 35
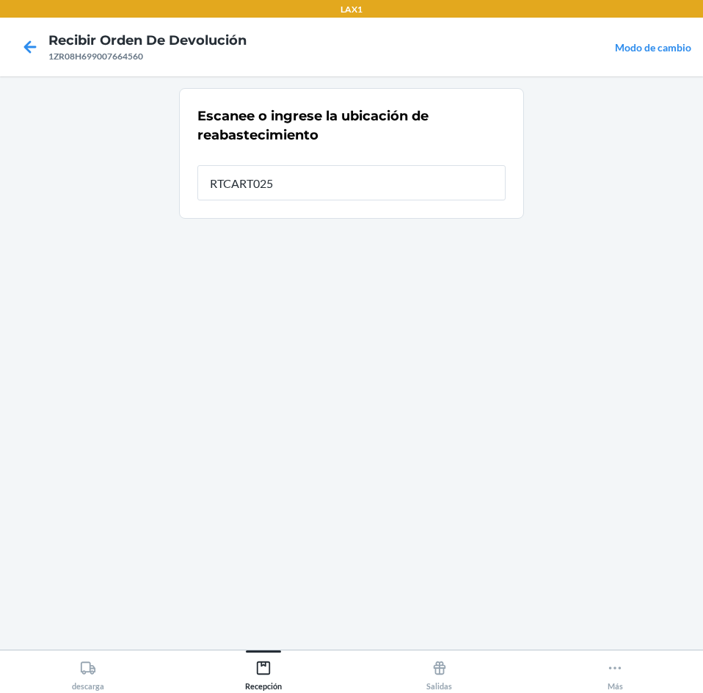
type input "RTCART025"
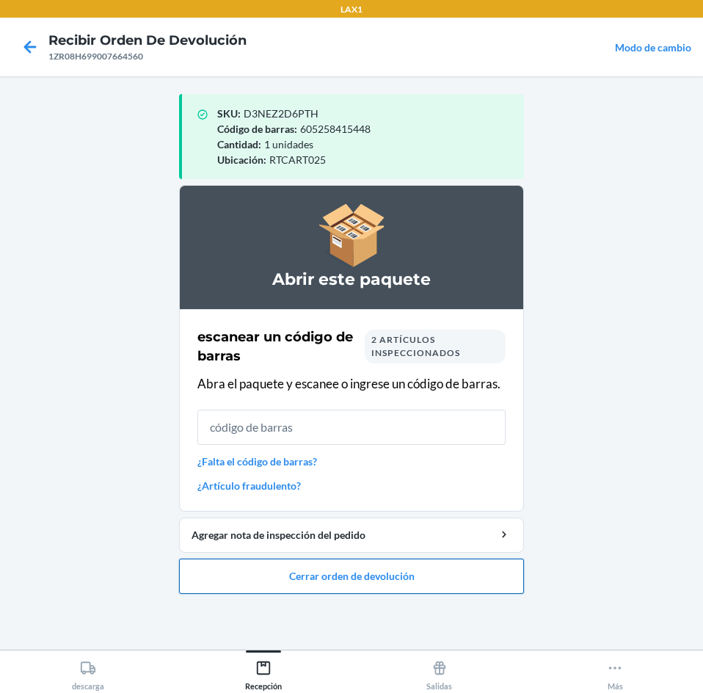
click at [302, 574] on button "Cerrar orden de devolución" at bounding box center [351, 575] width 345 height 35
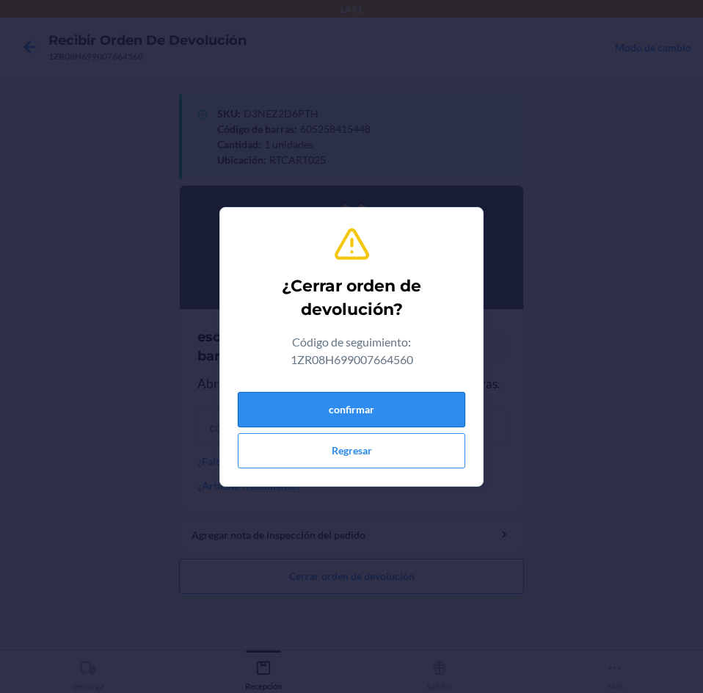
click at [377, 405] on button "confirmar" at bounding box center [351, 409] width 227 height 35
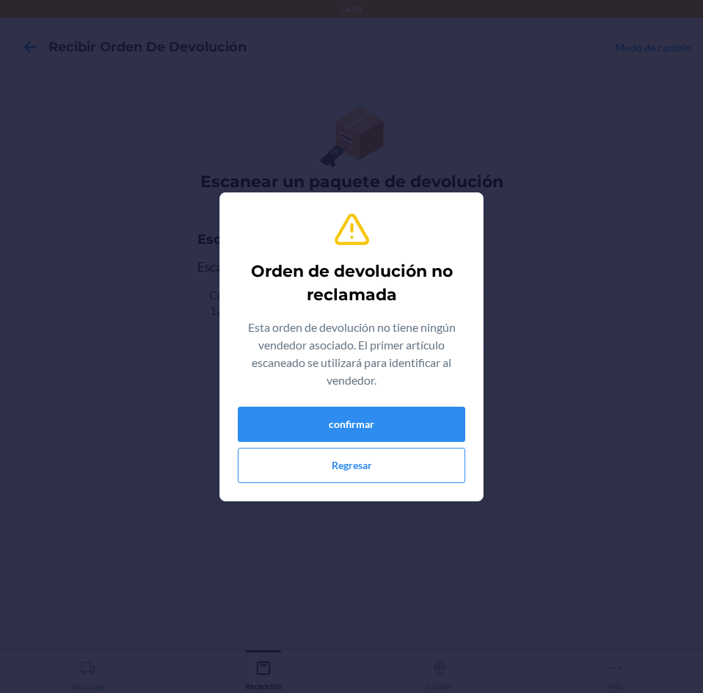
click at [377, 405] on div "Orden de devolución no reclamada Esta orden de devolución no tiene ningún vende…" at bounding box center [351, 347] width 227 height 284
click at [377, 409] on button "confirmar" at bounding box center [351, 424] width 227 height 35
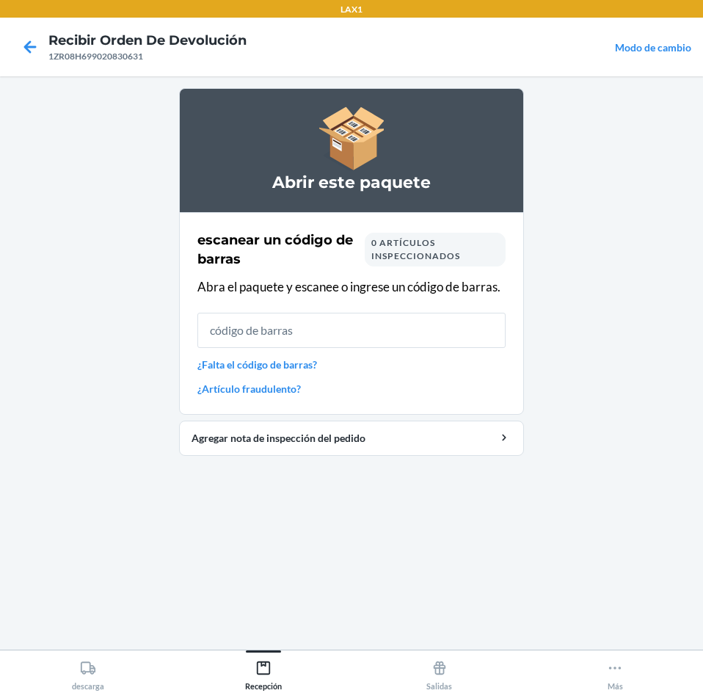
click at [395, 326] on input "text" at bounding box center [351, 330] width 308 height 35
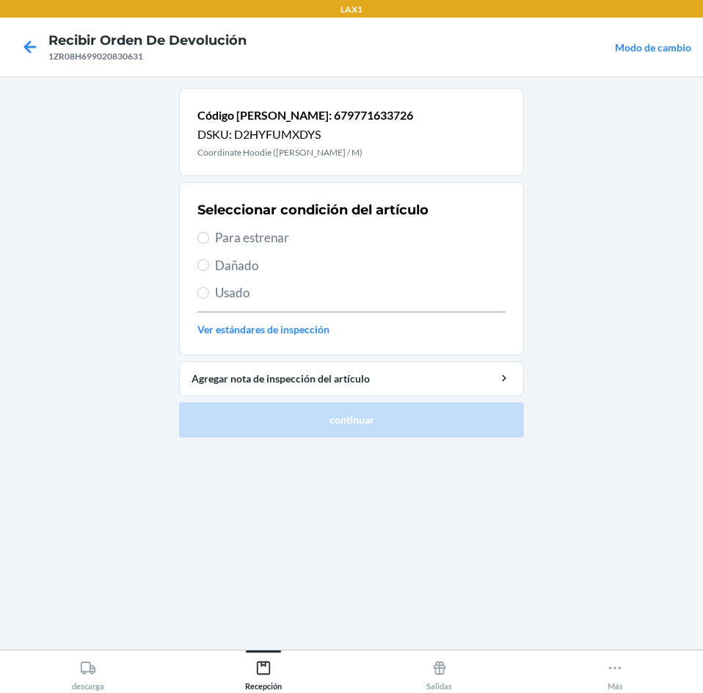
click at [307, 233] on span "Para estrenar" at bounding box center [360, 237] width 291 height 19
click at [209, 233] on input "Para estrenar" at bounding box center [203, 238] width 12 height 12
radio input "true"
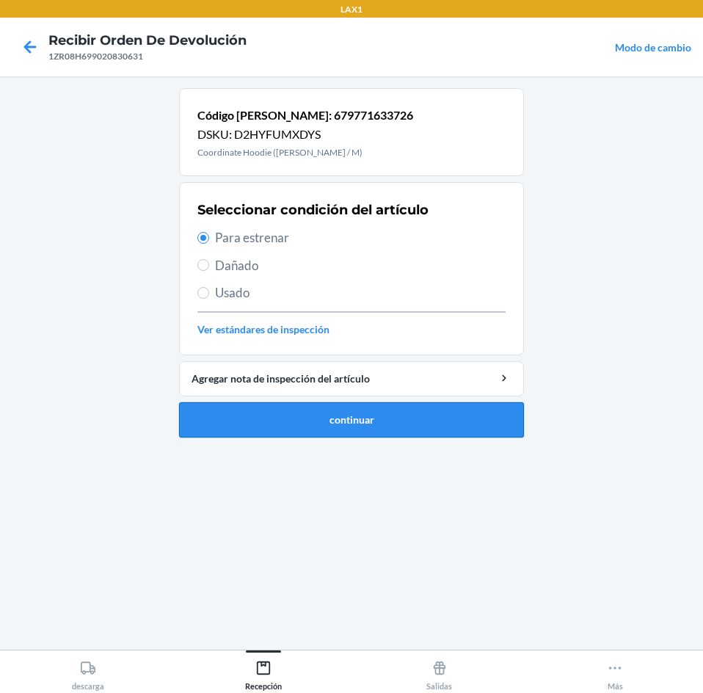
click at [302, 413] on button "continuar" at bounding box center [351, 419] width 345 height 35
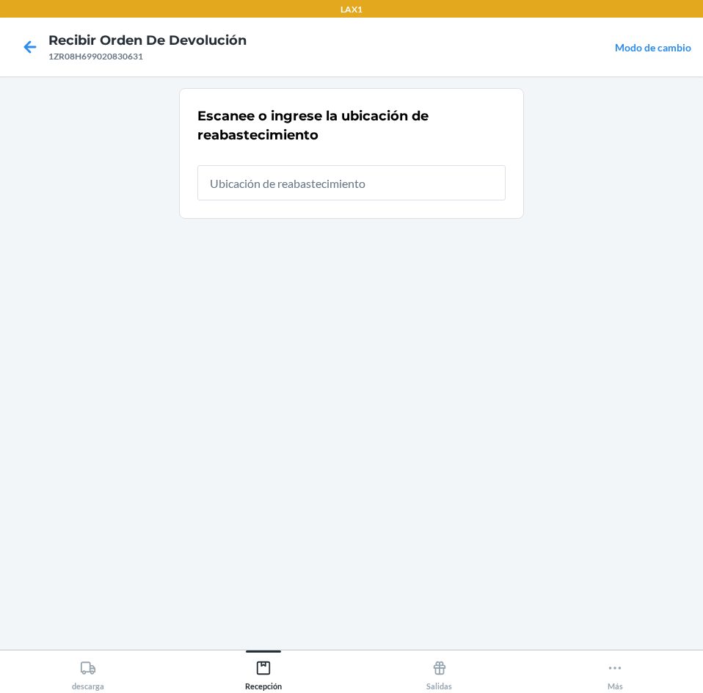
click at [338, 189] on input "text" at bounding box center [351, 182] width 308 height 35
type input "RTCART025"
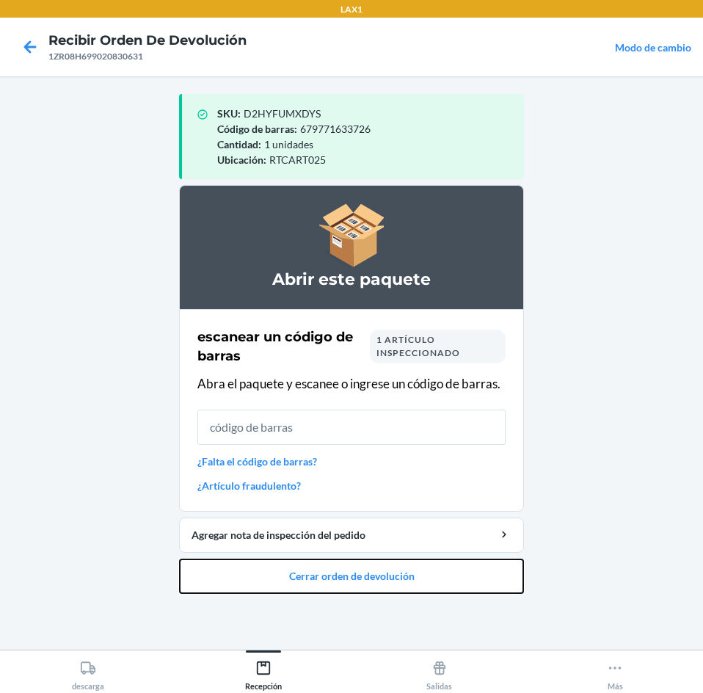
drag, startPoint x: 324, startPoint y: 569, endPoint x: 327, endPoint y: 553, distance: 17.1
click at [324, 560] on button "Cerrar orden de devolución" at bounding box center [351, 575] width 345 height 35
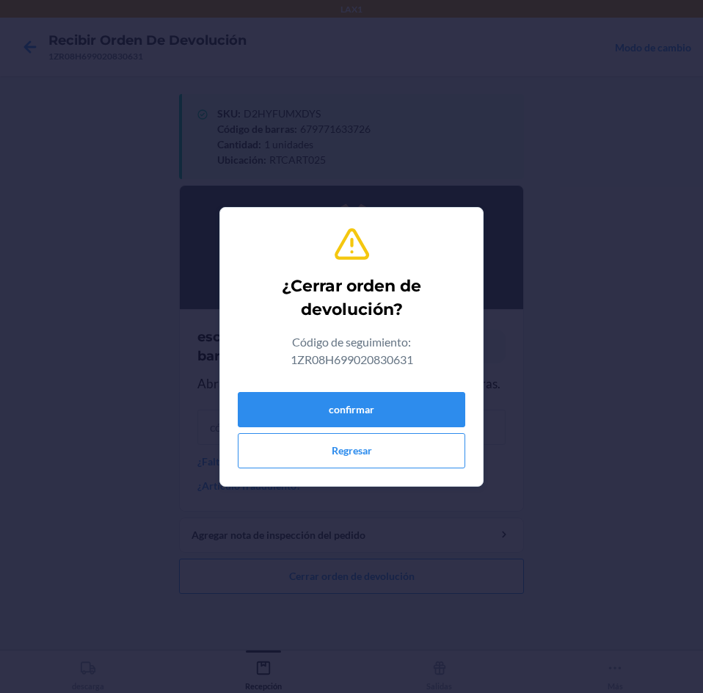
click at [415, 389] on div "confirmar Regresar" at bounding box center [351, 427] width 227 height 82
click at [415, 410] on button "confirmar" at bounding box center [351, 409] width 227 height 35
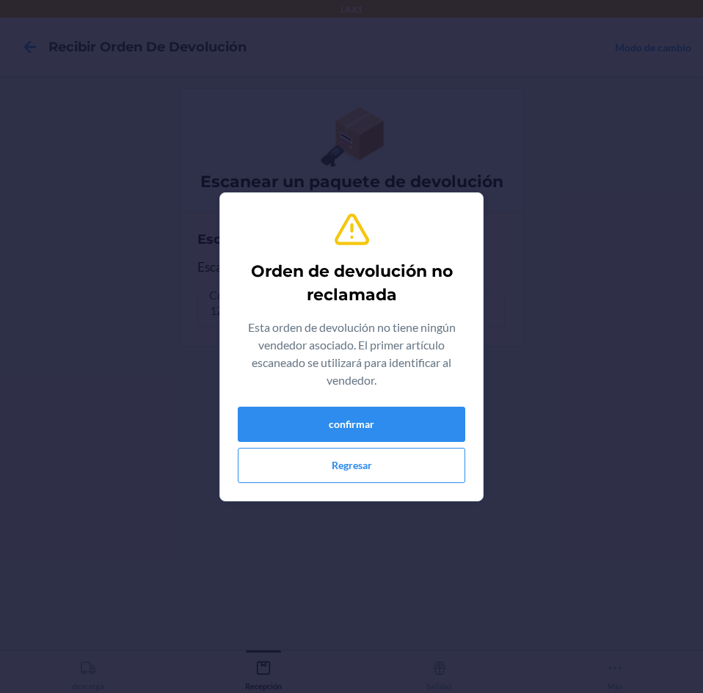
click at [426, 404] on div "Orden de devolución no reclamada Esta orden de devolución no tiene ningún vende…" at bounding box center [351, 347] width 227 height 284
click at [426, 423] on button "confirmar" at bounding box center [351, 424] width 227 height 35
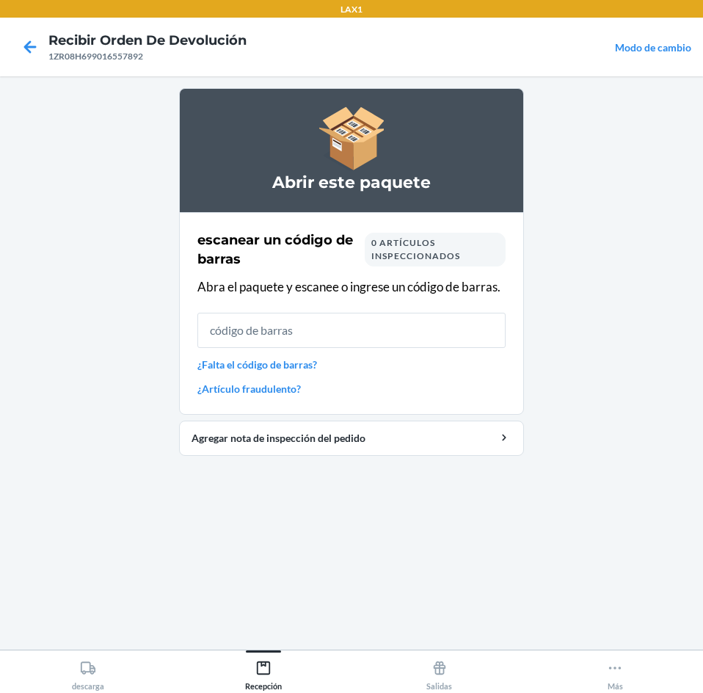
click at [450, 324] on input "text" at bounding box center [351, 330] width 308 height 35
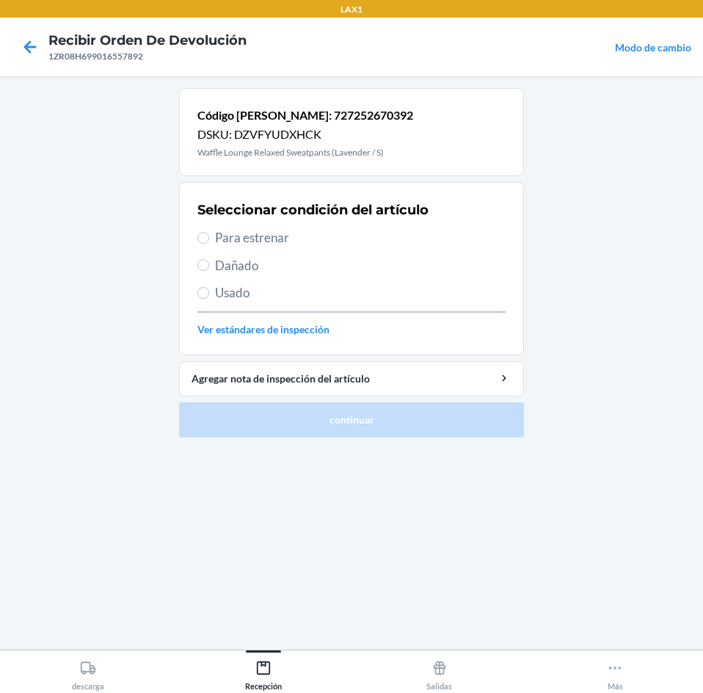
drag, startPoint x: 634, startPoint y: 349, endPoint x: 467, endPoint y: 305, distance: 172.3
click at [335, 229] on span "Para estrenar" at bounding box center [360, 237] width 291 height 19
click at [209, 232] on input "Para estrenar" at bounding box center [203, 238] width 12 height 12
radio input "true"
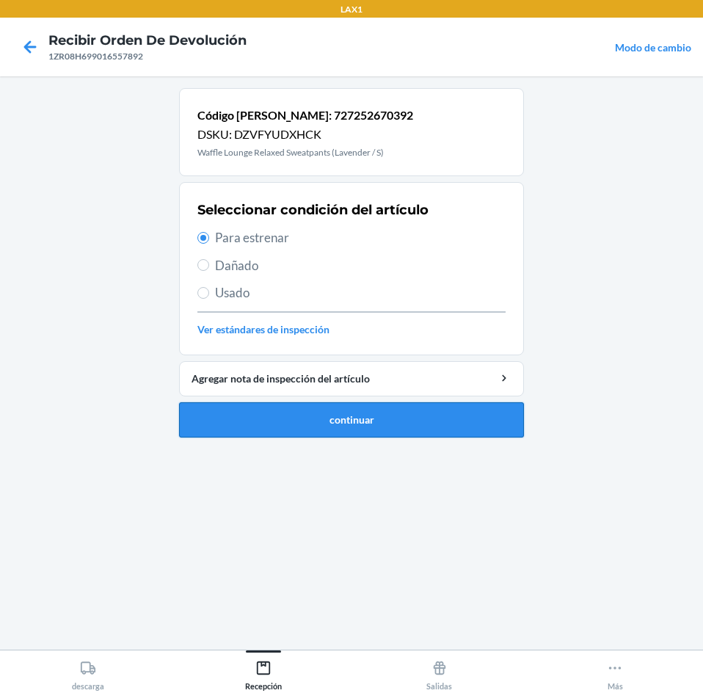
click at [247, 409] on button "continuar" at bounding box center [351, 419] width 345 height 35
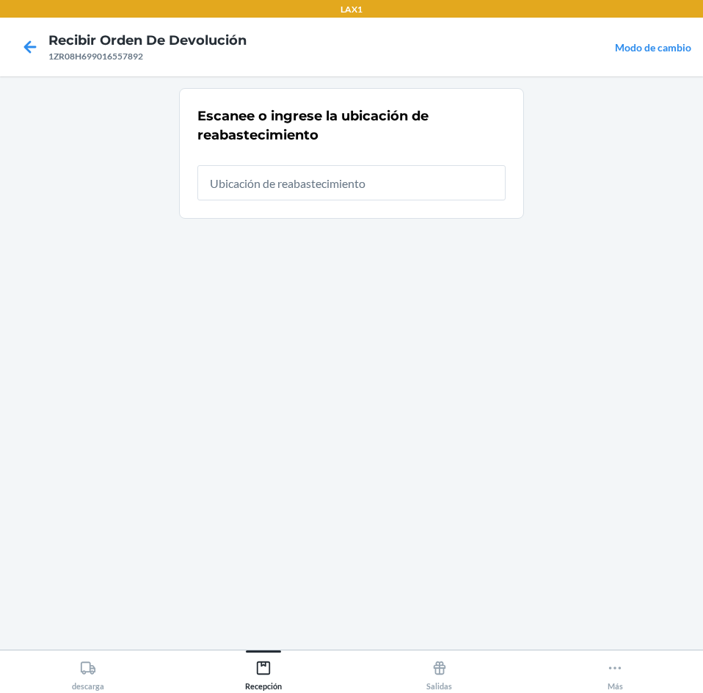
click at [321, 181] on input "text" at bounding box center [351, 182] width 308 height 35
type input "RTCART025"
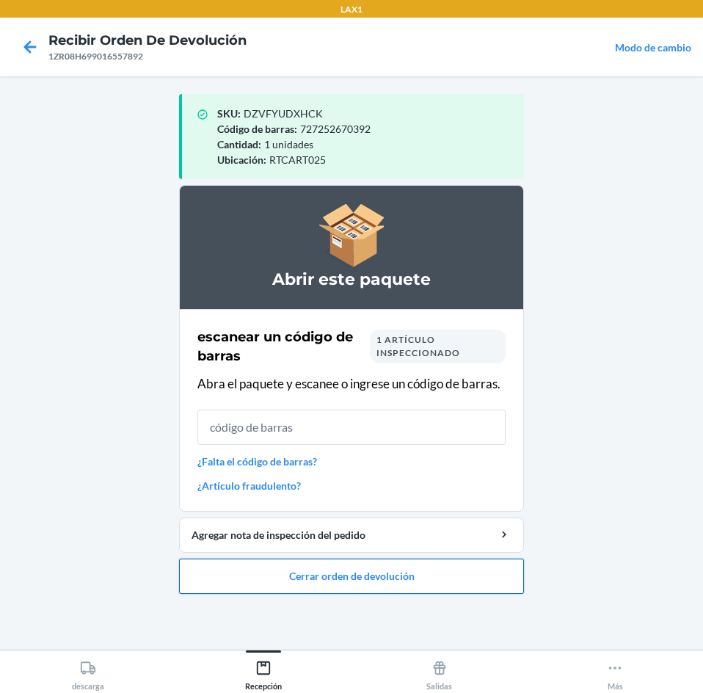
click at [368, 580] on button "Cerrar orden de devolución" at bounding box center [351, 575] width 345 height 35
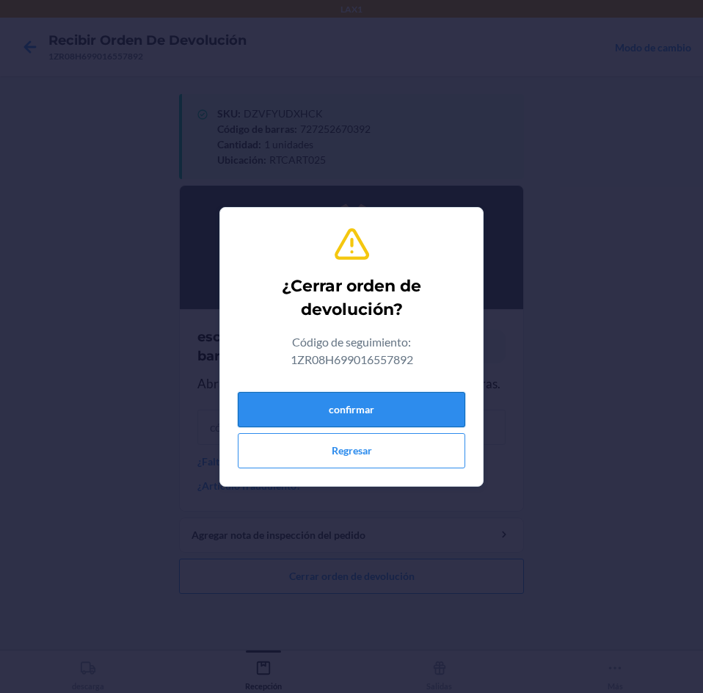
click at [434, 410] on button "confirmar" at bounding box center [351, 409] width 227 height 35
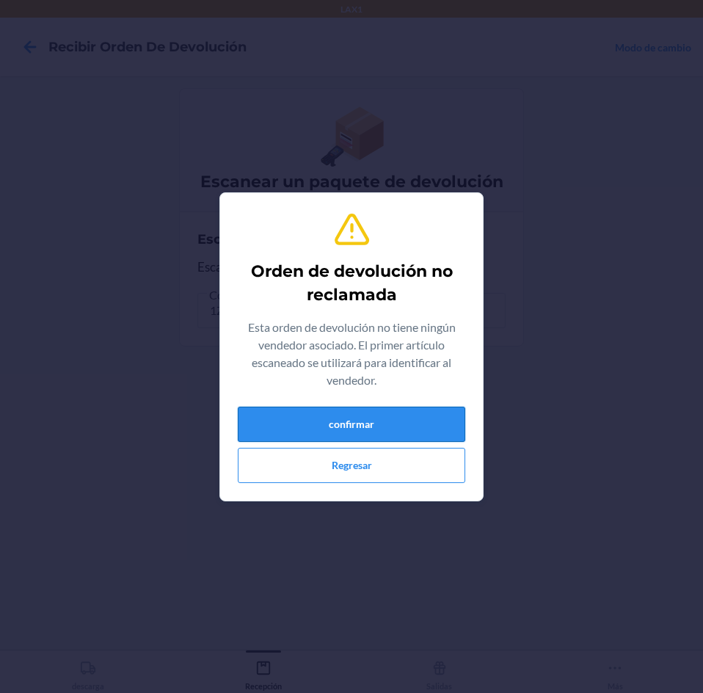
click at [415, 422] on button "confirmar" at bounding box center [351, 424] width 227 height 35
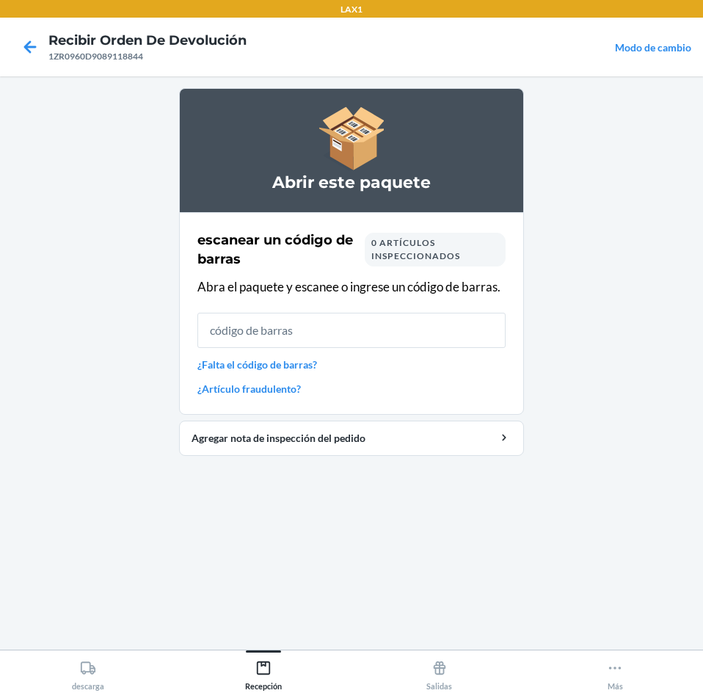
click at [425, 338] on input "text" at bounding box center [351, 330] width 308 height 35
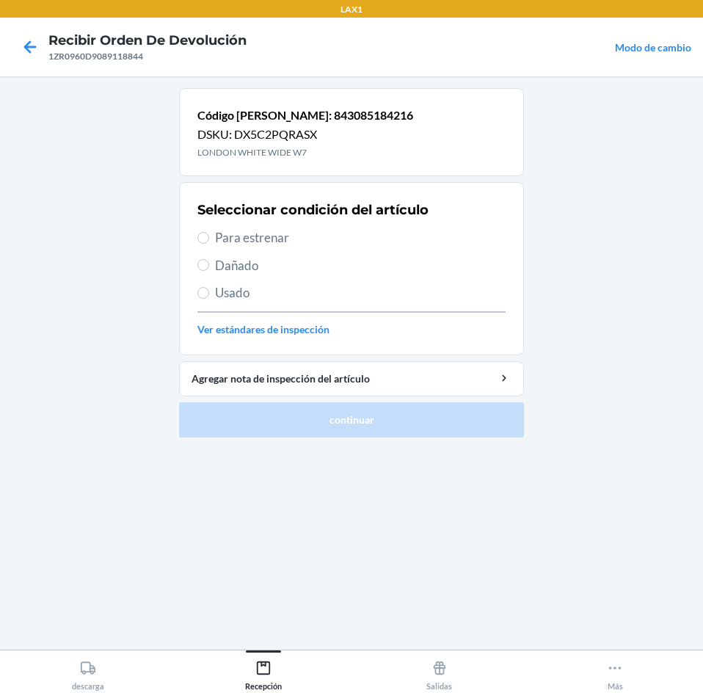
click at [100, 448] on main "Código [PERSON_NAME]: 843085184216 DSKU: DX5C2PQRASX LONDON [PERSON_NAME] WIDE …" at bounding box center [351, 362] width 703 height 573
click at [216, 230] on span "Para estrenar" at bounding box center [360, 237] width 291 height 19
click at [209, 232] on input "Para estrenar" at bounding box center [203, 238] width 12 height 12
radio input "true"
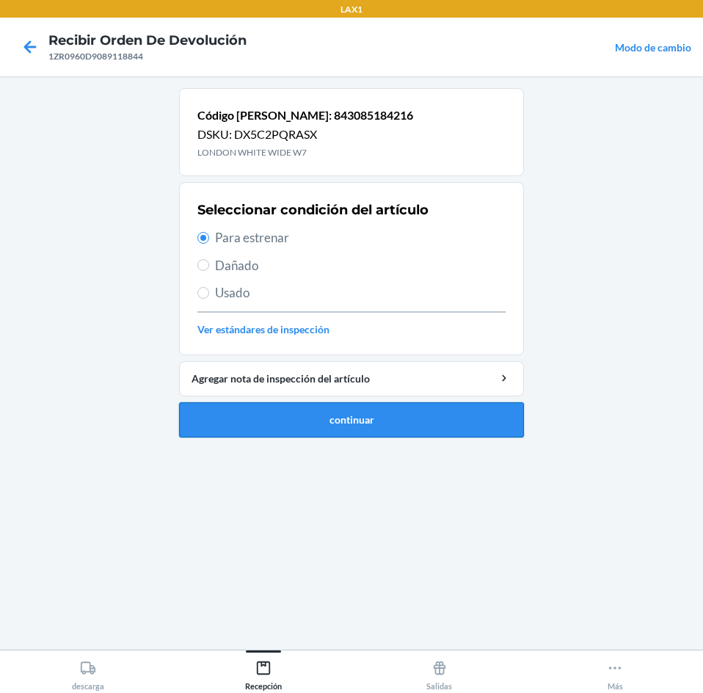
click at [273, 409] on button "continuar" at bounding box center [351, 419] width 345 height 35
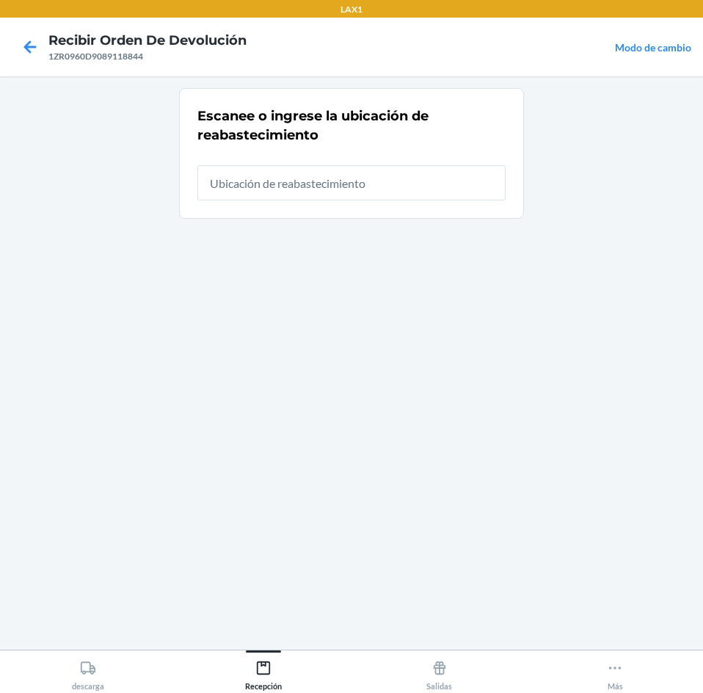
click at [320, 187] on input "text" at bounding box center [351, 182] width 308 height 35
type input "RTCART025"
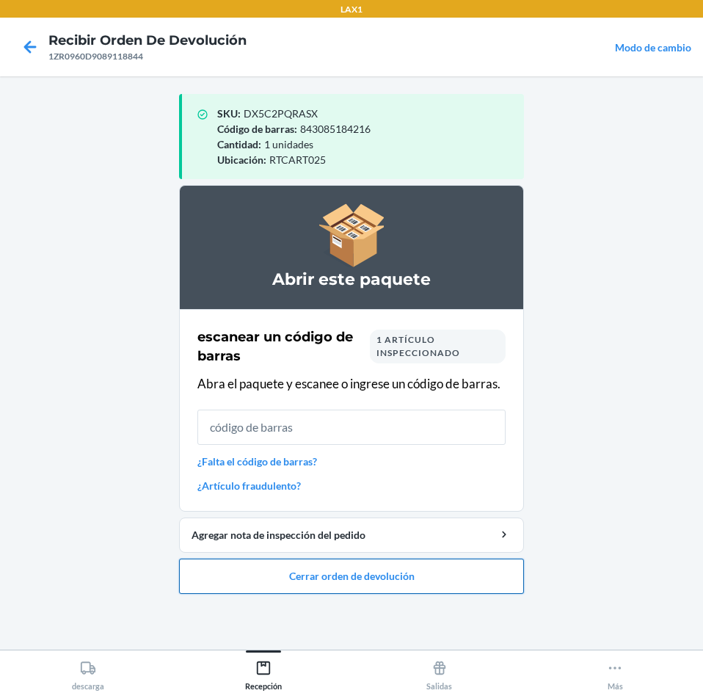
click at [262, 572] on button "Cerrar orden de devolución" at bounding box center [351, 575] width 345 height 35
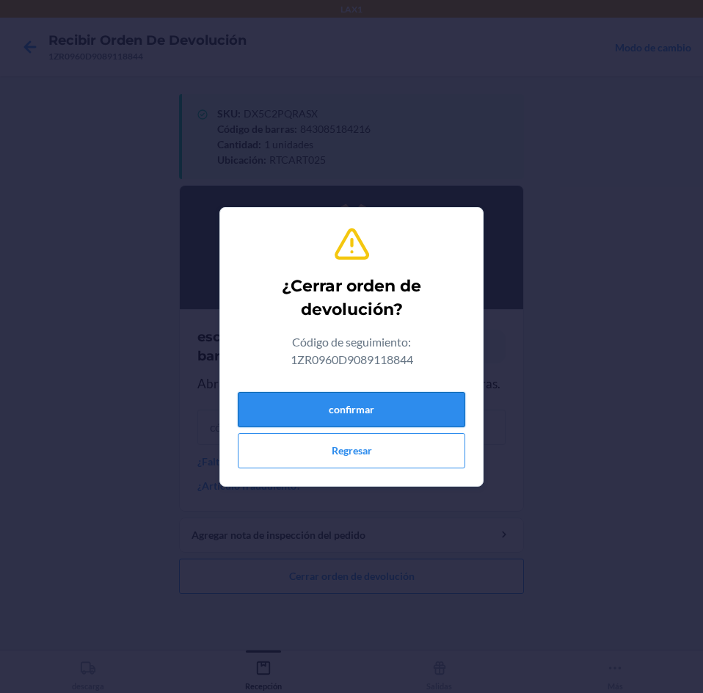
click at [333, 414] on button "confirmar" at bounding box center [351, 409] width 227 height 35
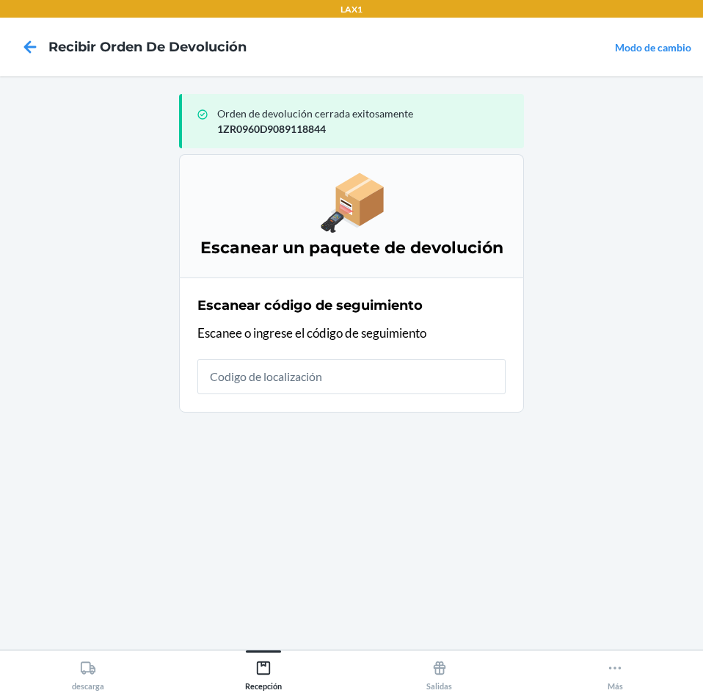
click at [360, 384] on input "text" at bounding box center [351, 376] width 308 height 35
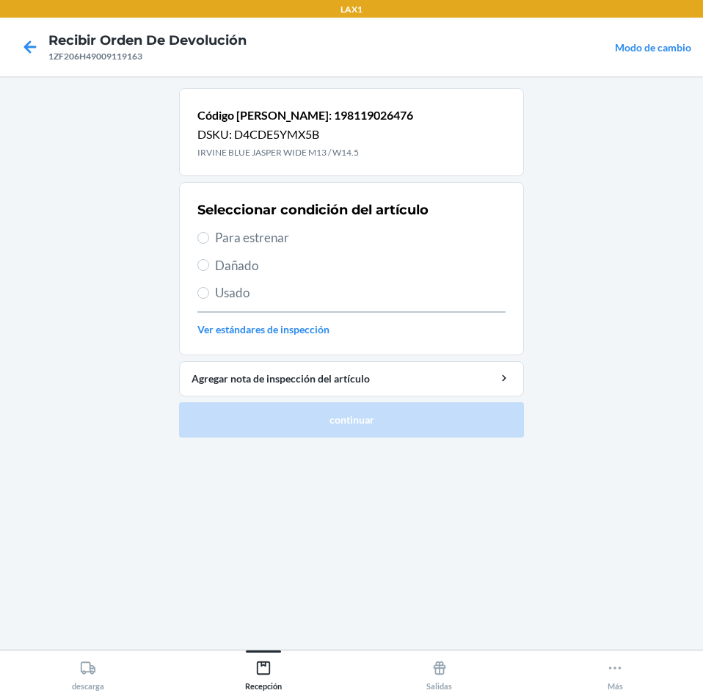
click at [252, 238] on span "Para estrenar" at bounding box center [360, 237] width 291 height 19
click at [209, 238] on input "Para estrenar" at bounding box center [203, 238] width 12 height 12
radio input "true"
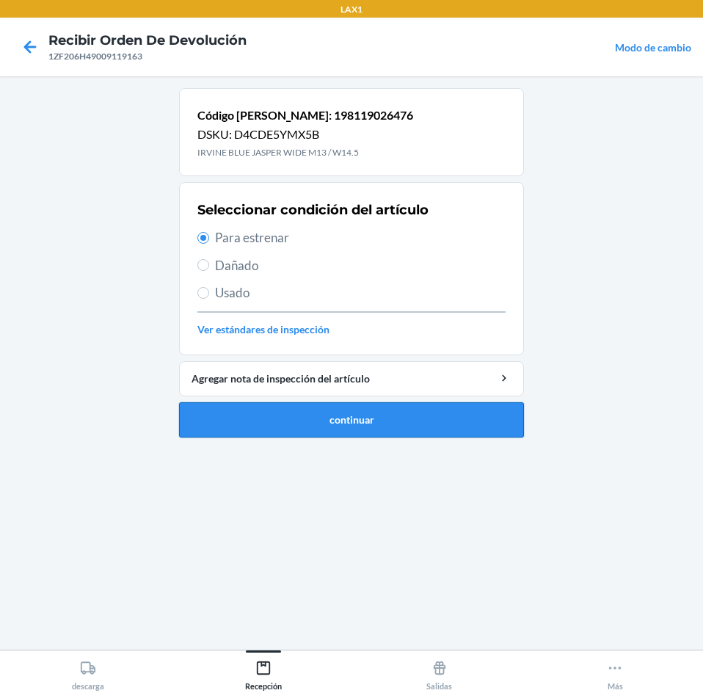
click at [342, 413] on button "continuar" at bounding box center [351, 419] width 345 height 35
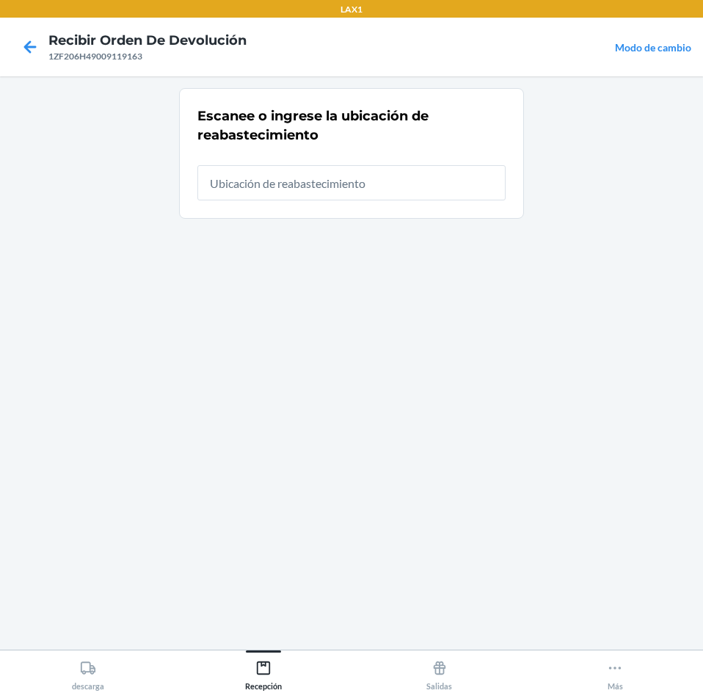
click at [388, 176] on input "text" at bounding box center [351, 182] width 308 height 35
type input "RTCART025"
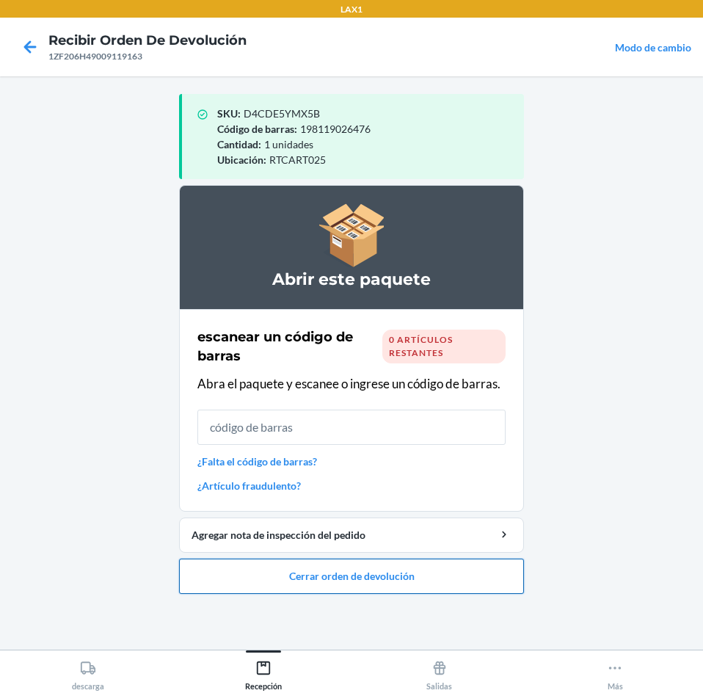
drag, startPoint x: 421, startPoint y: 572, endPoint x: 421, endPoint y: 560, distance: 12.5
click at [421, 568] on button "Cerrar orden de devolución" at bounding box center [351, 575] width 345 height 35
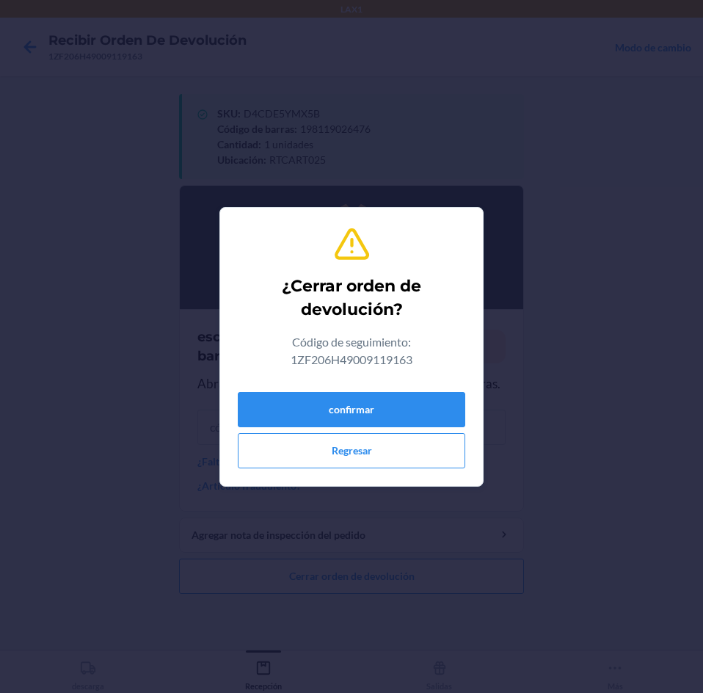
click at [399, 375] on div "¿Cerrar orden de devolución? Código de seguimiento: 1ZF206H49009119163 confirma…" at bounding box center [351, 346] width 227 height 255
click at [412, 409] on button "confirmar" at bounding box center [351, 409] width 227 height 35
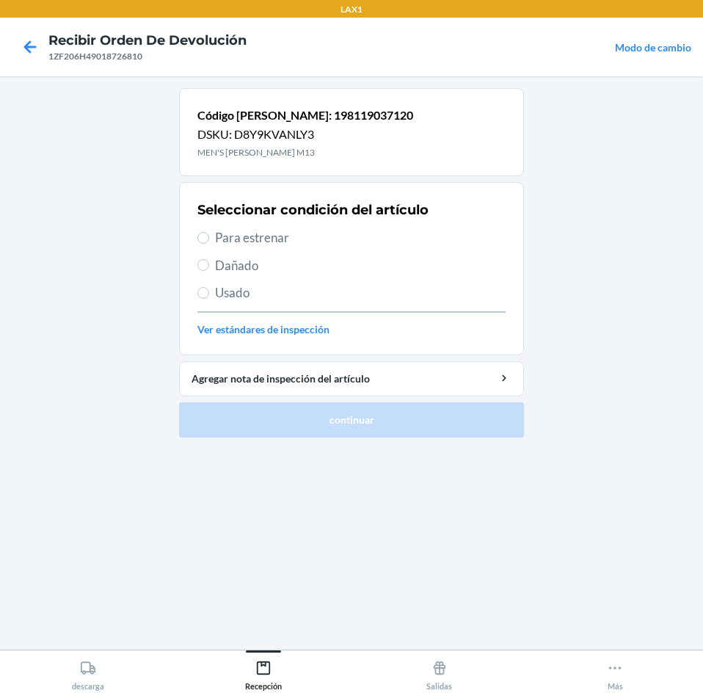
click at [212, 241] on label "Para estrenar" at bounding box center [351, 237] width 308 height 19
click at [209, 241] on input "Para estrenar" at bounding box center [203, 238] width 12 height 12
radio input "true"
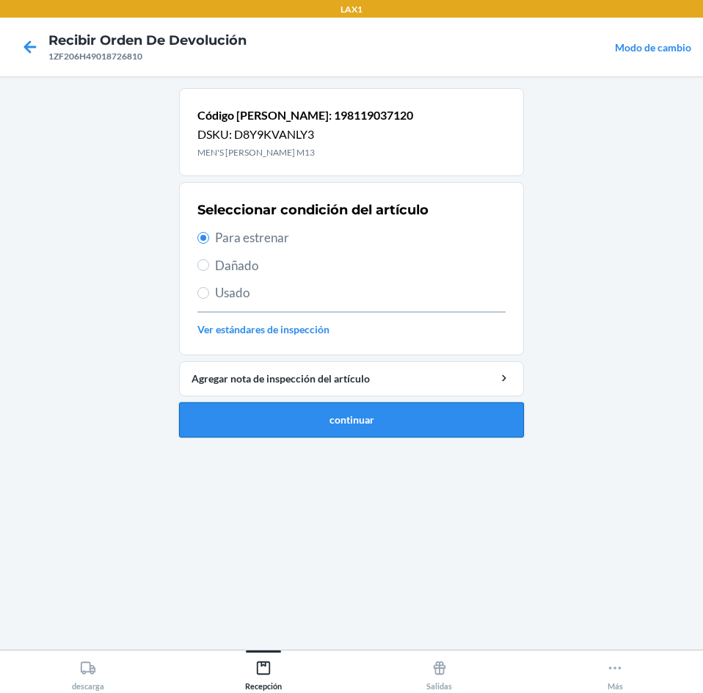
click at [268, 407] on button "continuar" at bounding box center [351, 419] width 345 height 35
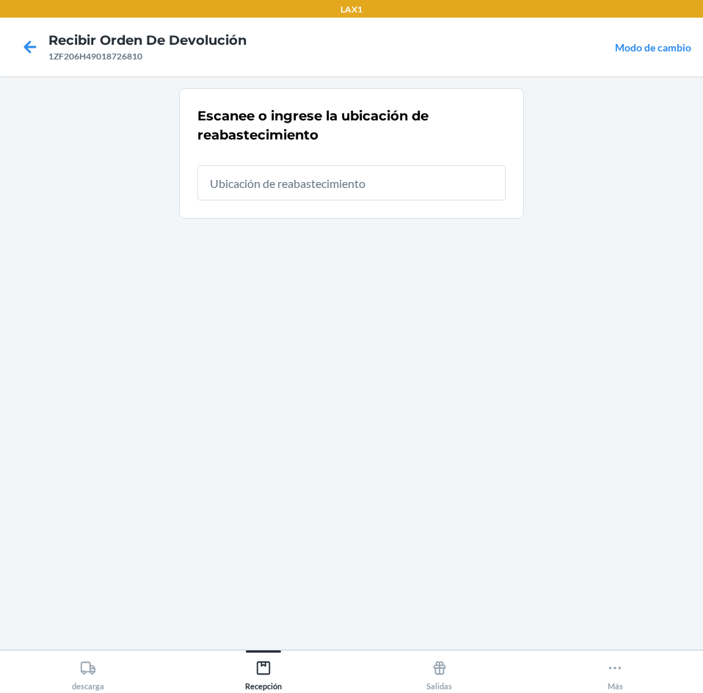
click at [316, 184] on input "text" at bounding box center [351, 182] width 308 height 35
type input "RTCART025"
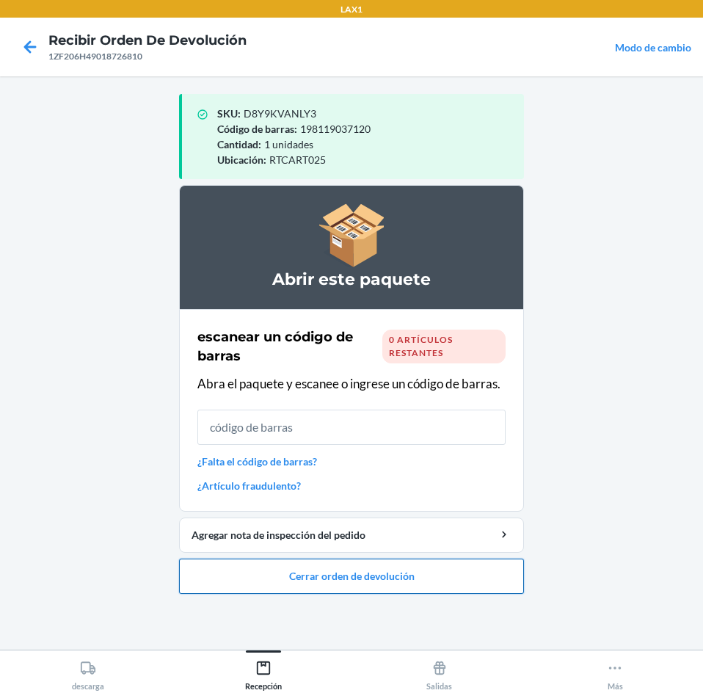
click at [371, 580] on button "Cerrar orden de devolución" at bounding box center [351, 575] width 345 height 35
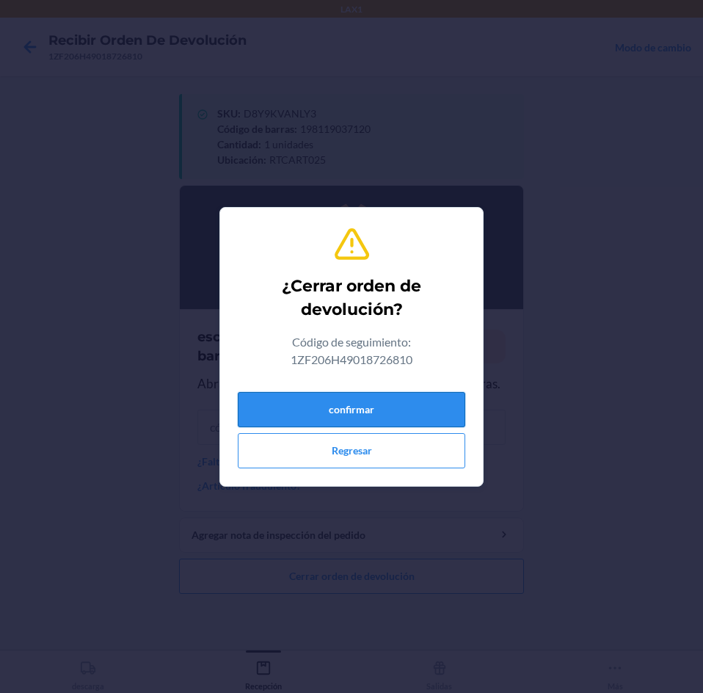
click at [425, 406] on button "confirmar" at bounding box center [351, 409] width 227 height 35
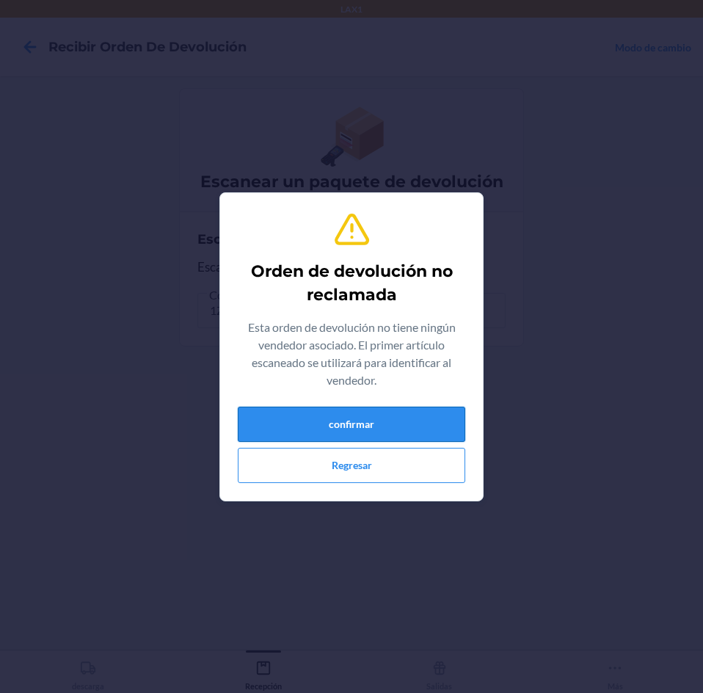
click at [312, 425] on button "confirmar" at bounding box center [351, 424] width 227 height 35
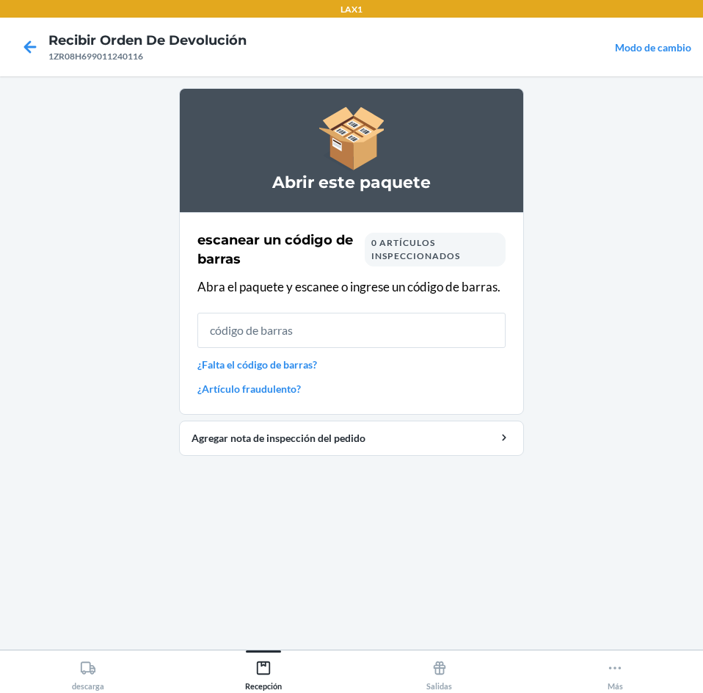
click at [484, 332] on input "text" at bounding box center [351, 330] width 308 height 35
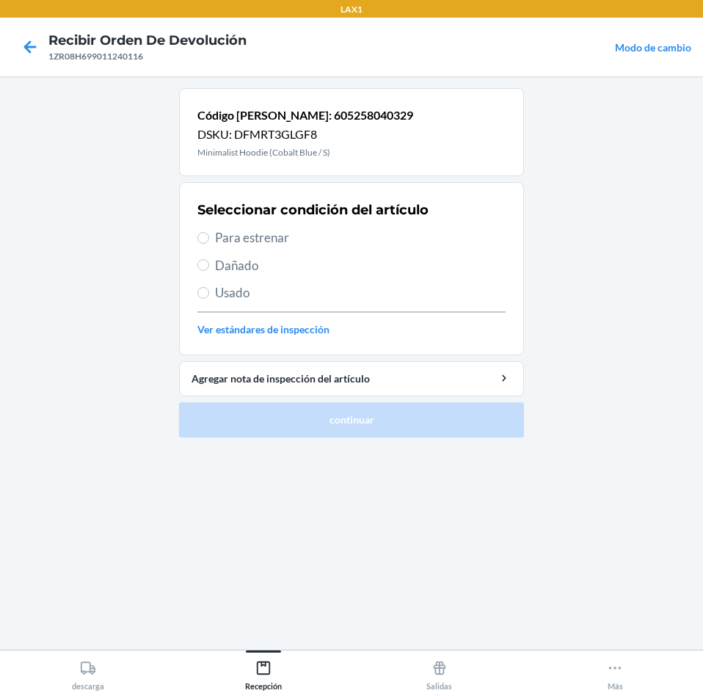
click at [354, 235] on span "Para estrenar" at bounding box center [360, 237] width 291 height 19
click at [209, 235] on input "Para estrenar" at bounding box center [203, 238] width 12 height 12
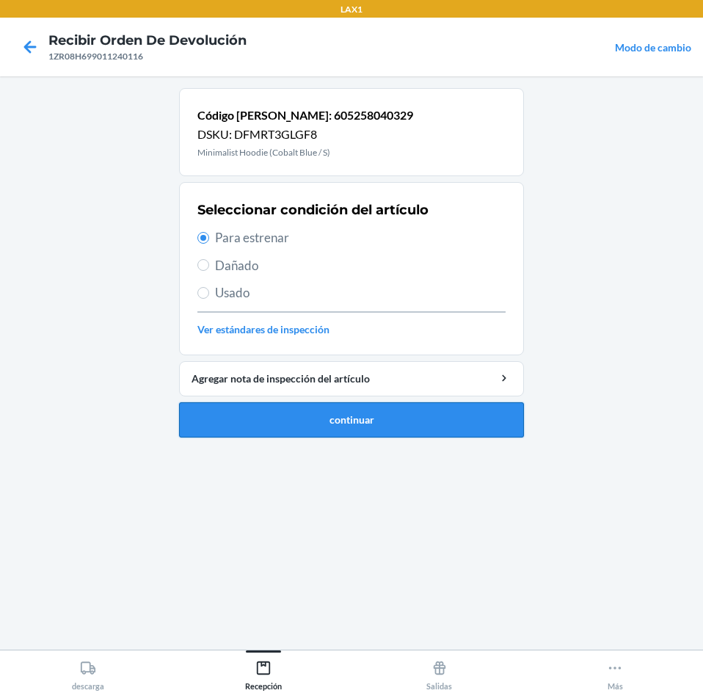
click at [373, 411] on button "continuar" at bounding box center [351, 419] width 345 height 35
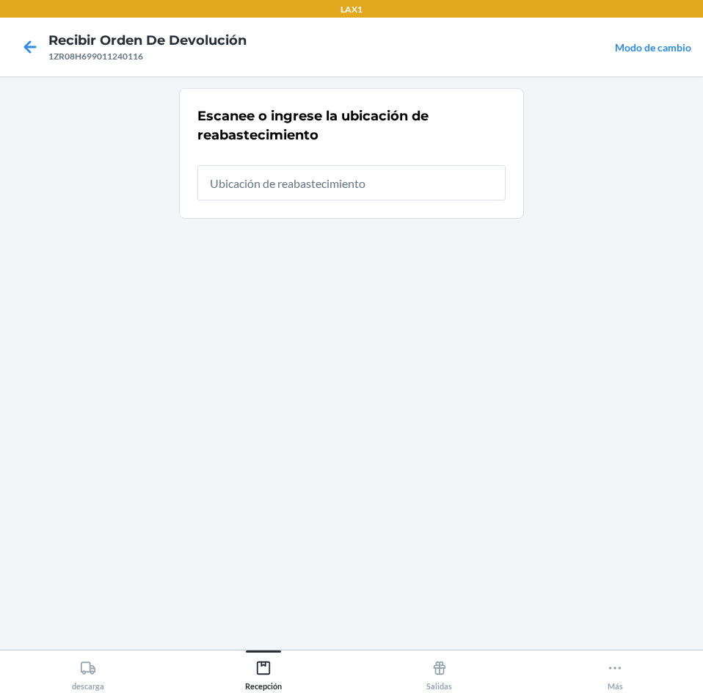
click at [415, 186] on input "text" at bounding box center [351, 182] width 308 height 35
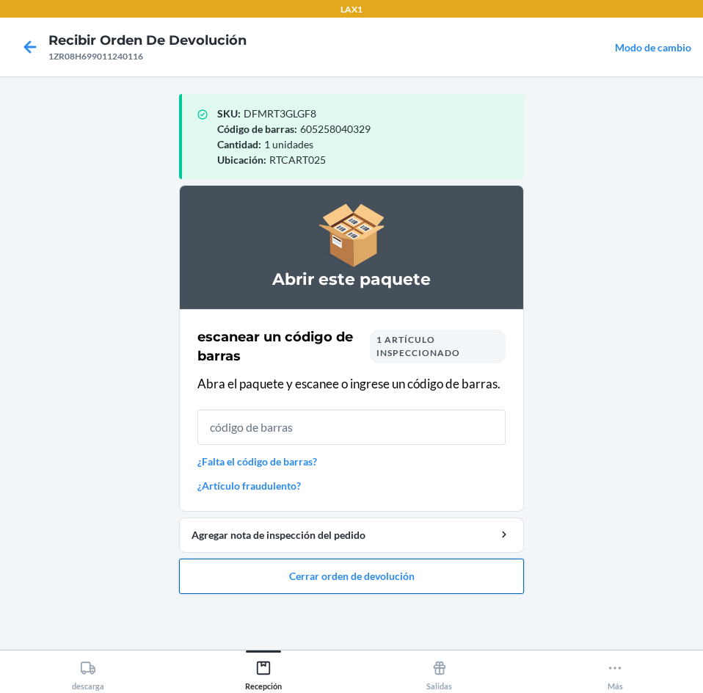
click at [306, 585] on button "Cerrar orden de devolución" at bounding box center [351, 575] width 345 height 35
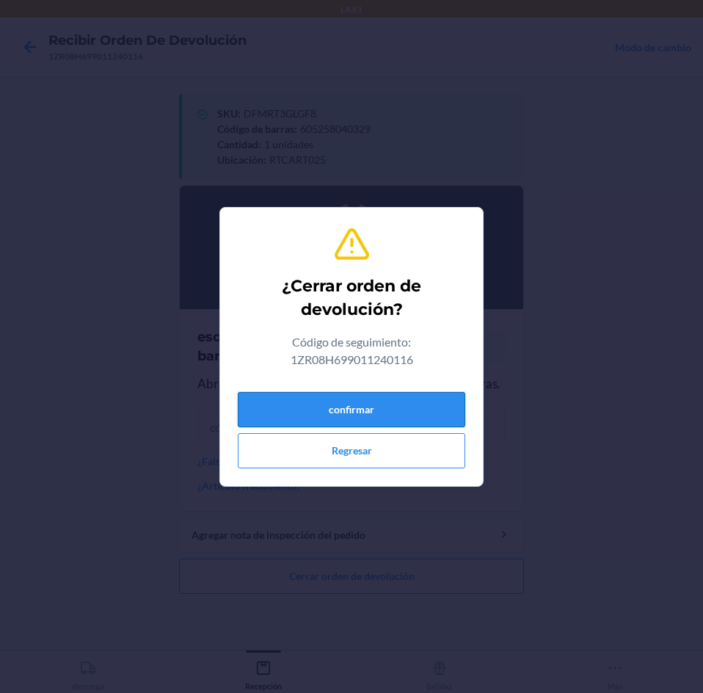
click at [371, 398] on button "confirmar" at bounding box center [351, 409] width 227 height 35
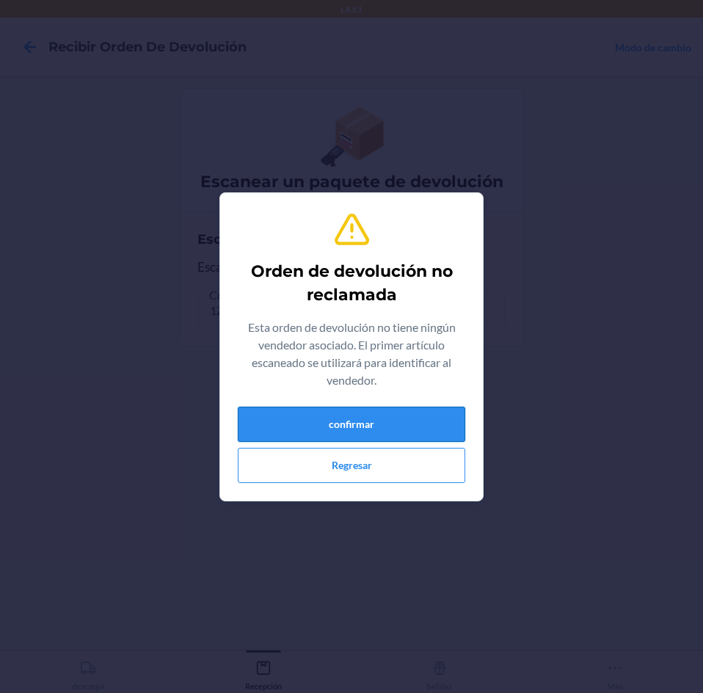
click at [382, 412] on button "confirmar" at bounding box center [351, 424] width 227 height 35
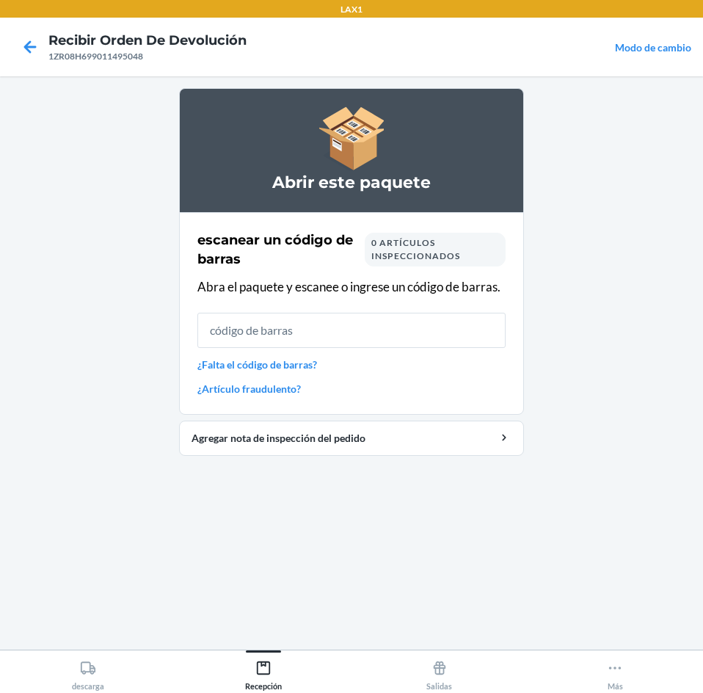
click at [383, 324] on input "text" at bounding box center [351, 330] width 308 height 35
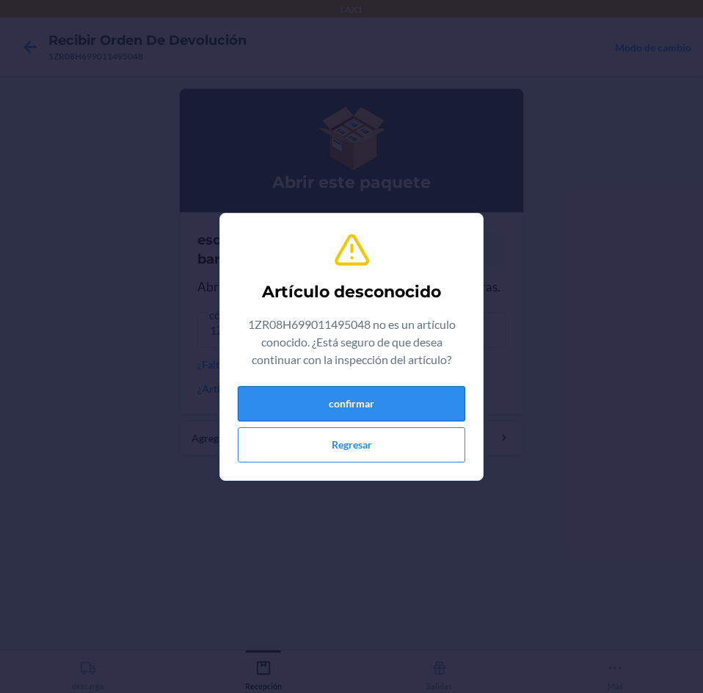
click at [369, 408] on button "confirmar" at bounding box center [351, 403] width 227 height 35
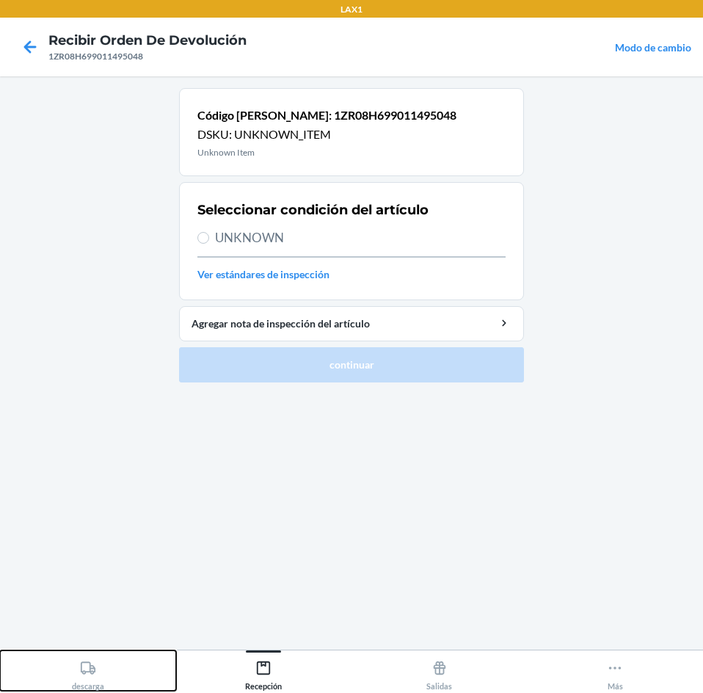
click at [107, 661] on button "descarga" at bounding box center [88, 670] width 176 height 40
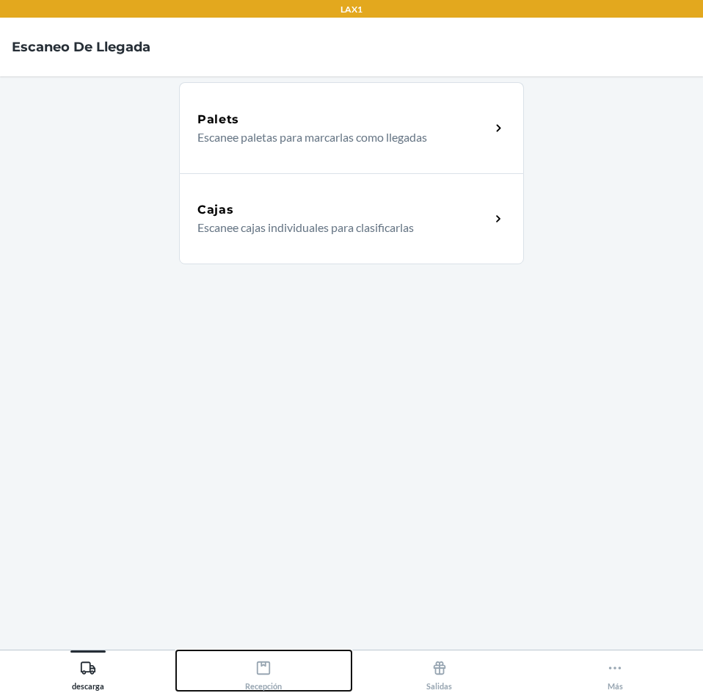
click at [262, 667] on icon at bounding box center [263, 668] width 16 height 16
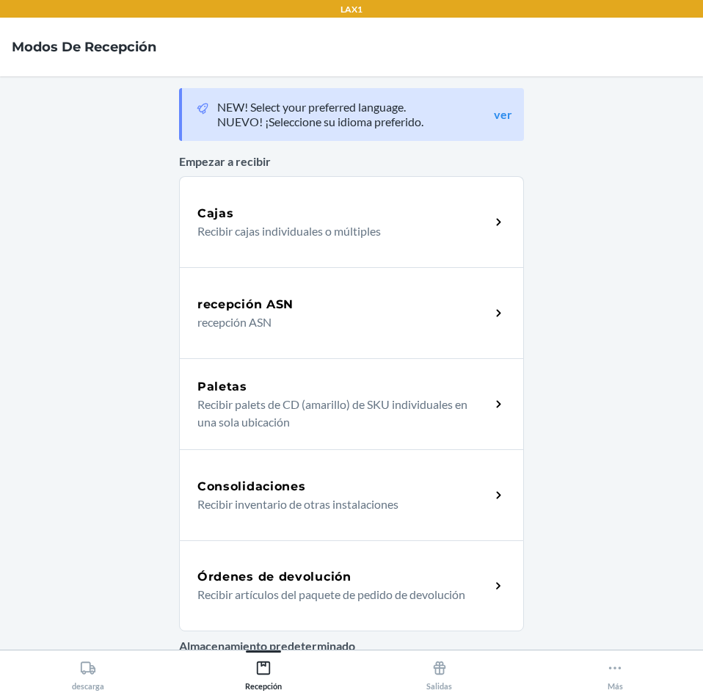
click at [271, 577] on h5 "Órdenes de devolución" at bounding box center [274, 577] width 154 height 18
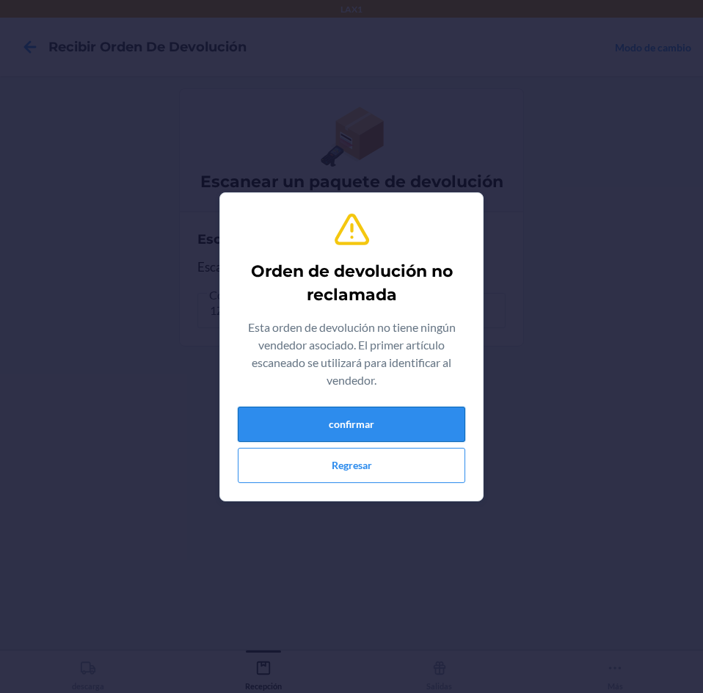
click at [335, 422] on button "confirmar" at bounding box center [351, 424] width 227 height 35
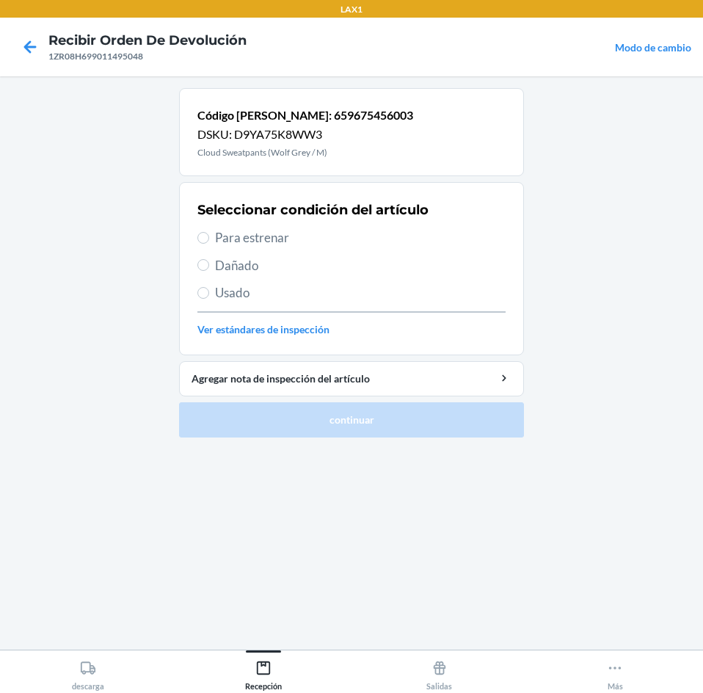
click at [241, 239] on span "Para estrenar" at bounding box center [360, 237] width 291 height 19
click at [209, 239] on input "Para estrenar" at bounding box center [203, 238] width 12 height 12
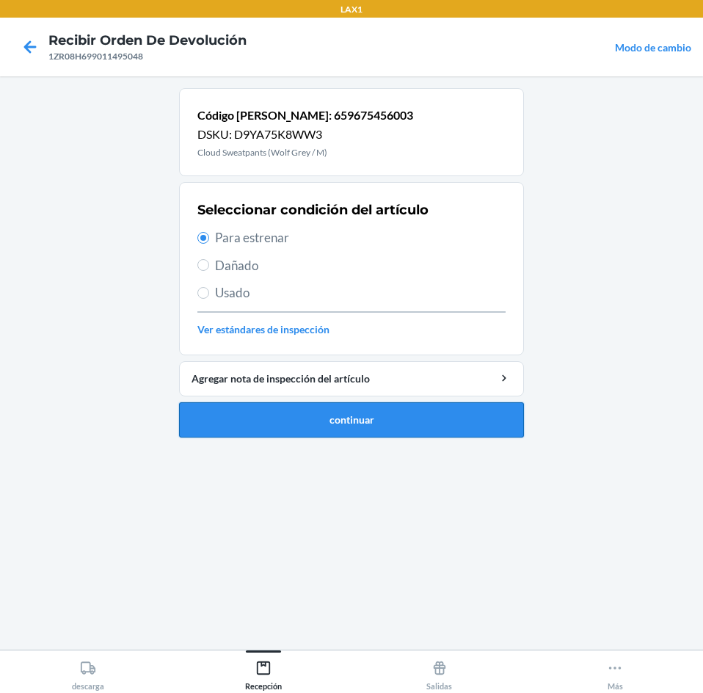
click at [306, 423] on button "continuar" at bounding box center [351, 419] width 345 height 35
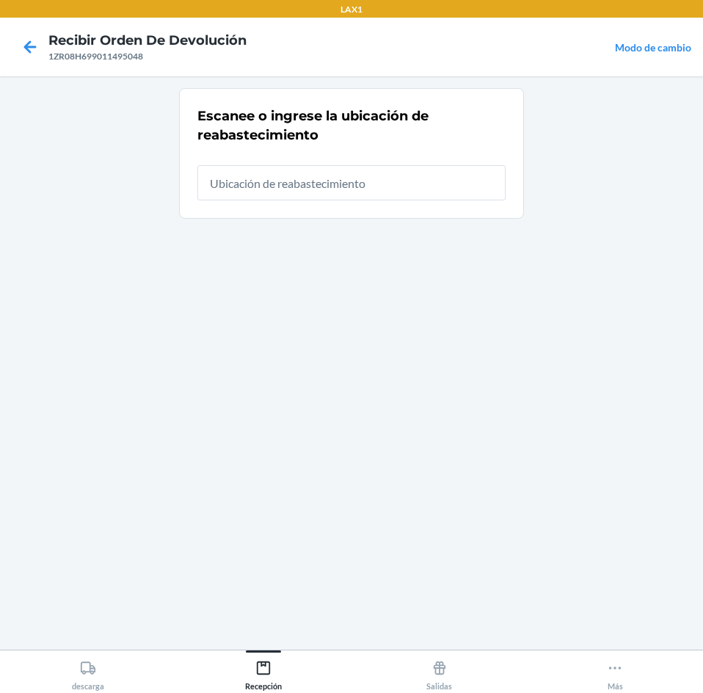
click at [243, 191] on input "text" at bounding box center [351, 182] width 308 height 35
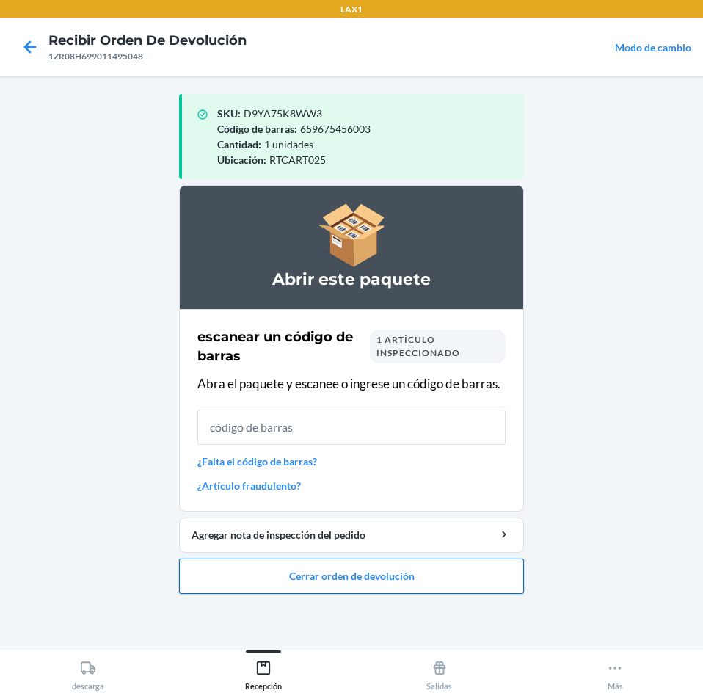
click at [418, 558] on button "Cerrar orden de devolución" at bounding box center [351, 575] width 345 height 35
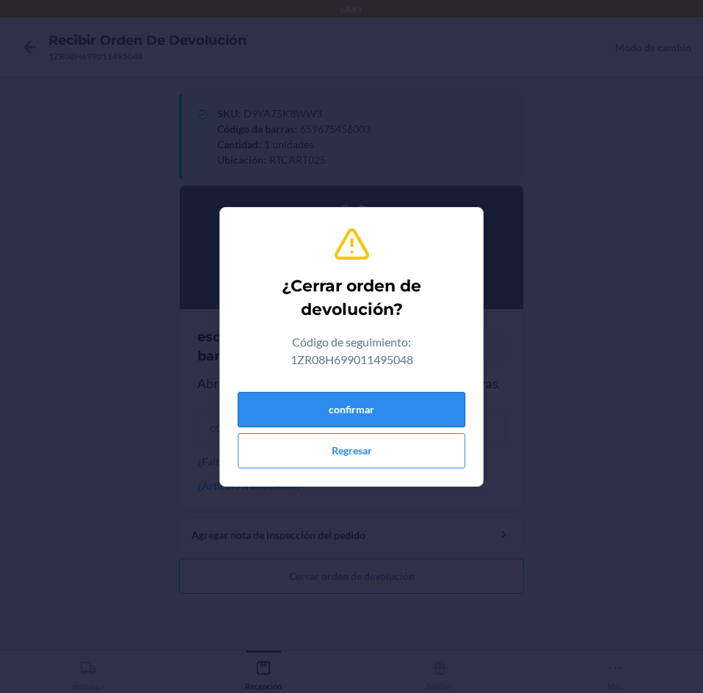
click at [412, 395] on button "confirmar" at bounding box center [351, 409] width 227 height 35
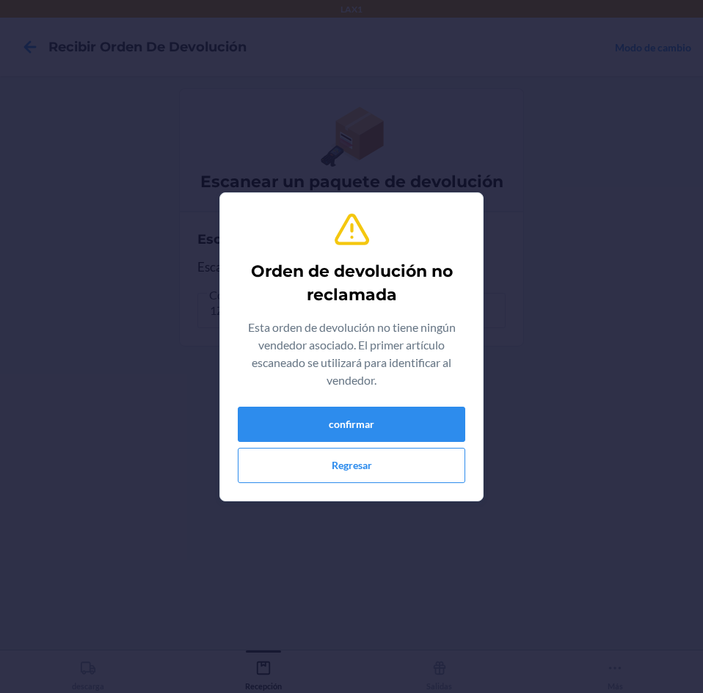
click at [410, 401] on div "Orden de devolución no reclamada Esta orden de devolución no tiene ningún vende…" at bounding box center [351, 347] width 227 height 284
click at [413, 431] on button "confirmar" at bounding box center [351, 424] width 227 height 35
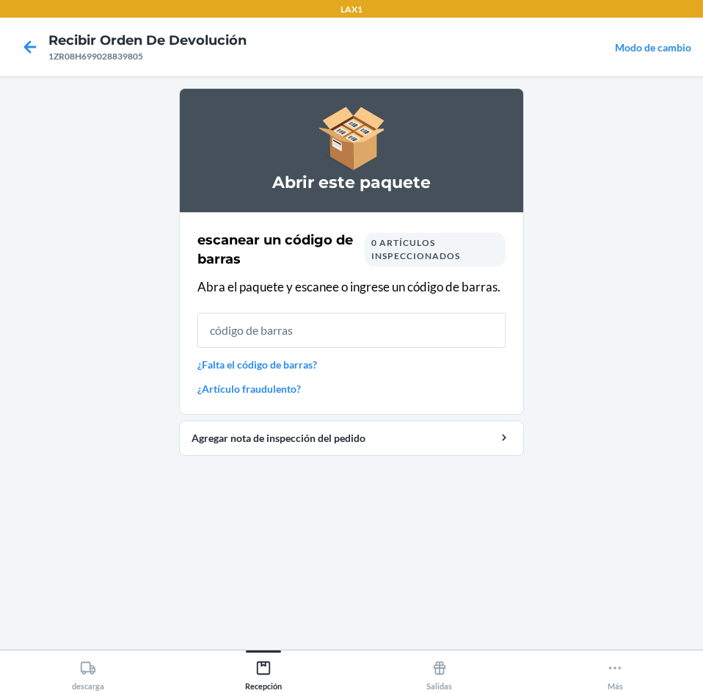
click at [409, 327] on input "text" at bounding box center [351, 330] width 308 height 35
click at [241, 389] on link "¿Artículo fraudulento?" at bounding box center [351, 388] width 308 height 15
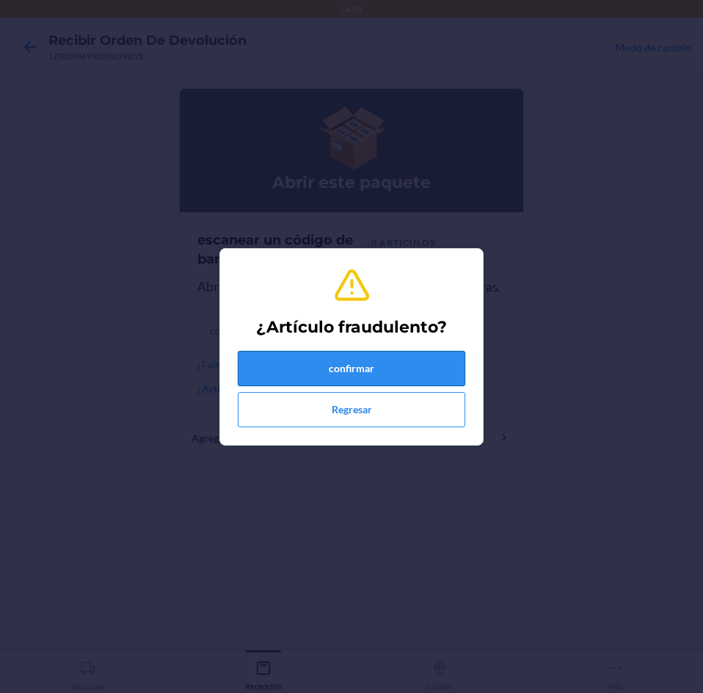
click at [309, 365] on button "confirmar" at bounding box center [351, 368] width 227 height 35
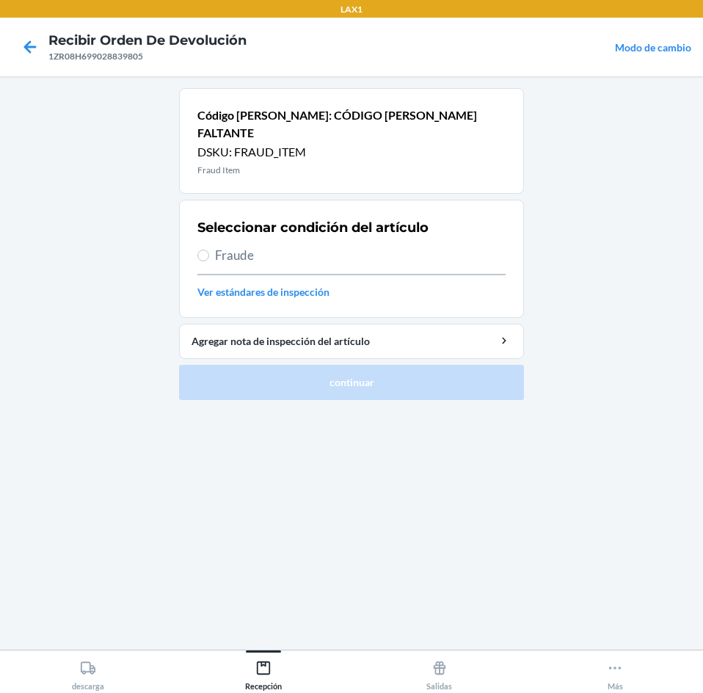
click at [214, 246] on label "Fraude" at bounding box center [351, 255] width 308 height 19
click at [209, 249] on input "Fraude" at bounding box center [203, 255] width 12 height 12
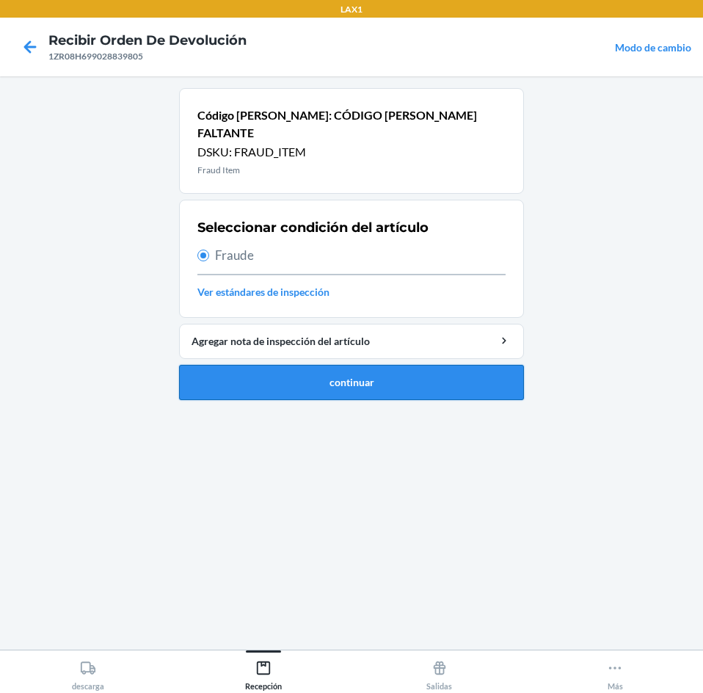
click at [307, 368] on button "continuar" at bounding box center [351, 382] width 345 height 35
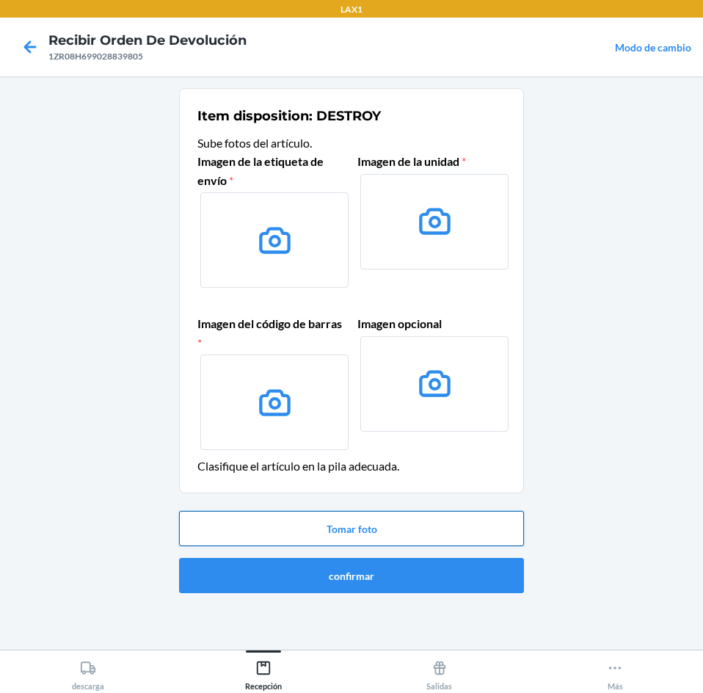
click at [302, 514] on button "Tomar foto" at bounding box center [351, 528] width 345 height 35
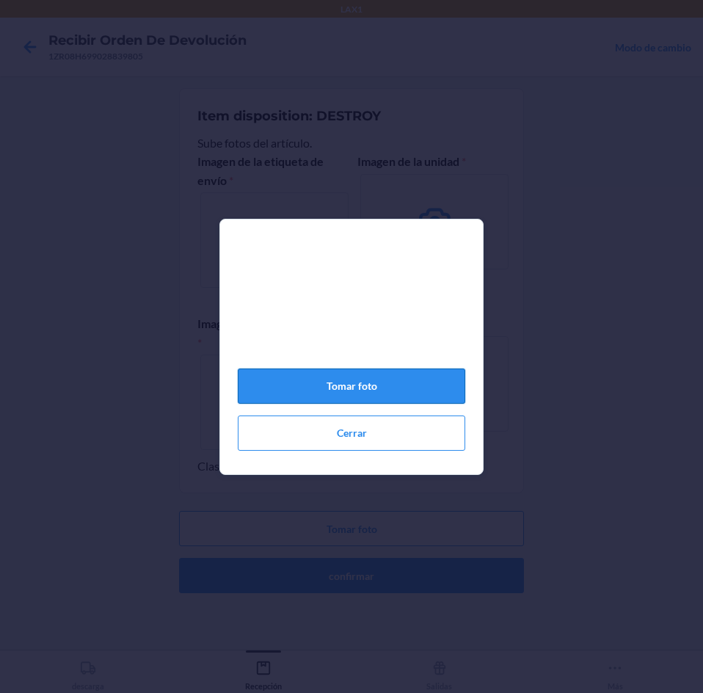
click at [329, 389] on button "Tomar foto" at bounding box center [351, 385] width 227 height 35
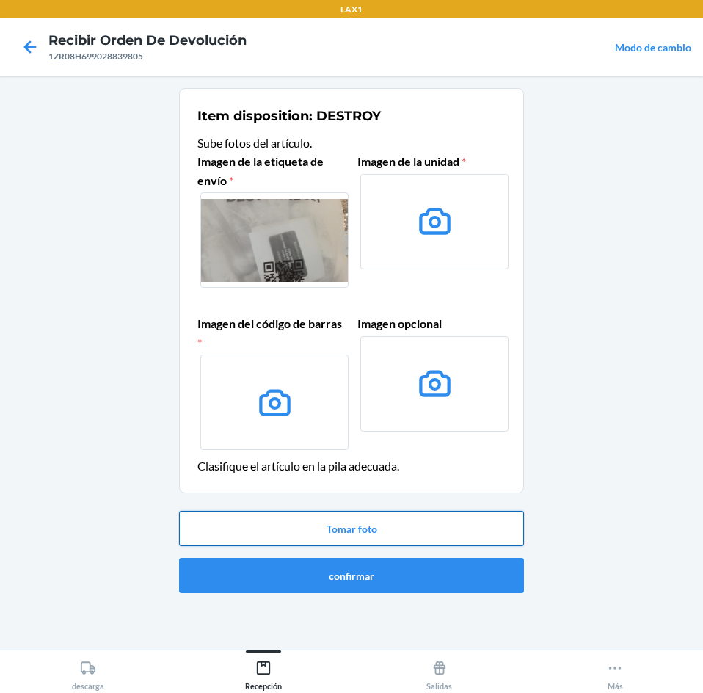
click at [358, 517] on button "Tomar foto" at bounding box center [351, 528] width 345 height 35
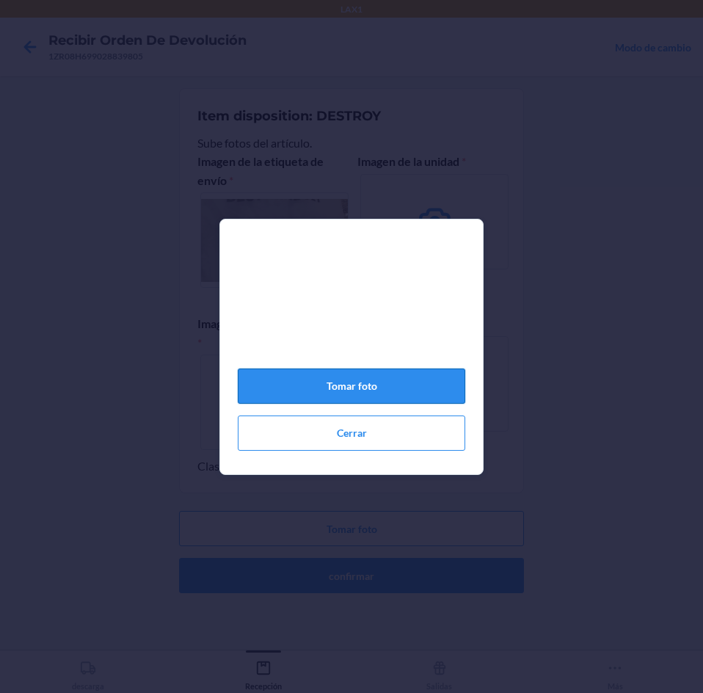
click at [425, 391] on button "Tomar foto" at bounding box center [351, 385] width 227 height 35
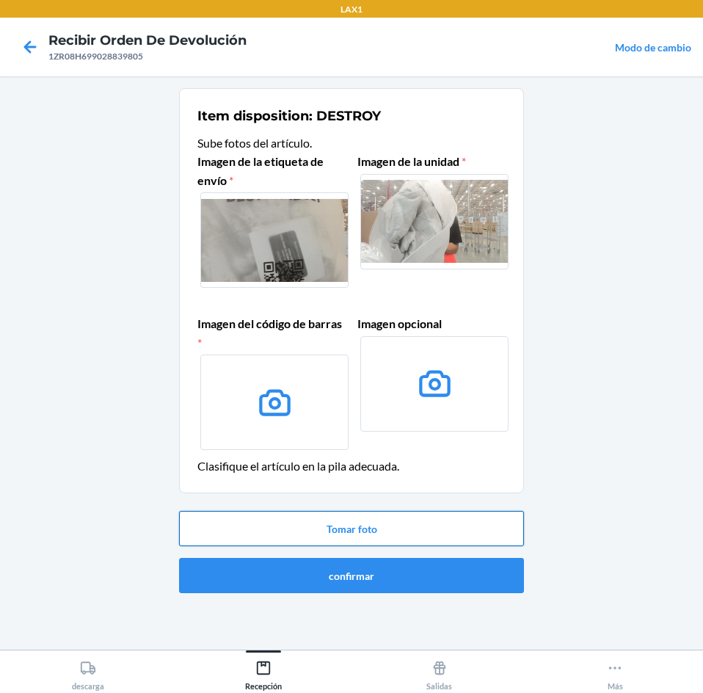
click at [346, 528] on button "Tomar foto" at bounding box center [351, 528] width 345 height 35
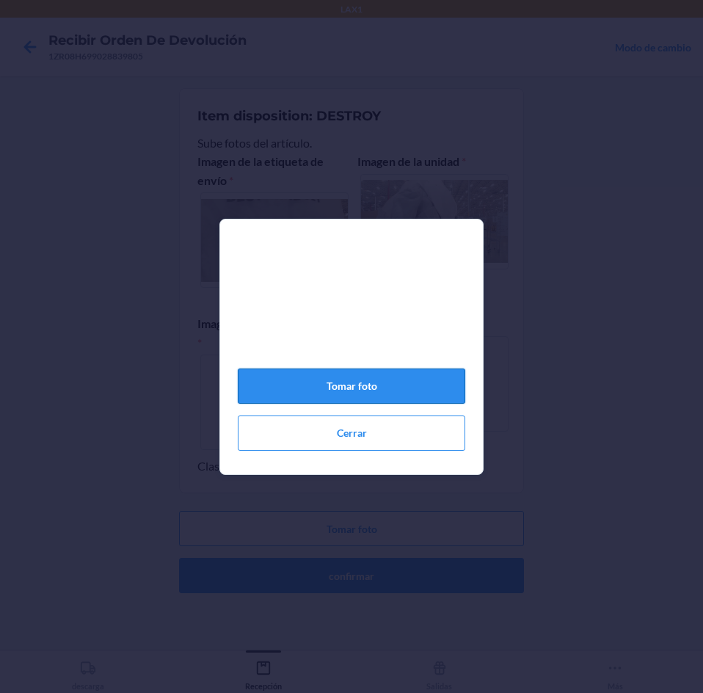
click at [380, 404] on button "Tomar foto" at bounding box center [351, 385] width 227 height 35
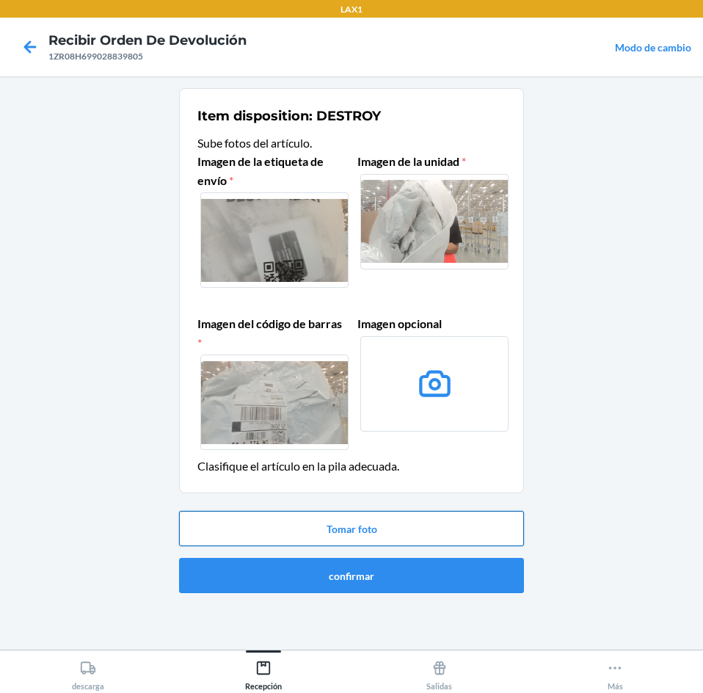
click at [393, 530] on button "Tomar foto" at bounding box center [351, 528] width 345 height 35
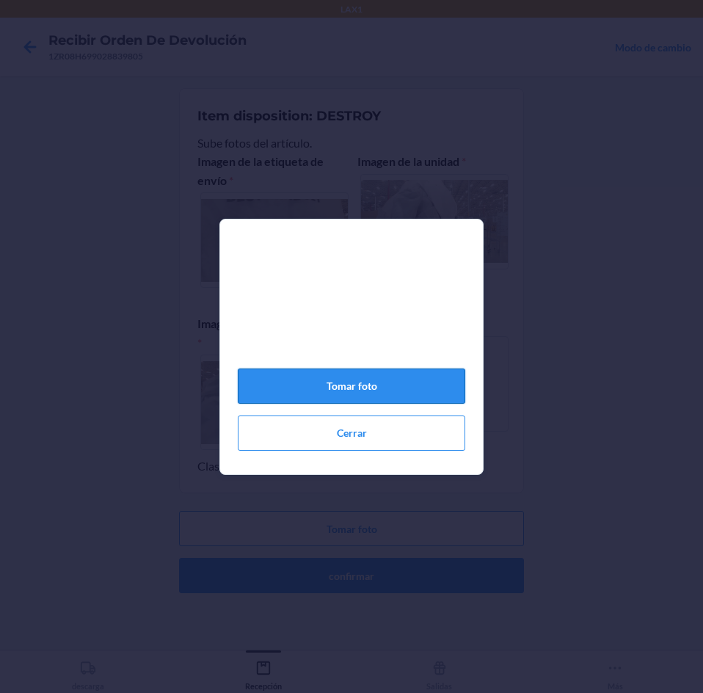
click at [400, 404] on button "Tomar foto" at bounding box center [351, 385] width 227 height 35
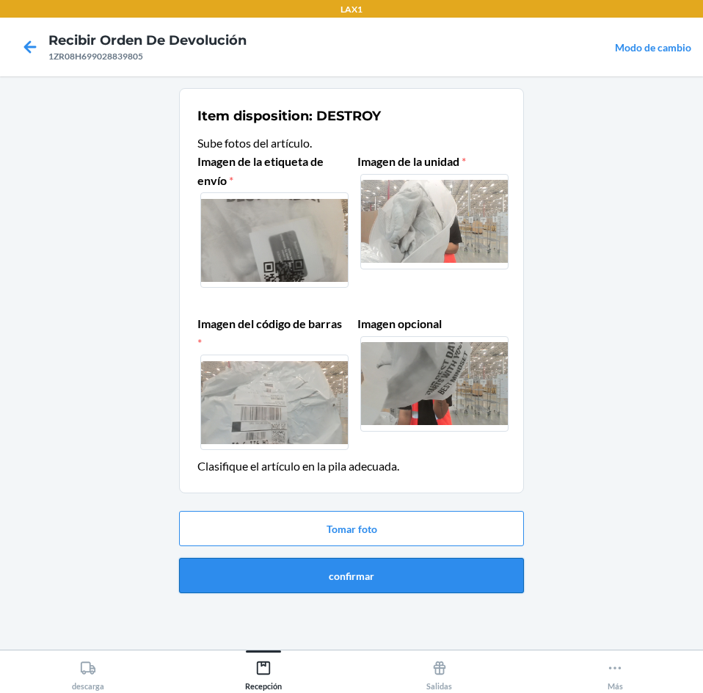
click at [392, 581] on button "confirmar" at bounding box center [351, 575] width 345 height 35
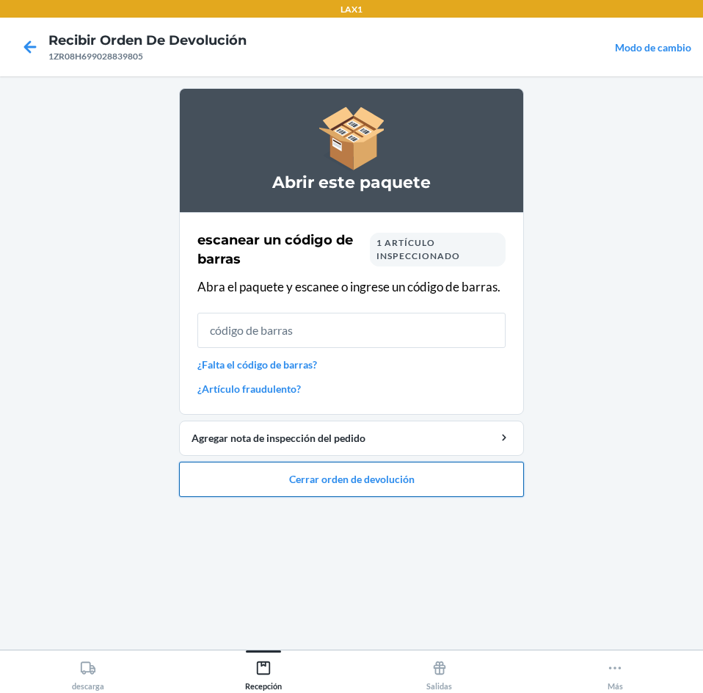
click at [304, 481] on button "Cerrar orden de devolución" at bounding box center [351, 479] width 345 height 35
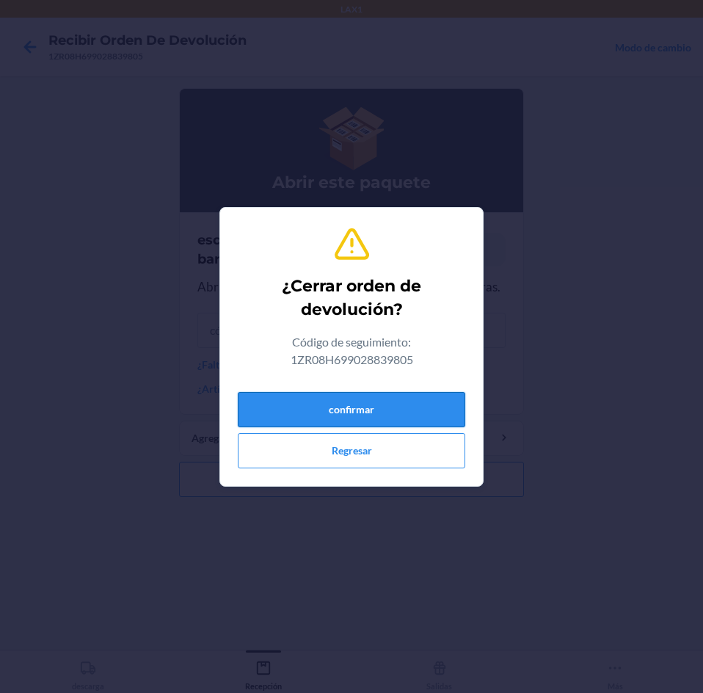
click at [365, 415] on button "confirmar" at bounding box center [351, 409] width 227 height 35
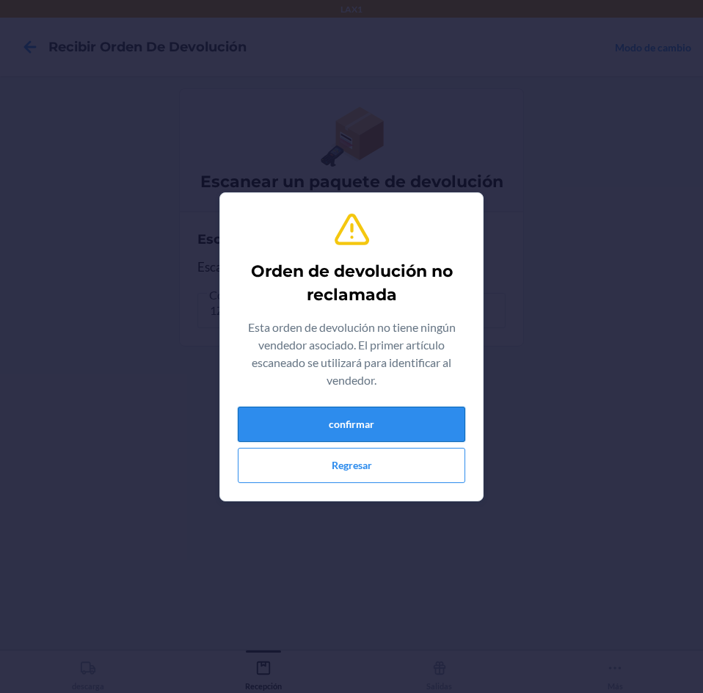
click at [349, 416] on button "confirmar" at bounding box center [351, 424] width 227 height 35
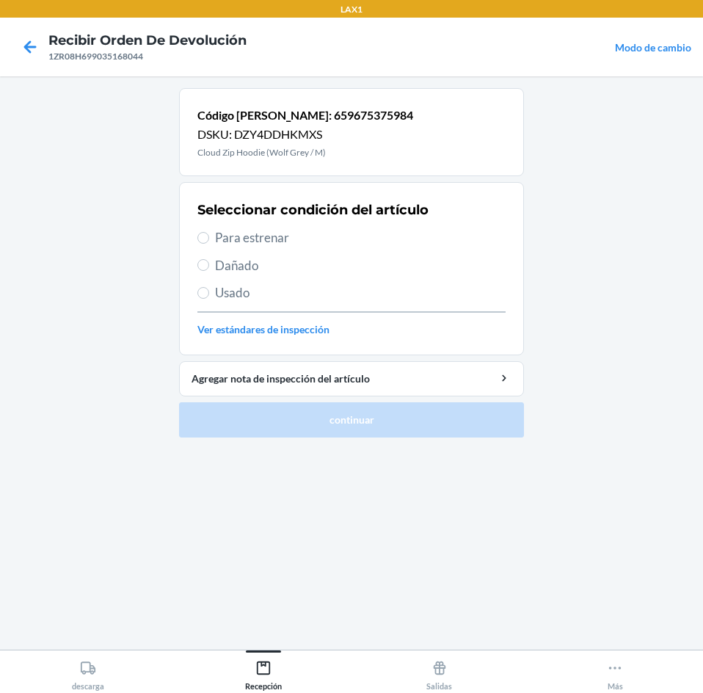
click at [290, 238] on span "Para estrenar" at bounding box center [360, 237] width 291 height 19
click at [209, 238] on input "Para estrenar" at bounding box center [203, 238] width 12 height 12
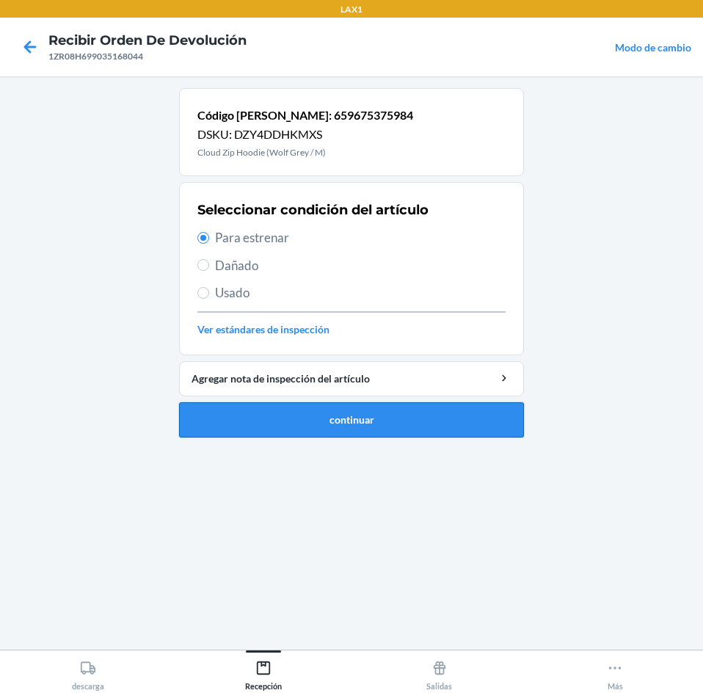
click at [258, 423] on button "continuar" at bounding box center [351, 419] width 345 height 35
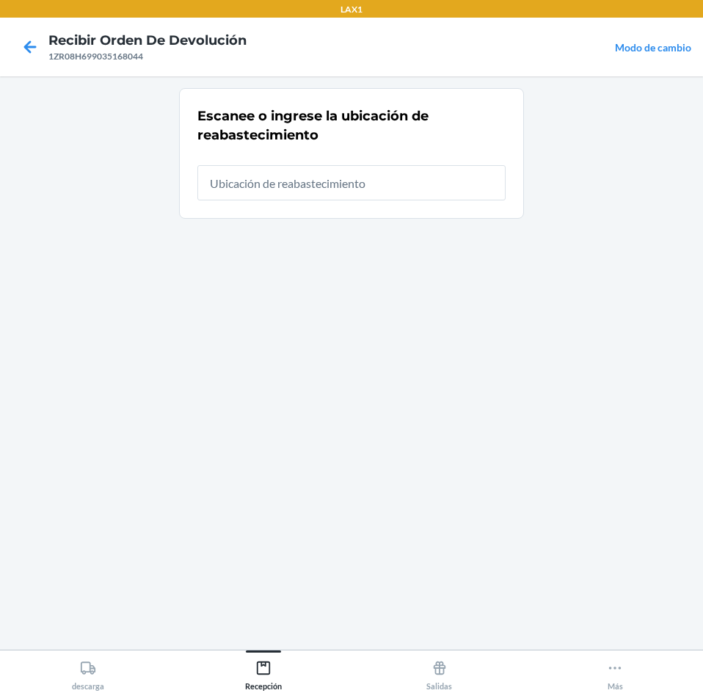
click at [325, 192] on input "text" at bounding box center [351, 182] width 308 height 35
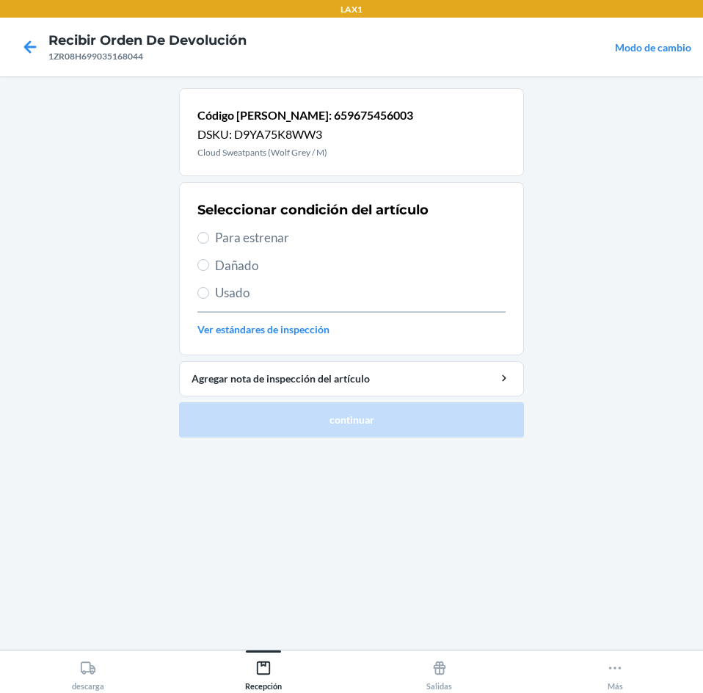
click at [253, 240] on span "Para estrenar" at bounding box center [360, 237] width 291 height 19
click at [209, 240] on input "Para estrenar" at bounding box center [203, 238] width 12 height 12
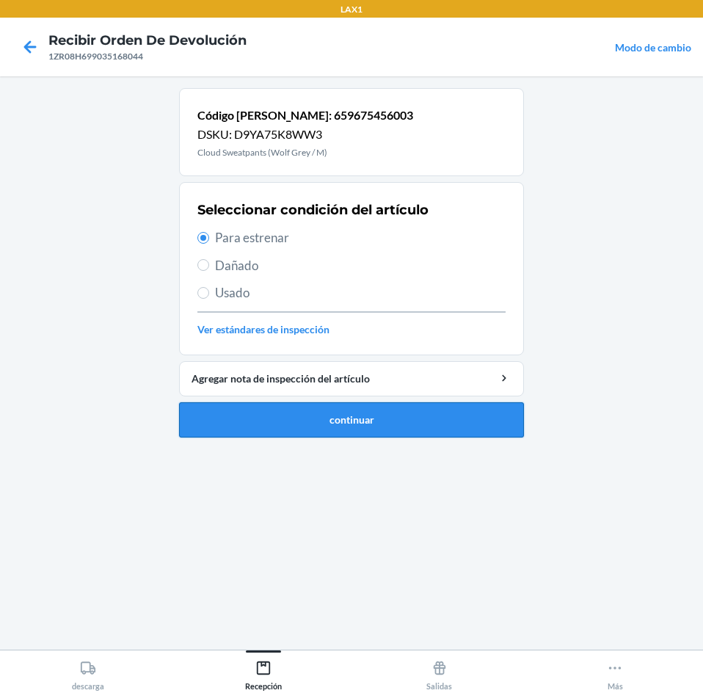
click at [348, 406] on button "continuar" at bounding box center [351, 419] width 345 height 35
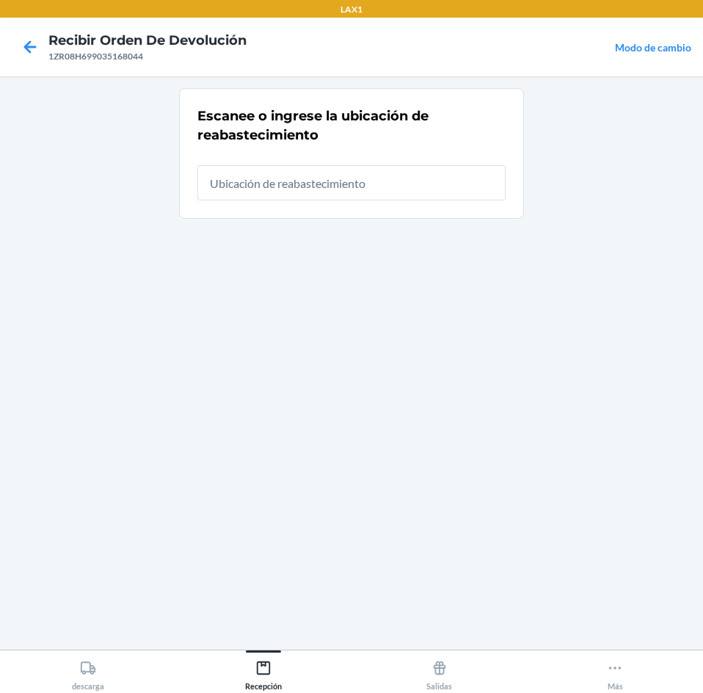
click at [365, 181] on input "text" at bounding box center [351, 182] width 308 height 35
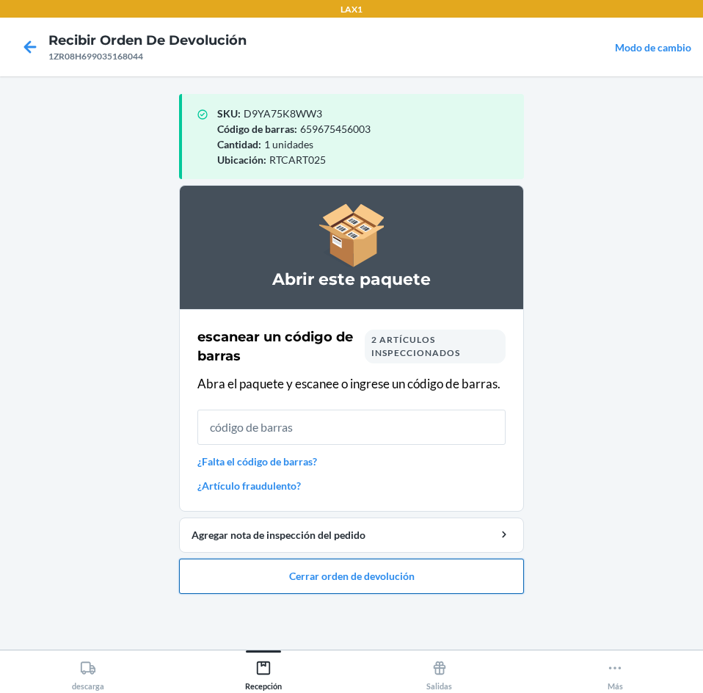
click at [275, 558] on button "Cerrar orden de devolución" at bounding box center [351, 575] width 345 height 35
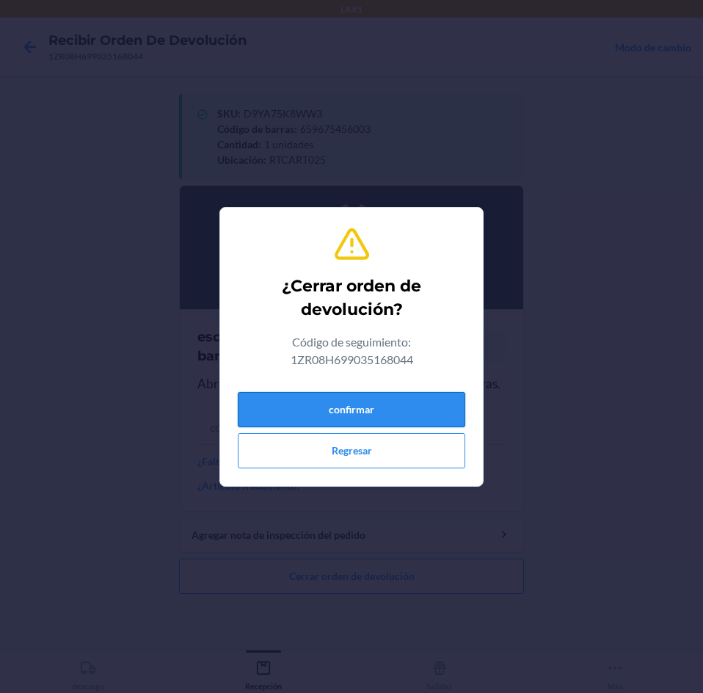
click at [365, 412] on button "confirmar" at bounding box center [351, 409] width 227 height 35
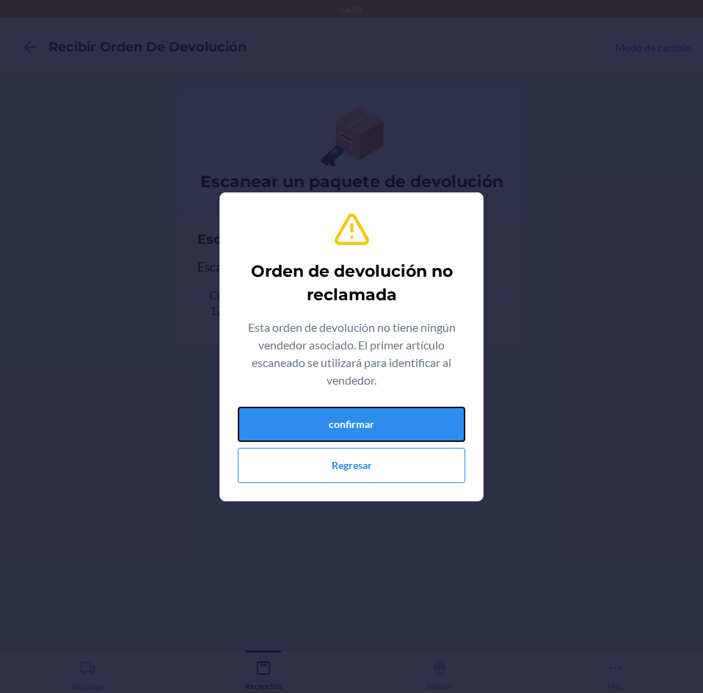
click at [354, 414] on button "confirmar" at bounding box center [351, 424] width 227 height 35
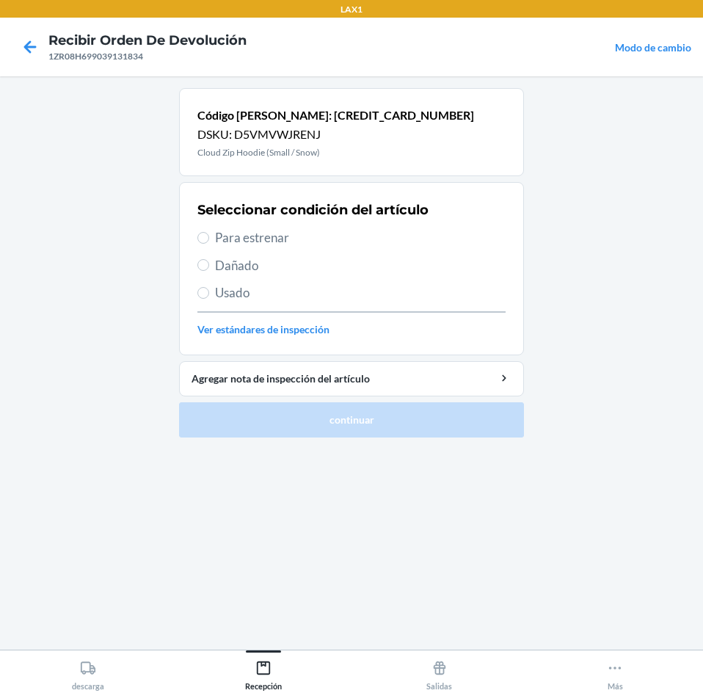
click at [256, 241] on span "Para estrenar" at bounding box center [360, 237] width 291 height 19
click at [209, 241] on input "Para estrenar" at bounding box center [203, 238] width 12 height 12
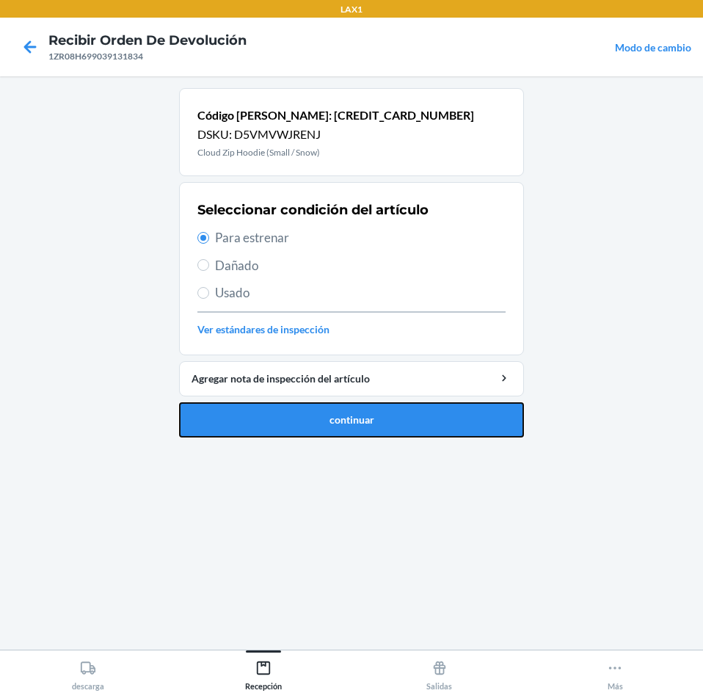
drag, startPoint x: 273, startPoint y: 416, endPoint x: 291, endPoint y: 376, distance: 43.4
click at [277, 411] on button "continuar" at bounding box center [351, 419] width 345 height 35
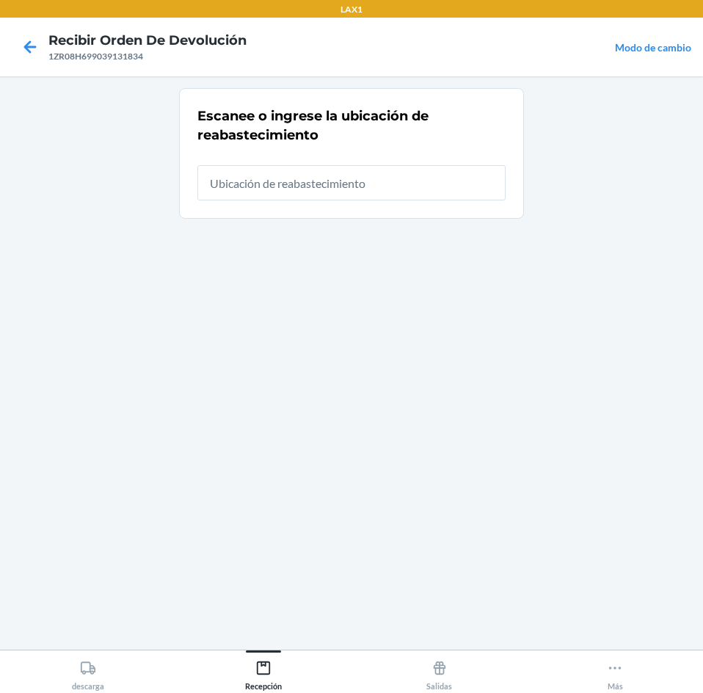
click at [304, 186] on input "text" at bounding box center [351, 182] width 308 height 35
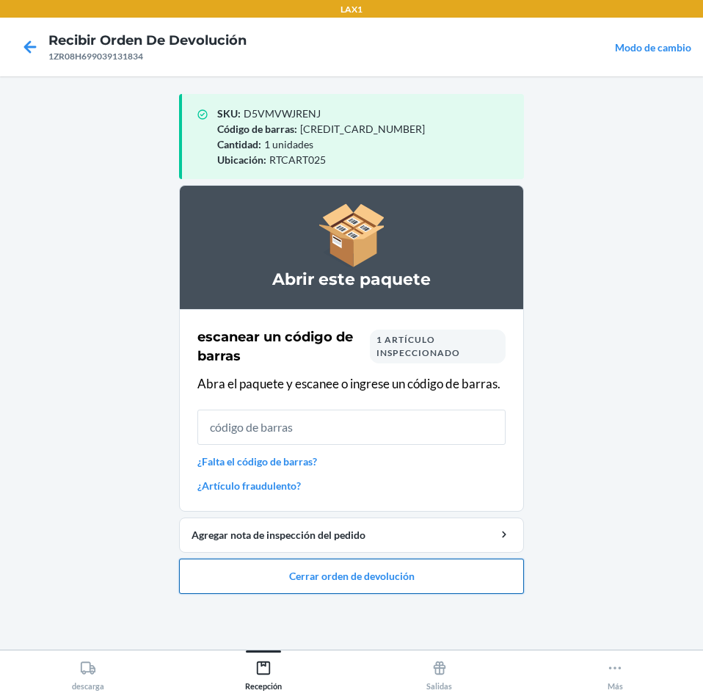
click at [391, 572] on button "Cerrar orden de devolución" at bounding box center [351, 575] width 345 height 35
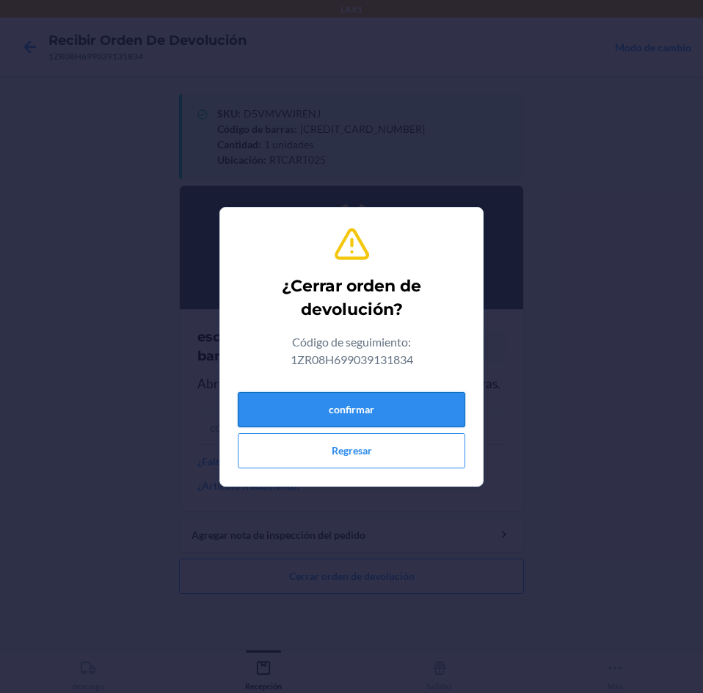
click at [401, 405] on button "confirmar" at bounding box center [351, 409] width 227 height 35
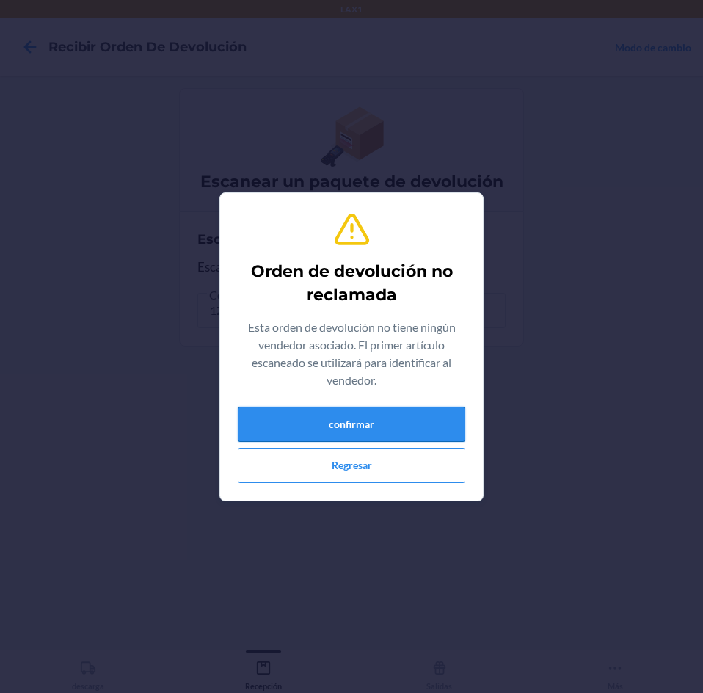
click at [348, 427] on button "confirmar" at bounding box center [351, 424] width 227 height 35
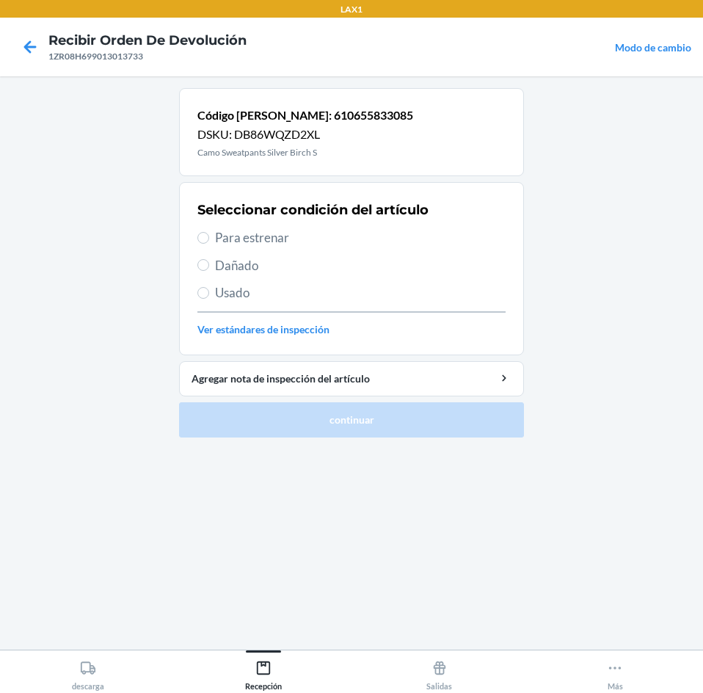
click at [259, 236] on span "Para estrenar" at bounding box center [360, 237] width 291 height 19
click at [209, 236] on input "Para estrenar" at bounding box center [203, 238] width 12 height 12
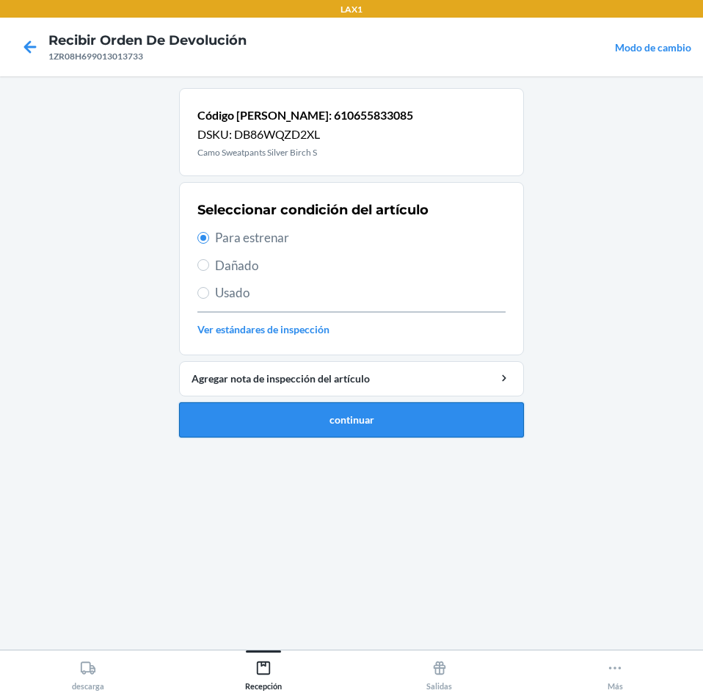
click at [294, 422] on button "continuar" at bounding box center [351, 419] width 345 height 35
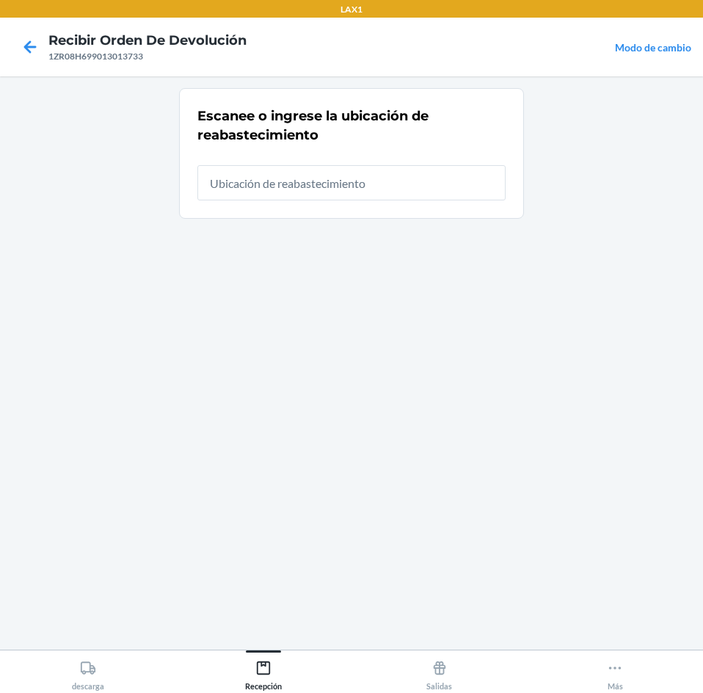
drag, startPoint x: 332, startPoint y: 182, endPoint x: 361, endPoint y: 112, distance: 76.3
click at [357, 118] on div "Escanee o ingrese la ubicación de reabastecimiento" at bounding box center [351, 153] width 308 height 103
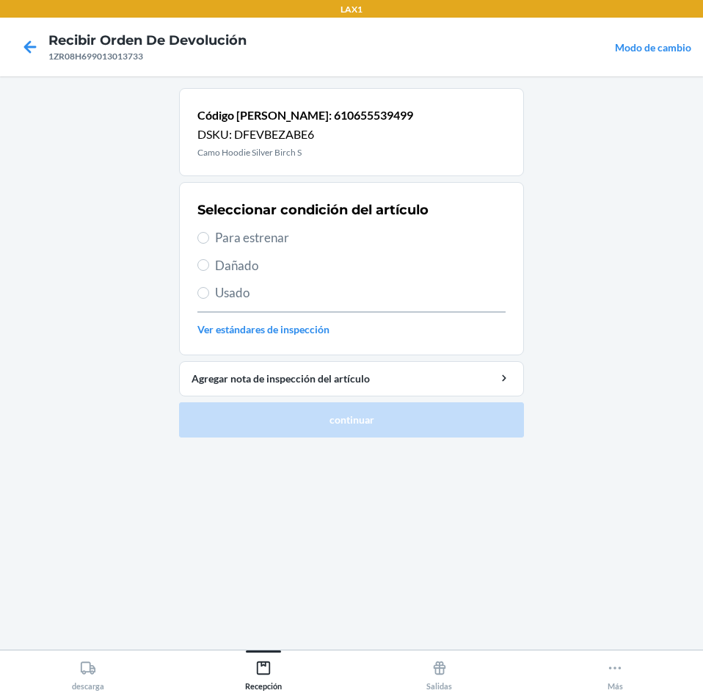
click at [206, 247] on div "Seleccionar condición del artículo Para estrenar Dañado Usado Ver estándares de…" at bounding box center [351, 268] width 308 height 145
click at [219, 235] on span "Para estrenar" at bounding box center [360, 237] width 291 height 19
click at [209, 235] on input "Para estrenar" at bounding box center [203, 238] width 12 height 12
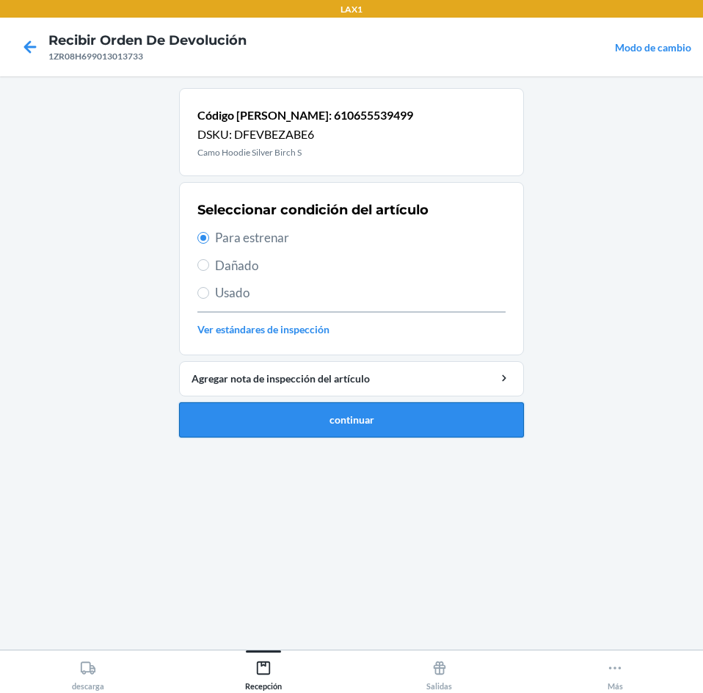
click at [313, 423] on button "continuar" at bounding box center [351, 419] width 345 height 35
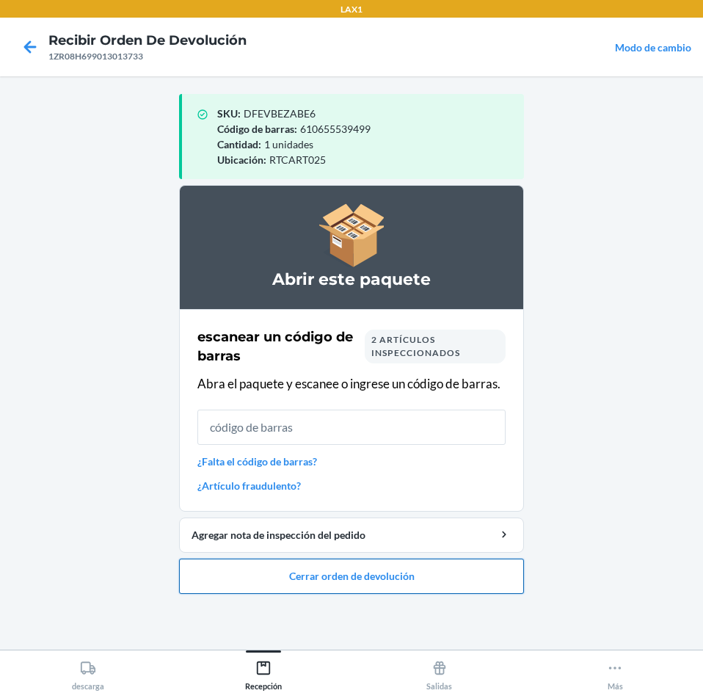
click at [332, 577] on button "Cerrar orden de devolución" at bounding box center [351, 575] width 345 height 35
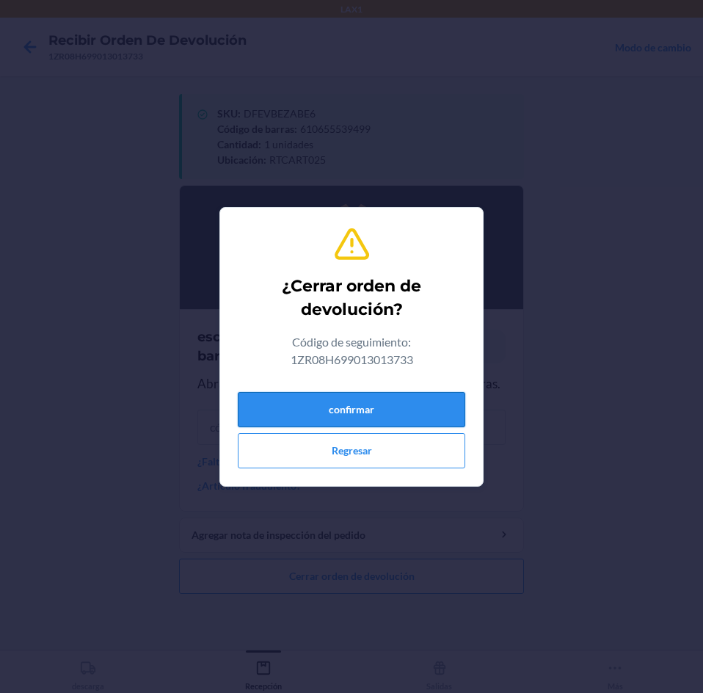
click at [386, 411] on button "confirmar" at bounding box center [351, 409] width 227 height 35
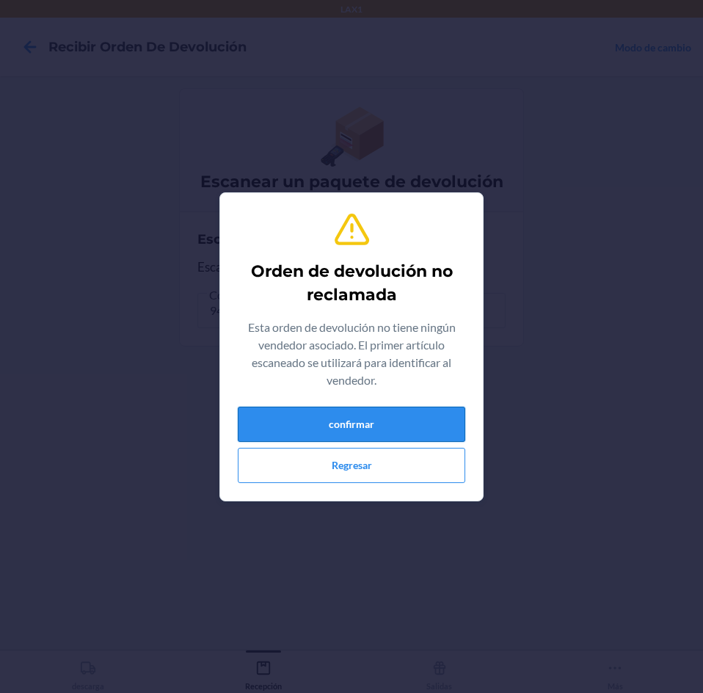
click at [319, 411] on button "confirmar" at bounding box center [351, 424] width 227 height 35
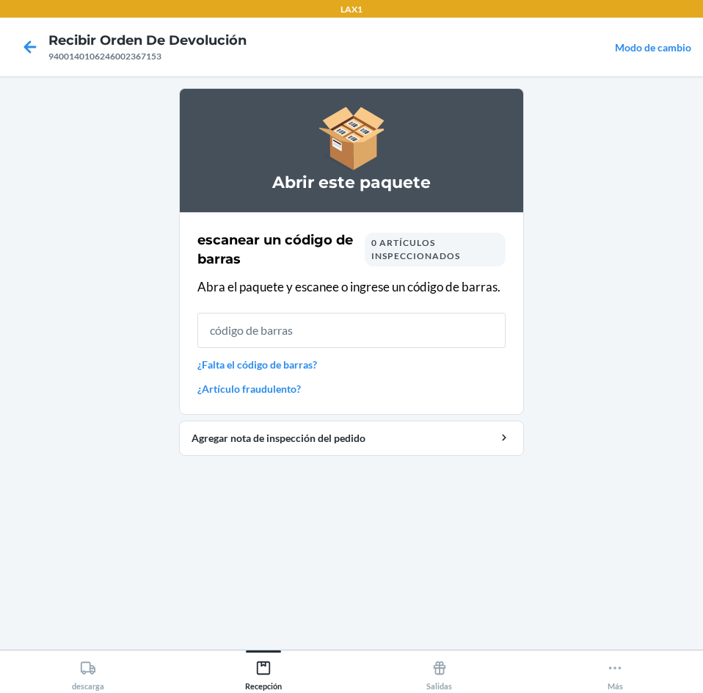
click at [349, 338] on input "text" at bounding box center [351, 330] width 308 height 35
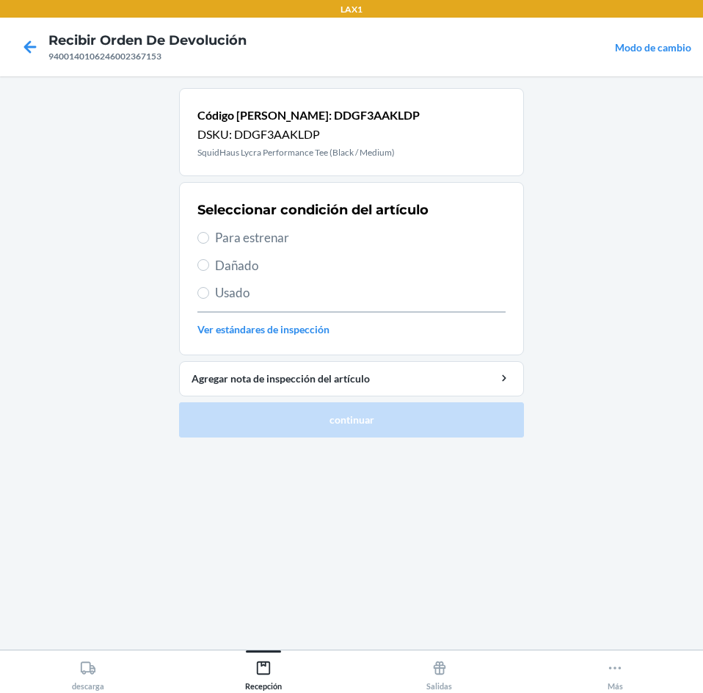
click at [222, 239] on span "Para estrenar" at bounding box center [360, 237] width 291 height 19
click at [209, 239] on input "Para estrenar" at bounding box center [203, 238] width 12 height 12
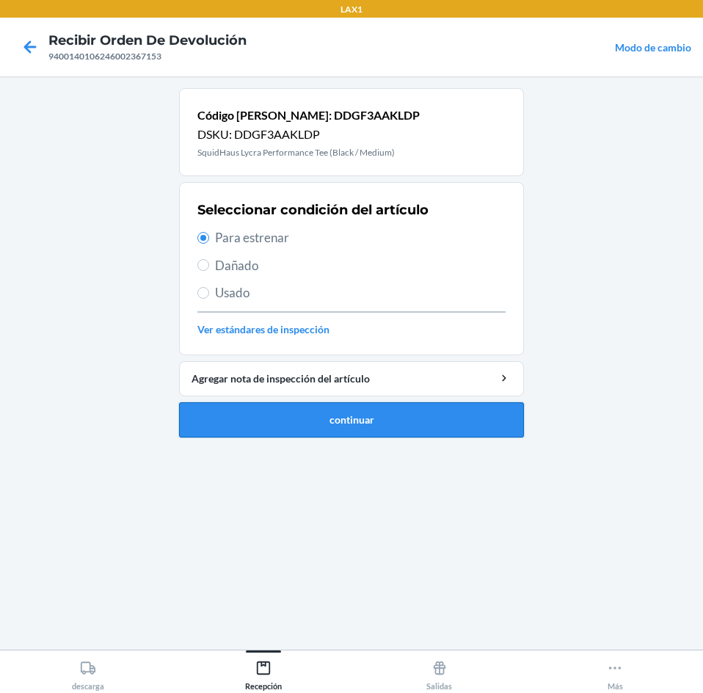
click at [352, 427] on button "continuar" at bounding box center [351, 419] width 345 height 35
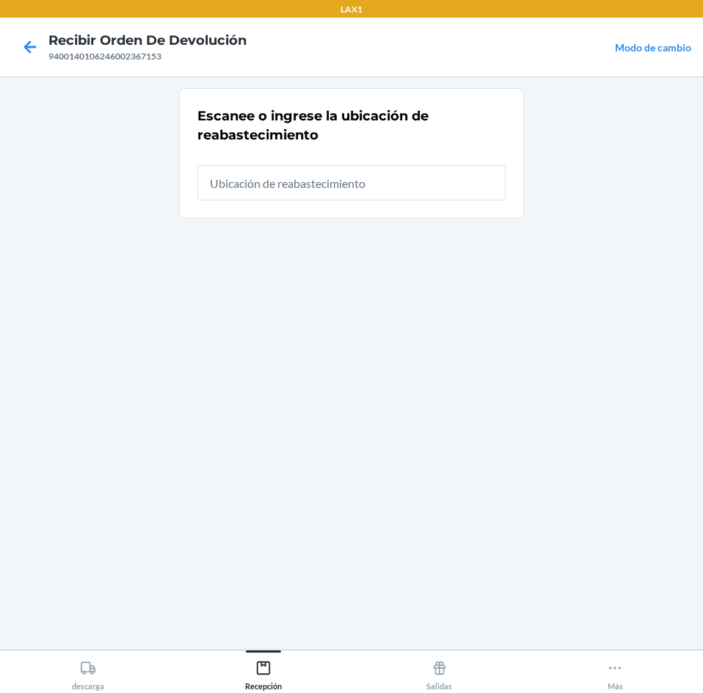
click at [279, 182] on input "text" at bounding box center [351, 182] width 308 height 35
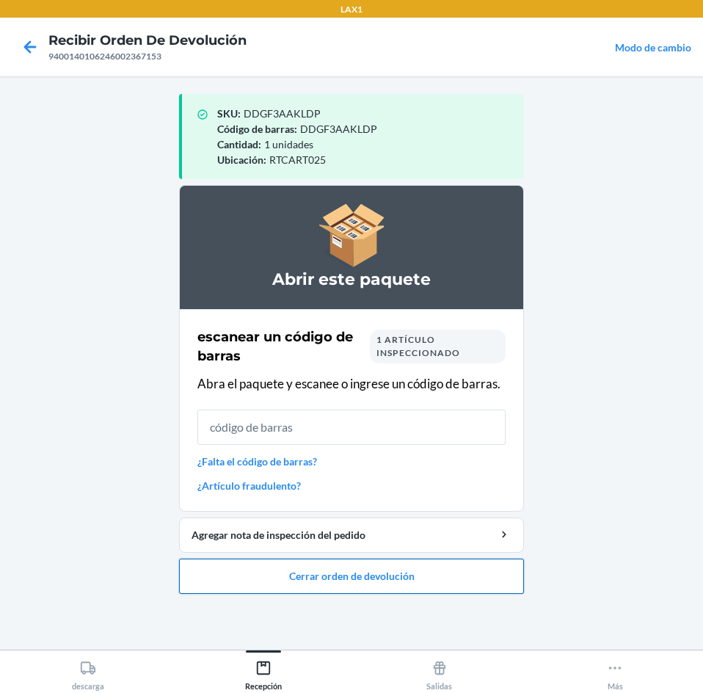
click at [395, 574] on button "Cerrar orden de devolución" at bounding box center [351, 575] width 345 height 35
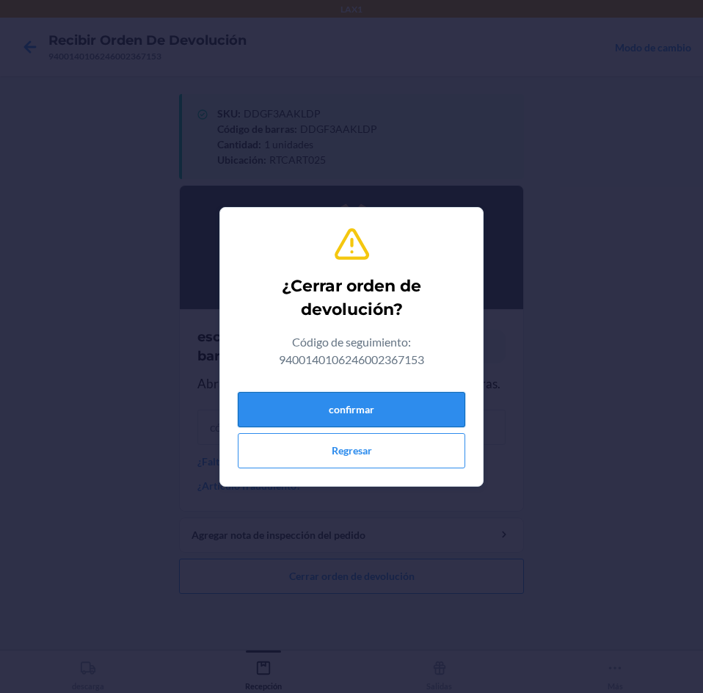
click at [390, 417] on button "confirmar" at bounding box center [351, 409] width 227 height 35
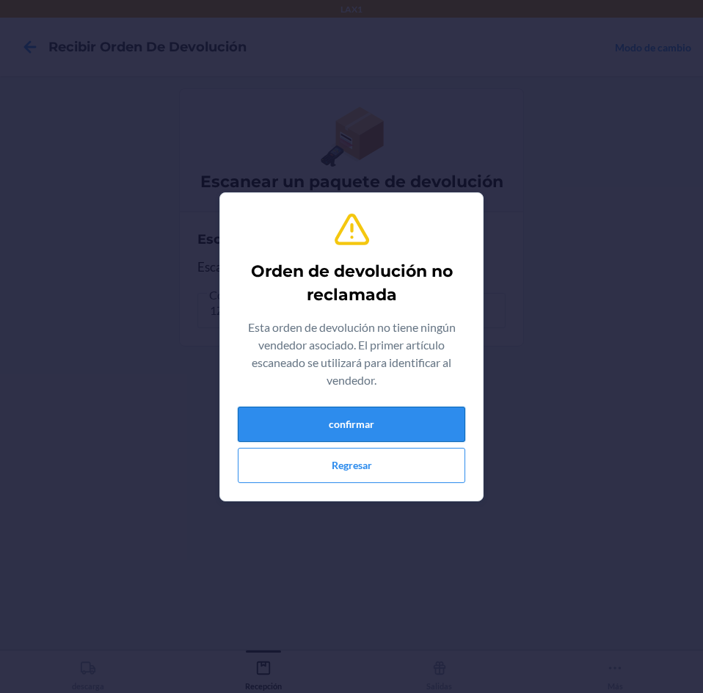
click at [349, 427] on button "confirmar" at bounding box center [351, 424] width 227 height 35
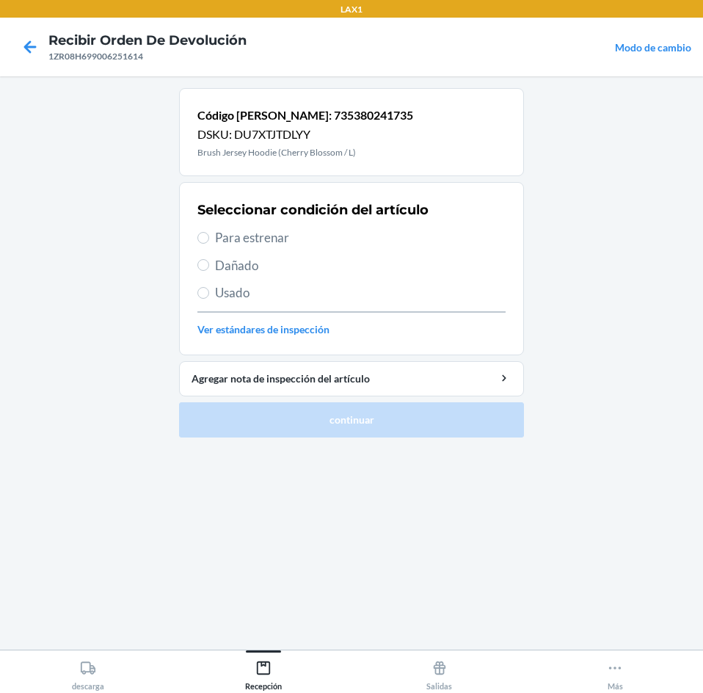
click at [249, 238] on span "Para estrenar" at bounding box center [360, 237] width 291 height 19
click at [209, 238] on input "Para estrenar" at bounding box center [203, 238] width 12 height 12
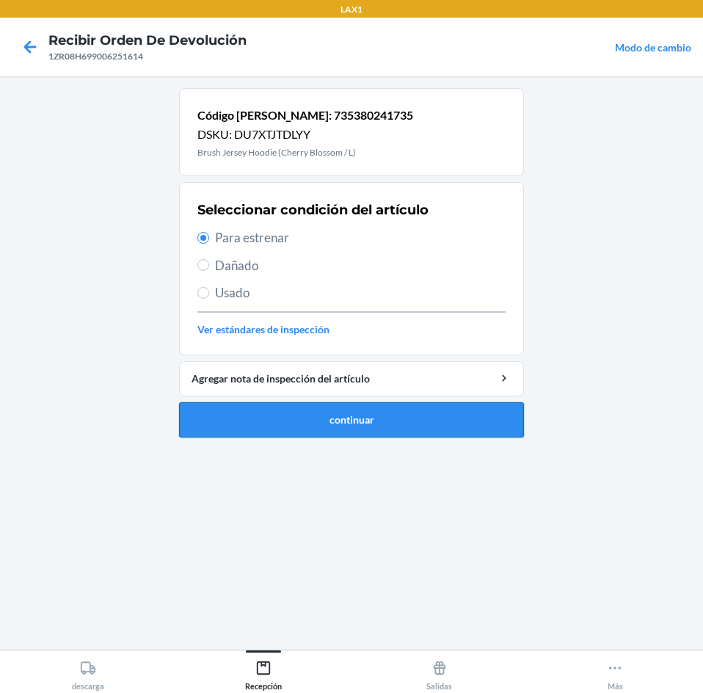
click at [329, 426] on button "continuar" at bounding box center [351, 419] width 345 height 35
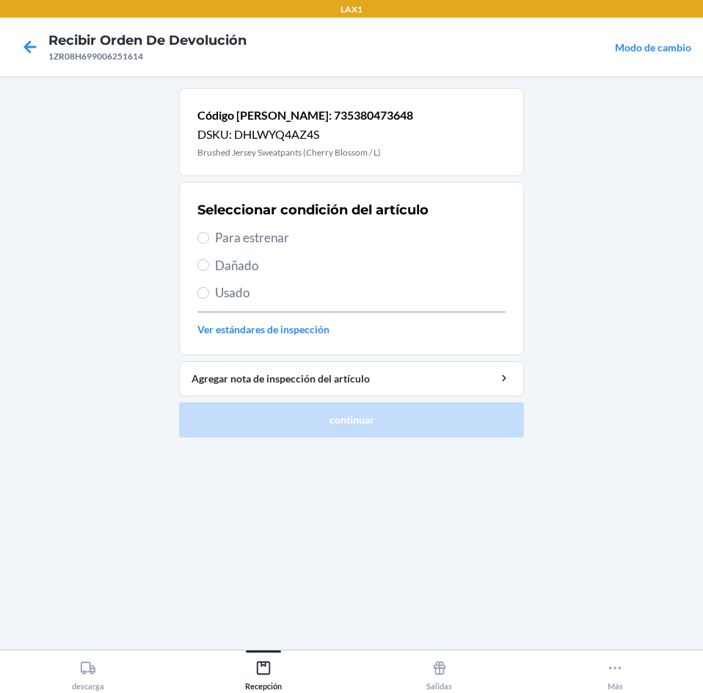
click at [305, 238] on span "Para estrenar" at bounding box center [360, 237] width 291 height 19
click at [209, 238] on input "Para estrenar" at bounding box center [203, 238] width 12 height 12
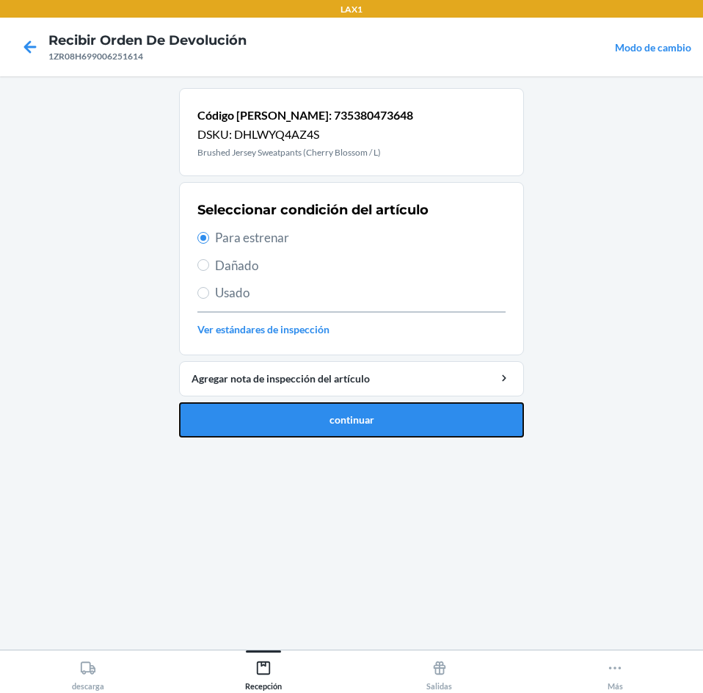
drag, startPoint x: 340, startPoint y: 415, endPoint x: 351, endPoint y: 387, distance: 29.3
click at [345, 408] on button "continuar" at bounding box center [351, 419] width 345 height 35
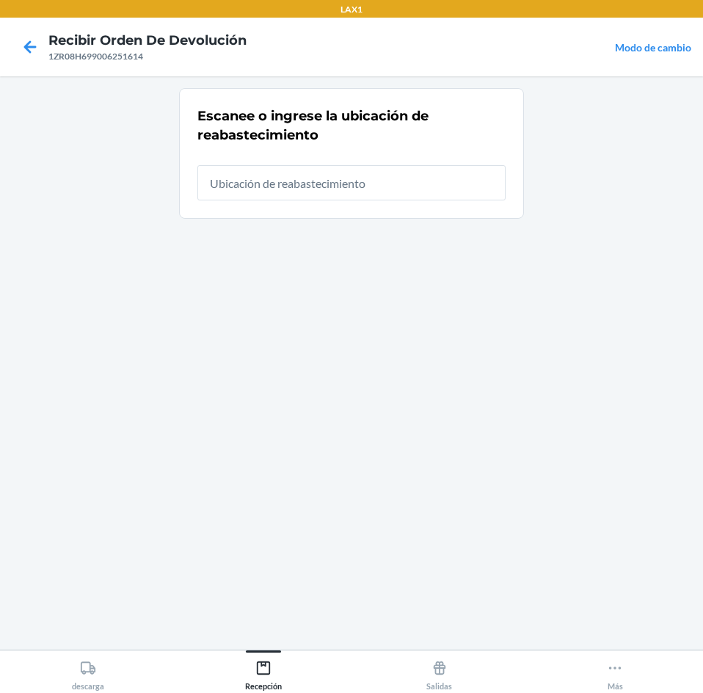
click at [382, 180] on input "text" at bounding box center [351, 182] width 308 height 35
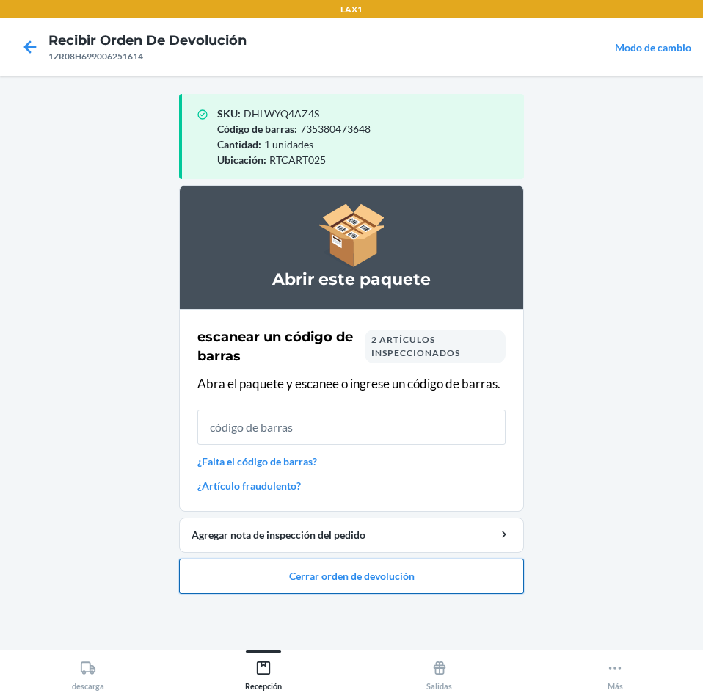
click at [409, 585] on button "Cerrar orden de devolución" at bounding box center [351, 575] width 345 height 35
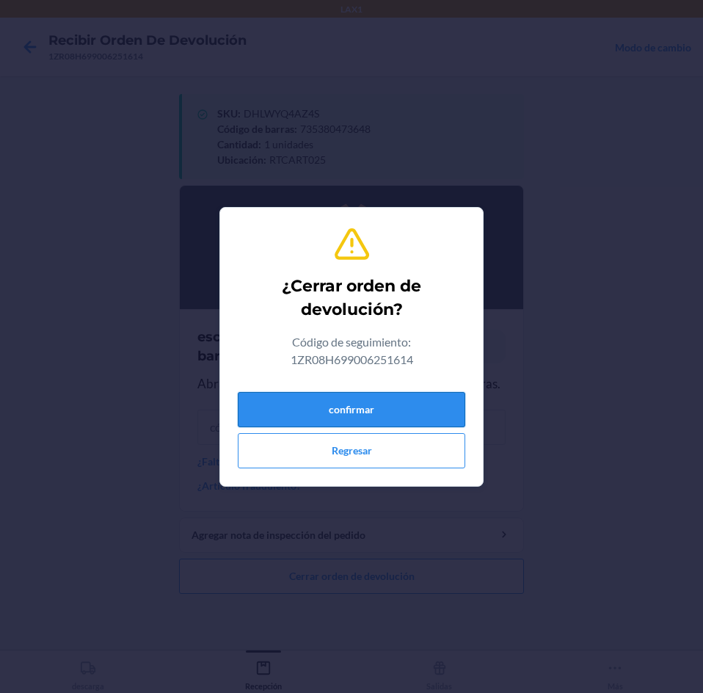
click at [393, 401] on button "confirmar" at bounding box center [351, 409] width 227 height 35
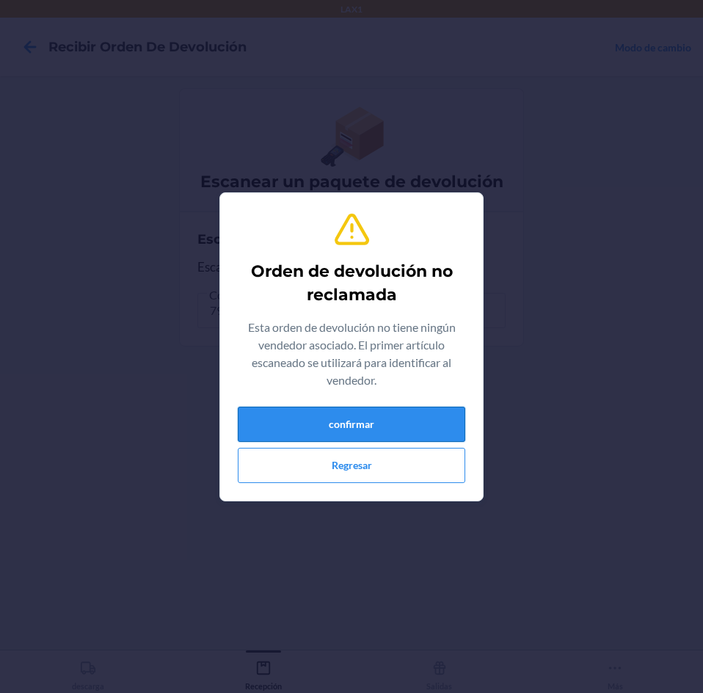
click at [383, 434] on button "confirmar" at bounding box center [351, 424] width 227 height 35
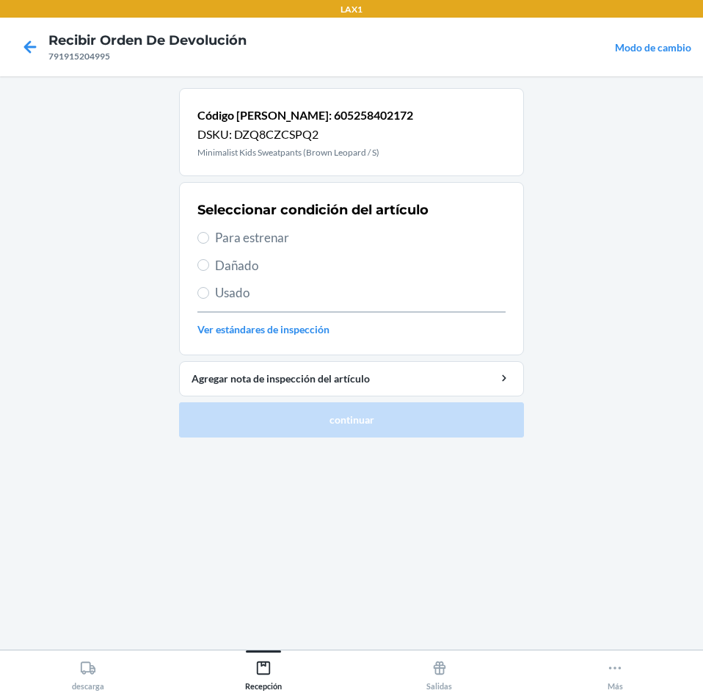
click at [259, 228] on span "Para estrenar" at bounding box center [360, 237] width 291 height 19
click at [209, 232] on input "Para estrenar" at bounding box center [203, 238] width 12 height 12
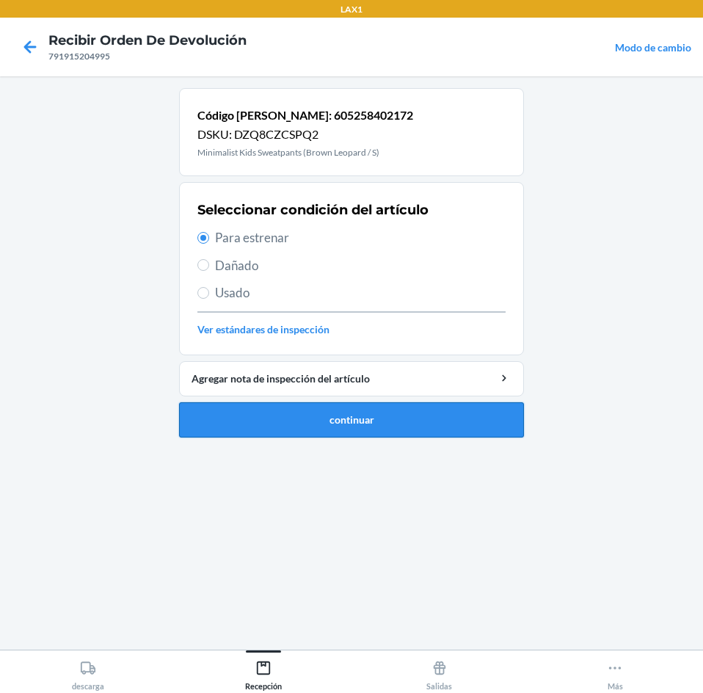
click at [294, 418] on button "continuar" at bounding box center [351, 419] width 345 height 35
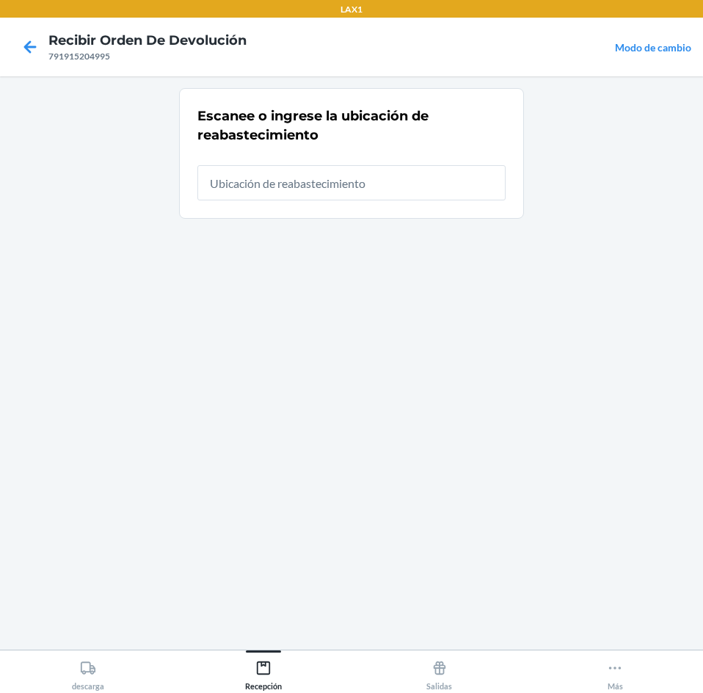
click at [308, 190] on input "text" at bounding box center [351, 182] width 308 height 35
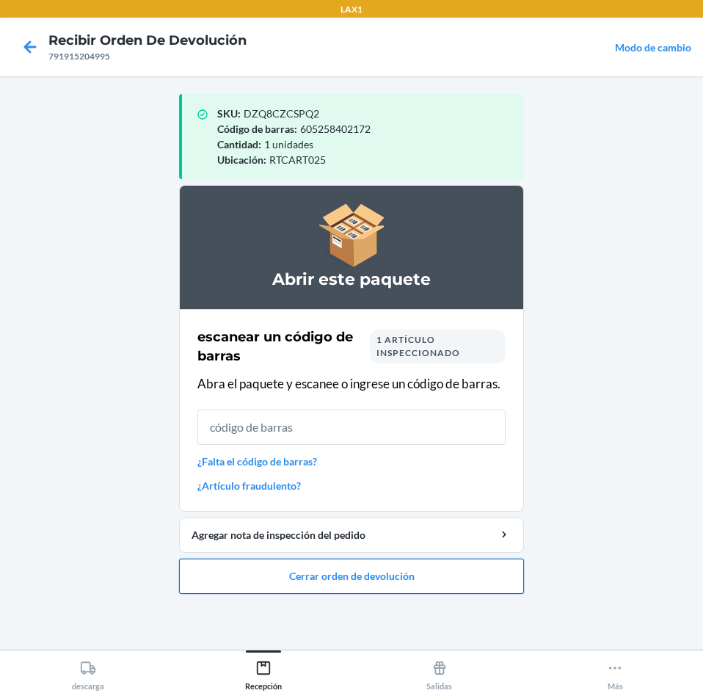
click at [414, 587] on button "Cerrar orden de devolución" at bounding box center [351, 575] width 345 height 35
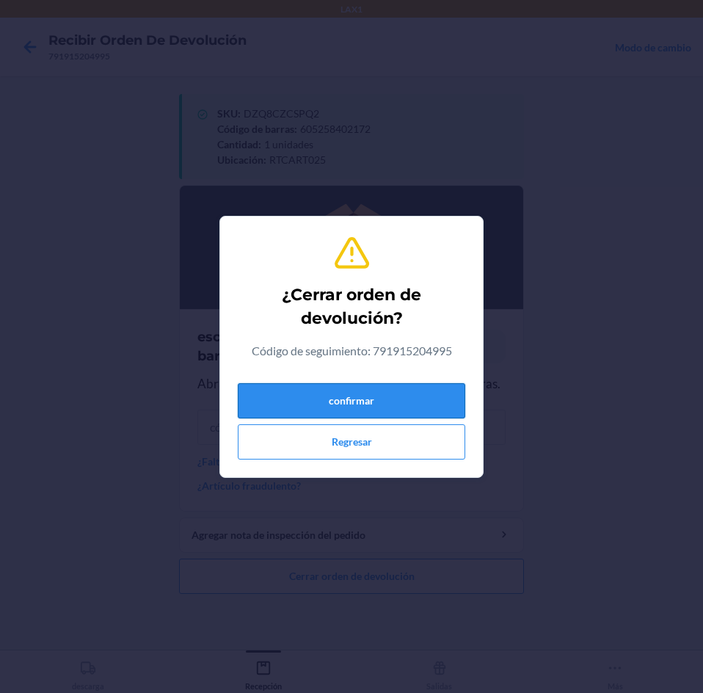
click at [430, 401] on button "confirmar" at bounding box center [351, 400] width 227 height 35
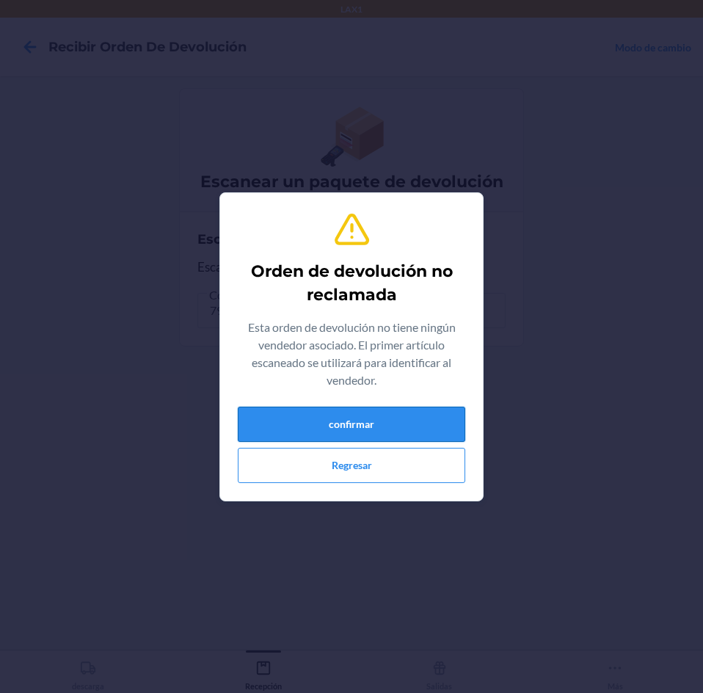
click at [415, 440] on button "confirmar" at bounding box center [351, 424] width 227 height 35
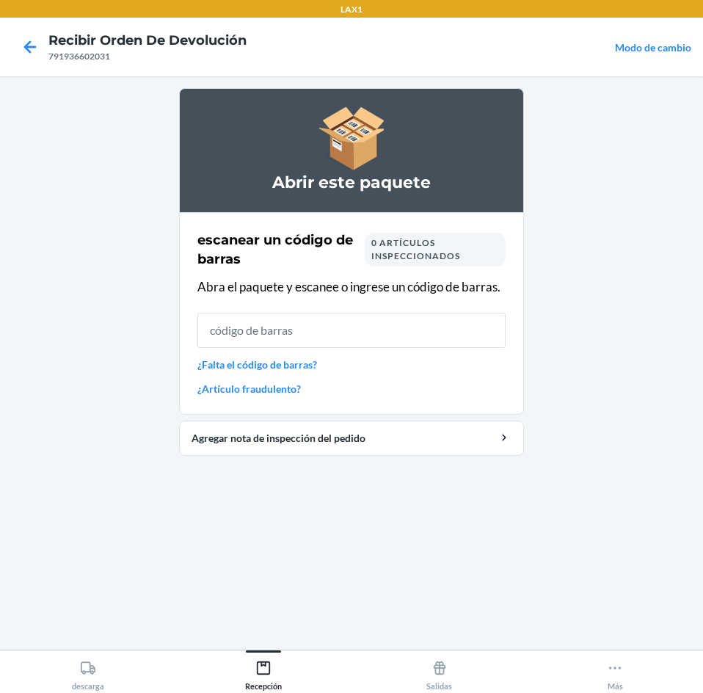
click at [408, 328] on input "text" at bounding box center [351, 330] width 308 height 35
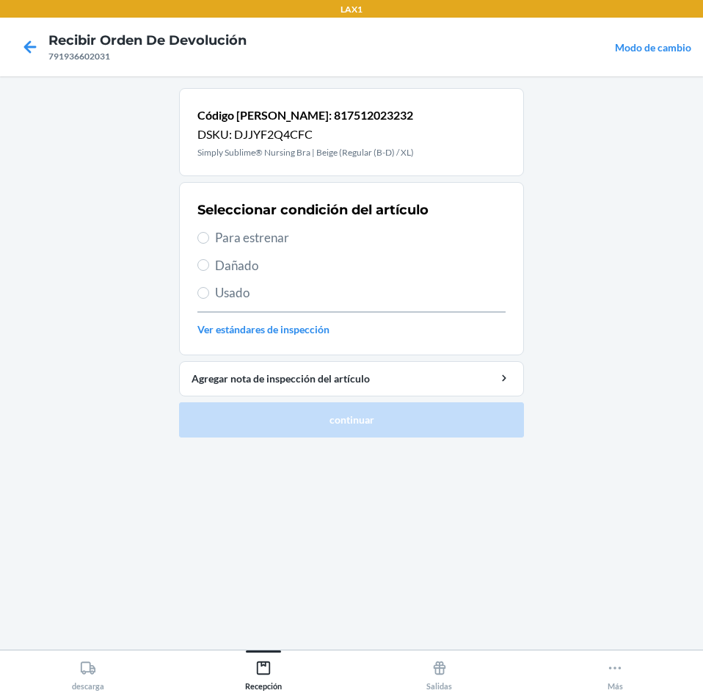
click at [307, 237] on span "Para estrenar" at bounding box center [360, 237] width 291 height 19
click at [209, 237] on input "Para estrenar" at bounding box center [203, 238] width 12 height 12
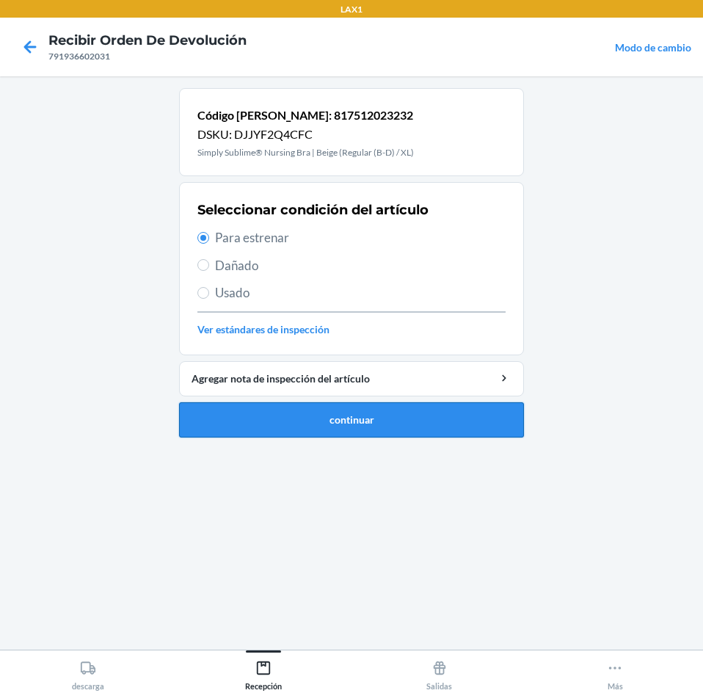
click at [307, 407] on button "continuar" at bounding box center [351, 419] width 345 height 35
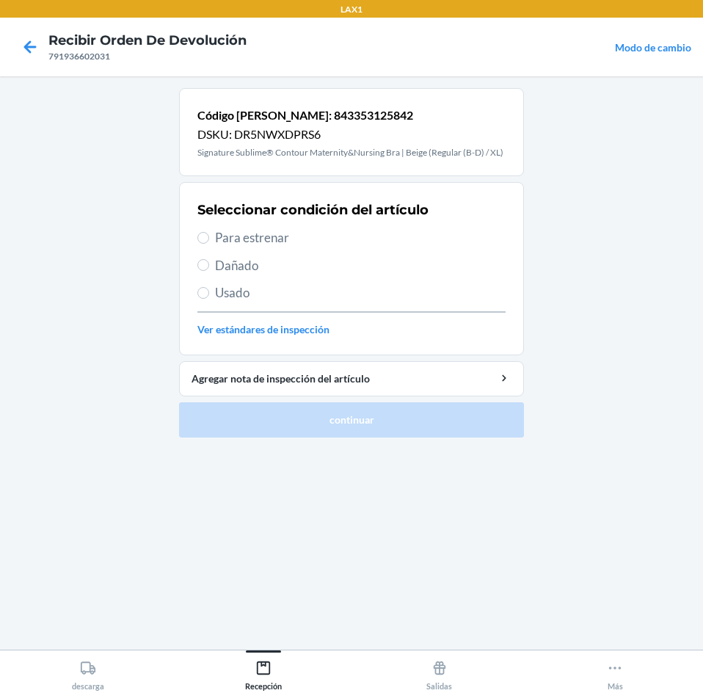
click at [286, 238] on span "Para estrenar" at bounding box center [360, 237] width 291 height 19
click at [209, 238] on input "Para estrenar" at bounding box center [203, 238] width 12 height 12
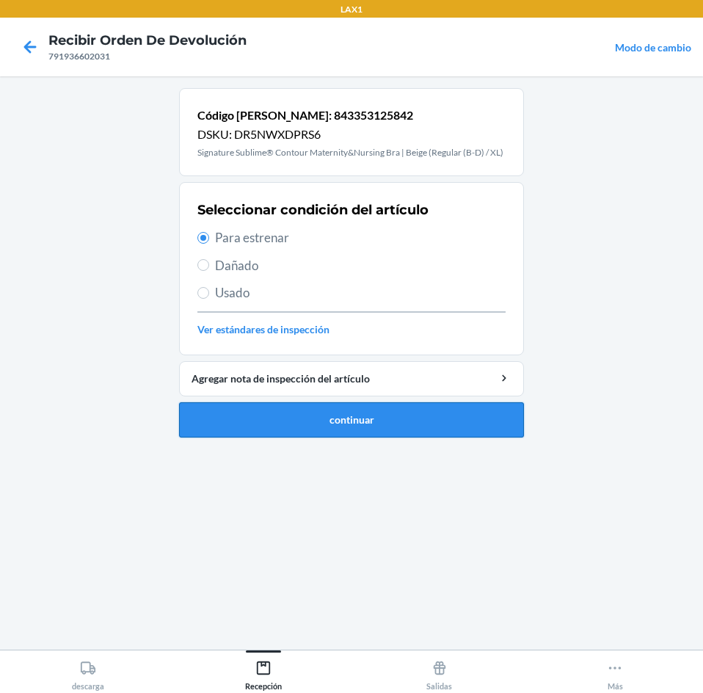
click at [360, 418] on button "continuar" at bounding box center [351, 419] width 345 height 35
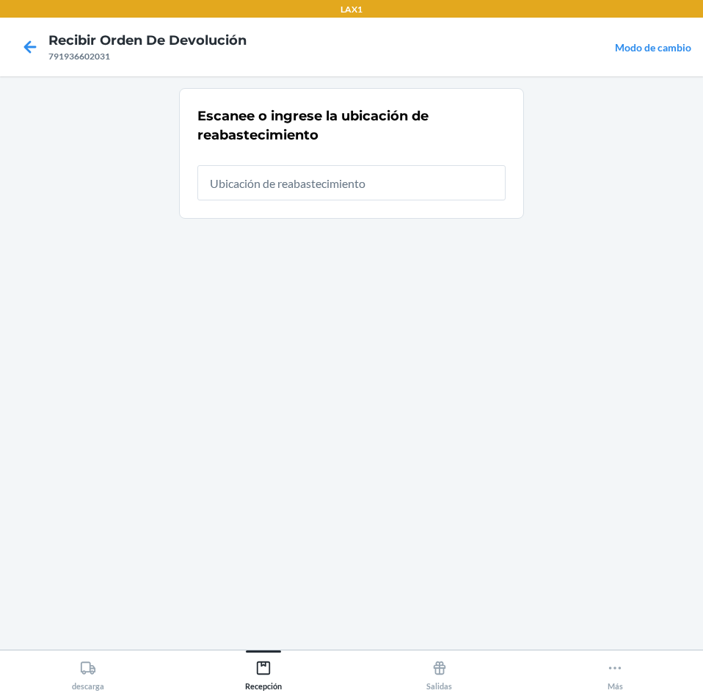
click at [341, 189] on input "text" at bounding box center [351, 182] width 308 height 35
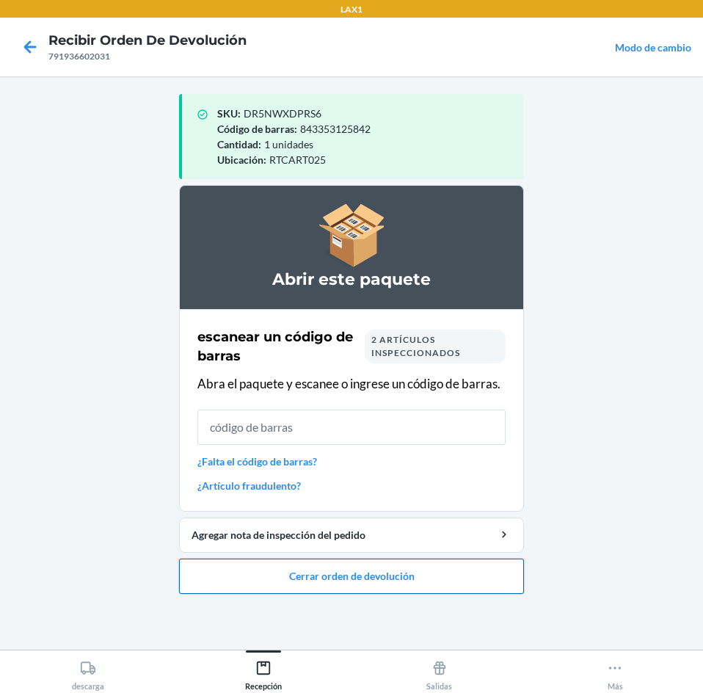
click at [410, 566] on button "Cerrar orden de devolución" at bounding box center [351, 575] width 345 height 35
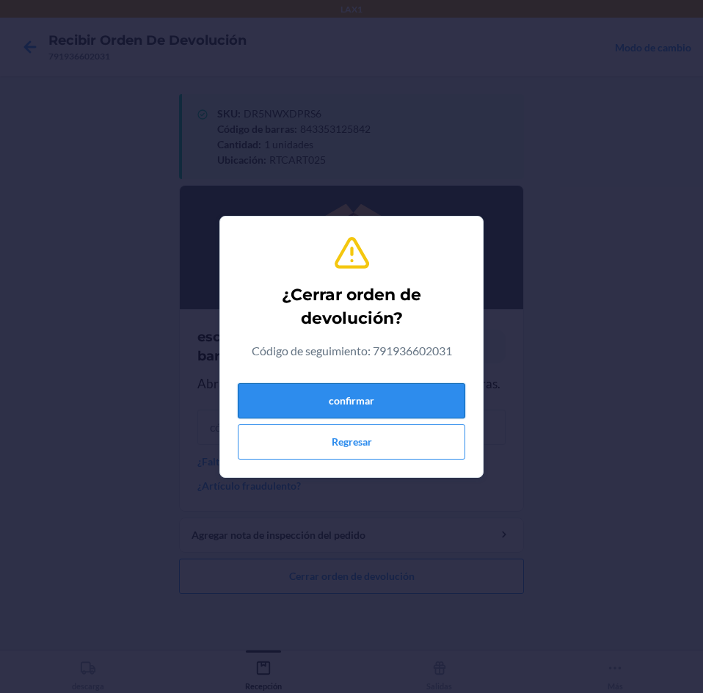
click at [387, 398] on button "confirmar" at bounding box center [351, 400] width 227 height 35
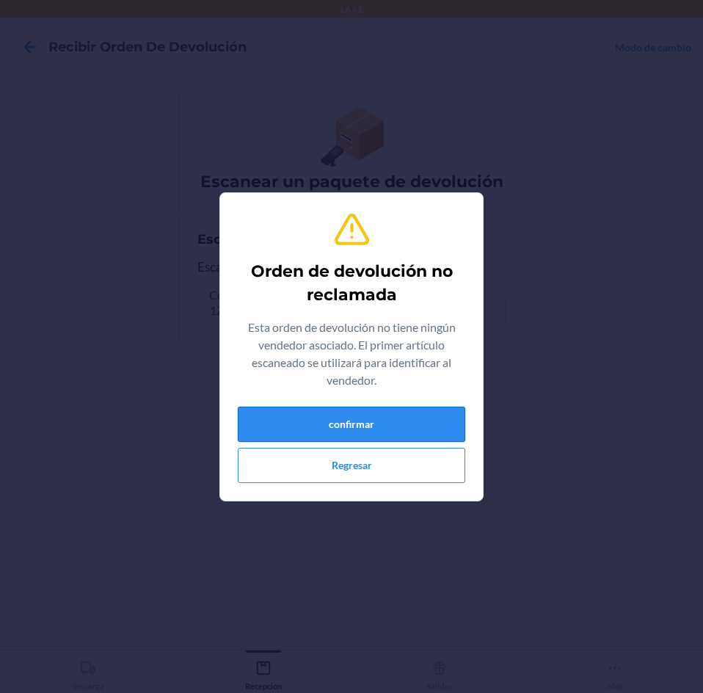
click at [397, 421] on button "confirmar" at bounding box center [351, 424] width 227 height 35
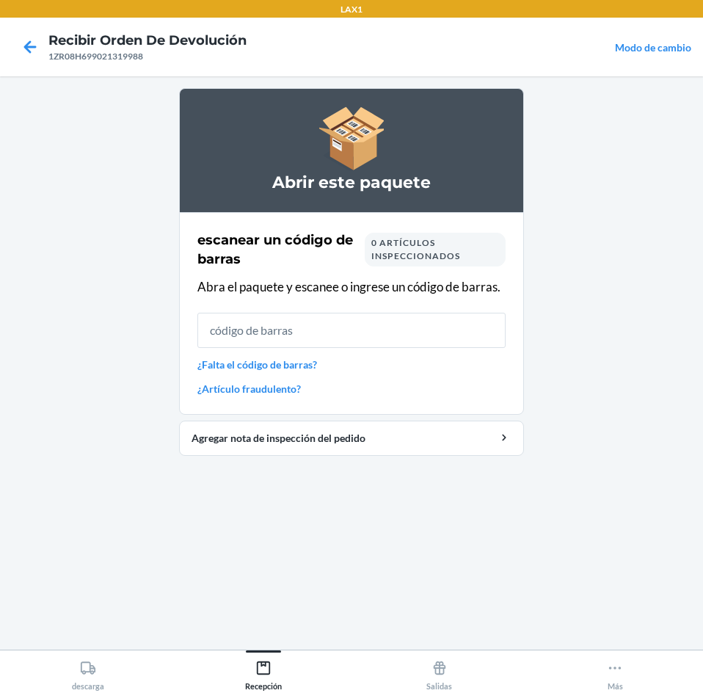
click at [393, 330] on input "text" at bounding box center [351, 330] width 308 height 35
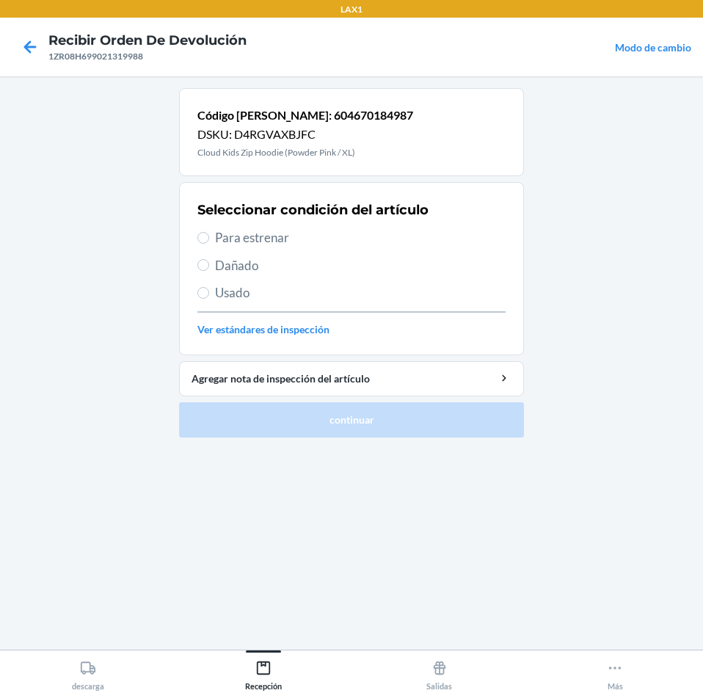
click at [238, 240] on span "Para estrenar" at bounding box center [360, 237] width 291 height 19
click at [209, 240] on input "Para estrenar" at bounding box center [203, 238] width 12 height 12
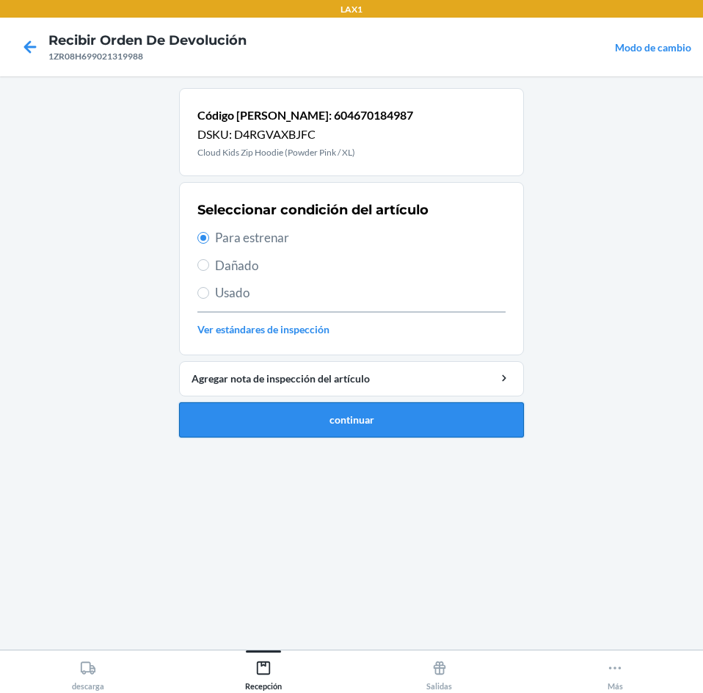
click at [350, 419] on button "continuar" at bounding box center [351, 419] width 345 height 35
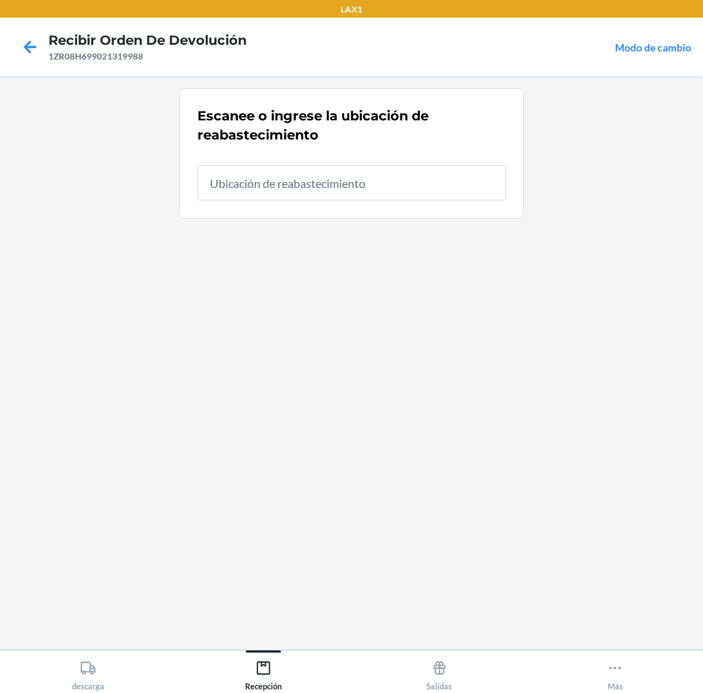
click at [287, 194] on input "text" at bounding box center [351, 182] width 308 height 35
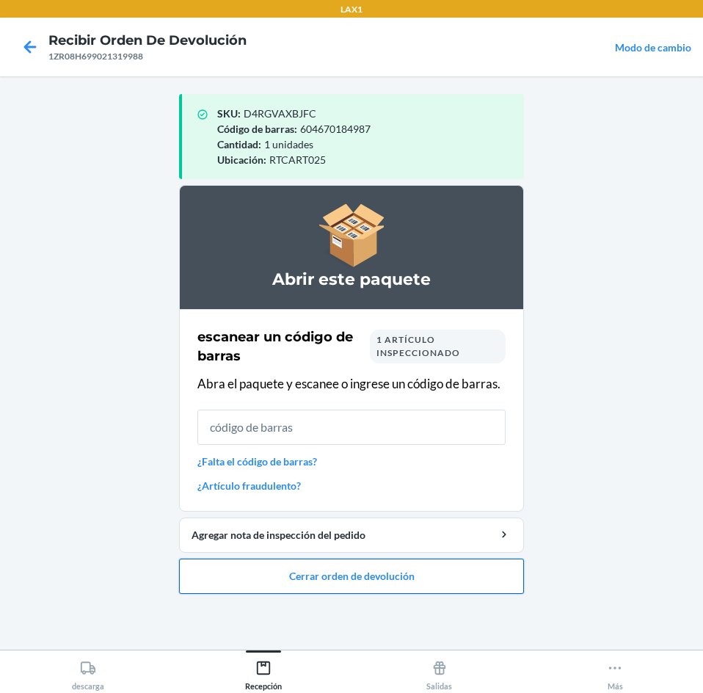
drag, startPoint x: 318, startPoint y: 580, endPoint x: 327, endPoint y: 569, distance: 14.2
click at [319, 578] on button "Cerrar orden de devolución" at bounding box center [351, 575] width 345 height 35
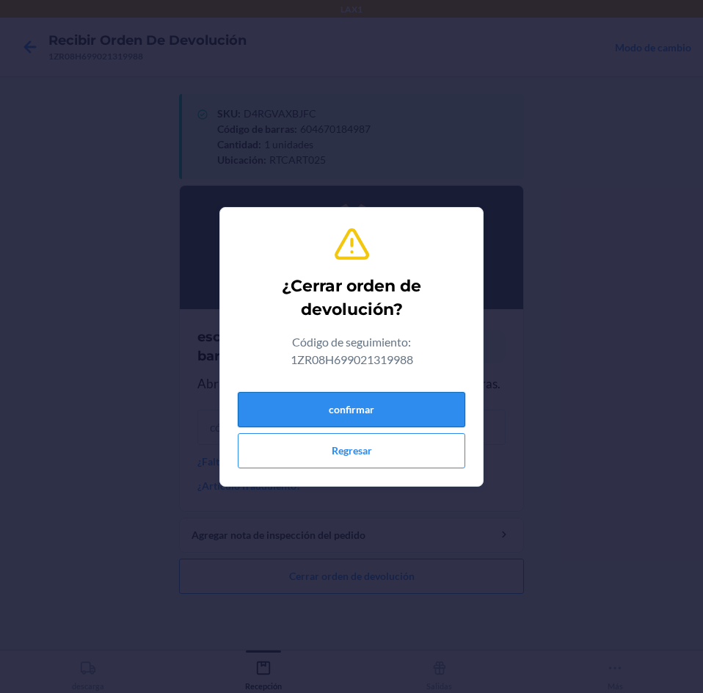
click at [385, 406] on button "confirmar" at bounding box center [351, 409] width 227 height 35
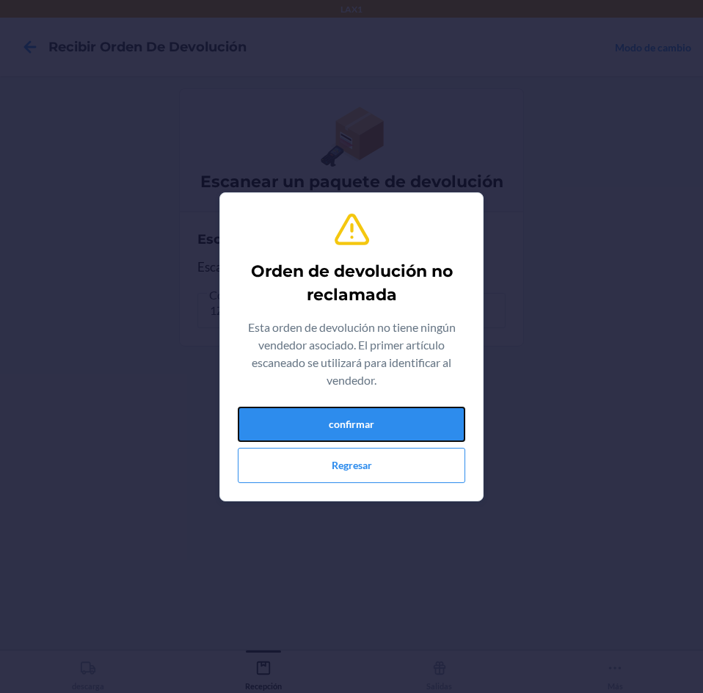
click at [385, 407] on button "confirmar" at bounding box center [351, 424] width 227 height 35
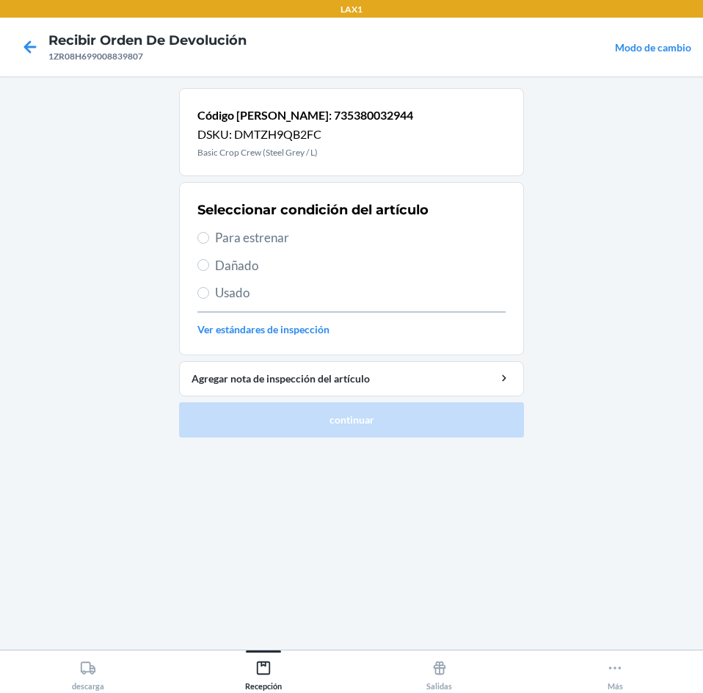
click at [299, 236] on span "Para estrenar" at bounding box center [360, 237] width 291 height 19
click at [209, 236] on input "Para estrenar" at bounding box center [203, 238] width 12 height 12
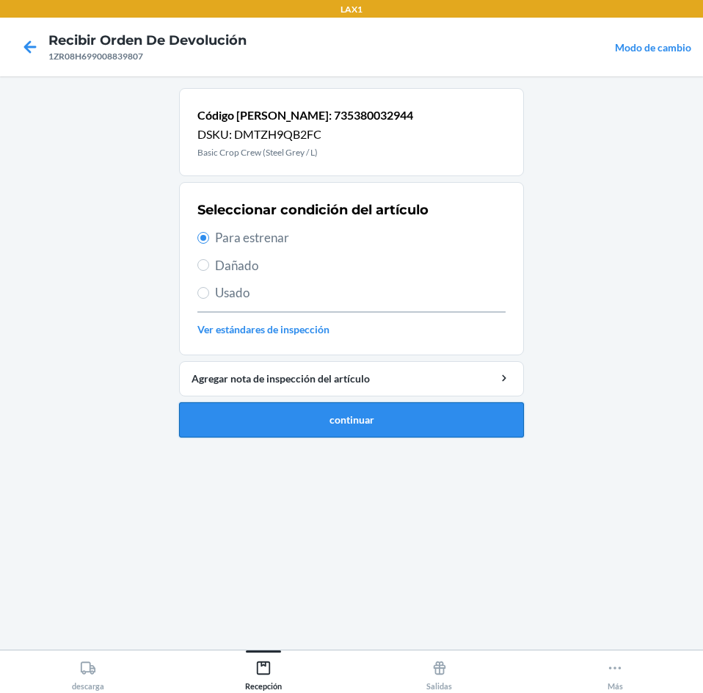
click at [373, 416] on button "continuar" at bounding box center [351, 419] width 345 height 35
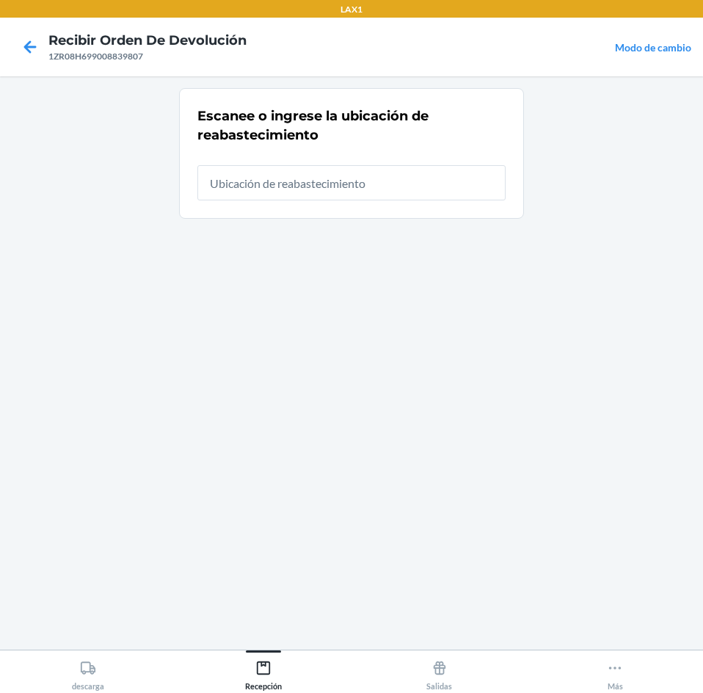
click at [330, 184] on input "text" at bounding box center [351, 182] width 308 height 35
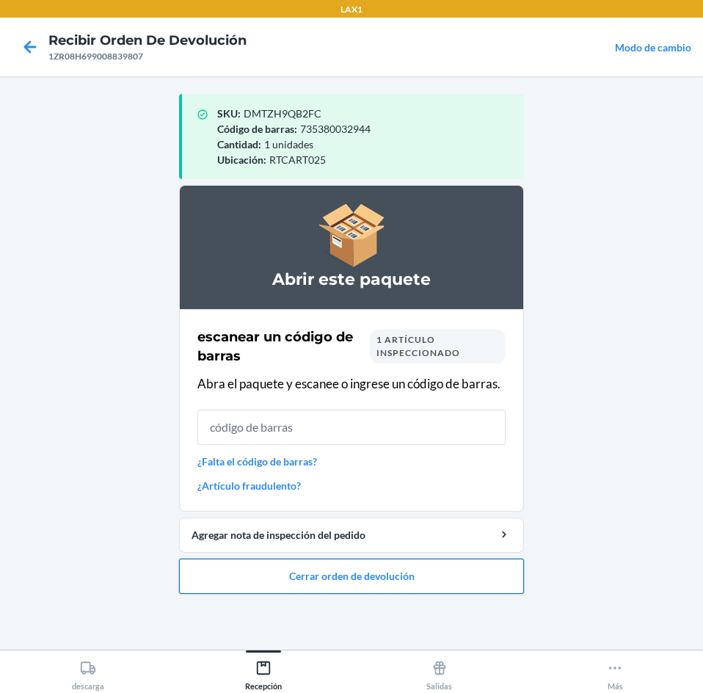
drag, startPoint x: 377, startPoint y: 568, endPoint x: 383, endPoint y: 559, distance: 10.6
click at [383, 559] on button "Cerrar orden de devolución" at bounding box center [351, 575] width 345 height 35
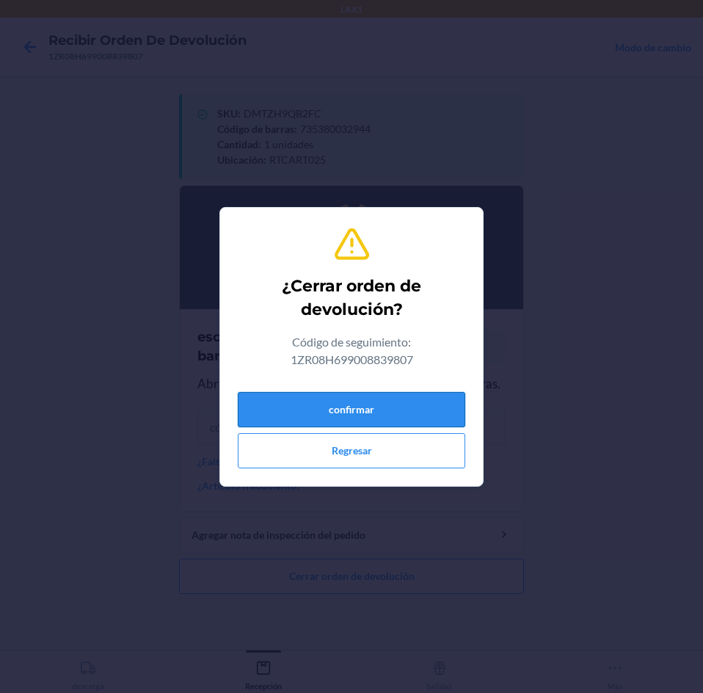
click at [371, 418] on button "confirmar" at bounding box center [351, 409] width 227 height 35
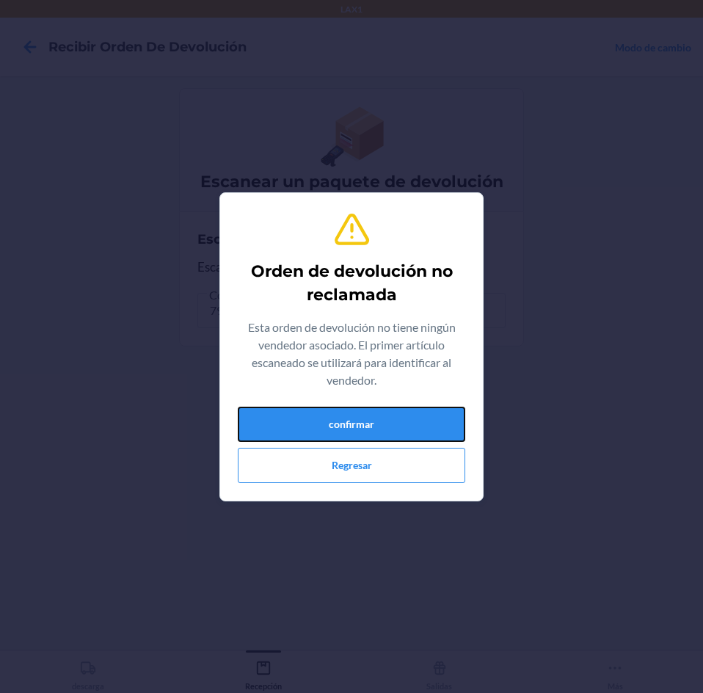
click at [368, 418] on button "confirmar" at bounding box center [351, 424] width 227 height 35
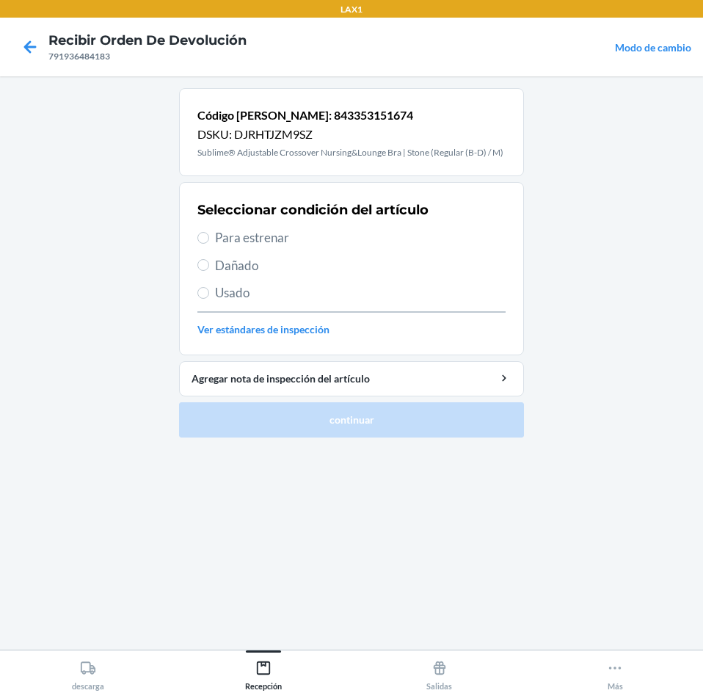
click at [288, 236] on span "Para estrenar" at bounding box center [360, 237] width 291 height 19
click at [209, 236] on input "Para estrenar" at bounding box center [203, 238] width 12 height 12
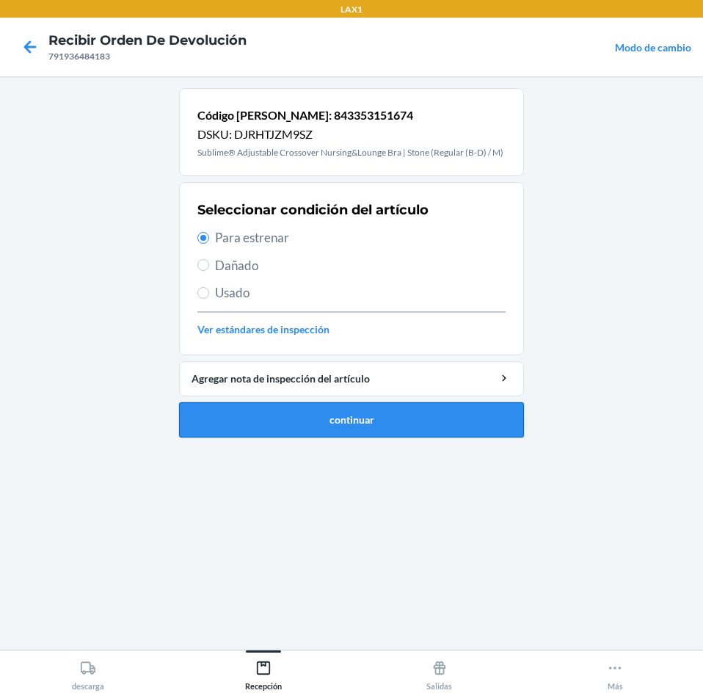
click at [283, 415] on button "continuar" at bounding box center [351, 419] width 345 height 35
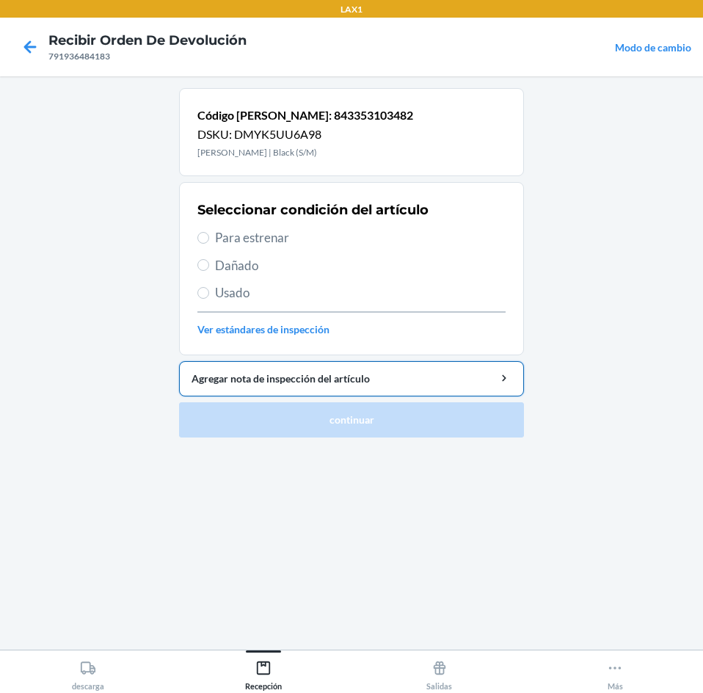
drag, startPoint x: 279, startPoint y: 236, endPoint x: 299, endPoint y: 387, distance: 151.7
click at [282, 258] on div "Seleccionar condición del artículo Para estrenar Dañado Usado Ver estándares de…" at bounding box center [351, 268] width 308 height 145
click at [222, 238] on span "Para estrenar" at bounding box center [360, 237] width 291 height 19
click at [209, 238] on input "Para estrenar" at bounding box center [203, 238] width 12 height 12
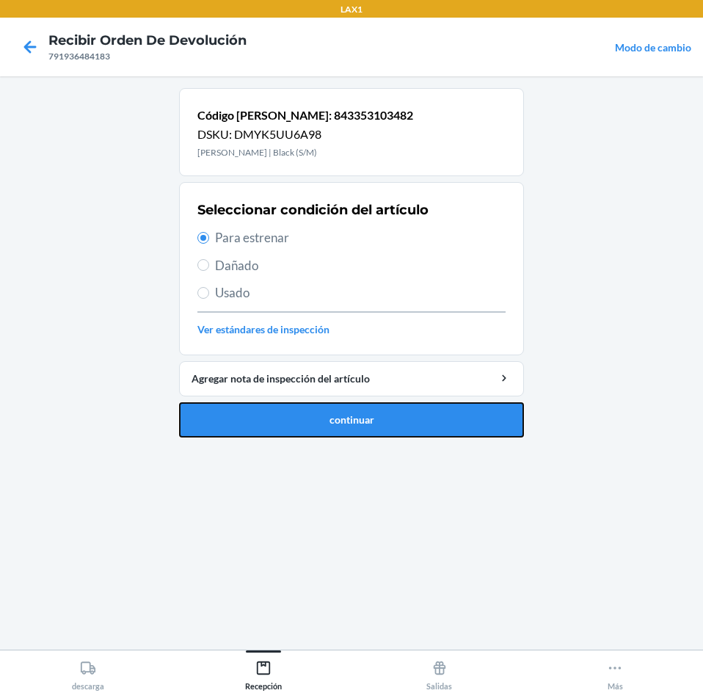
drag, startPoint x: 258, startPoint y: 409, endPoint x: 291, endPoint y: 338, distance: 78.5
click at [258, 409] on button "continuar" at bounding box center [351, 419] width 345 height 35
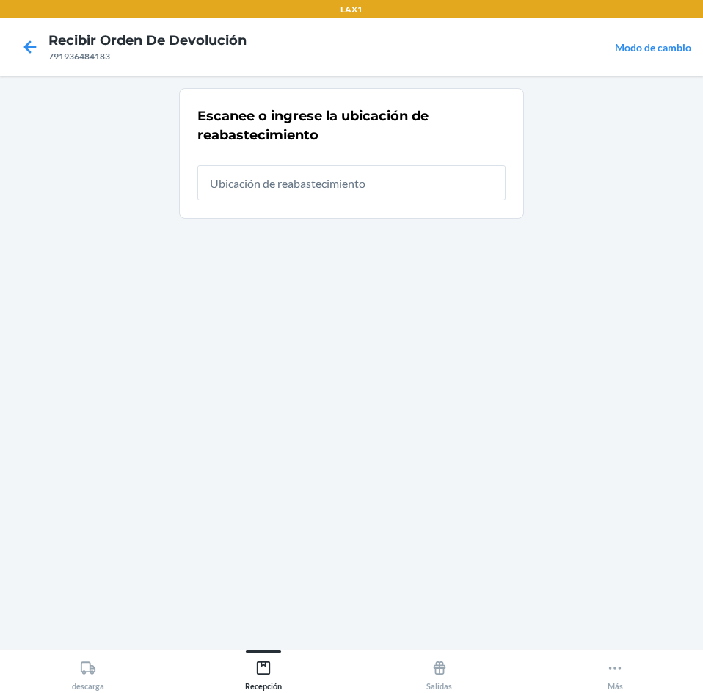
click at [326, 181] on input "text" at bounding box center [351, 182] width 308 height 35
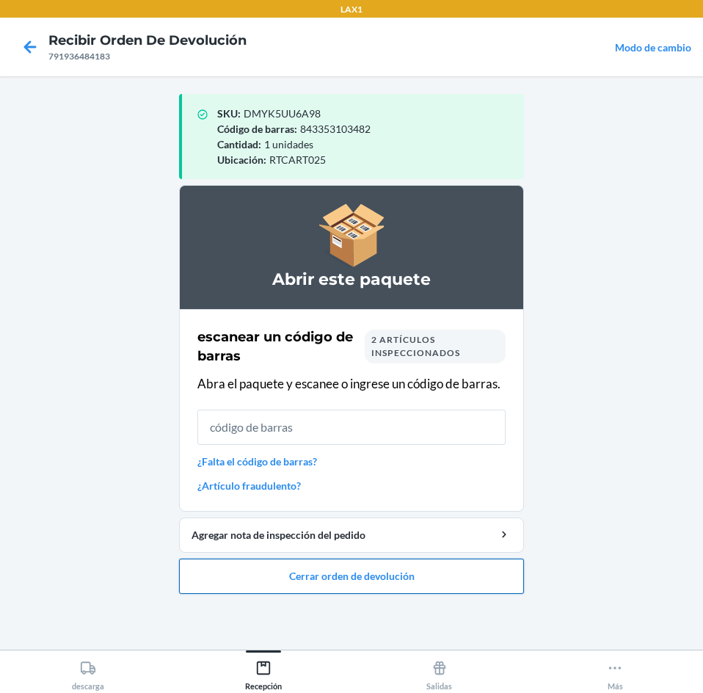
click at [360, 575] on button "Cerrar orden de devolución" at bounding box center [351, 575] width 345 height 35
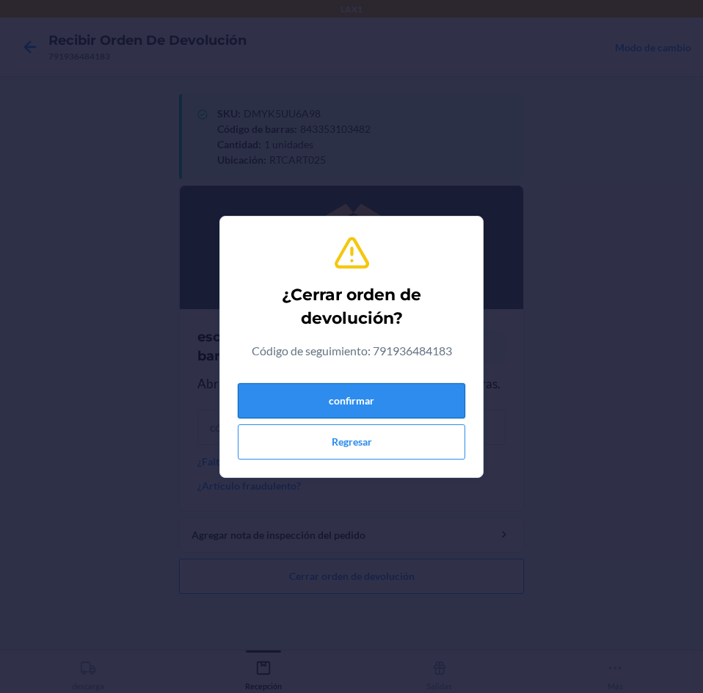
click at [401, 396] on button "confirmar" at bounding box center [351, 400] width 227 height 35
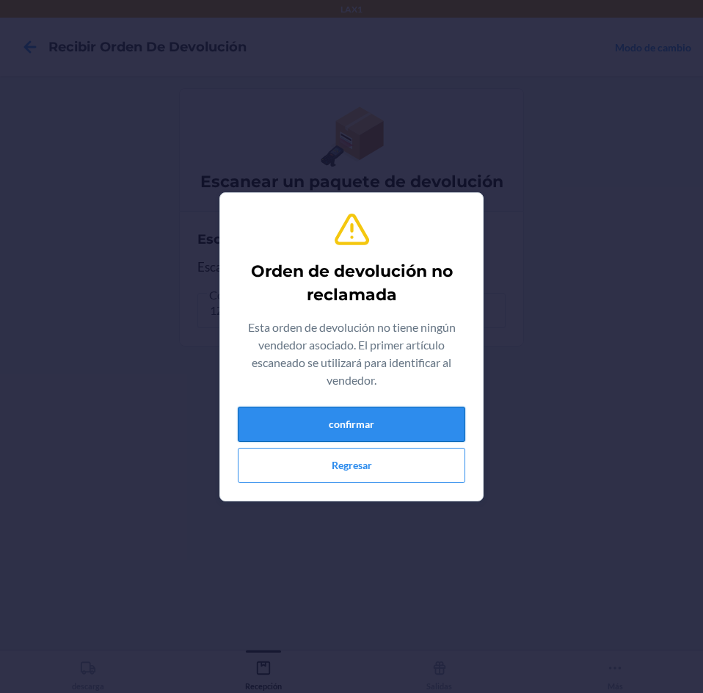
click at [410, 426] on button "confirmar" at bounding box center [351, 424] width 227 height 35
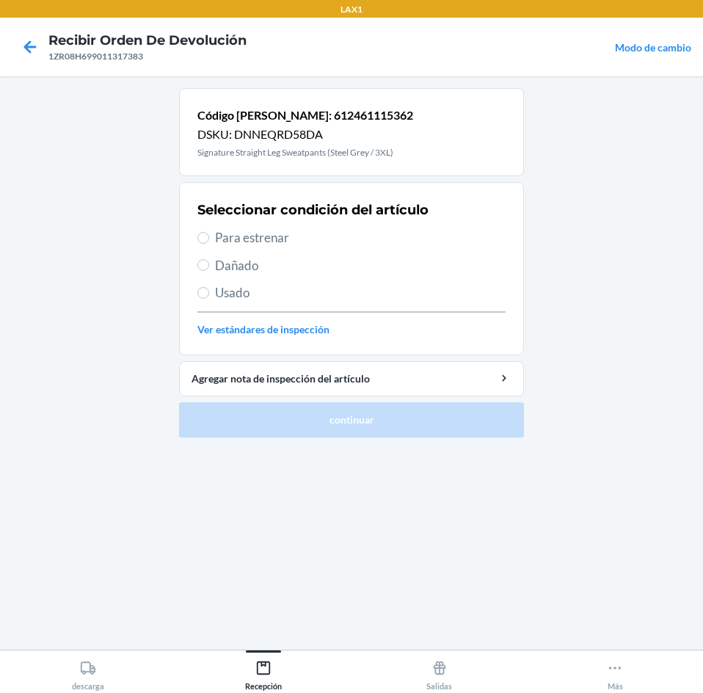
click at [263, 237] on span "Para estrenar" at bounding box center [360, 237] width 291 height 19
click at [209, 237] on input "Para estrenar" at bounding box center [203, 238] width 12 height 12
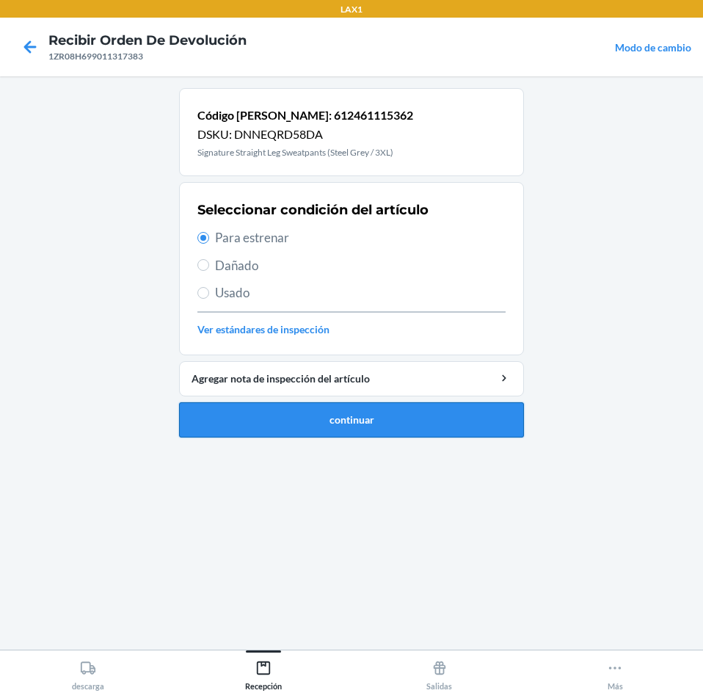
click at [285, 408] on button "continuar" at bounding box center [351, 419] width 345 height 35
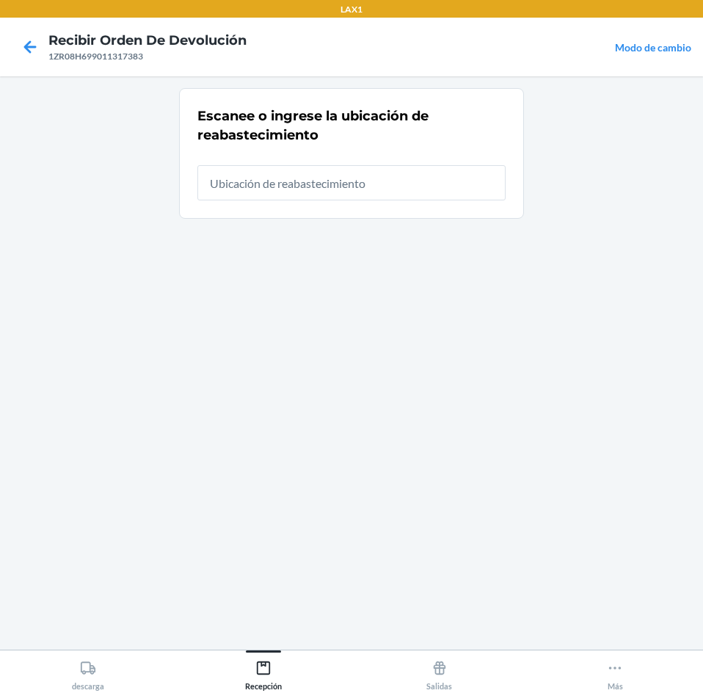
click at [320, 184] on input "text" at bounding box center [351, 182] width 308 height 35
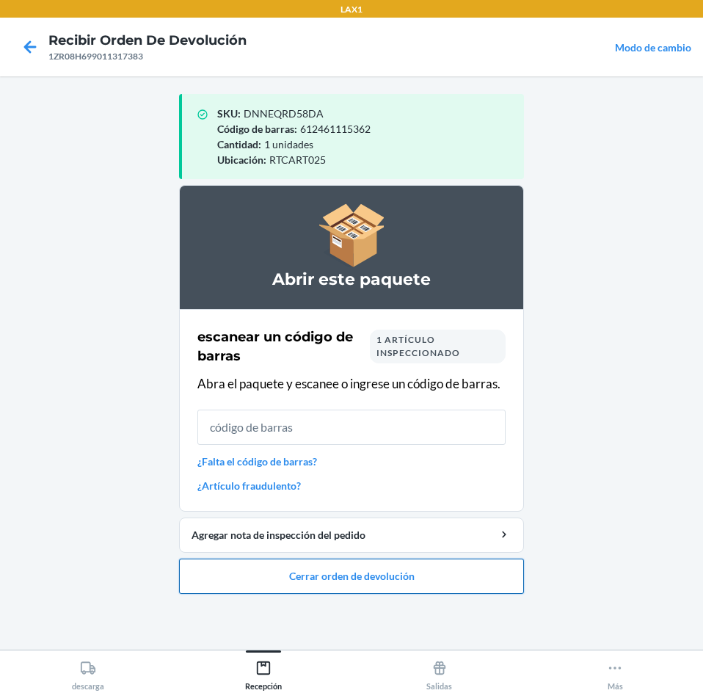
click at [285, 572] on button "Cerrar orden de devolución" at bounding box center [351, 575] width 345 height 35
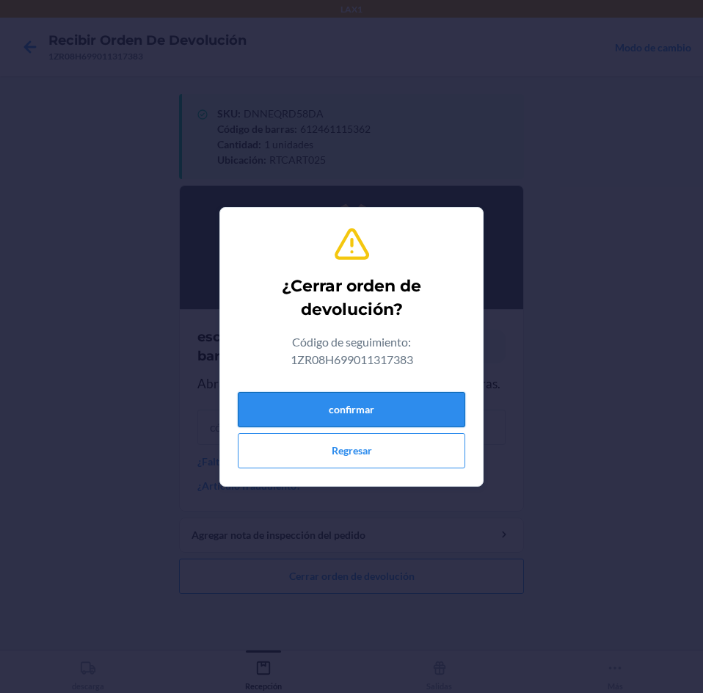
click at [379, 401] on button "confirmar" at bounding box center [351, 409] width 227 height 35
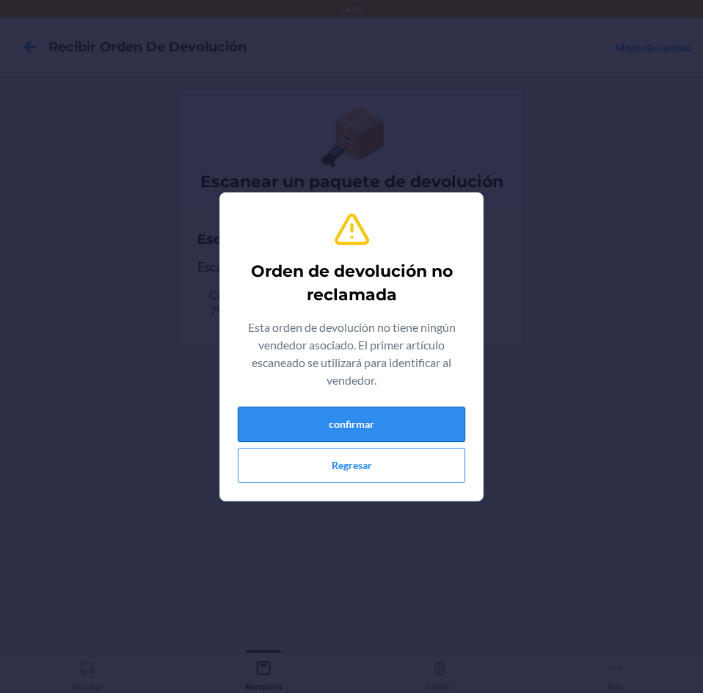
click at [378, 420] on button "confirmar" at bounding box center [351, 424] width 227 height 35
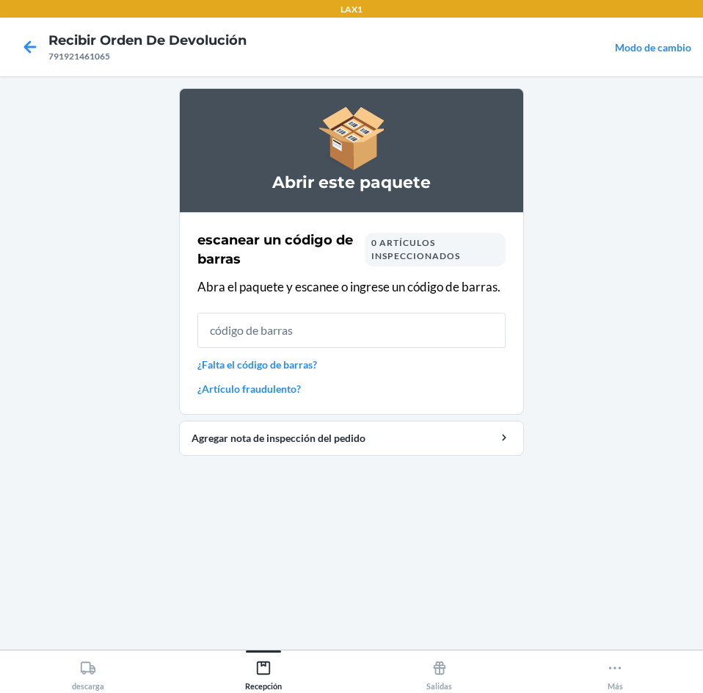
drag, startPoint x: 253, startPoint y: 397, endPoint x: 265, endPoint y: 369, distance: 30.3
click at [254, 396] on div "escanear un código [PERSON_NAME] 0 artículos inspeccionados Abra el paquete y e…" at bounding box center [351, 313] width 308 height 175
click at [244, 382] on link "¿Artículo fraudulento?" at bounding box center [351, 388] width 308 height 15
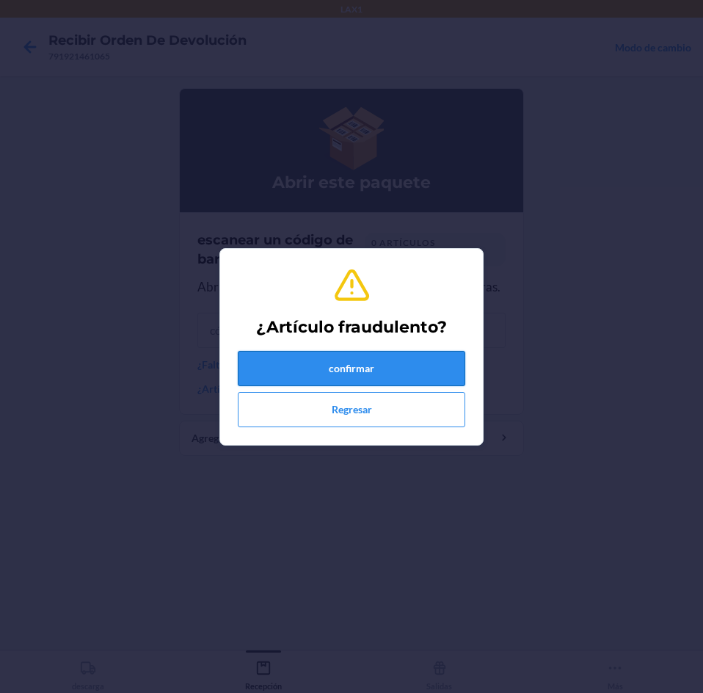
click at [298, 362] on button "confirmar" at bounding box center [351, 368] width 227 height 35
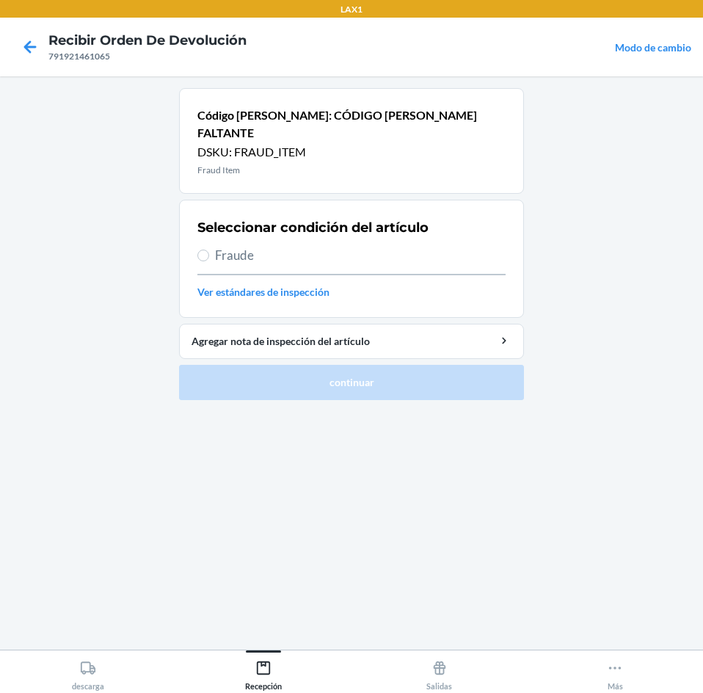
click at [264, 246] on span "Fraude" at bounding box center [360, 255] width 291 height 19
click at [209, 249] on input "Fraude" at bounding box center [203, 255] width 12 height 12
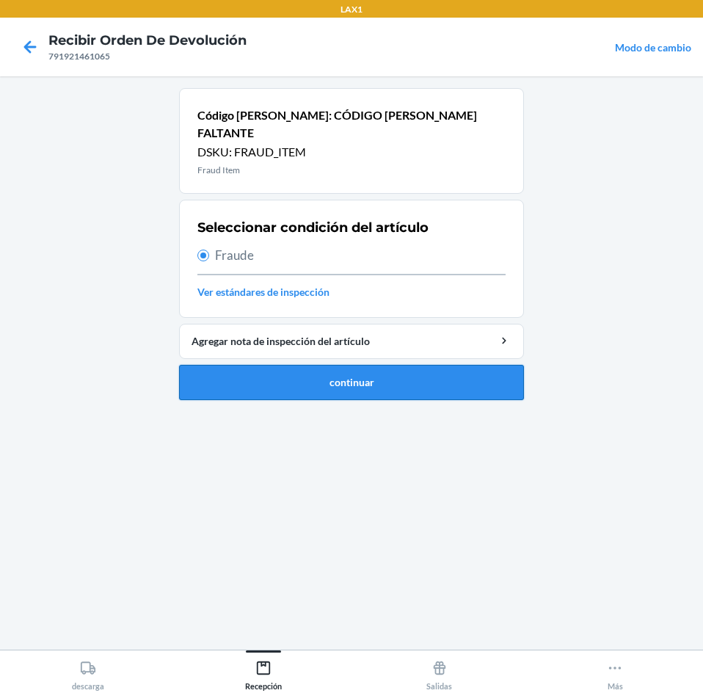
click at [394, 380] on button "continuar" at bounding box center [351, 382] width 345 height 35
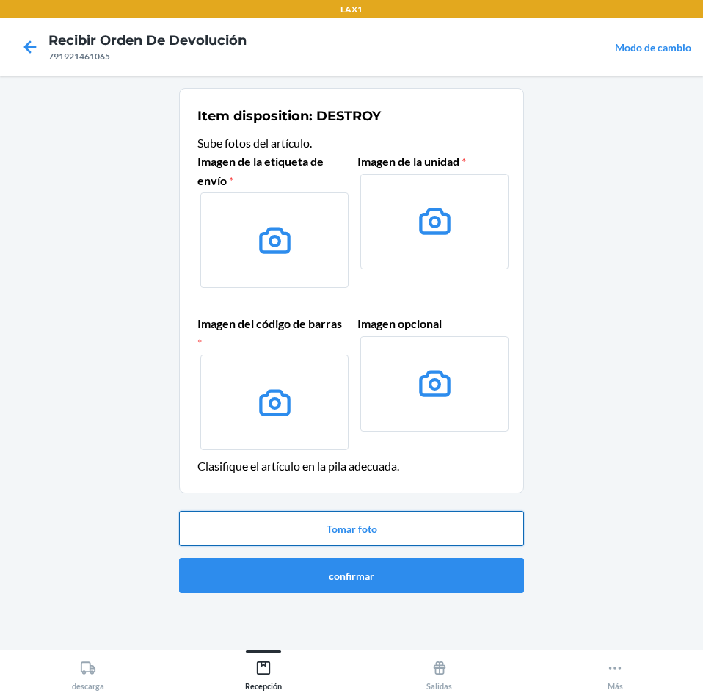
click at [307, 532] on button "Tomar foto" at bounding box center [351, 528] width 345 height 35
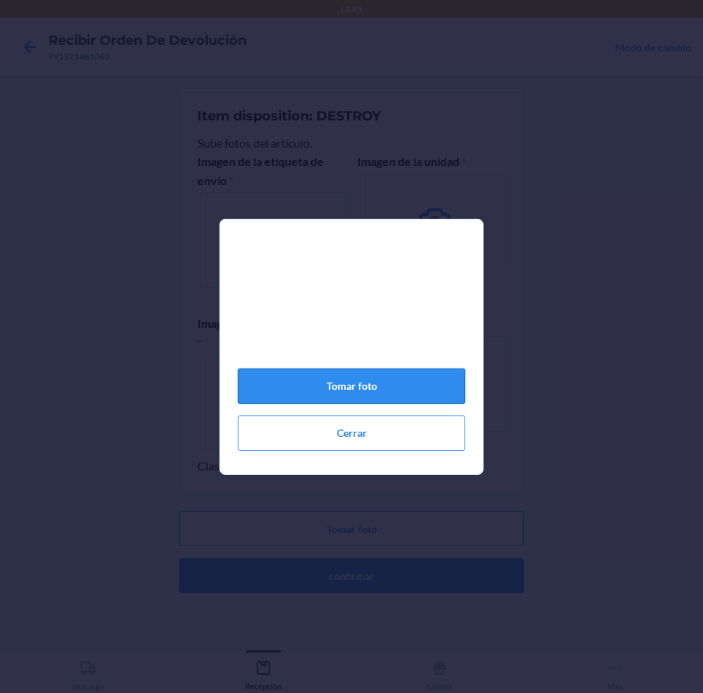
click at [409, 392] on button "Tomar foto" at bounding box center [351, 385] width 227 height 35
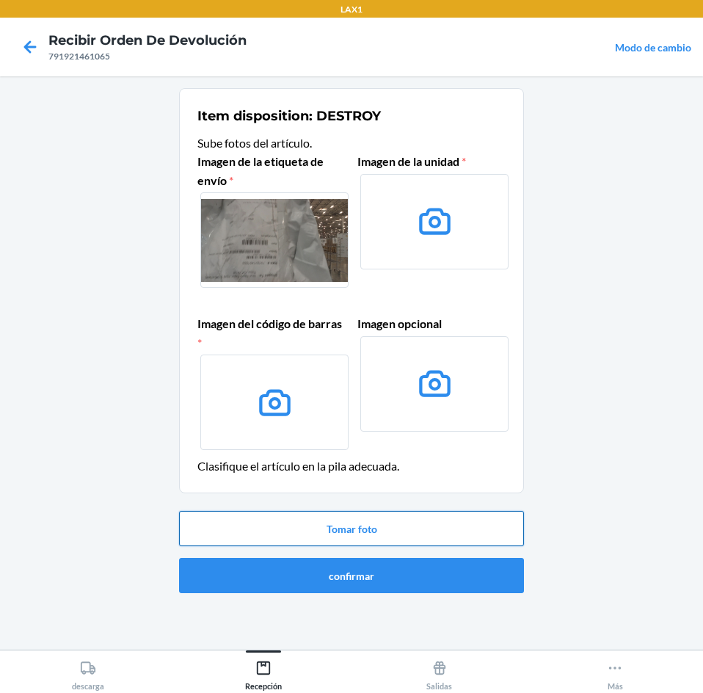
click at [386, 525] on button "Tomar foto" at bounding box center [351, 528] width 345 height 35
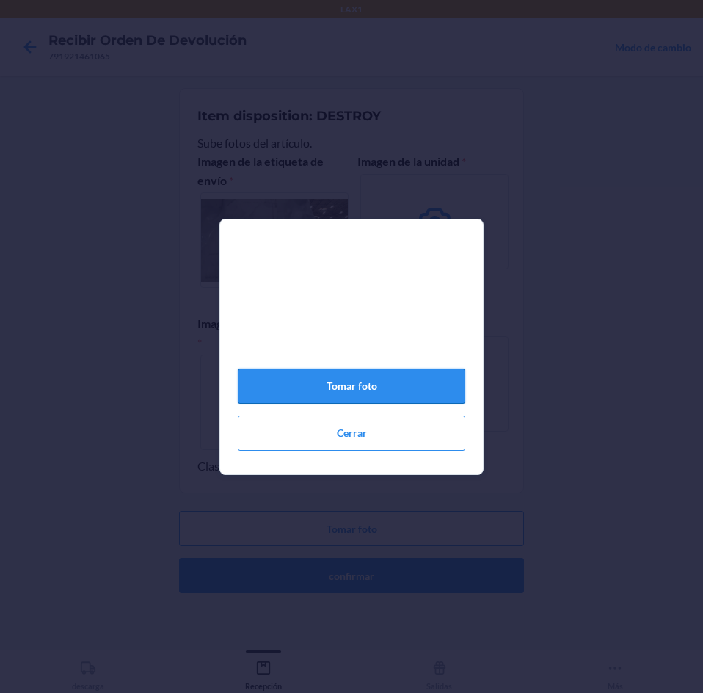
click at [384, 393] on button "Tomar foto" at bounding box center [351, 385] width 227 height 35
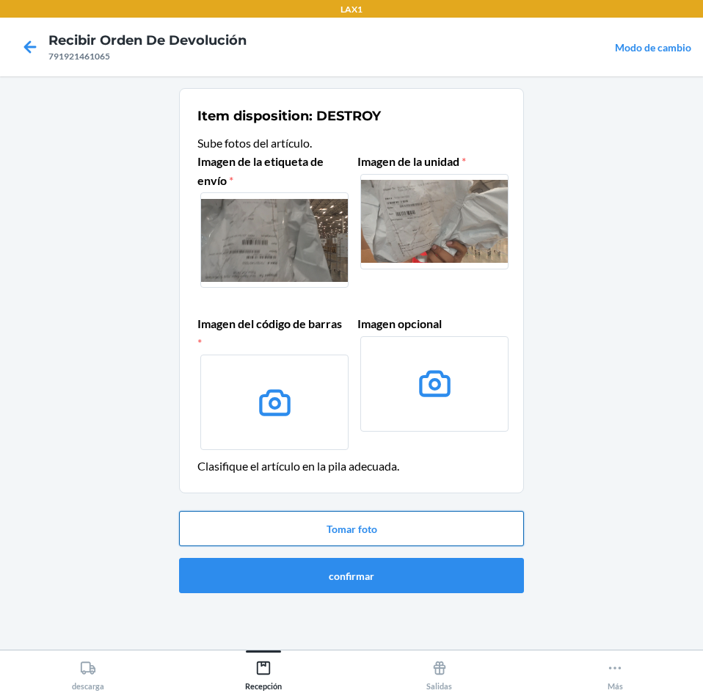
click at [358, 520] on button "Tomar foto" at bounding box center [351, 528] width 345 height 35
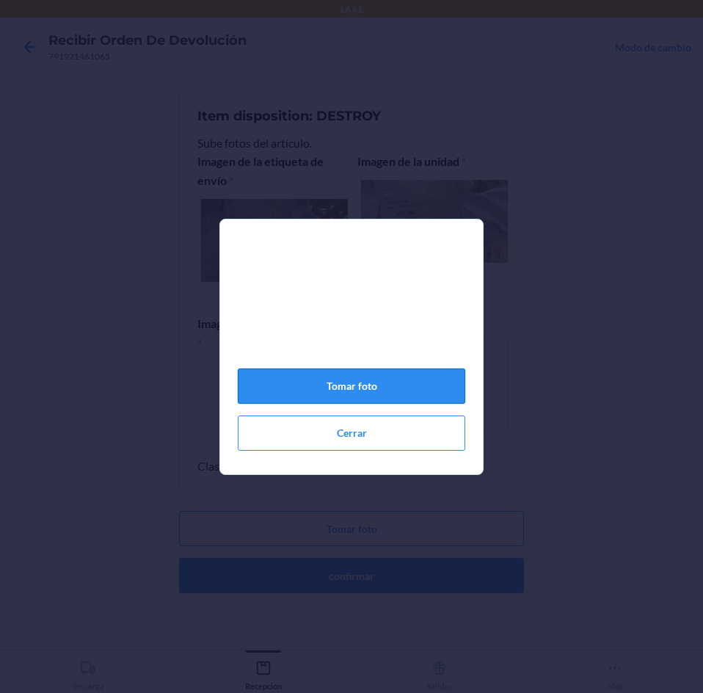
click at [357, 387] on button "Tomar foto" at bounding box center [351, 385] width 227 height 35
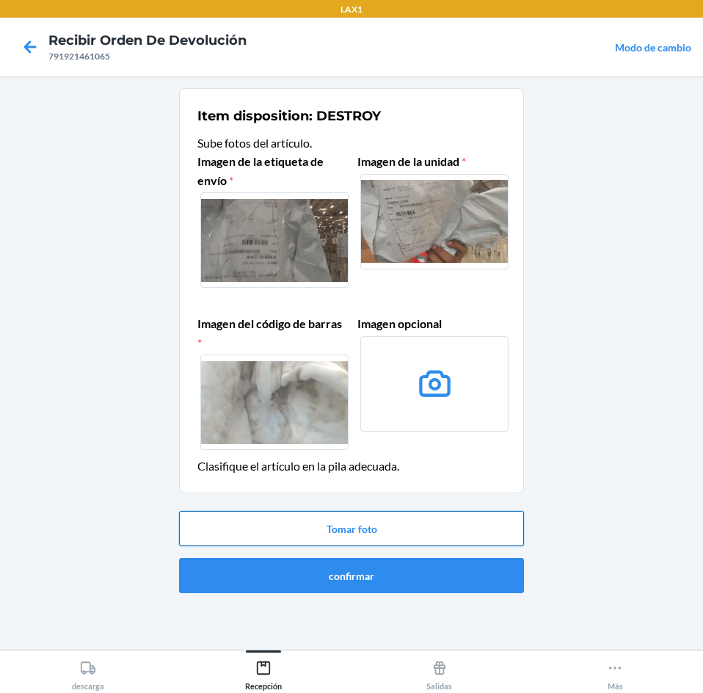
click at [389, 514] on button "Tomar foto" at bounding box center [351, 528] width 345 height 35
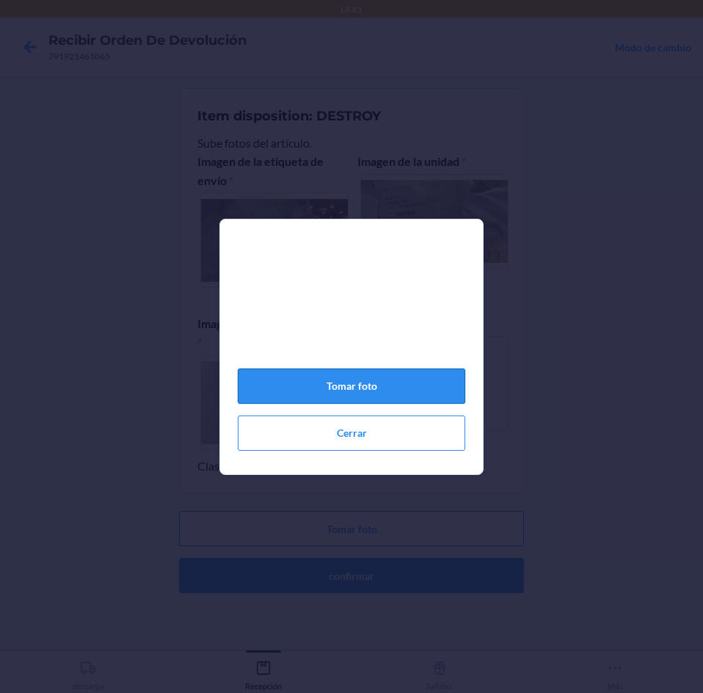
click at [387, 387] on button "Tomar foto" at bounding box center [351, 385] width 227 height 35
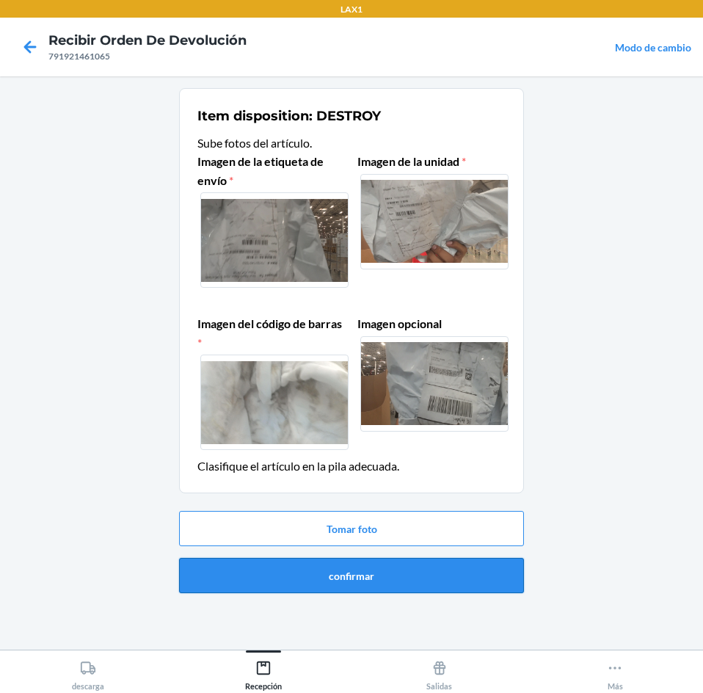
click at [289, 579] on button "confirmar" at bounding box center [351, 575] width 345 height 35
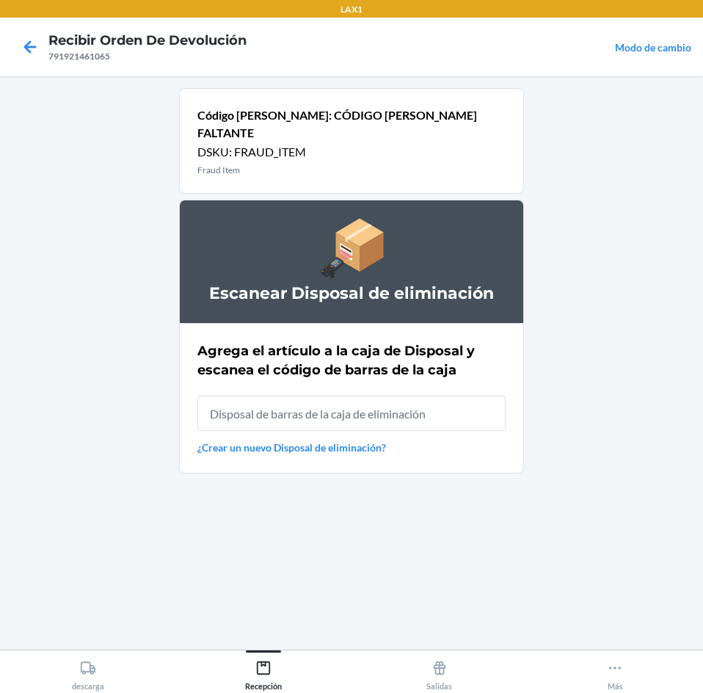
click at [298, 395] on input "text" at bounding box center [351, 412] width 308 height 35
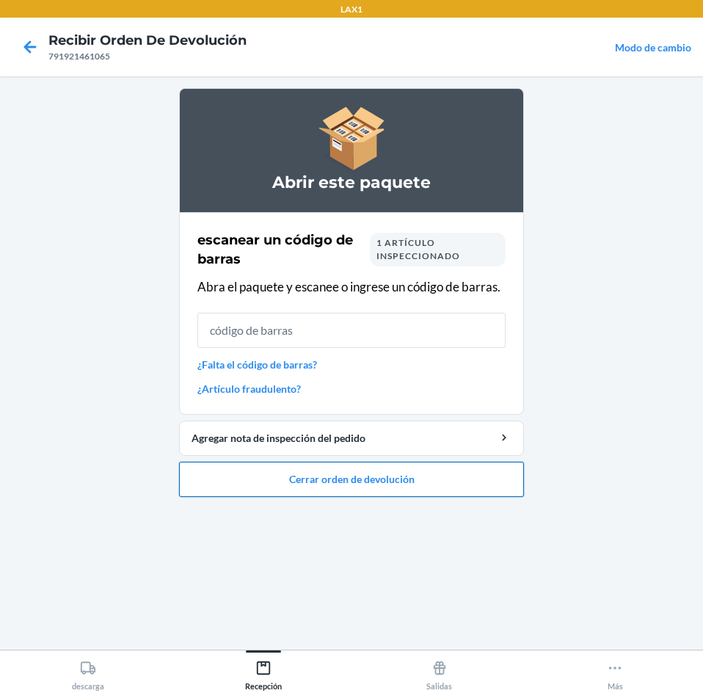
click at [356, 476] on button "Cerrar orden de devolución" at bounding box center [351, 479] width 345 height 35
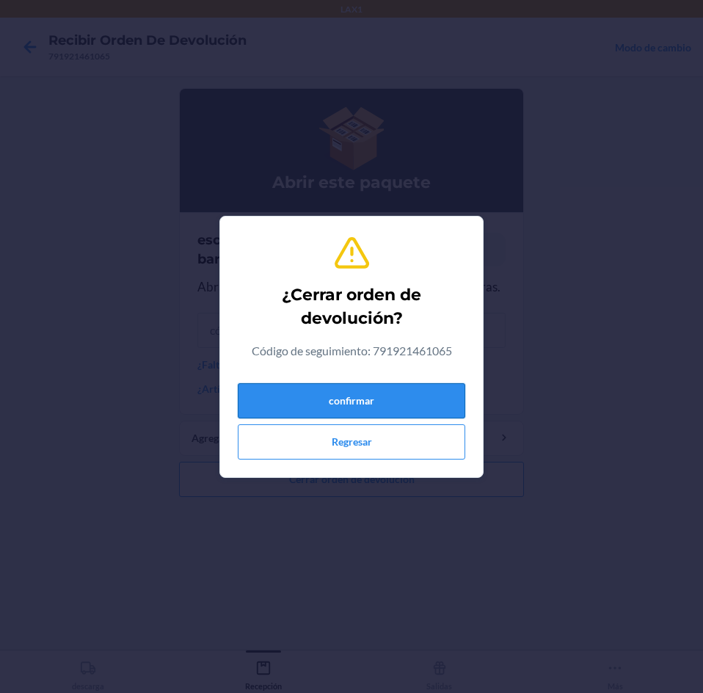
click at [339, 390] on button "confirmar" at bounding box center [351, 400] width 227 height 35
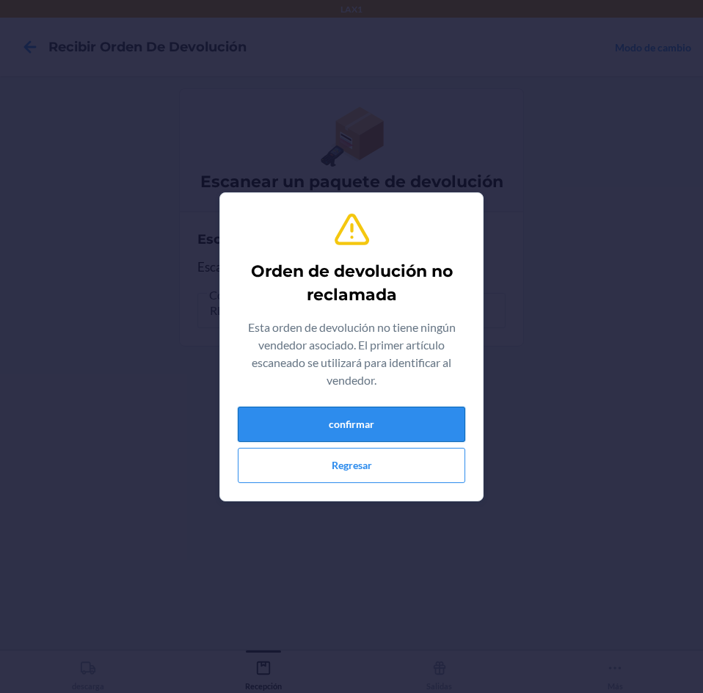
click at [362, 431] on button "confirmar" at bounding box center [351, 424] width 227 height 35
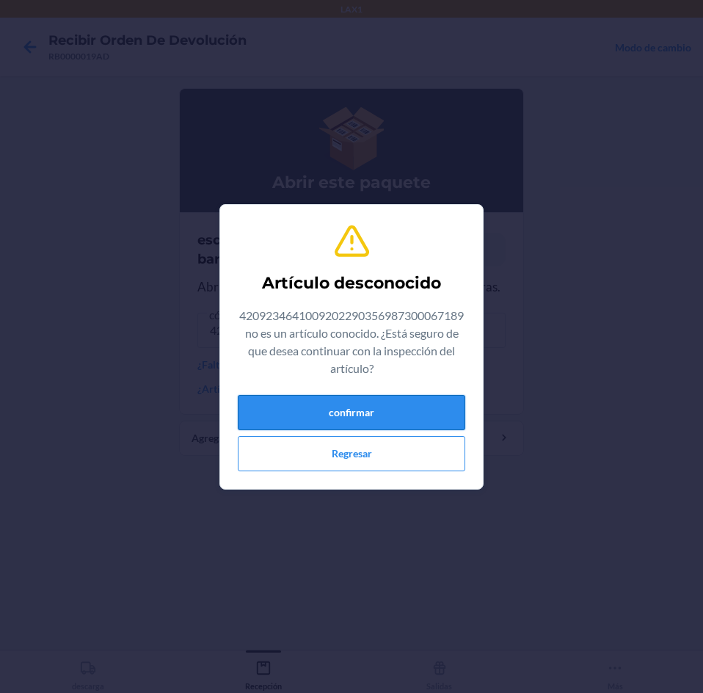
click at [382, 404] on button "confirmar" at bounding box center [351, 412] width 227 height 35
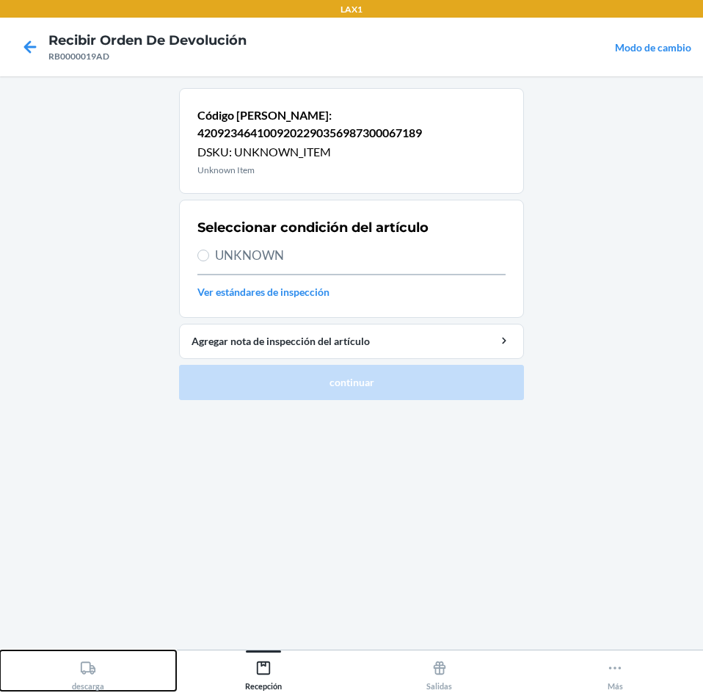
drag, startPoint x: 87, startPoint y: 685, endPoint x: 111, endPoint y: 649, distance: 43.6
click at [92, 680] on div "descarga" at bounding box center [88, 672] width 32 height 37
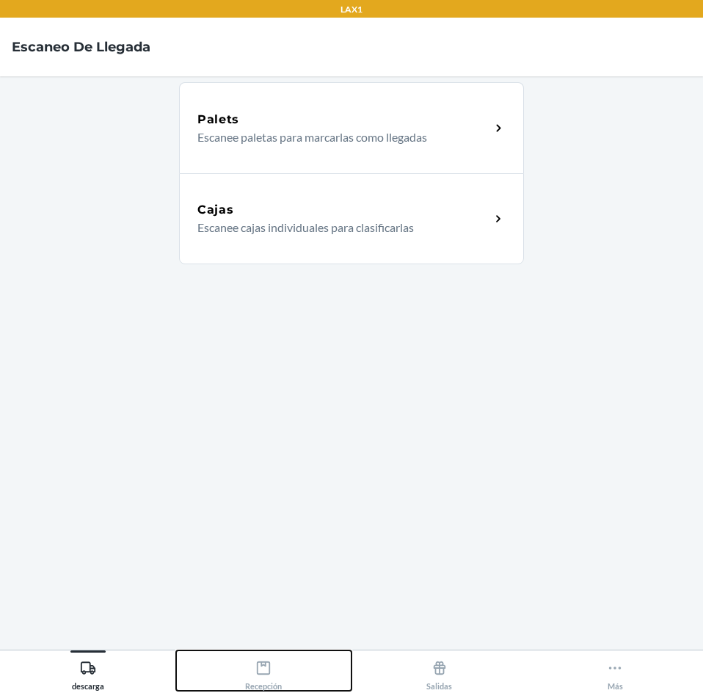
click at [274, 664] on div "Recepción" at bounding box center [263, 672] width 37 height 37
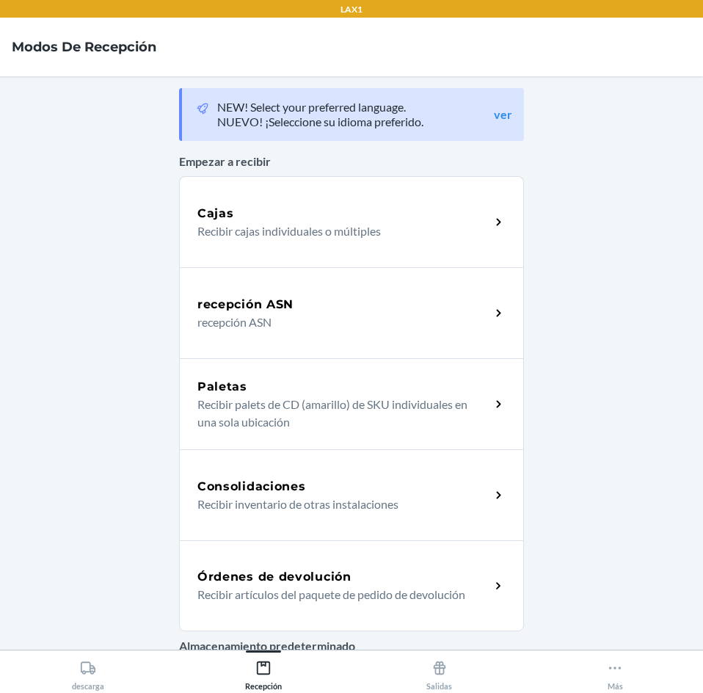
click at [259, 564] on div "Órdenes de devolución Recibir artículos del paquete de pedido de devolución" at bounding box center [351, 585] width 345 height 91
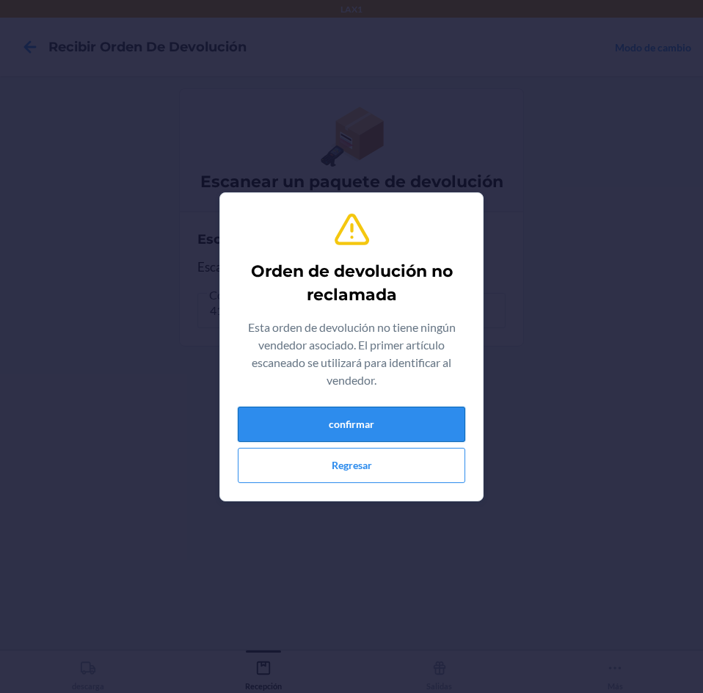
click at [318, 425] on button "confirmar" at bounding box center [351, 424] width 227 height 35
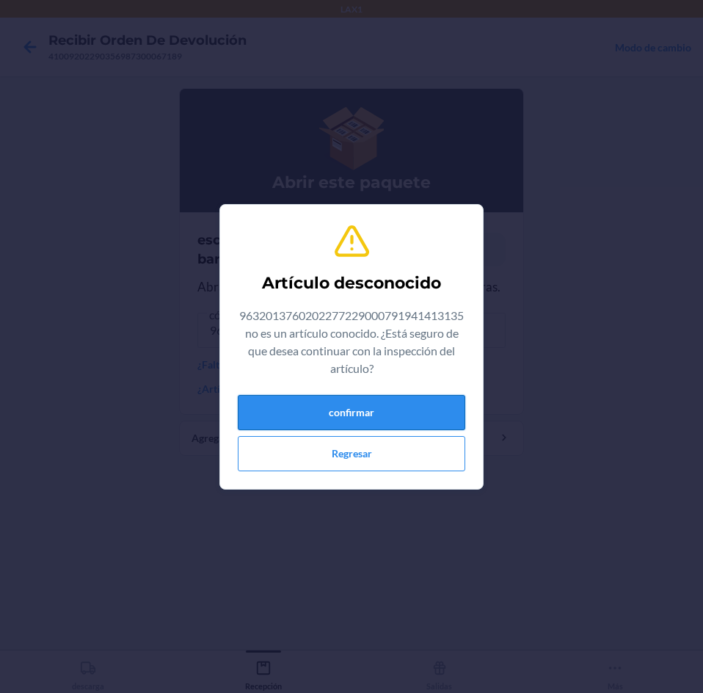
click at [390, 407] on button "confirmar" at bounding box center [351, 412] width 227 height 35
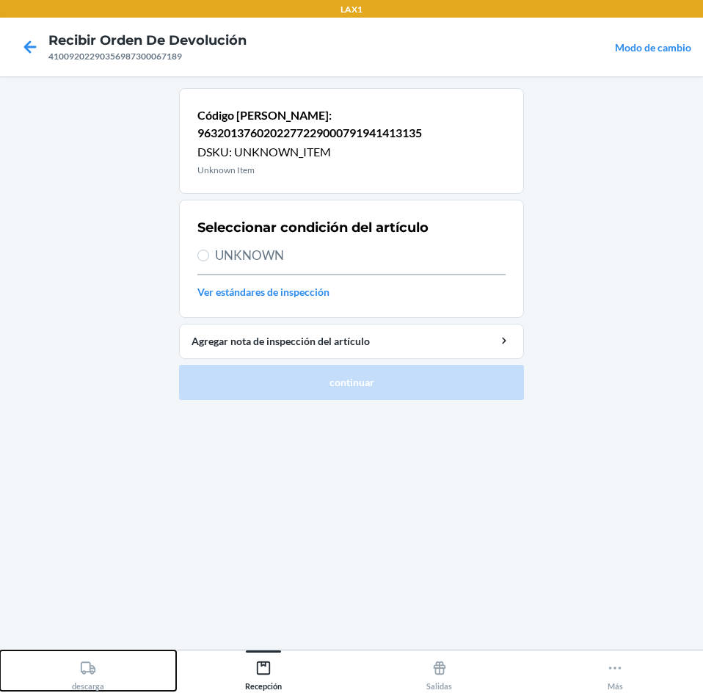
drag, startPoint x: 92, startPoint y: 655, endPoint x: 170, endPoint y: 660, distance: 77.9
click at [94, 653] on button "descarga" at bounding box center [88, 670] width 176 height 40
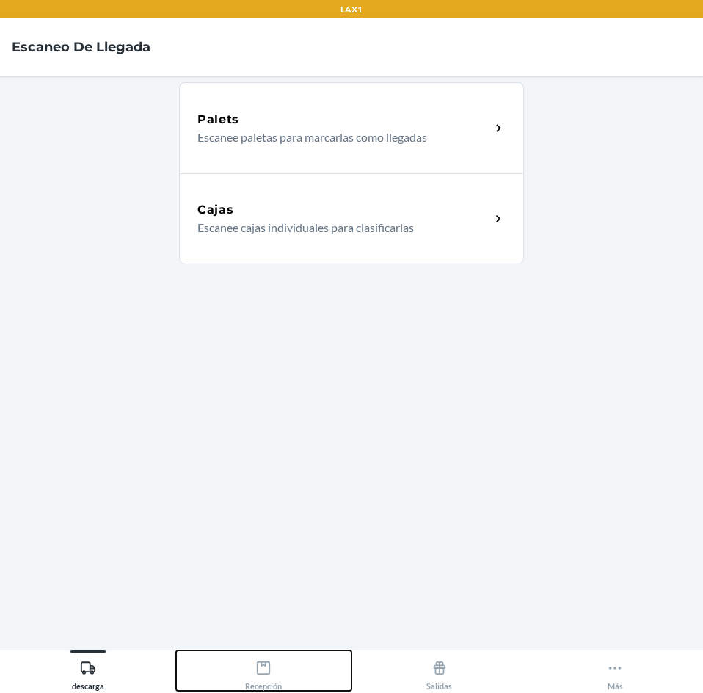
click at [278, 673] on div "Recepción" at bounding box center [263, 672] width 37 height 37
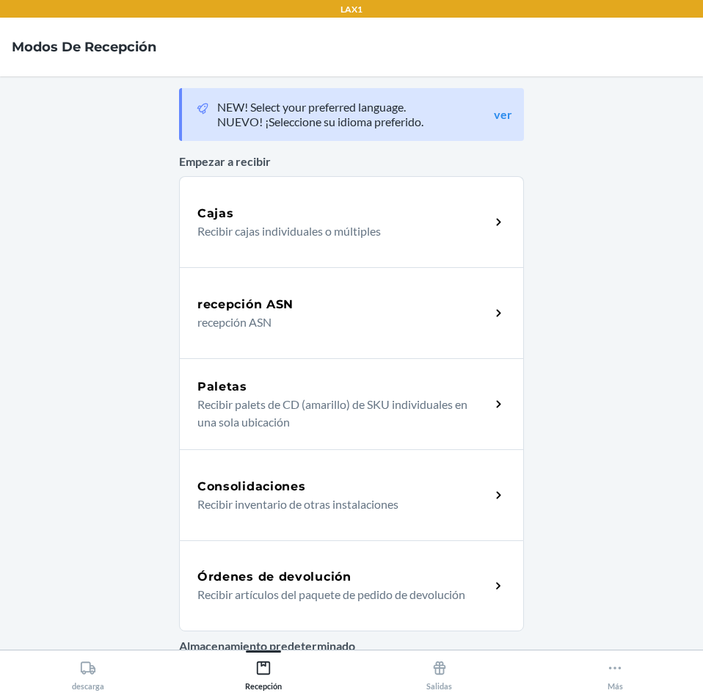
click at [270, 571] on h5 "Órdenes de devolución" at bounding box center [274, 577] width 154 height 18
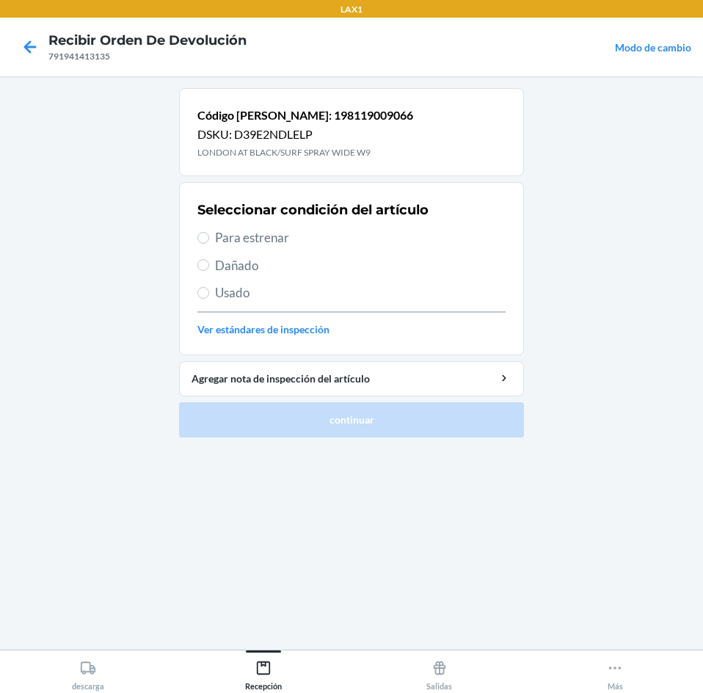
click at [247, 293] on span "Usado" at bounding box center [360, 292] width 291 height 19
click at [209, 293] on input "Usado" at bounding box center [203, 293] width 12 height 12
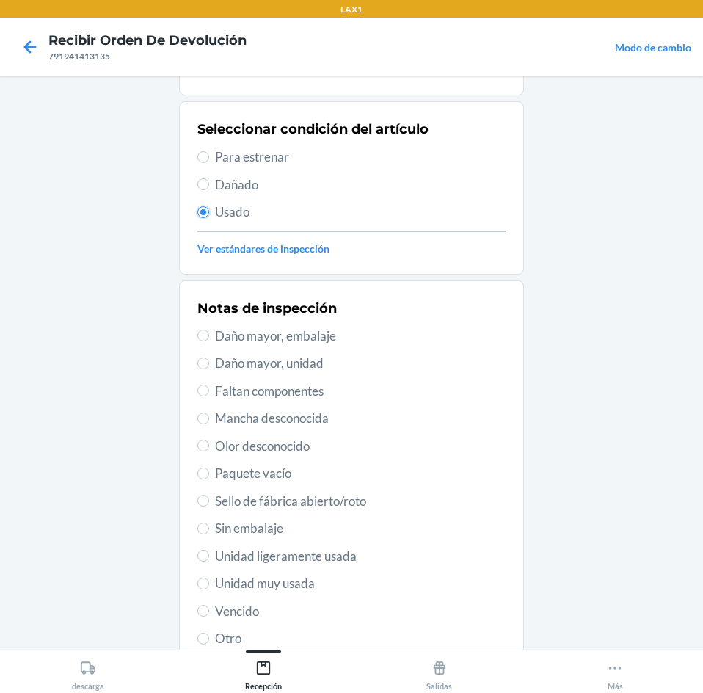
scroll to position [192, 0]
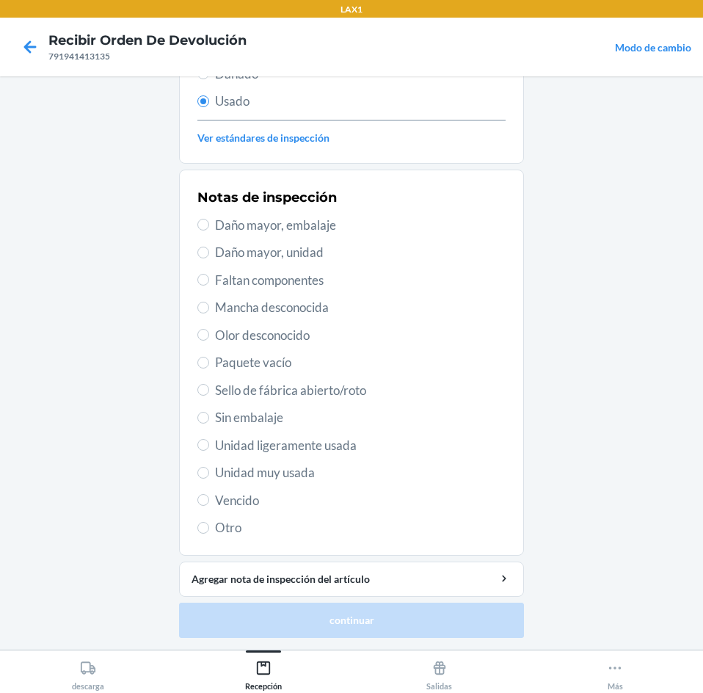
click at [263, 437] on span "Unidad ligeramente usada" at bounding box center [360, 445] width 291 height 19
click at [209, 439] on input "Unidad ligeramente usada" at bounding box center [203, 445] width 12 height 12
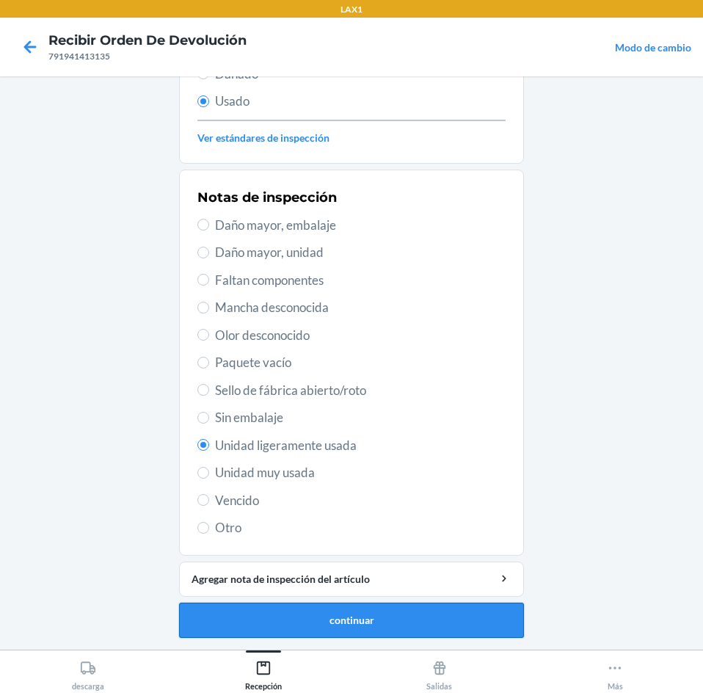
click at [286, 609] on button "continuar" at bounding box center [351, 619] width 345 height 35
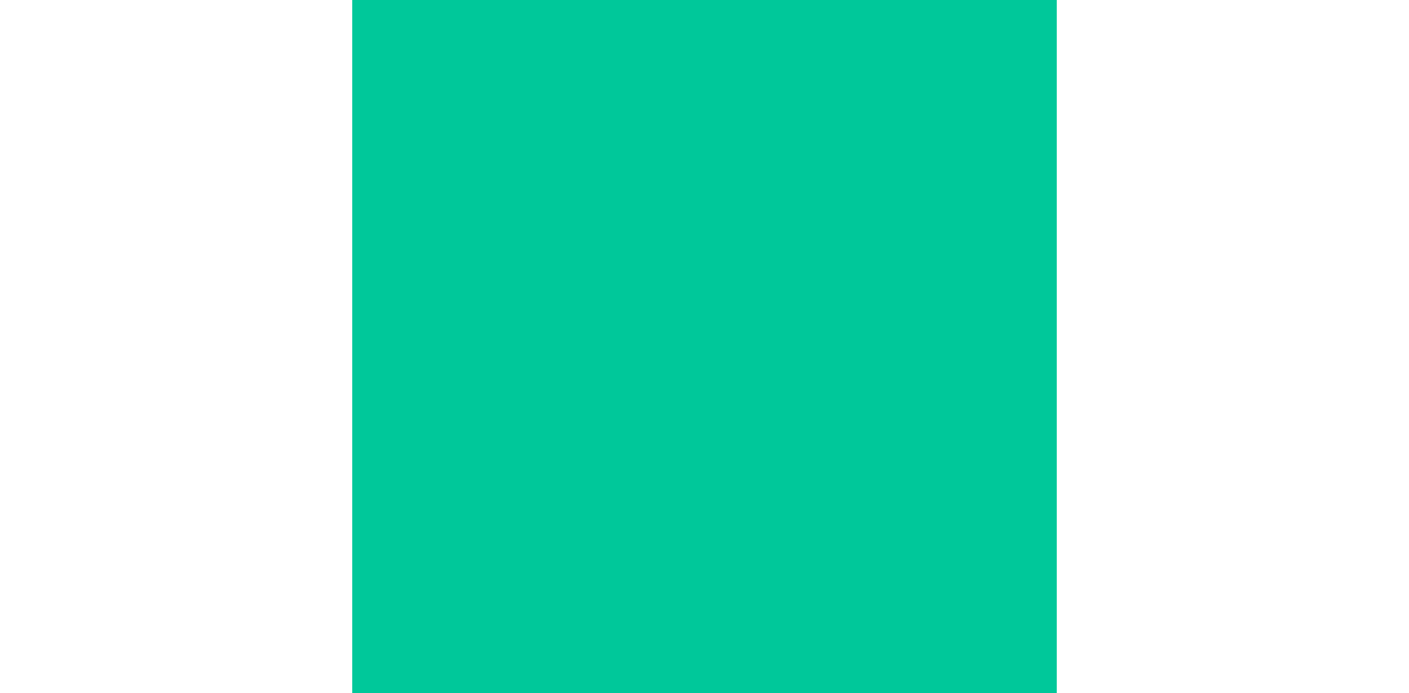
scroll to position [0, 0]
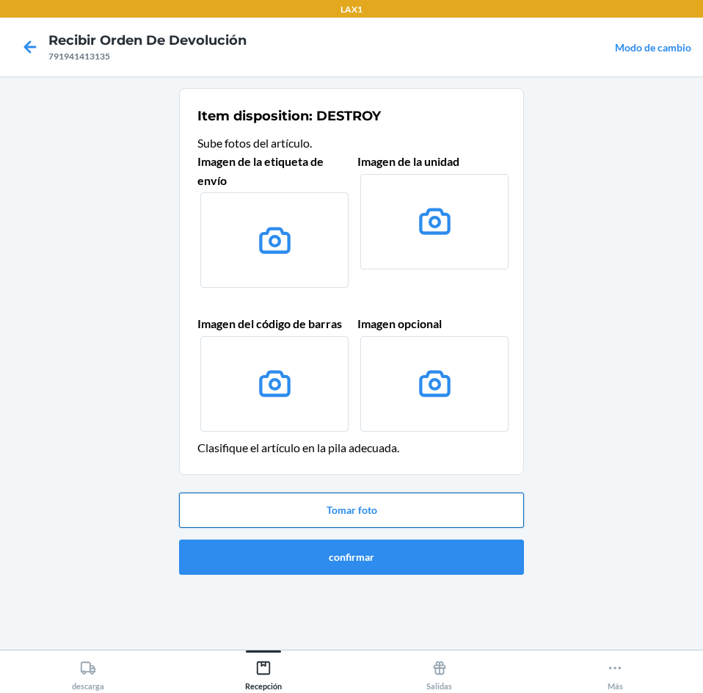
click at [309, 515] on button "Tomar foto" at bounding box center [351, 509] width 345 height 35
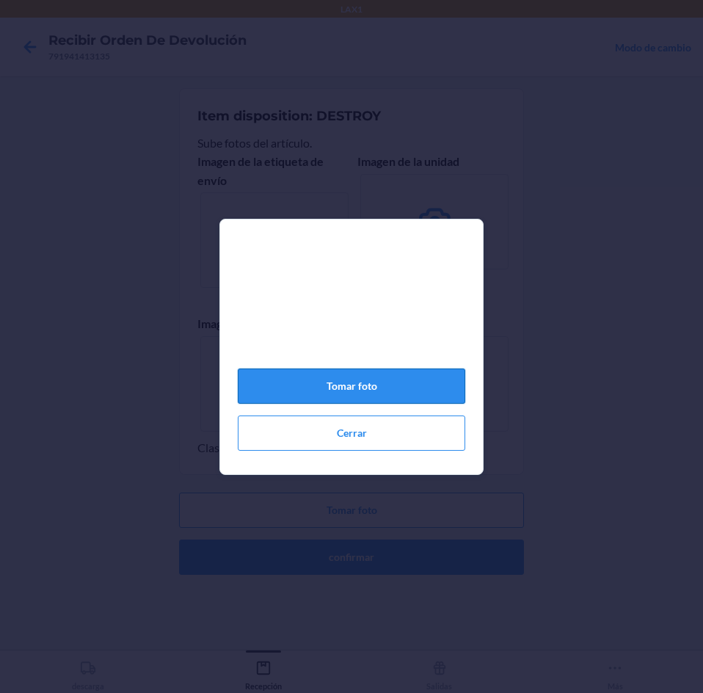
click at [298, 396] on button "Tomar foto" at bounding box center [351, 385] width 227 height 35
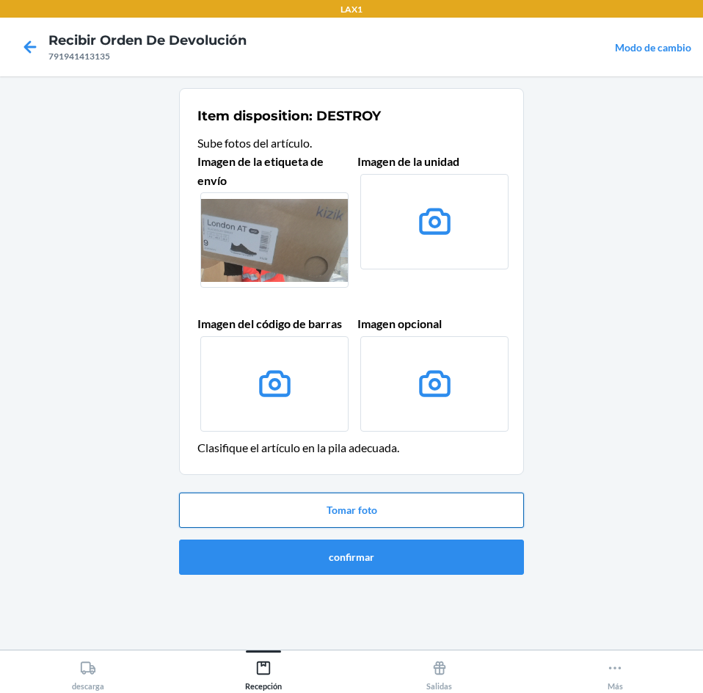
click at [330, 497] on button "Tomar foto" at bounding box center [351, 509] width 345 height 35
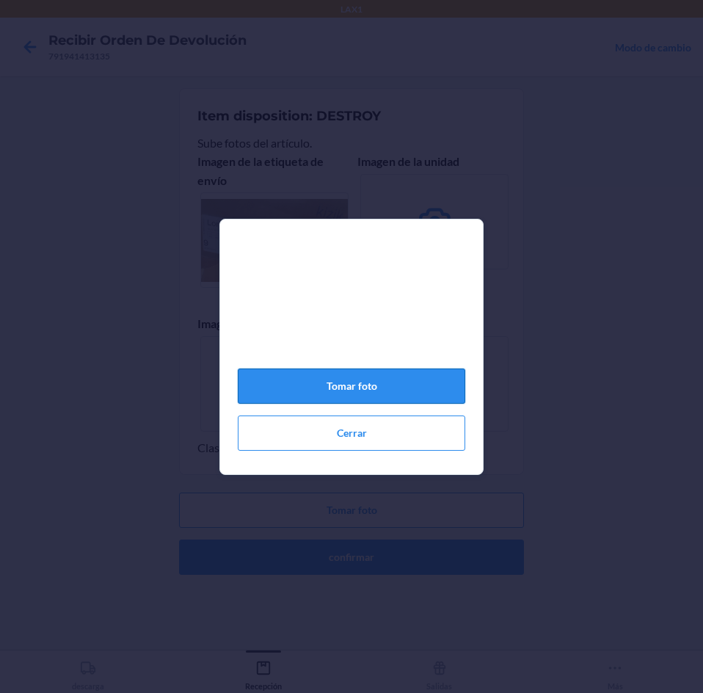
click at [387, 382] on button "Tomar foto" at bounding box center [351, 385] width 227 height 35
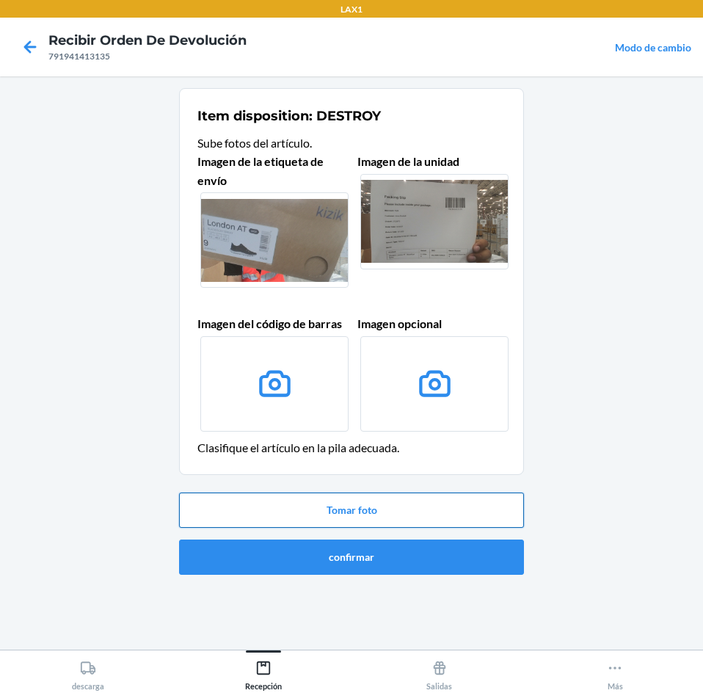
click at [347, 506] on button "Tomar foto" at bounding box center [351, 509] width 345 height 35
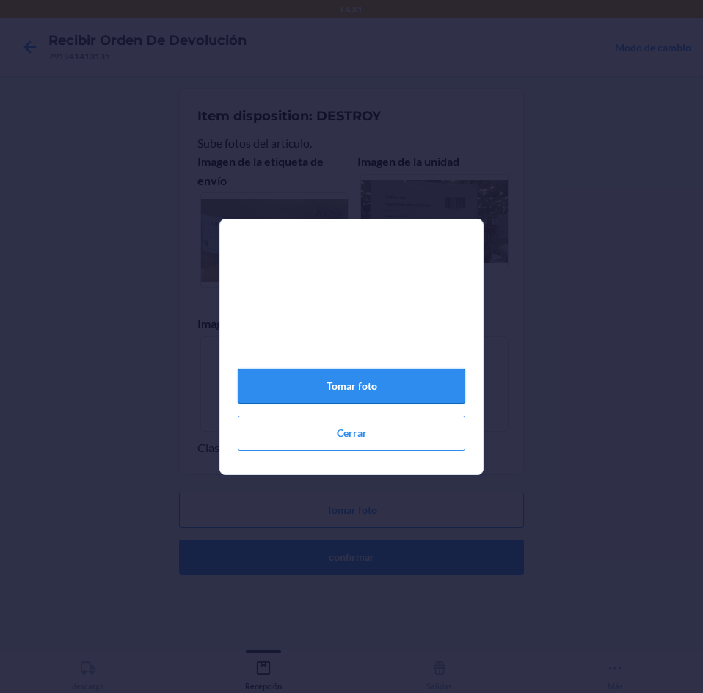
click at [364, 396] on button "Tomar foto" at bounding box center [351, 385] width 227 height 35
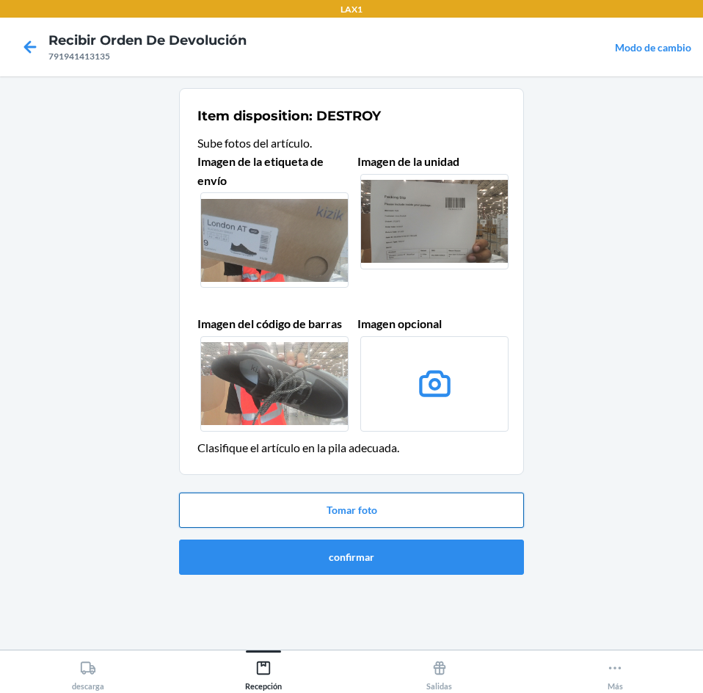
click at [369, 505] on button "Tomar foto" at bounding box center [351, 509] width 345 height 35
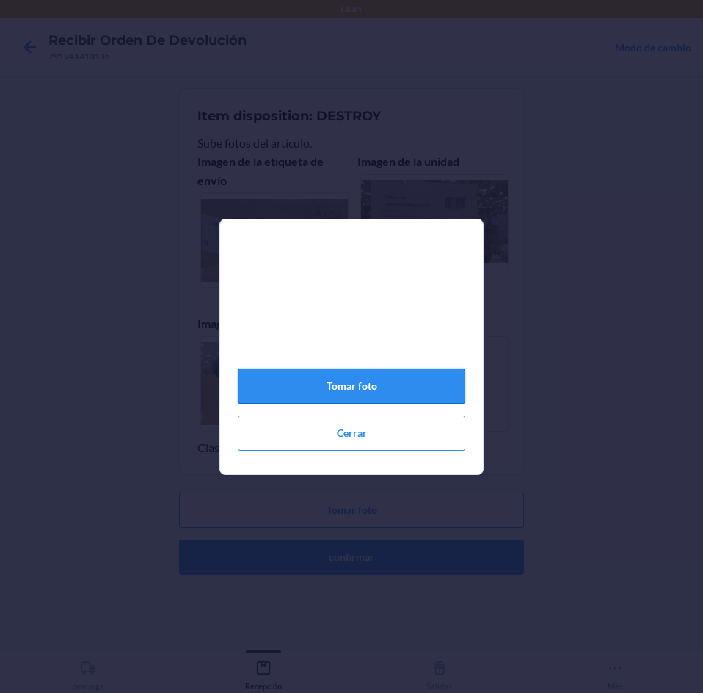
click at [360, 386] on button "Tomar foto" at bounding box center [351, 385] width 227 height 35
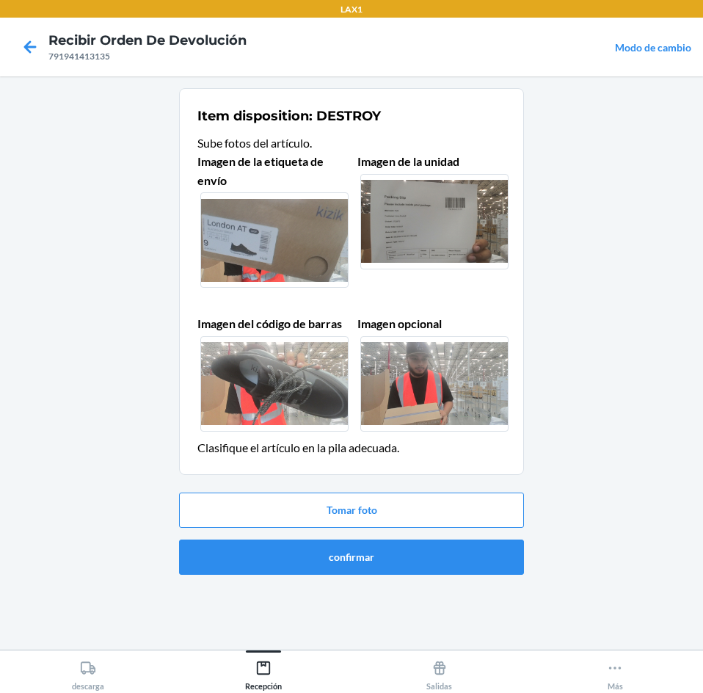
click at [403, 392] on label at bounding box center [434, 383] width 148 height 95
click at [0, 0] on input "file" at bounding box center [0, 0] width 0 height 0
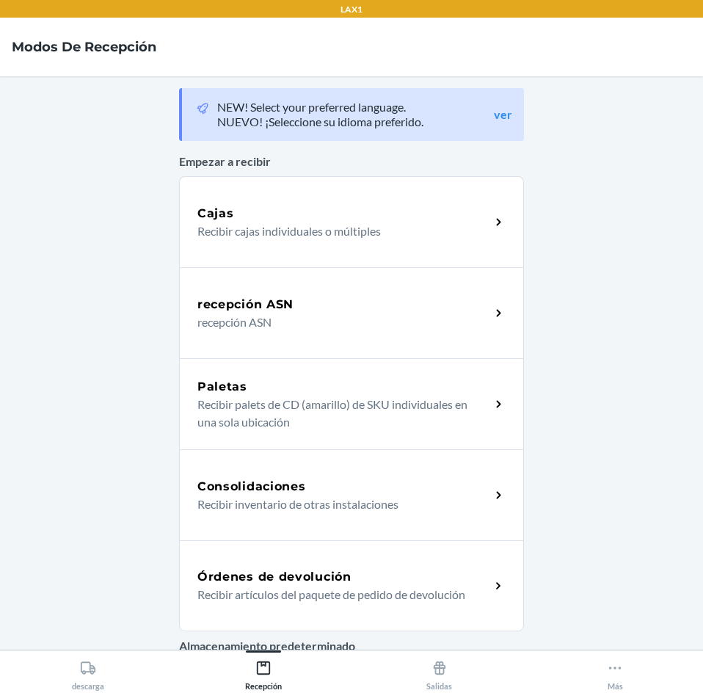
click at [336, 577] on h5 "Órdenes de devolución" at bounding box center [274, 577] width 154 height 18
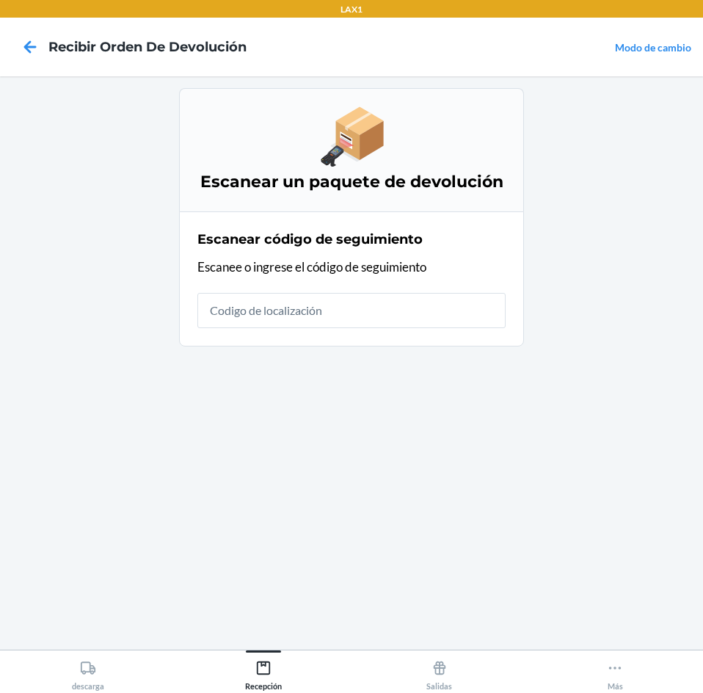
click at [332, 306] on input "text" at bounding box center [351, 310] width 308 height 35
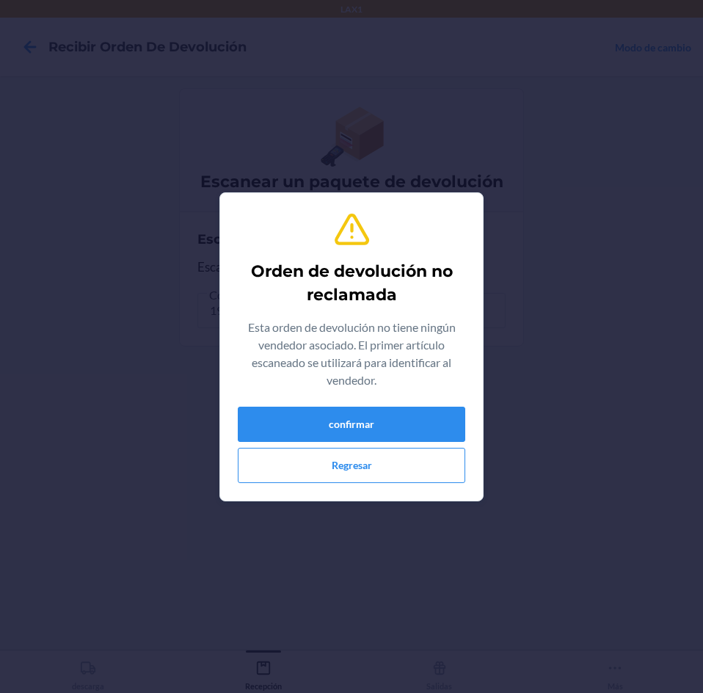
click at [358, 443] on div "confirmar Regresar" at bounding box center [351, 445] width 227 height 76
click at [357, 431] on button "confirmar" at bounding box center [351, 424] width 227 height 35
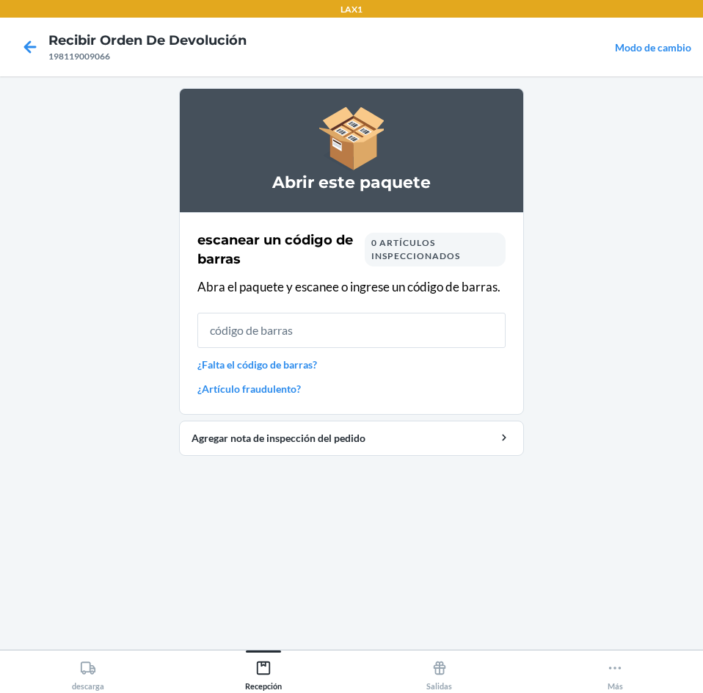
click at [282, 394] on link "¿Artículo fraudulento?" at bounding box center [351, 388] width 308 height 15
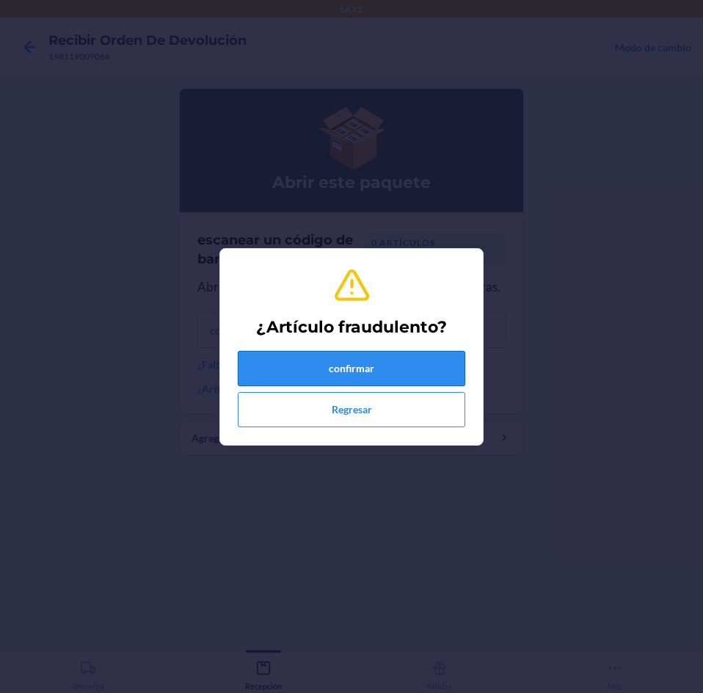
click at [301, 361] on button "confirmar" at bounding box center [351, 368] width 227 height 35
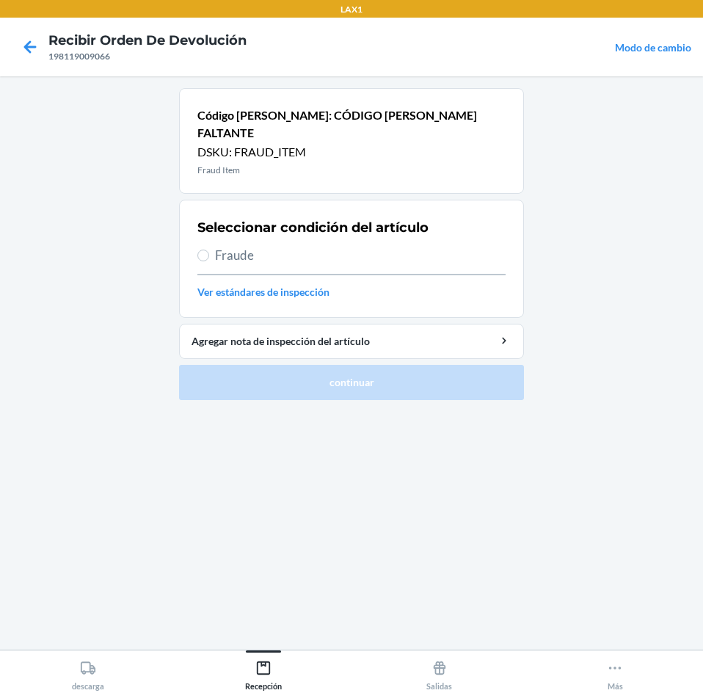
click at [264, 246] on span "Fraude" at bounding box center [360, 255] width 291 height 19
click at [209, 249] on input "Fraude" at bounding box center [203, 255] width 12 height 12
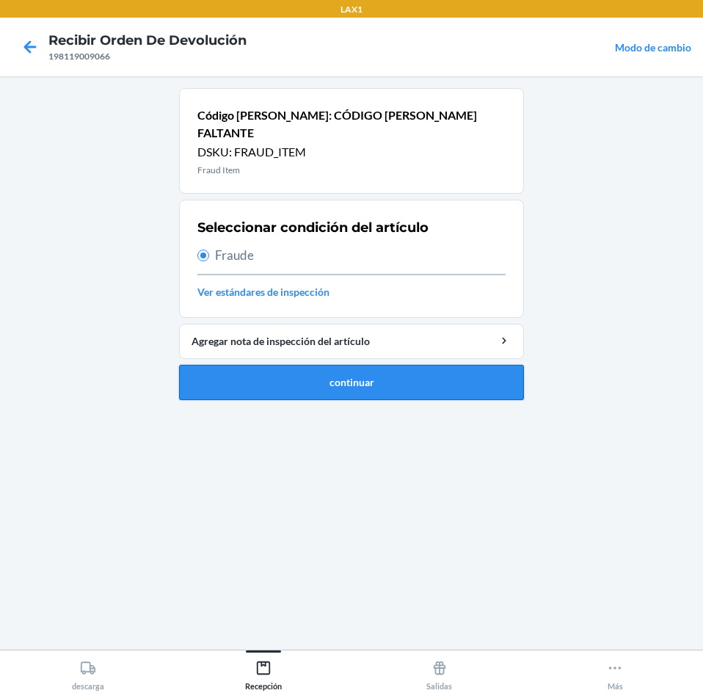
click at [285, 374] on button "continuar" at bounding box center [351, 382] width 345 height 35
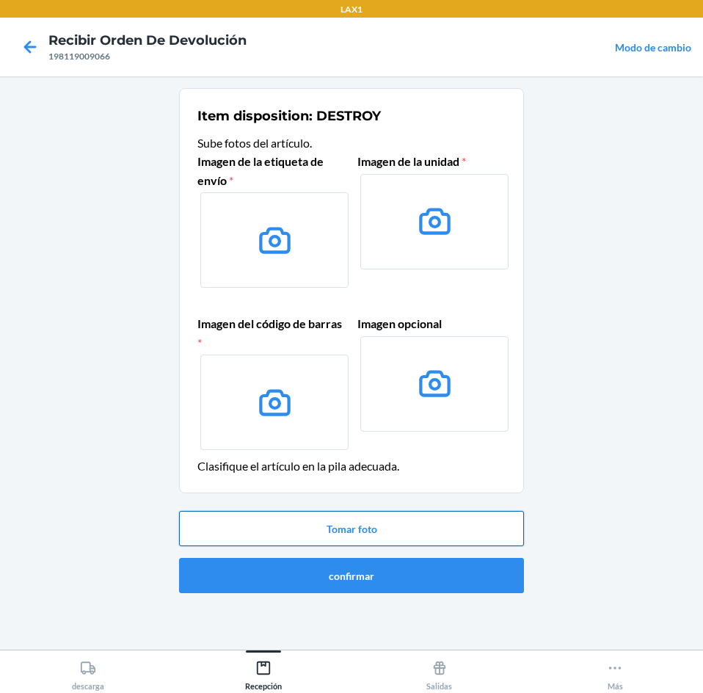
click at [335, 514] on button "Tomar foto" at bounding box center [351, 528] width 345 height 35
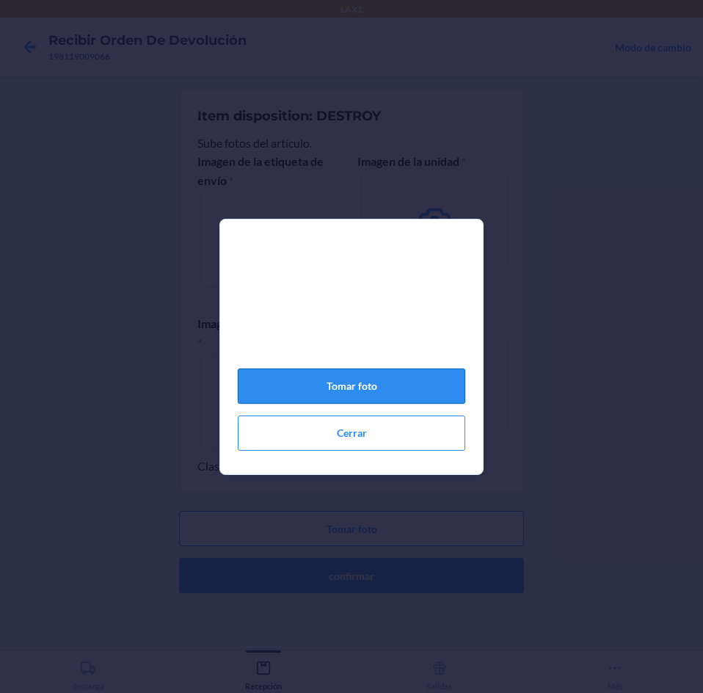
click at [324, 398] on button "Tomar foto" at bounding box center [351, 385] width 227 height 35
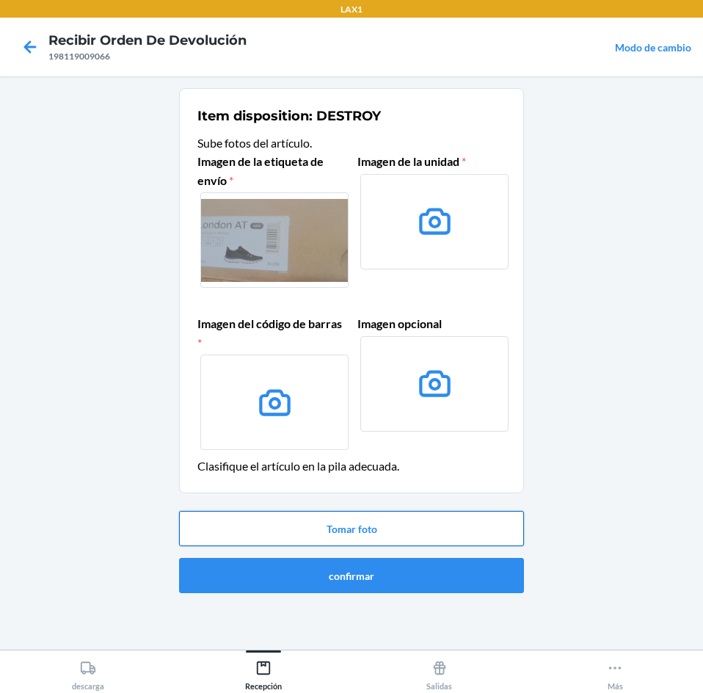
click at [319, 525] on button "Tomar foto" at bounding box center [351, 528] width 345 height 35
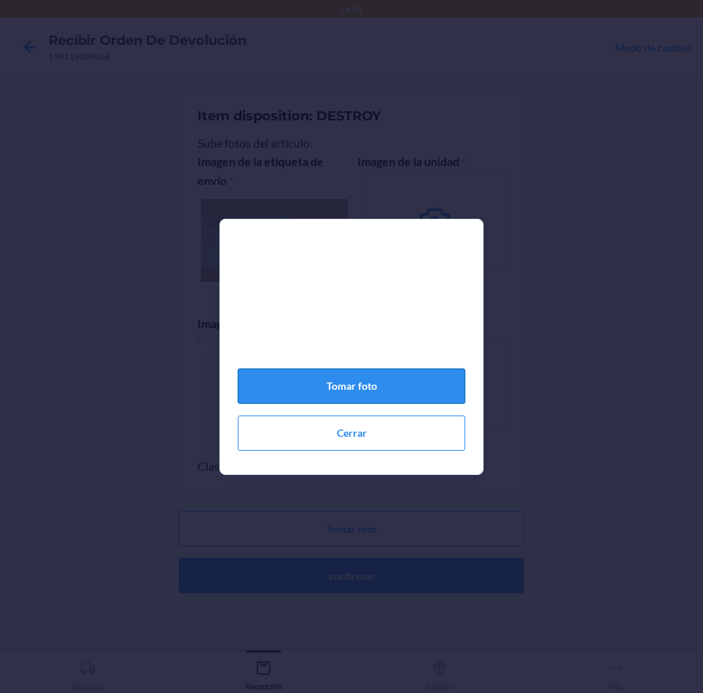
click at [349, 401] on button "Tomar foto" at bounding box center [351, 385] width 227 height 35
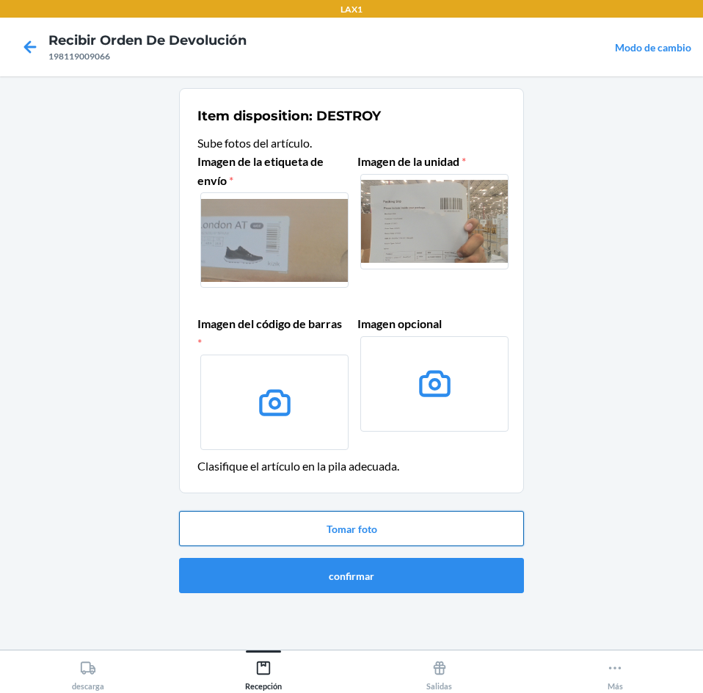
click at [338, 517] on button "Tomar foto" at bounding box center [351, 528] width 345 height 35
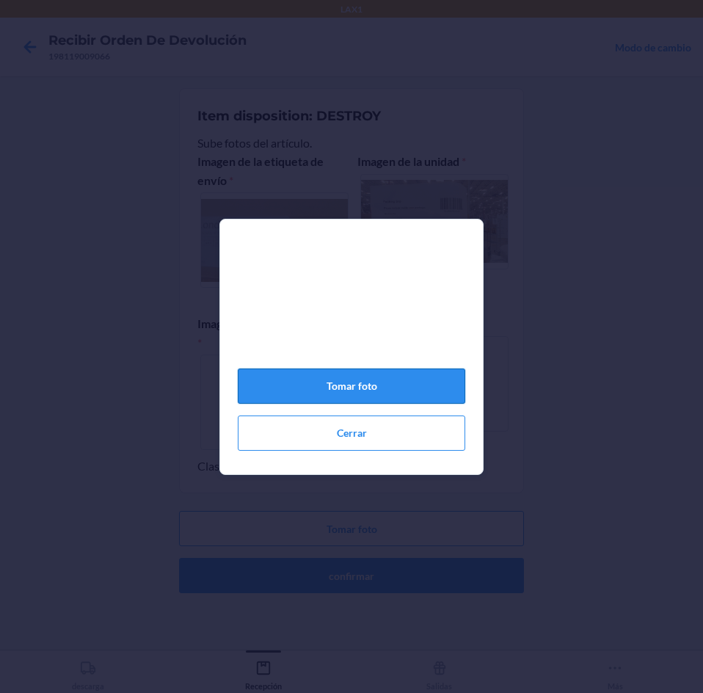
click at [357, 390] on button "Tomar foto" at bounding box center [351, 385] width 227 height 35
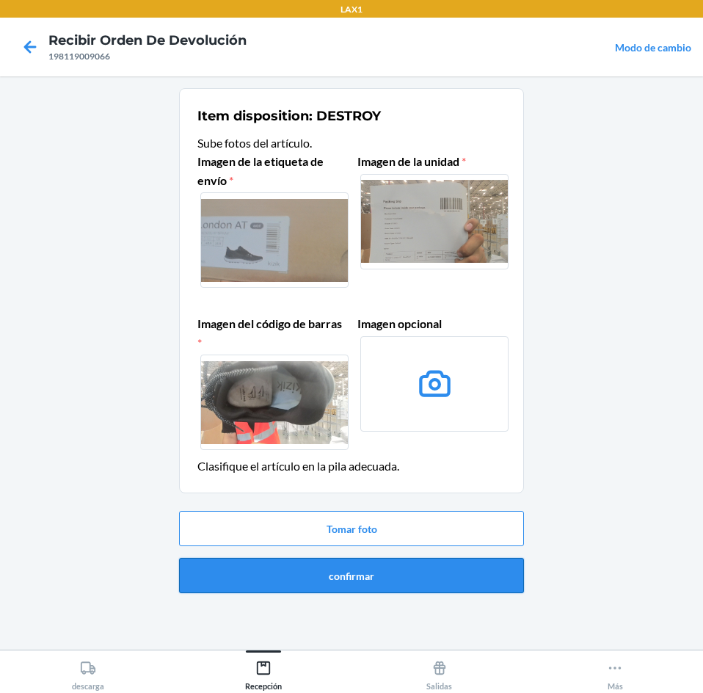
drag, startPoint x: 368, startPoint y: 584, endPoint x: 369, endPoint y: 577, distance: 7.5
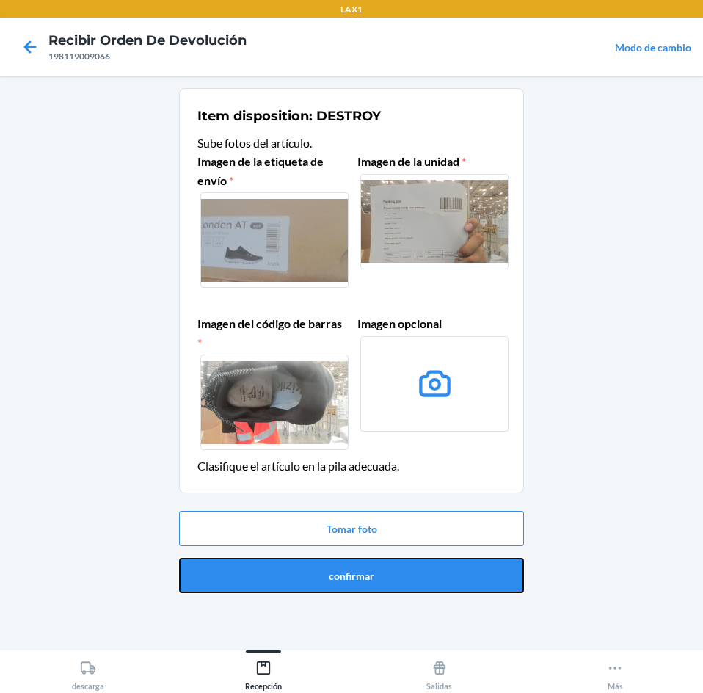
click at [368, 583] on button "confirmar" at bounding box center [351, 575] width 345 height 35
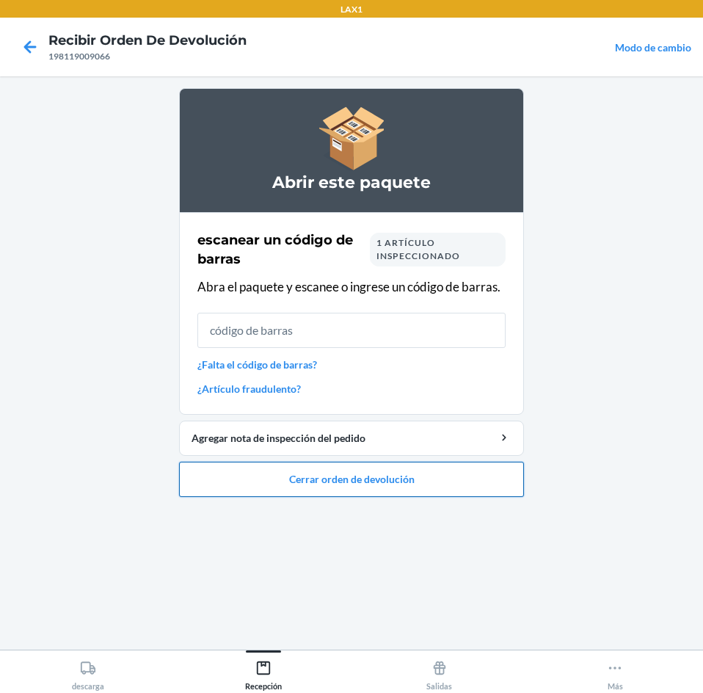
click at [384, 484] on button "Cerrar orden de devolución" at bounding box center [351, 479] width 345 height 35
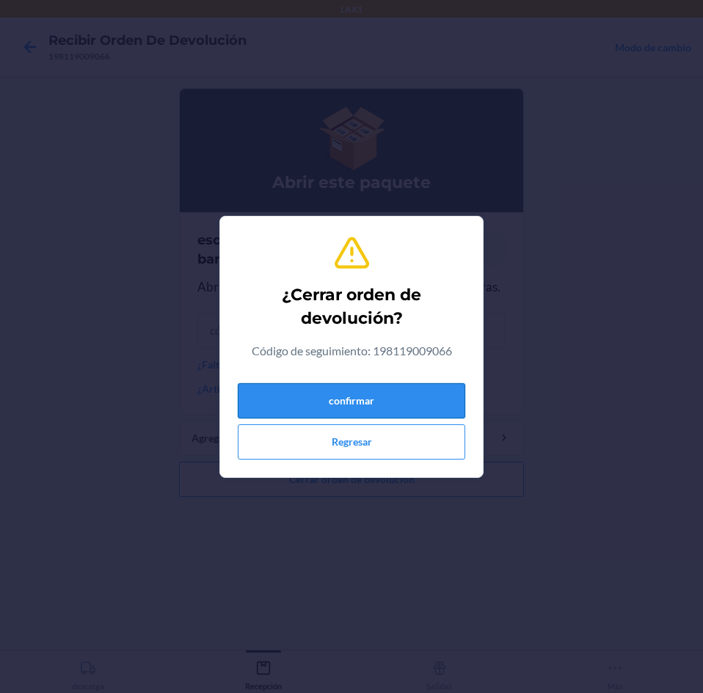
click at [413, 392] on button "confirmar" at bounding box center [351, 400] width 227 height 35
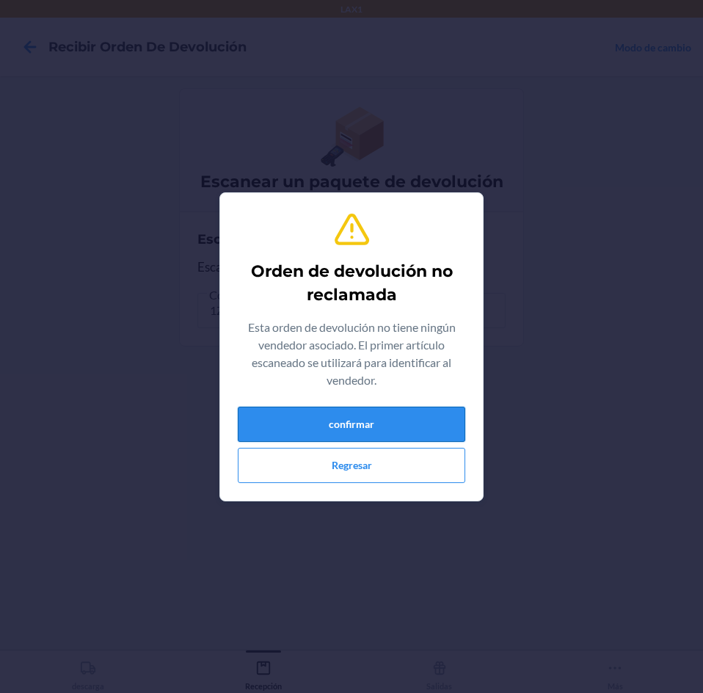
click at [382, 421] on button "confirmar" at bounding box center [351, 424] width 227 height 35
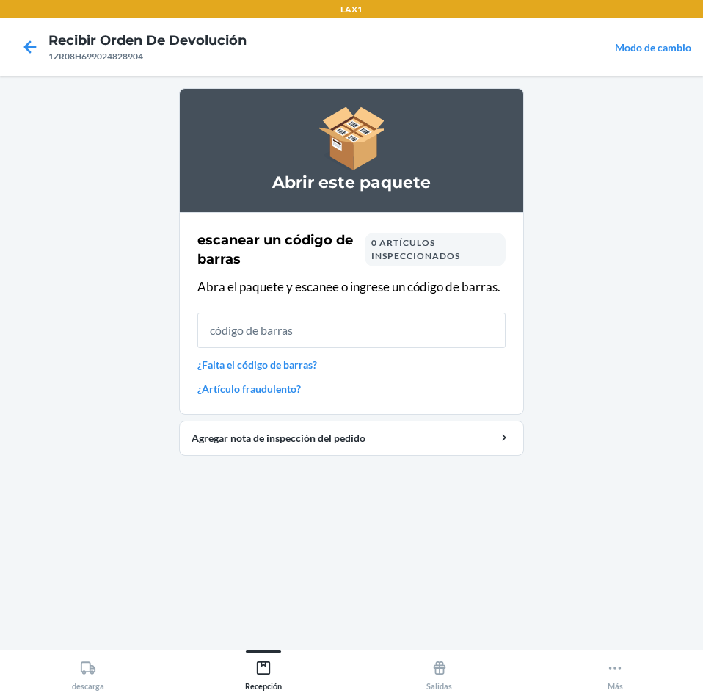
click at [374, 330] on input "text" at bounding box center [351, 330] width 308 height 35
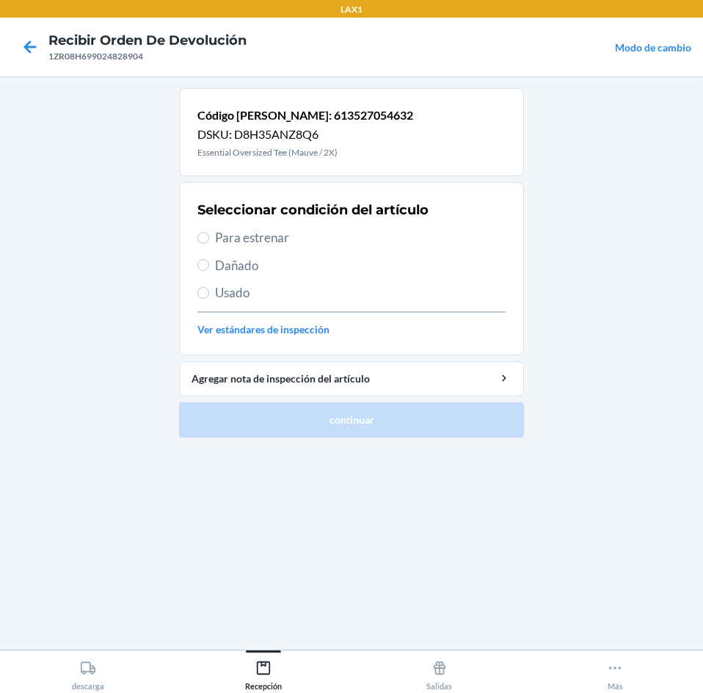
click at [258, 231] on span "Para estrenar" at bounding box center [360, 237] width 291 height 19
click at [209, 232] on input "Para estrenar" at bounding box center [203, 238] width 12 height 12
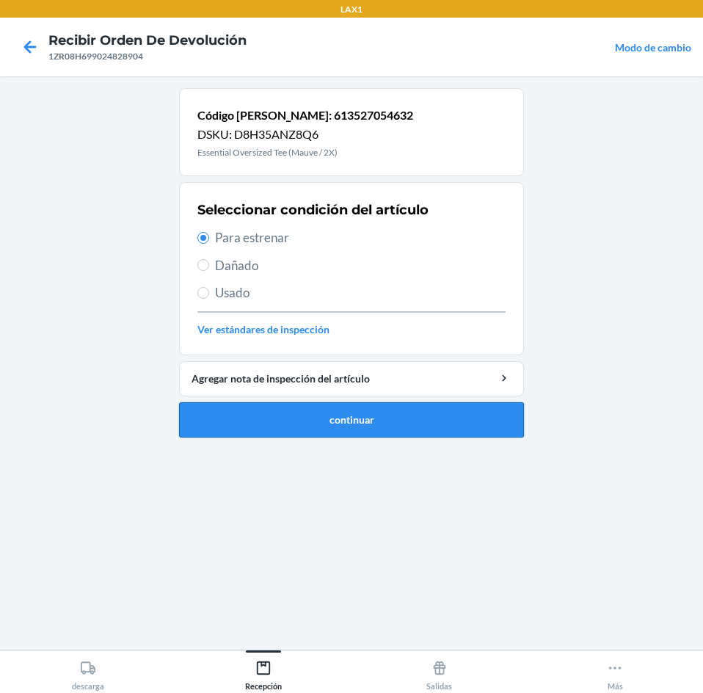
click at [293, 411] on button "continuar" at bounding box center [351, 419] width 345 height 35
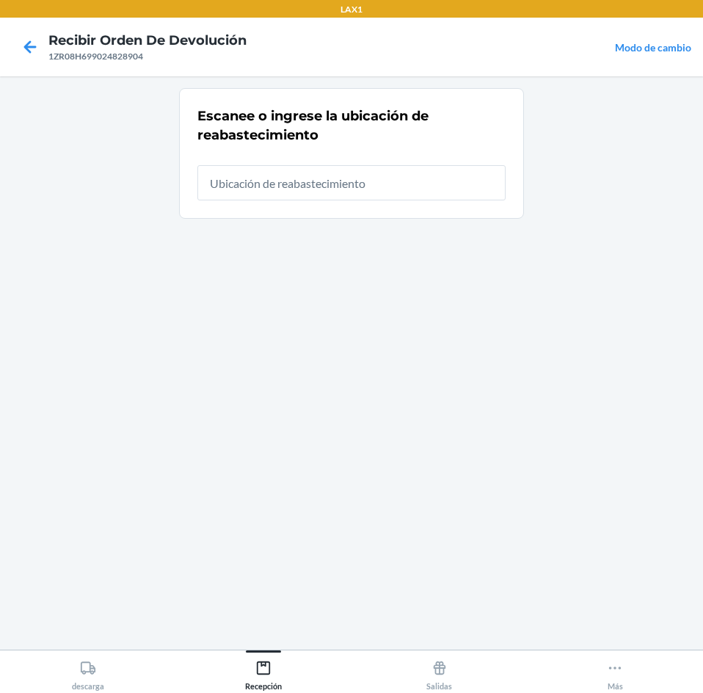
click at [299, 178] on input "text" at bounding box center [351, 182] width 308 height 35
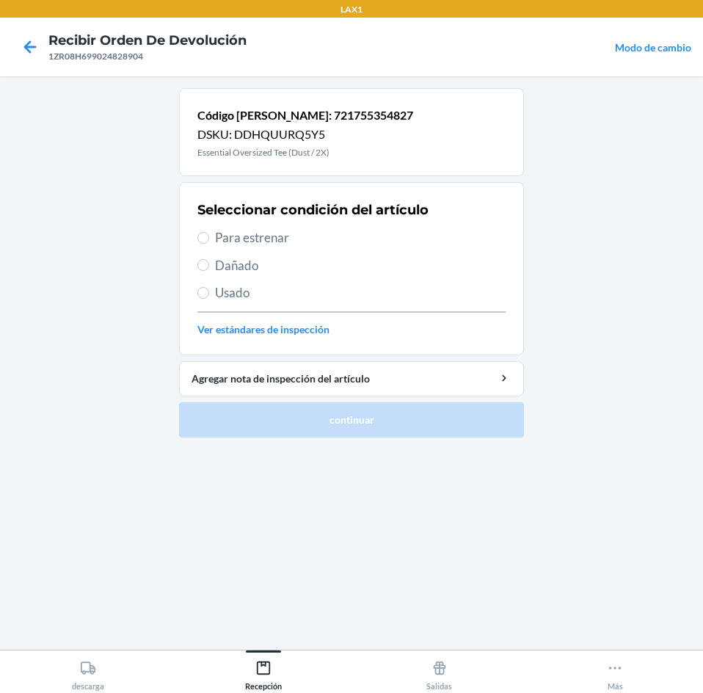
click at [277, 239] on span "Para estrenar" at bounding box center [360, 237] width 291 height 19
click at [209, 239] on input "Para estrenar" at bounding box center [203, 238] width 12 height 12
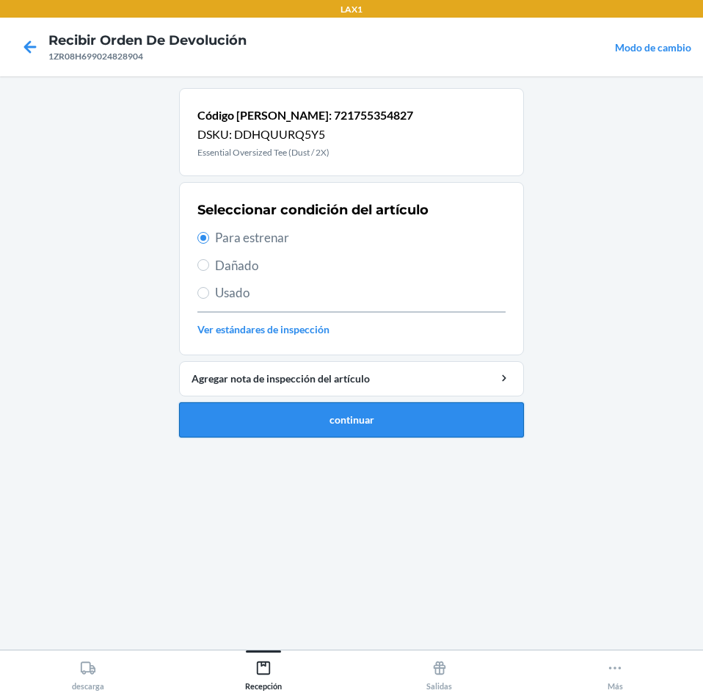
click at [306, 417] on button "continuar" at bounding box center [351, 419] width 345 height 35
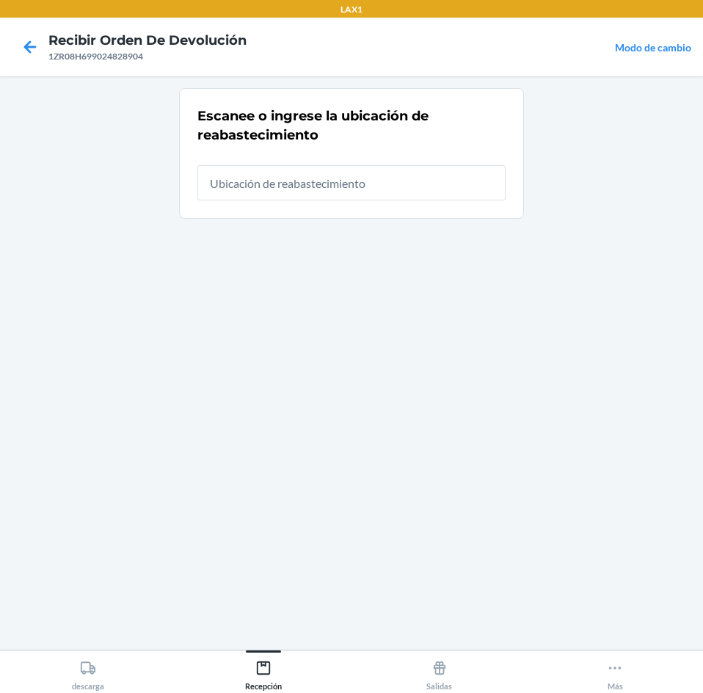
click at [356, 189] on input "text" at bounding box center [351, 182] width 308 height 35
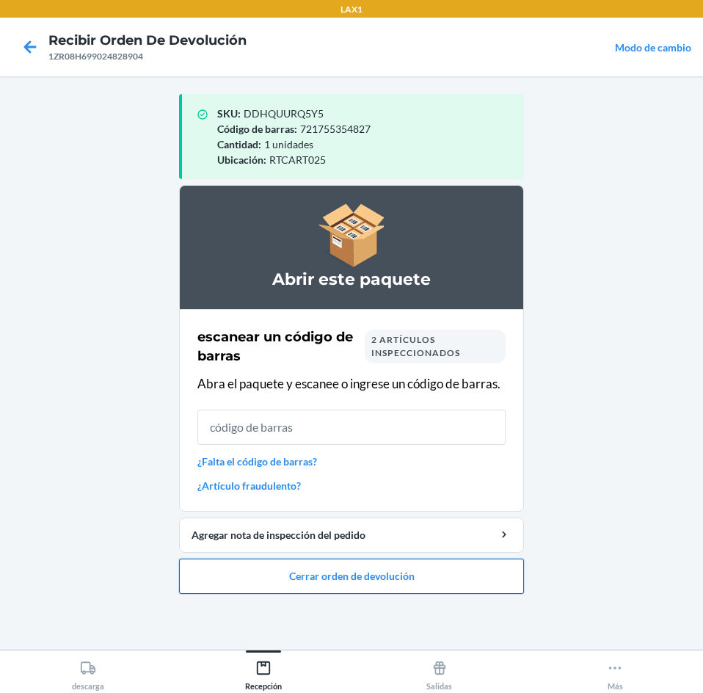
click at [278, 569] on button "Cerrar orden de devolución" at bounding box center [351, 575] width 345 height 35
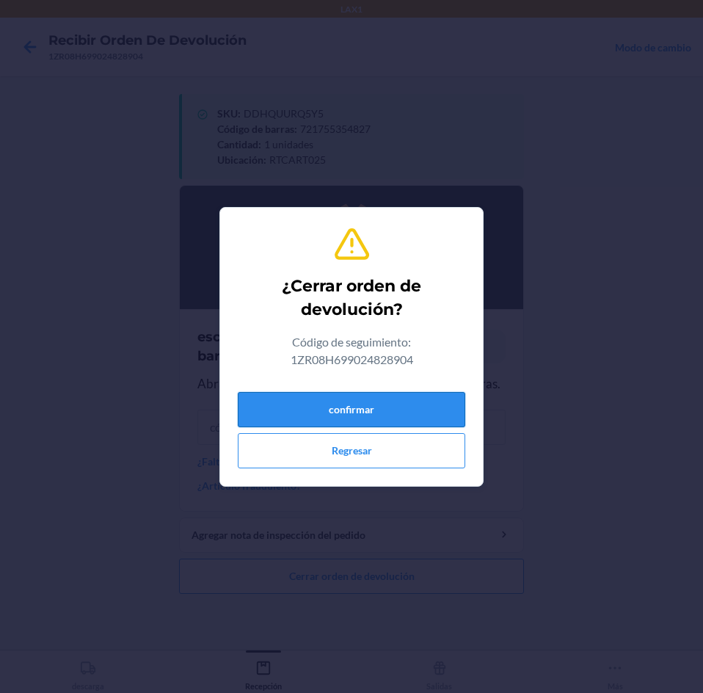
click at [329, 413] on button "confirmar" at bounding box center [351, 409] width 227 height 35
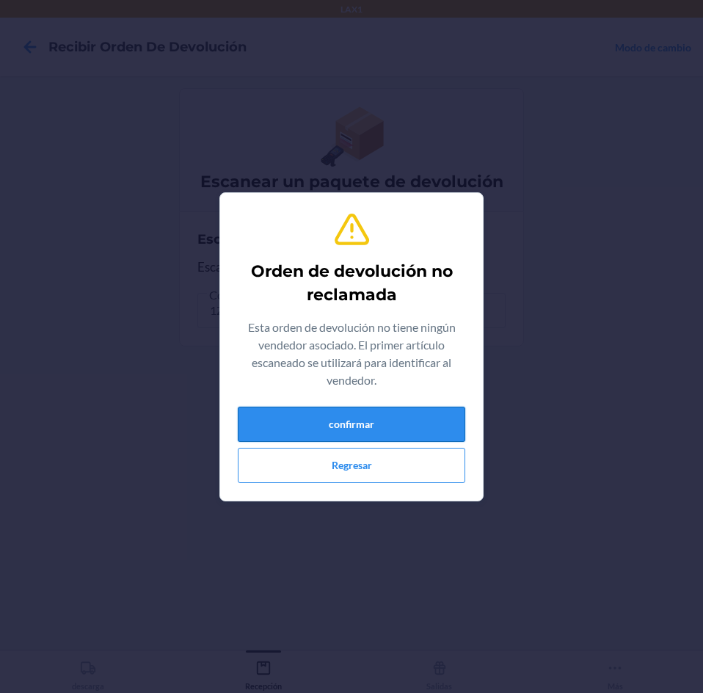
click at [324, 413] on button "confirmar" at bounding box center [351, 424] width 227 height 35
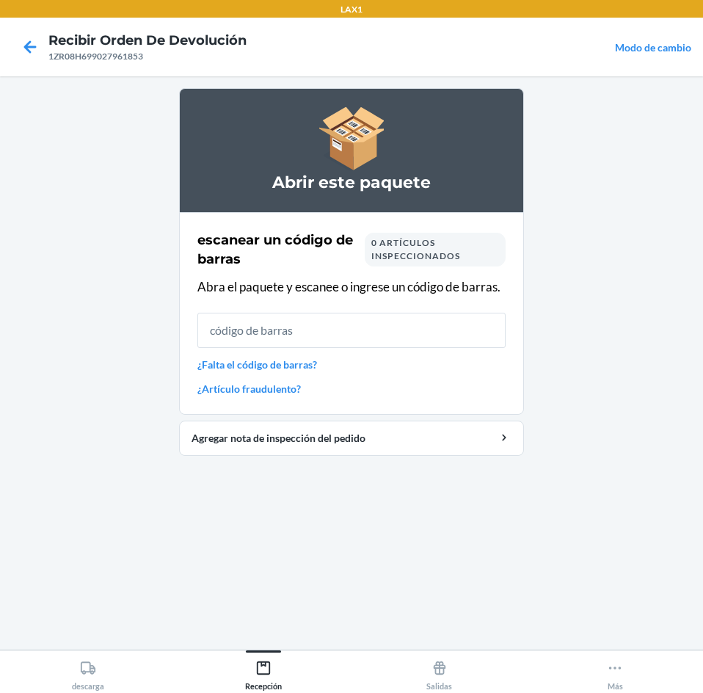
click at [703, 455] on html "LAX1 Recibir orden de devolución 1ZR08H699027961853 Modo de cambio Abrir este p…" at bounding box center [351, 346] width 703 height 693
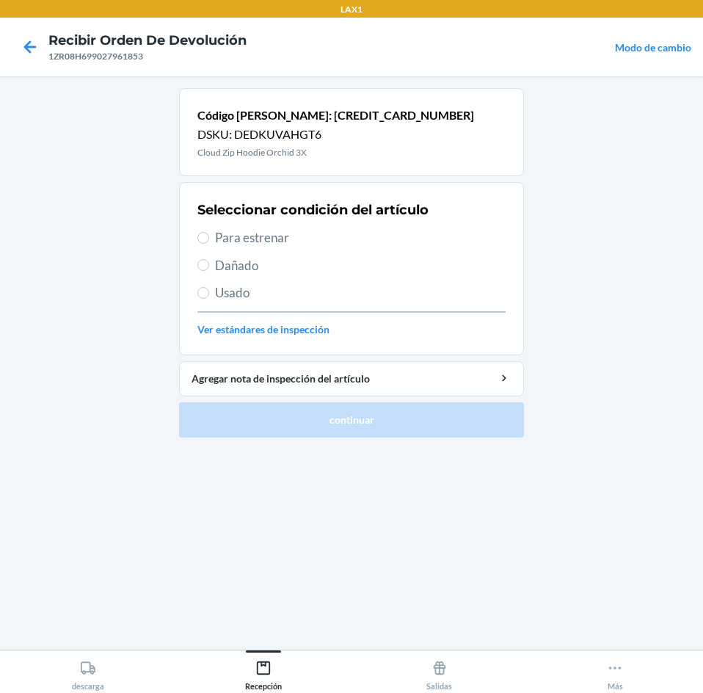
click at [384, 230] on span "Para estrenar" at bounding box center [360, 237] width 291 height 19
click at [209, 232] on input "Para estrenar" at bounding box center [203, 238] width 12 height 12
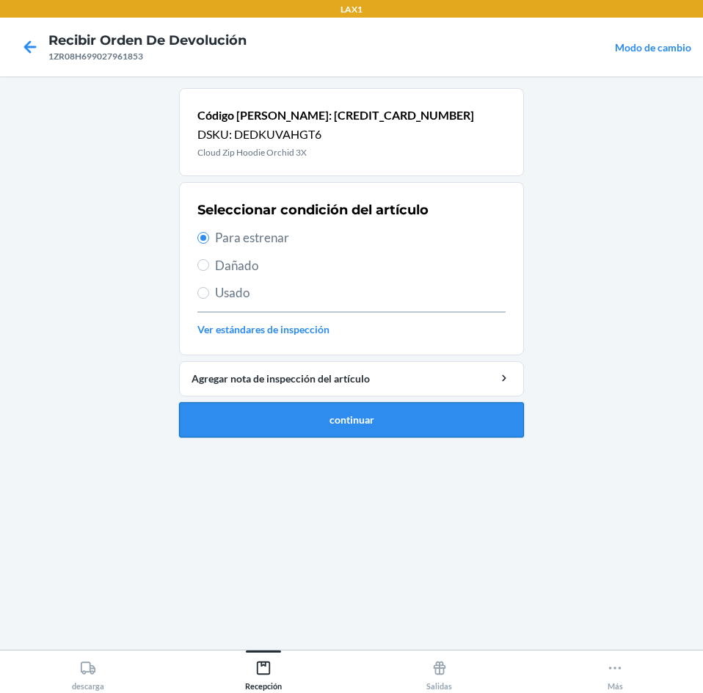
click at [371, 413] on button "continuar" at bounding box center [351, 419] width 345 height 35
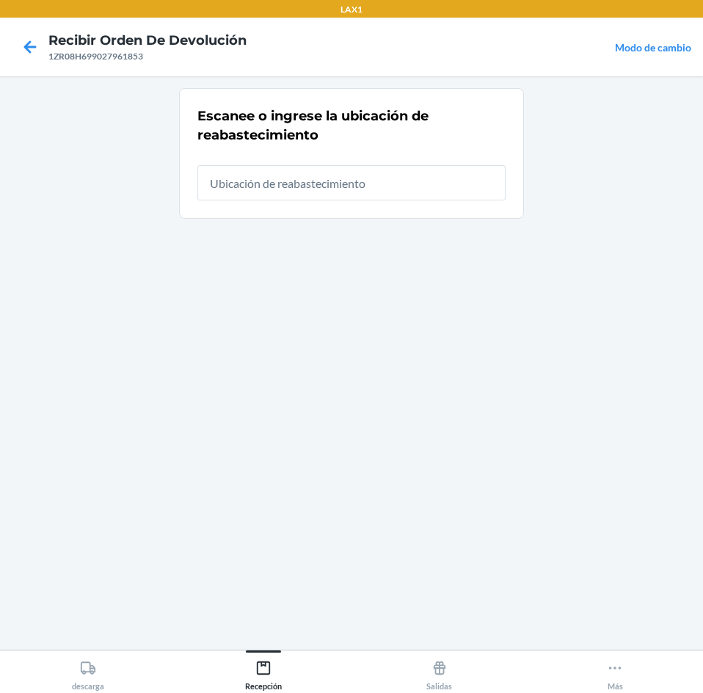
click at [401, 175] on input "text" at bounding box center [351, 182] width 308 height 35
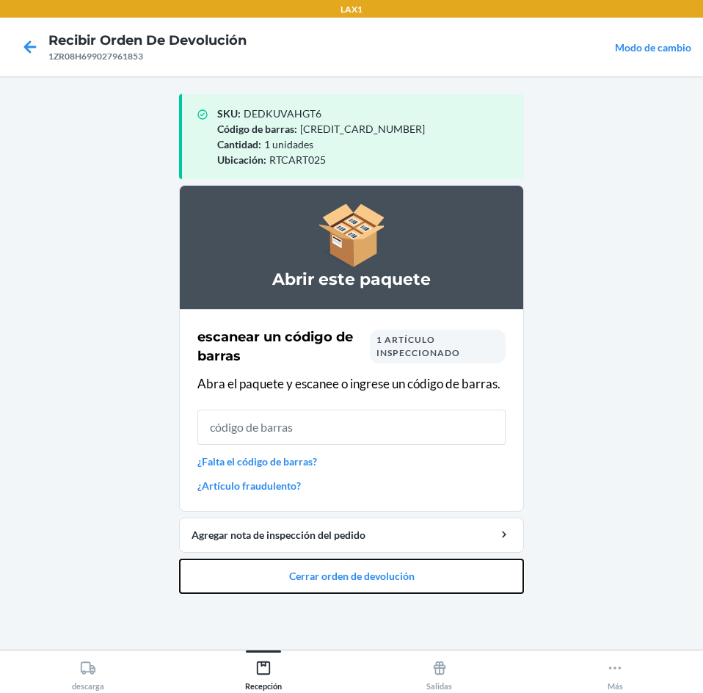
drag, startPoint x: 339, startPoint y: 575, endPoint x: 345, endPoint y: 340, distance: 234.9
click at [334, 534] on li "Abrir este paquete escanear un código [PERSON_NAME] 1 artículo inspeccionado Ab…" at bounding box center [351, 389] width 345 height 409
drag, startPoint x: 358, startPoint y: 580, endPoint x: 357, endPoint y: 467, distance: 112.3
click at [362, 544] on li "Abrir este paquete escanear un código [PERSON_NAME] 1 artículo inspeccionado Ab…" at bounding box center [351, 389] width 345 height 409
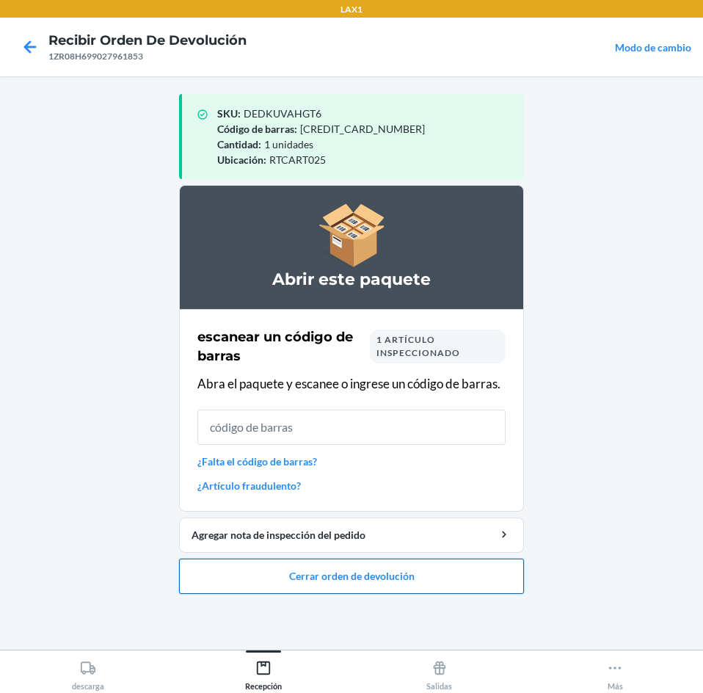
click at [378, 588] on button "Cerrar orden de devolución" at bounding box center [351, 575] width 345 height 35
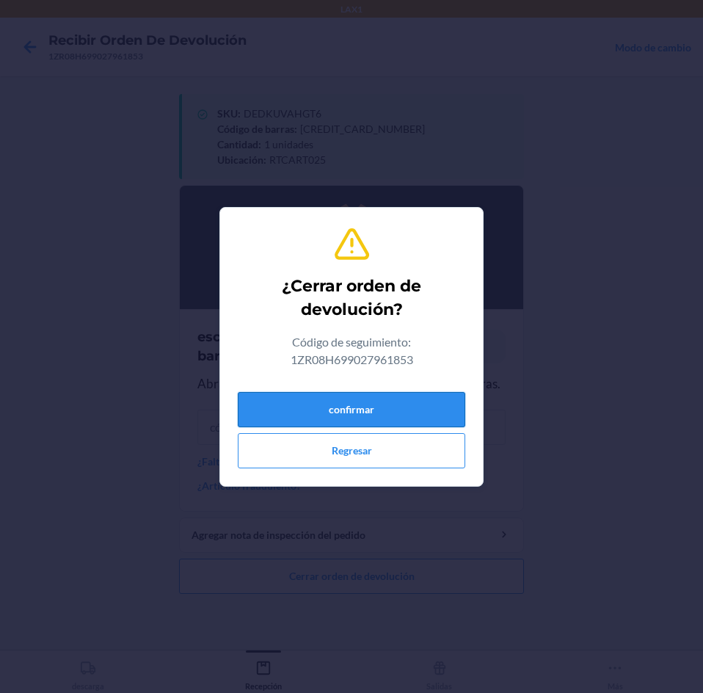
click at [383, 392] on button "confirmar" at bounding box center [351, 409] width 227 height 35
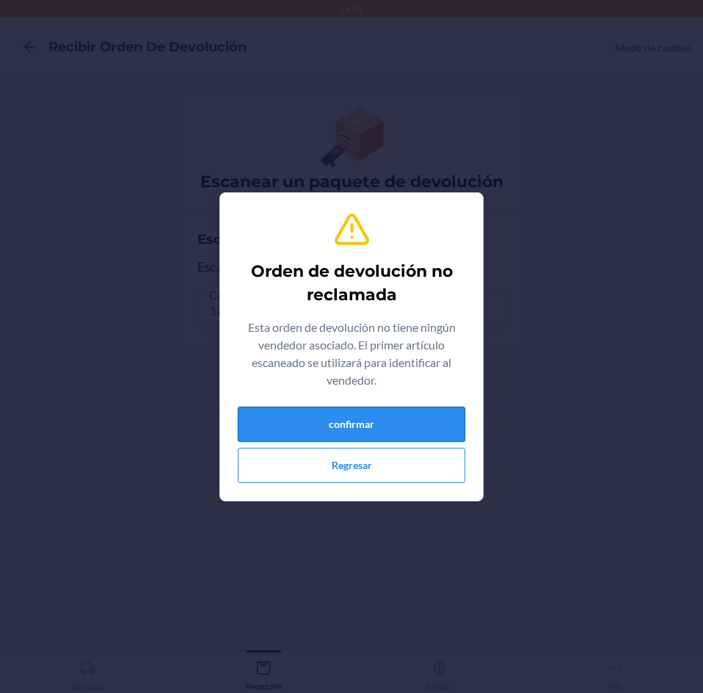
click at [415, 407] on button "confirmar" at bounding box center [351, 424] width 227 height 35
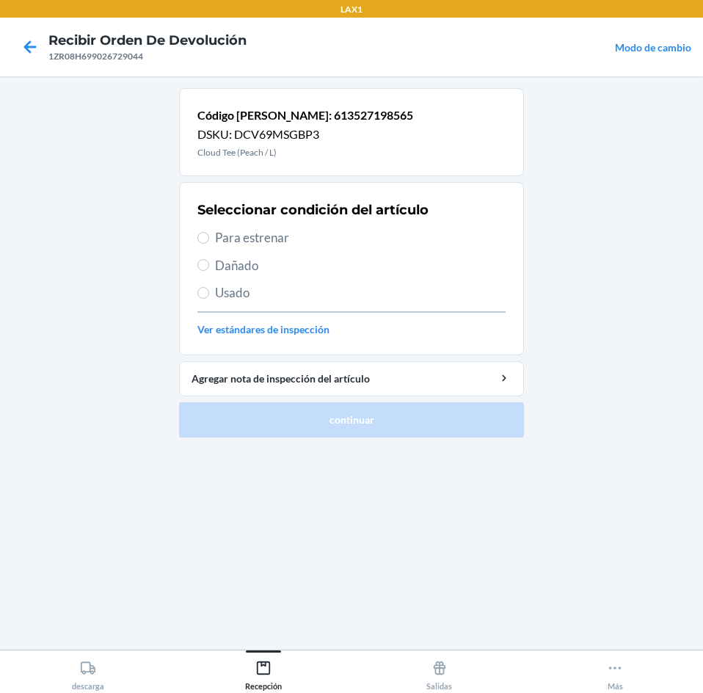
click at [288, 234] on span "Para estrenar" at bounding box center [360, 237] width 291 height 19
click at [209, 234] on input "Para estrenar" at bounding box center [203, 238] width 12 height 12
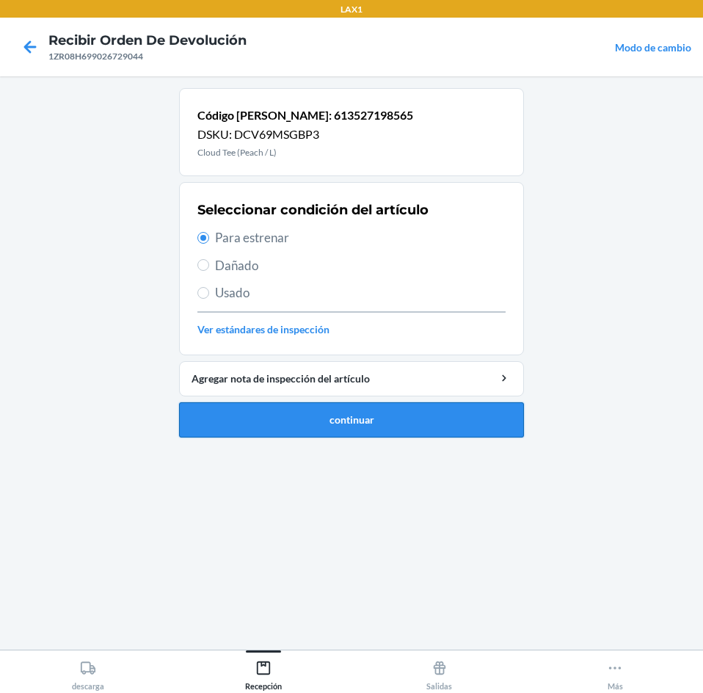
click at [310, 431] on button "continuar" at bounding box center [351, 419] width 345 height 35
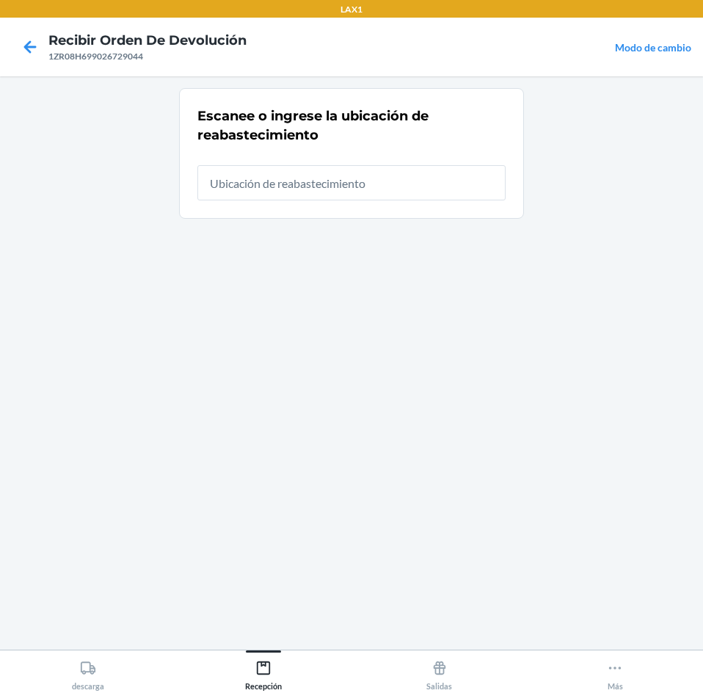
click at [360, 192] on input "text" at bounding box center [351, 182] width 308 height 35
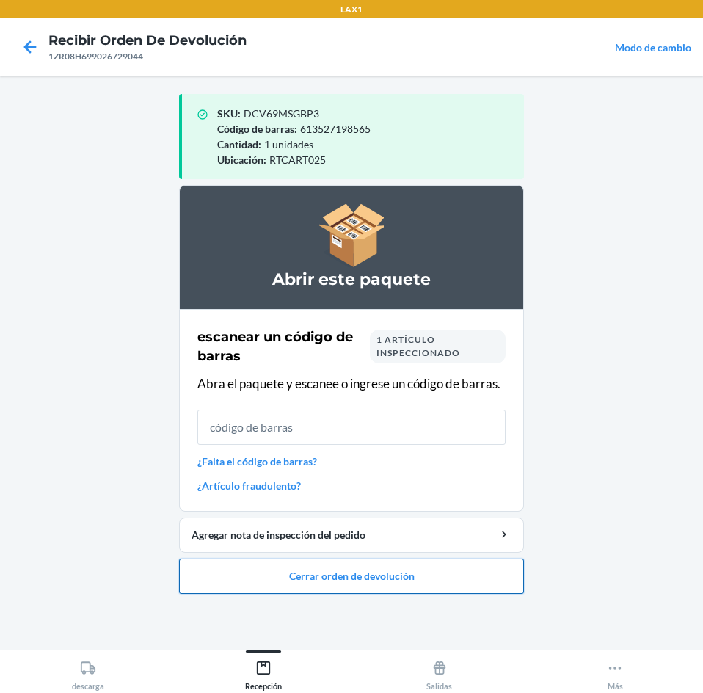
click at [400, 583] on button "Cerrar orden de devolución" at bounding box center [351, 575] width 345 height 35
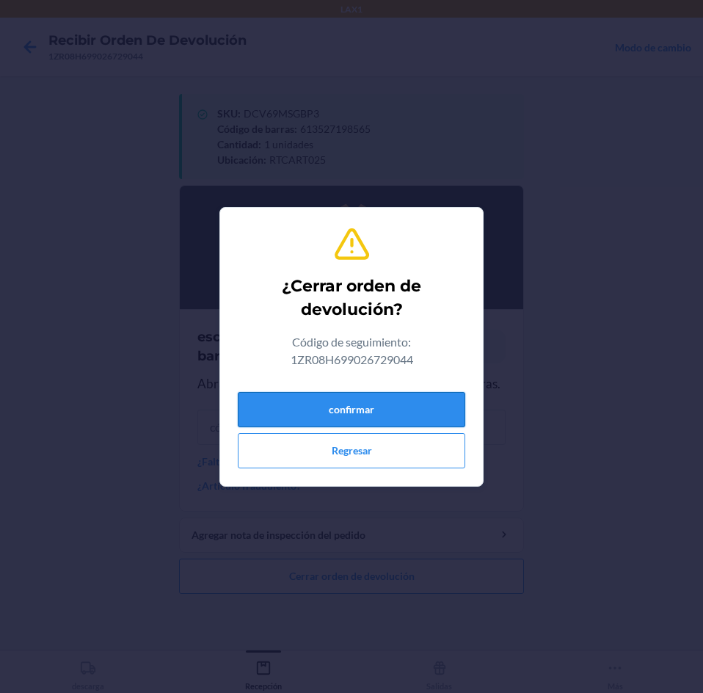
click at [393, 404] on button "confirmar" at bounding box center [351, 409] width 227 height 35
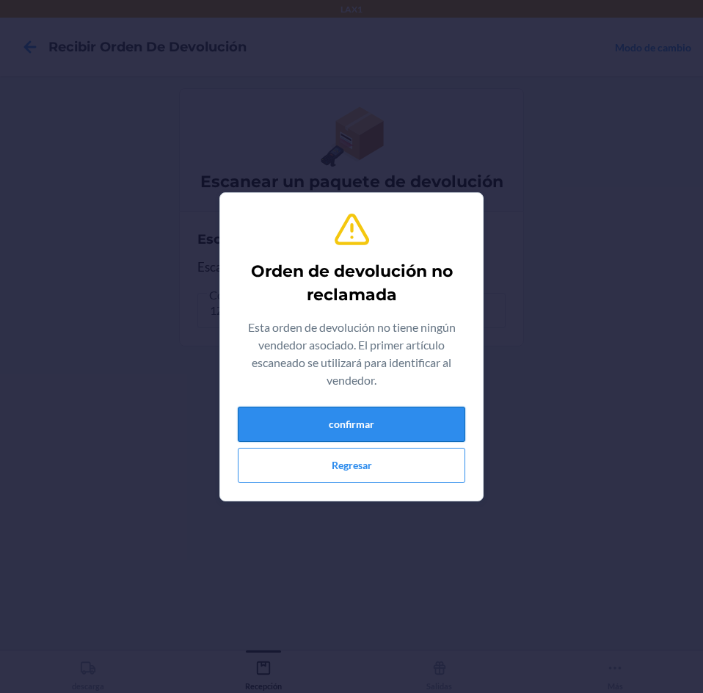
click at [354, 421] on button "confirmar" at bounding box center [351, 424] width 227 height 35
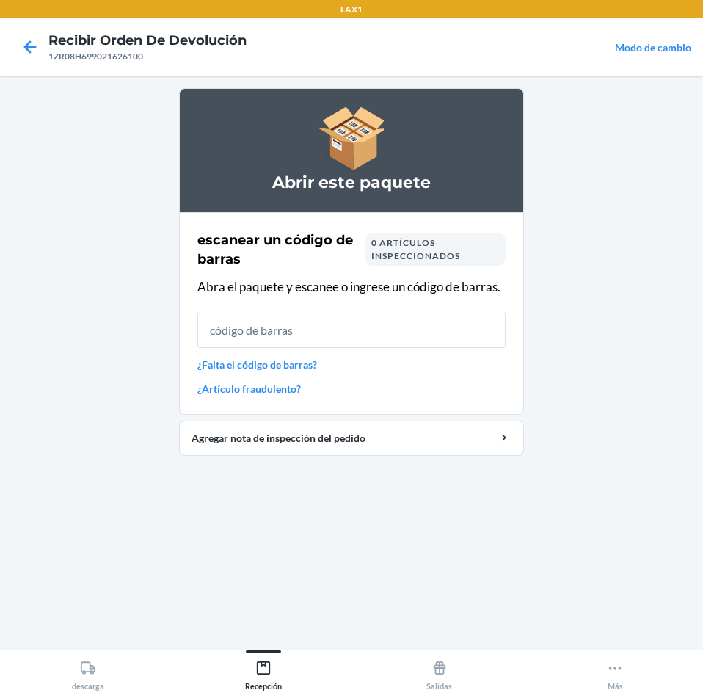
click at [312, 330] on input "text" at bounding box center [351, 330] width 308 height 35
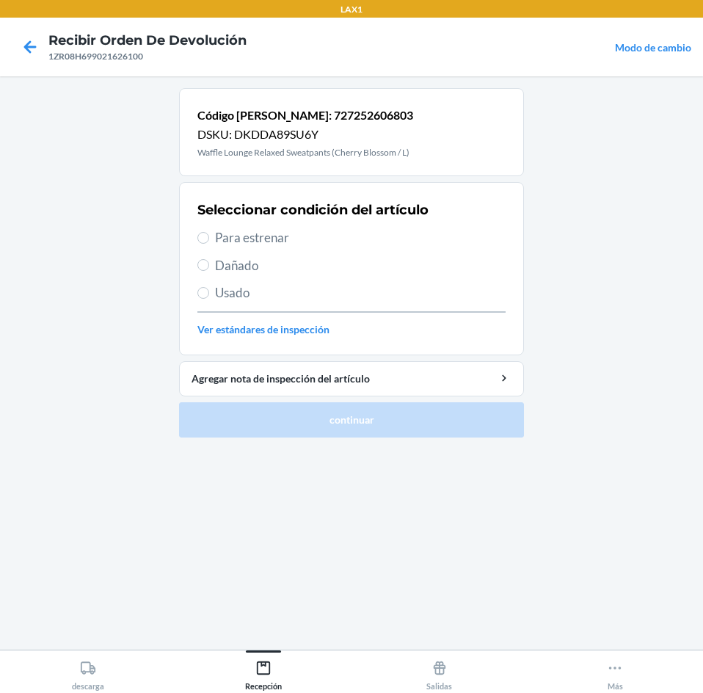
click at [274, 220] on div "Seleccionar condición del artículo Para estrenar Dañado Usado Ver estándares de…" at bounding box center [351, 268] width 308 height 145
click at [273, 233] on span "Para estrenar" at bounding box center [360, 237] width 291 height 19
click at [209, 233] on input "Para estrenar" at bounding box center [203, 238] width 12 height 12
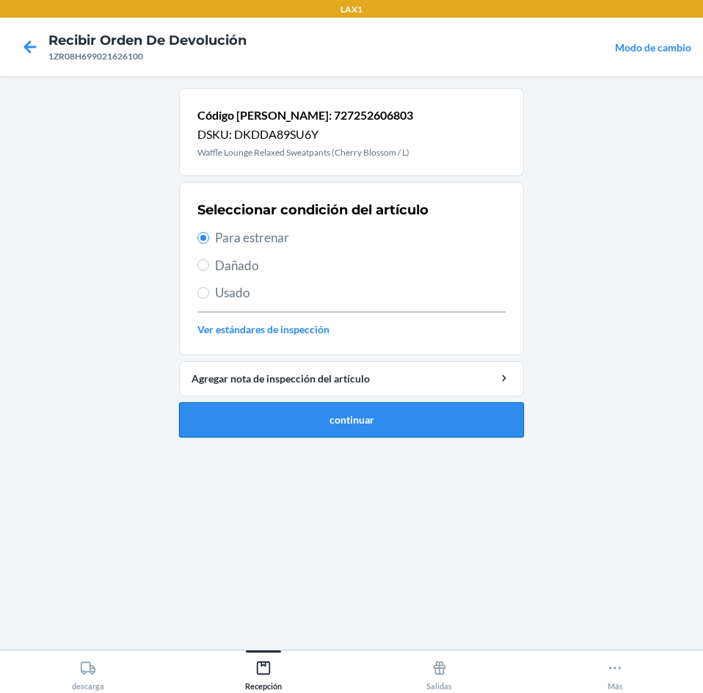
click at [313, 418] on button "continuar" at bounding box center [351, 419] width 345 height 35
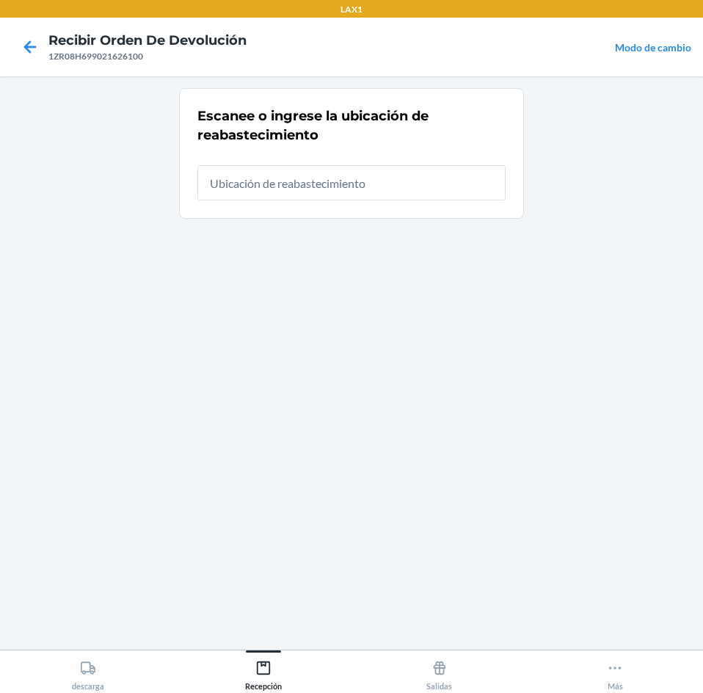
click at [255, 181] on input "text" at bounding box center [351, 182] width 308 height 35
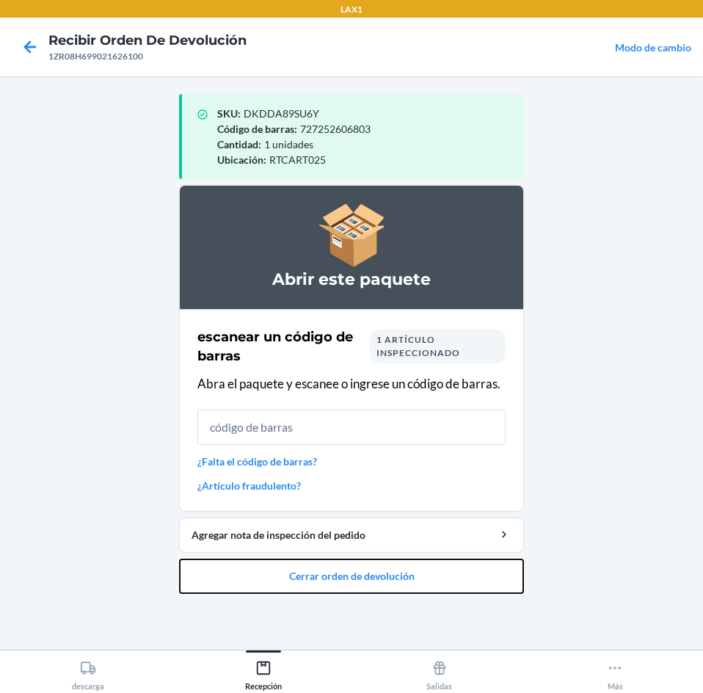
drag, startPoint x: 260, startPoint y: 565, endPoint x: 291, endPoint y: 436, distance: 132.8
click at [263, 557] on li "Abrir este paquete escanear un código [PERSON_NAME] 1 artículo inspeccionado Ab…" at bounding box center [351, 389] width 345 height 409
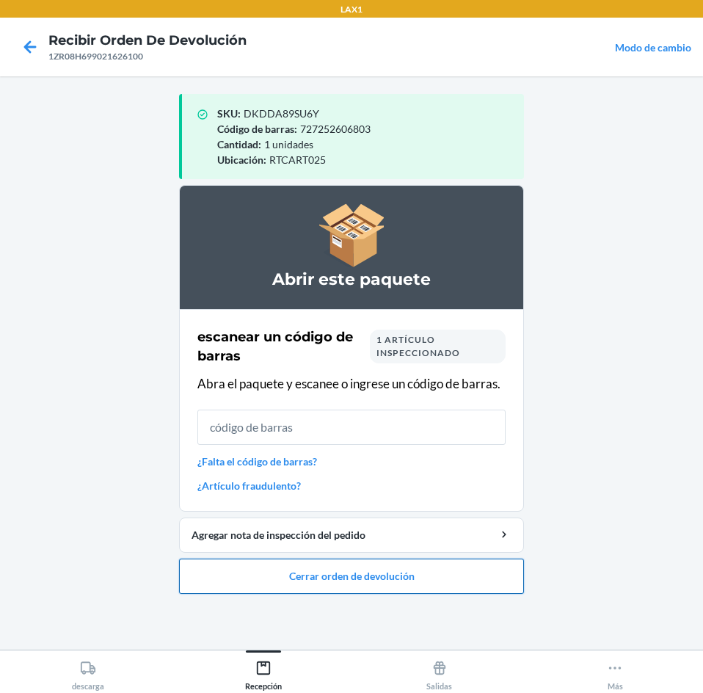
click at [303, 582] on button "Cerrar orden de devolución" at bounding box center [351, 575] width 345 height 35
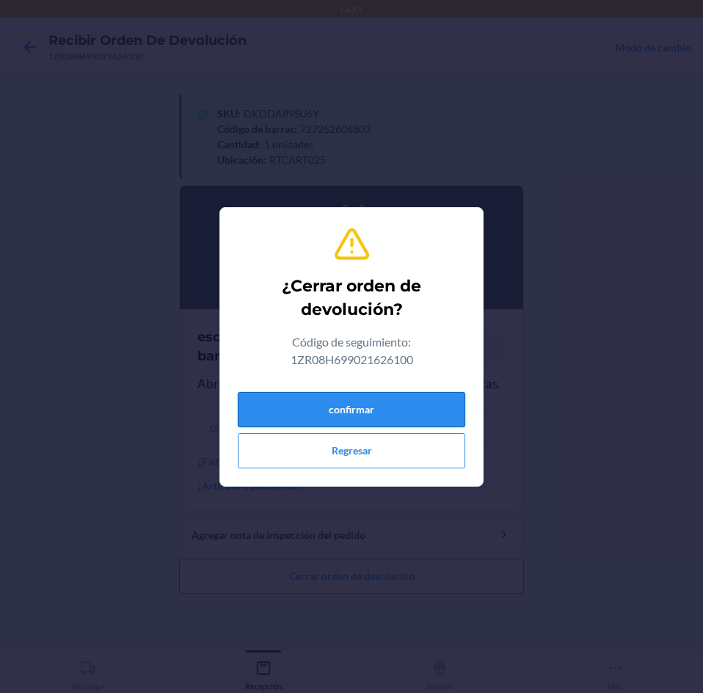
click at [329, 409] on button "confirmar" at bounding box center [351, 409] width 227 height 35
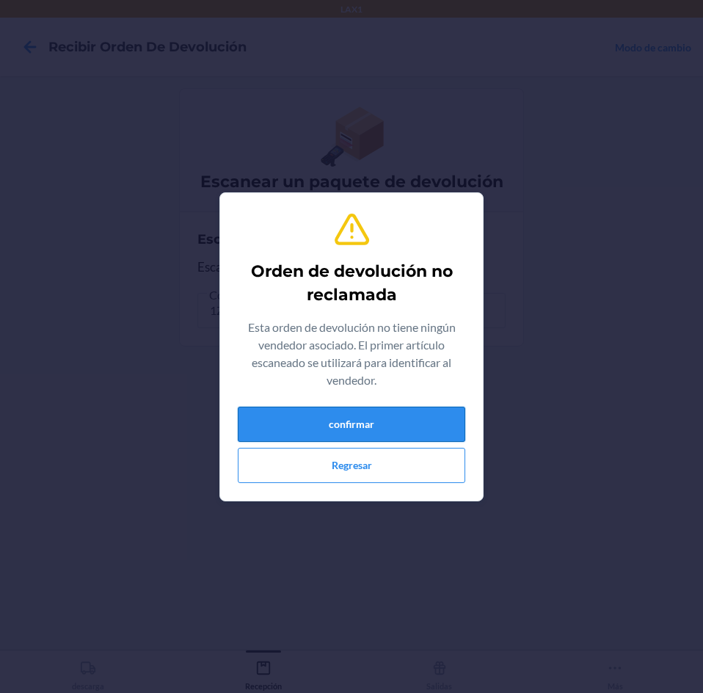
click at [331, 426] on button "confirmar" at bounding box center [351, 424] width 227 height 35
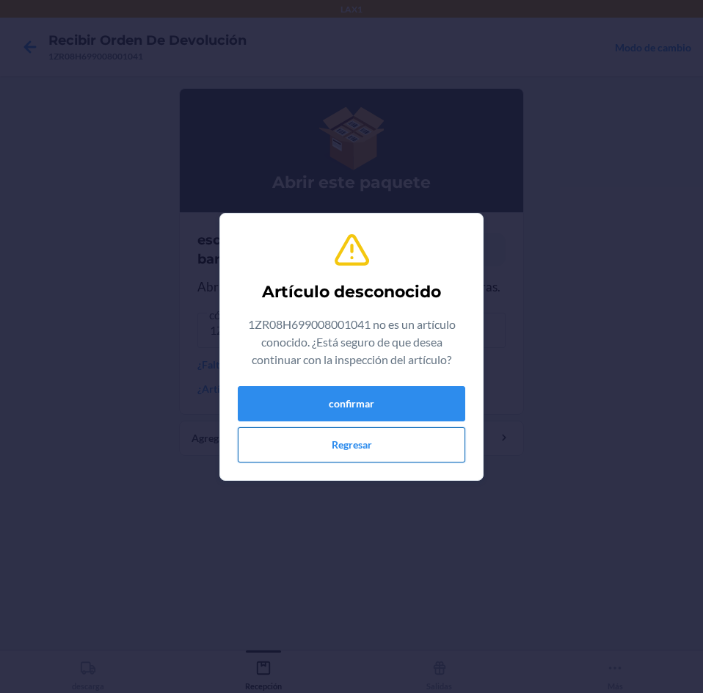
click at [354, 442] on button "Regresar" at bounding box center [351, 444] width 227 height 35
